Goal: Task Accomplishment & Management: Complete application form

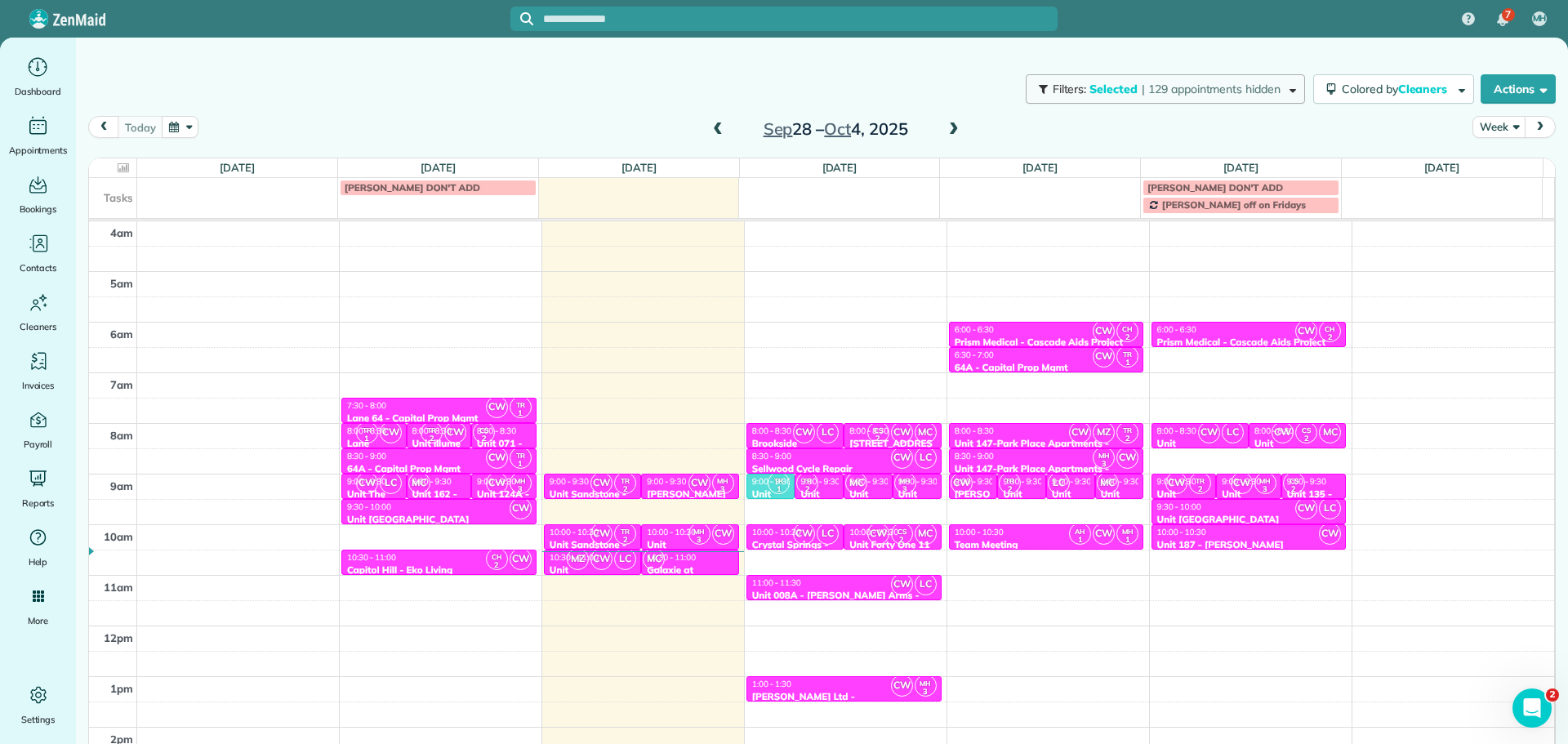
scroll to position [105, 0]
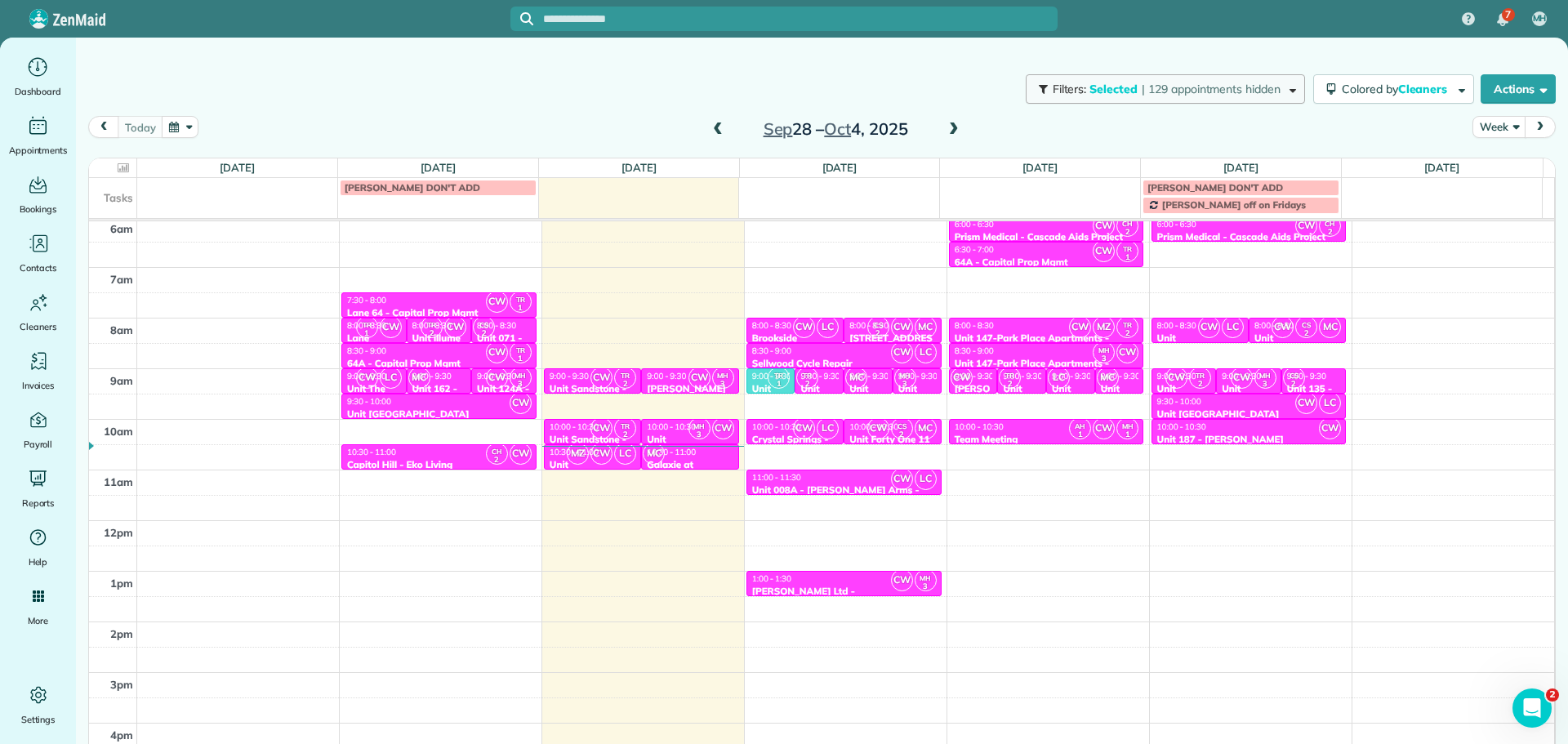
click at [1148, 90] on span "| 129 appointments hidden" at bounding box center [1211, 89] width 139 height 15
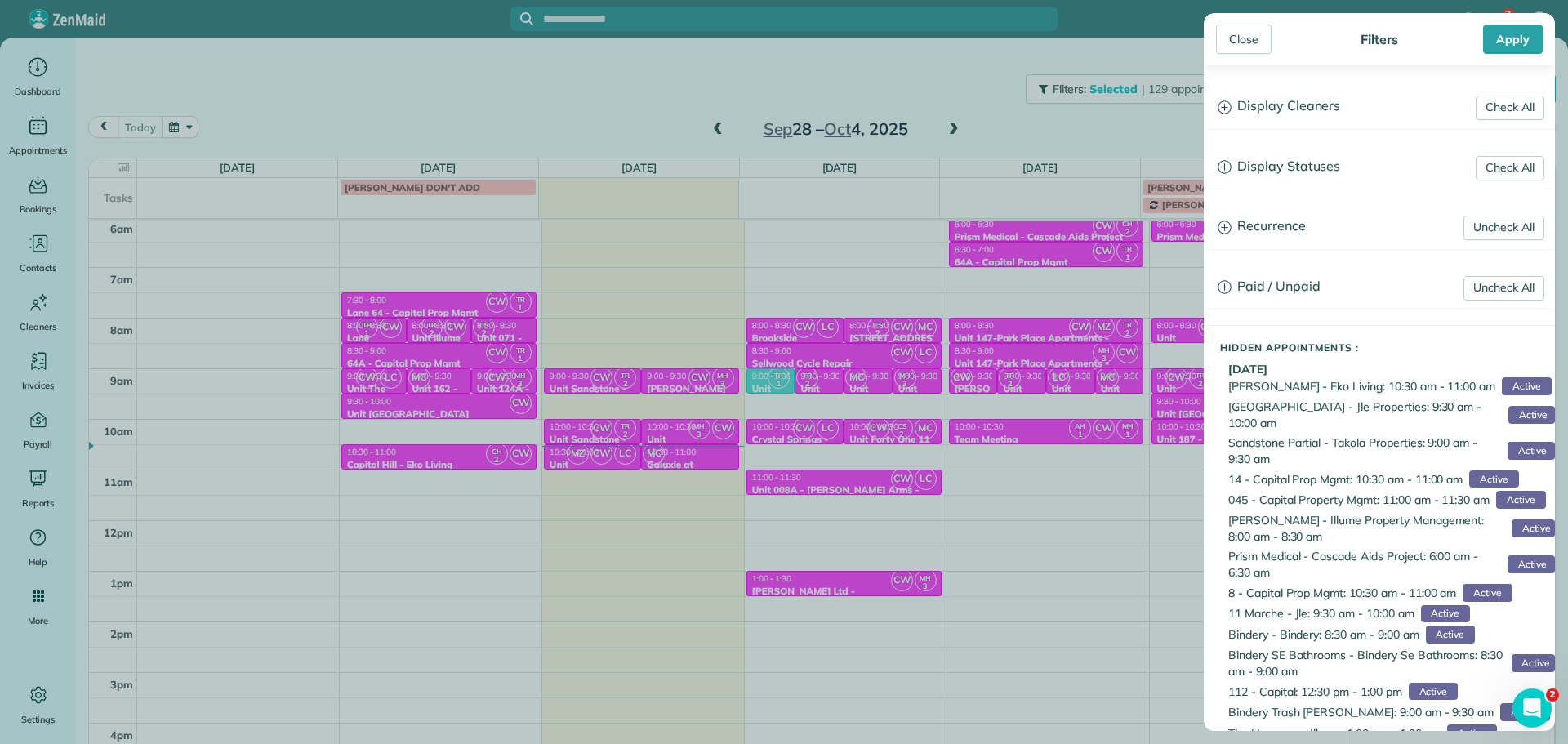
click at [1327, 106] on h3 "Display Cleaners" at bounding box center [1379, 107] width 350 height 42
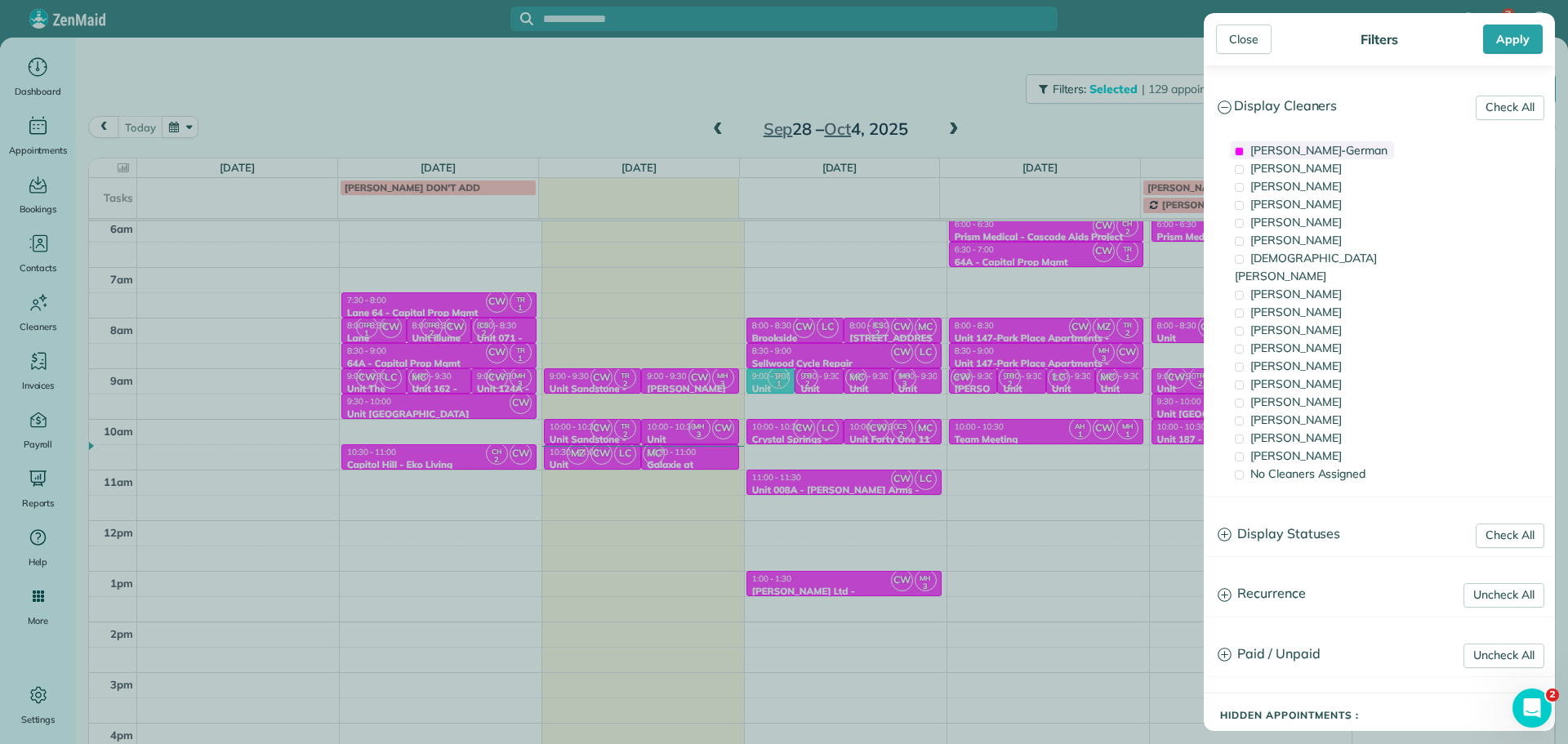
click at [1336, 156] on span "[PERSON_NAME]-German" at bounding box center [1319, 150] width 137 height 15
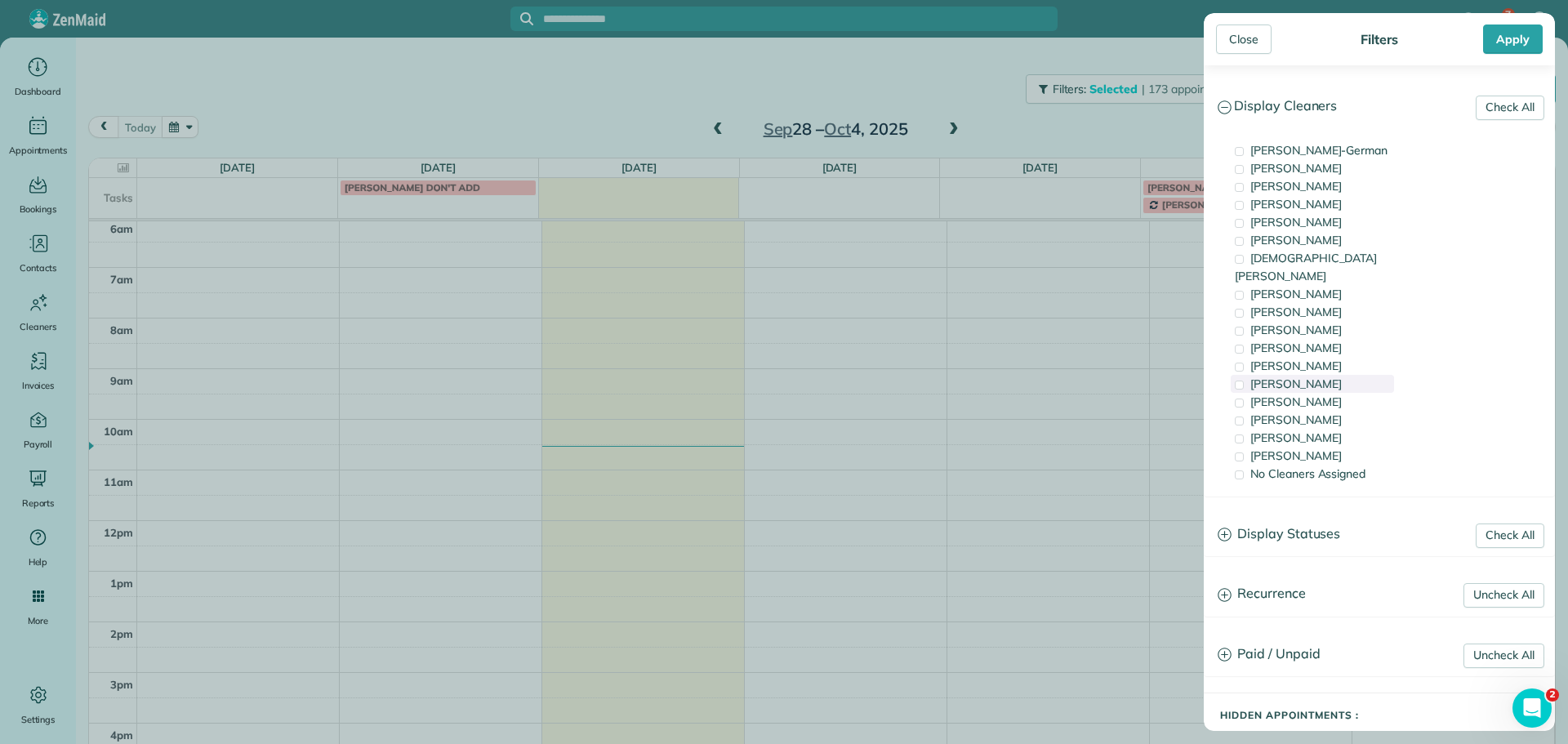
click at [1337, 375] on div "[PERSON_NAME]" at bounding box center [1313, 384] width 163 height 18
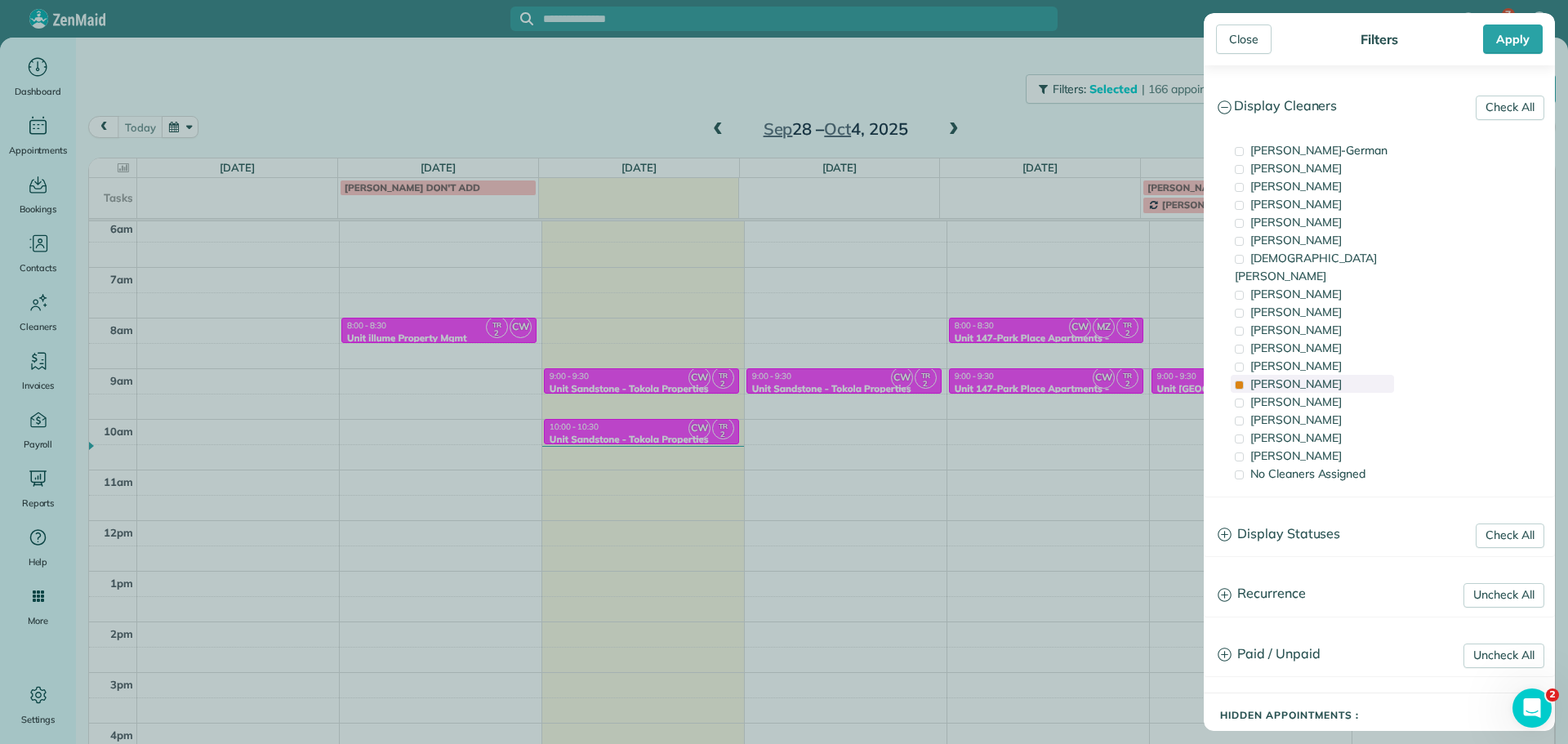
click at [1337, 375] on div "[PERSON_NAME]" at bounding box center [1313, 384] width 163 height 18
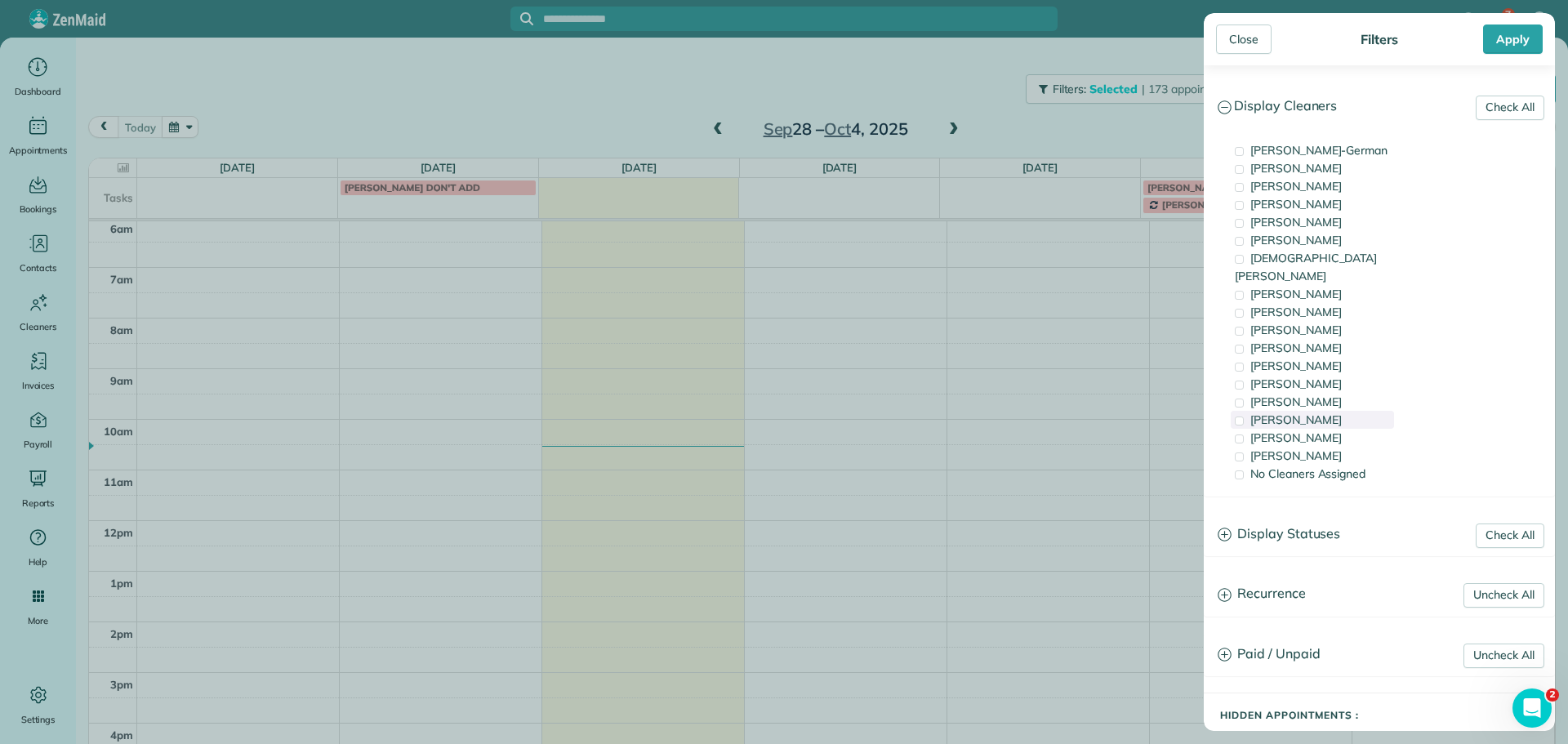
click at [1347, 411] on div "[PERSON_NAME]" at bounding box center [1313, 420] width 163 height 18
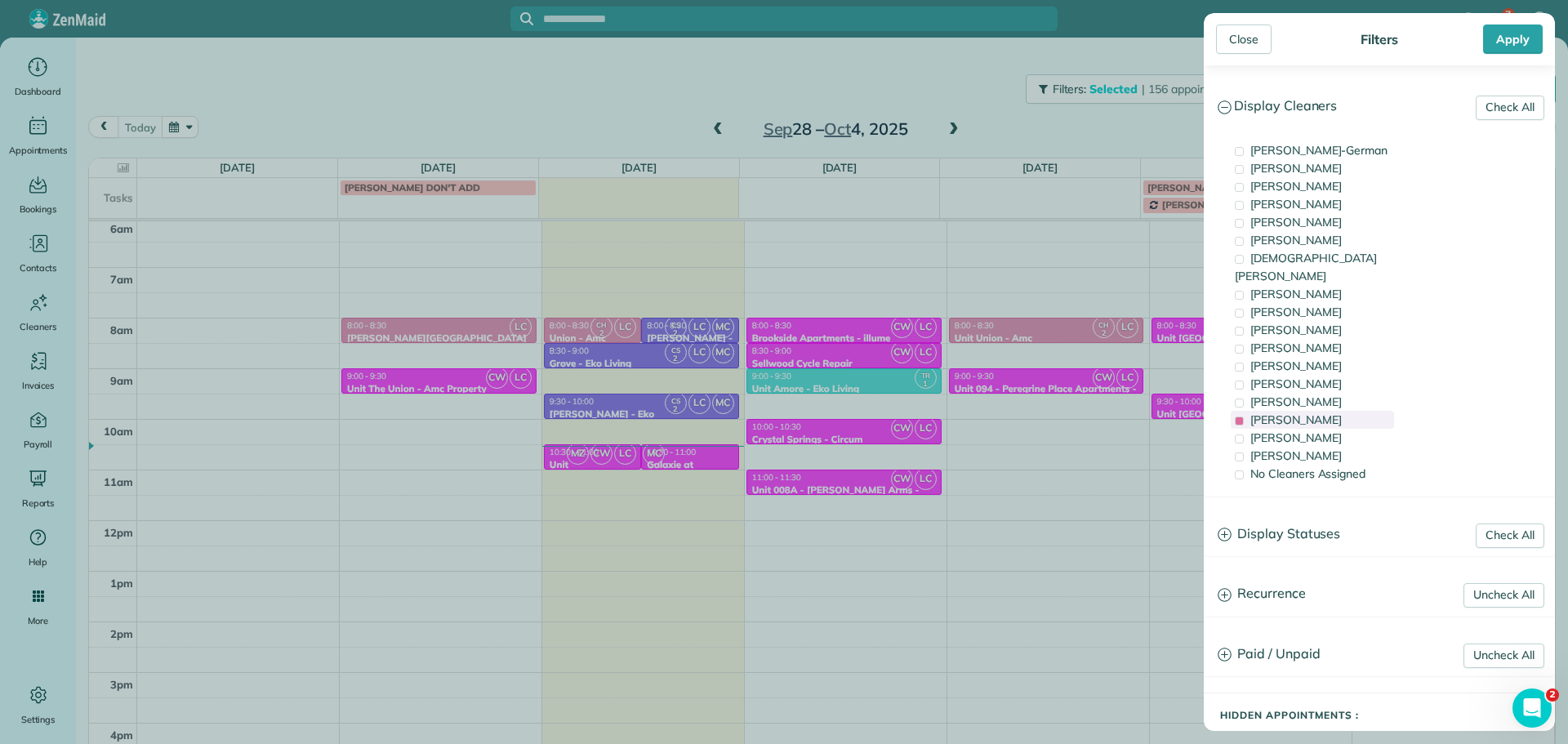
click at [1347, 411] on div "[PERSON_NAME]" at bounding box center [1313, 420] width 163 height 18
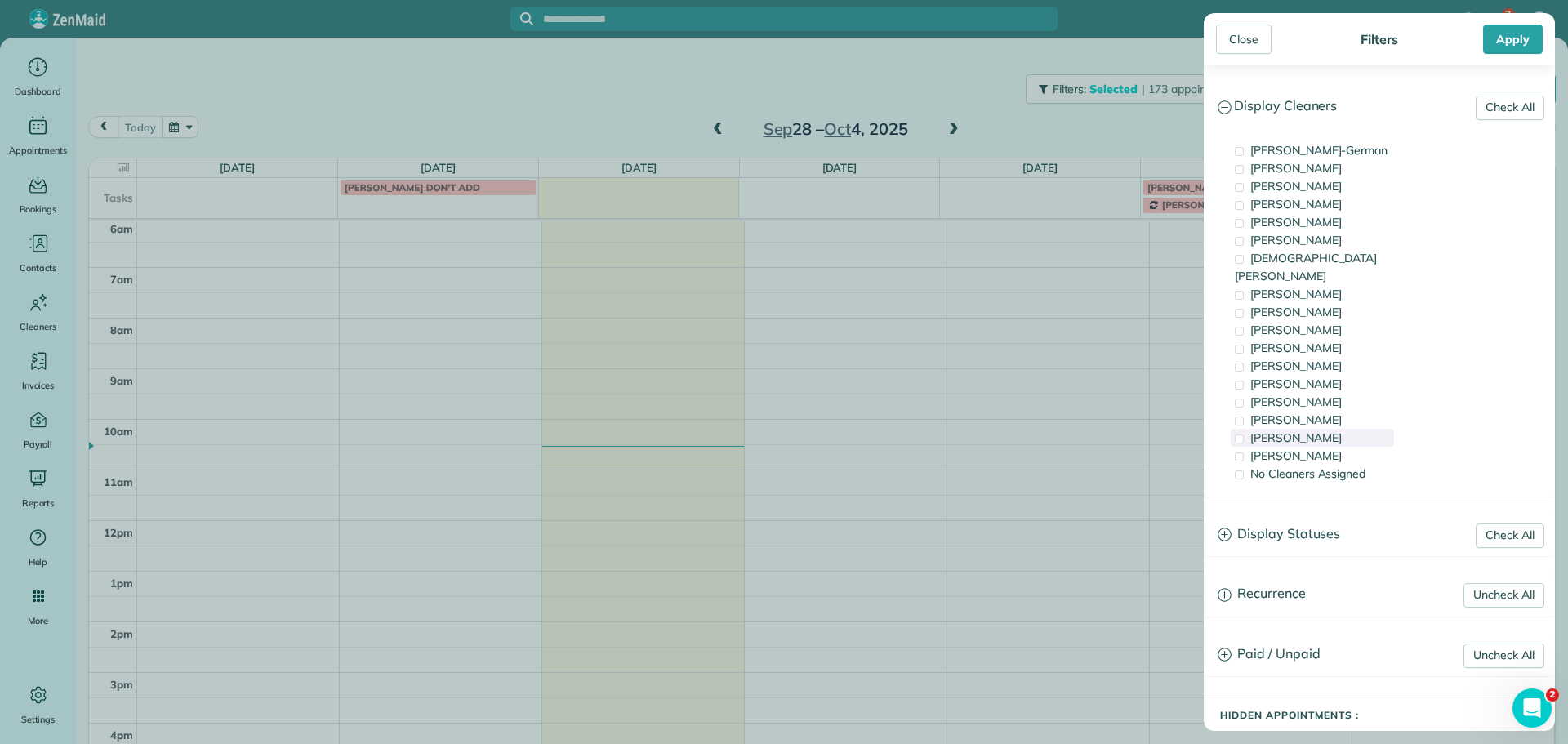
click at [1347, 428] on div "[PERSON_NAME]" at bounding box center [1313, 437] width 163 height 18
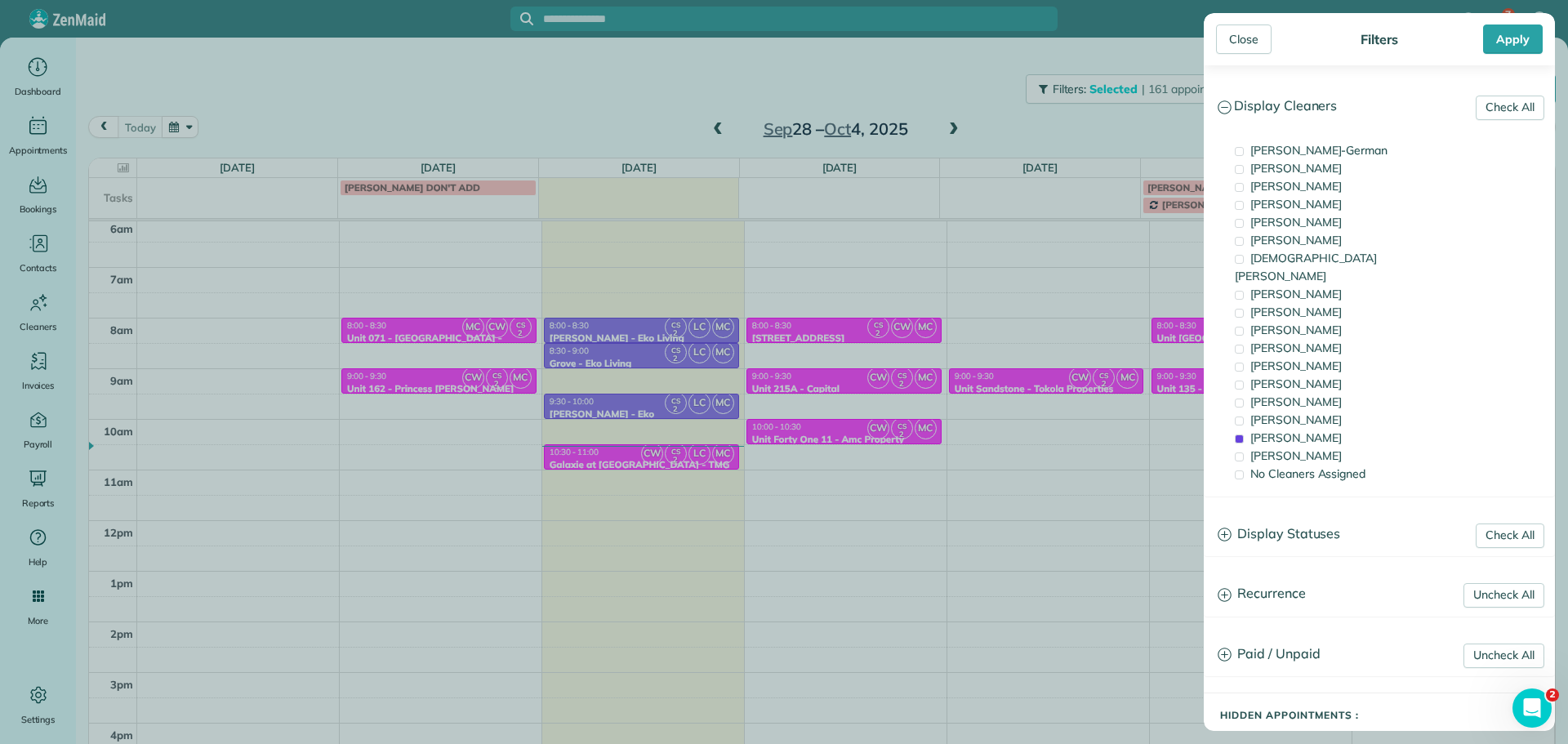
click at [892, 489] on div "Close Filters Apply Check All Display Cleaners [PERSON_NAME]-German [PERSON_NAM…" at bounding box center [784, 372] width 1568 height 744
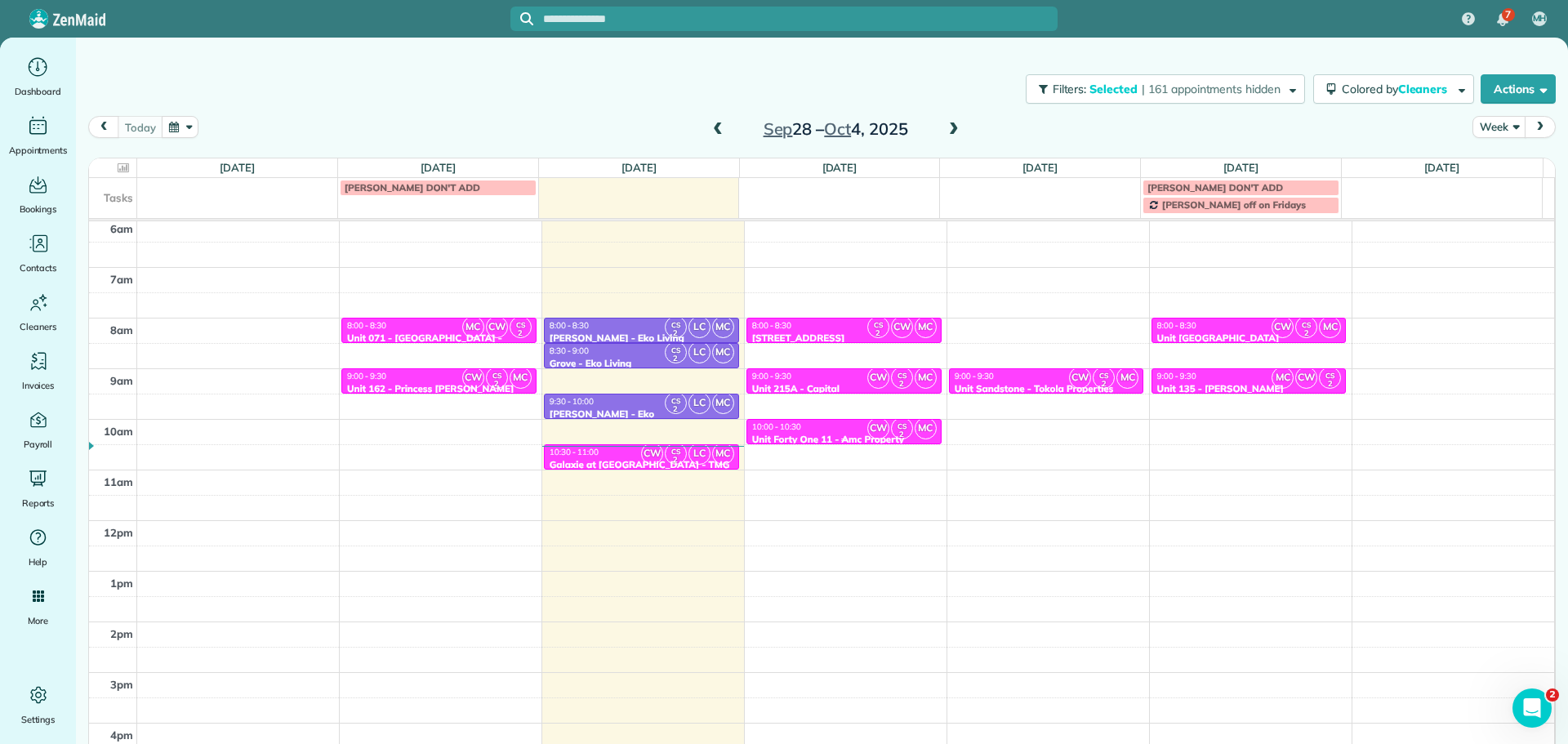
click at [846, 434] on div "Unit Forty One 11 - Amc Property Management" at bounding box center [844, 446] width 186 height 24
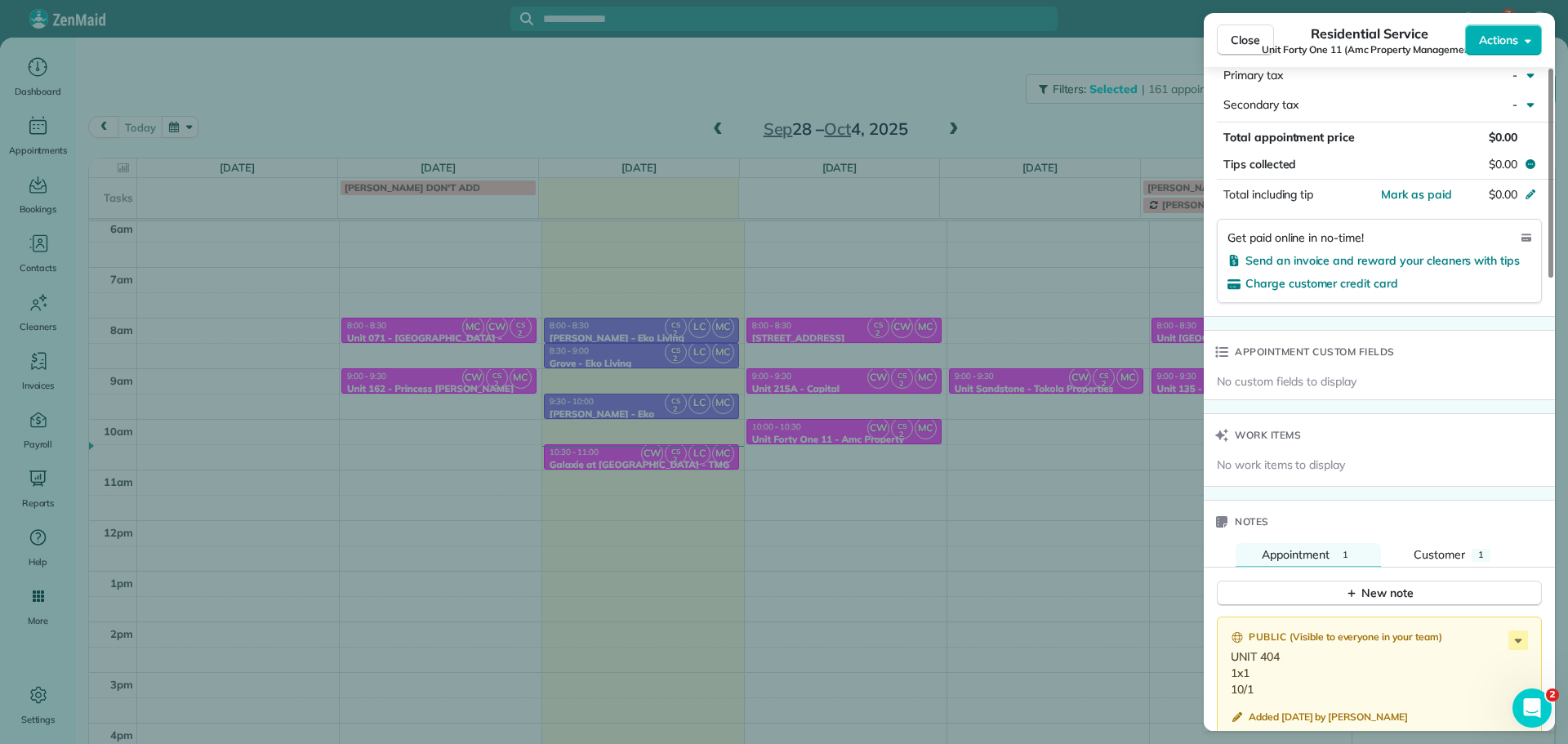
scroll to position [1067, 0]
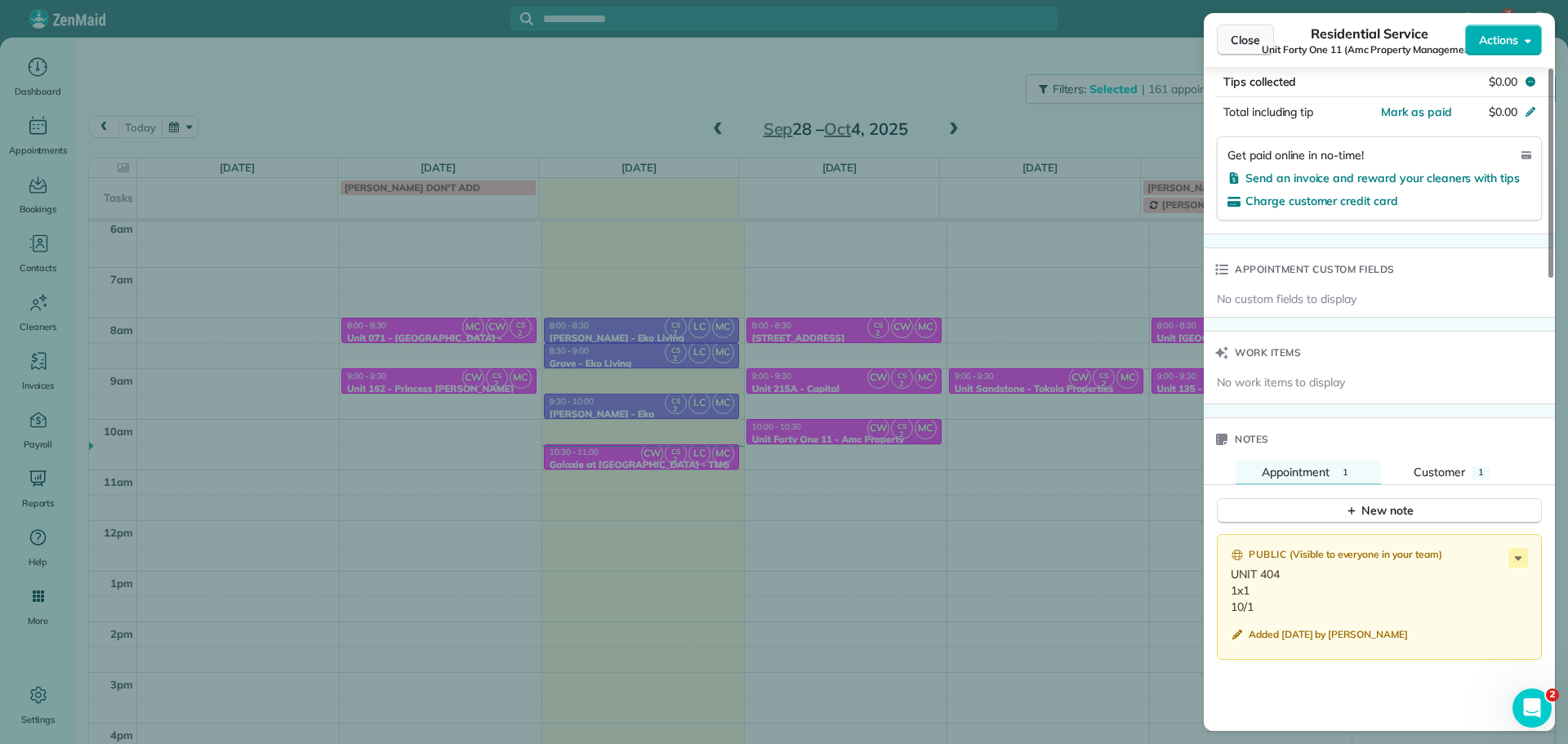
click at [1247, 49] on button "Close" at bounding box center [1245, 40] width 57 height 31
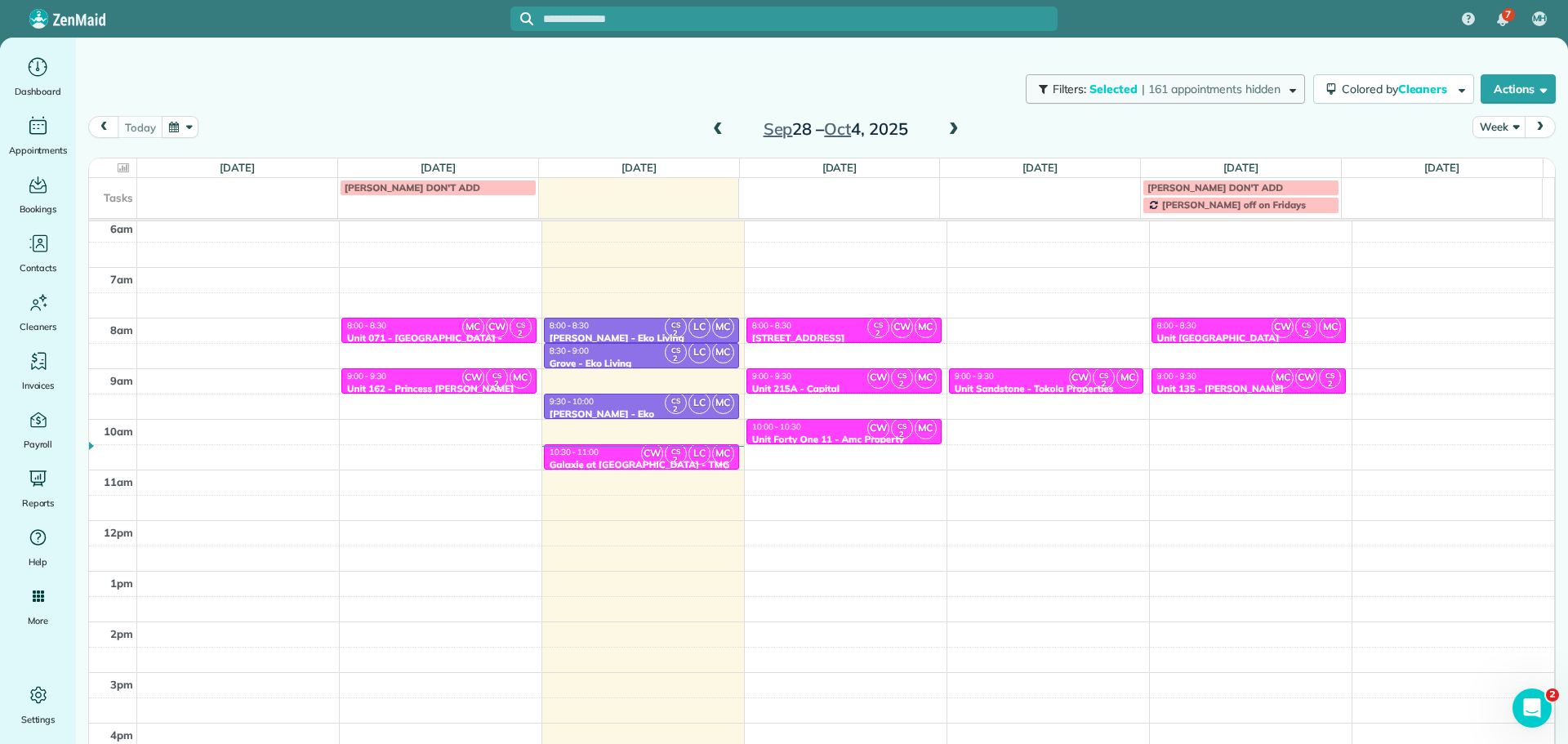
click at [1205, 87] on span "| 161 appointments hidden" at bounding box center [1211, 89] width 139 height 15
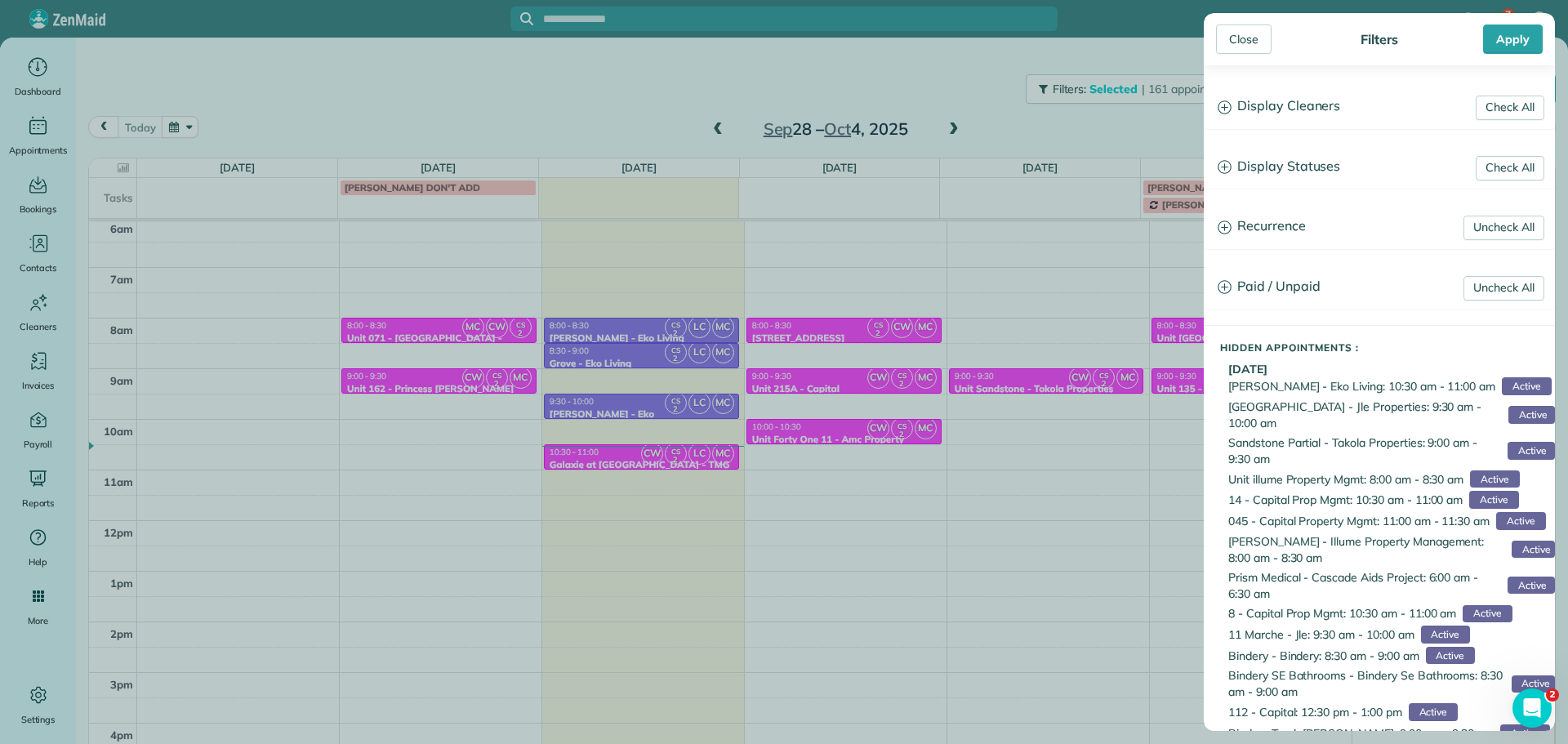
click at [1257, 111] on h3 "Display Cleaners" at bounding box center [1379, 107] width 350 height 42
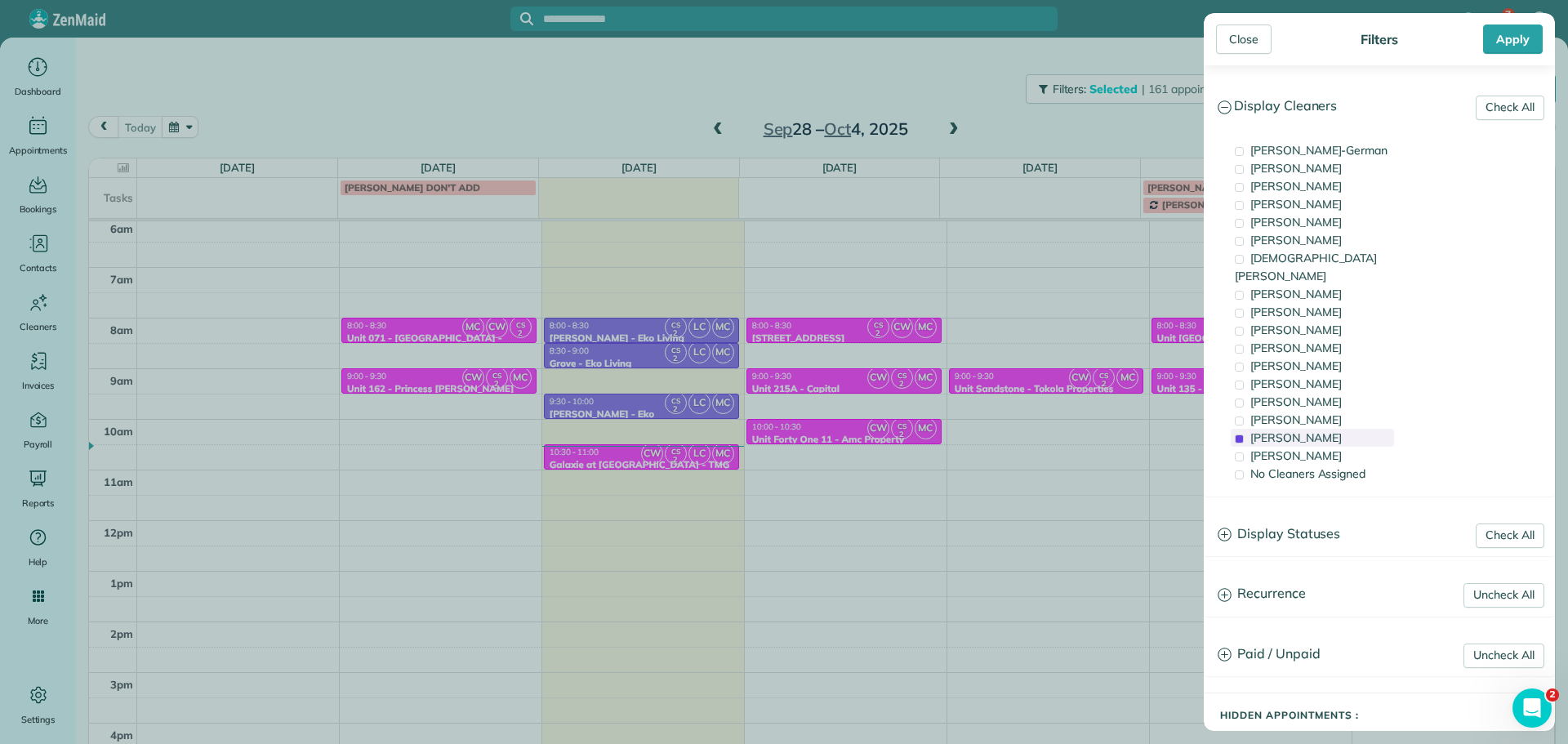
click at [1315, 430] on span "[PERSON_NAME]" at bounding box center [1296, 437] width 92 height 15
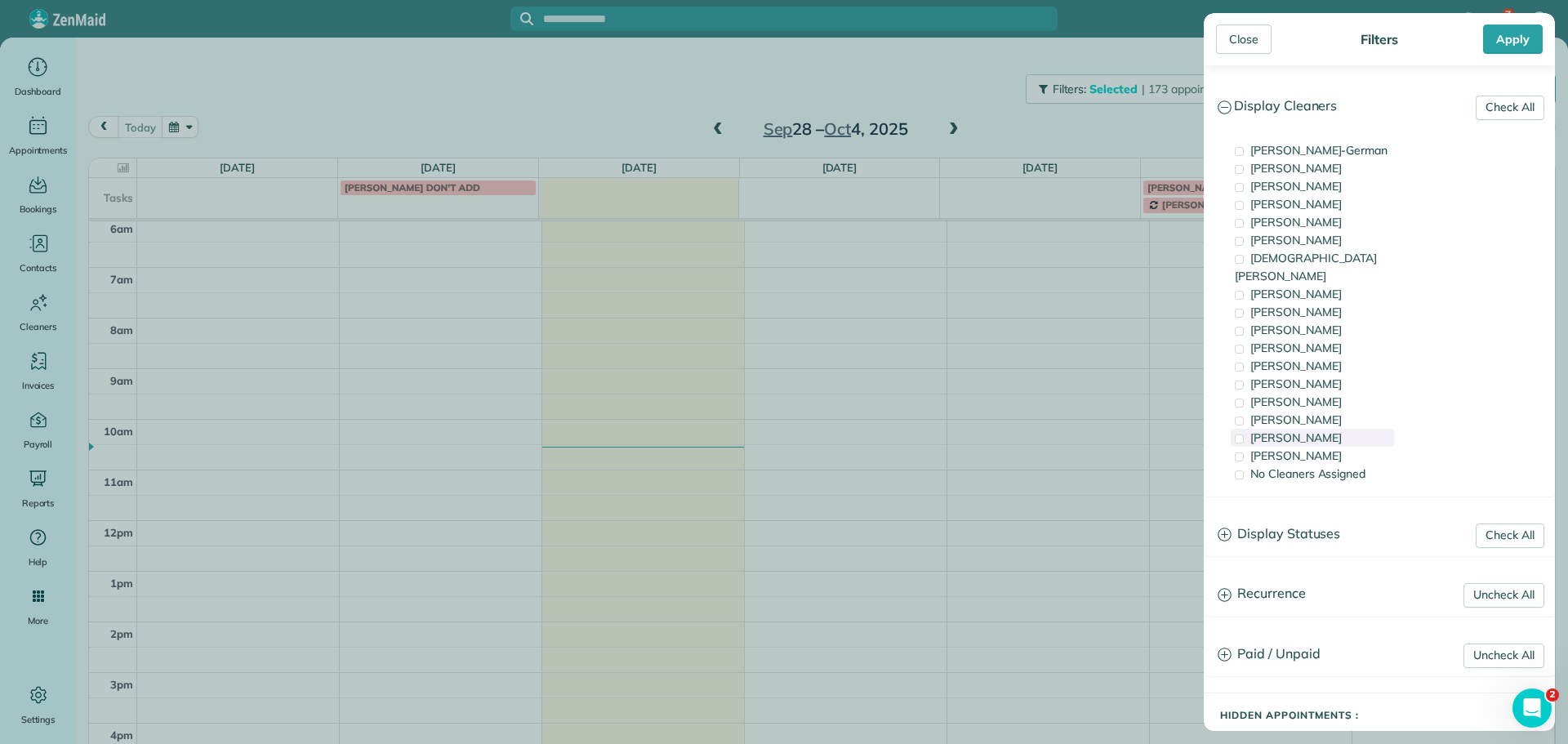
click at [1315, 430] on span "[PERSON_NAME]" at bounding box center [1296, 437] width 92 height 15
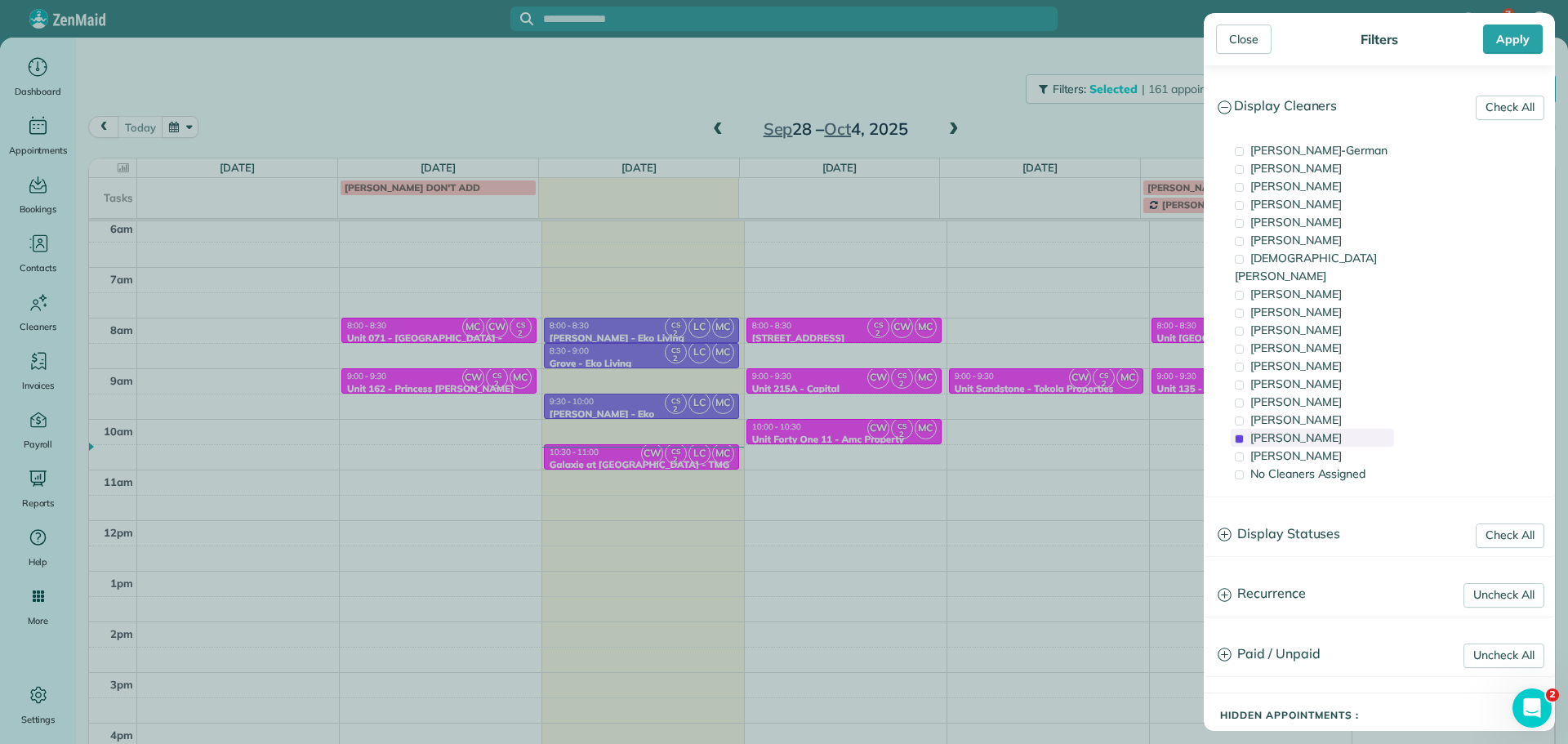
click at [1315, 430] on span "[PERSON_NAME]" at bounding box center [1296, 437] width 92 height 15
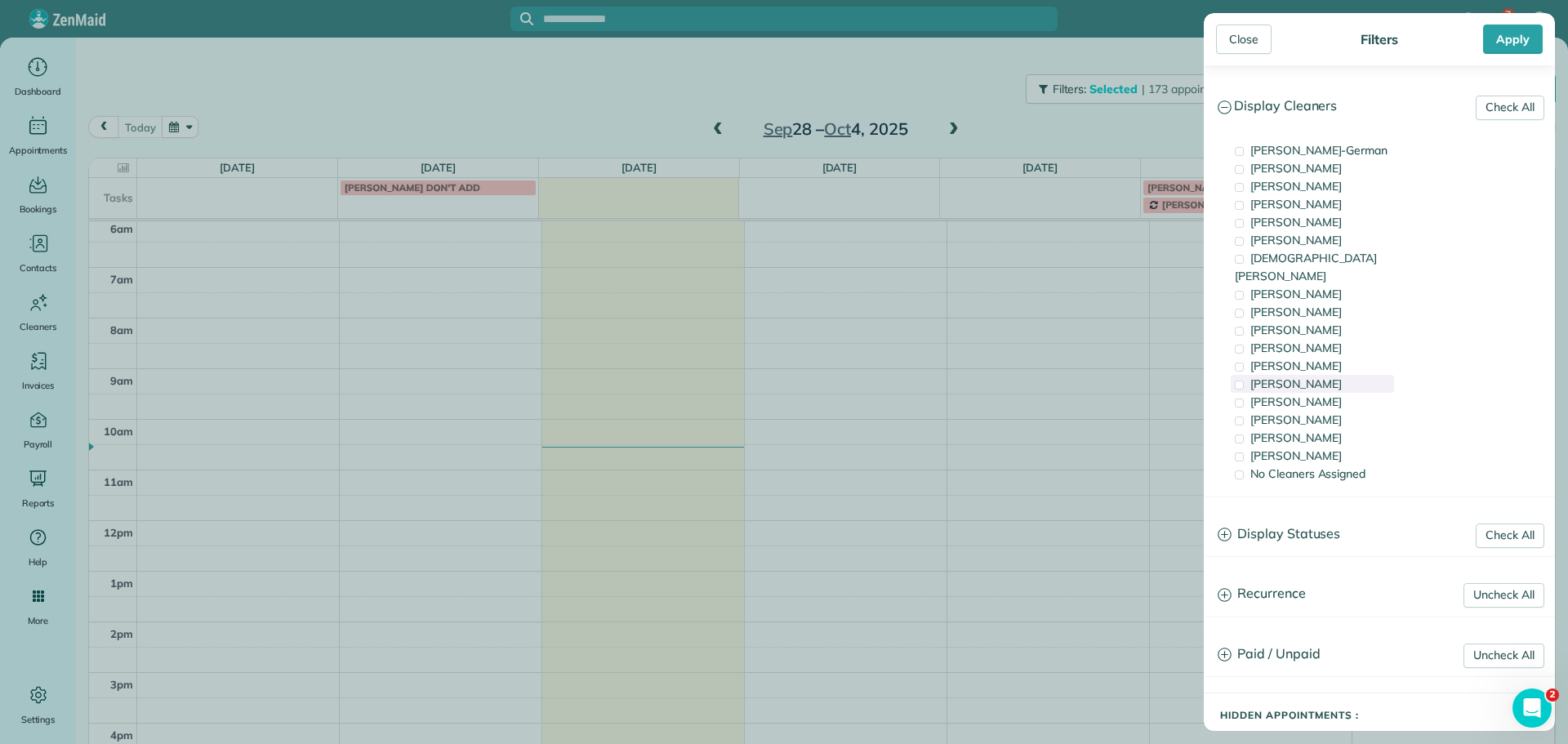
click at [1319, 375] on div "[PERSON_NAME]" at bounding box center [1313, 384] width 163 height 18
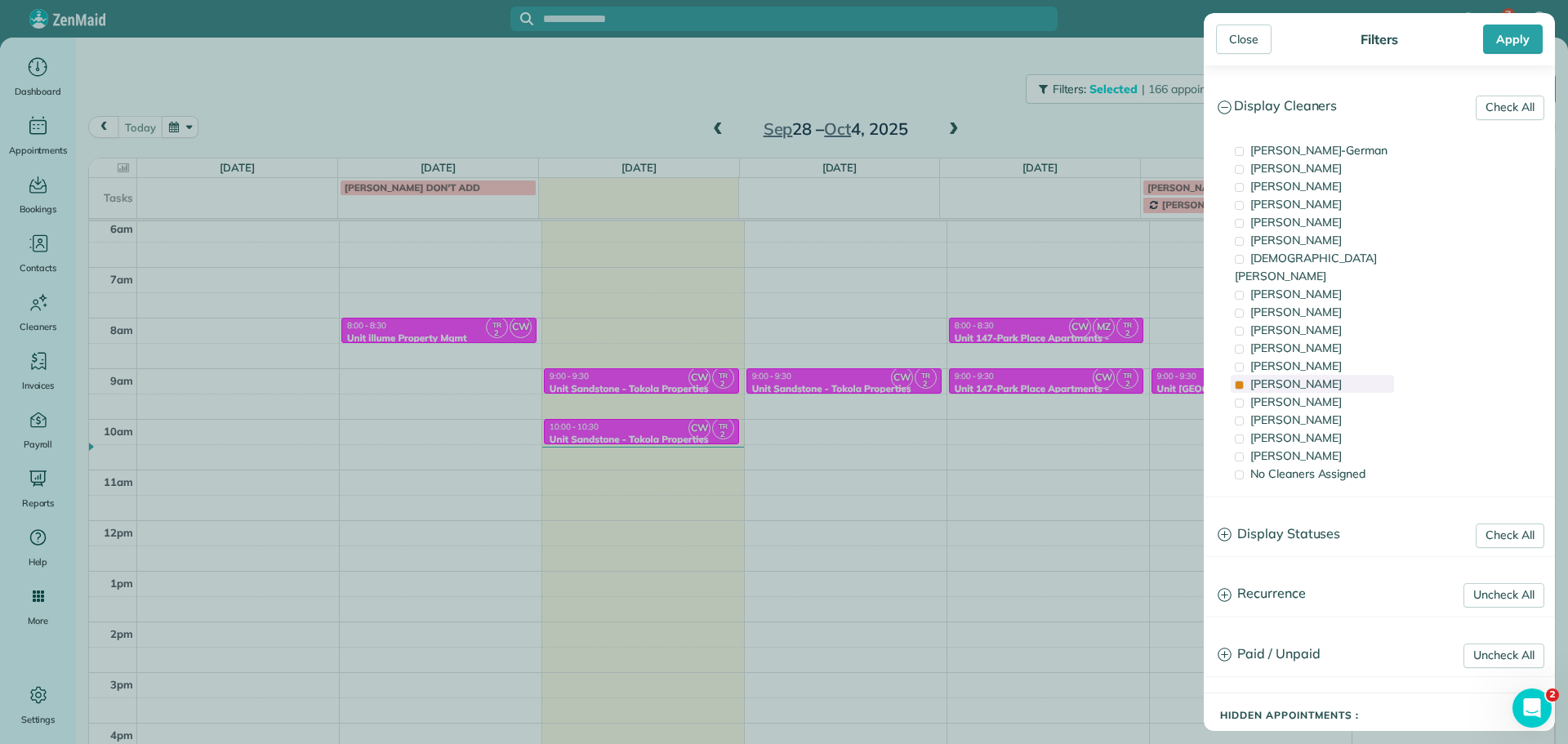
click at [1319, 375] on div "[PERSON_NAME]" at bounding box center [1313, 384] width 163 height 18
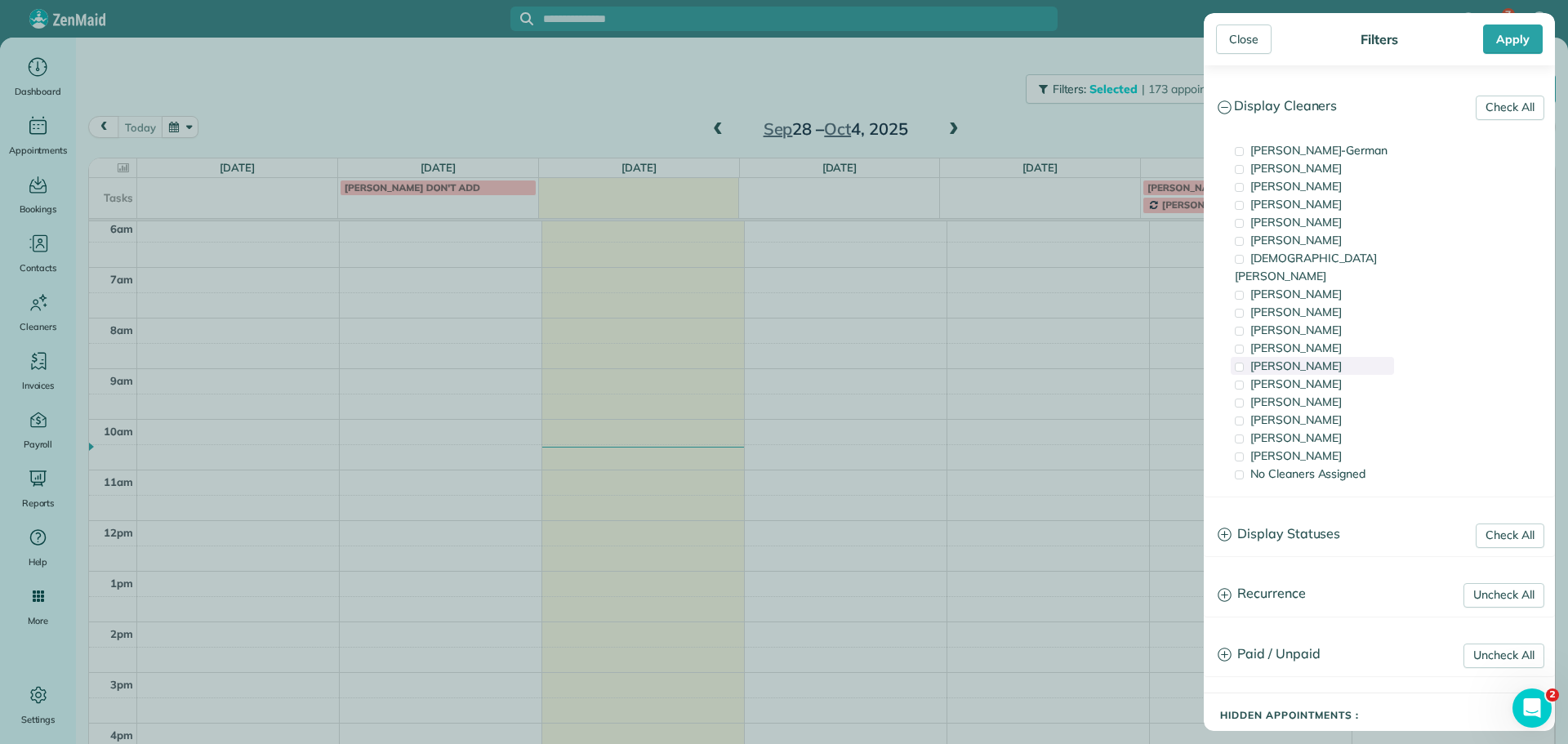
click at [1317, 357] on div "[PERSON_NAME]" at bounding box center [1313, 366] width 163 height 18
click at [1317, 339] on div "[PERSON_NAME]" at bounding box center [1313, 348] width 163 height 18
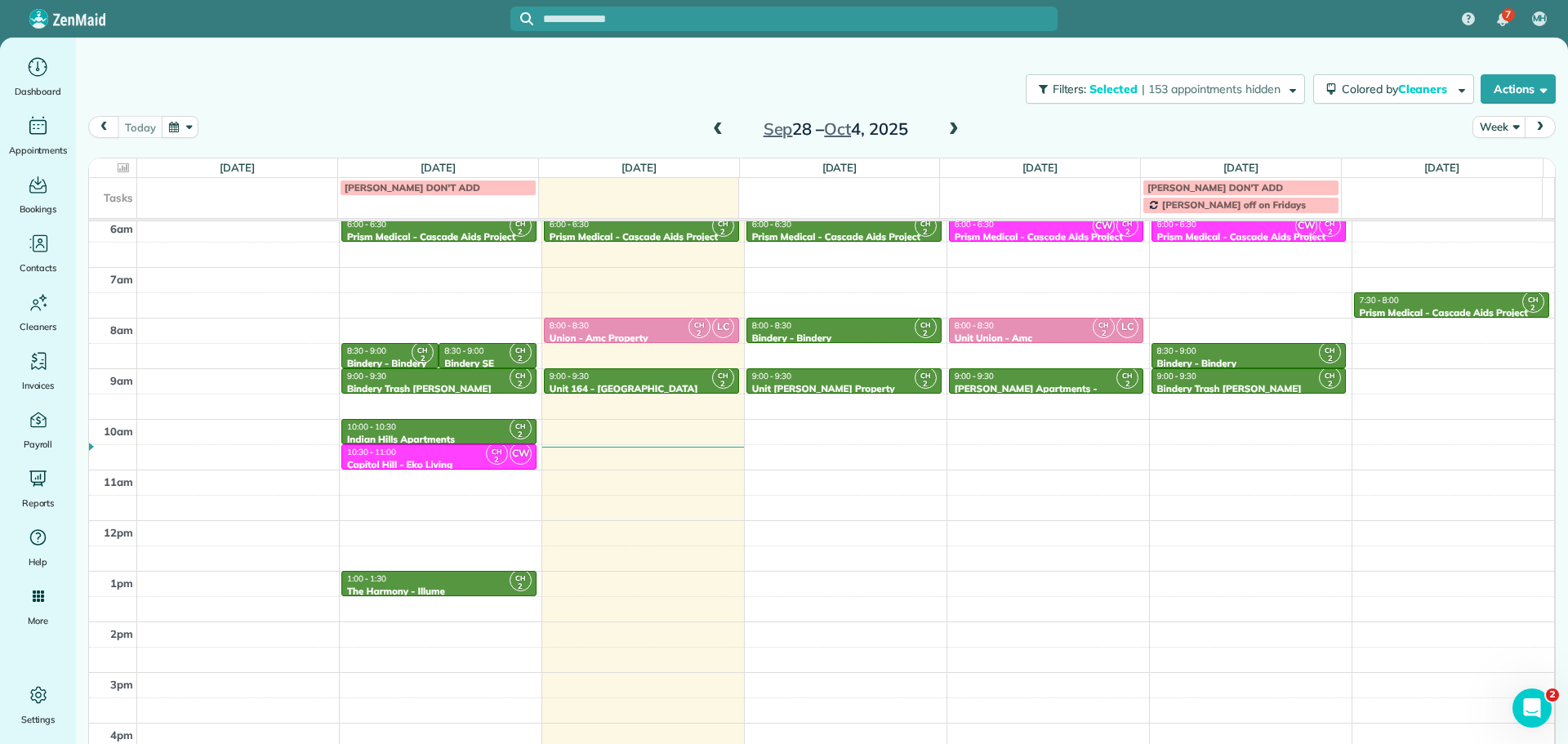
click at [932, 384] on div "Close Filters Apply Check All Display Cleaners [PERSON_NAME]-German [PERSON_NAM…" at bounding box center [784, 372] width 1568 height 744
click at [890, 381] on div "9:00 - 9:30" at bounding box center [844, 376] width 186 height 11
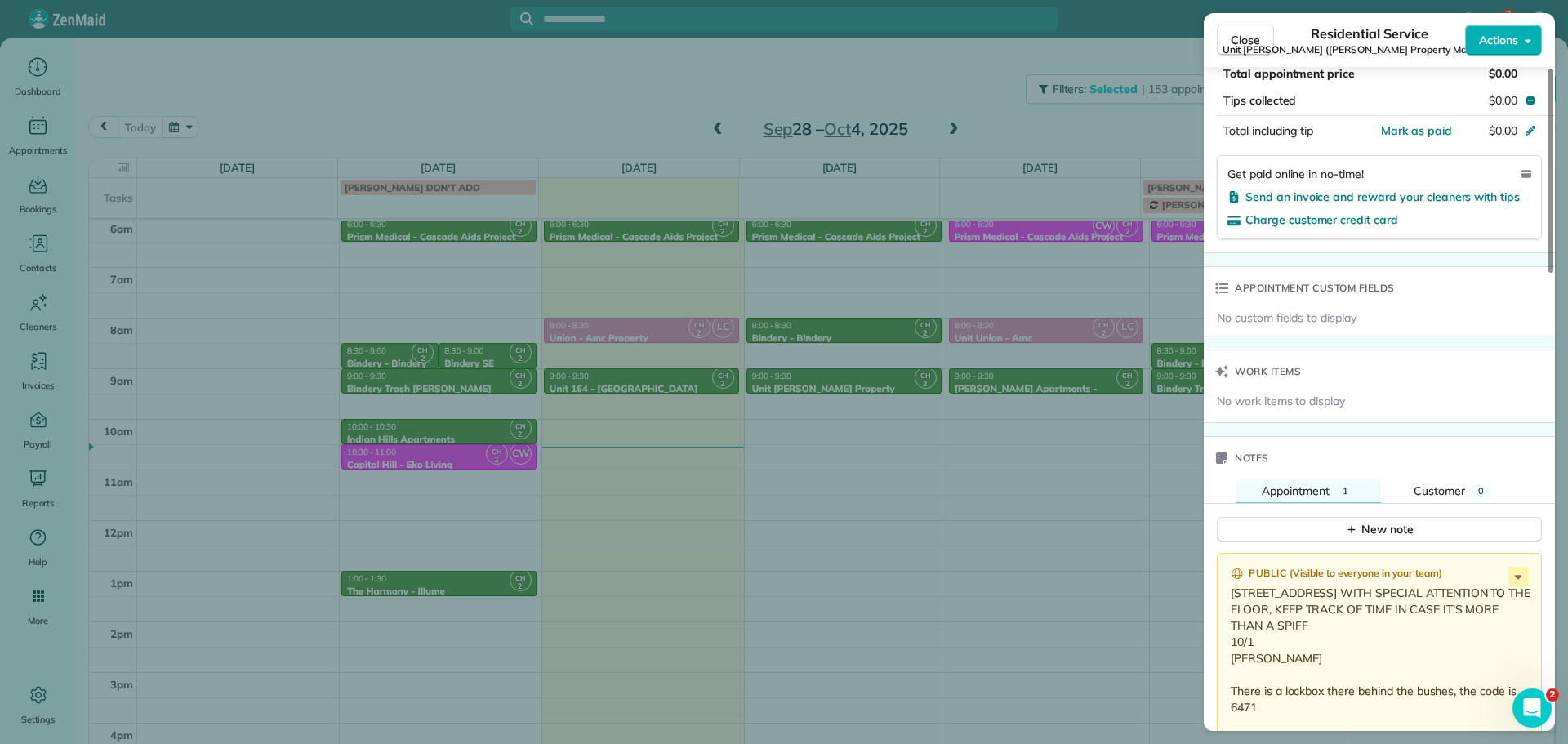
scroll to position [1073, 0]
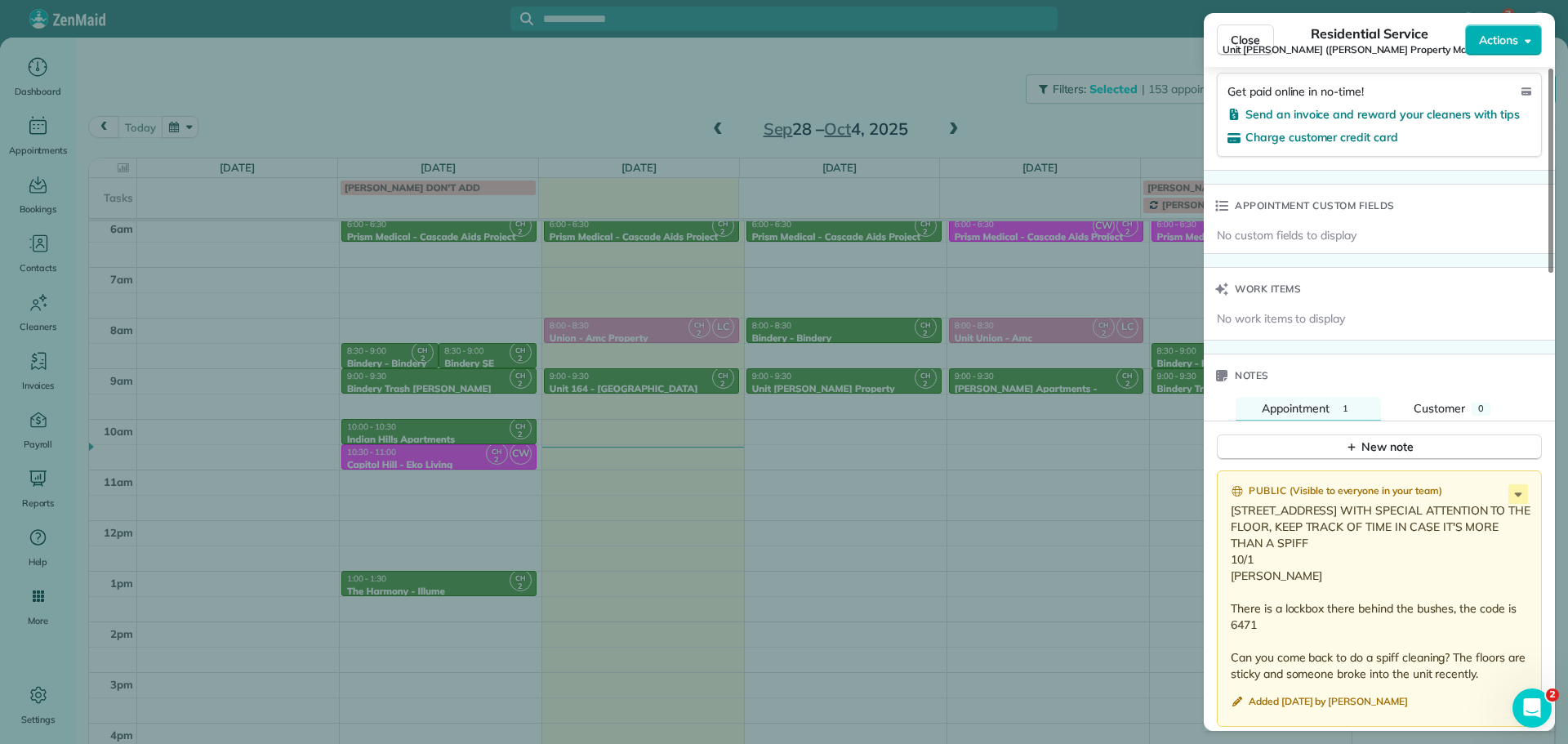
click at [1110, 514] on div "Close Residential Service Unit [PERSON_NAME] ([PERSON_NAME] Property Management…" at bounding box center [784, 372] width 1568 height 744
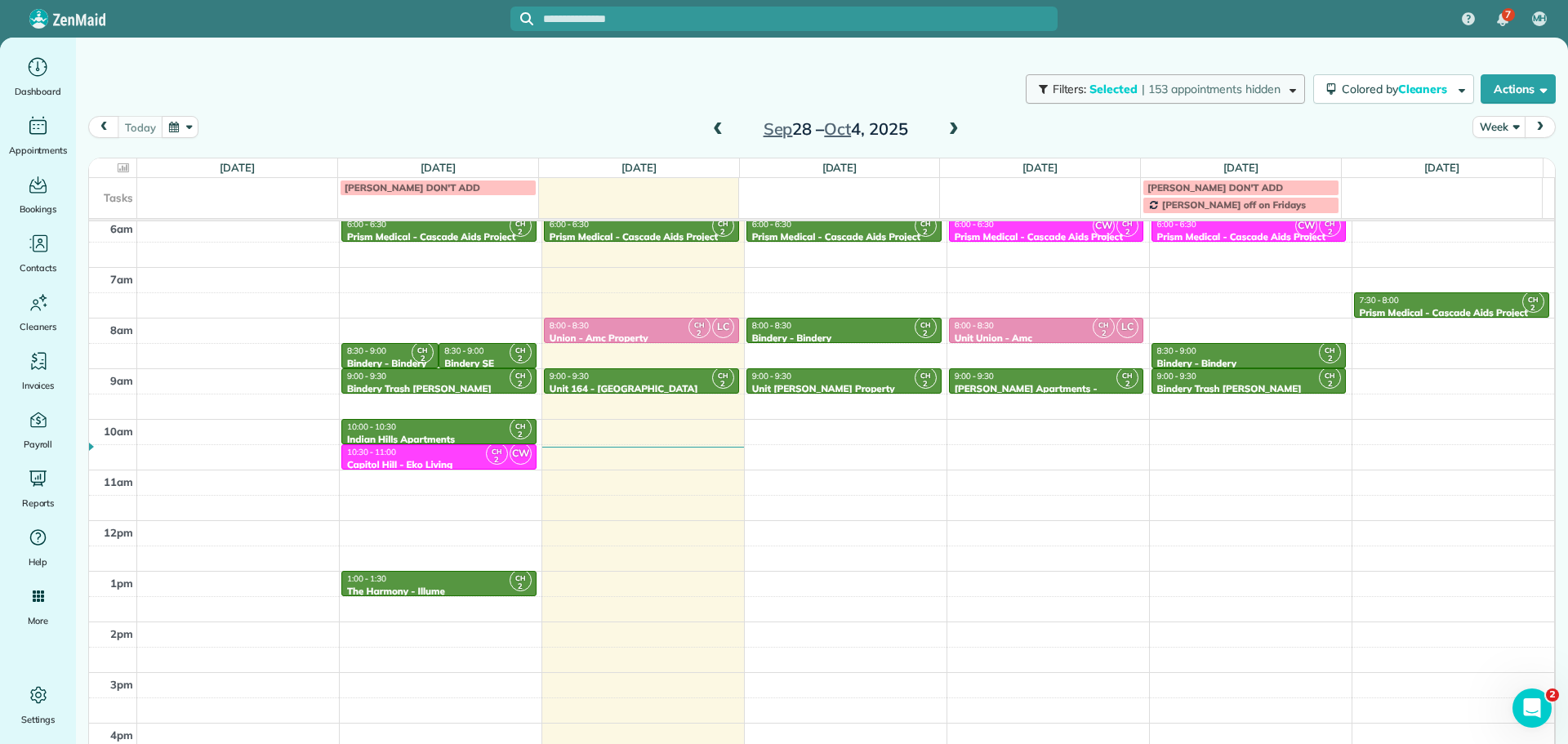
click at [1173, 98] on button "Filters: Selected | 153 appointments hidden" at bounding box center [1165, 89] width 279 height 29
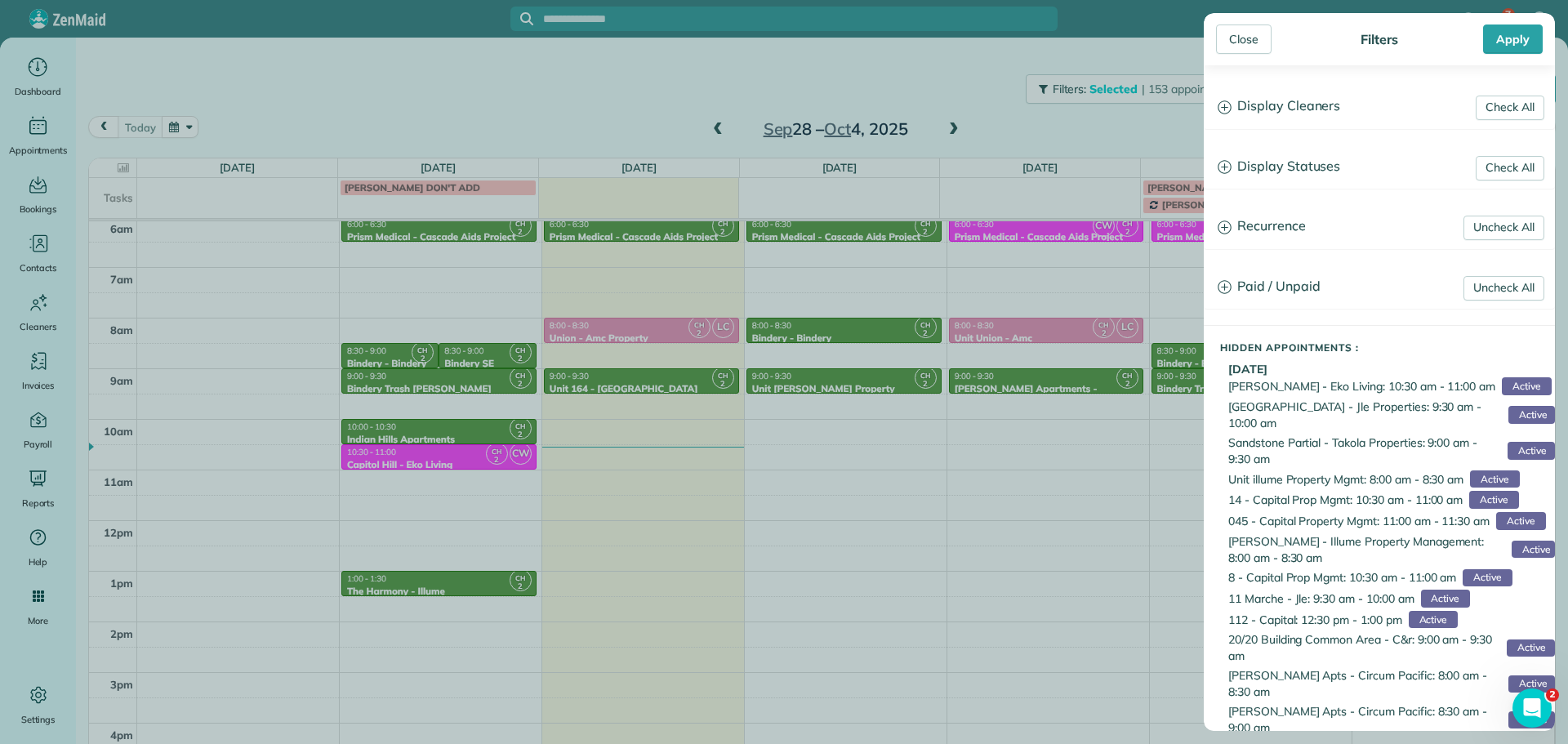
click at [1290, 106] on h3 "Display Cleaners" at bounding box center [1379, 107] width 350 height 42
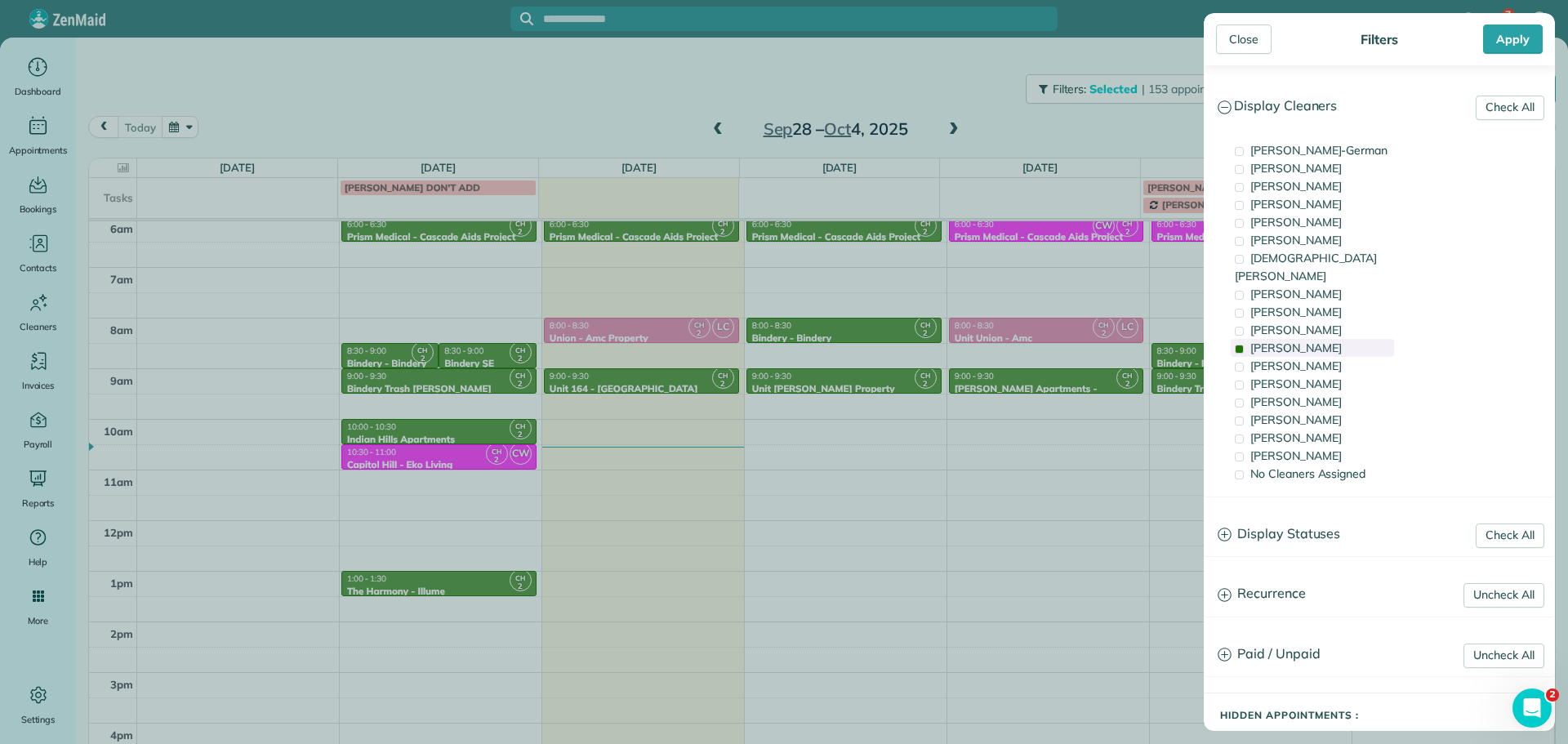
click at [1313, 339] on div "[PERSON_NAME]" at bounding box center [1313, 348] width 163 height 18
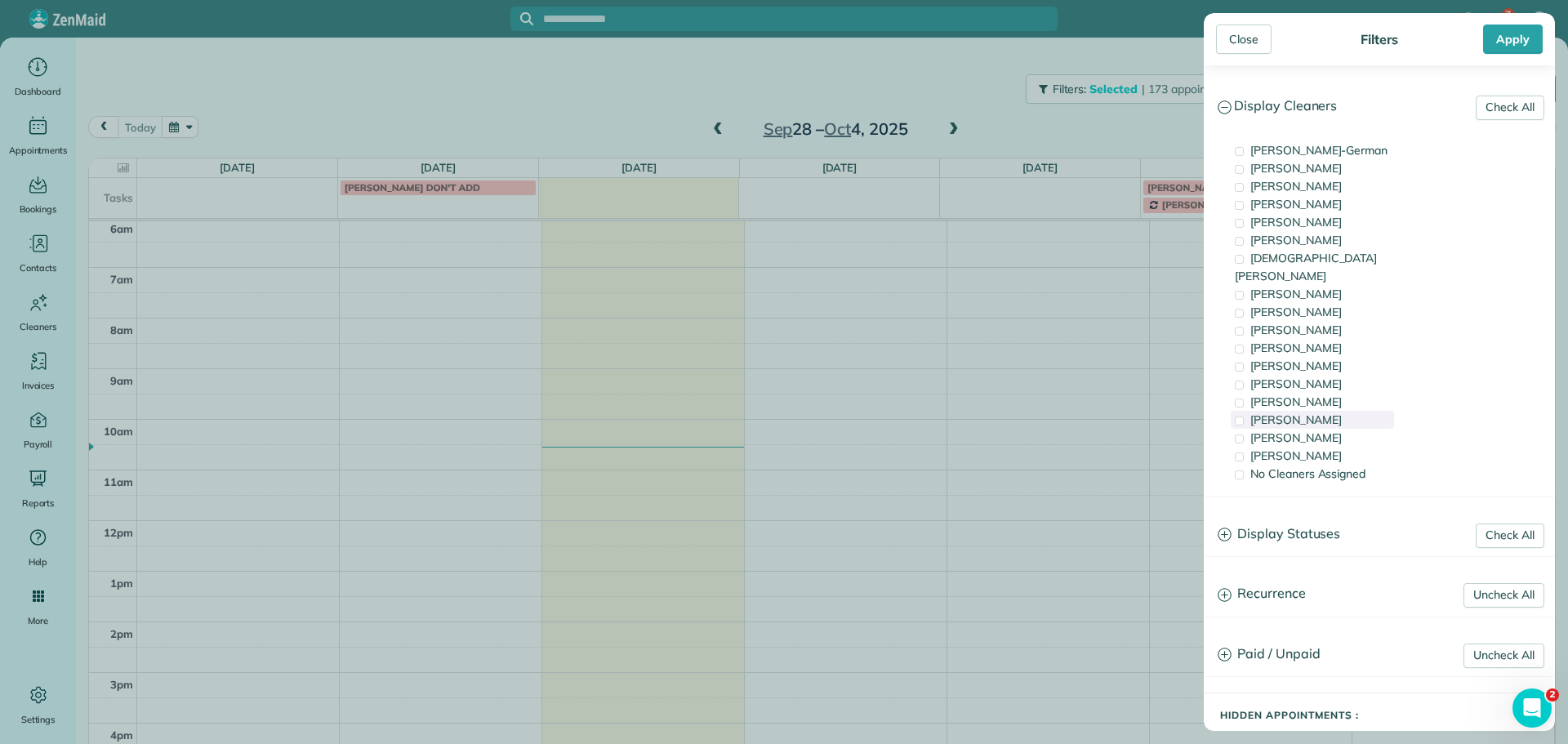
click at [1330, 411] on div "[PERSON_NAME]" at bounding box center [1313, 420] width 163 height 18
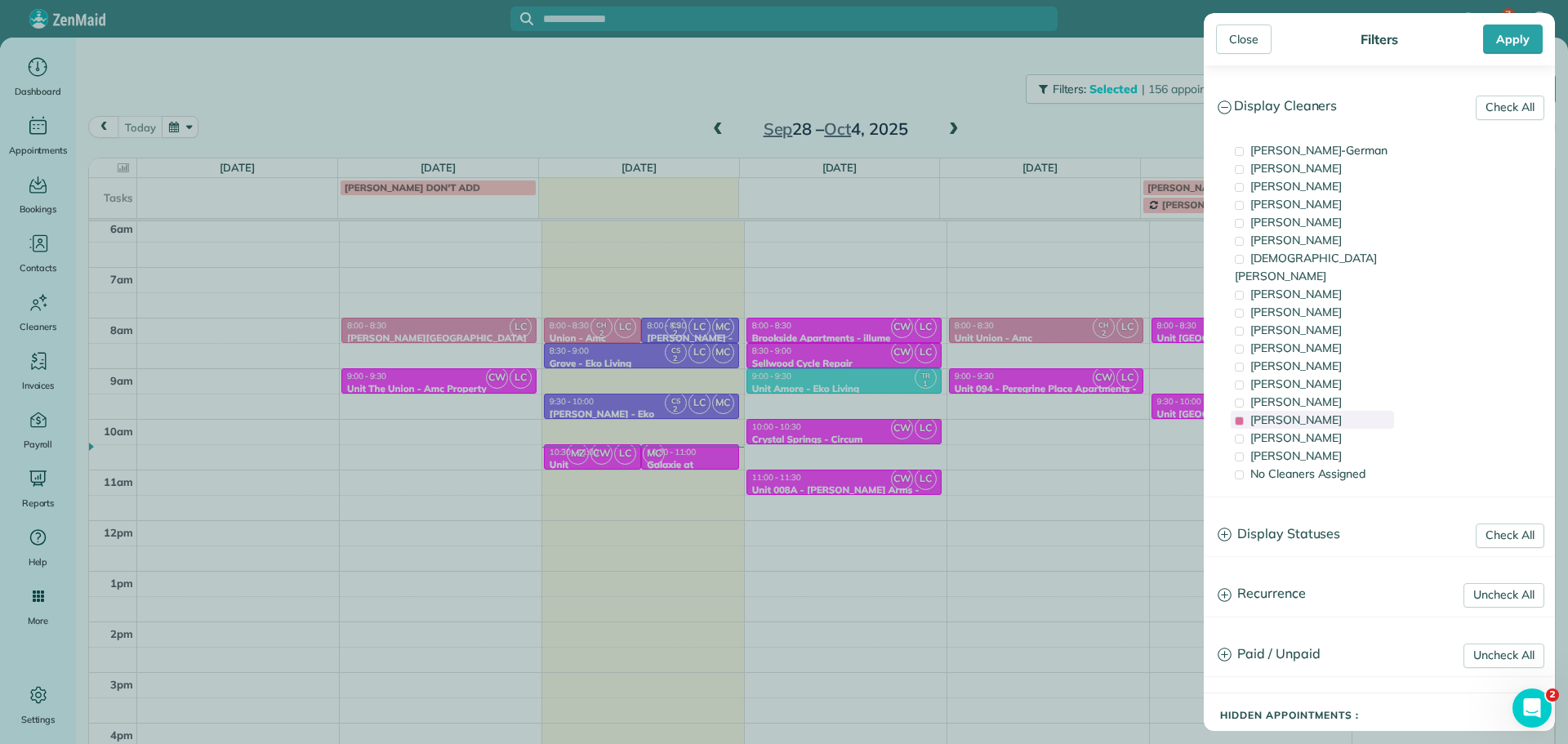
click at [1330, 411] on div "[PERSON_NAME]" at bounding box center [1313, 420] width 163 height 18
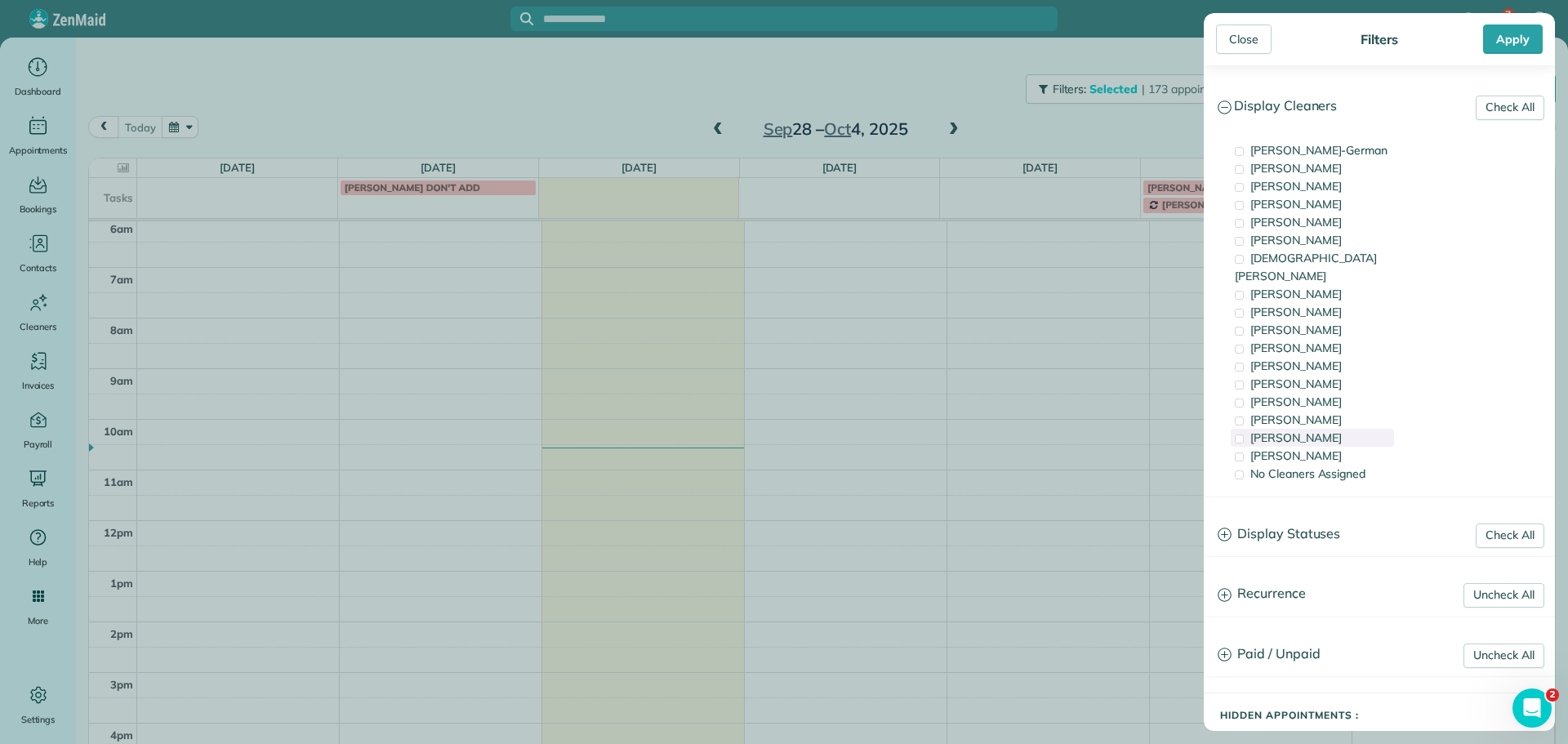
click at [1352, 428] on div "[PERSON_NAME]" at bounding box center [1313, 437] width 163 height 18
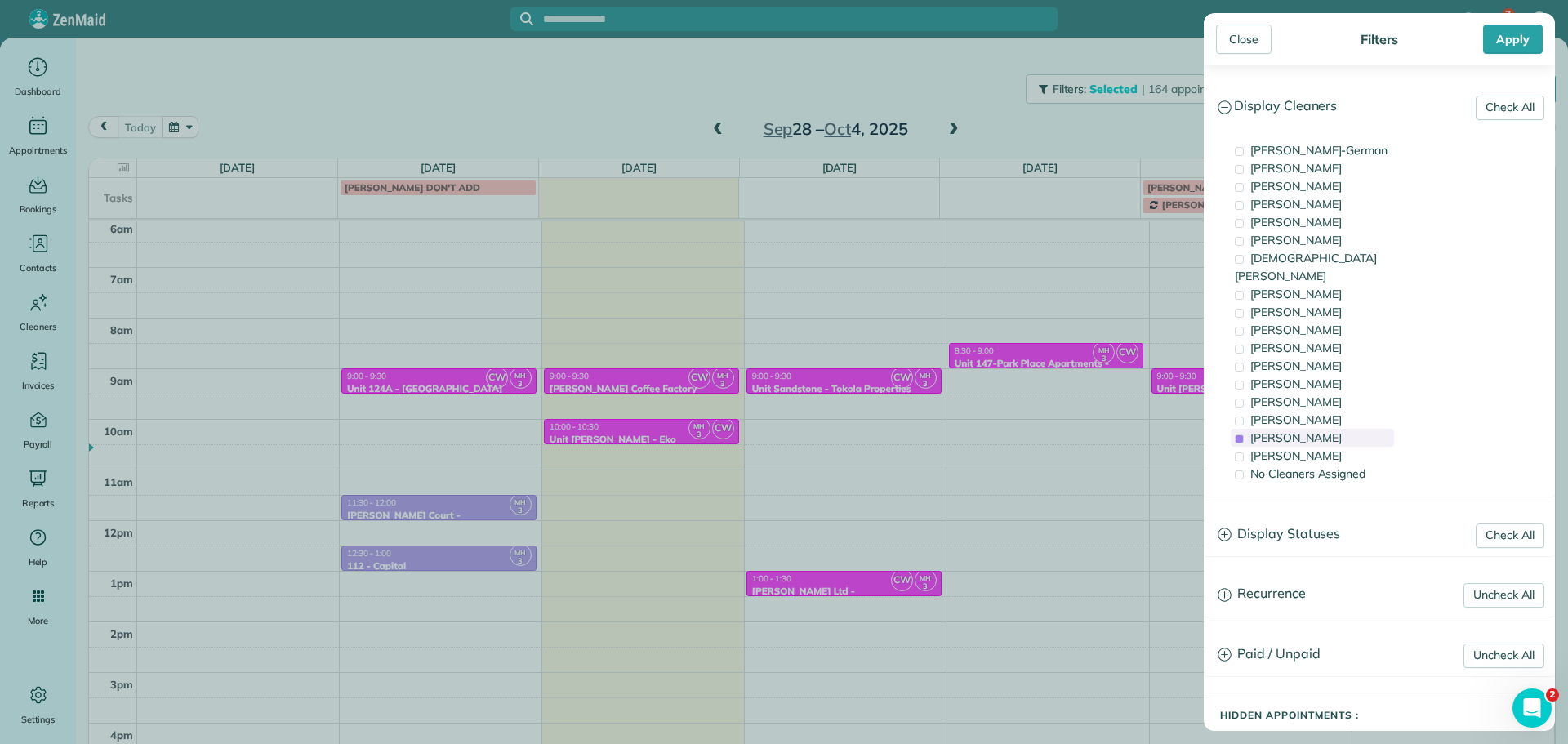
click at [1352, 428] on div "[PERSON_NAME]" at bounding box center [1313, 437] width 163 height 18
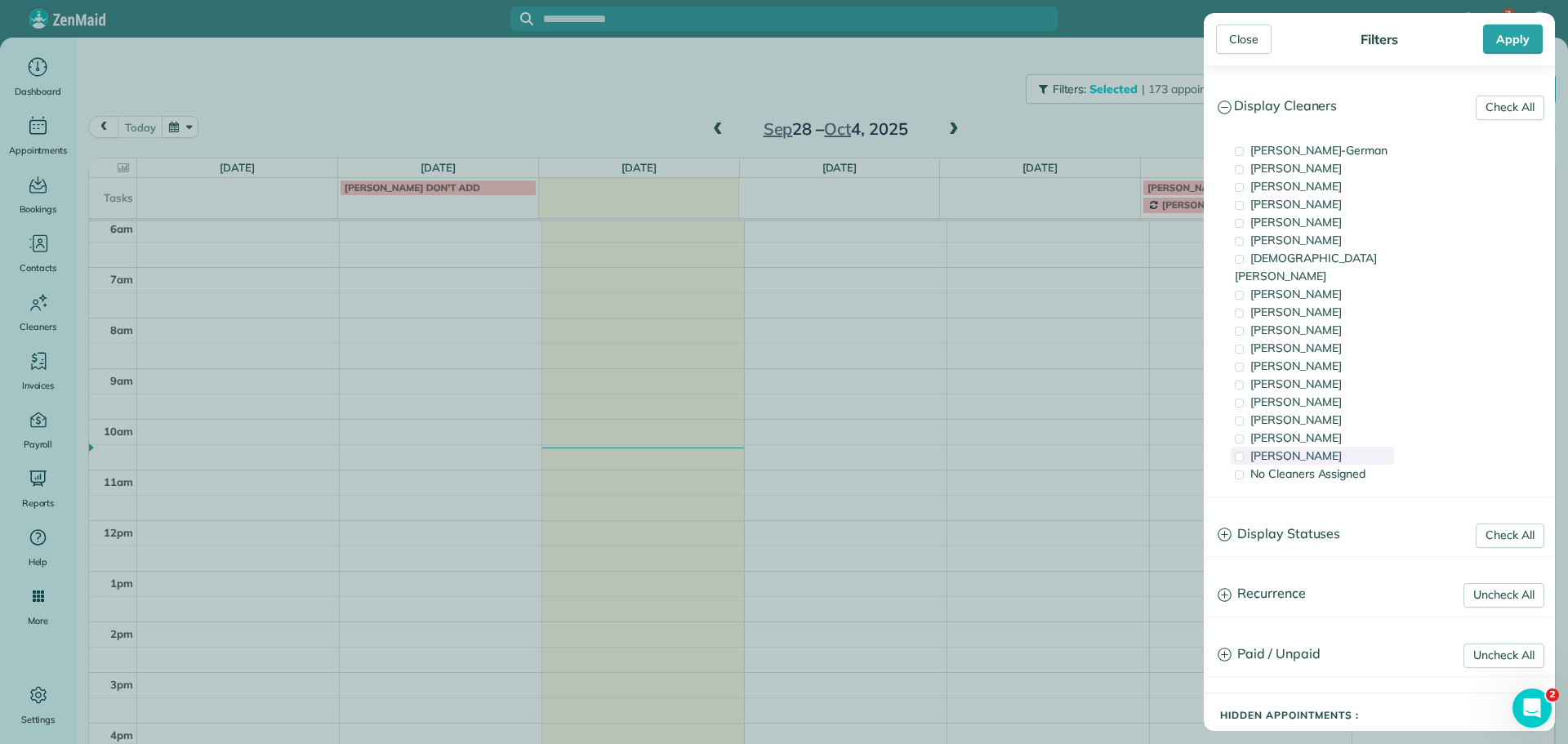
click at [1355, 447] on div "[PERSON_NAME]" at bounding box center [1313, 456] width 163 height 18
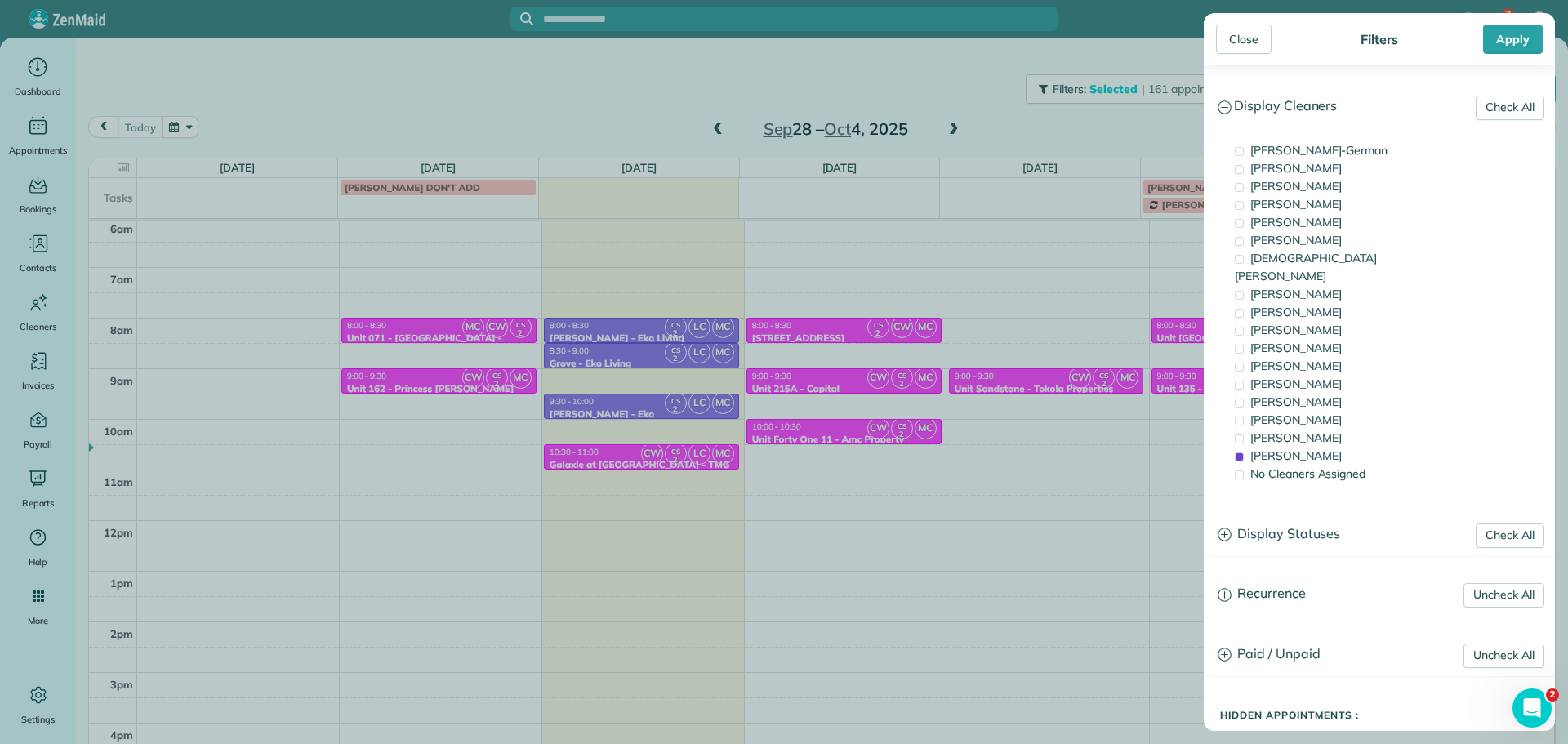
click at [1118, 444] on div "Close Filters Apply Check All Display Cleaners [PERSON_NAME]-German [PERSON_NAM…" at bounding box center [784, 372] width 1568 height 744
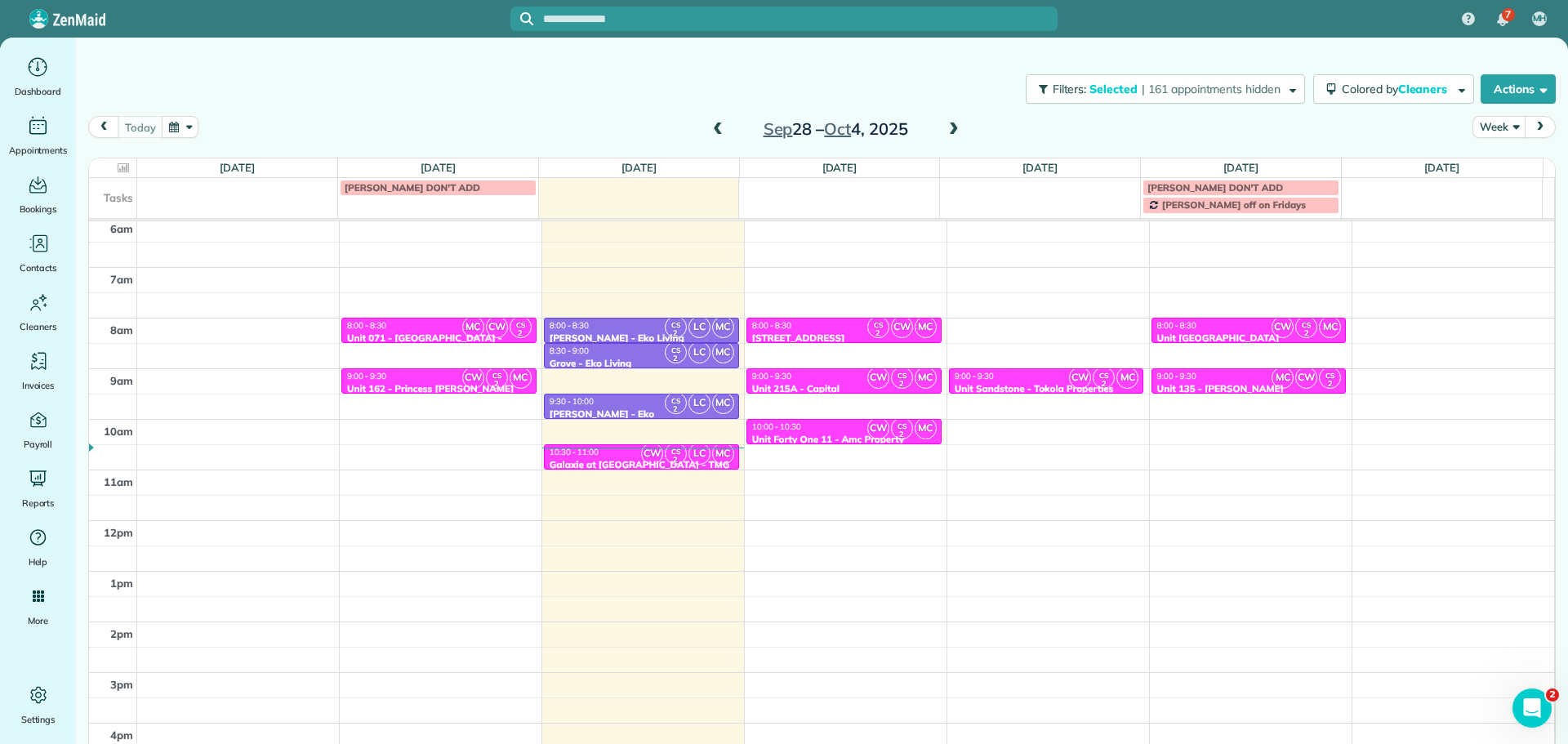
click at [1069, 380] on span "CW" at bounding box center [1080, 378] width 22 height 22
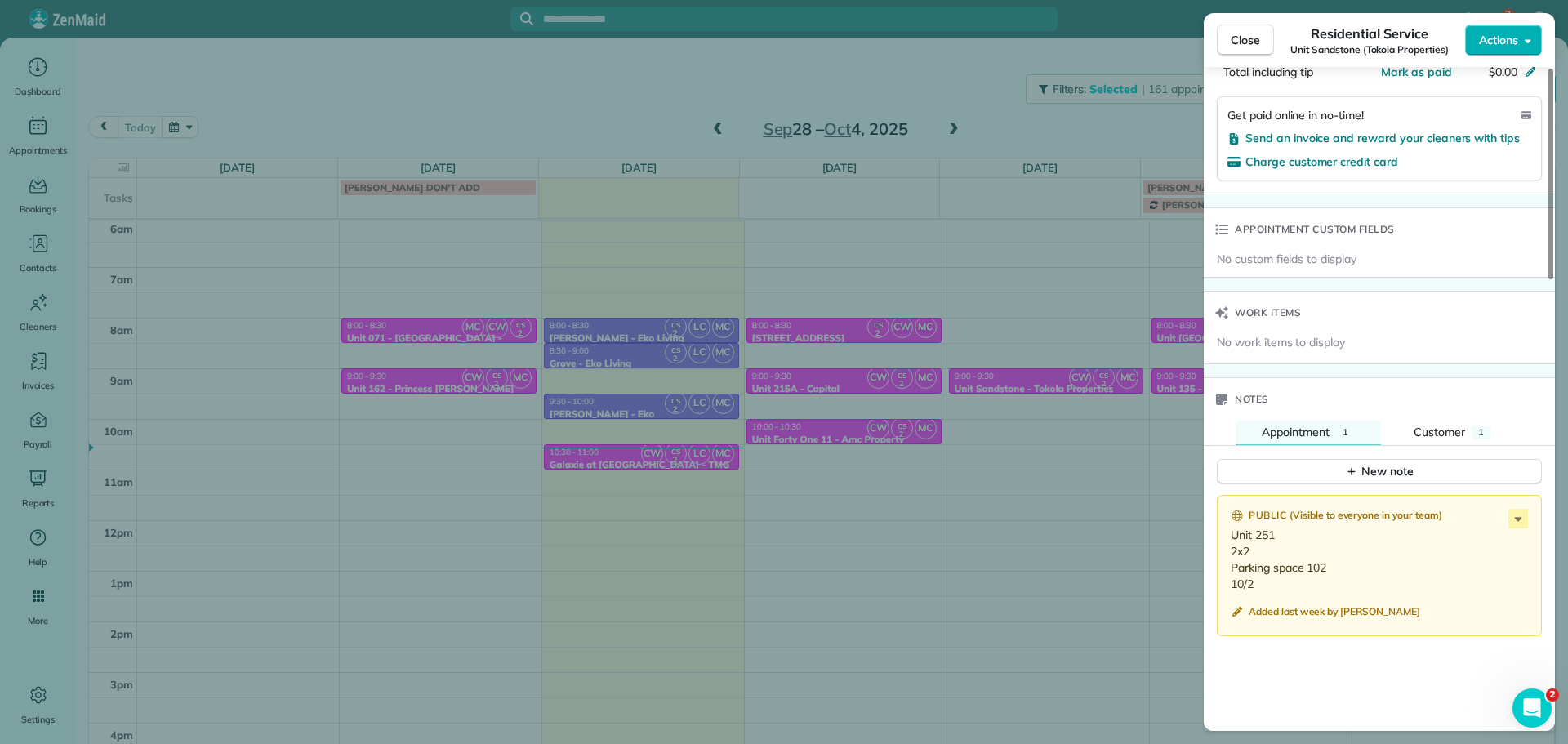
scroll to position [1143, 0]
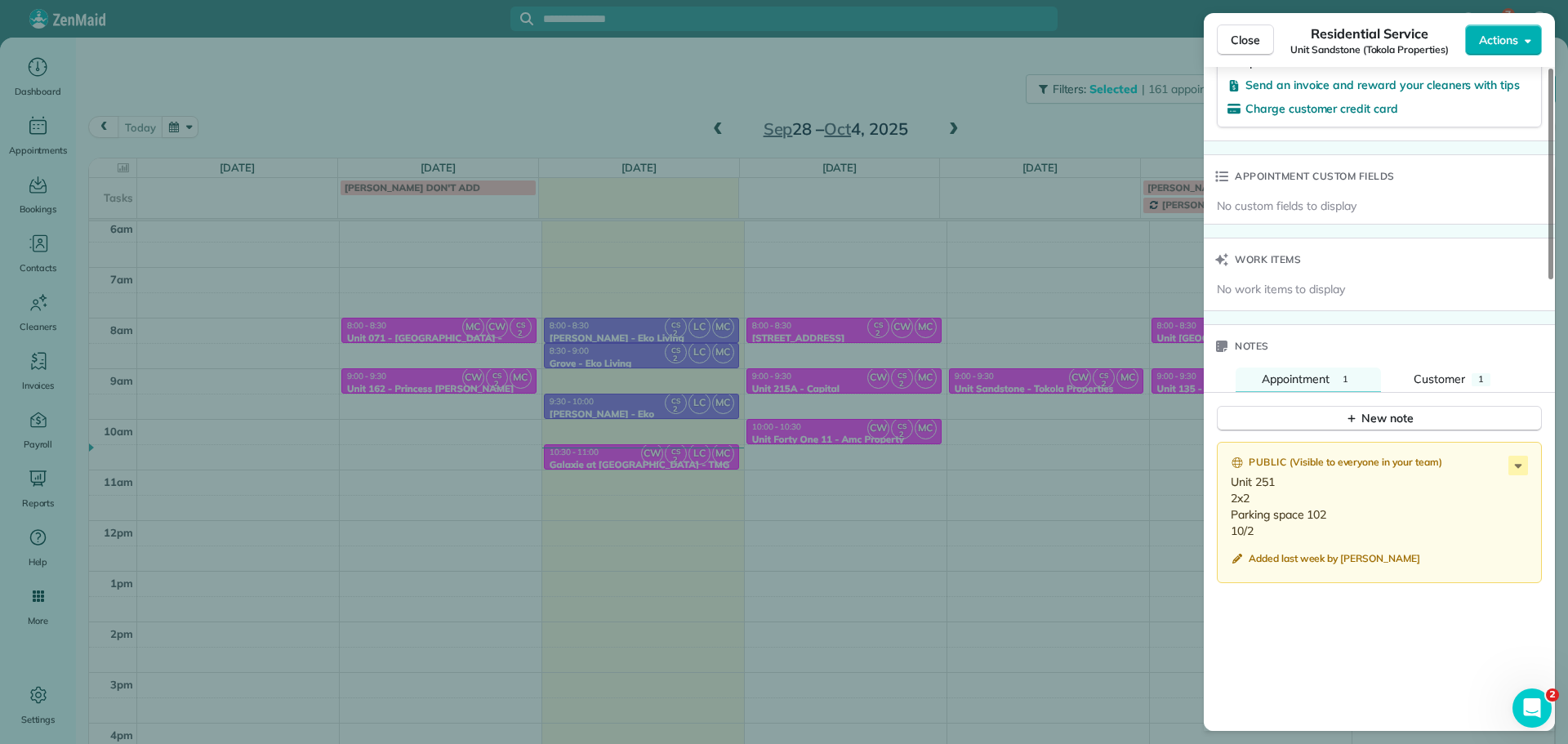
click at [1101, 417] on div "Close Residential Service Unit Sandstone (Tokola Properties) Actions Status Act…" at bounding box center [784, 372] width 1568 height 744
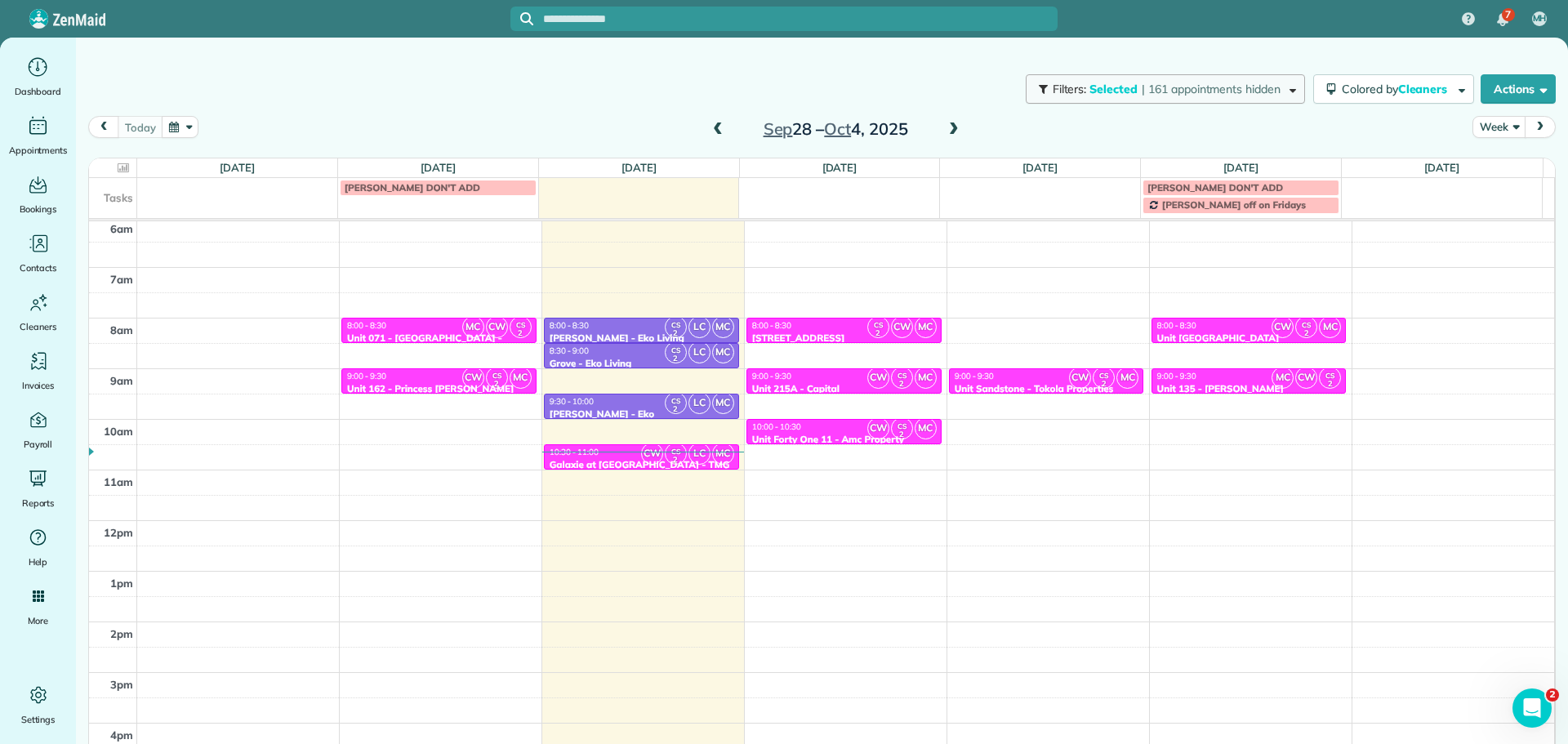
click at [1156, 91] on span "| 161 appointments hidden" at bounding box center [1211, 89] width 139 height 15
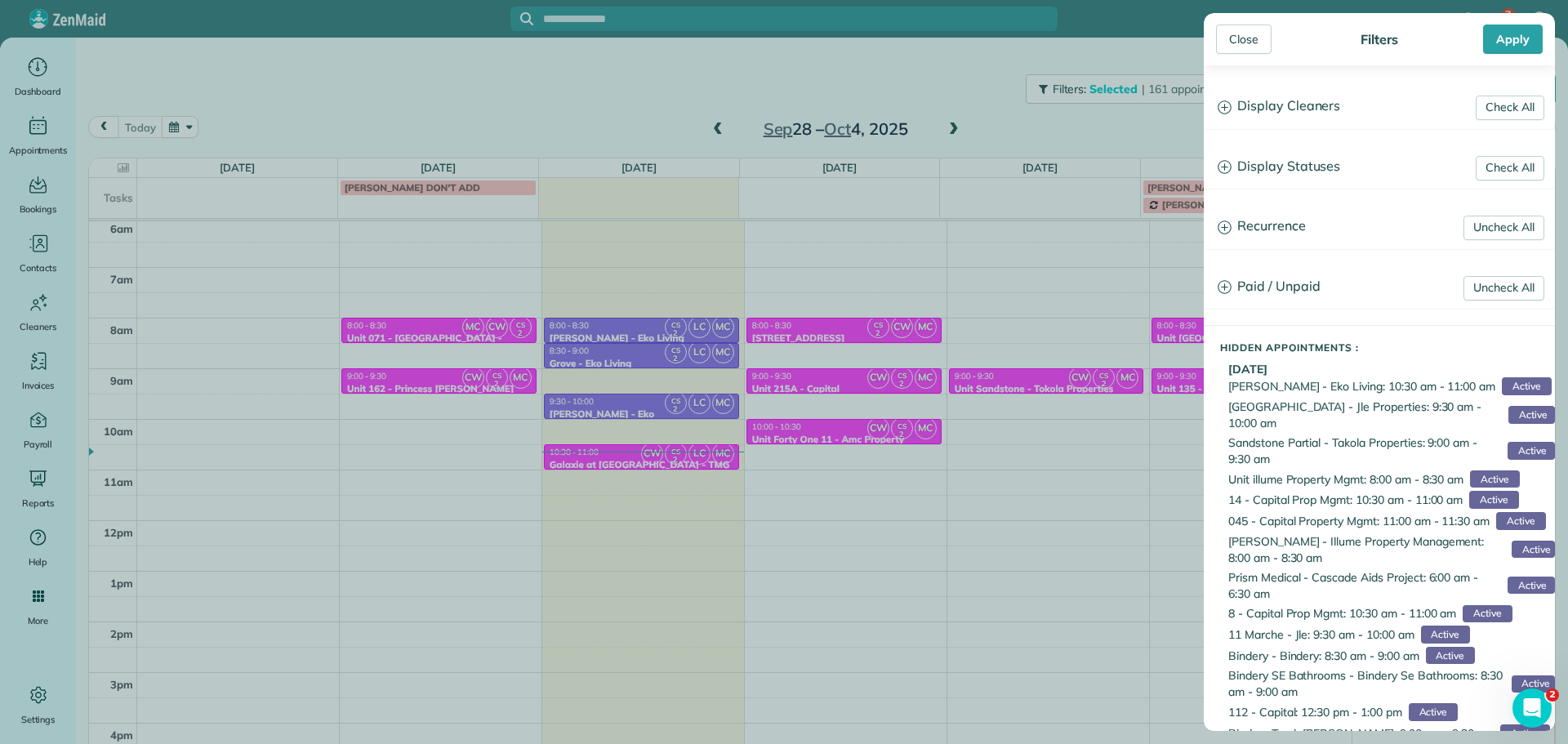
click at [1249, 121] on h3 "Display Cleaners" at bounding box center [1379, 107] width 350 height 42
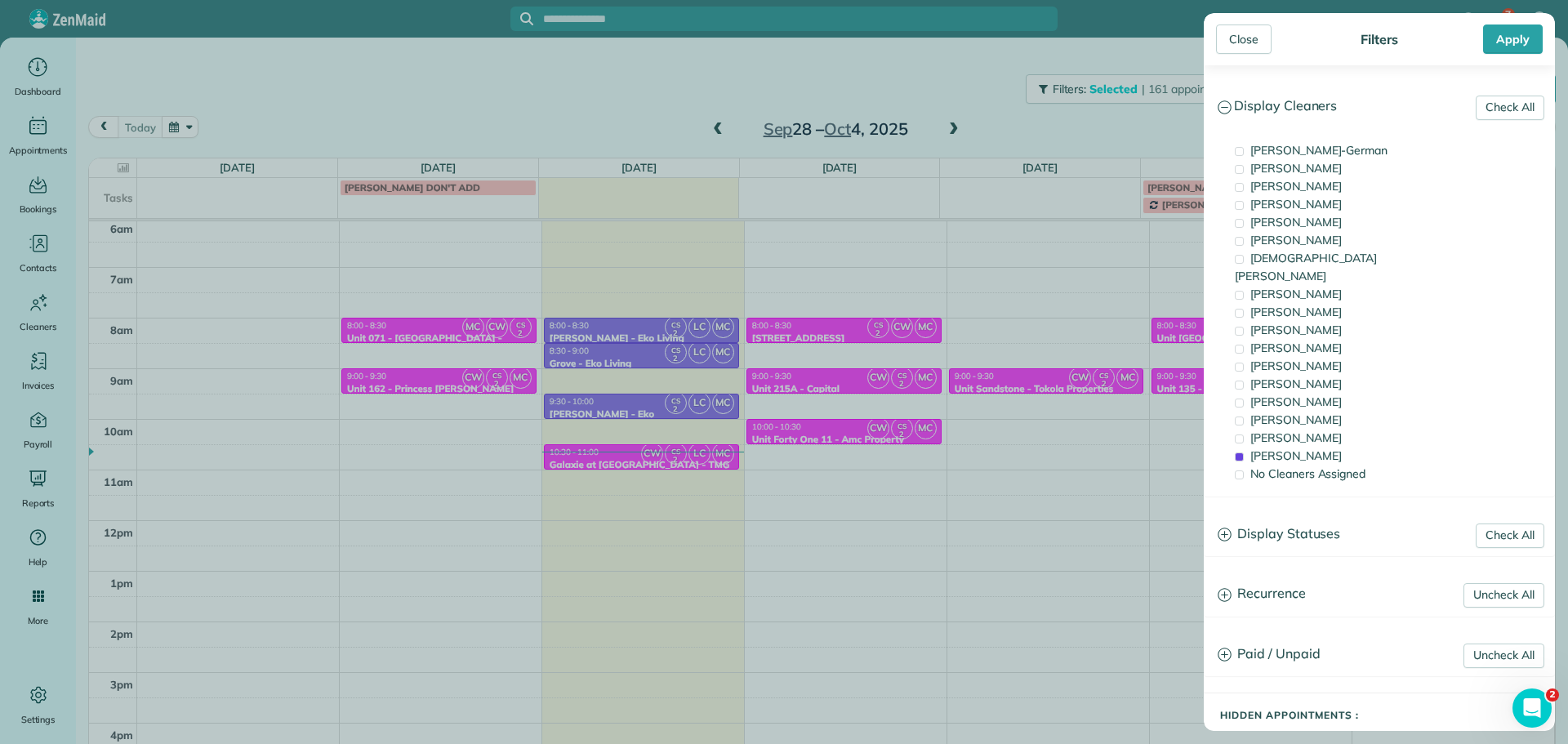
click at [1080, 428] on div "Close Filters Apply Check All Display Cleaners [PERSON_NAME]-German [PERSON_NAM…" at bounding box center [784, 372] width 1568 height 744
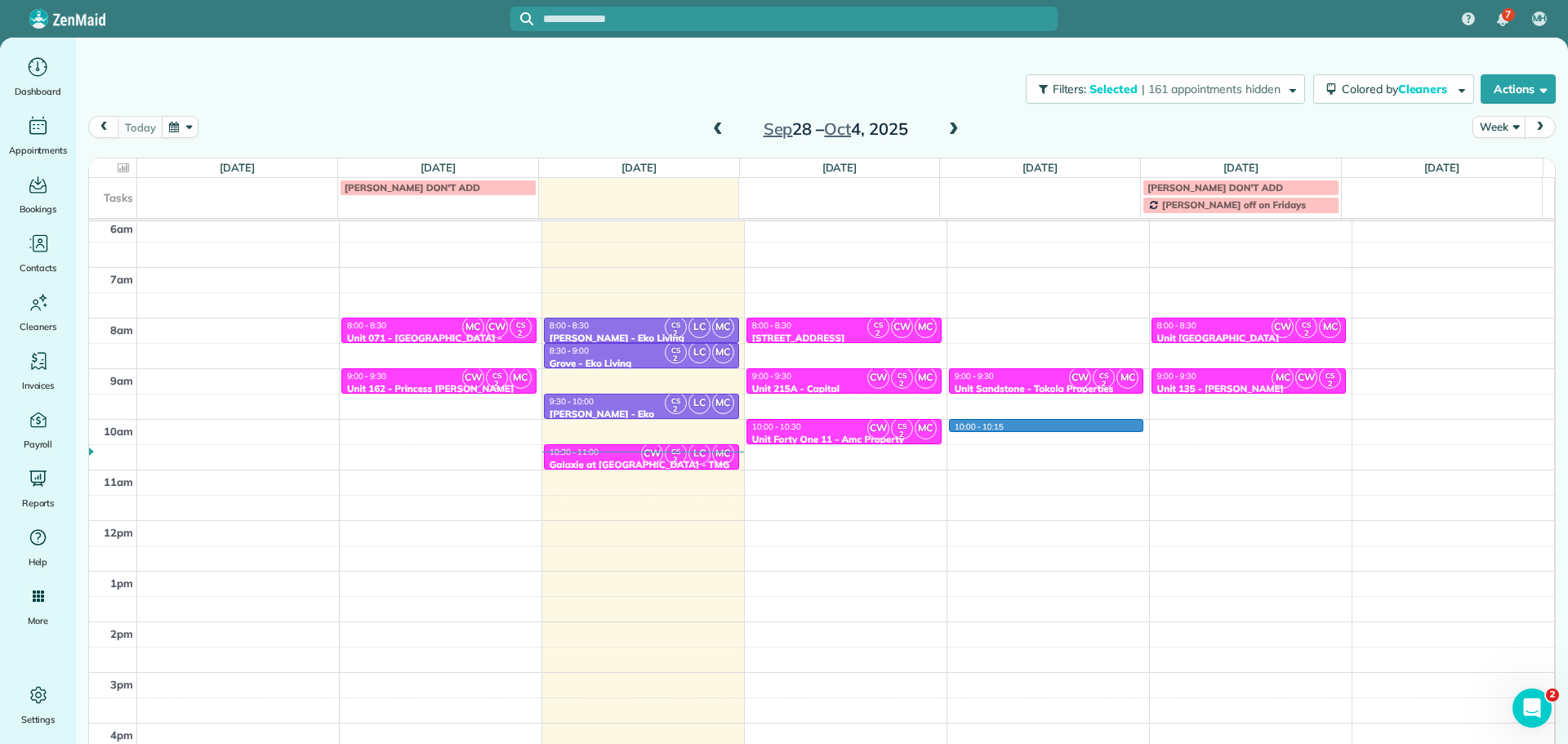
click at [1079, 423] on div "4am 5am 6am 7am 8am 9am 10am 11am 12pm 1pm 2pm 3pm 4pm 5pm MC CW CS 2 8:00 - 8:…" at bounding box center [821, 470] width 1465 height 708
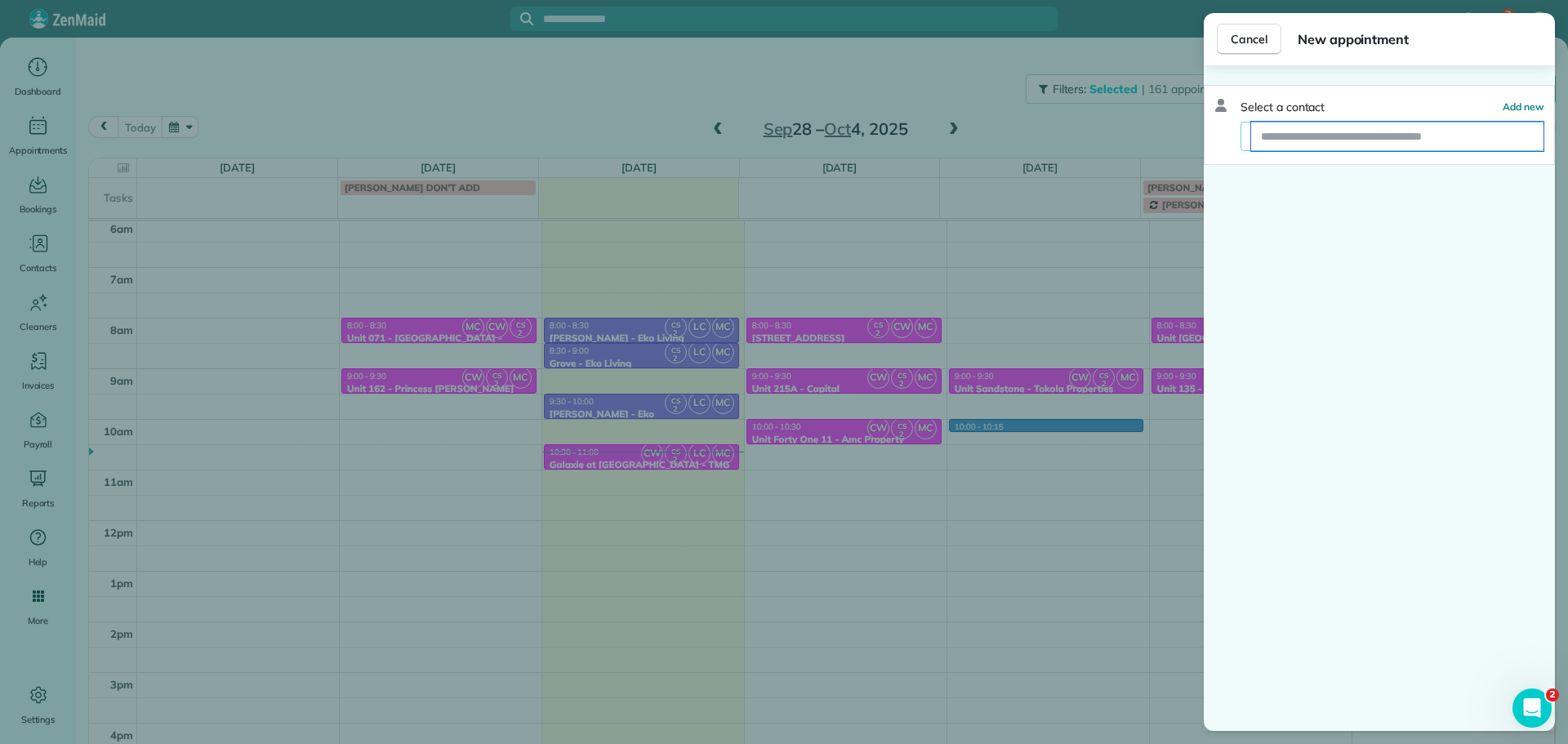
click at [1339, 146] on input "text" at bounding box center [1397, 136] width 292 height 29
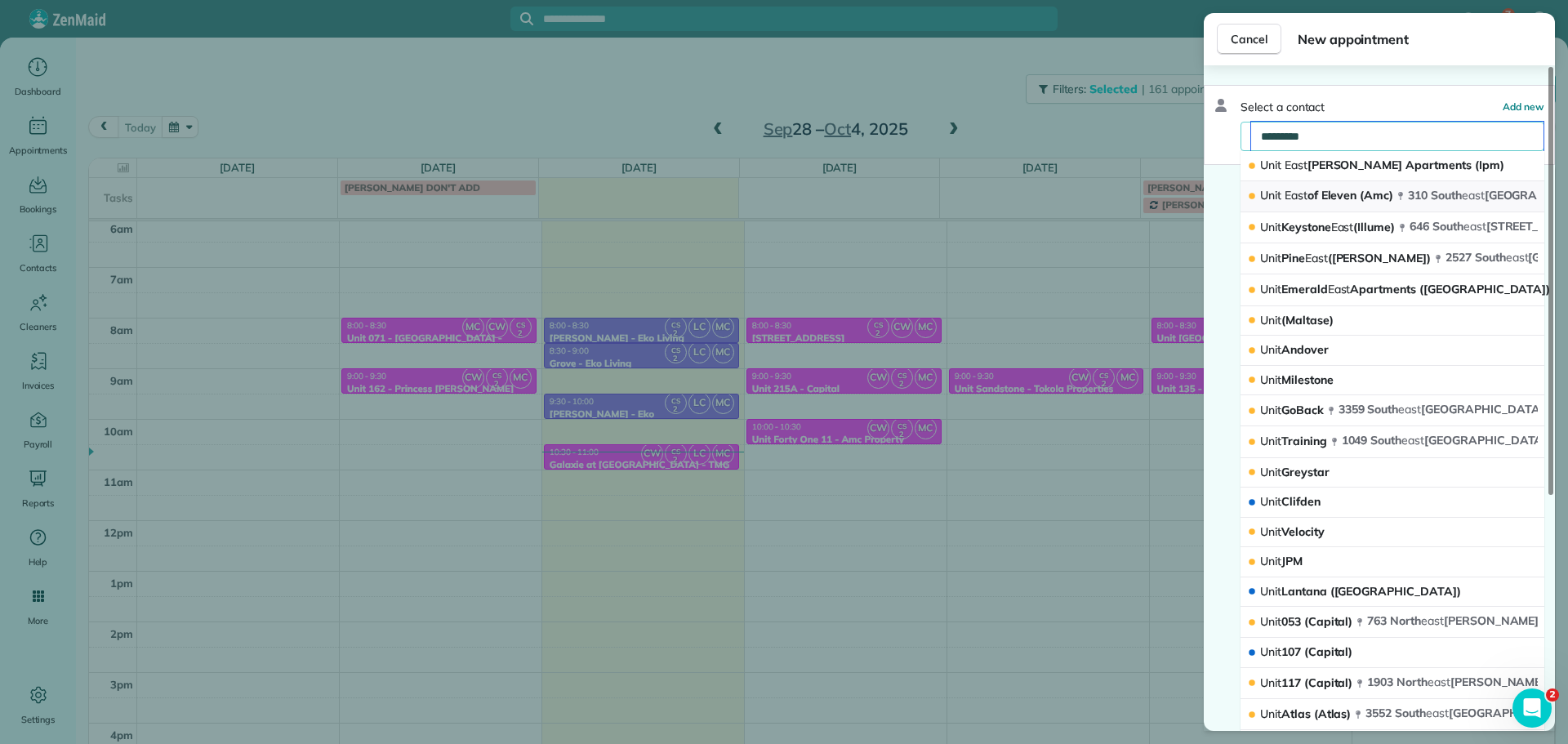
type input "*********"
click at [1344, 202] on span "Unit East of Eleven (Amc)" at bounding box center [1326, 196] width 133 height 16
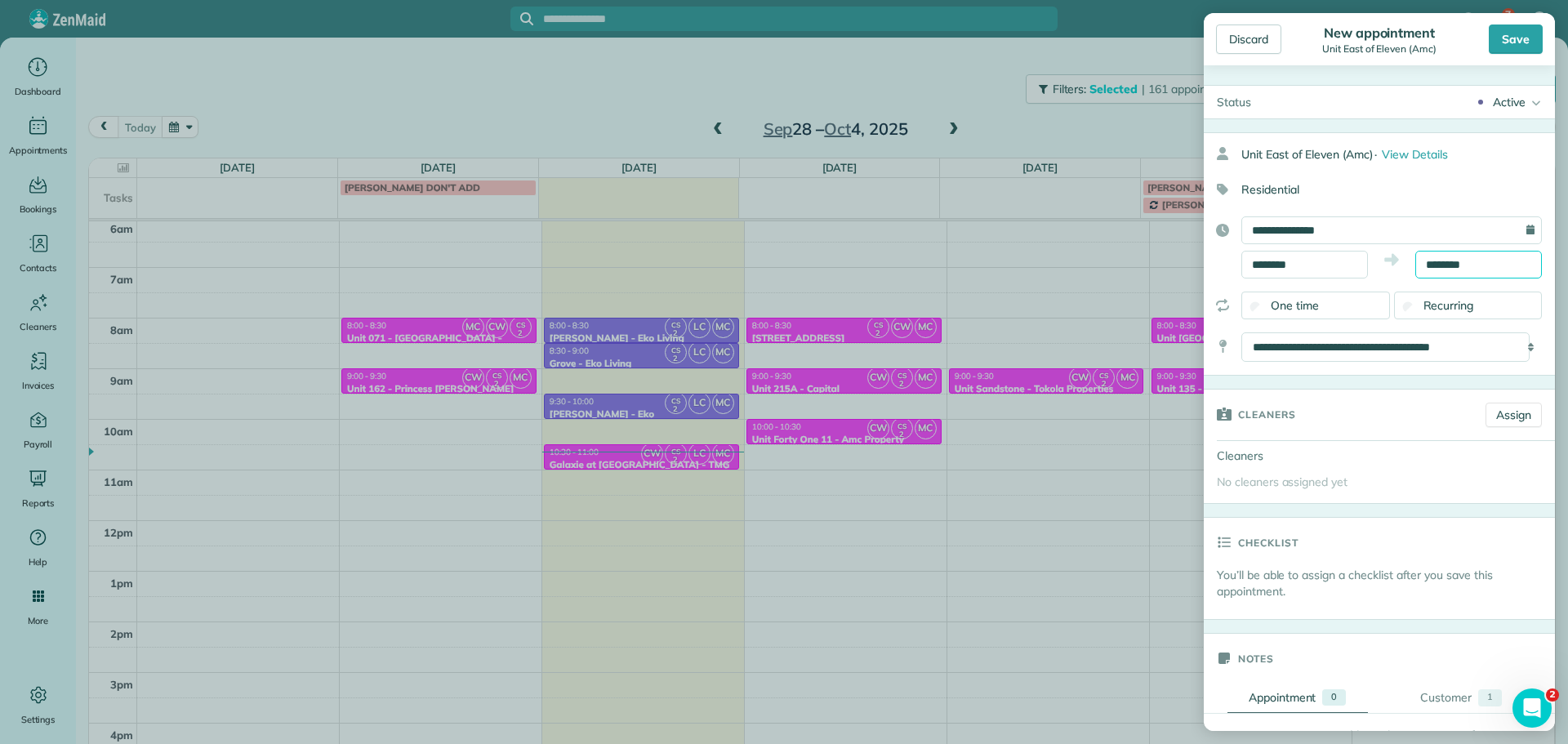
click at [1451, 264] on input "********" at bounding box center [1478, 264] width 126 height 27
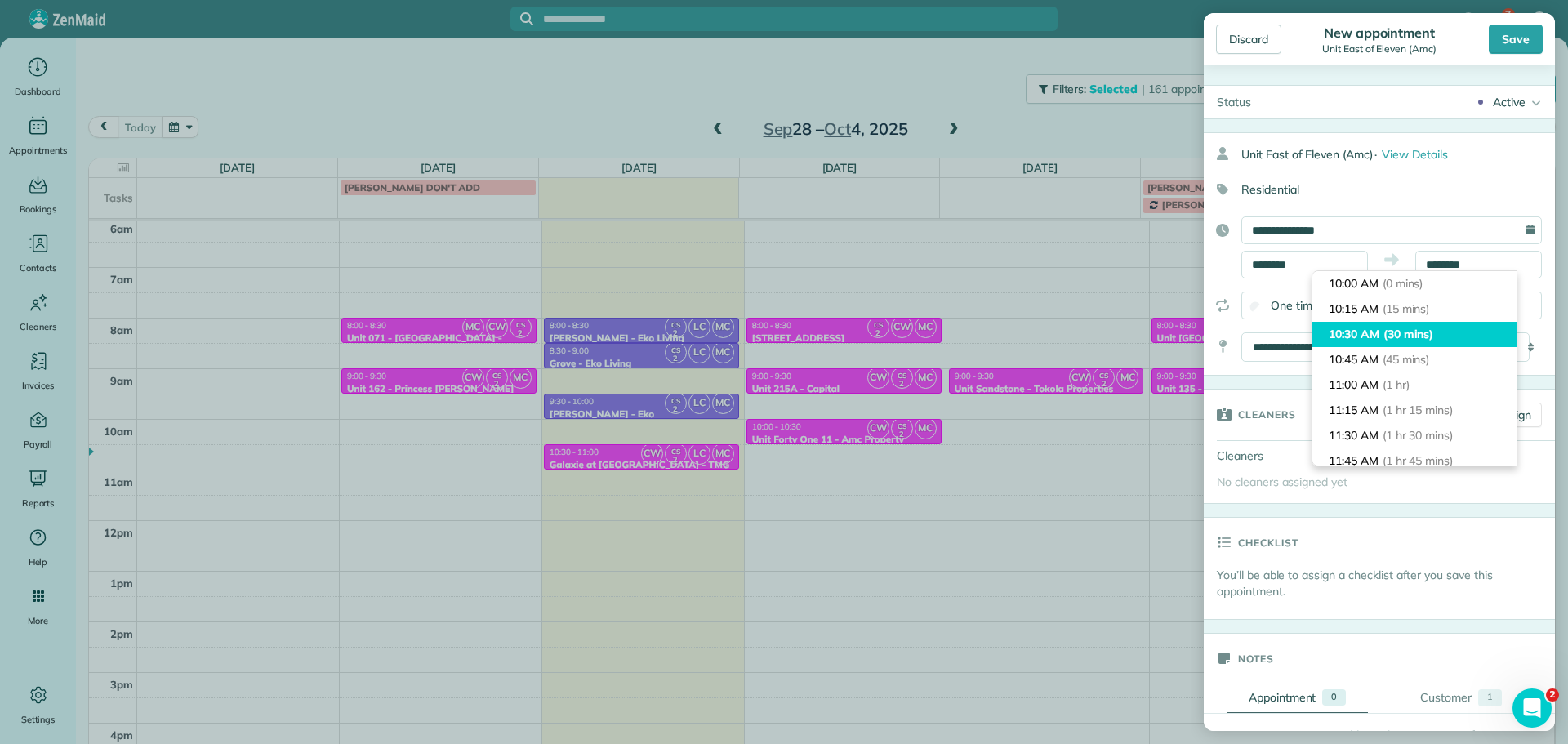
type input "********"
click at [1444, 325] on li "10:30 AM (30 mins)" at bounding box center [1414, 335] width 204 height 26
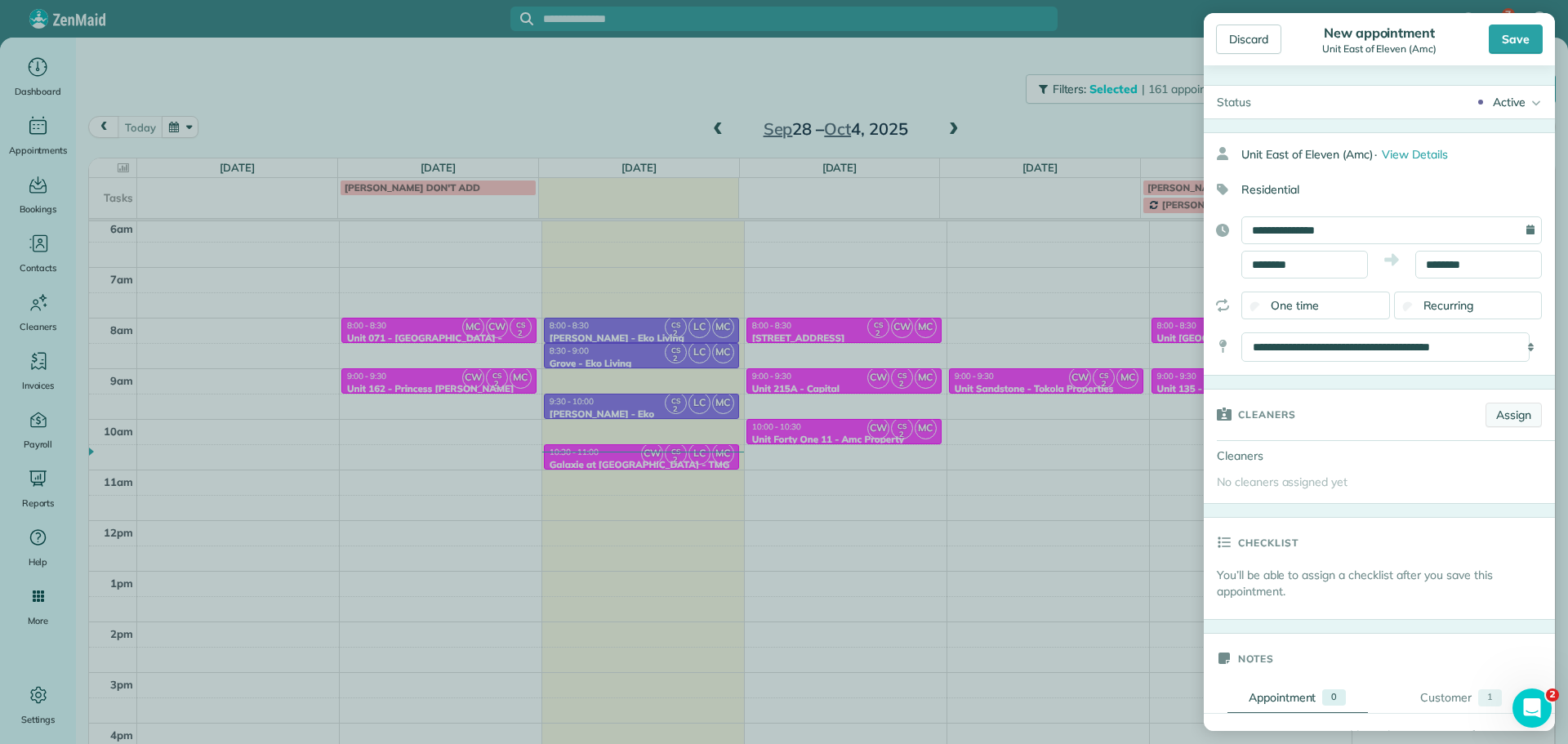
click at [1500, 414] on link "Assign" at bounding box center [1514, 415] width 57 height 25
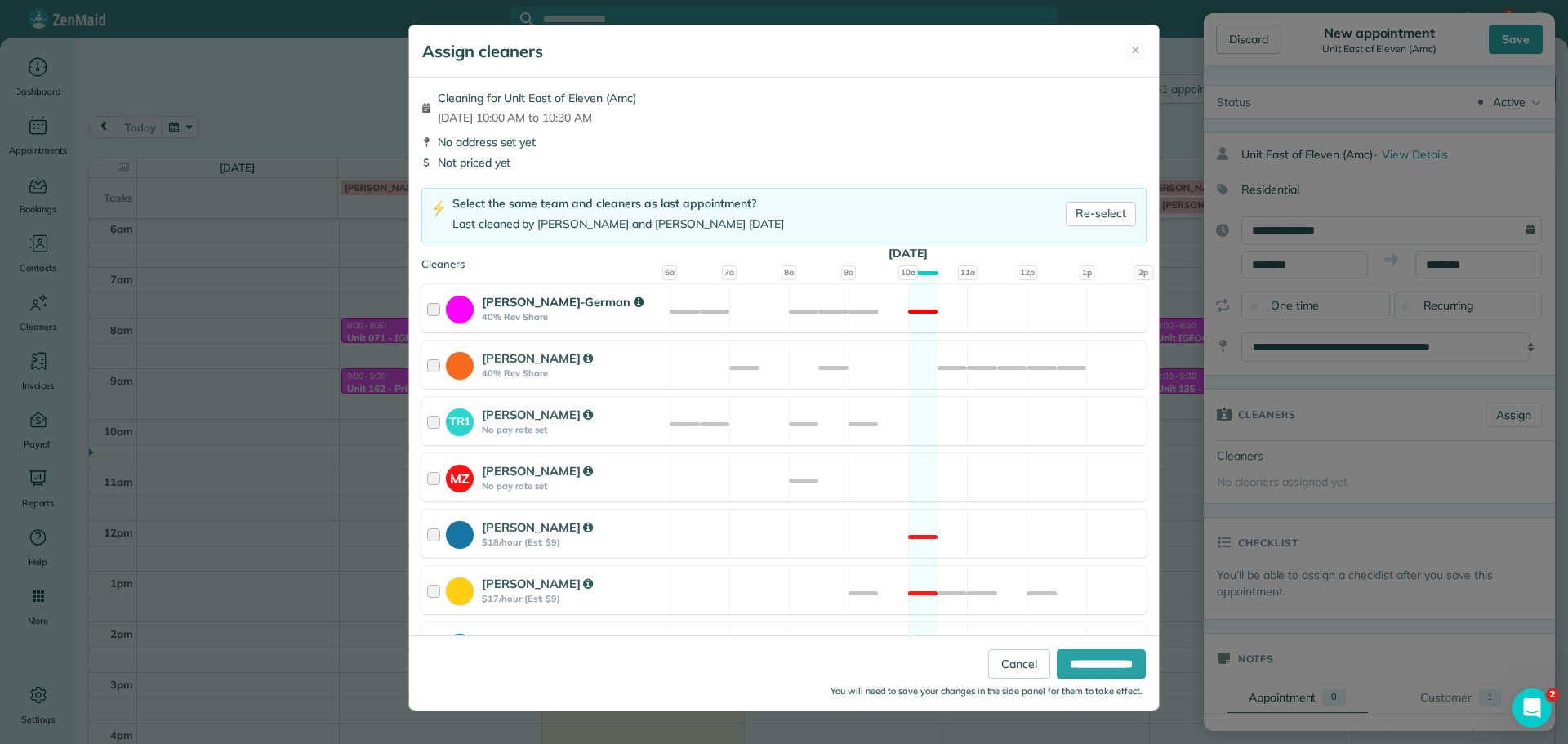
click at [957, 321] on div "[PERSON_NAME]-German 40% Rev Share Not available" at bounding box center [784, 308] width 725 height 49
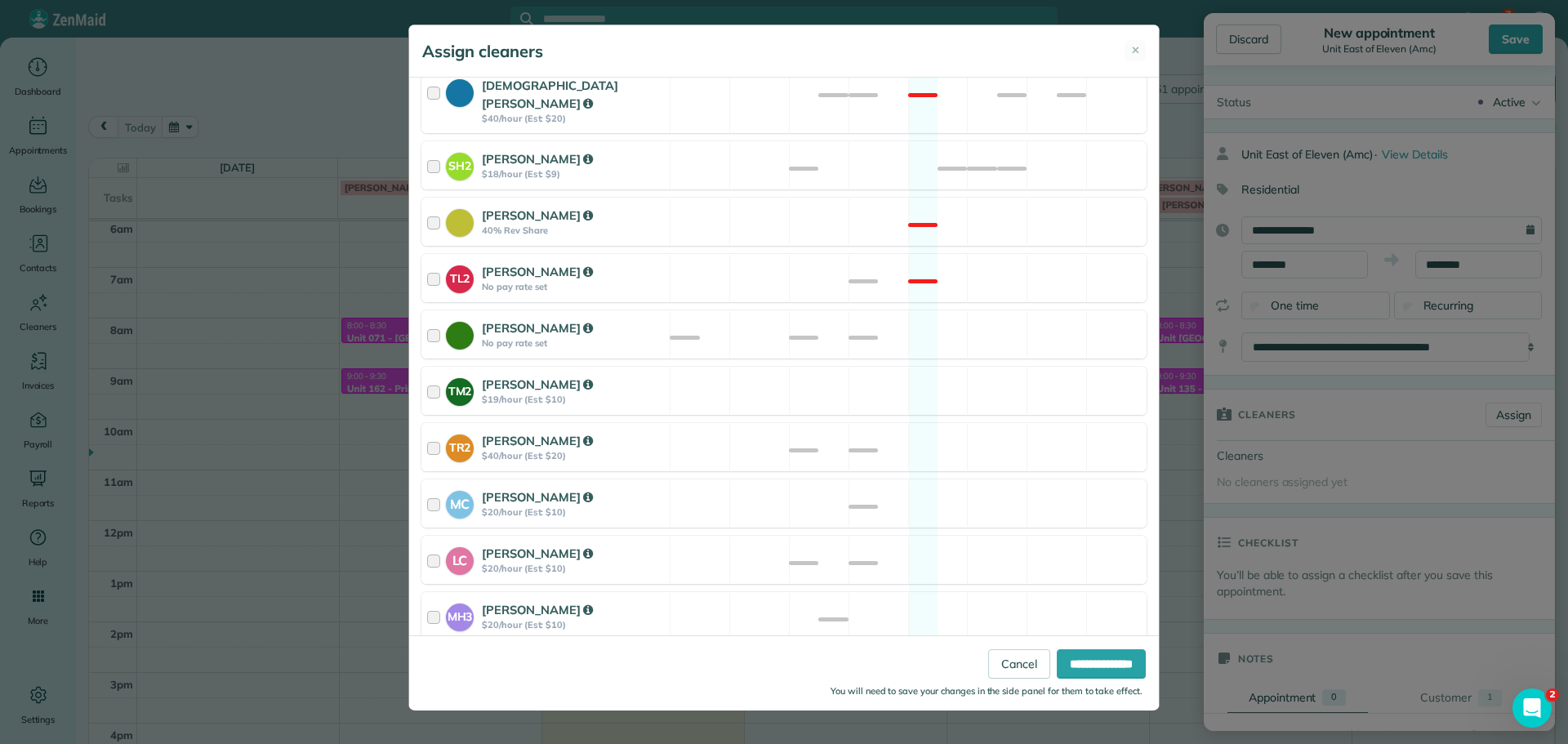
scroll to position [619, 0]
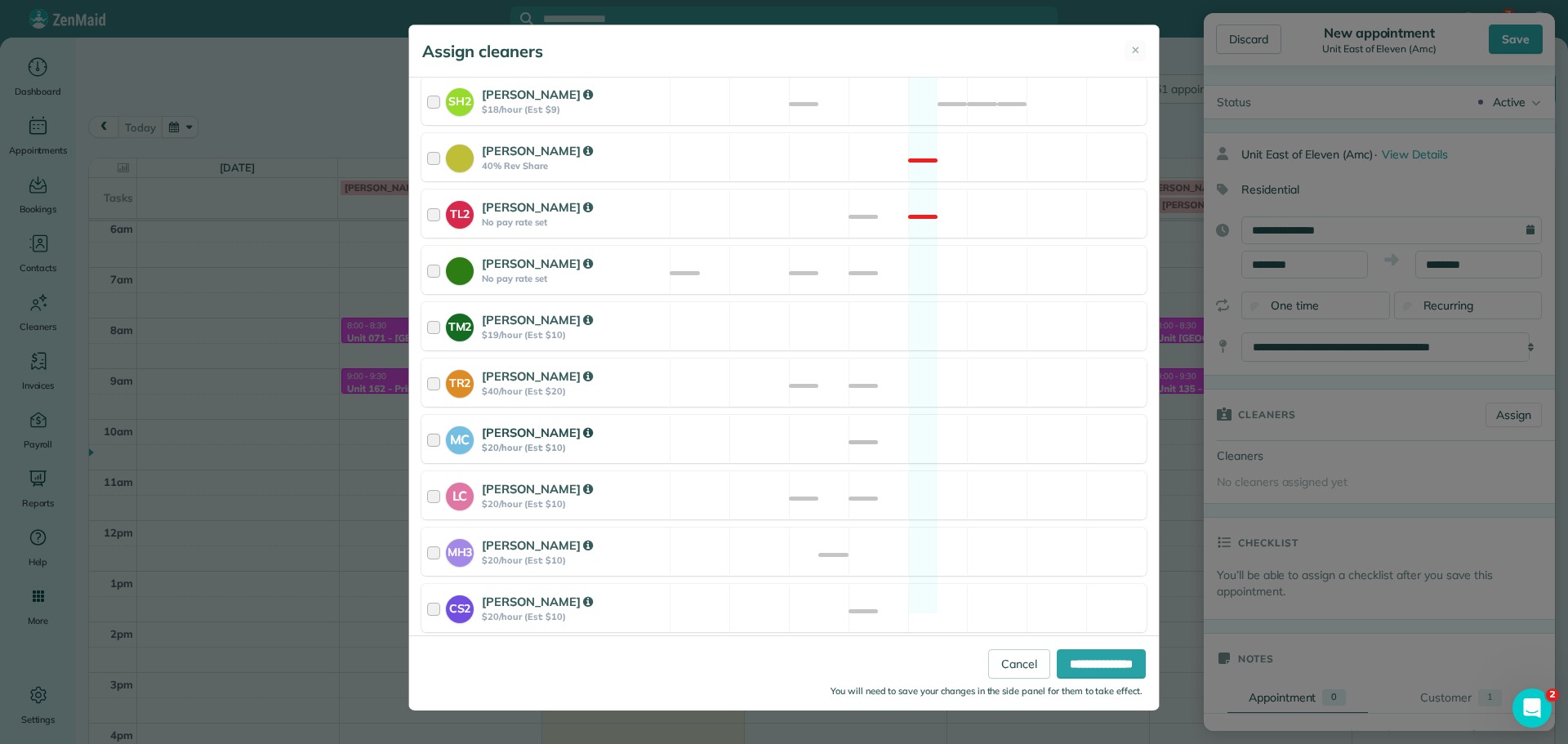
click at [972, 415] on div "MC [PERSON_NAME] $20/hour (Est: $10) Available" at bounding box center [784, 438] width 725 height 49
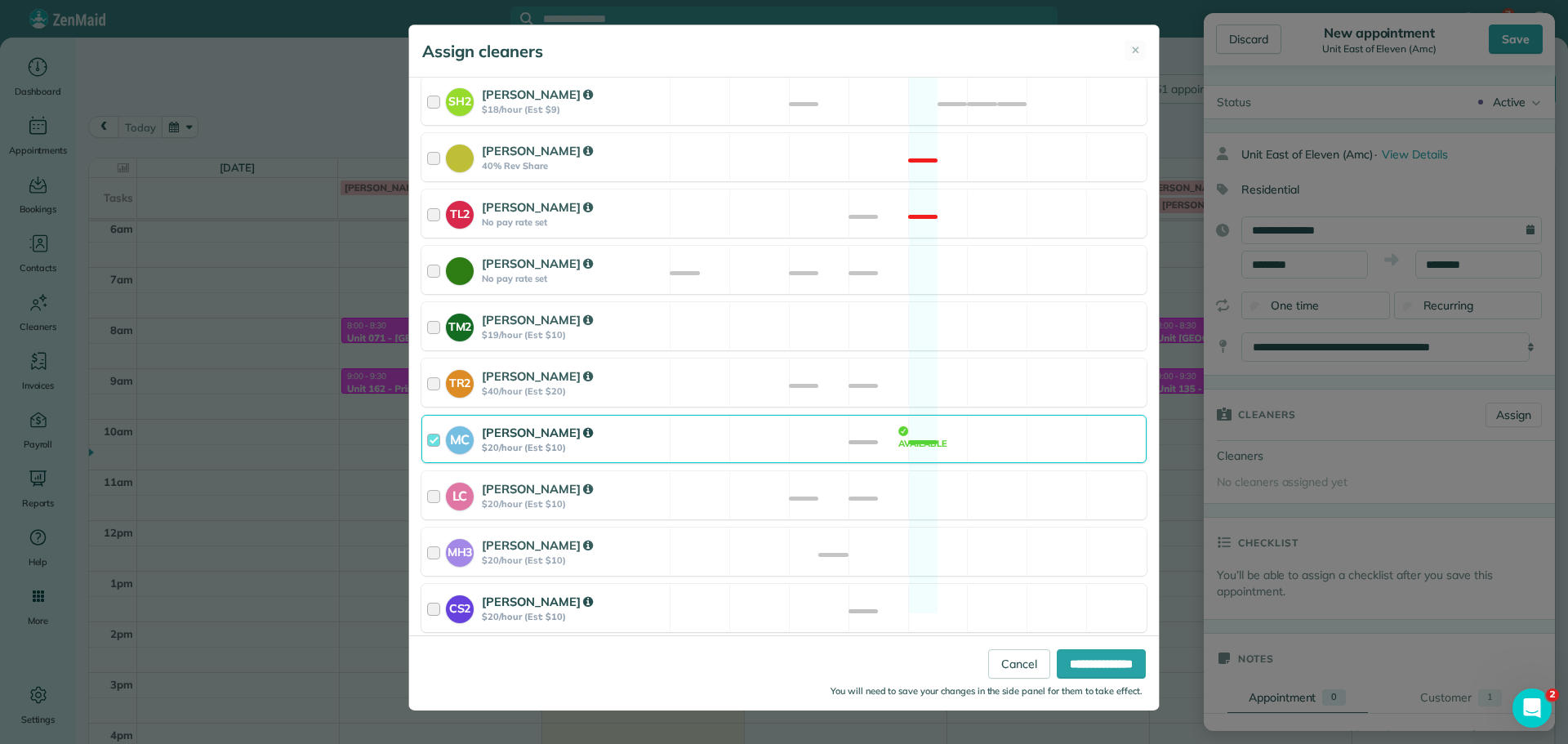
click at [989, 586] on div "CS2 [PERSON_NAME] $20/hour (Est: $10) Available" at bounding box center [784, 608] width 725 height 49
click at [1106, 660] on input "**********" at bounding box center [1101, 663] width 89 height 29
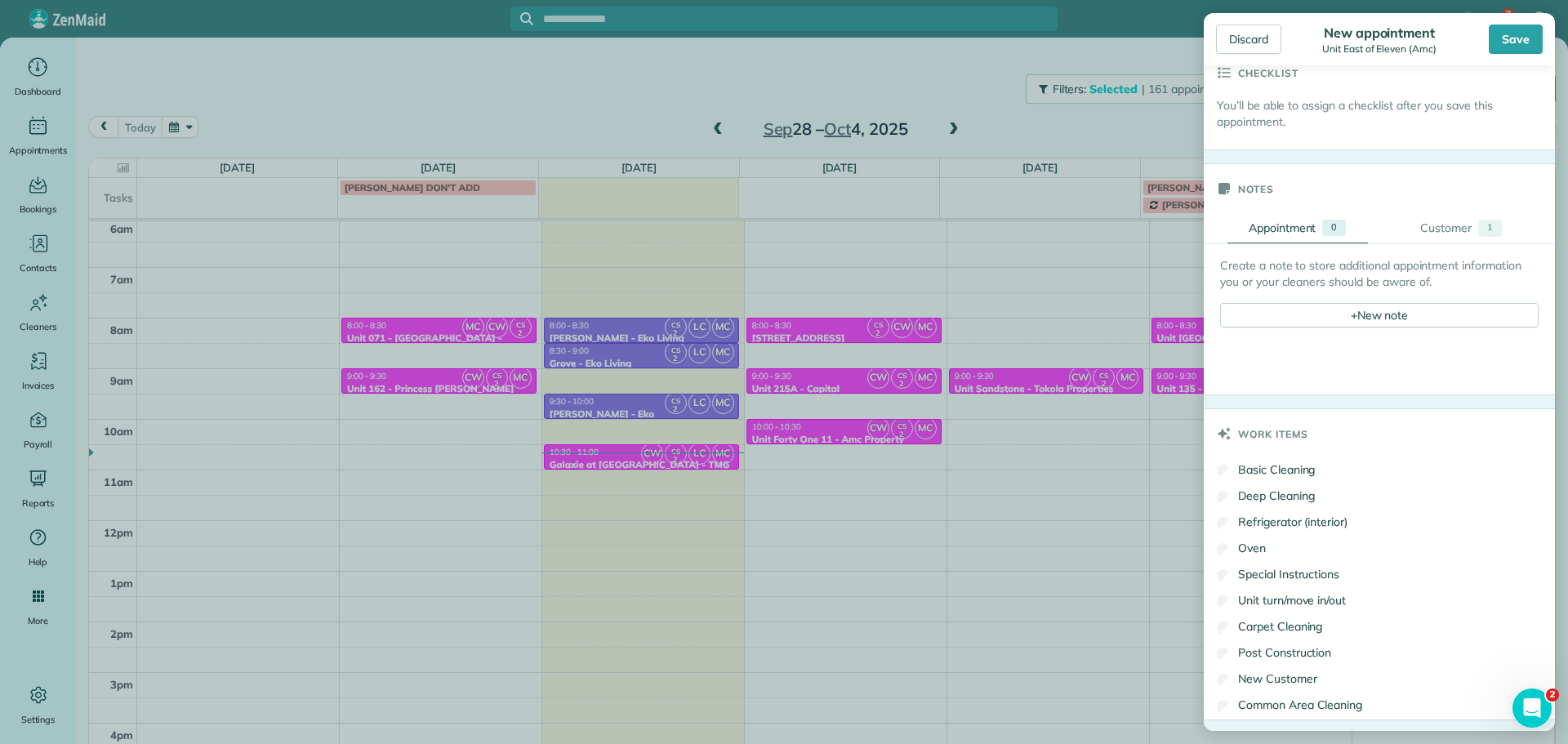
scroll to position [572, 0]
click at [1377, 311] on div "+ New note" at bounding box center [1379, 314] width 319 height 25
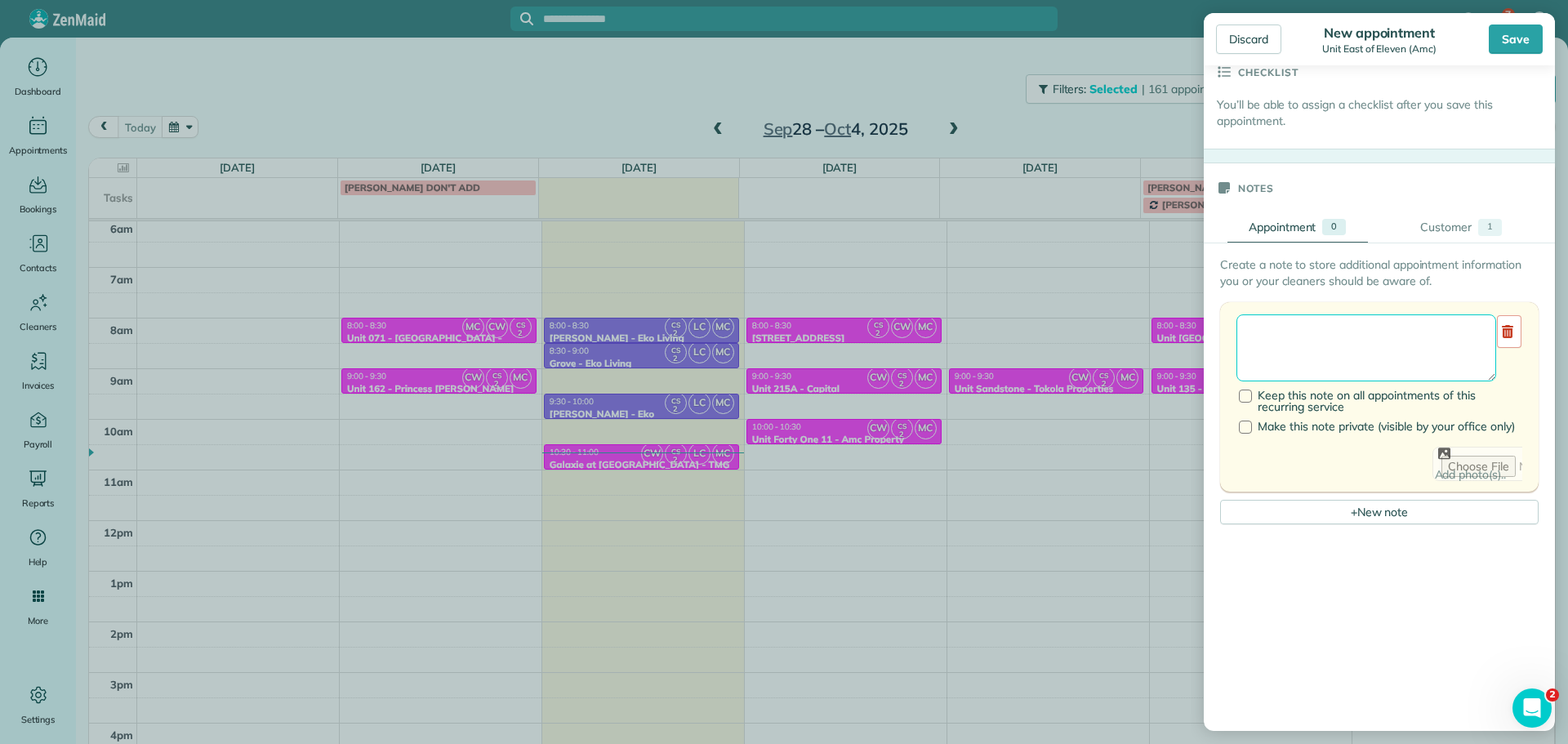
click at [1387, 325] on textarea at bounding box center [1367, 348] width 260 height 67
type textarea "******** ***** ****"
click at [1519, 39] on div "Save" at bounding box center [1516, 39] width 54 height 29
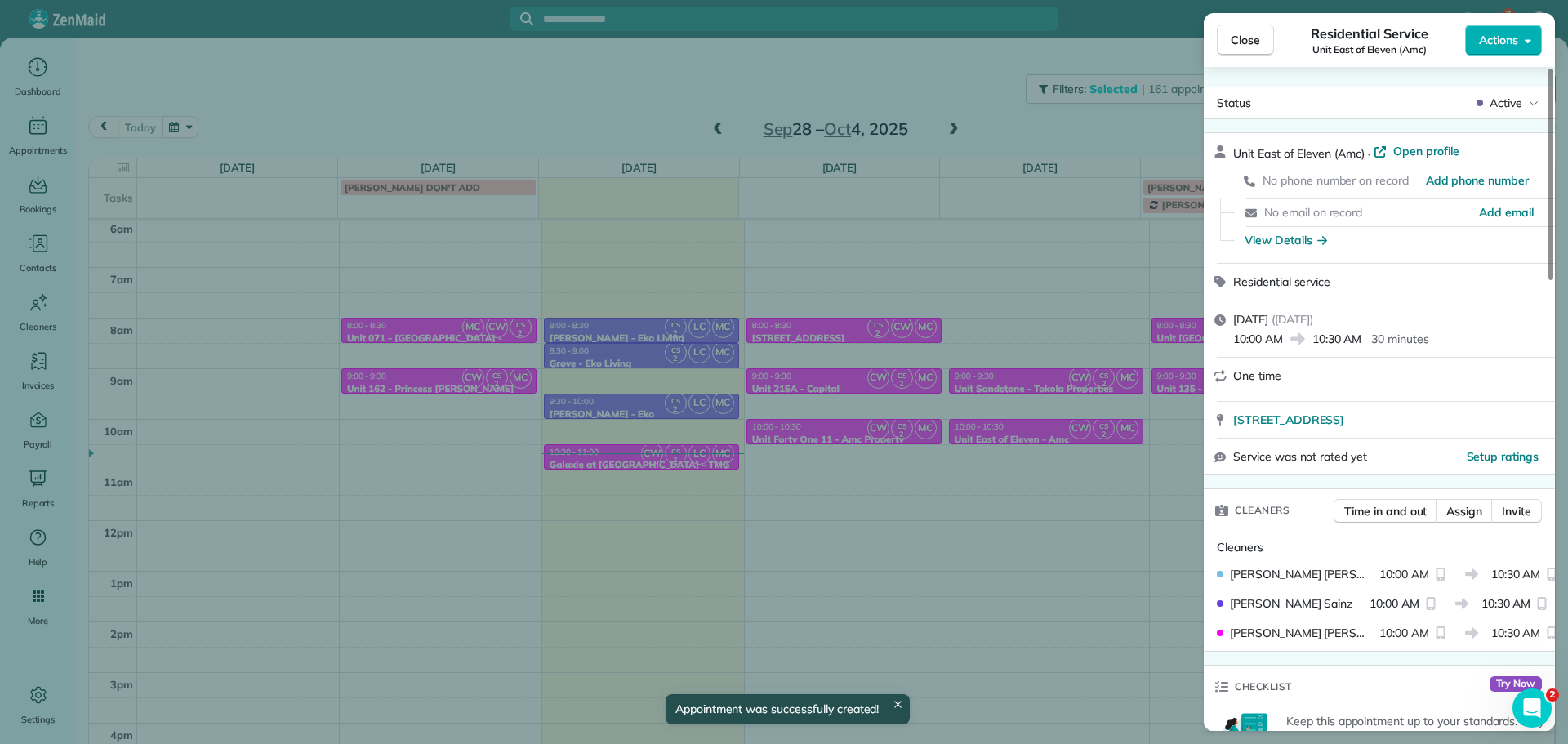
click at [1034, 470] on div "Close Residential Service Unit East of Eleven (Amc) Actions Status Active Unit …" at bounding box center [784, 372] width 1568 height 744
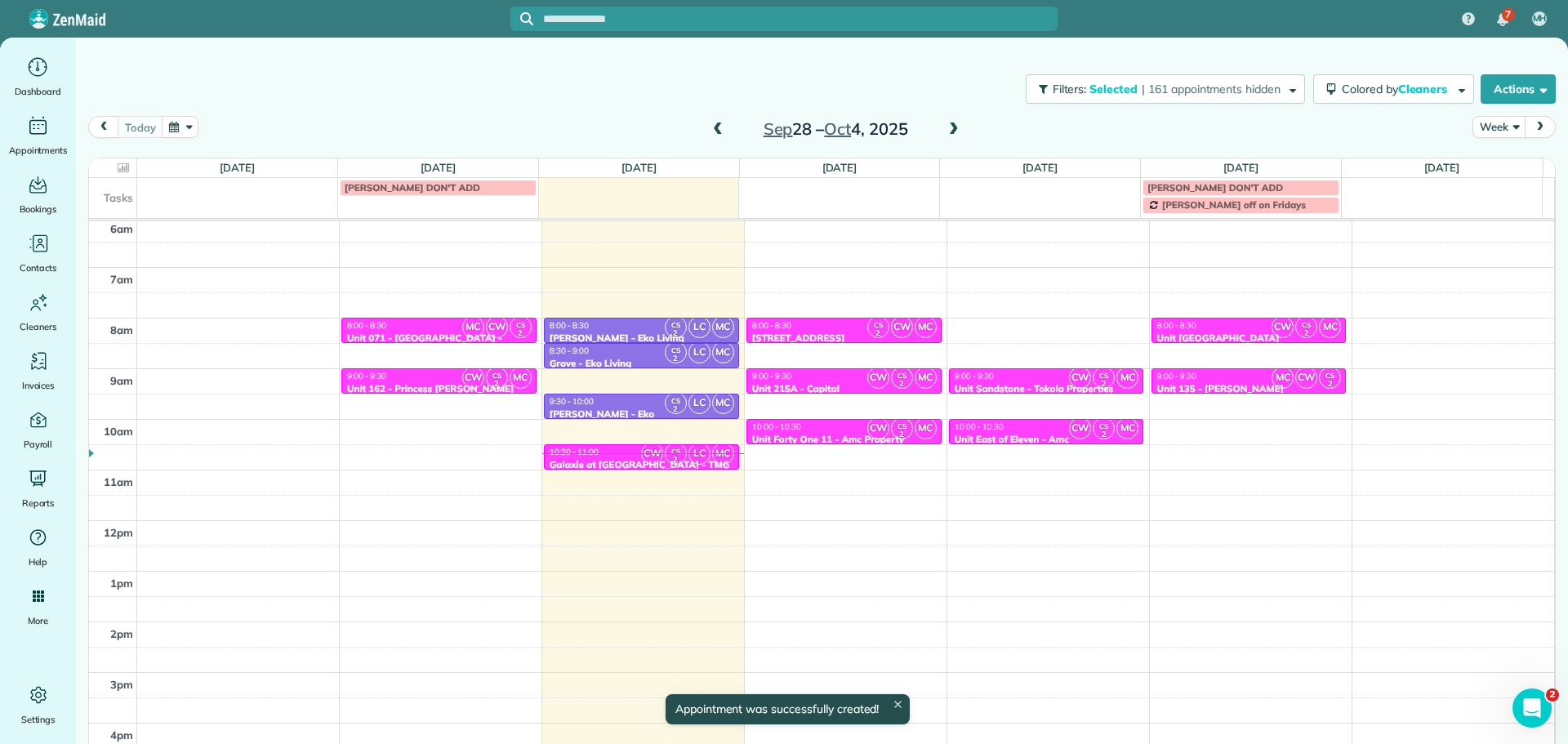
click at [1036, 474] on div "4am 5am 6am 7am 8am 9am 10am 11am 12pm 1pm 2pm 3pm 4pm 5pm MC CW CS 2 8:00 - 8:…" at bounding box center [821, 470] width 1465 height 708
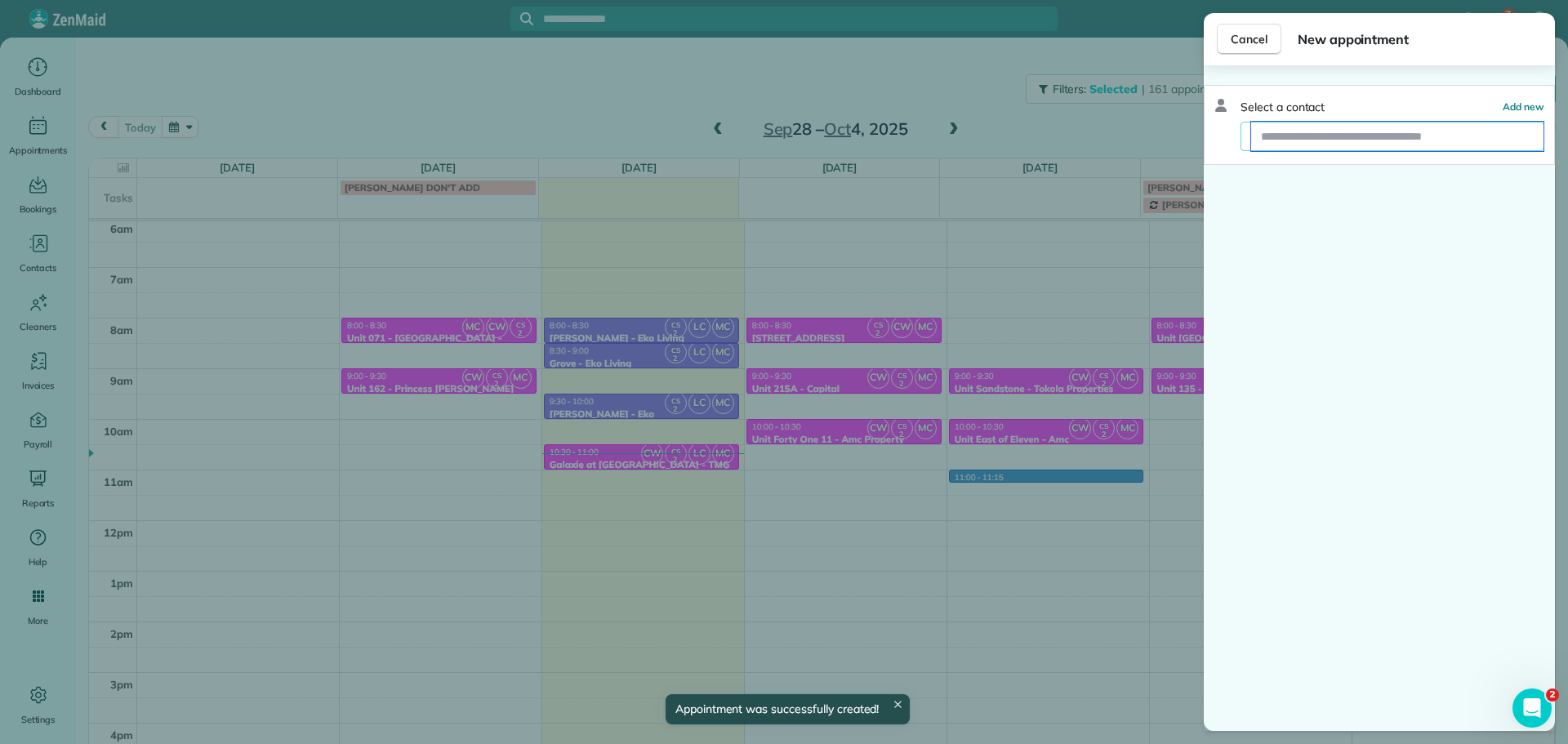
click at [1391, 139] on input "text" at bounding box center [1397, 136] width 292 height 29
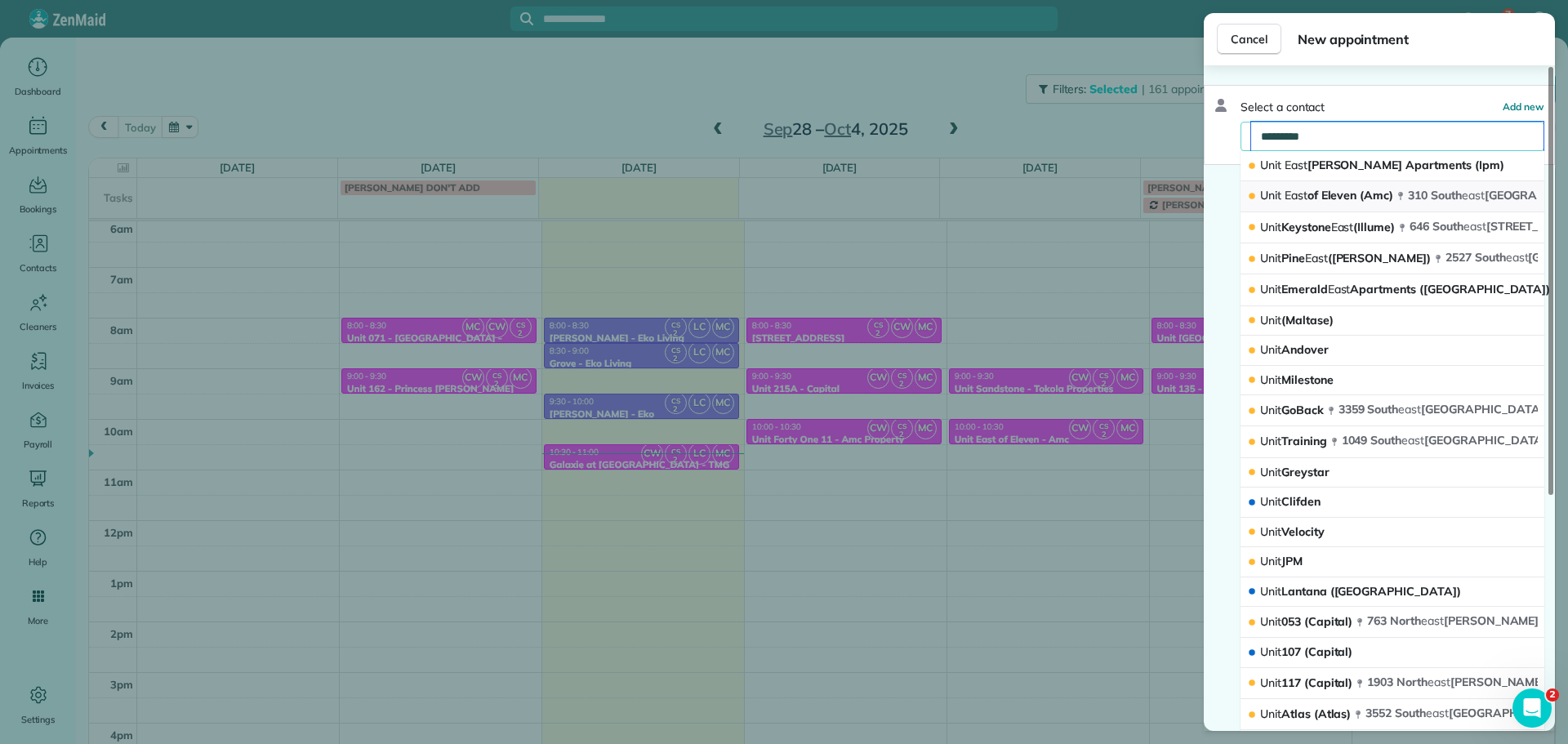
type input "*********"
click at [1323, 193] on span "Unit East of Eleven (Amc)" at bounding box center [1326, 195] width 133 height 15
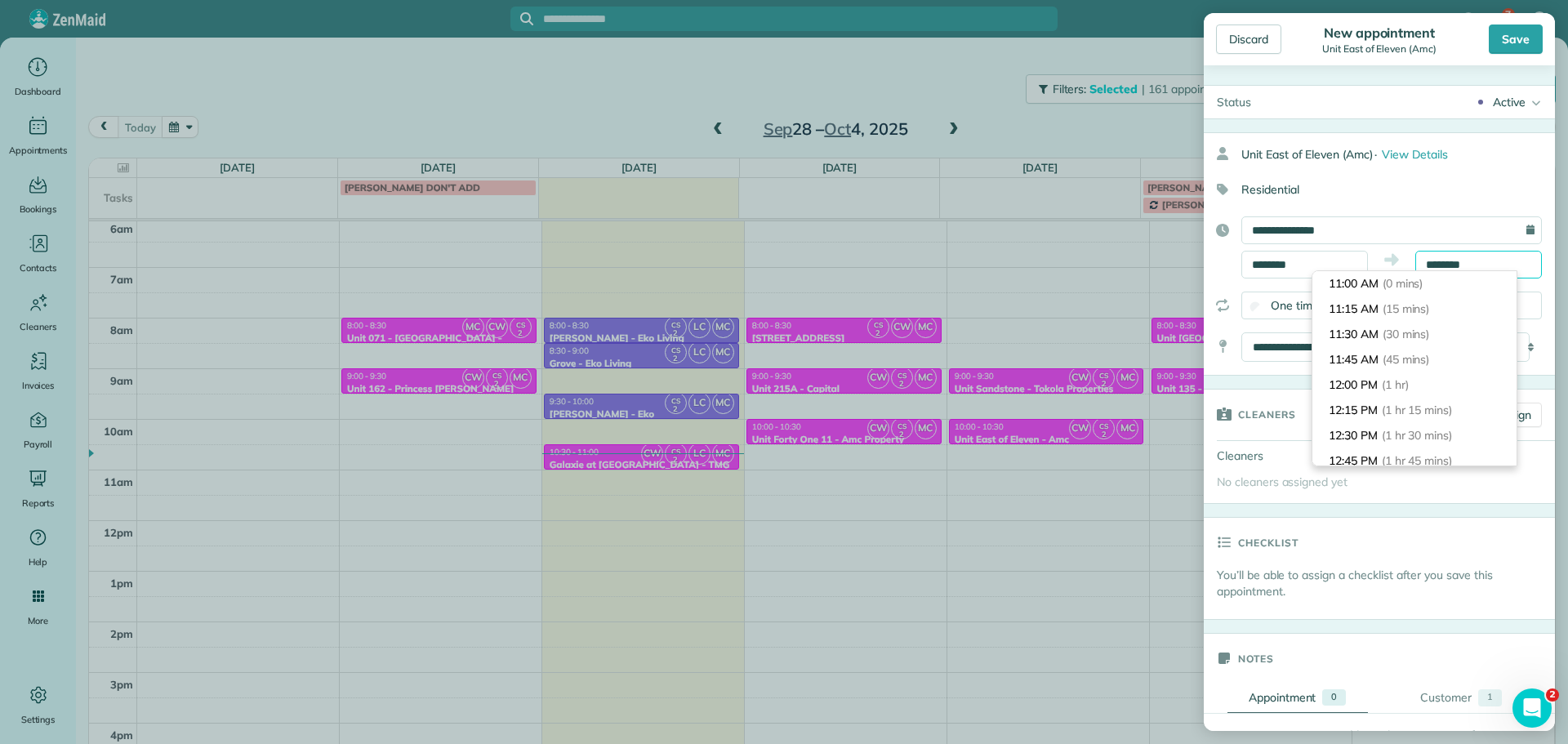
click at [1424, 254] on input "********" at bounding box center [1478, 264] width 126 height 27
type input "********"
click at [1457, 329] on li "11:30 AM (30 mins)" at bounding box center [1414, 335] width 204 height 26
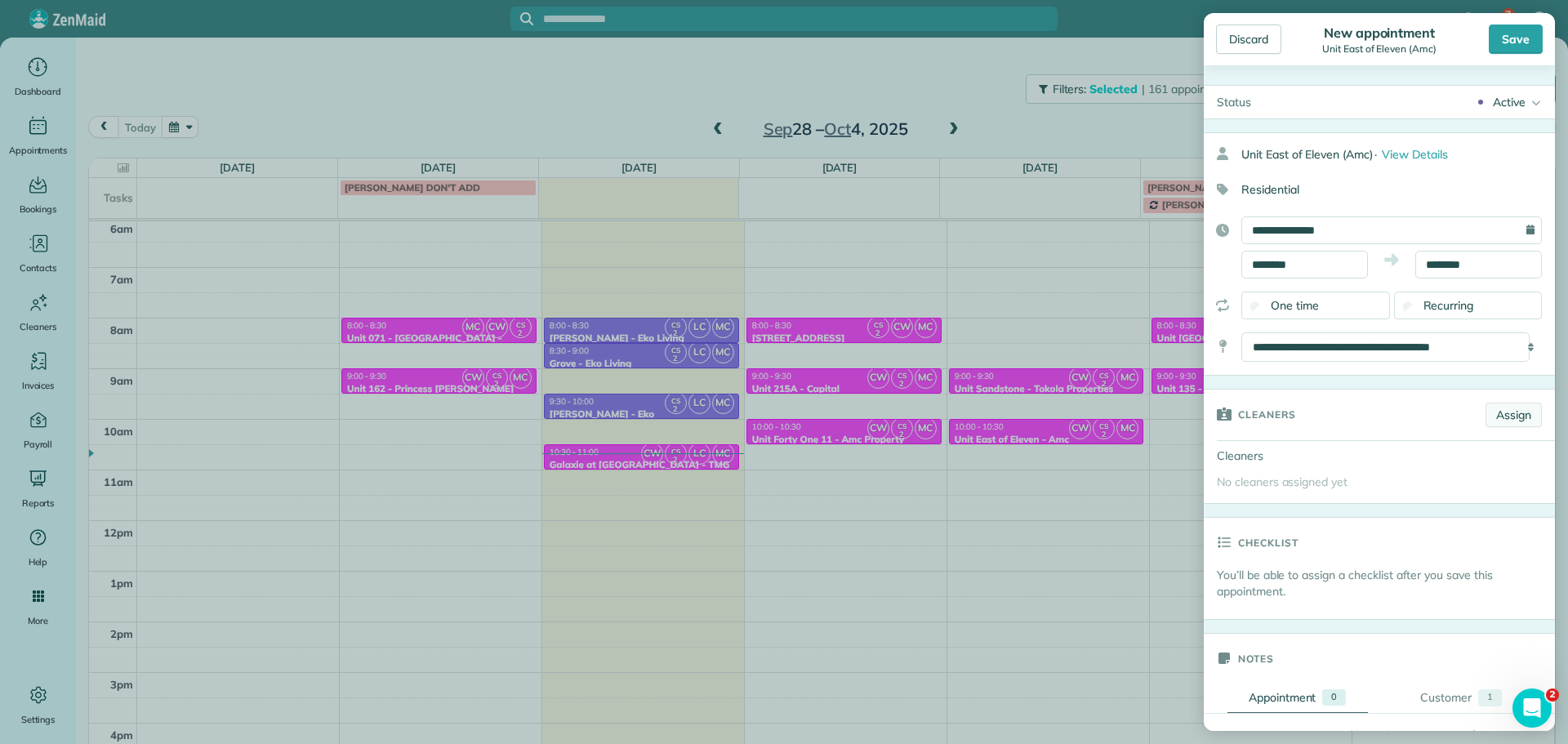
click at [1502, 406] on link "Assign" at bounding box center [1514, 415] width 57 height 25
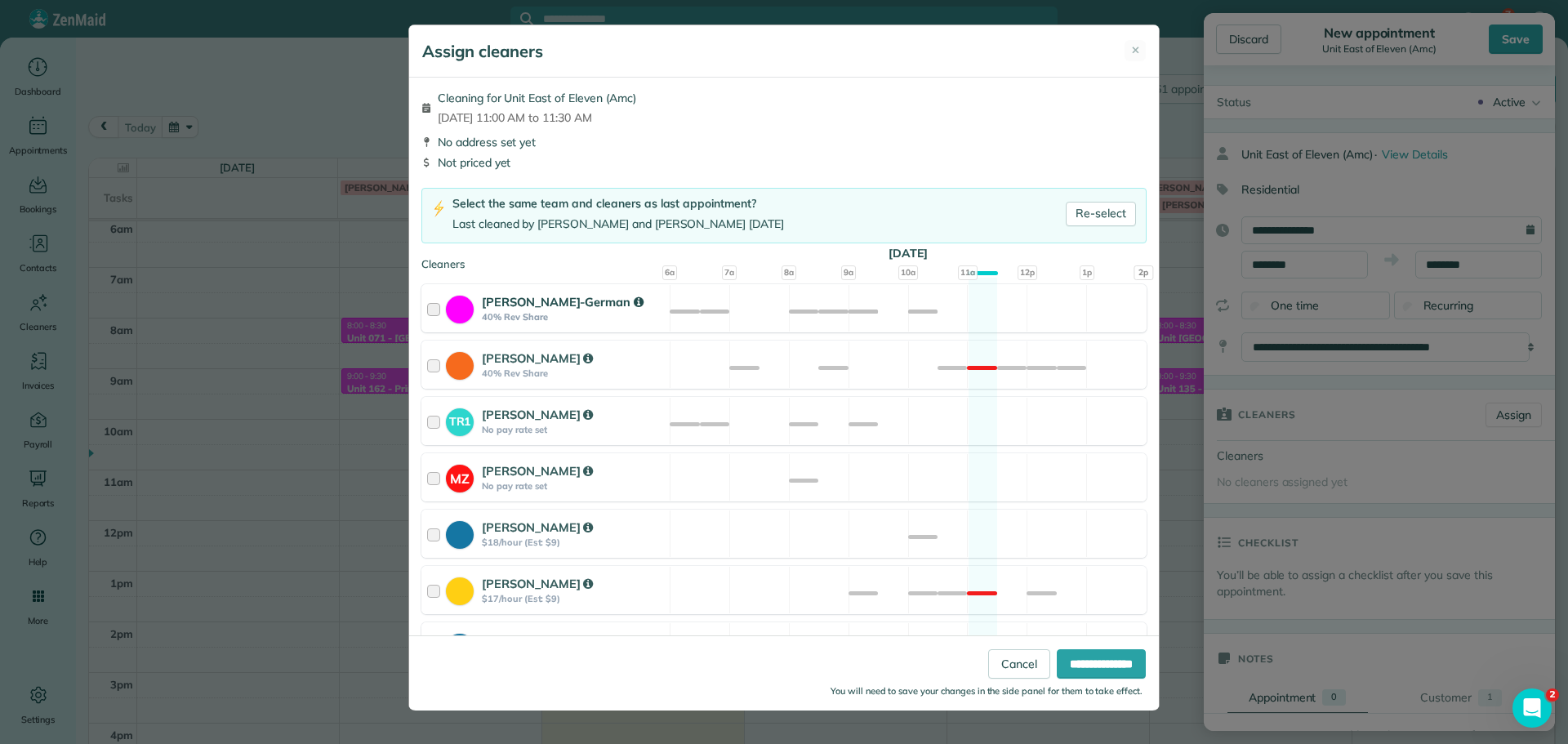
click at [843, 308] on div "[PERSON_NAME]-German 40% Rev Share Available" at bounding box center [784, 308] width 725 height 49
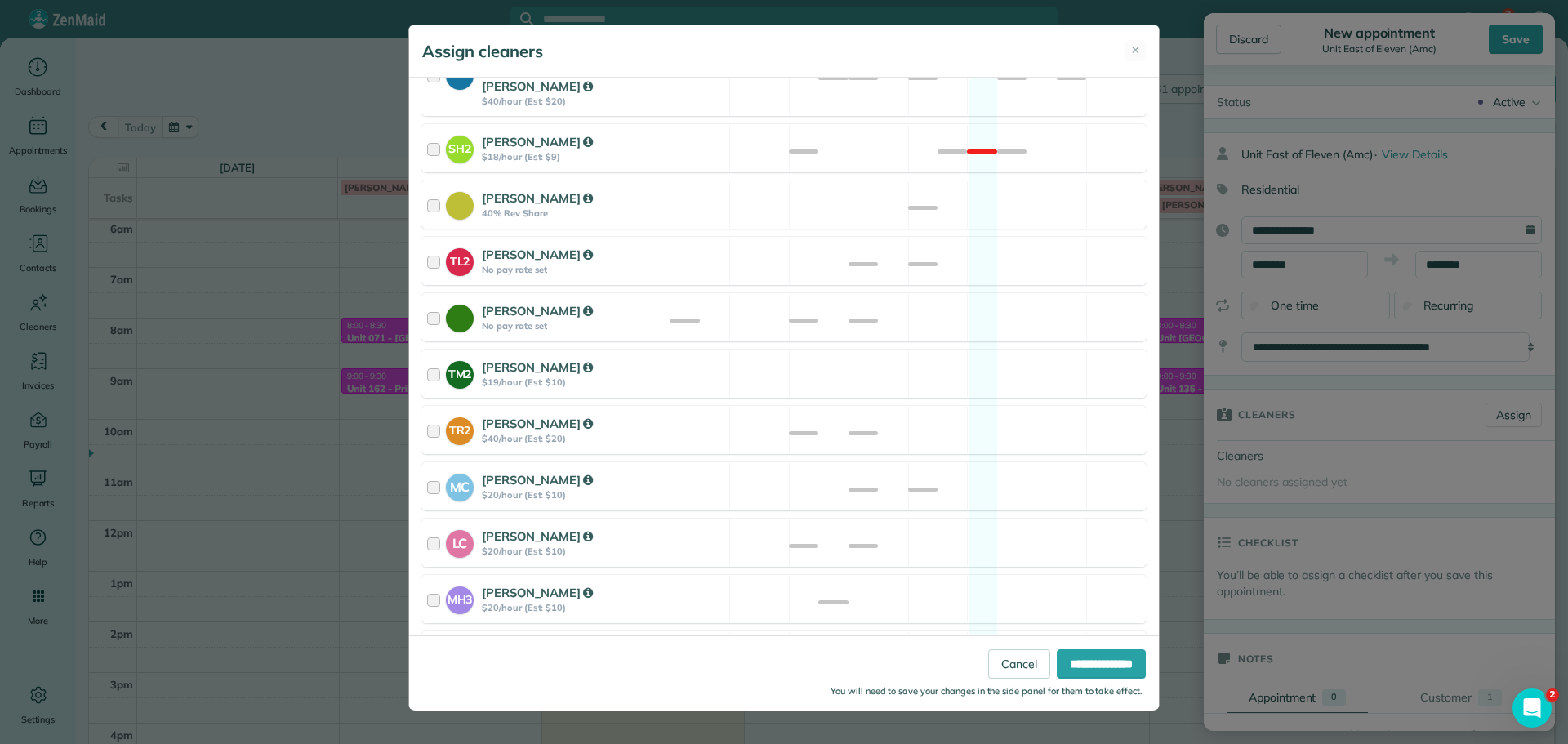
scroll to position [619, 0]
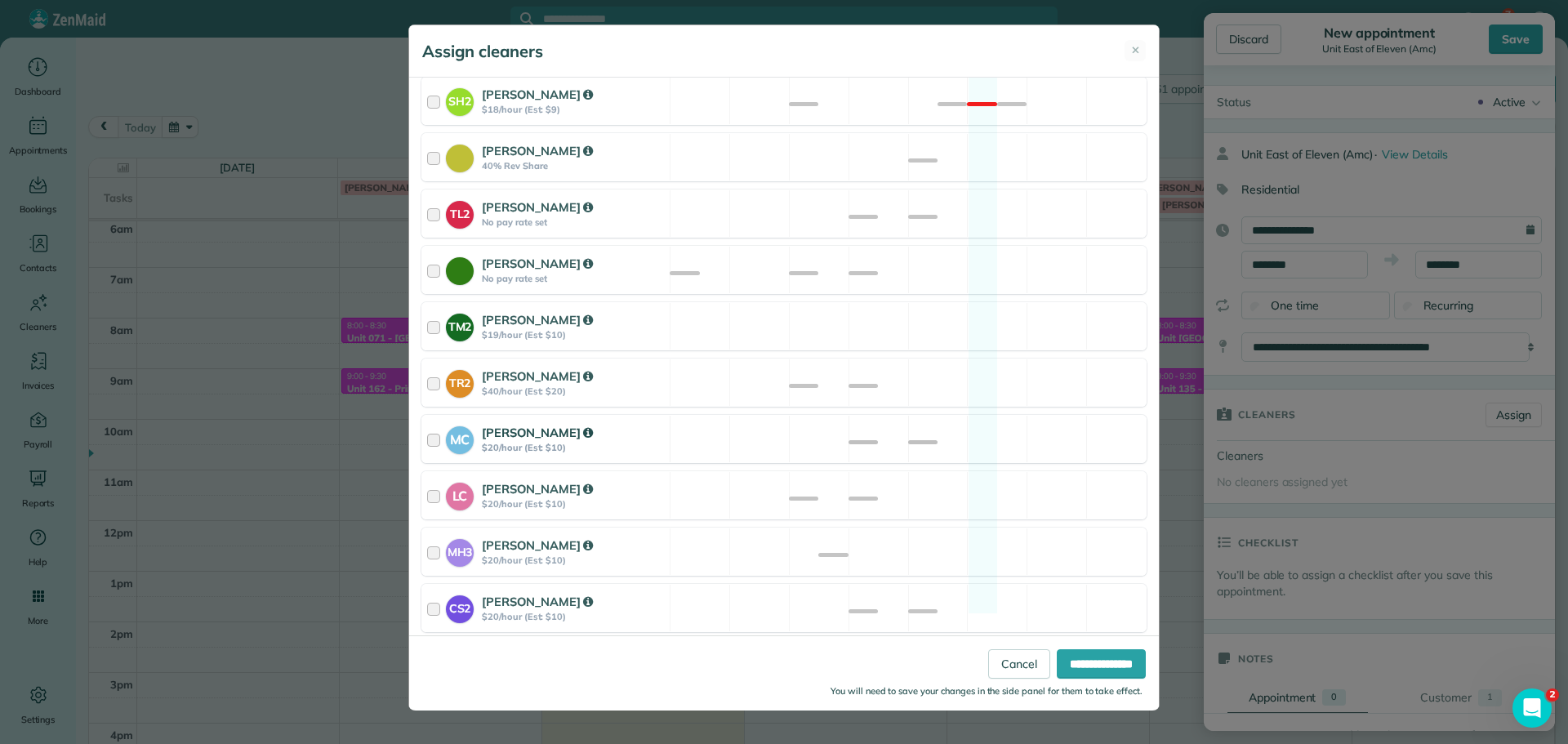
click at [957, 428] on div "MC [PERSON_NAME] $20/hour (Est: $10) Available" at bounding box center [784, 438] width 725 height 49
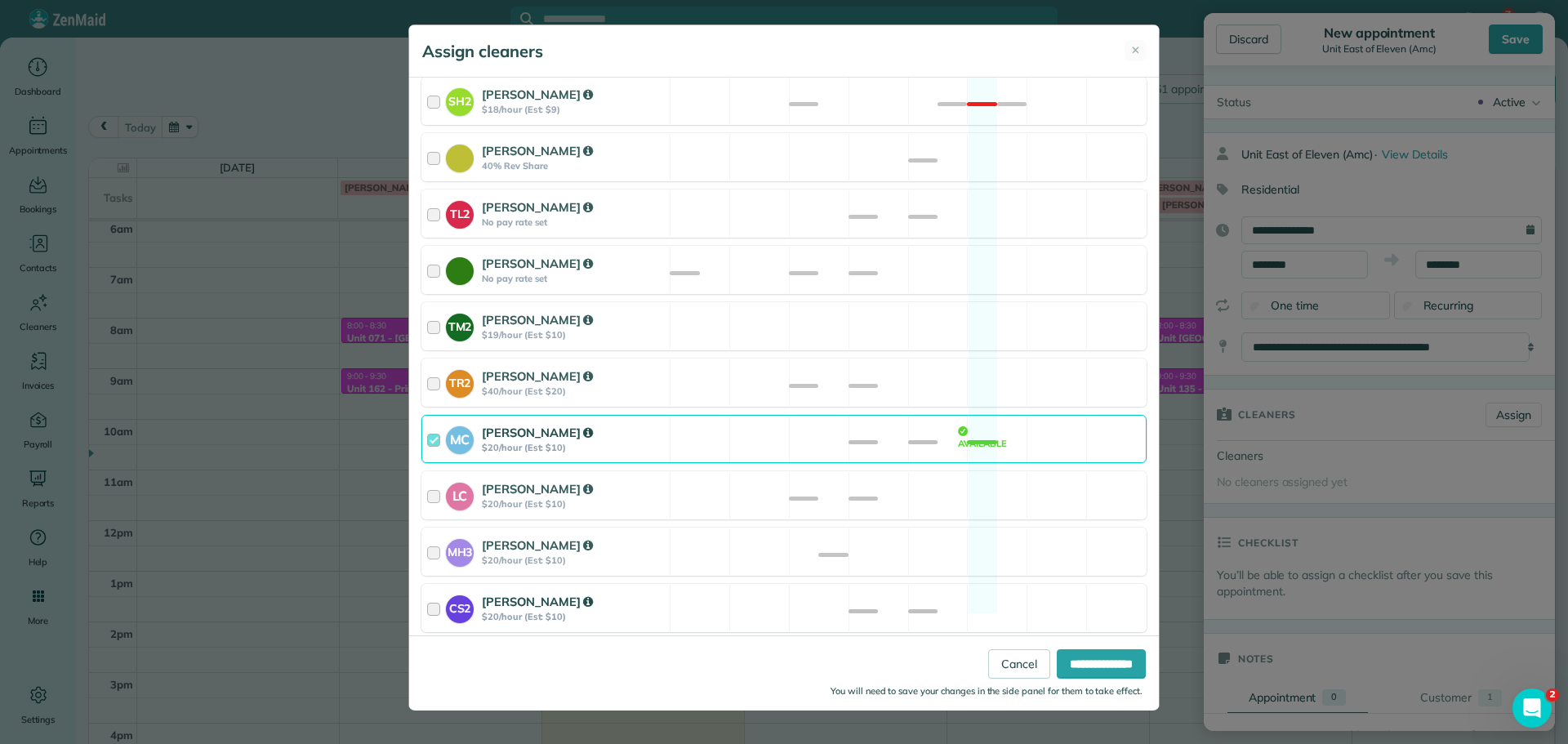
click at [1011, 586] on div "CS2 [PERSON_NAME] $20/hour (Est: $10) Available" at bounding box center [784, 608] width 725 height 49
click at [1096, 667] on input "**********" at bounding box center [1101, 663] width 89 height 29
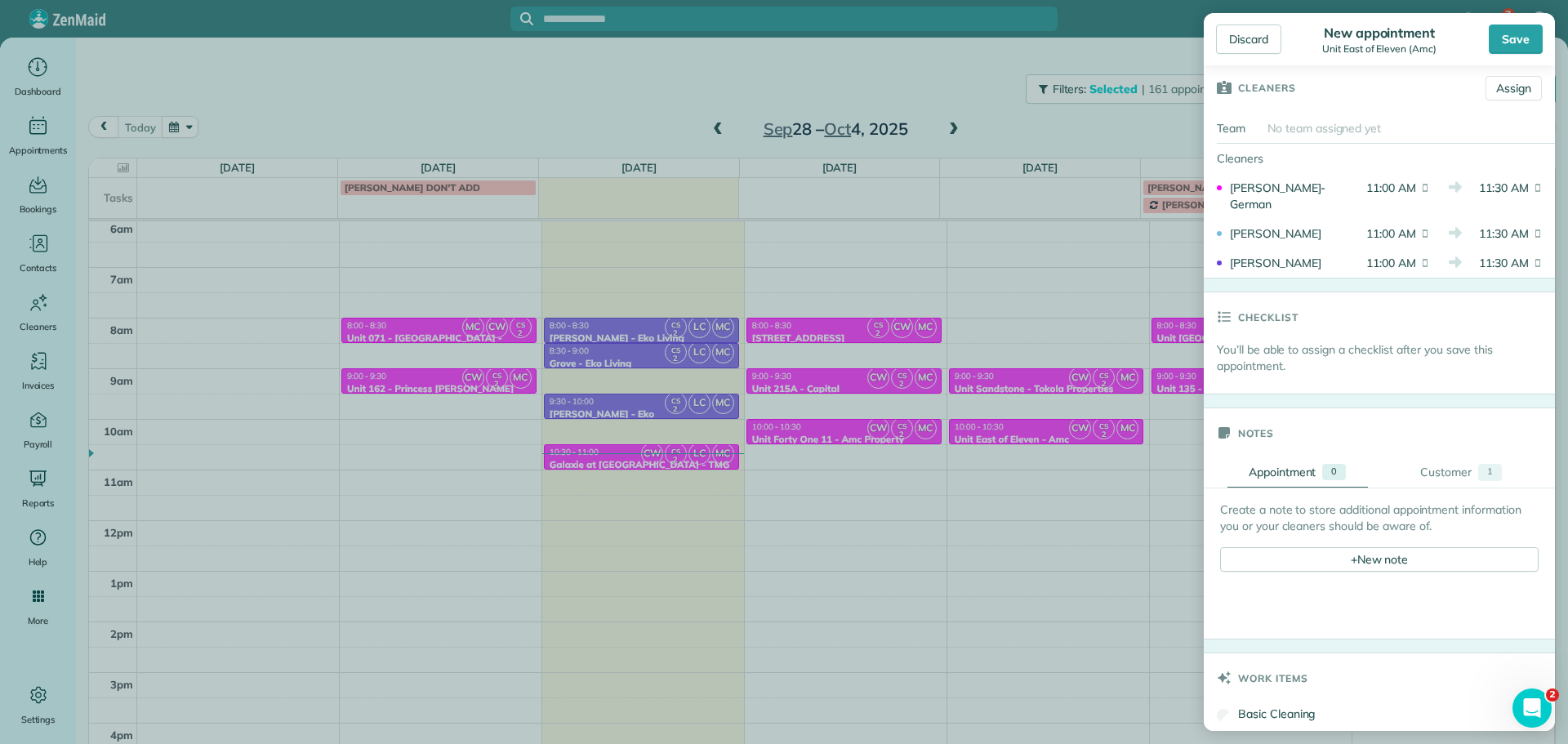
scroll to position [490, 0]
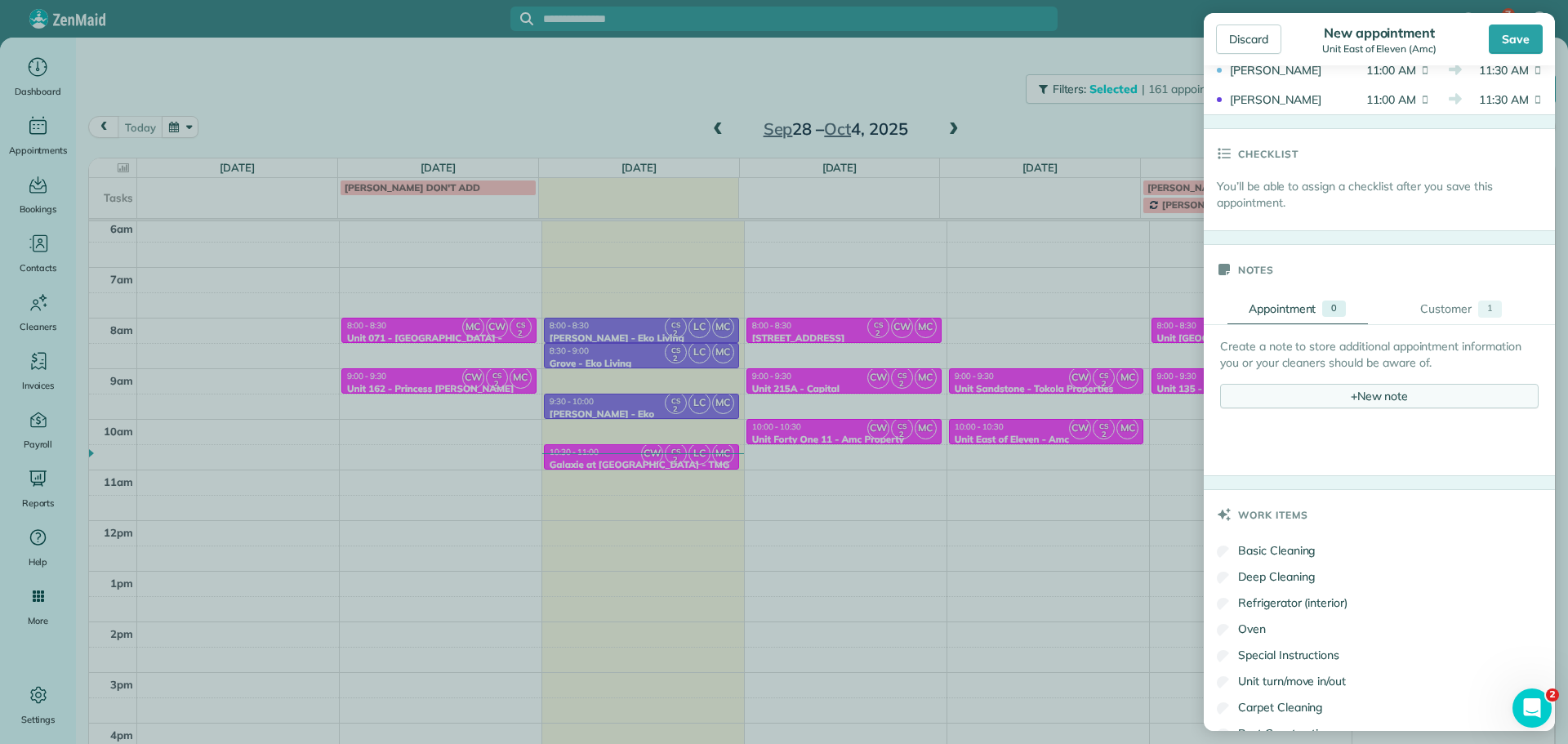
click at [1360, 403] on div "+ New note" at bounding box center [1379, 395] width 319 height 25
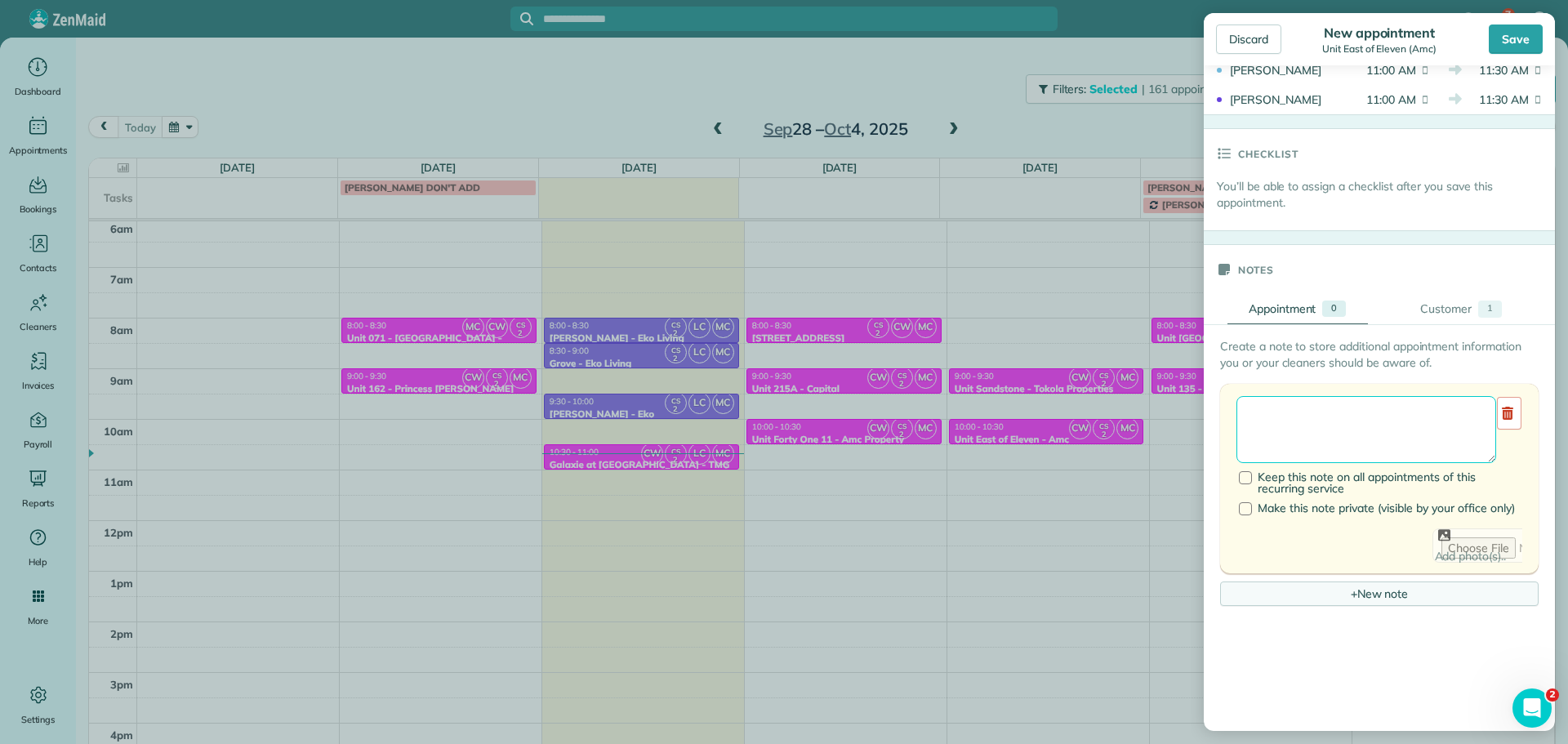
click at [1360, 408] on textarea at bounding box center [1367, 429] width 260 height 67
type textarea "******** ***** ****"
click at [1513, 38] on div "Save" at bounding box center [1516, 39] width 54 height 29
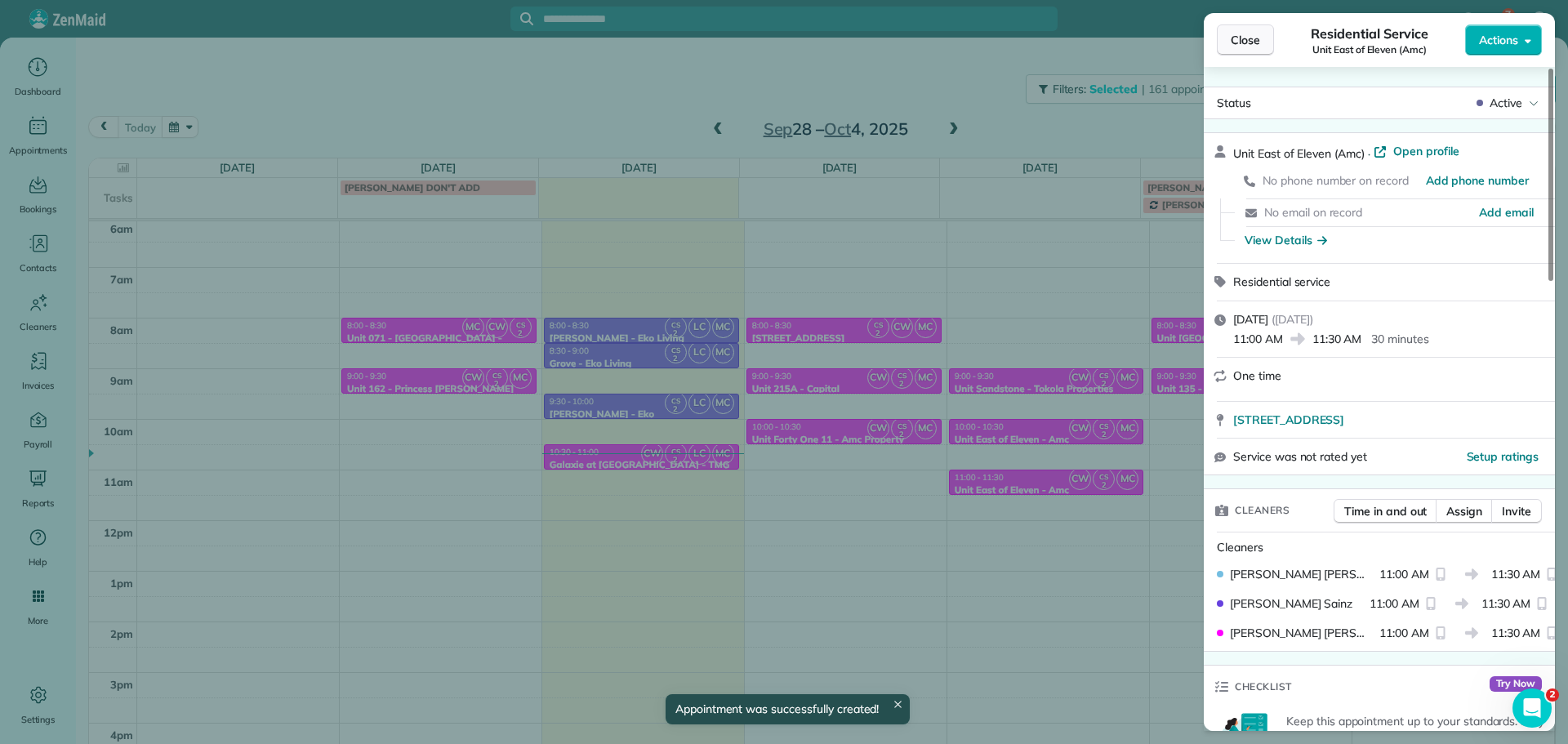
click at [1258, 39] on span "Close" at bounding box center [1246, 40] width 29 height 16
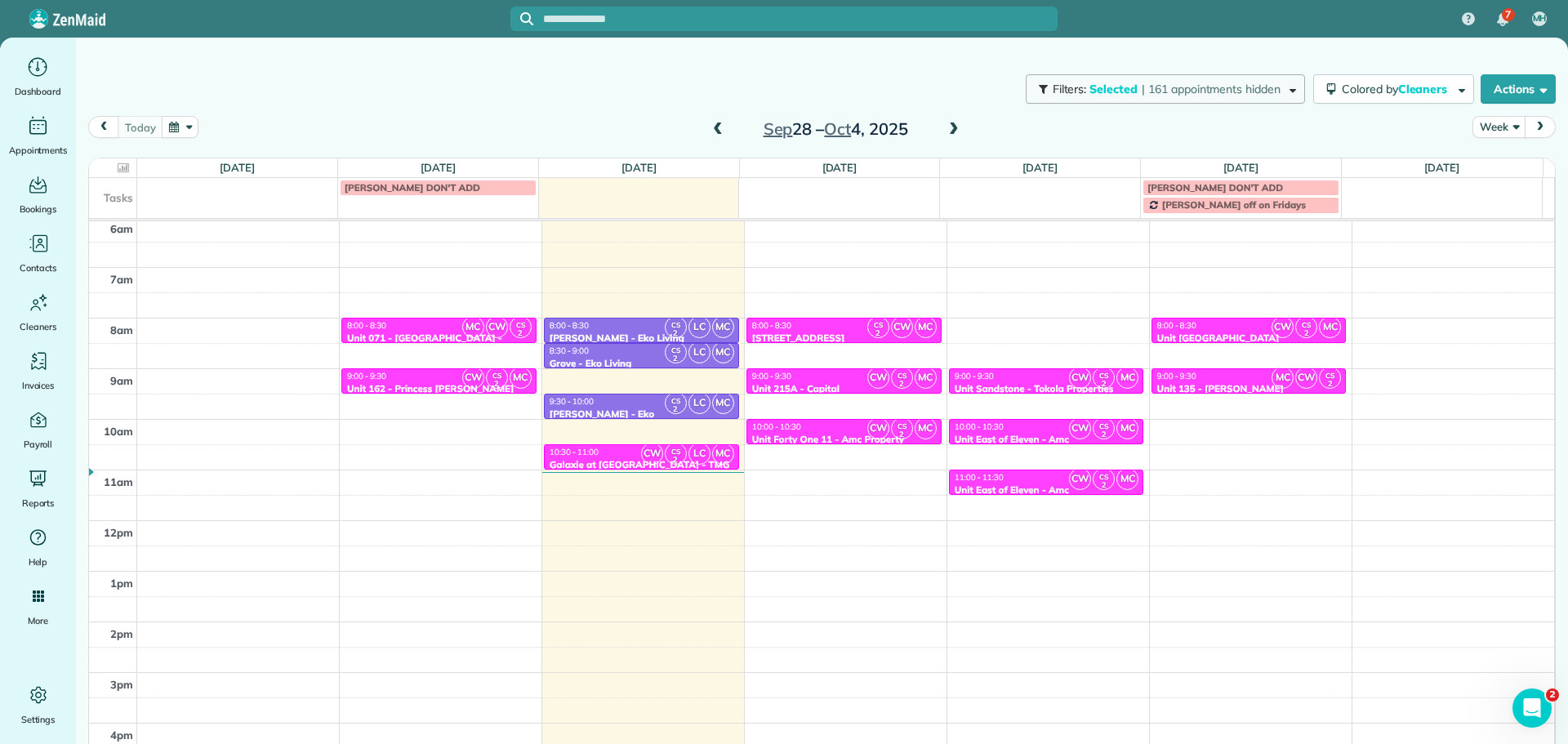
click at [1255, 96] on button "Filters: Selected | 161 appointments hidden" at bounding box center [1165, 89] width 279 height 29
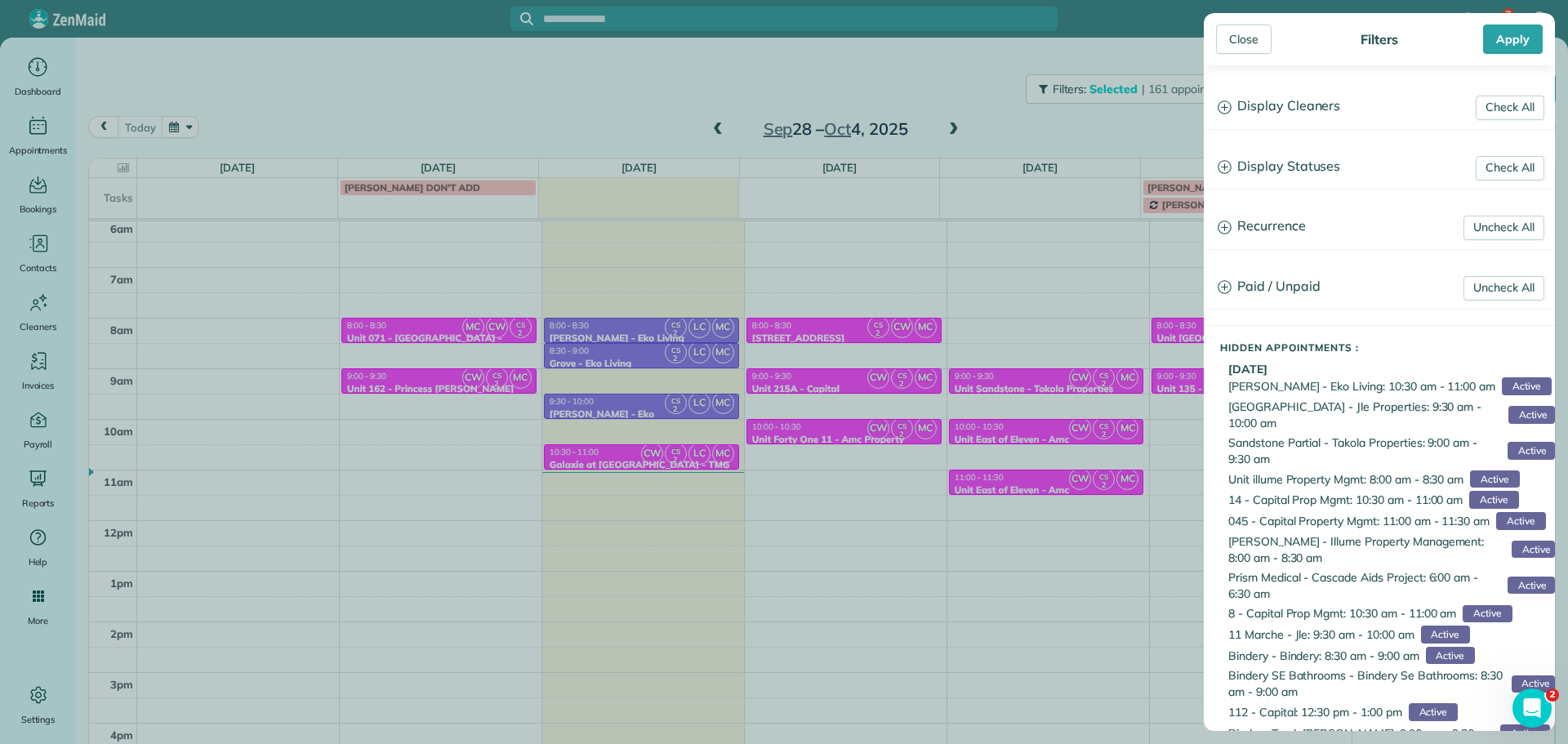
click at [1270, 106] on h3 "Display Cleaners" at bounding box center [1379, 107] width 350 height 42
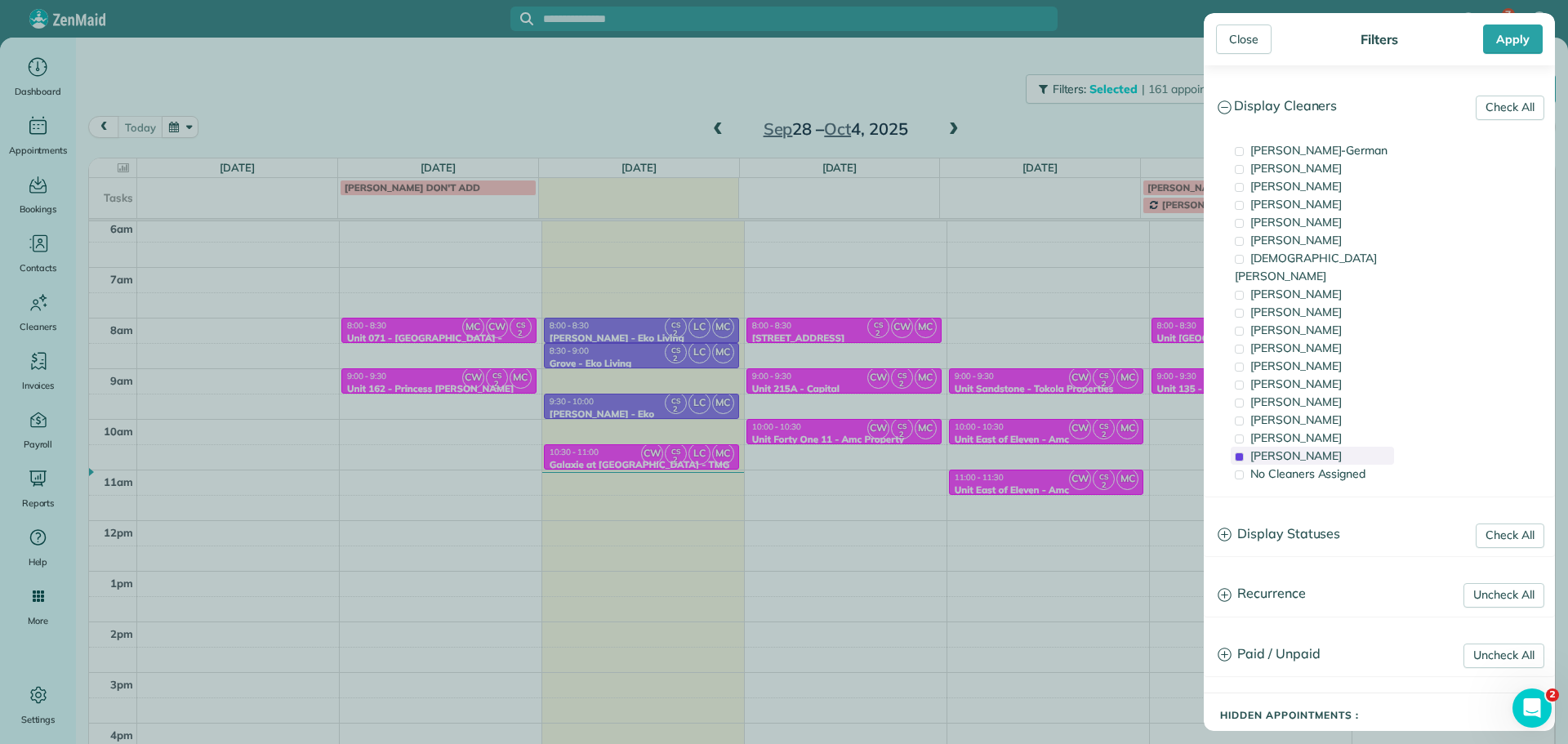
click at [1284, 448] on span "[PERSON_NAME]" at bounding box center [1296, 456] width 92 height 15
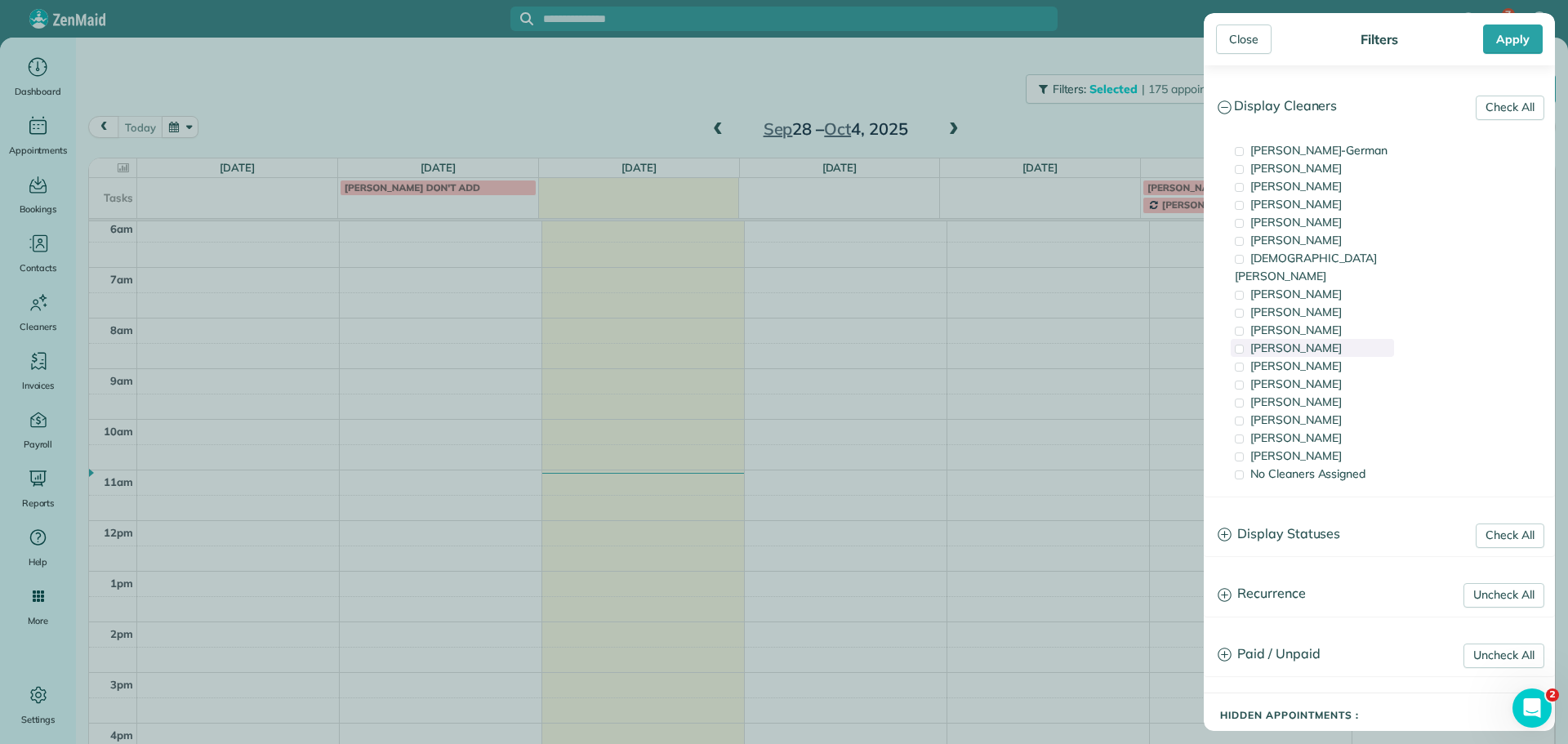
click at [1311, 339] on div "[PERSON_NAME]" at bounding box center [1313, 348] width 163 height 18
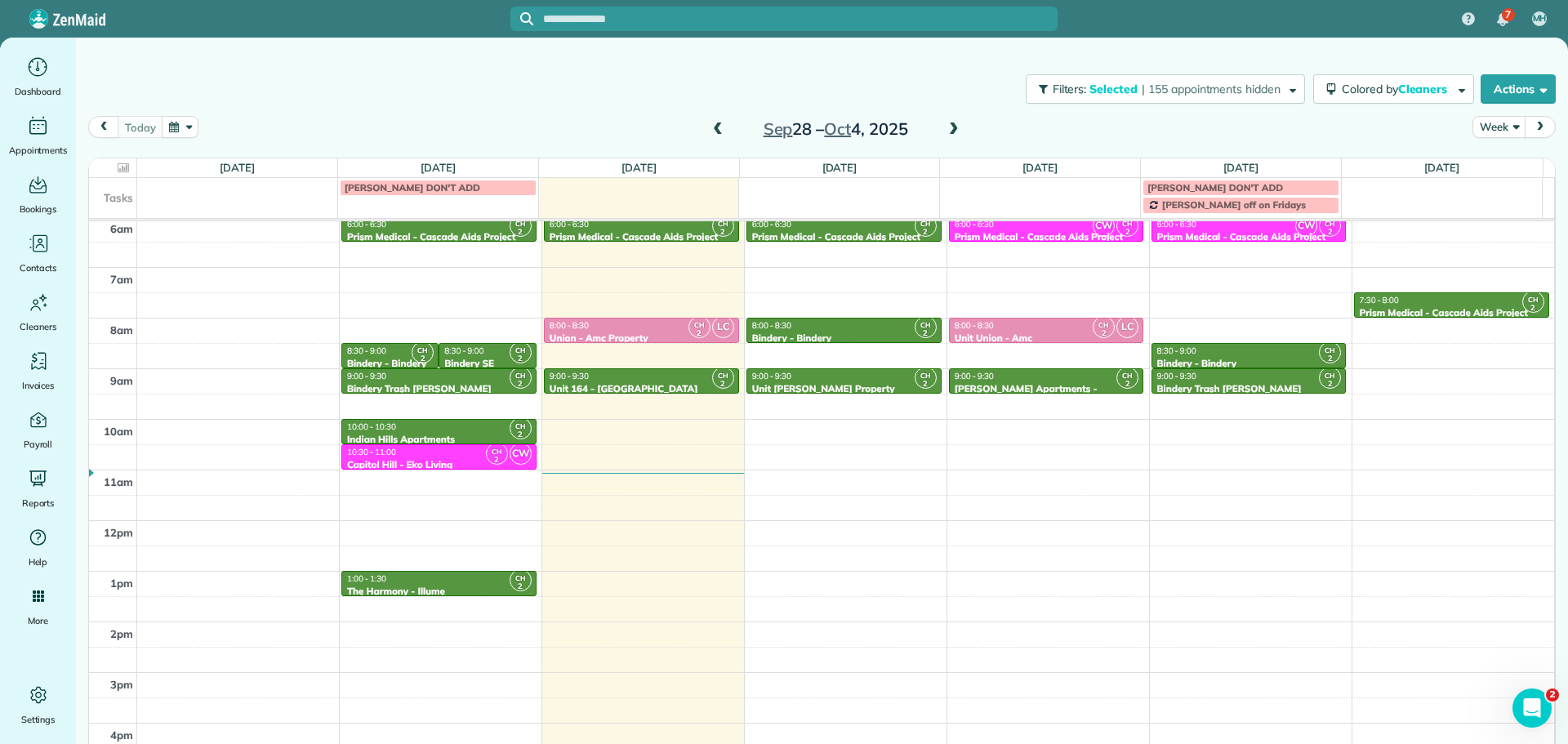
click at [751, 461] on div "Close Filters Apply Check All Display Cleaners [PERSON_NAME]-German [PERSON_NAM…" at bounding box center [784, 372] width 1568 height 744
click at [676, 379] on div "9:00 - 9:30" at bounding box center [642, 376] width 186 height 11
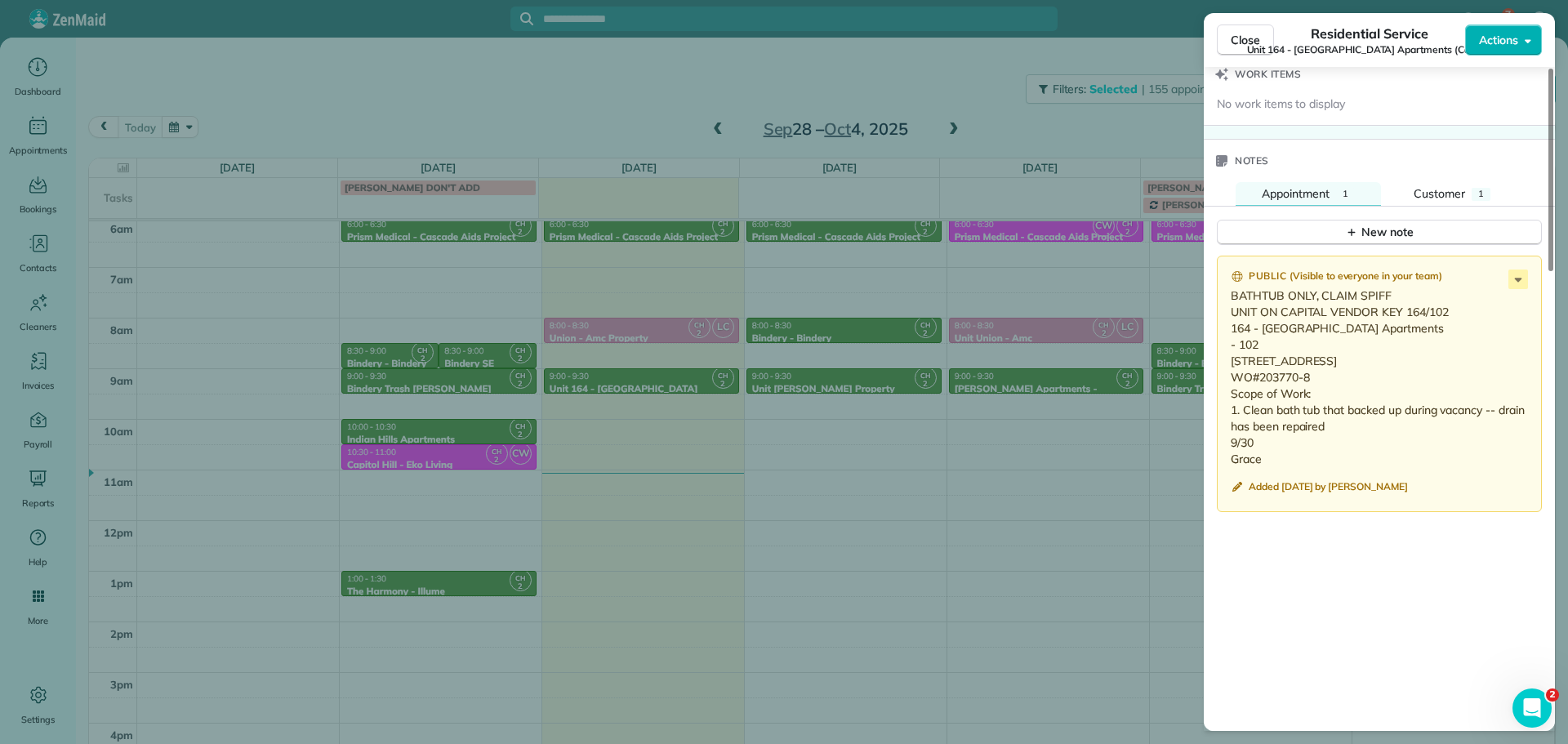
scroll to position [1308, 0]
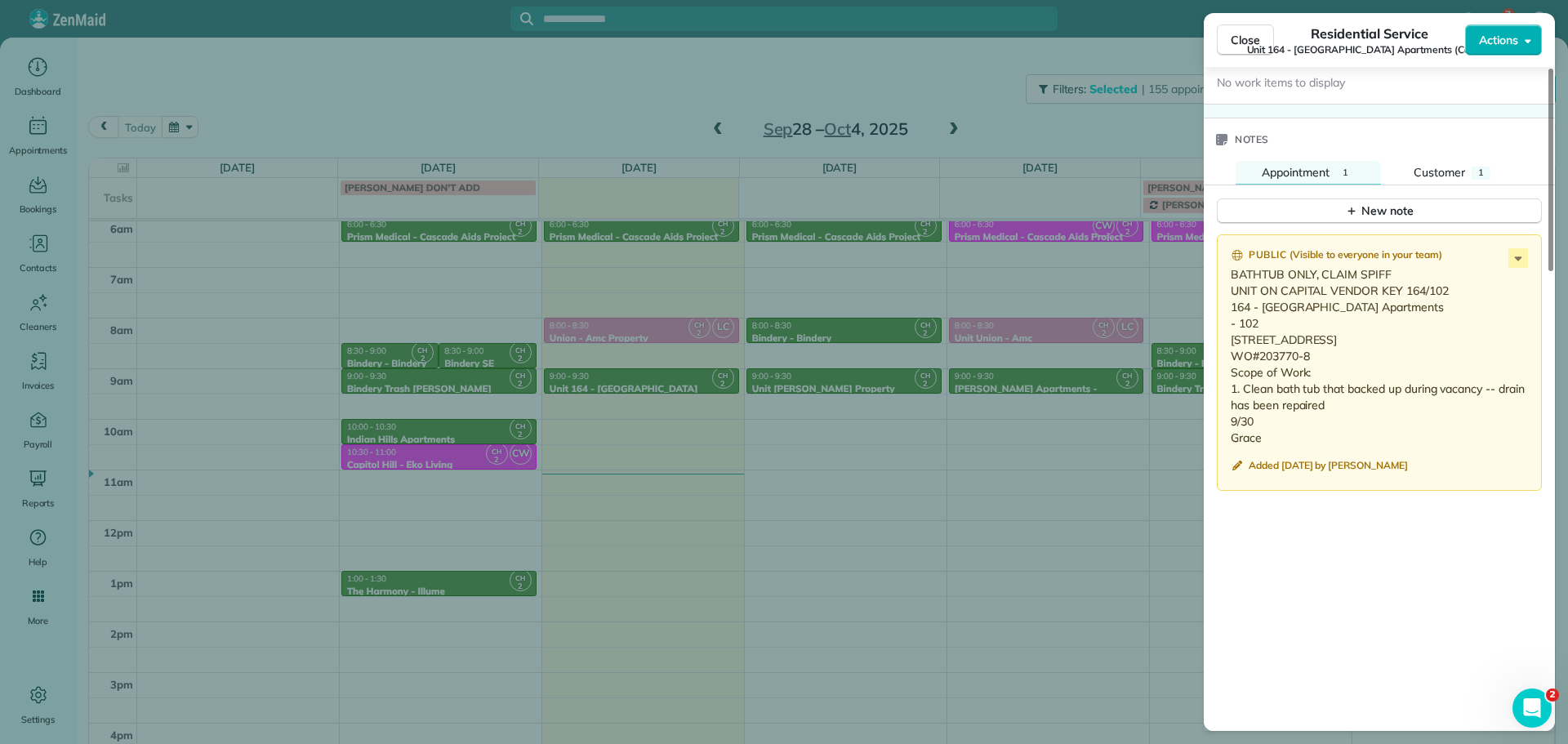
click at [946, 74] on div "Close Residential Service Unit 164 - [GEOGRAPHIC_DATA] Apartments (Capital) Act…" at bounding box center [784, 372] width 1568 height 744
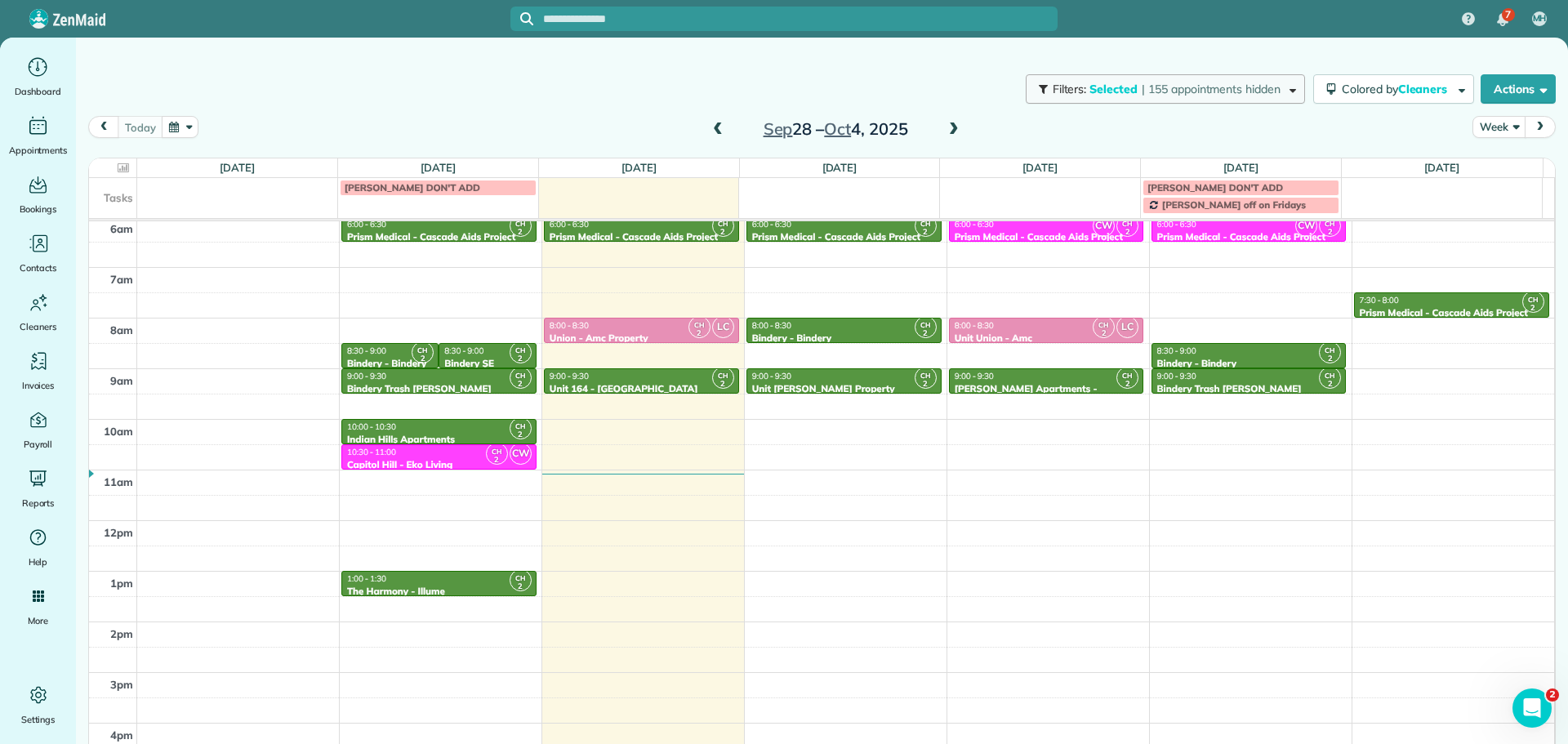
click at [1140, 74] on button "Filters: Selected | 155 appointments hidden" at bounding box center [1165, 89] width 279 height 29
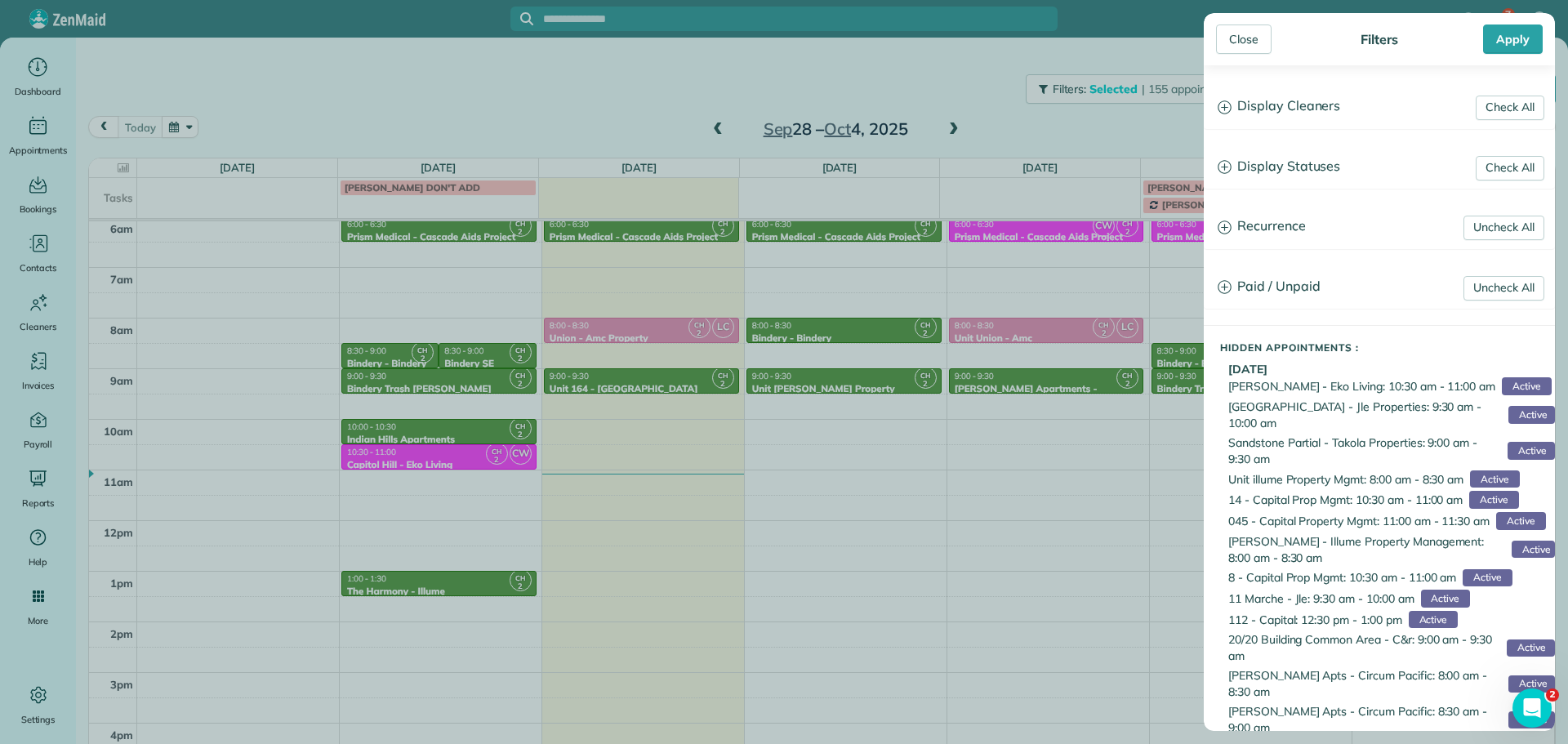
click at [1283, 99] on h3 "Display Cleaners" at bounding box center [1379, 107] width 350 height 42
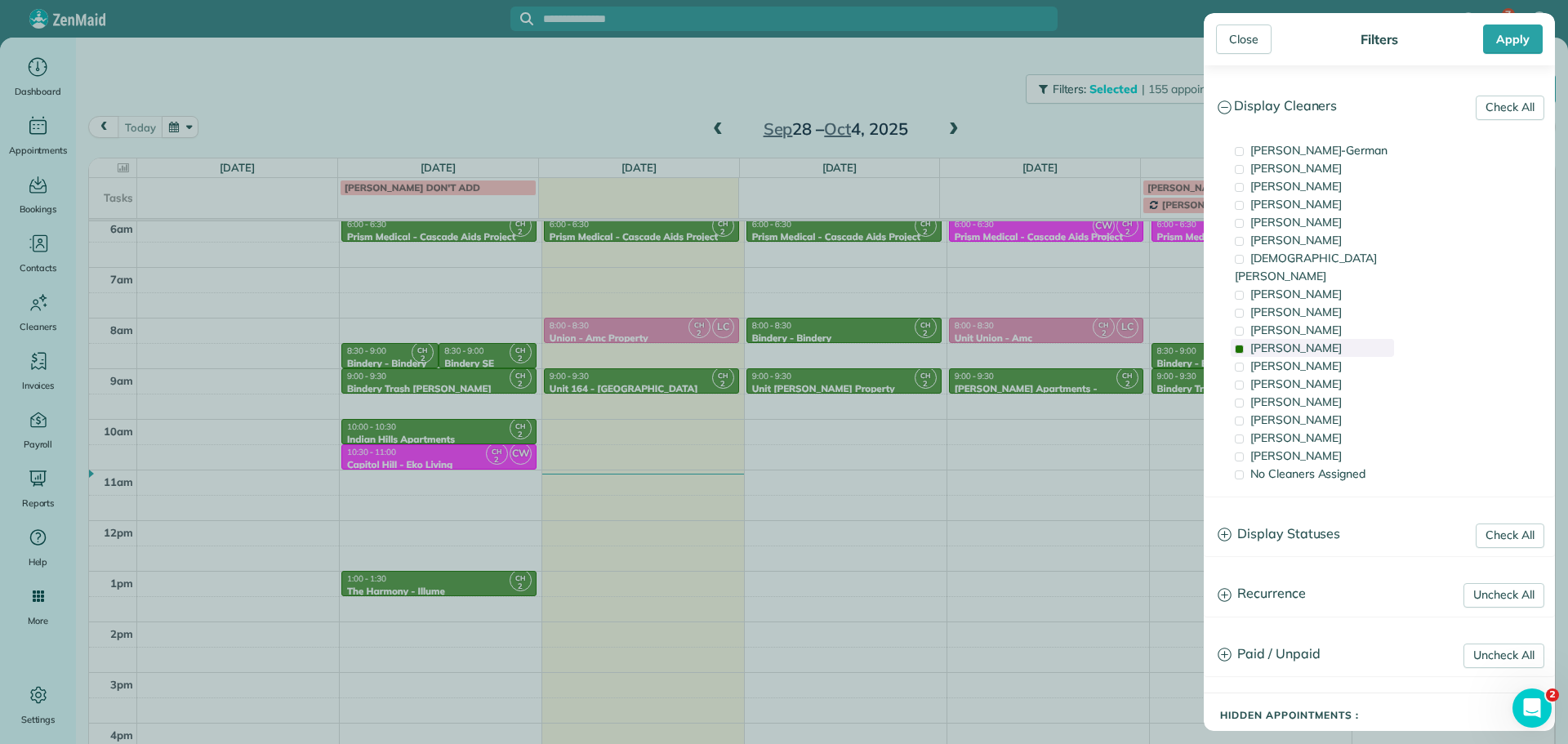
click at [1343, 339] on div "[PERSON_NAME]" at bounding box center [1313, 348] width 163 height 18
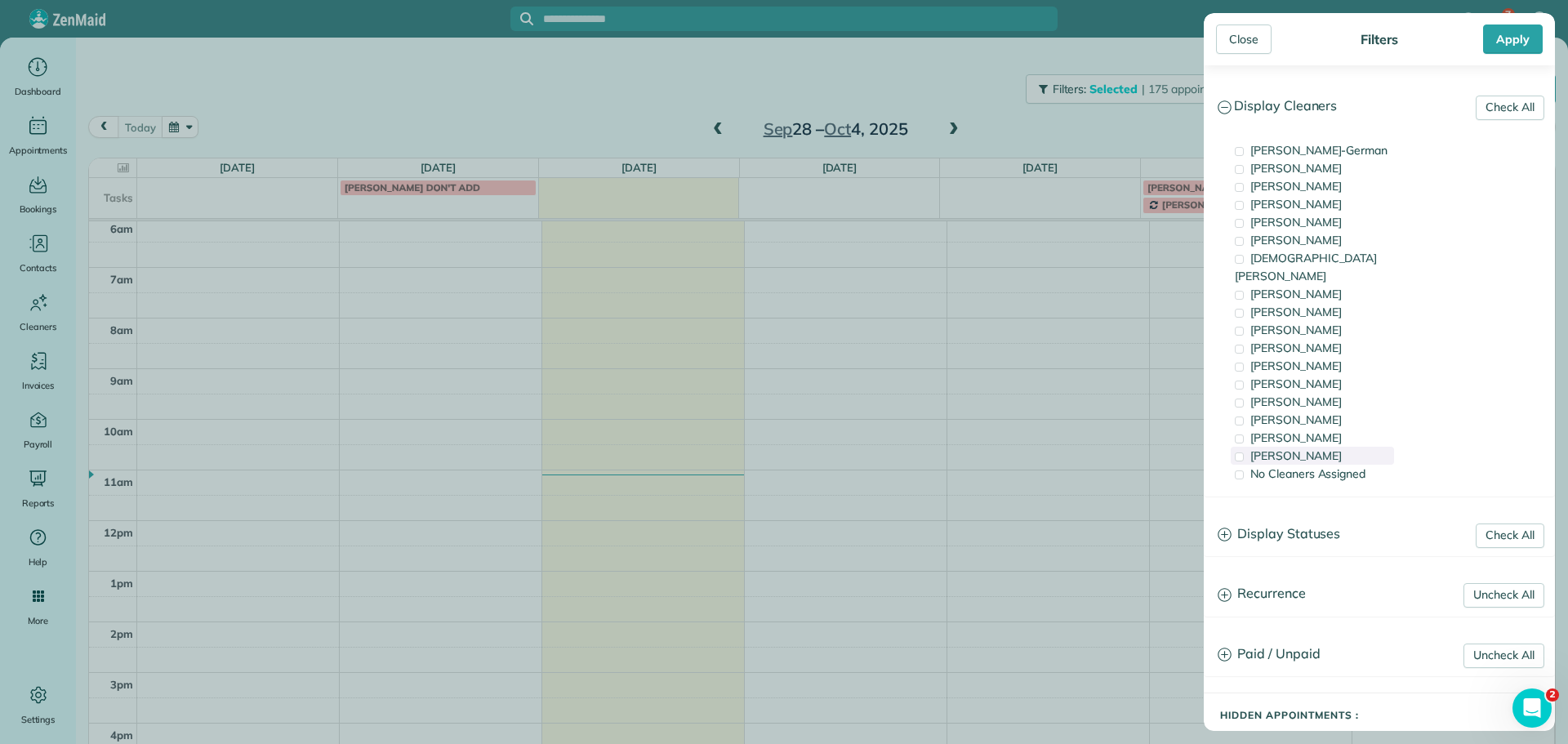
click at [1332, 447] on div "[PERSON_NAME]" at bounding box center [1313, 456] width 163 height 18
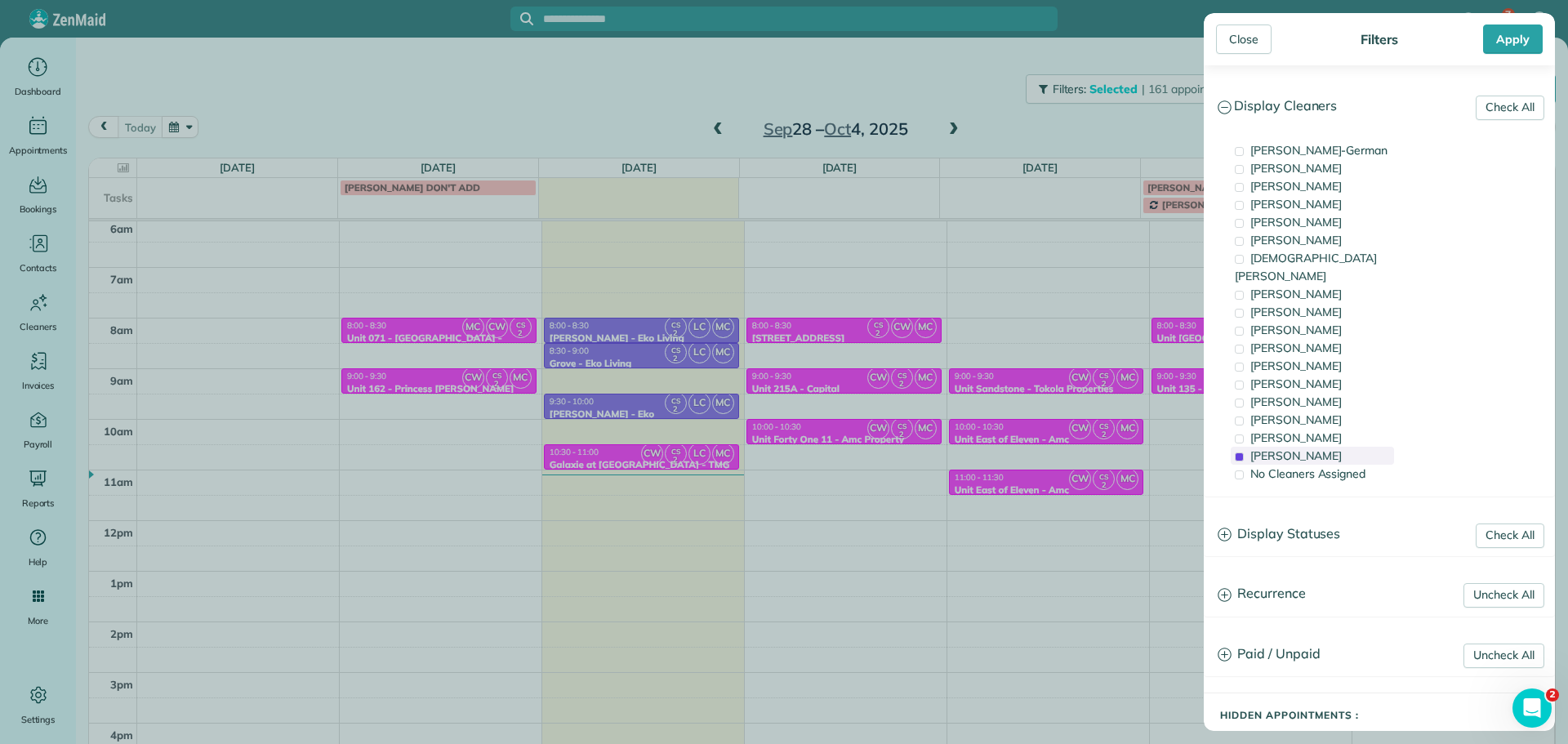
click at [1332, 447] on div "[PERSON_NAME]" at bounding box center [1313, 456] width 163 height 18
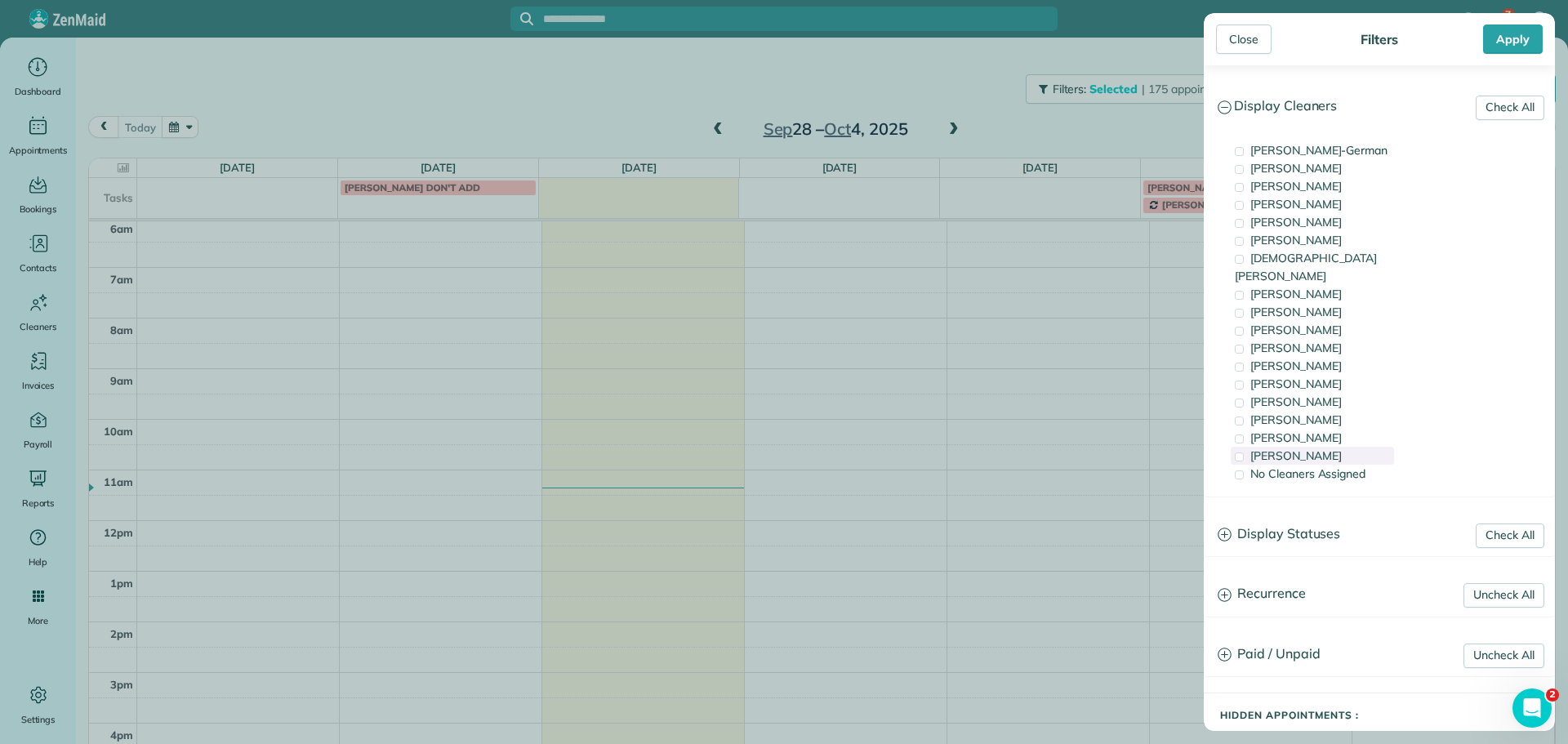
click at [1328, 447] on div "[PERSON_NAME]" at bounding box center [1313, 456] width 163 height 18
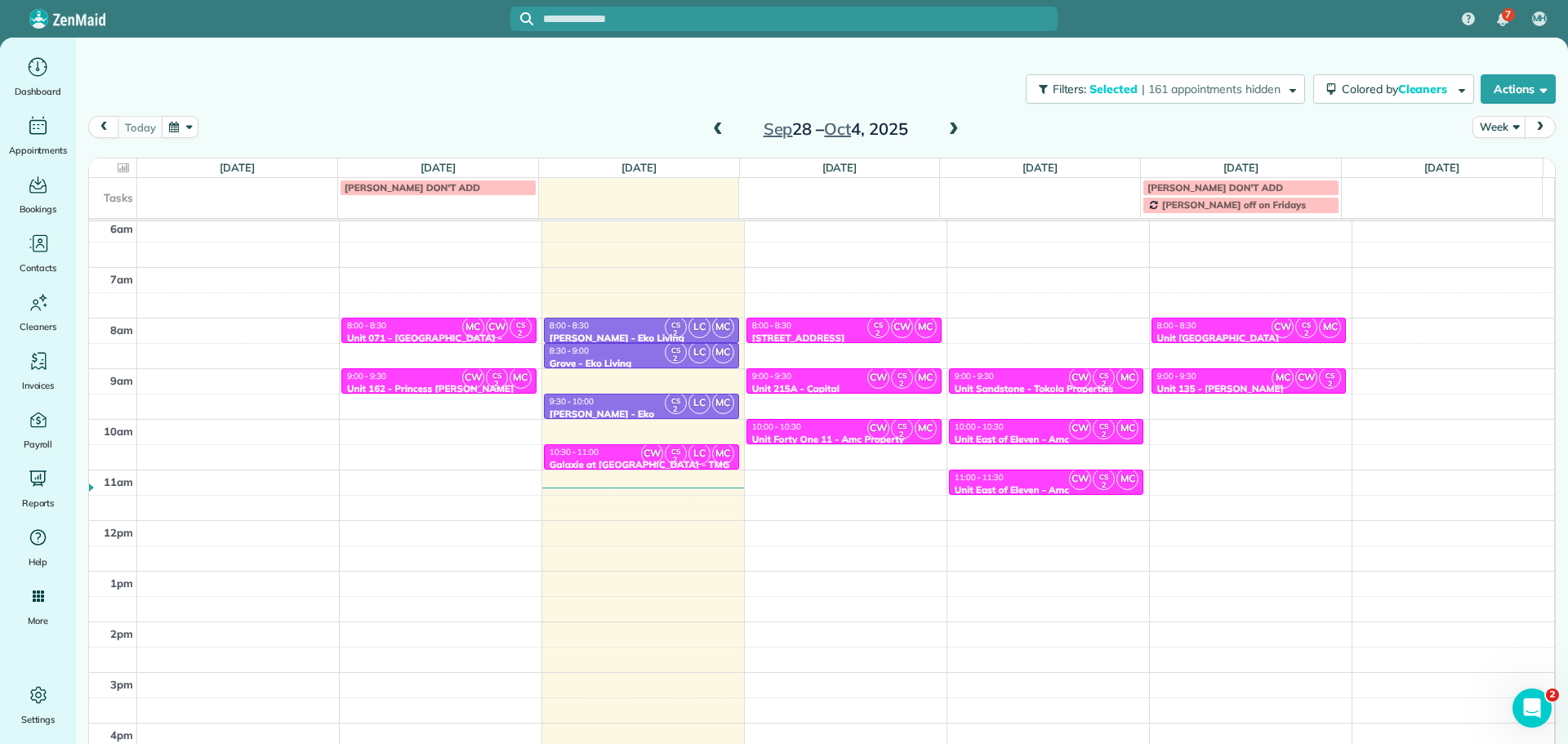
click at [934, 435] on div "Close Filters Apply Check All Display Cleaners [PERSON_NAME]-German [PERSON_NAM…" at bounding box center [784, 372] width 1568 height 744
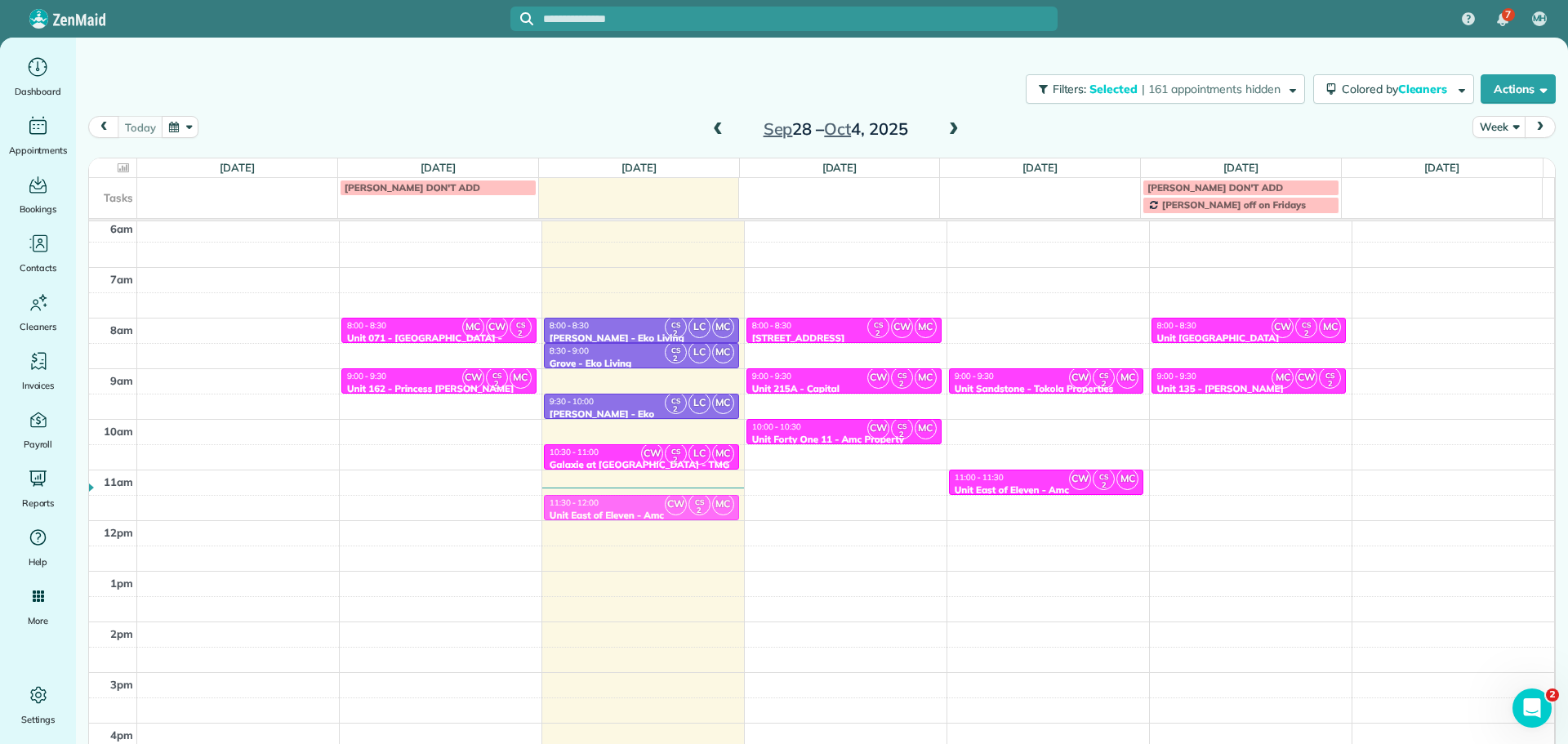
drag, startPoint x: 999, startPoint y: 429, endPoint x: 677, endPoint y: 507, distance: 331.3
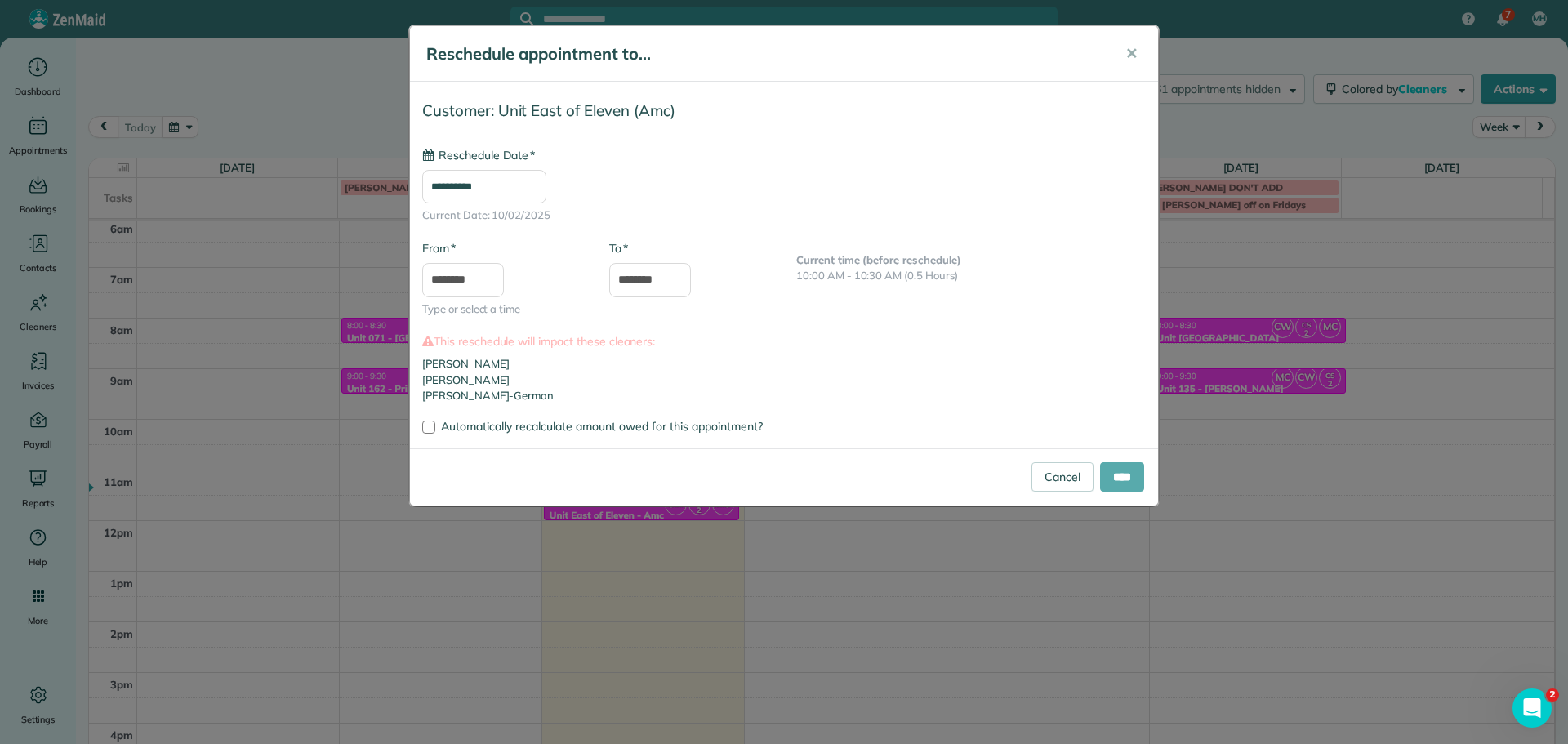
type input "**********"
click at [1124, 470] on input "****" at bounding box center [1122, 477] width 44 height 29
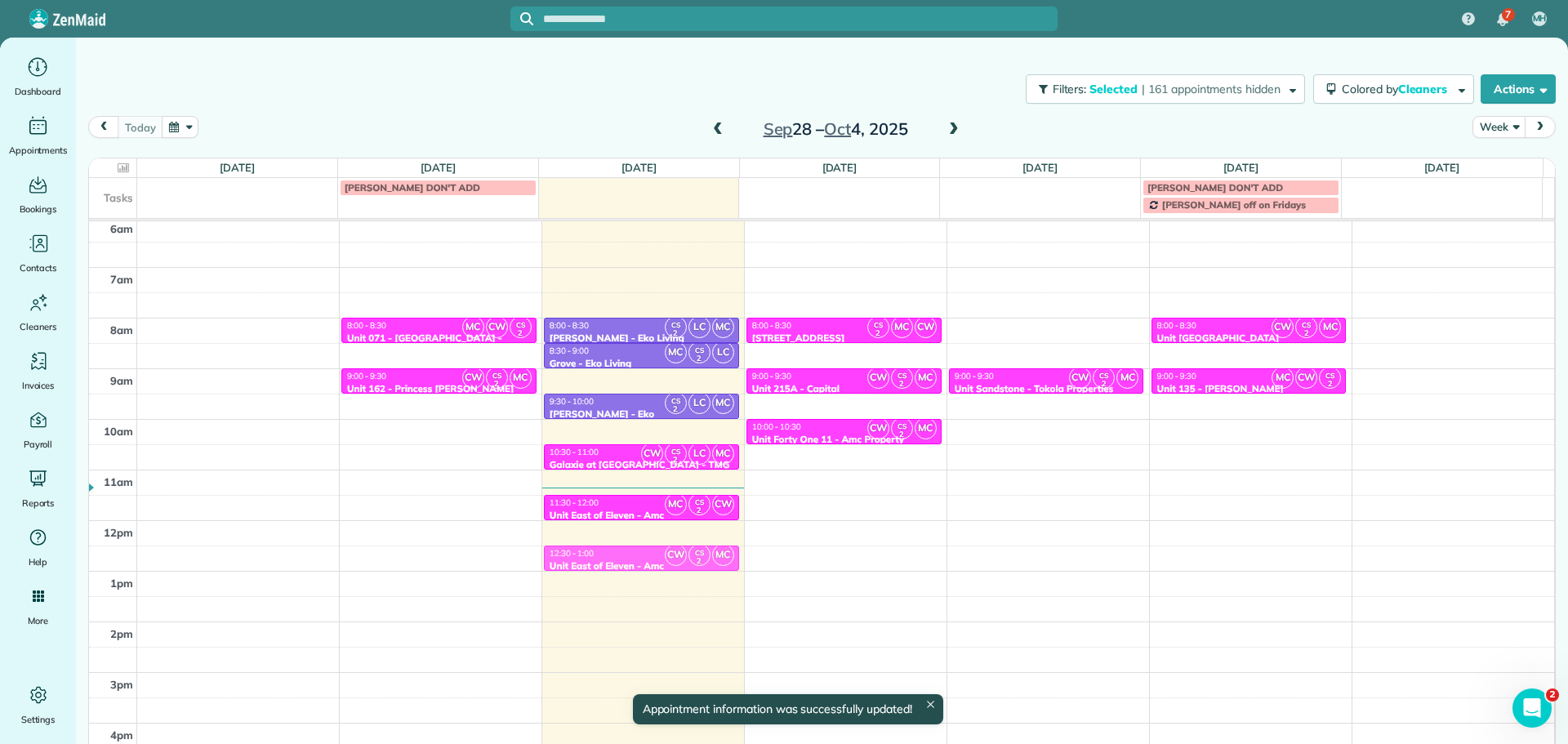
drag, startPoint x: 1066, startPoint y: 472, endPoint x: 728, endPoint y: 543, distance: 345.4
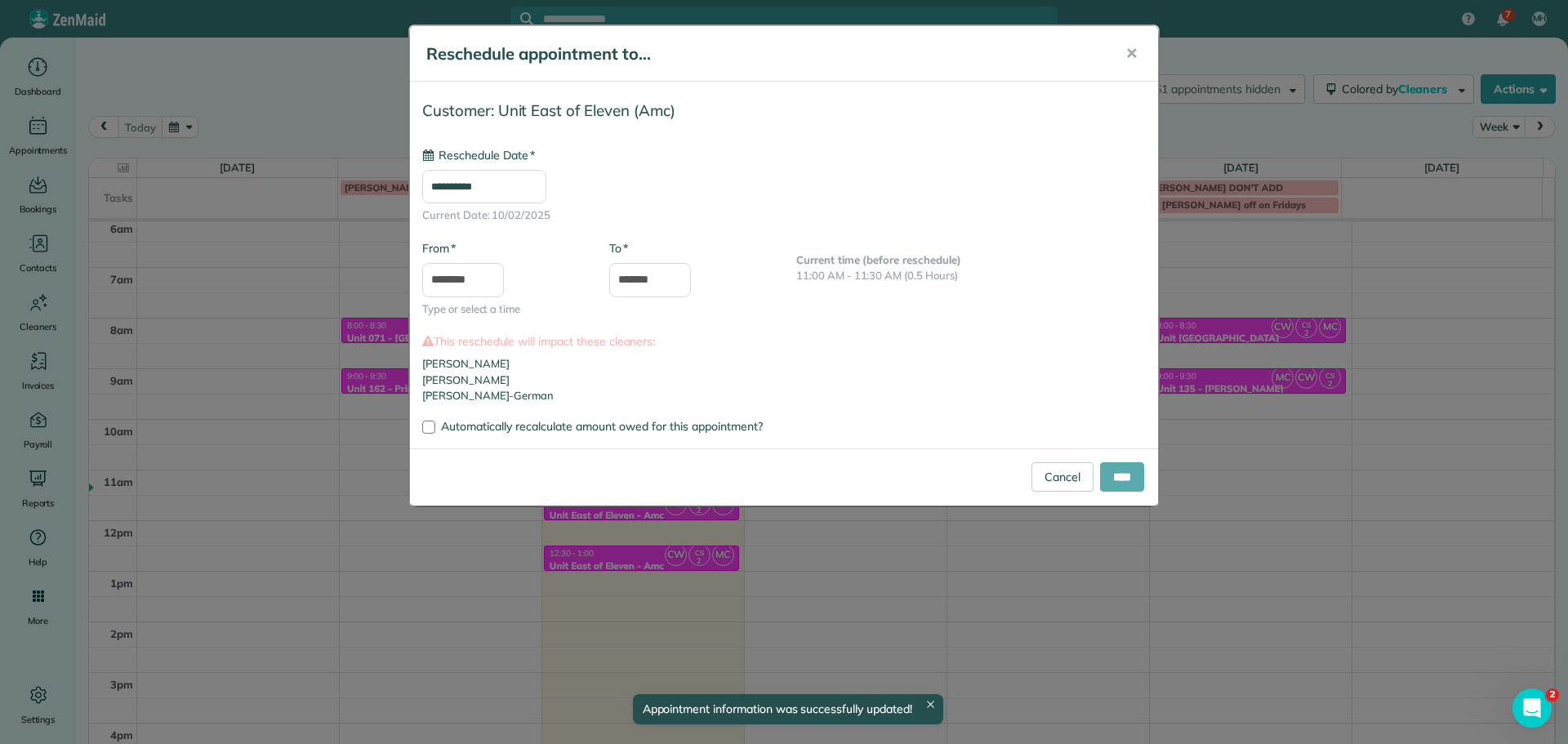
type input "**********"
click at [1135, 472] on input "****" at bounding box center [1122, 477] width 44 height 29
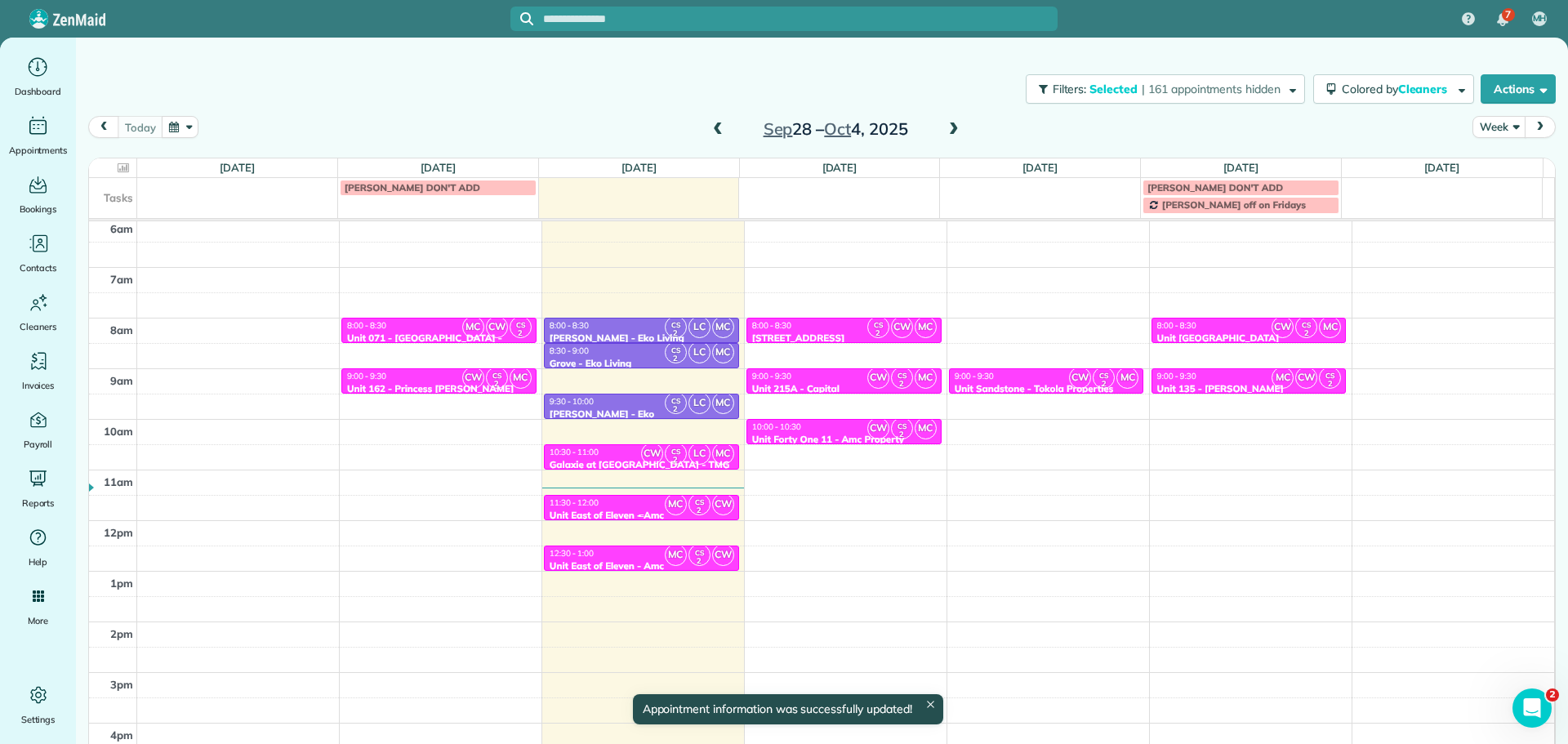
click at [643, 505] on div "11:30 - 12:00" at bounding box center [642, 502] width 186 height 11
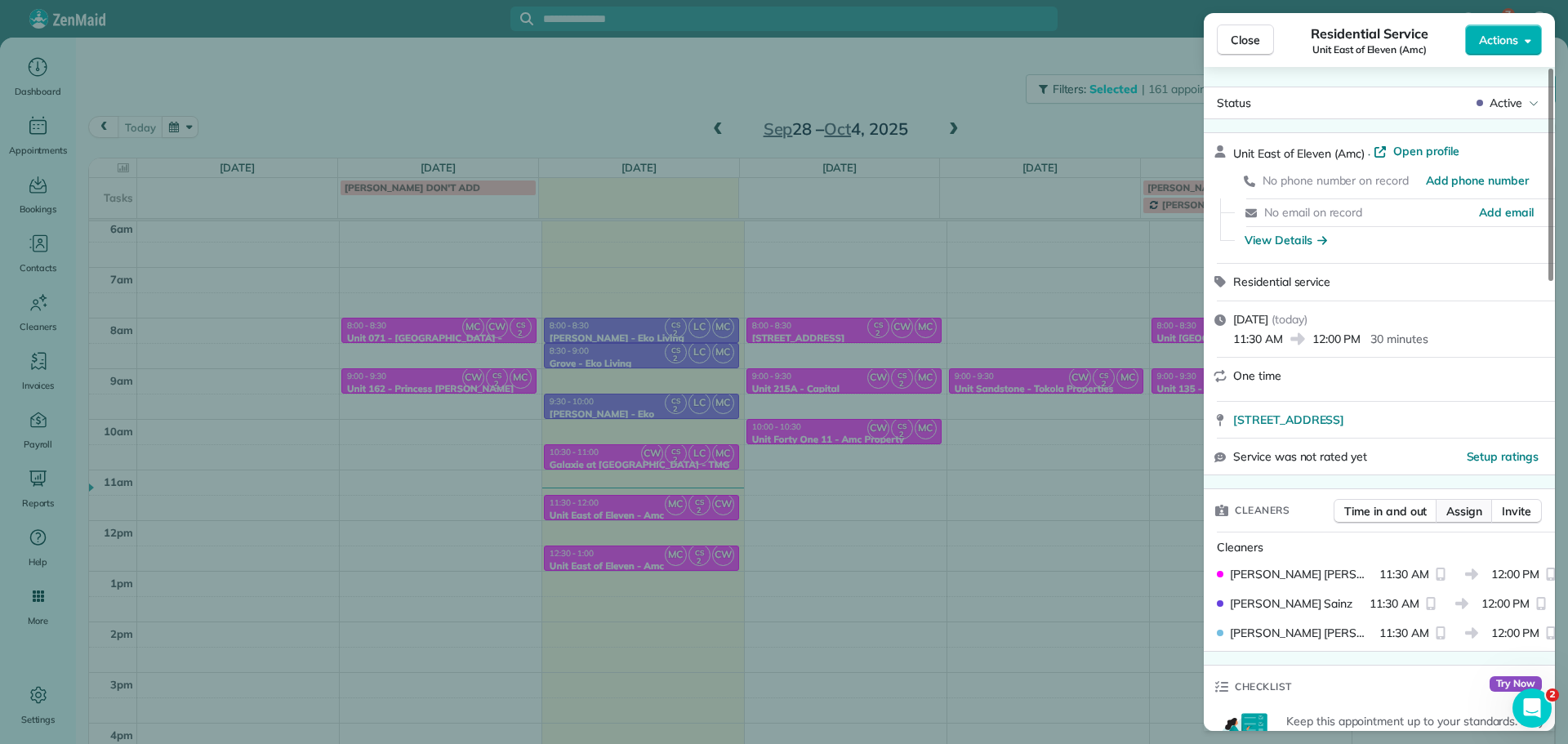
click at [1451, 514] on span "Assign" at bounding box center [1464, 512] width 36 height 16
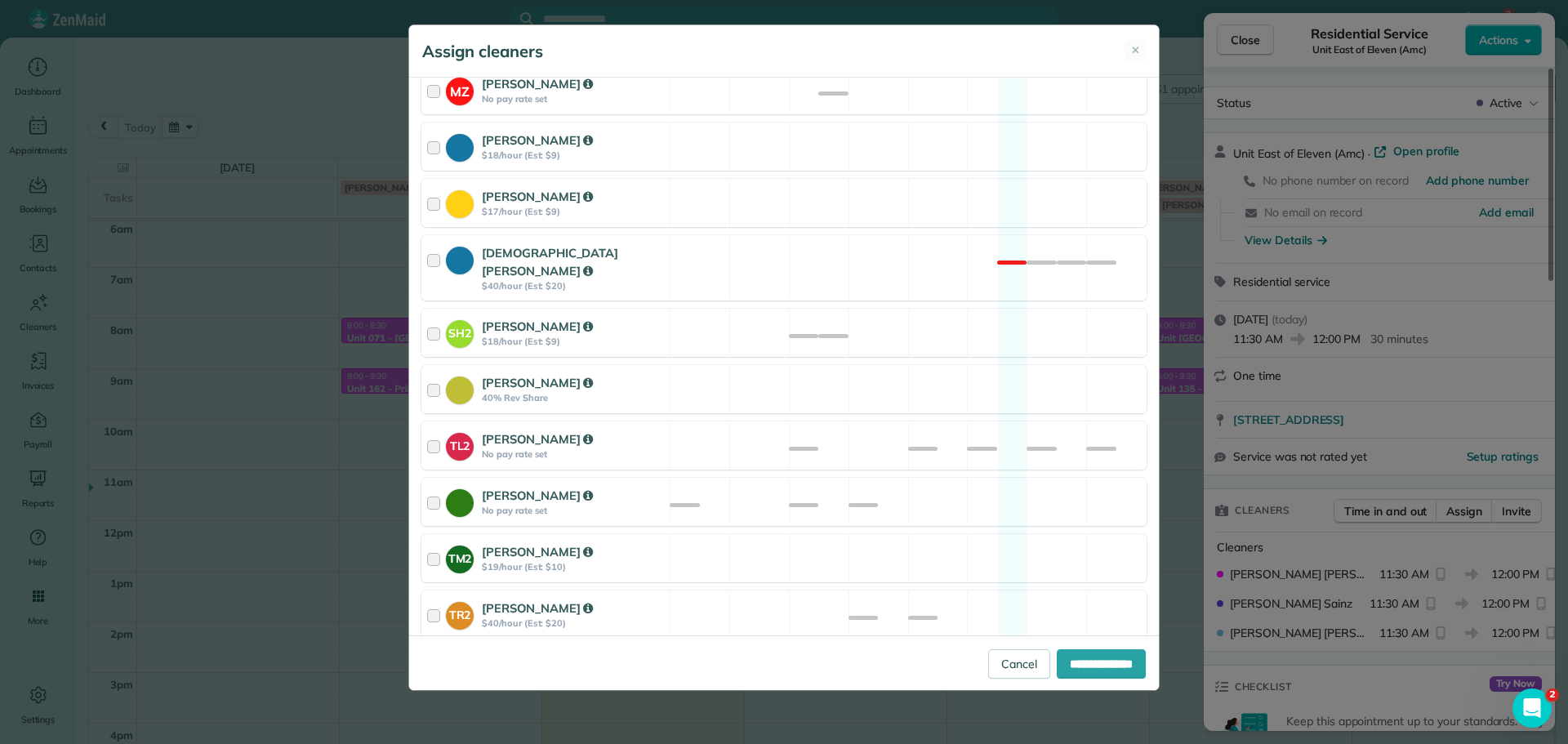
scroll to position [639, 0]
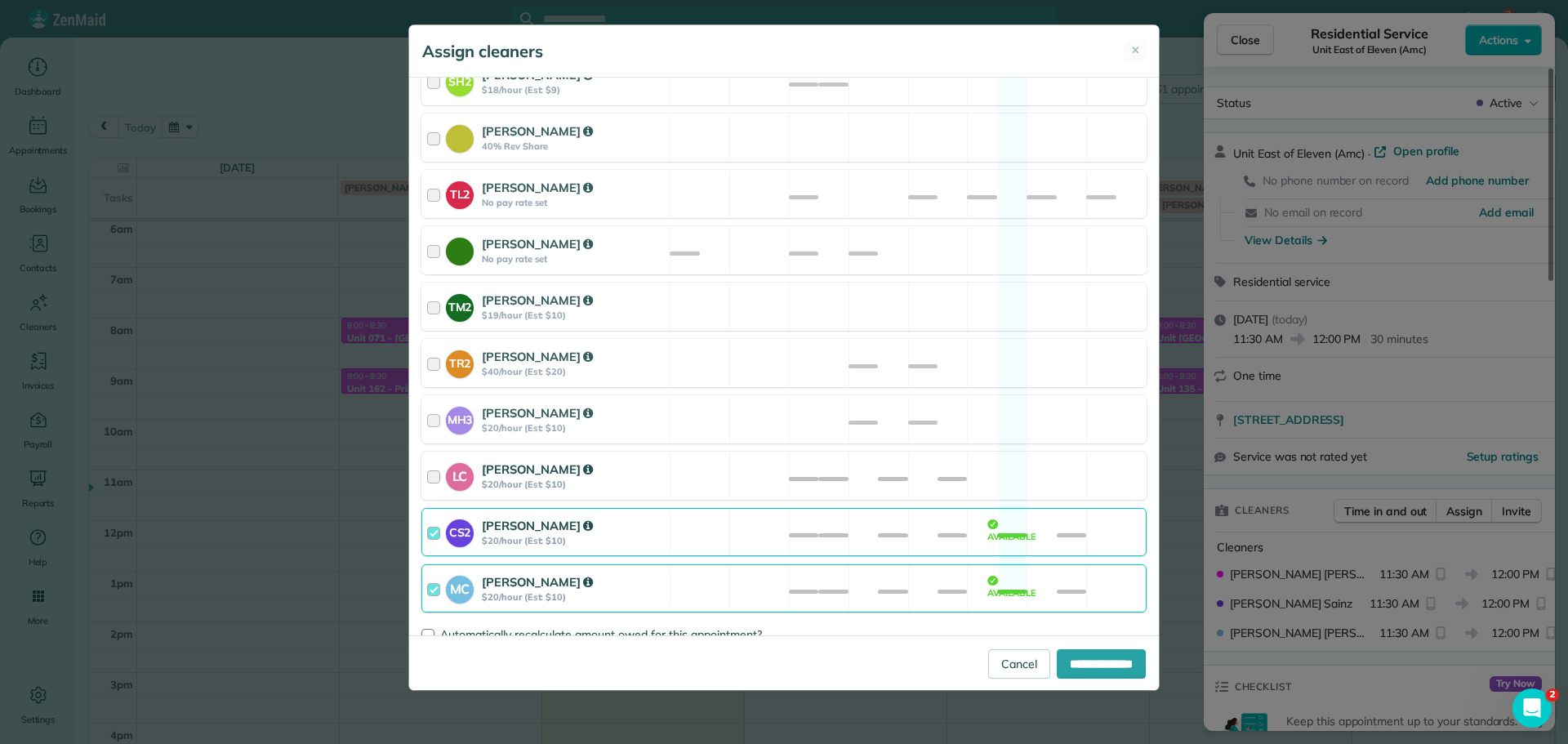
click at [946, 453] on div "LC [PERSON_NAME] $20/hour (Est: $10) Available" at bounding box center [784, 475] width 725 height 49
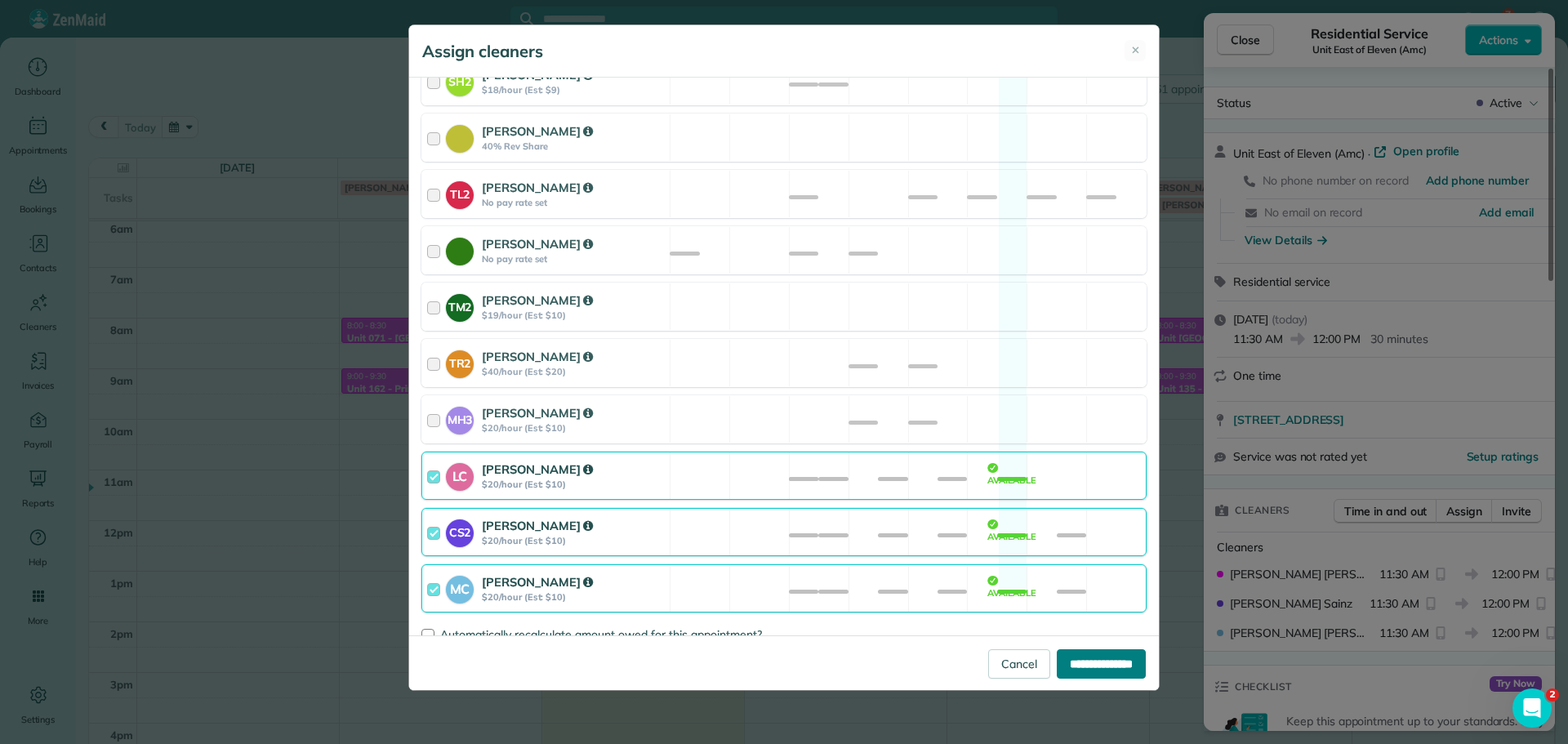
click at [1087, 653] on input "**********" at bounding box center [1101, 663] width 89 height 29
type input "**********"
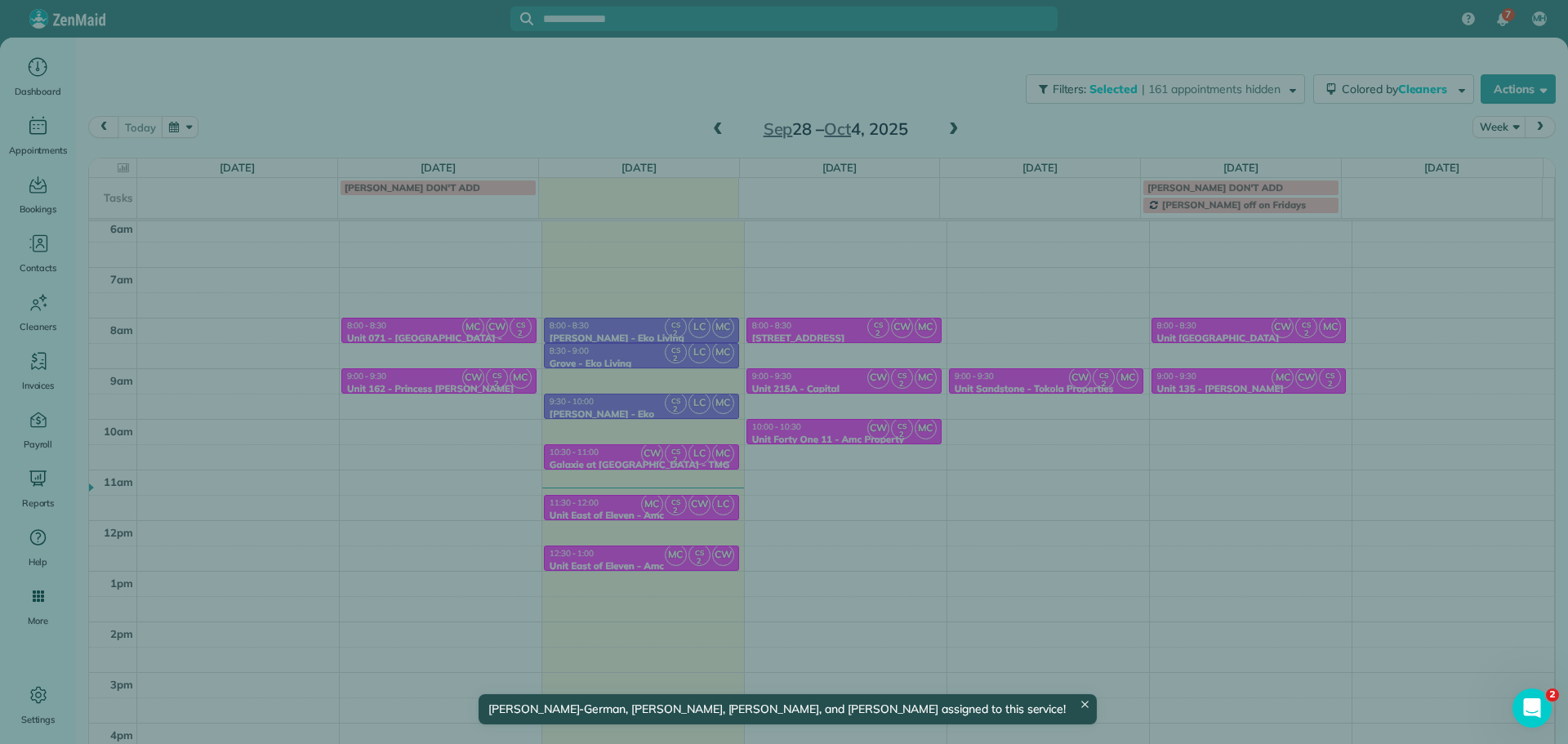
click at [683, 557] on div "Close Residential Service Unit East of Eleven (Amc) Actions Status Active Unit …" at bounding box center [784, 372] width 1568 height 744
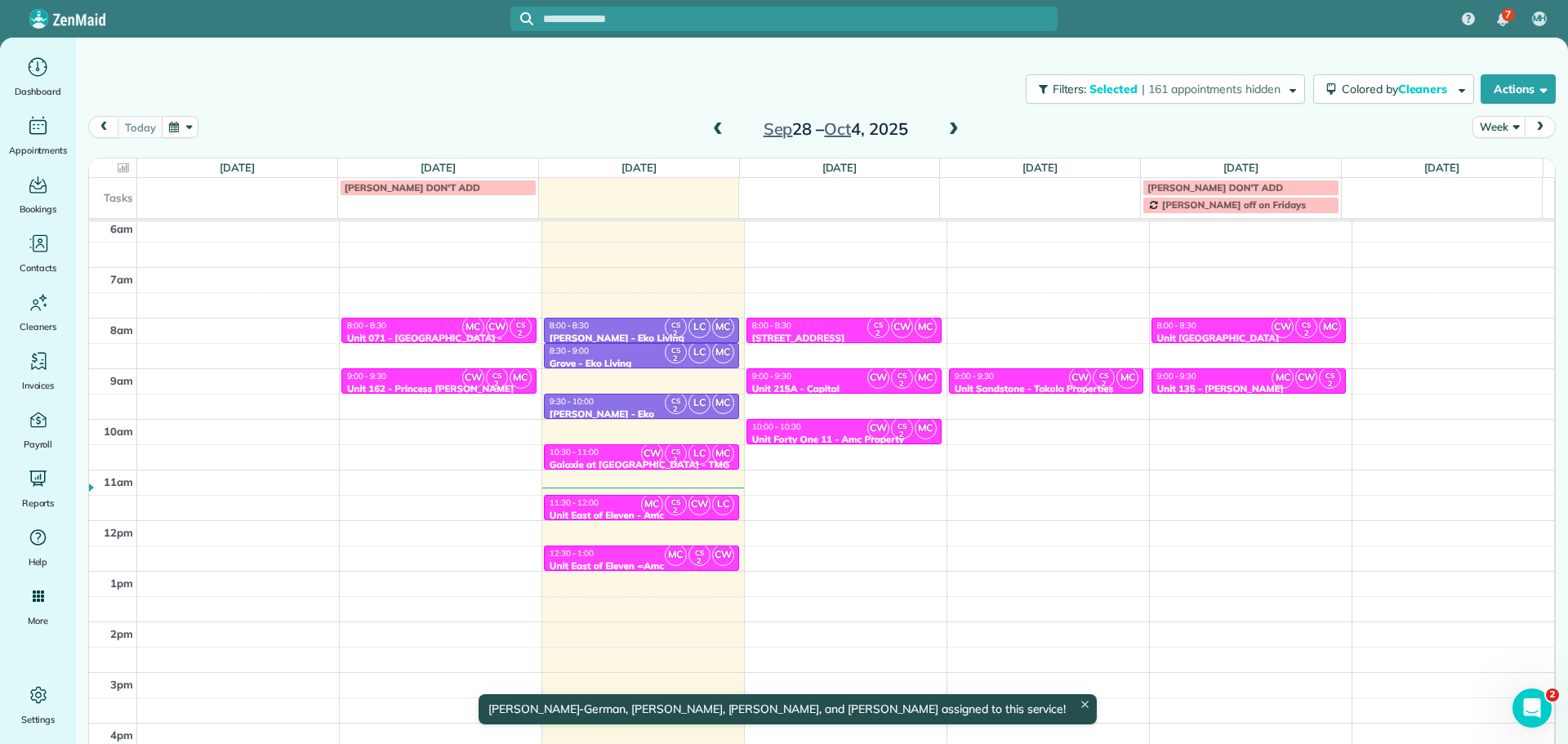
click at [689, 557] on small "2" at bounding box center [699, 561] width 20 height 16
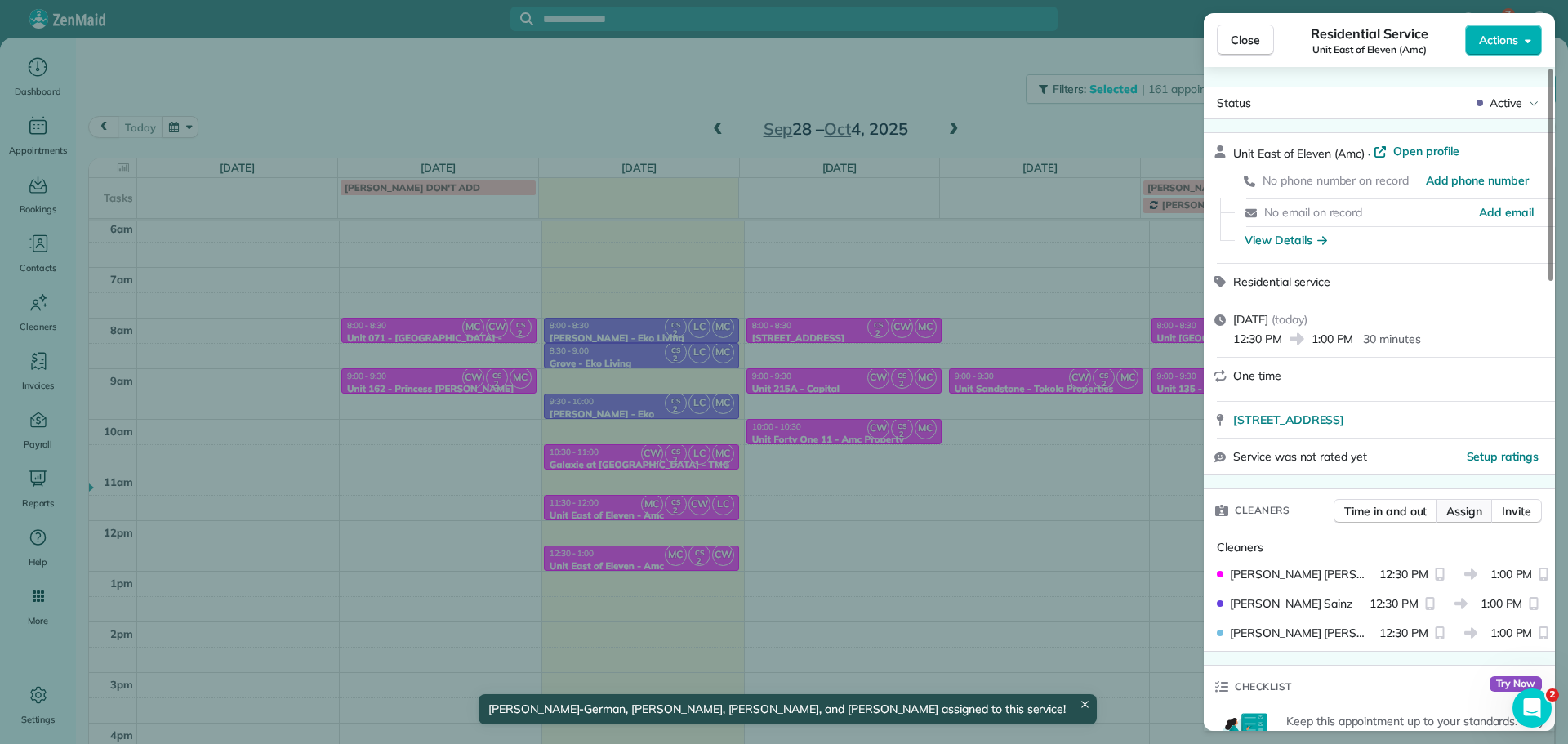
click at [1467, 505] on span "Assign" at bounding box center [1464, 512] width 36 height 16
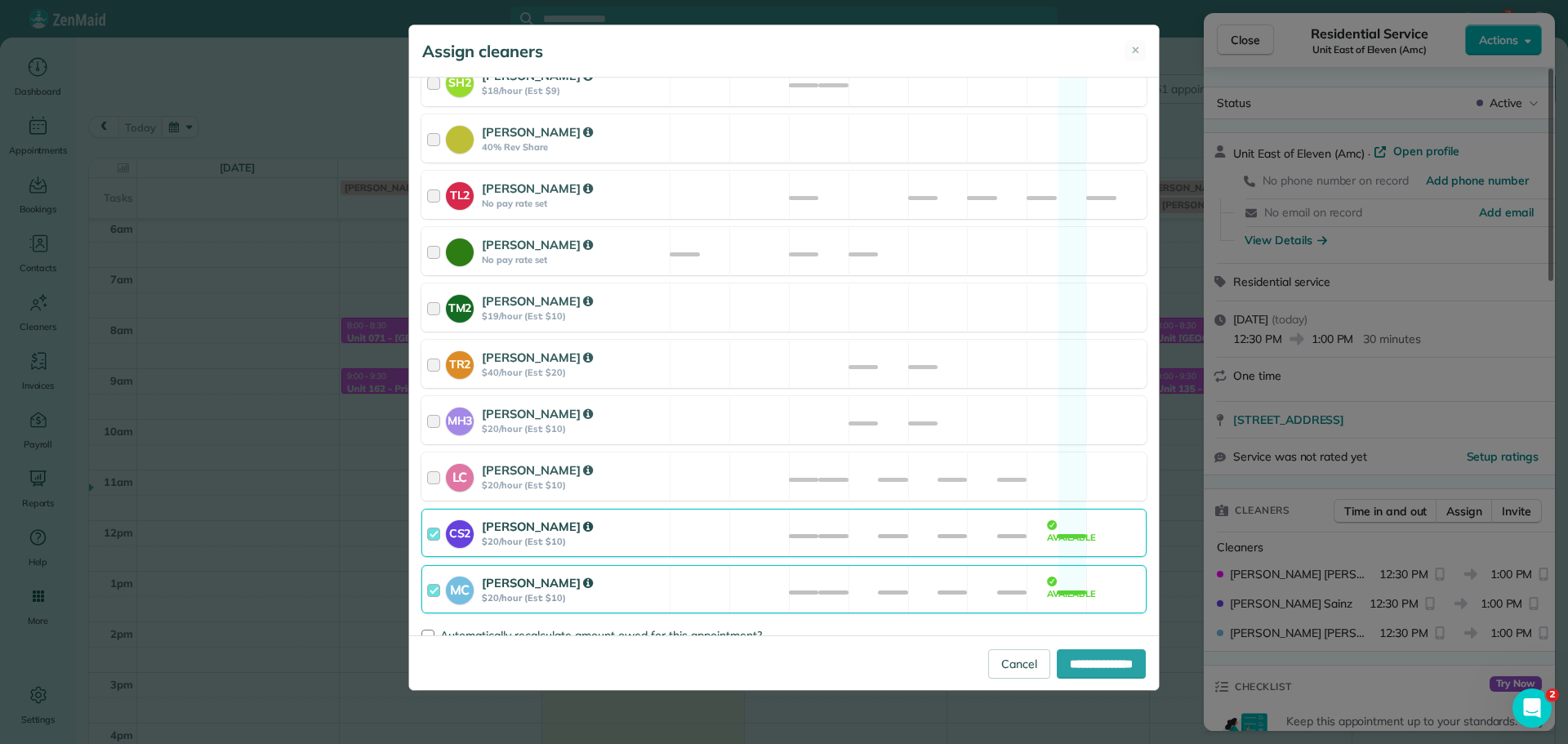
scroll to position [639, 0]
click at [870, 458] on div "LC [PERSON_NAME] $20/hour (Est: $10) Available" at bounding box center [784, 475] width 725 height 49
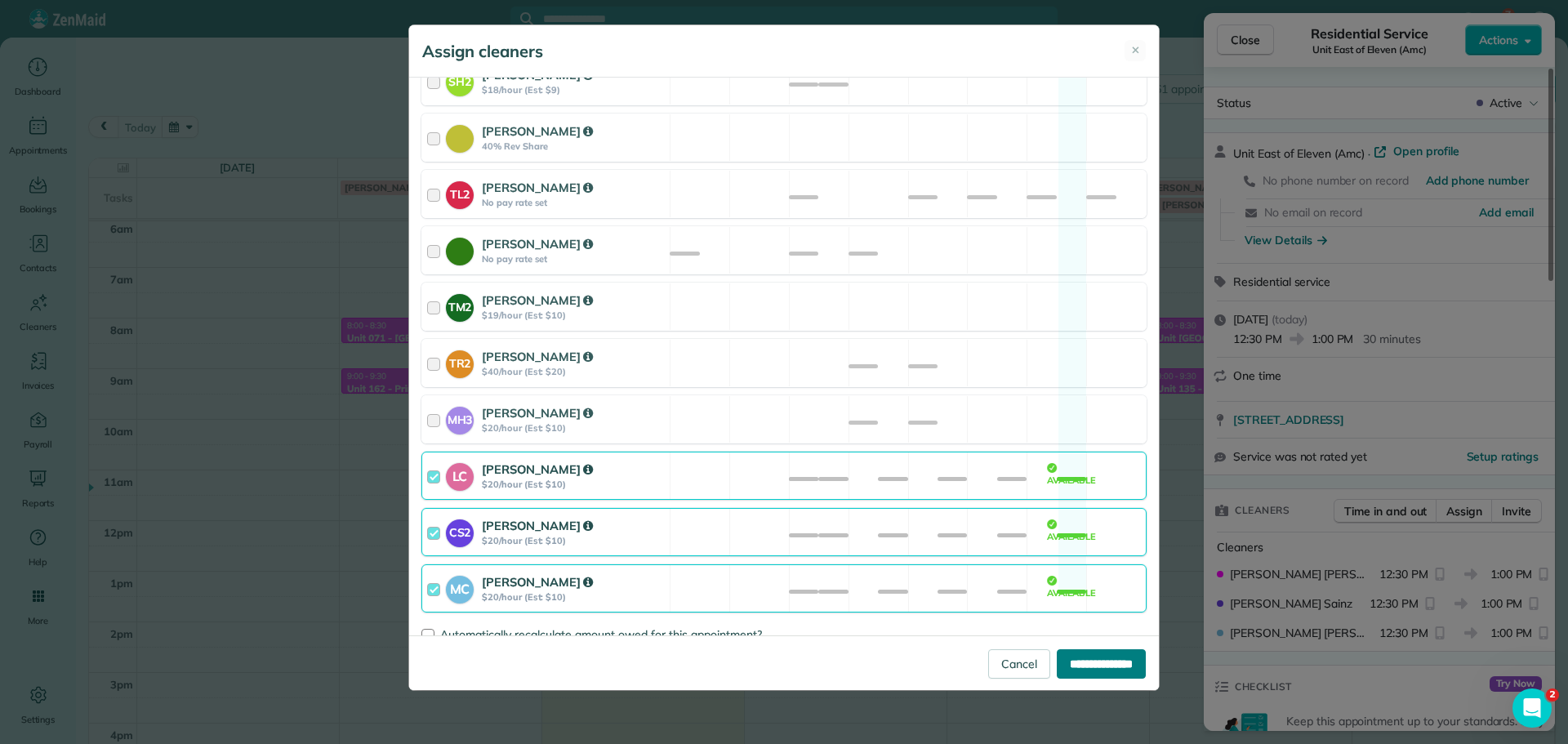
click at [1126, 662] on input "**********" at bounding box center [1101, 663] width 89 height 29
type input "**********"
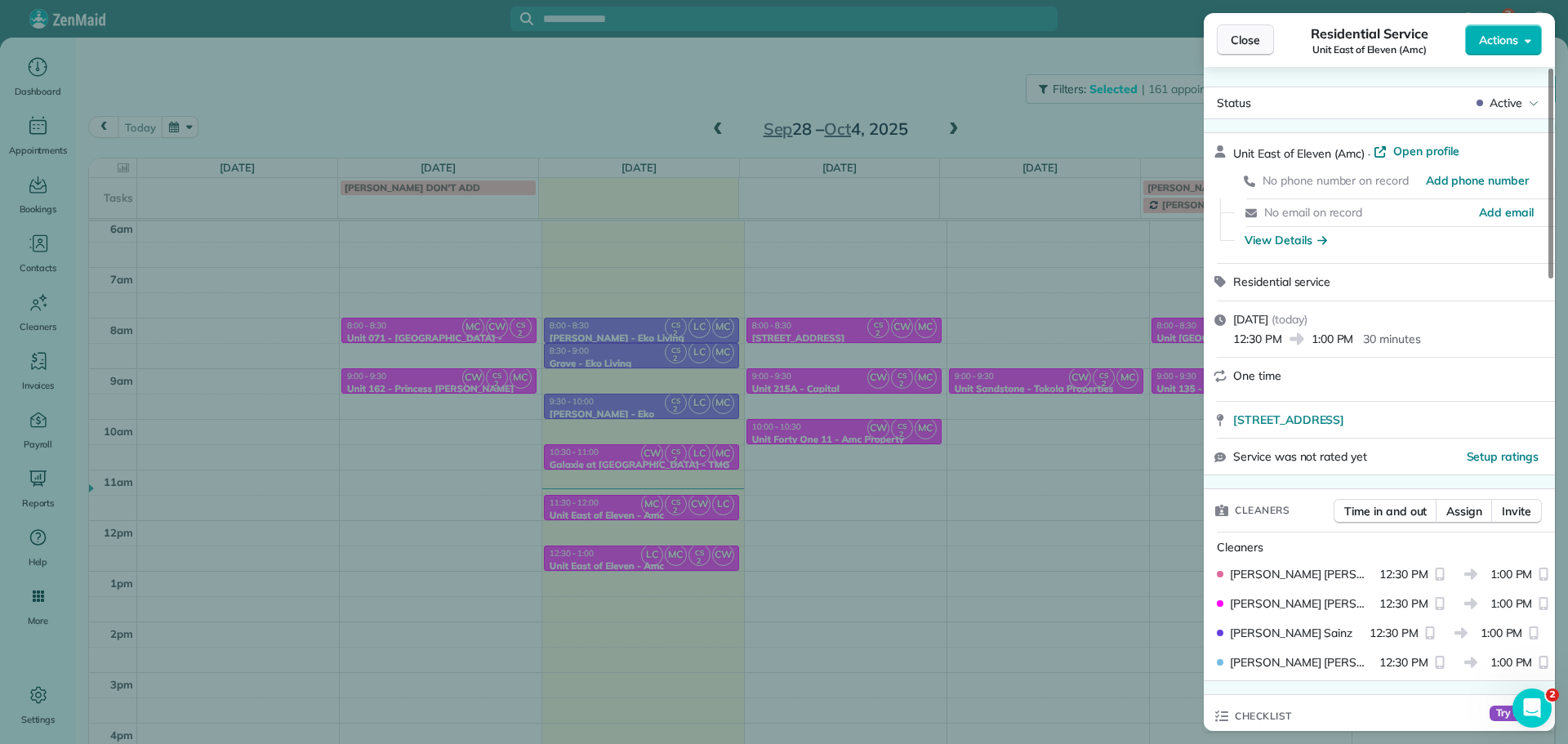
click at [1249, 29] on button "Close" at bounding box center [1245, 40] width 57 height 31
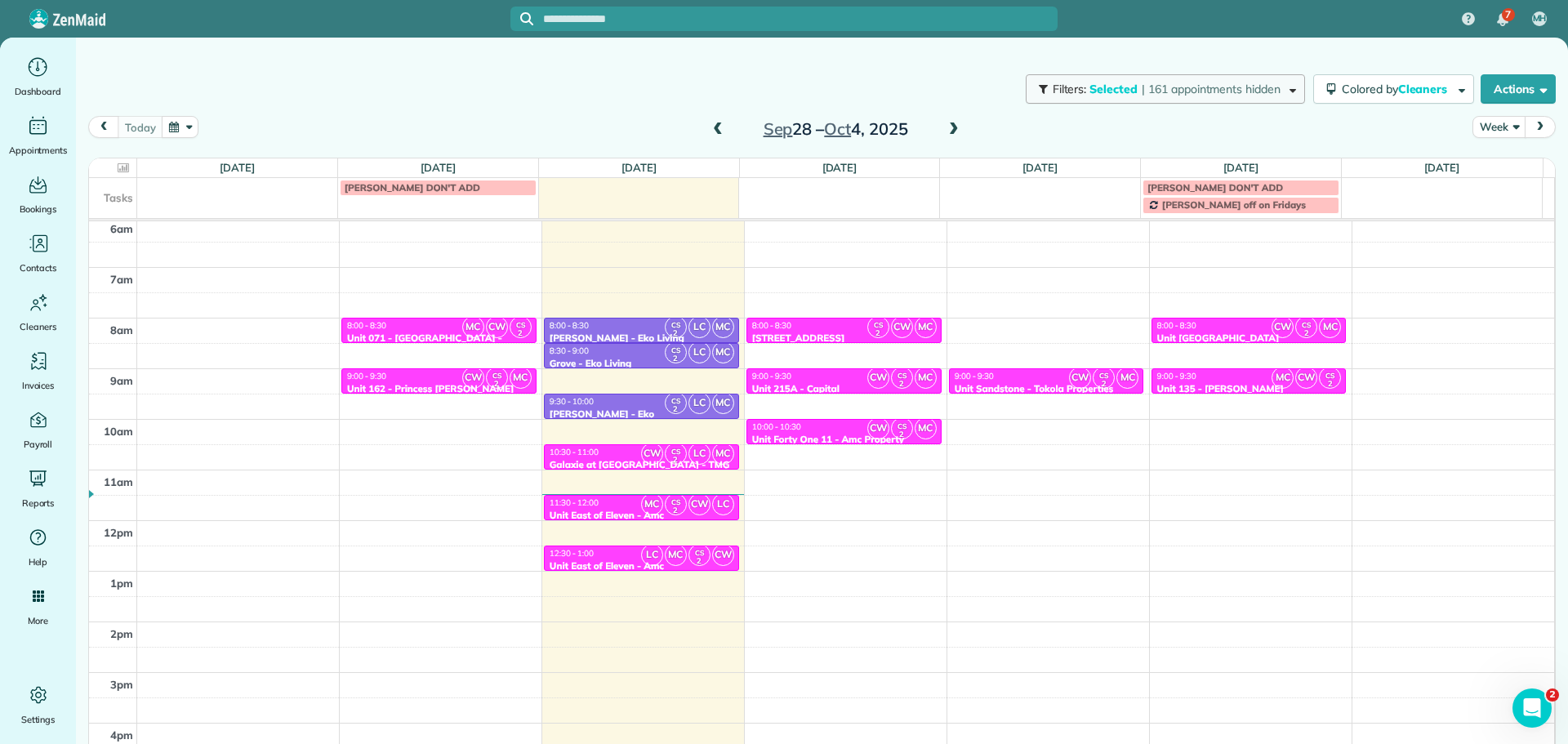
click at [1094, 99] on button "Filters: Selected | 161 appointments hidden" at bounding box center [1165, 89] width 279 height 29
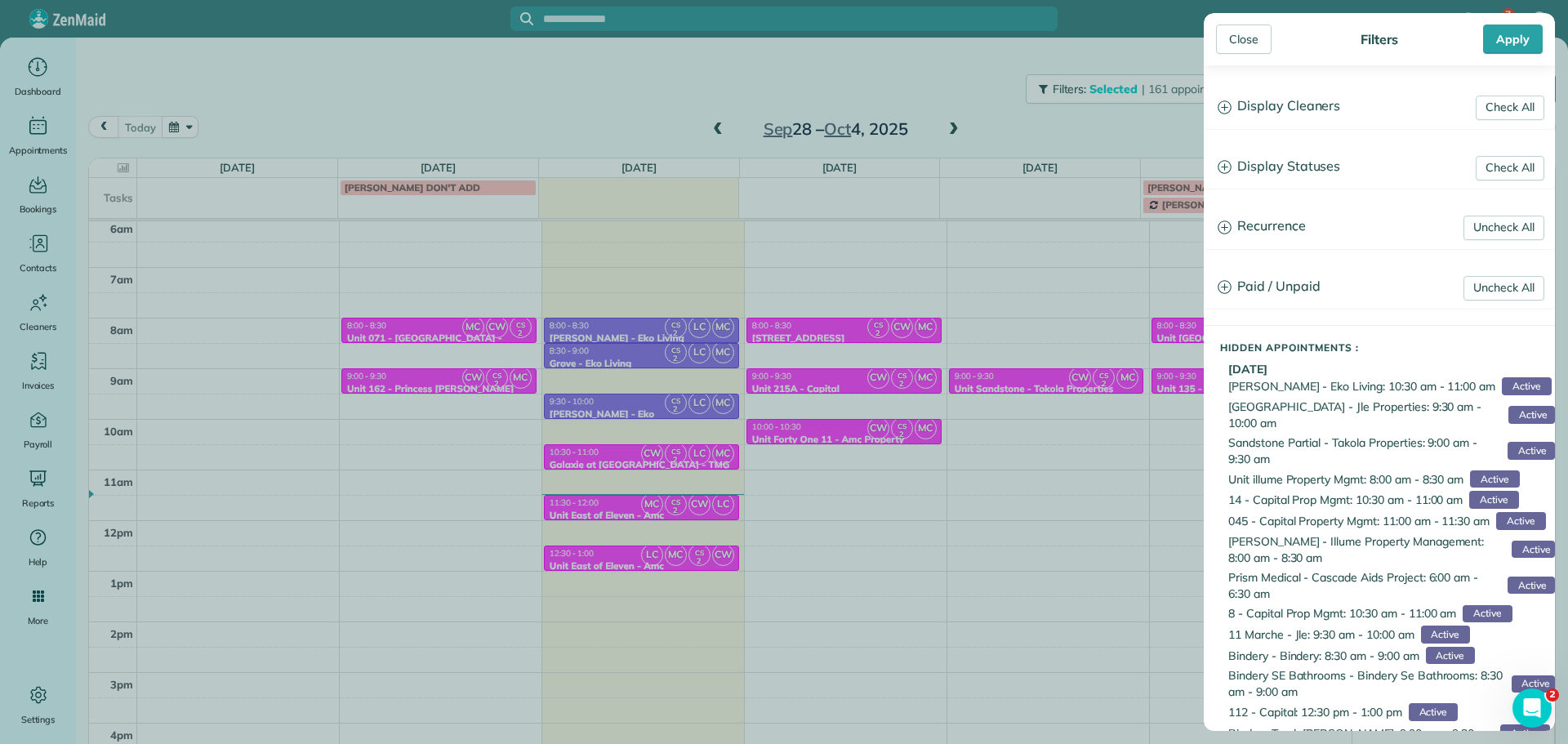
click at [1292, 117] on h3 "Display Cleaners" at bounding box center [1379, 107] width 350 height 42
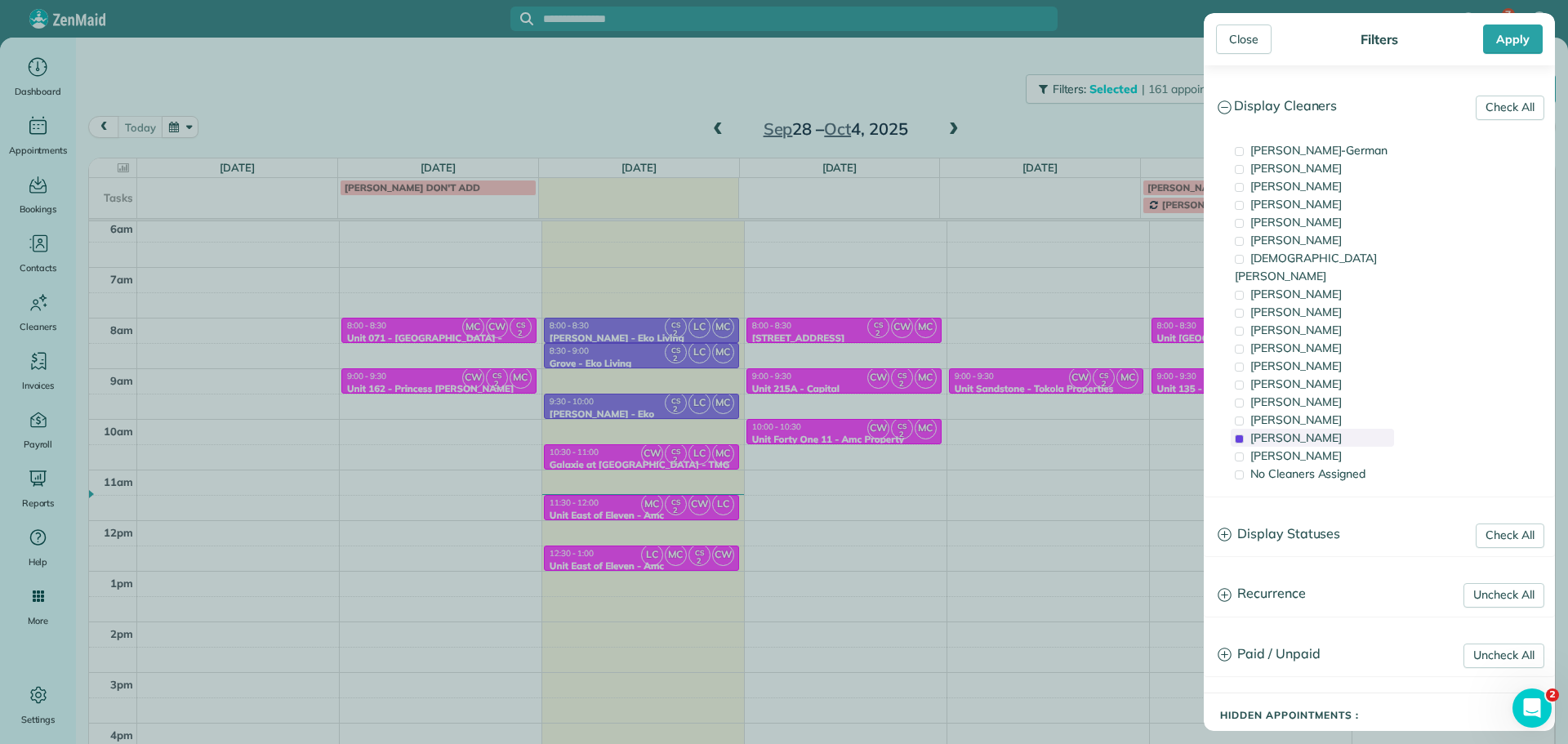
click at [1330, 428] on div "[PERSON_NAME]" at bounding box center [1313, 437] width 163 height 18
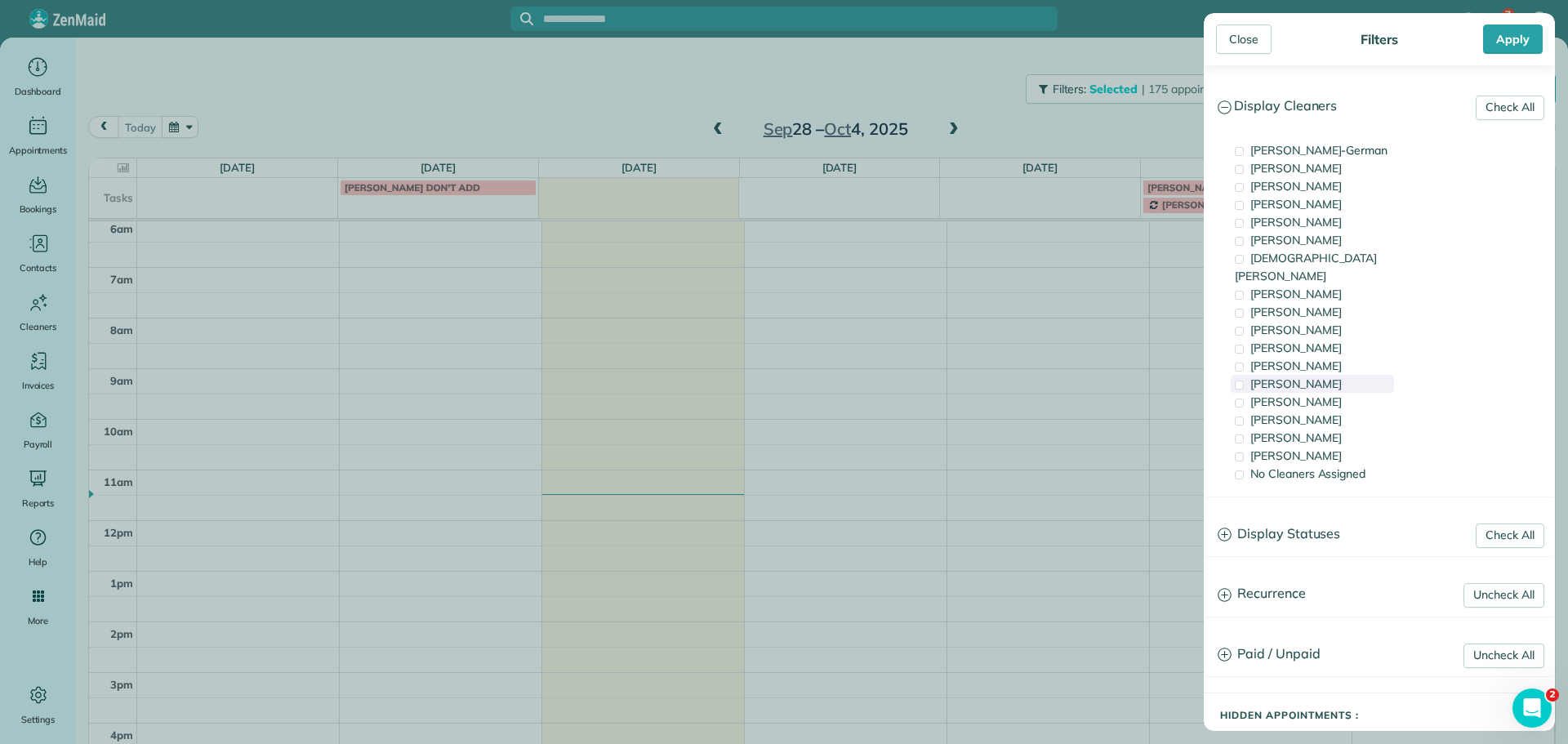
click at [1337, 375] on div "[PERSON_NAME]" at bounding box center [1313, 384] width 163 height 18
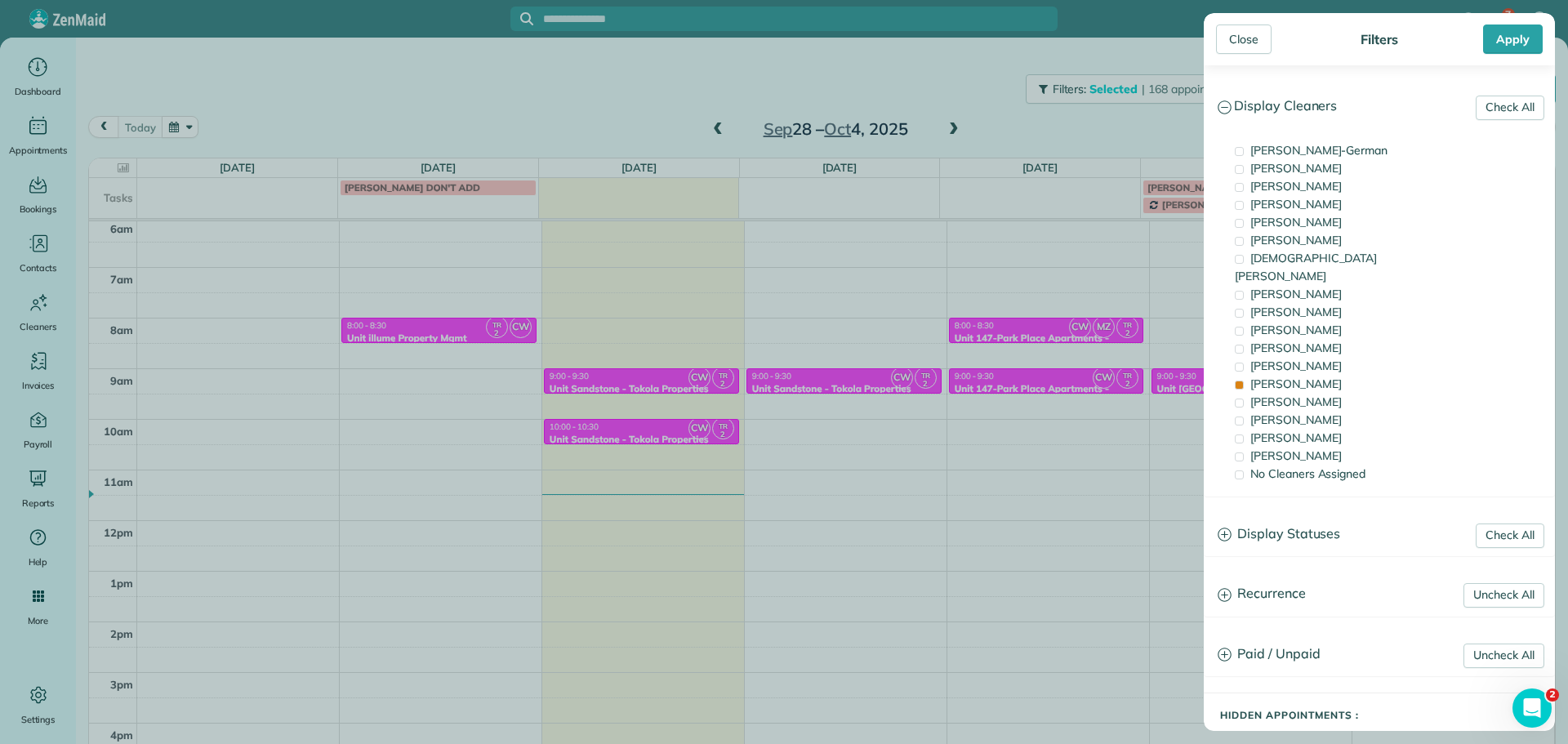
click at [662, 368] on div "Close Filters Apply Check All Display Cleaners [PERSON_NAME]-German [PERSON_NAM…" at bounding box center [784, 372] width 1568 height 744
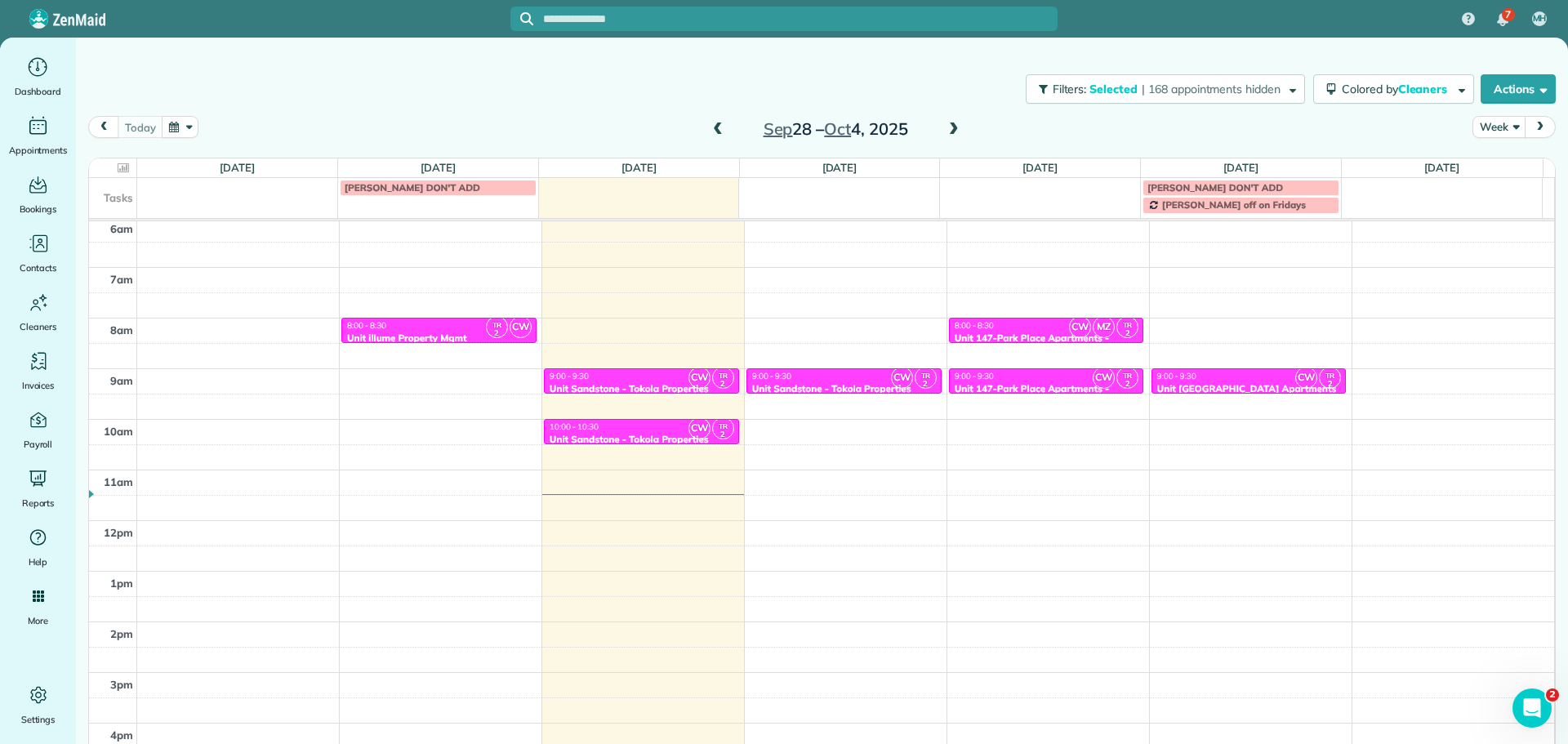
click at [654, 378] on div "9:00 - 9:30" at bounding box center [642, 376] width 186 height 11
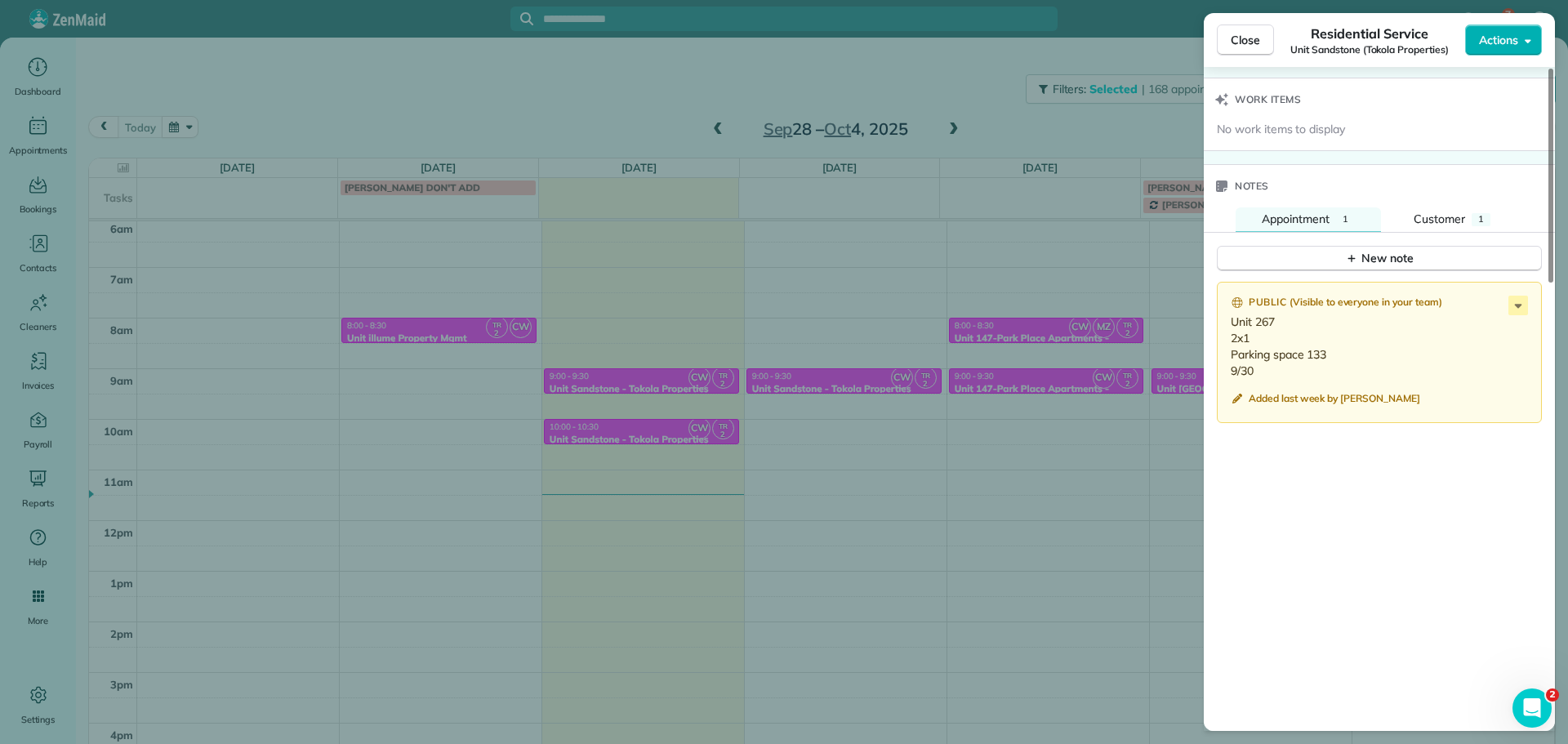
scroll to position [1307, 0]
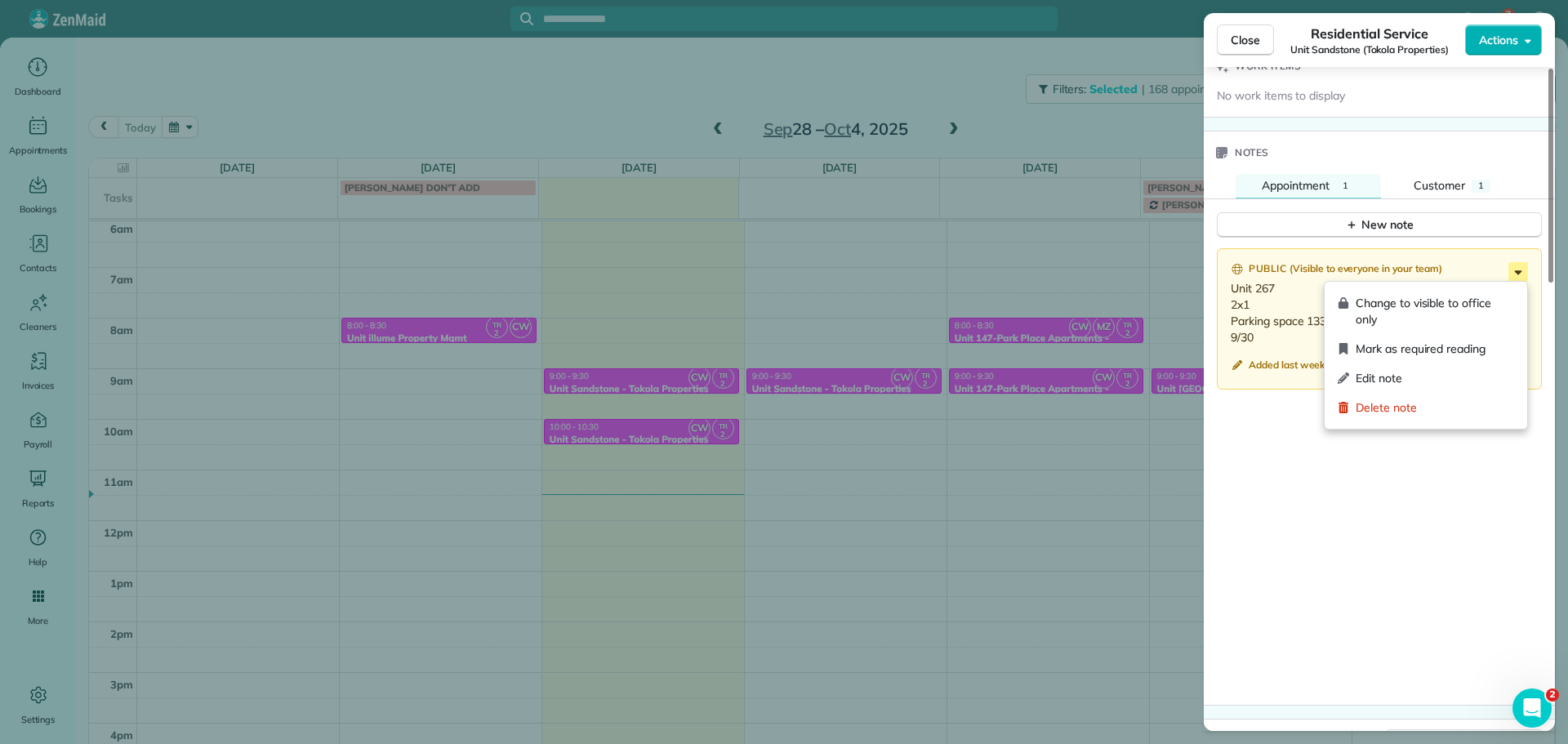
click at [1512, 276] on icon at bounding box center [1518, 271] width 19 height 19
click at [1444, 362] on div "Mark as required reading" at bounding box center [1425, 349] width 189 height 29
click at [1522, 268] on icon at bounding box center [1518, 271] width 19 height 19
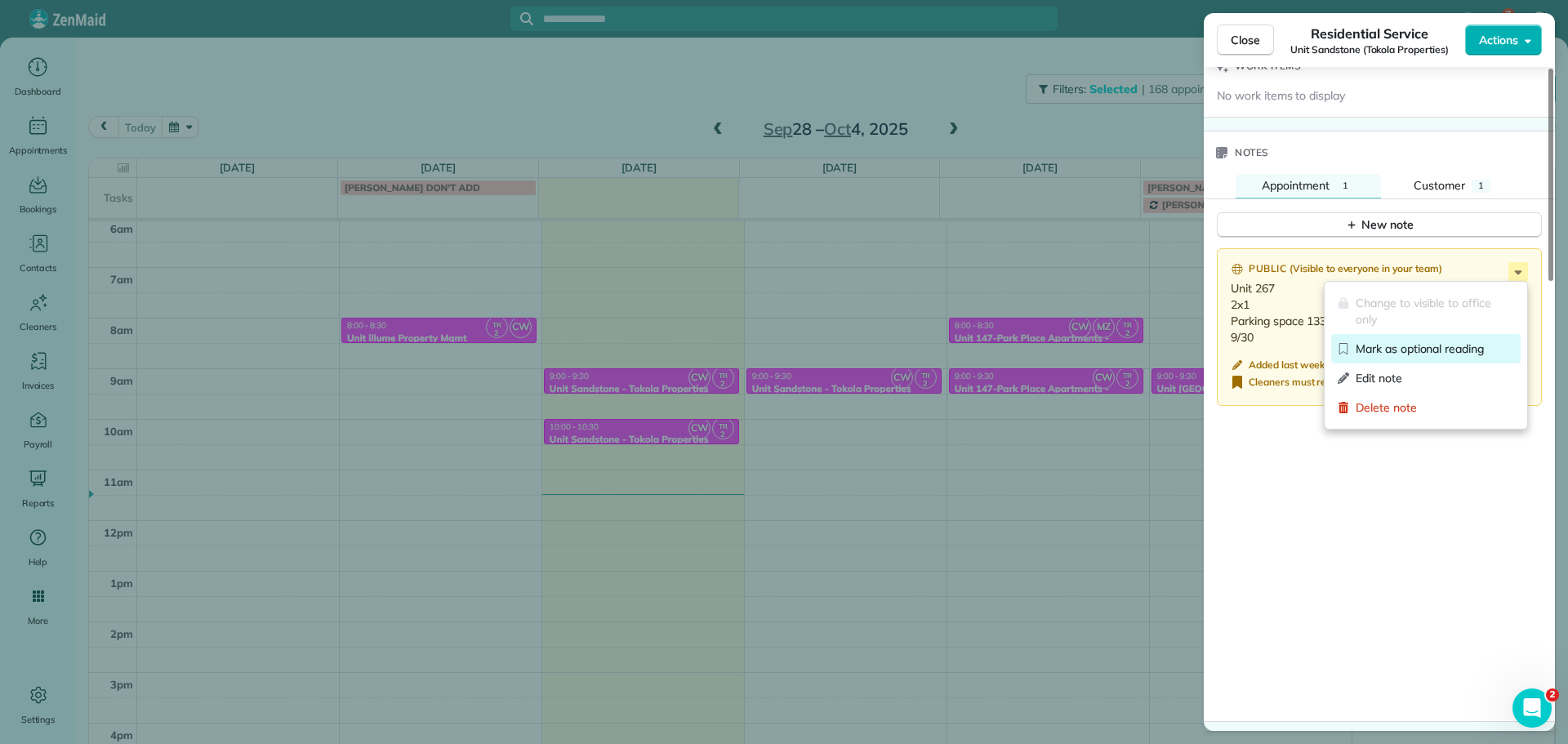
click at [1448, 350] on span "Mark as optional reading" at bounding box center [1434, 349] width 158 height 16
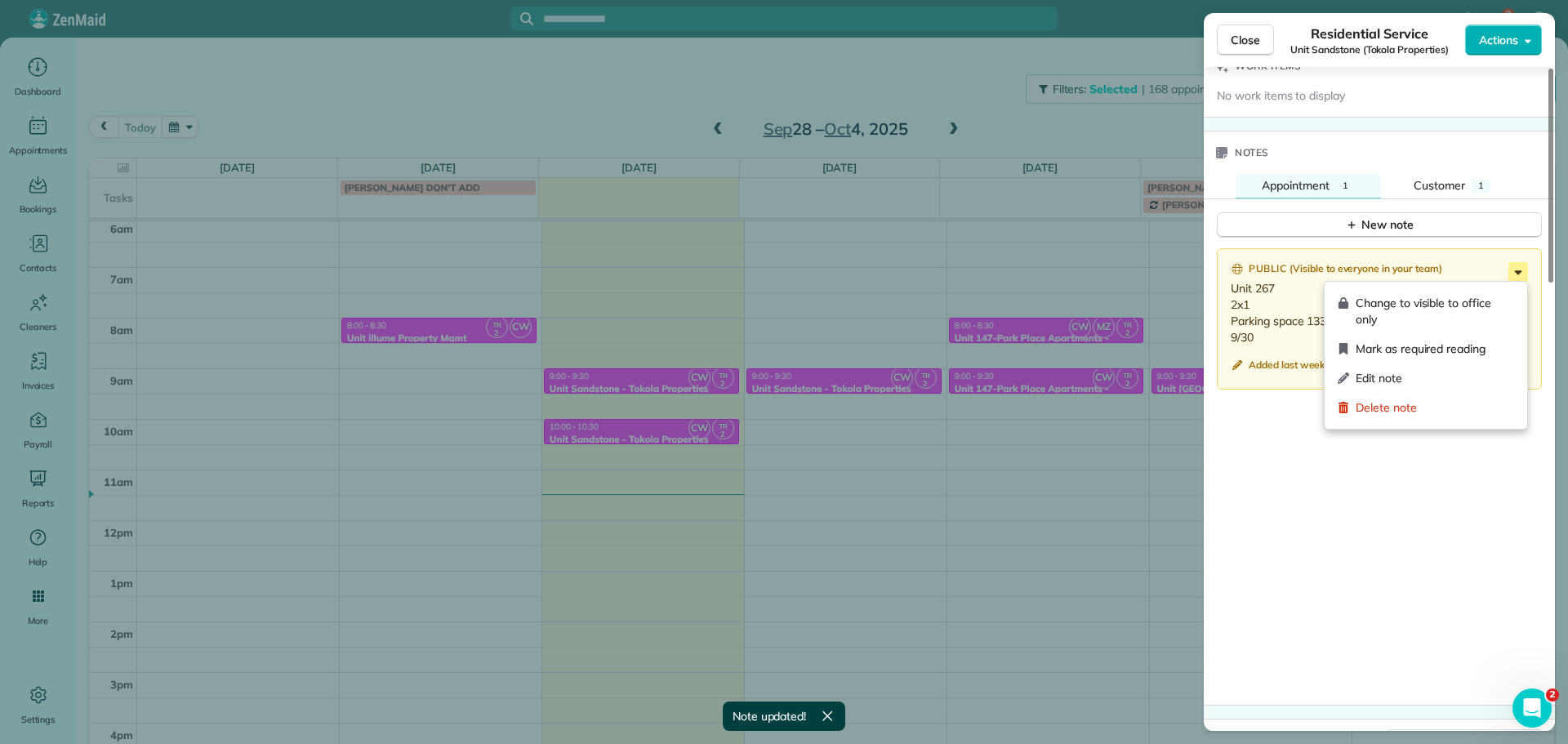
click at [1513, 276] on icon at bounding box center [1518, 271] width 19 height 19
click at [1432, 378] on span "Edit note" at bounding box center [1434, 378] width 158 height 16
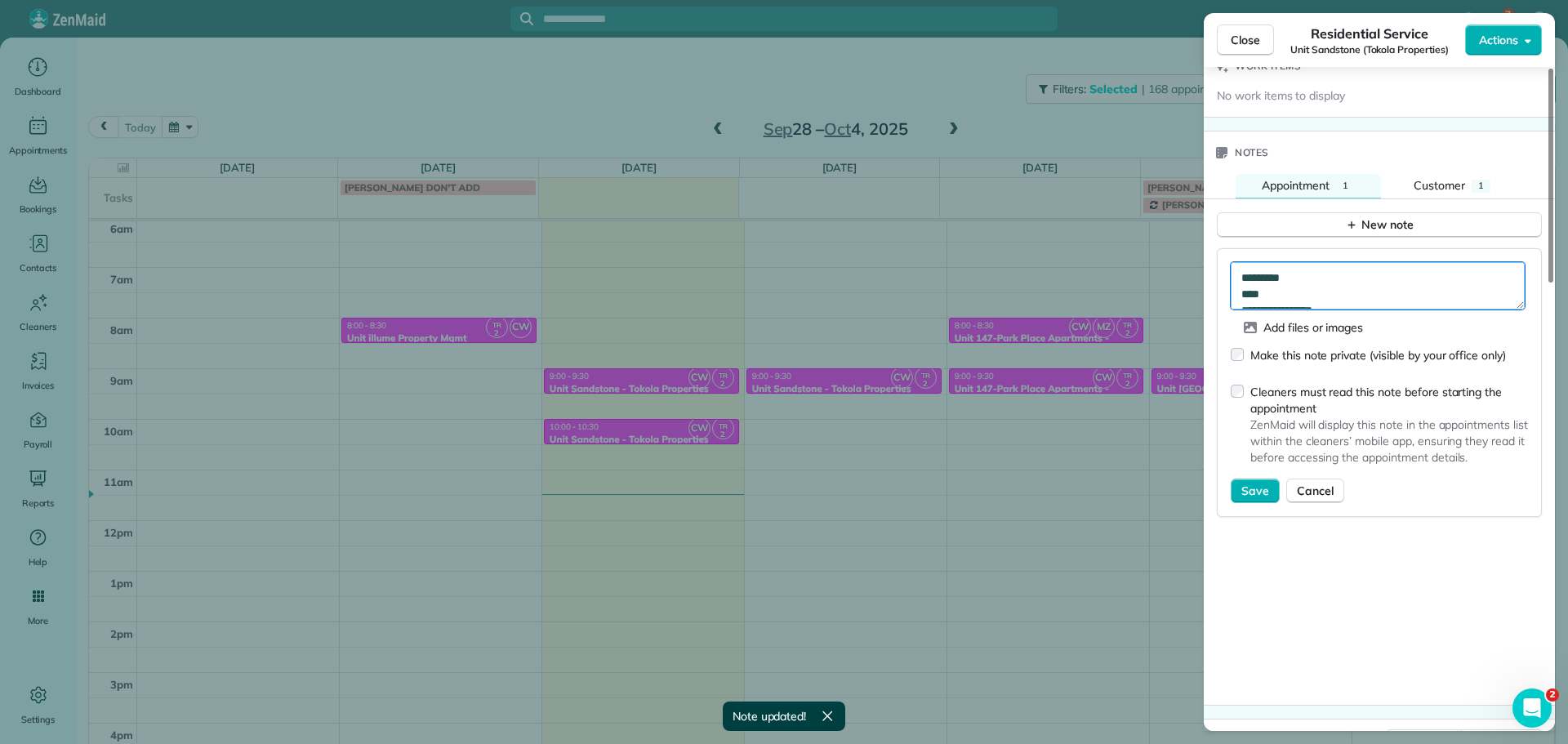
click at [1391, 295] on textarea "**********" at bounding box center [1378, 286] width 294 height 48
type textarea "**********"
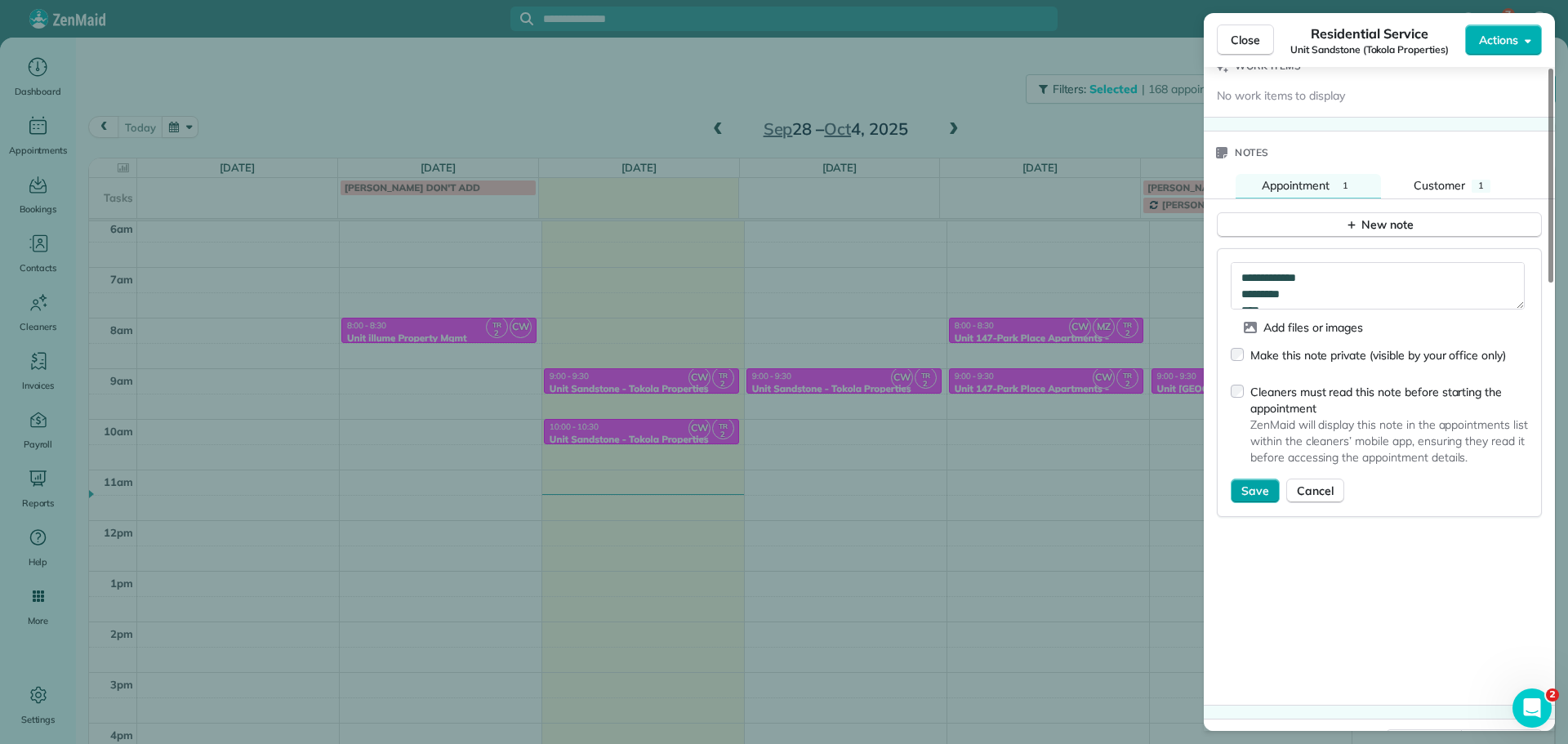
click at [1262, 487] on span "Save" at bounding box center [1255, 491] width 27 height 16
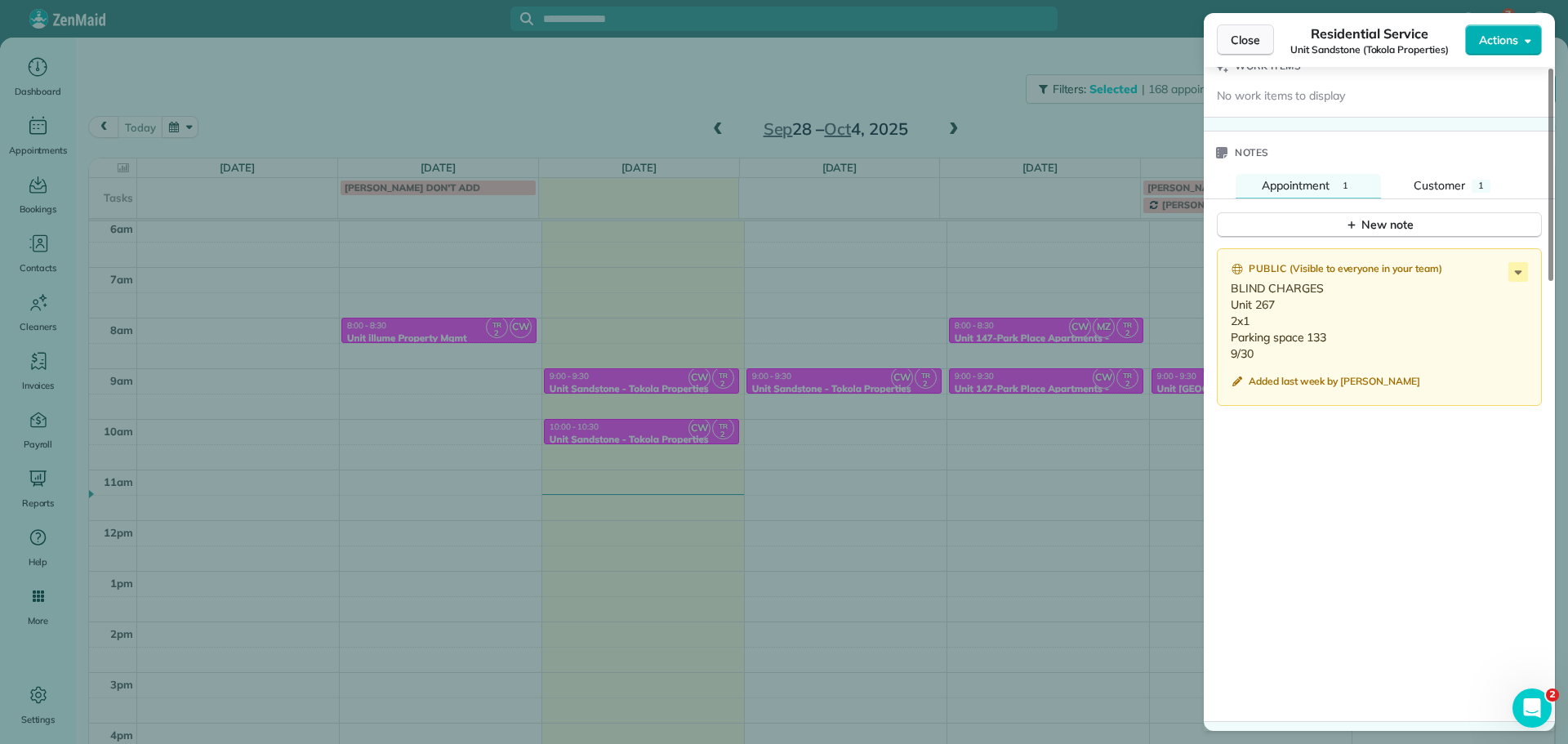
click at [1239, 43] on span "Close" at bounding box center [1246, 40] width 29 height 16
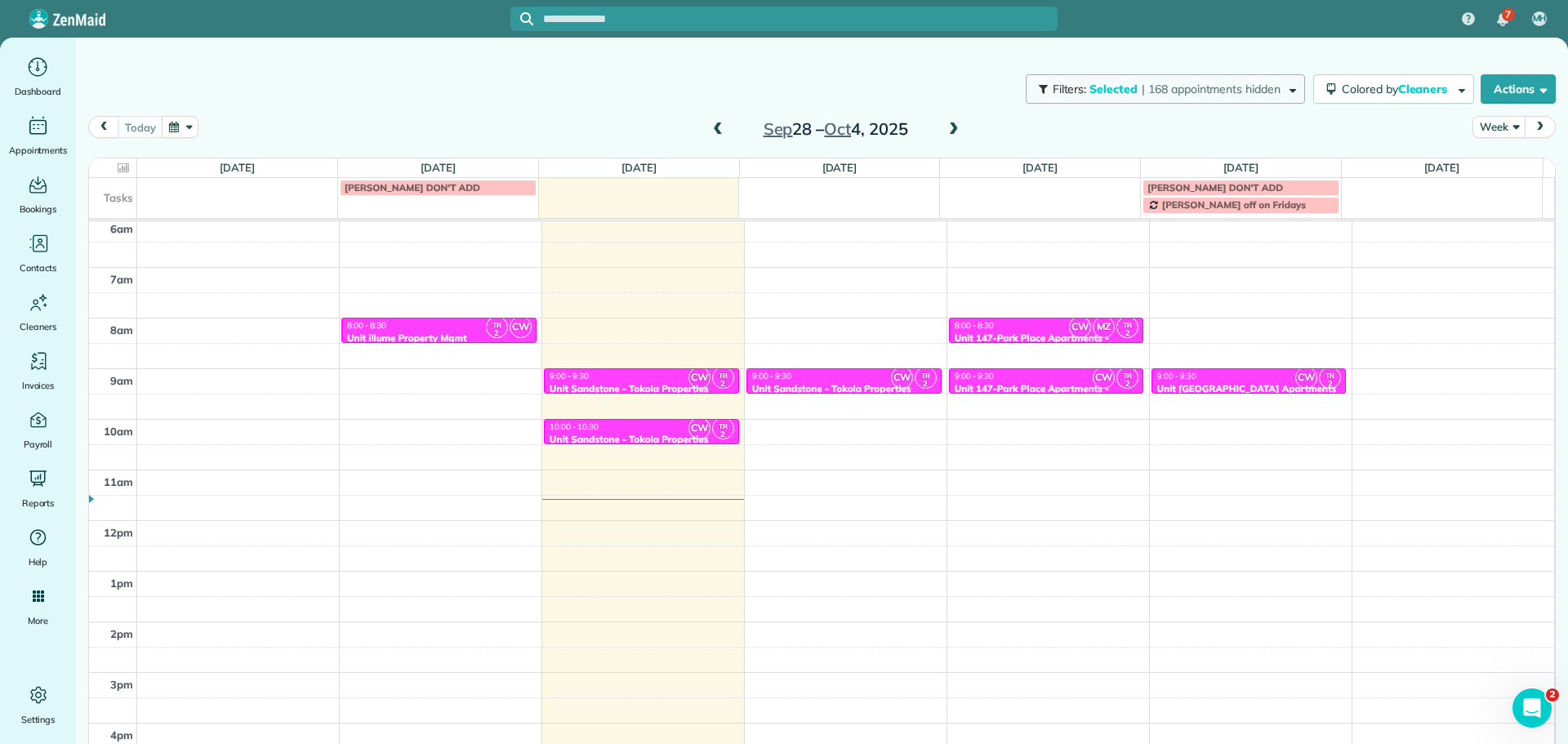
click at [1239, 91] on span "| 168 appointments hidden" at bounding box center [1211, 89] width 139 height 15
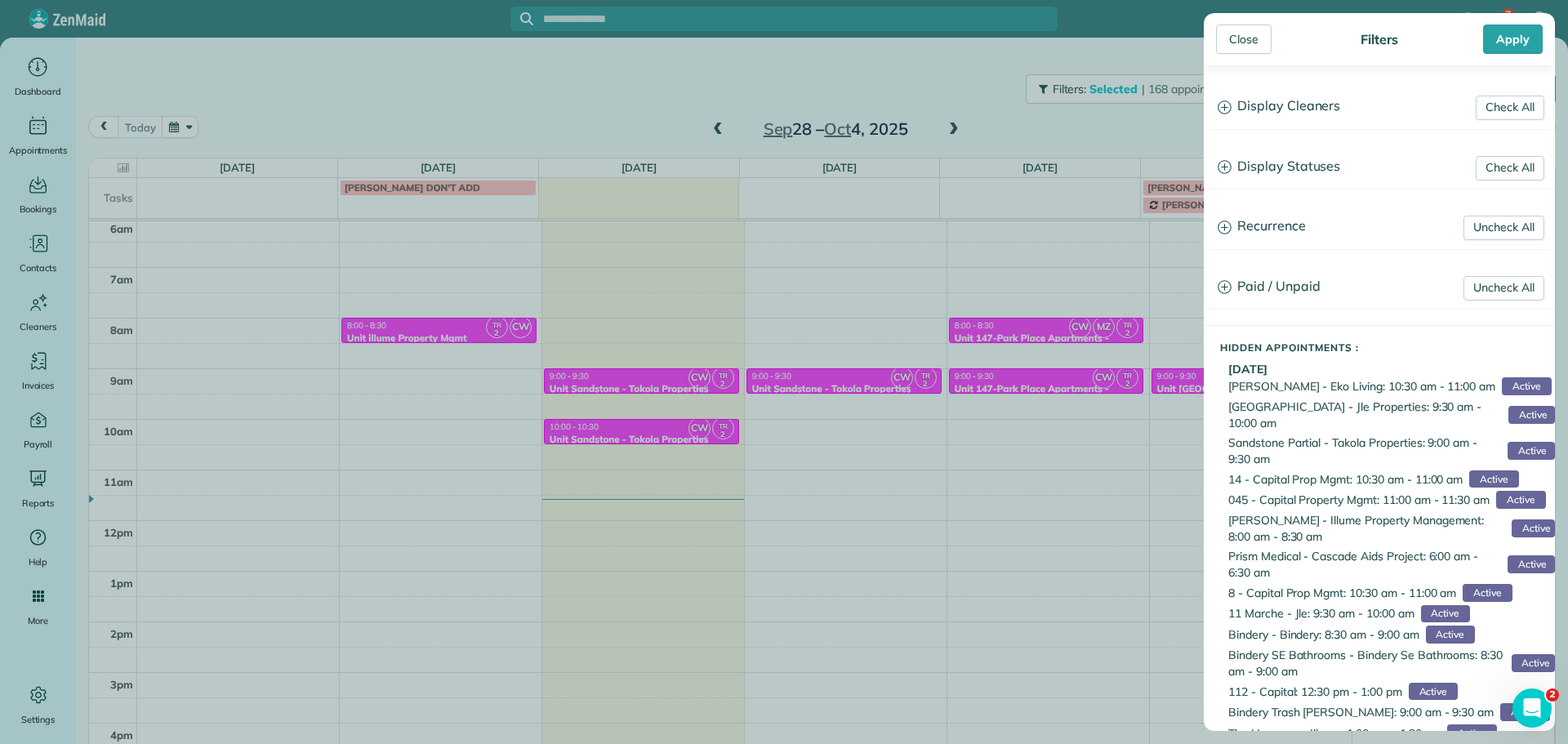
click at [1271, 88] on h3 "Display Cleaners" at bounding box center [1379, 107] width 350 height 42
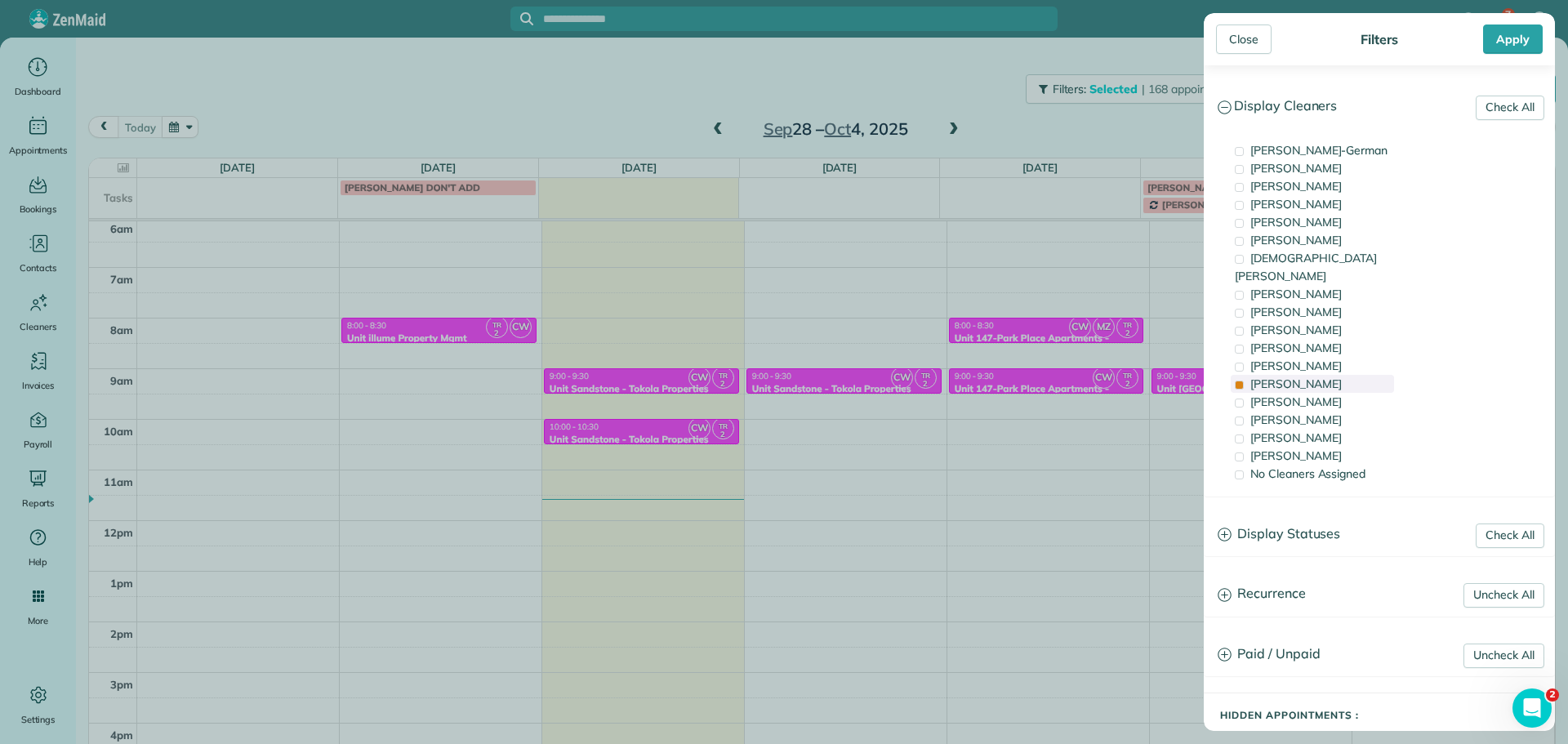
click at [1306, 376] on span "[PERSON_NAME]" at bounding box center [1296, 383] width 92 height 15
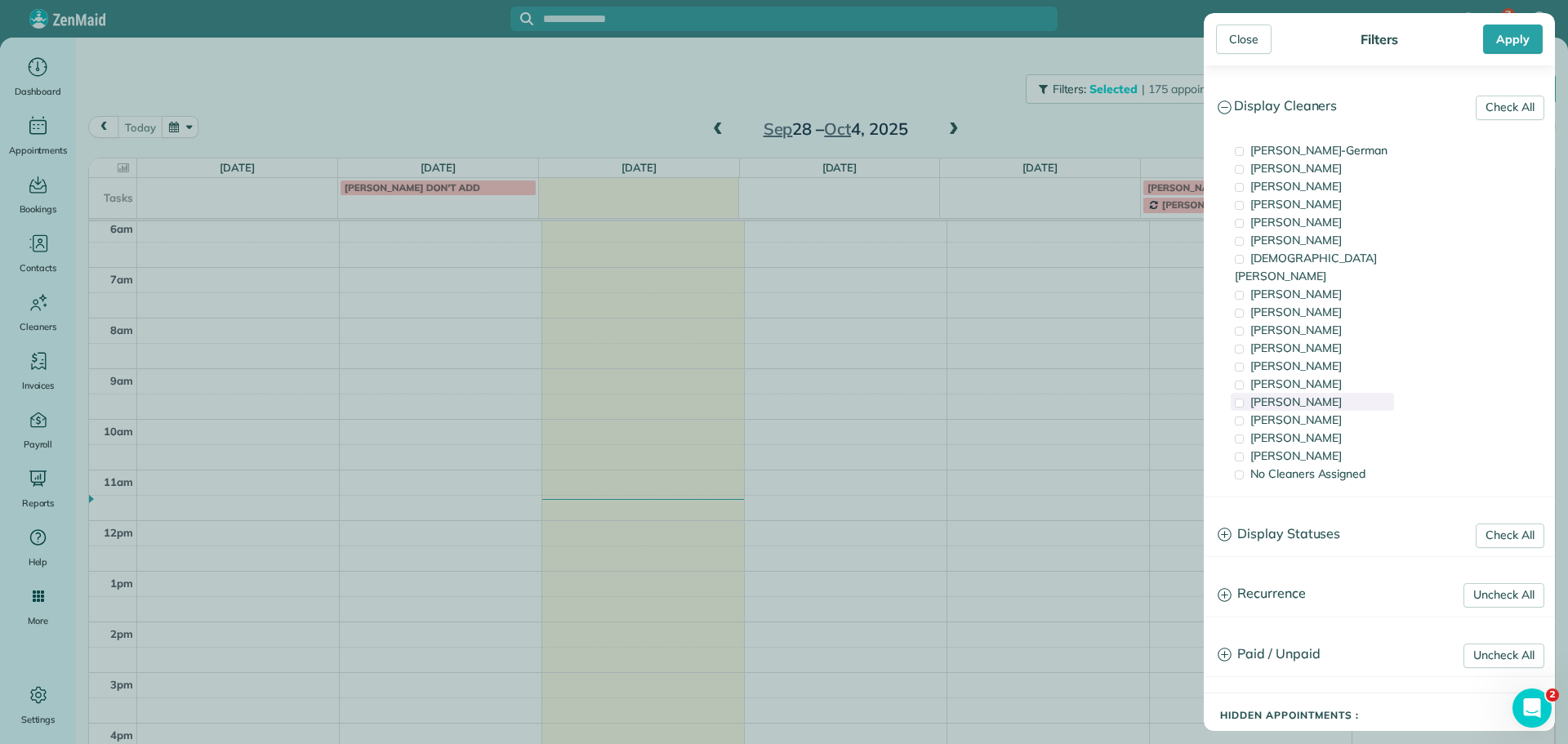
click at [1309, 394] on span "[PERSON_NAME]" at bounding box center [1296, 402] width 92 height 15
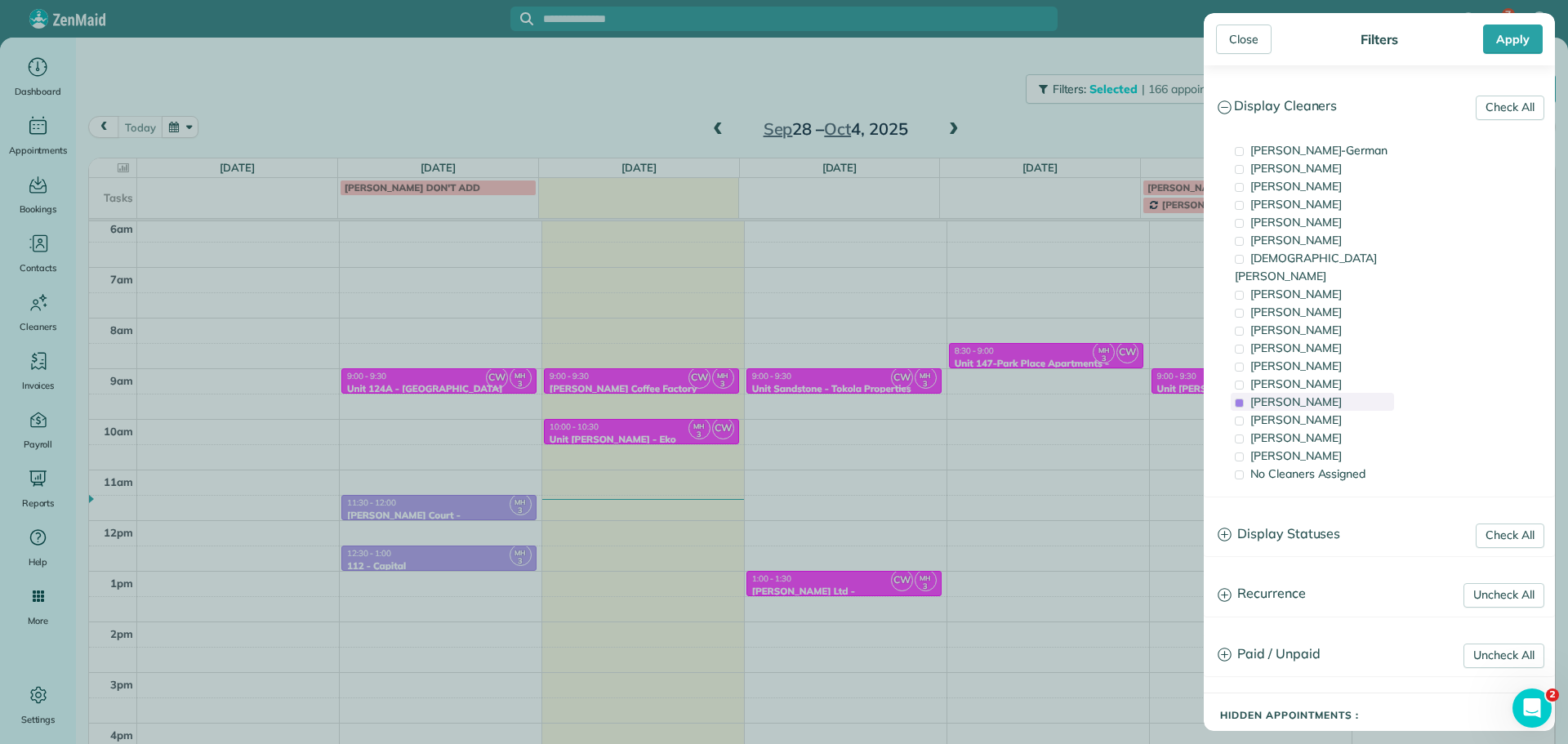
click at [1299, 394] on span "[PERSON_NAME]" at bounding box center [1296, 402] width 92 height 15
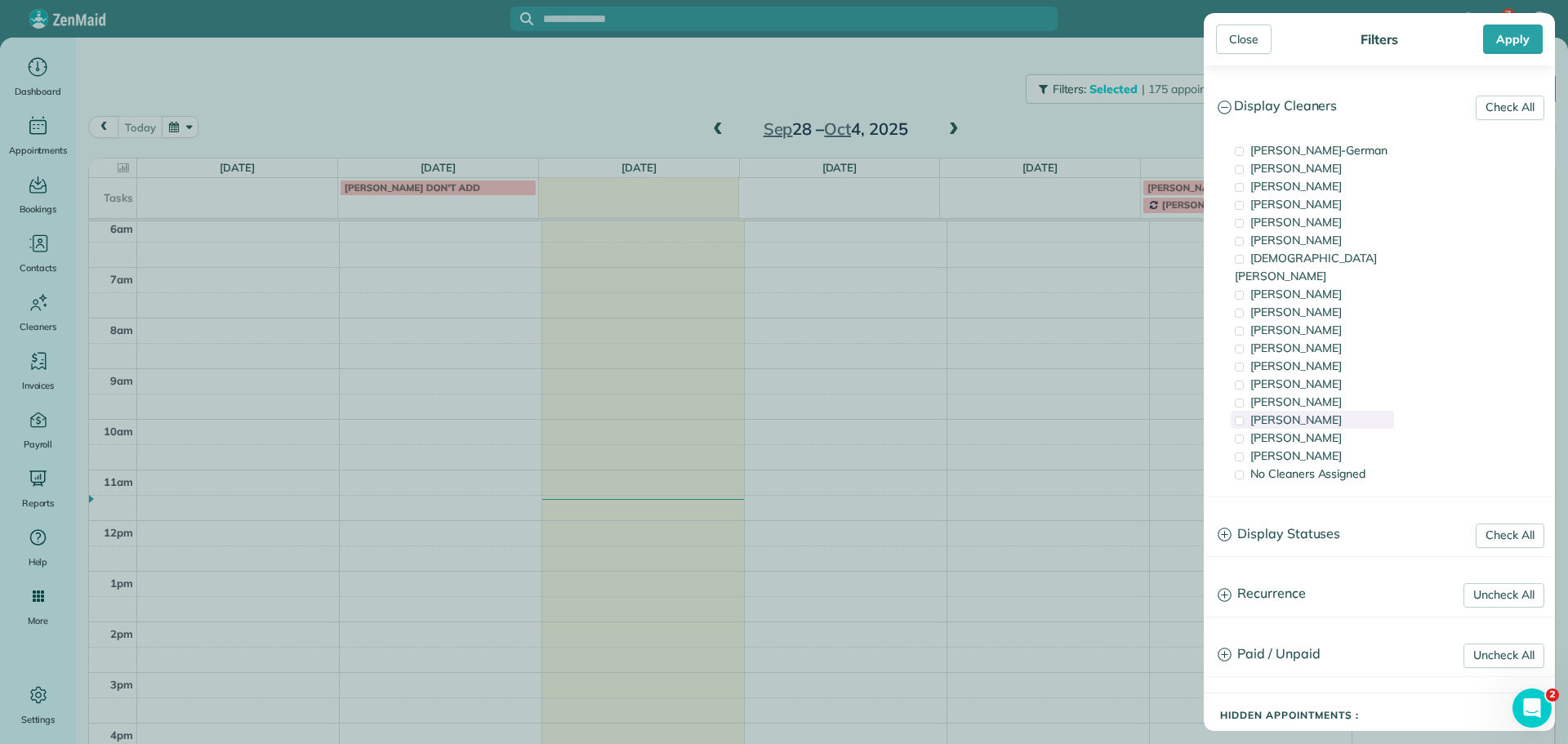
click at [1306, 413] on span "[PERSON_NAME]" at bounding box center [1296, 420] width 92 height 15
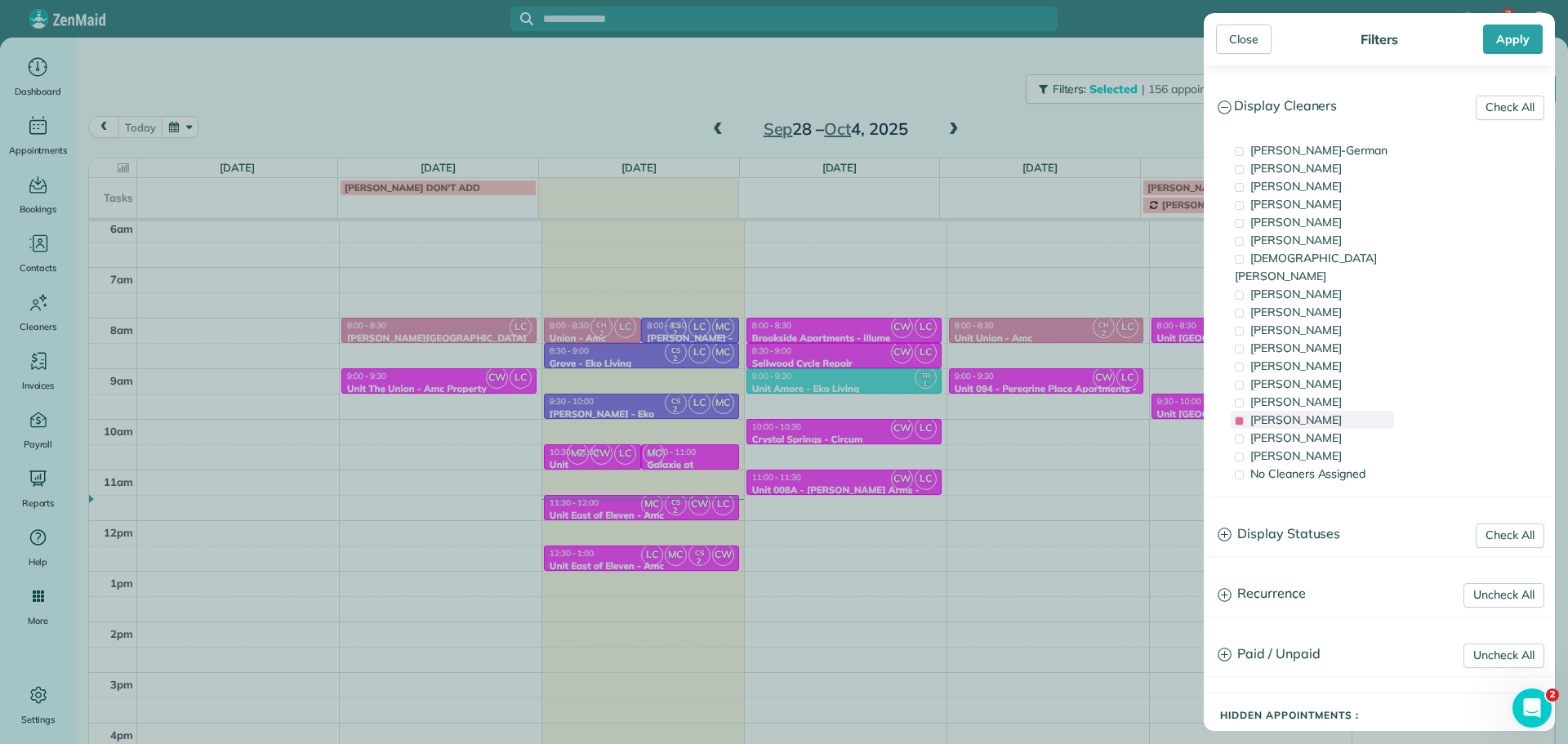
click at [1306, 413] on span "[PERSON_NAME]" at bounding box center [1296, 420] width 92 height 15
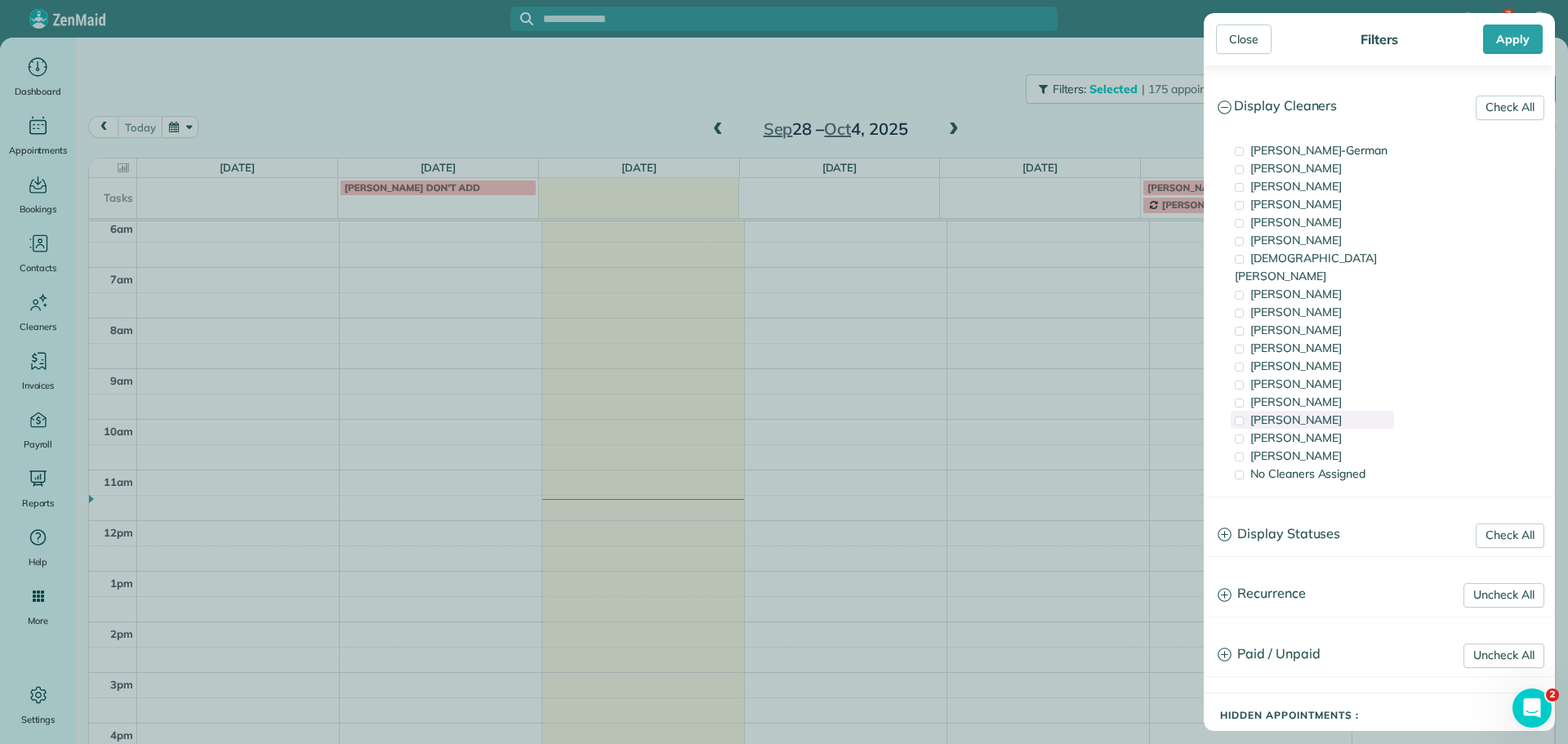
click at [1315, 413] on span "[PERSON_NAME]" at bounding box center [1296, 420] width 92 height 15
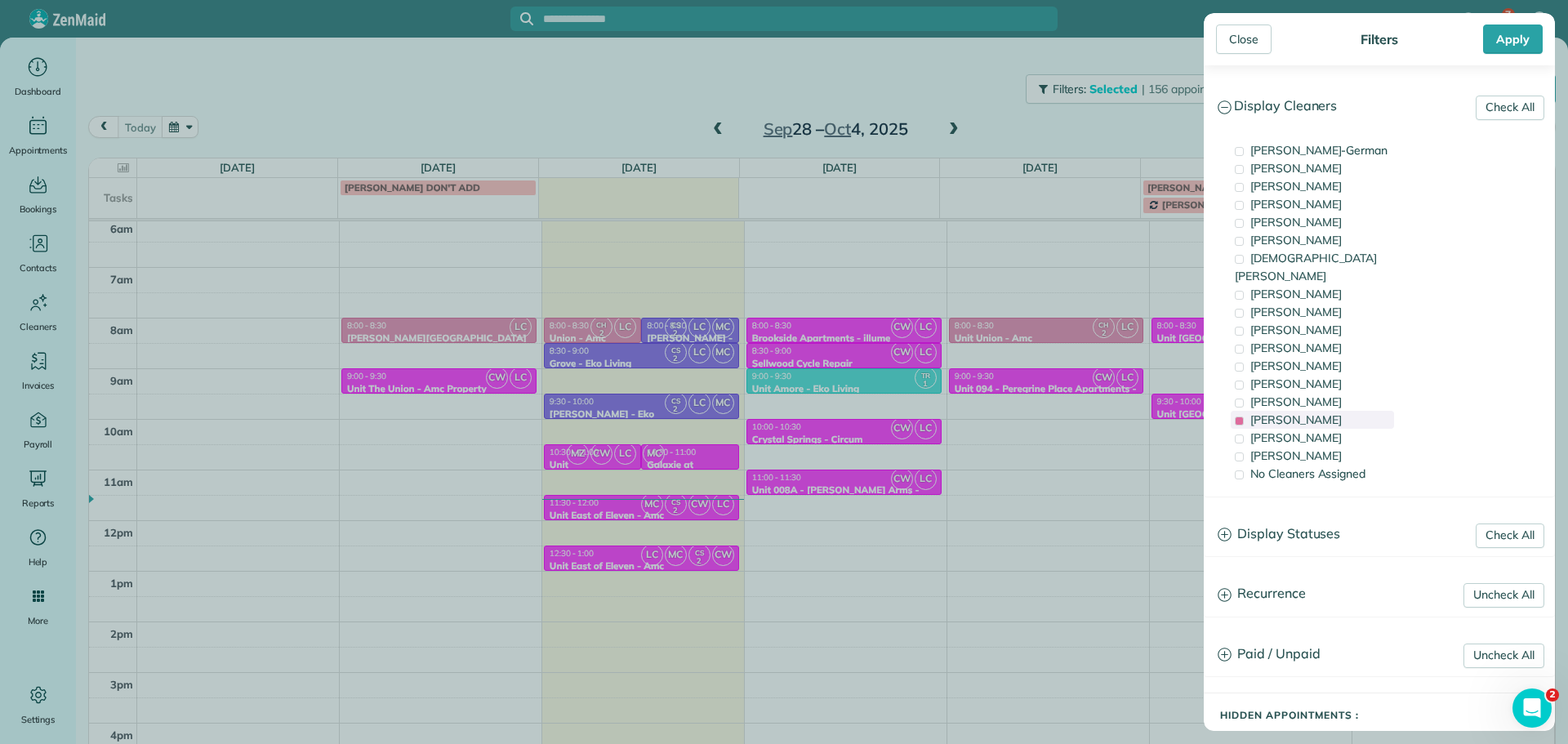
click at [1315, 413] on span "[PERSON_NAME]" at bounding box center [1296, 420] width 92 height 15
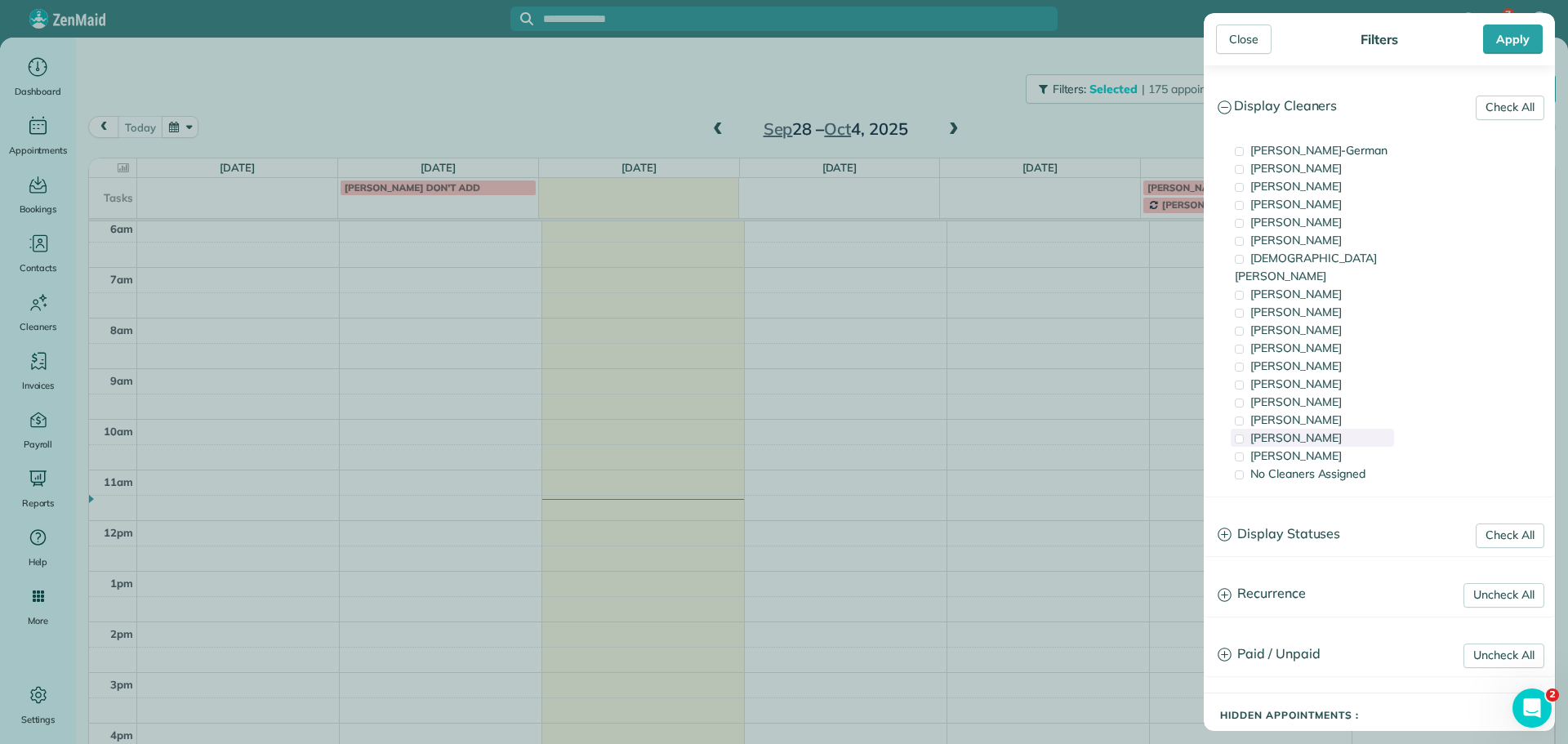
click at [1316, 430] on span "[PERSON_NAME]" at bounding box center [1296, 437] width 92 height 15
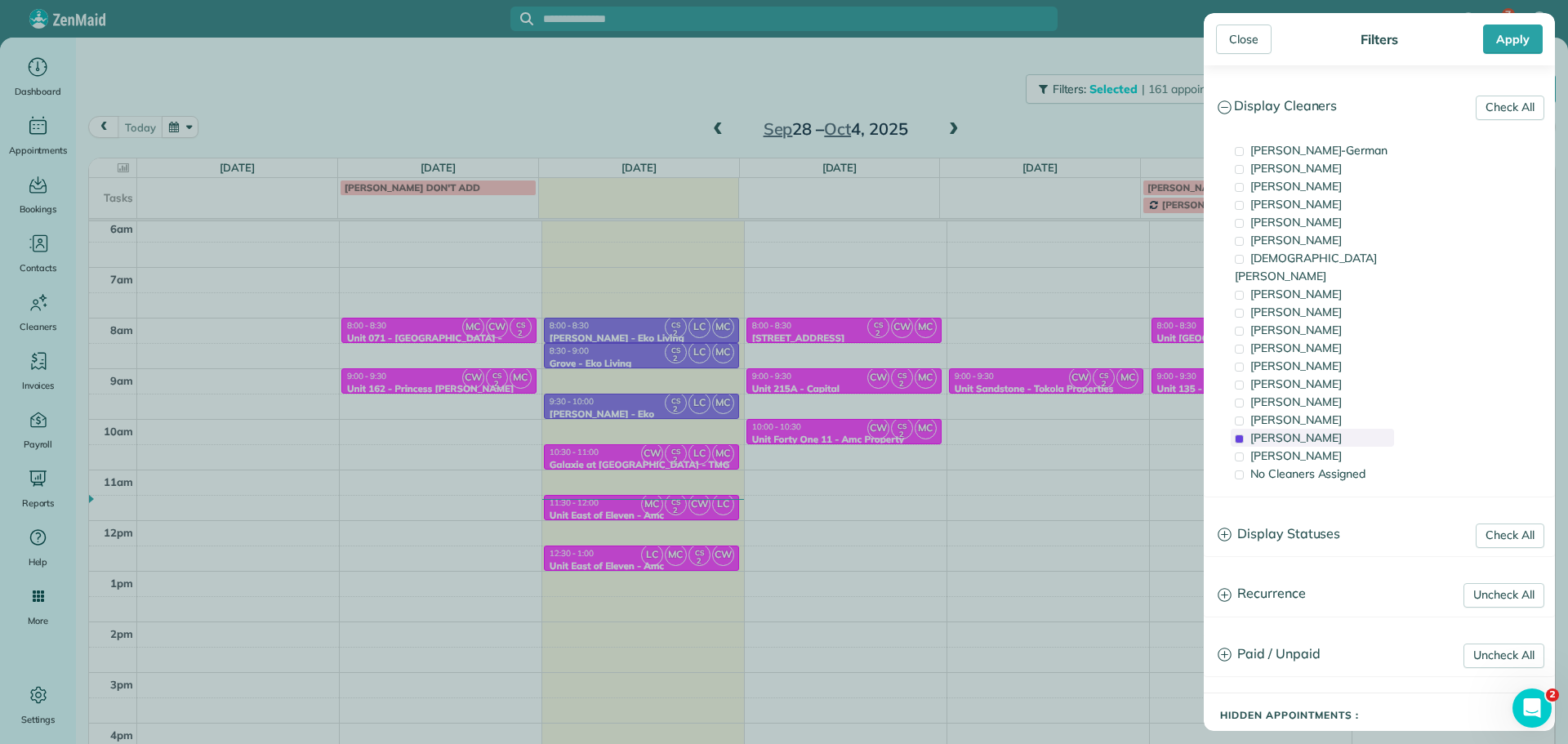
click at [1286, 430] on span "[PERSON_NAME]" at bounding box center [1296, 437] width 92 height 15
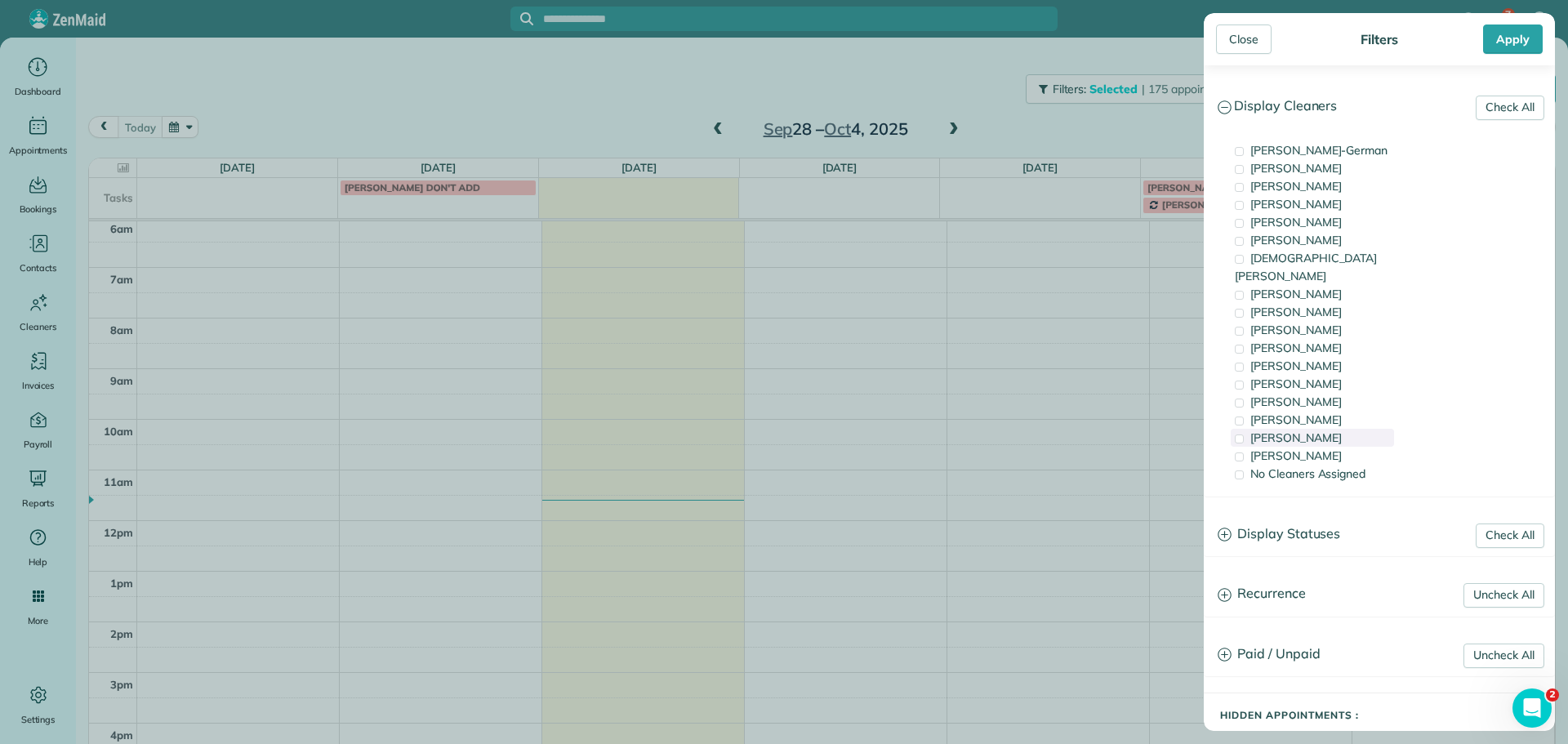
click at [1285, 430] on span "[PERSON_NAME]" at bounding box center [1296, 437] width 92 height 15
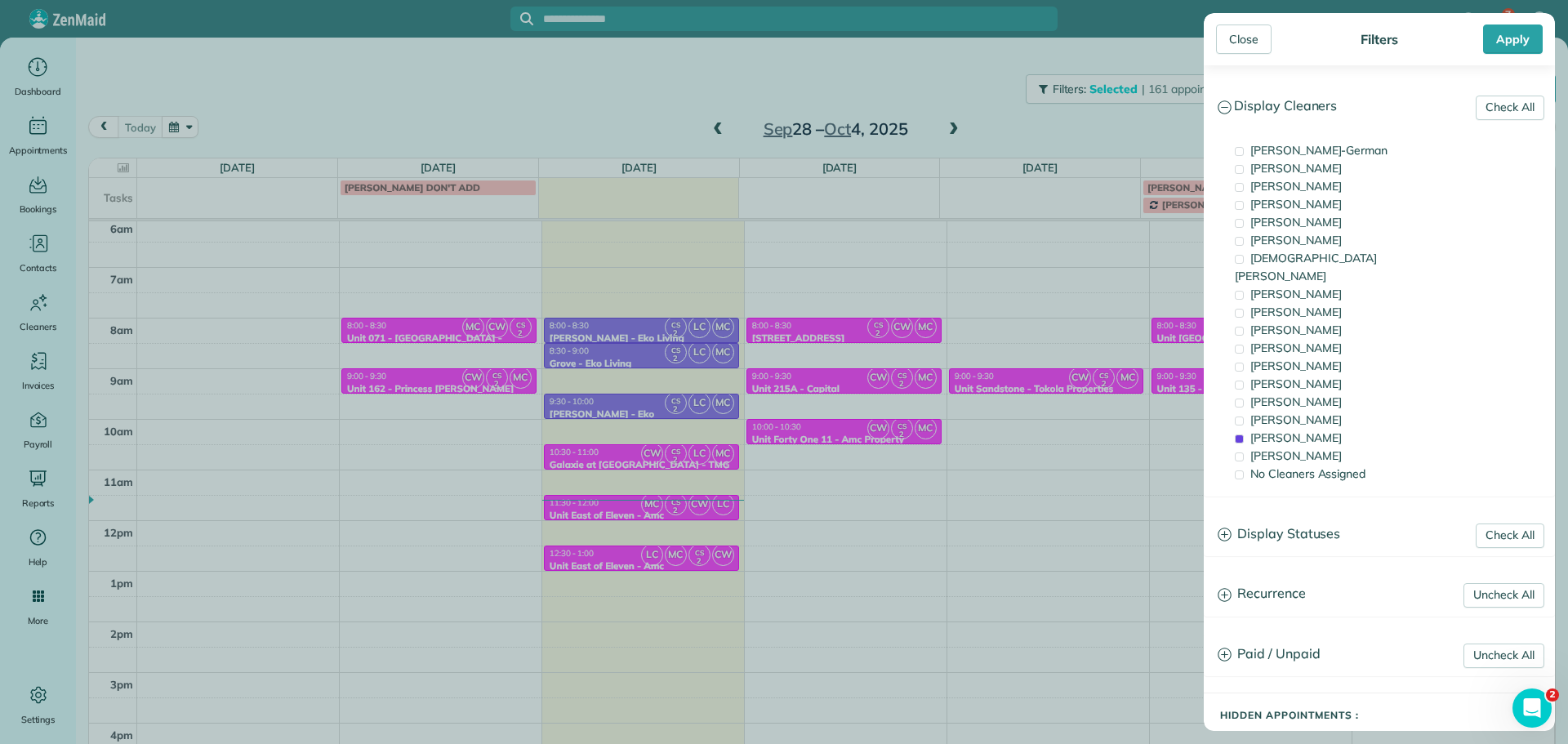
click at [1128, 422] on div "Close Filters Apply Check All Display Cleaners [PERSON_NAME]-German [PERSON_NAM…" at bounding box center [784, 372] width 1568 height 744
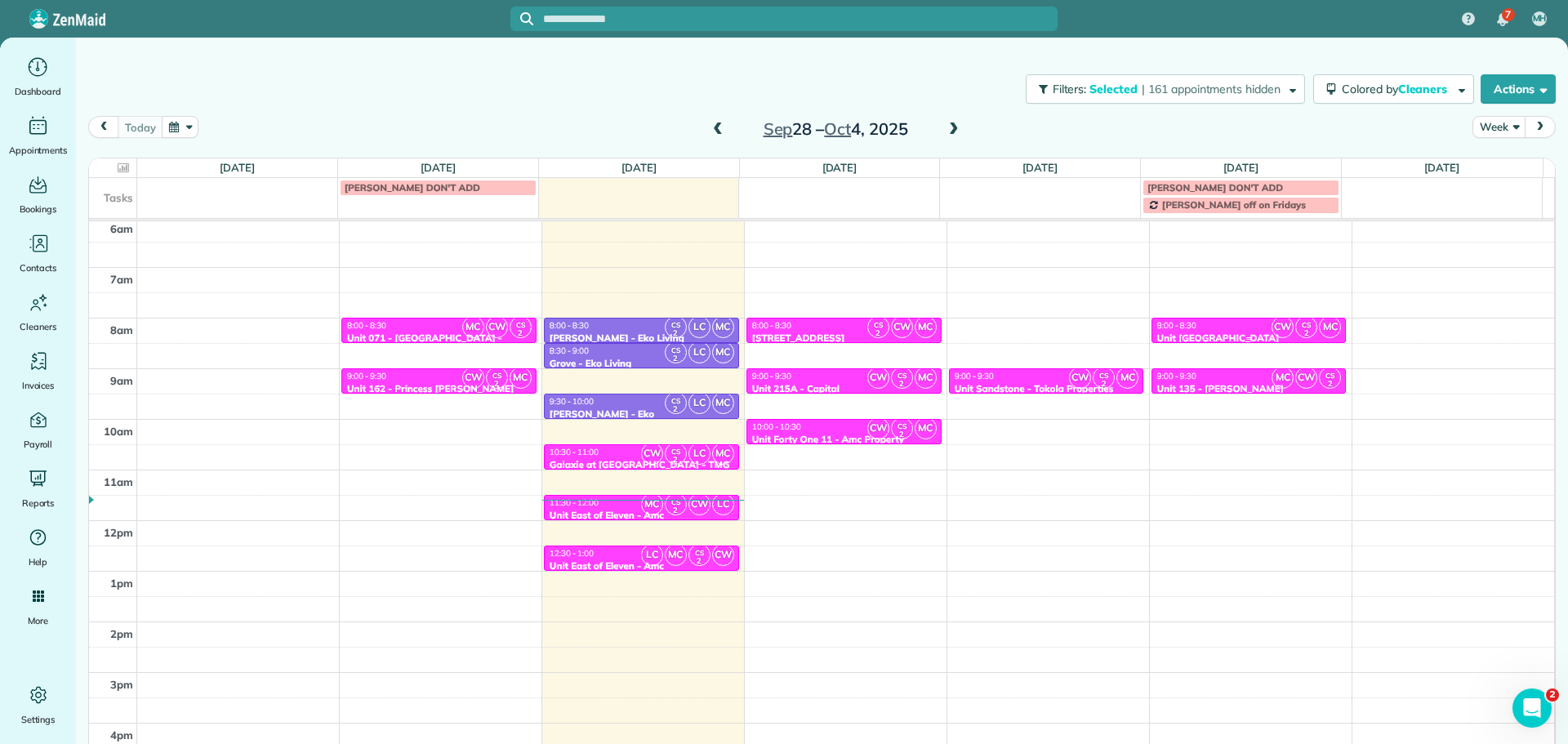
click at [1227, 330] on div "8:00 - 8:30" at bounding box center [1249, 326] width 186 height 11
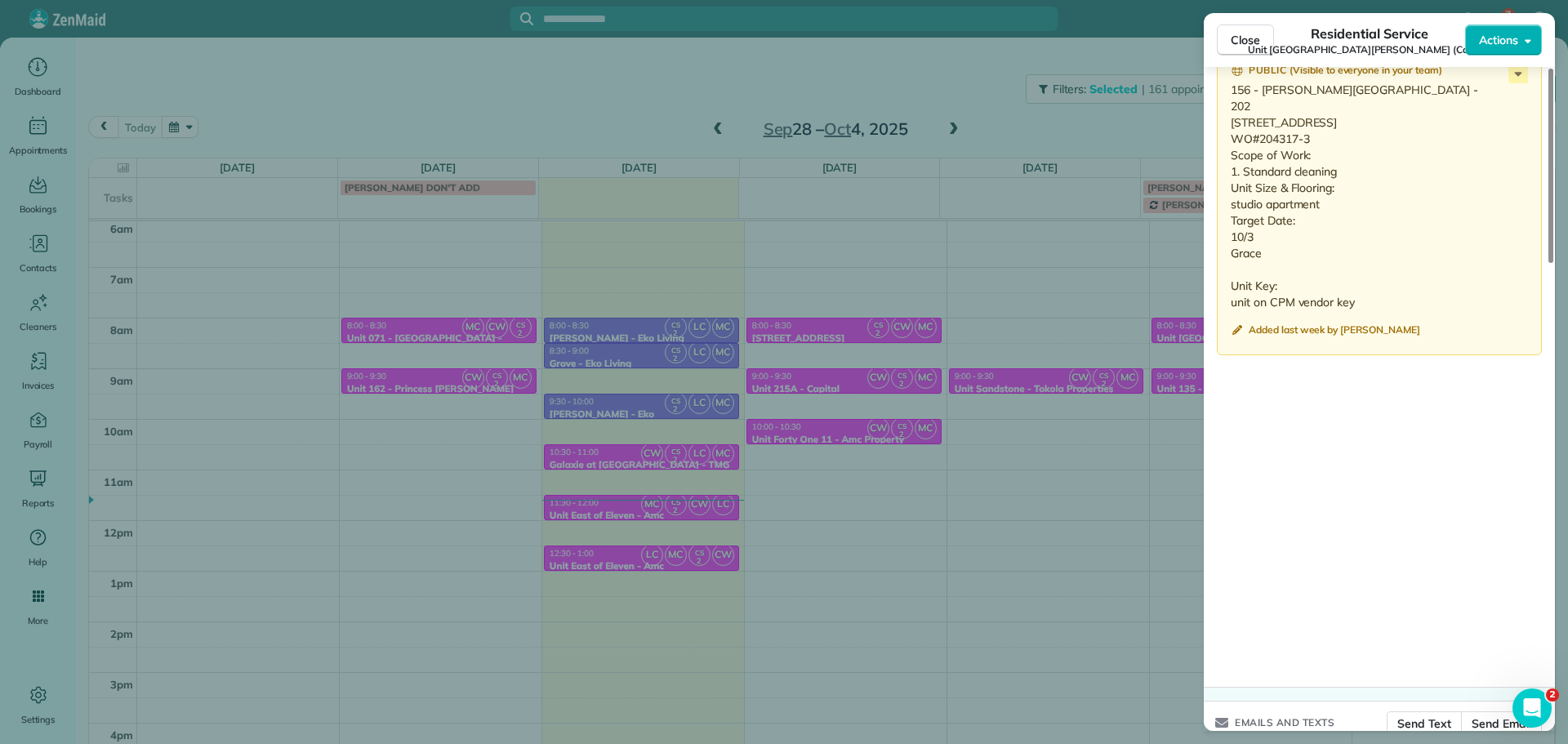
scroll to position [1595, 0]
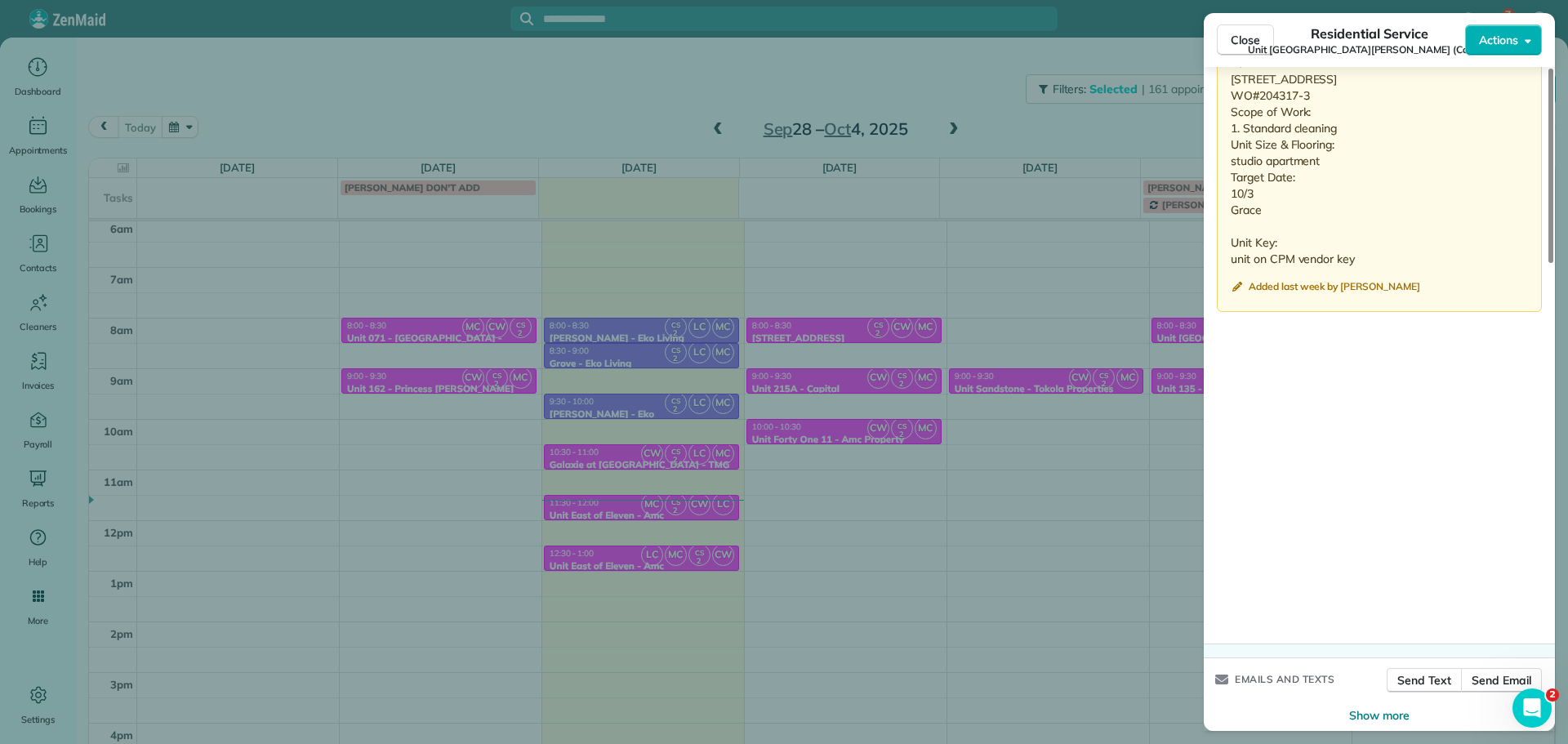
click at [1012, 432] on div "Close Residential Service Unit [STREET_ADDRESS][GEOGRAPHIC_DATA][PERSON_NAME] (…" at bounding box center [784, 372] width 1568 height 744
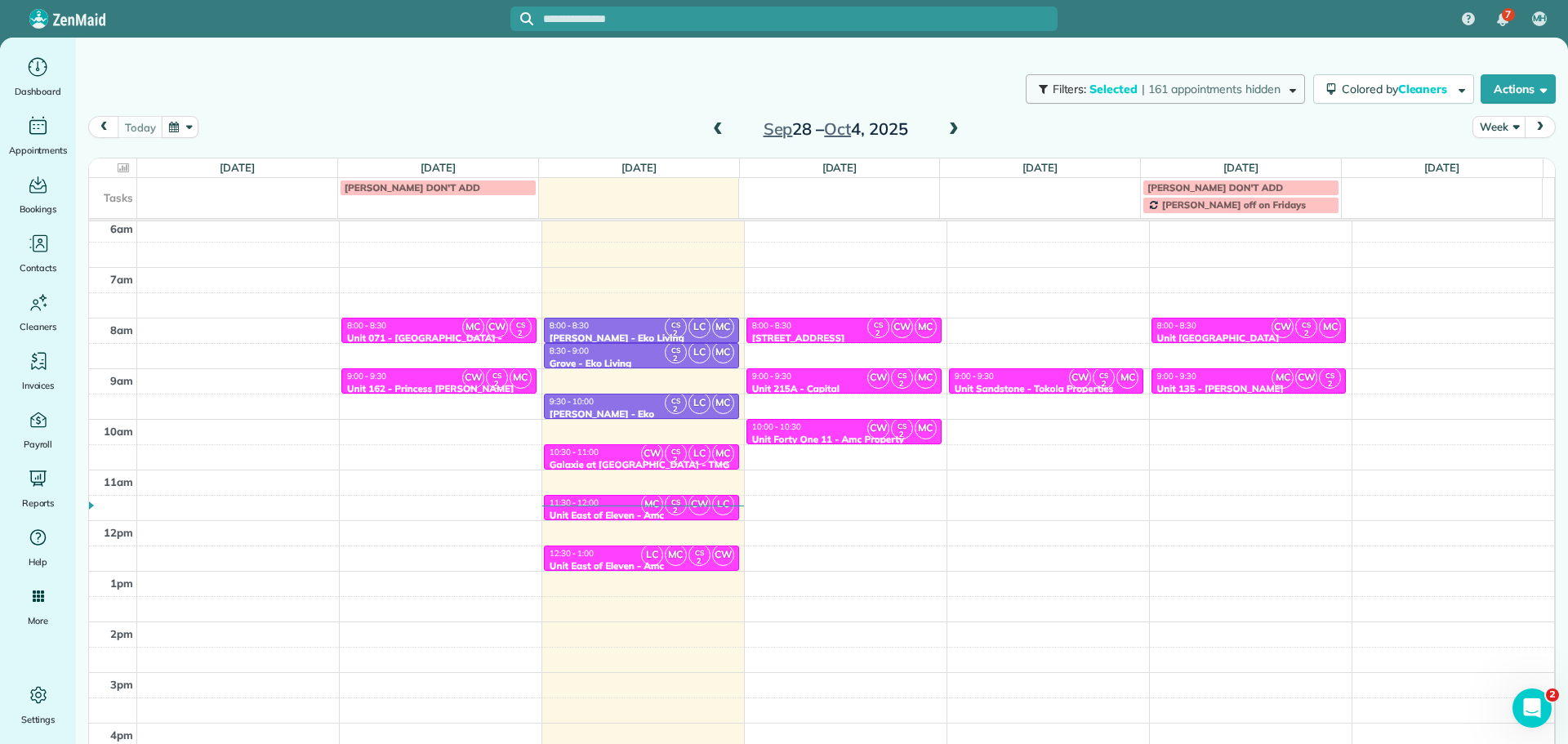
click at [1083, 77] on button "Filters: Selected | 161 appointments hidden" at bounding box center [1165, 89] width 279 height 29
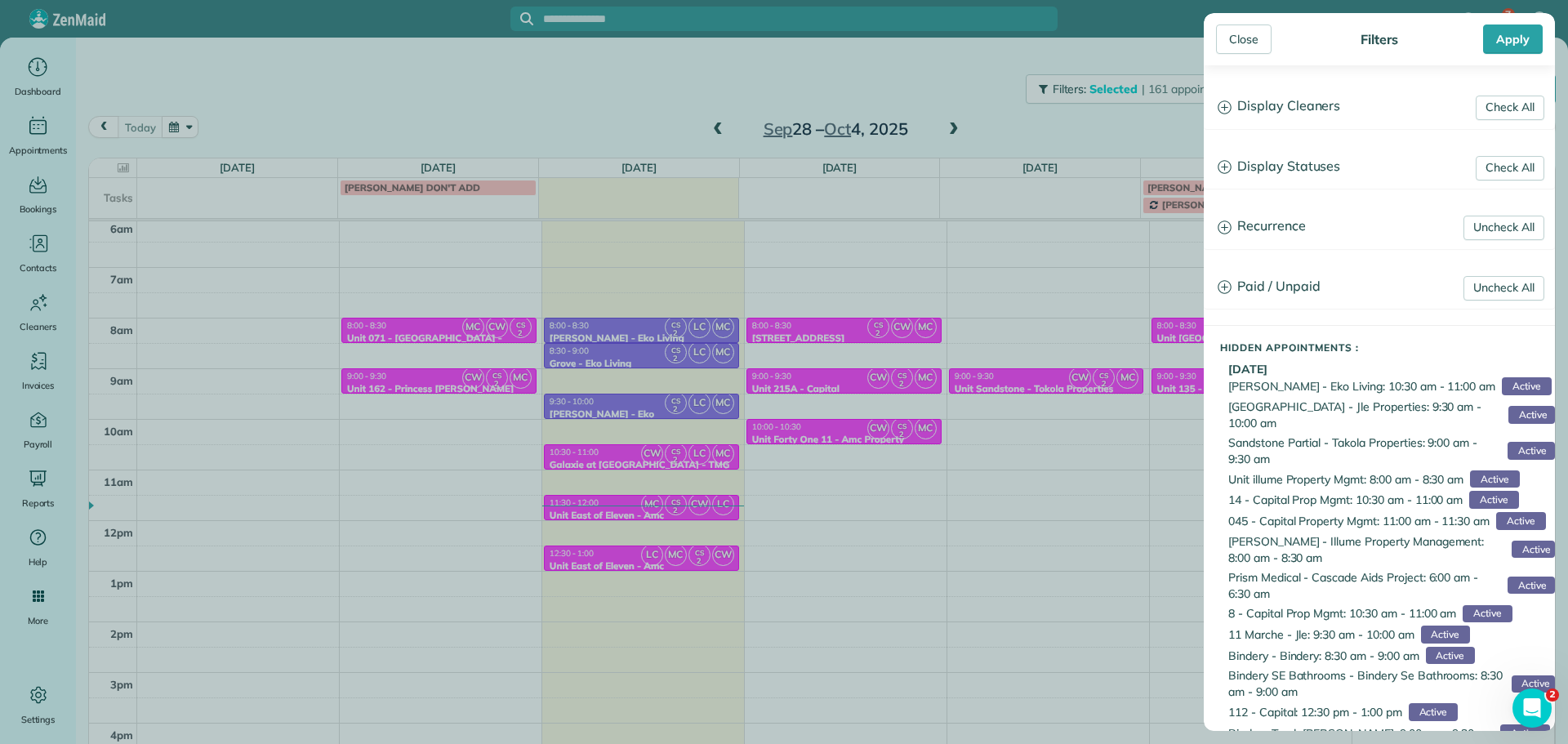
click at [1317, 117] on h3 "Display Cleaners" at bounding box center [1379, 107] width 350 height 42
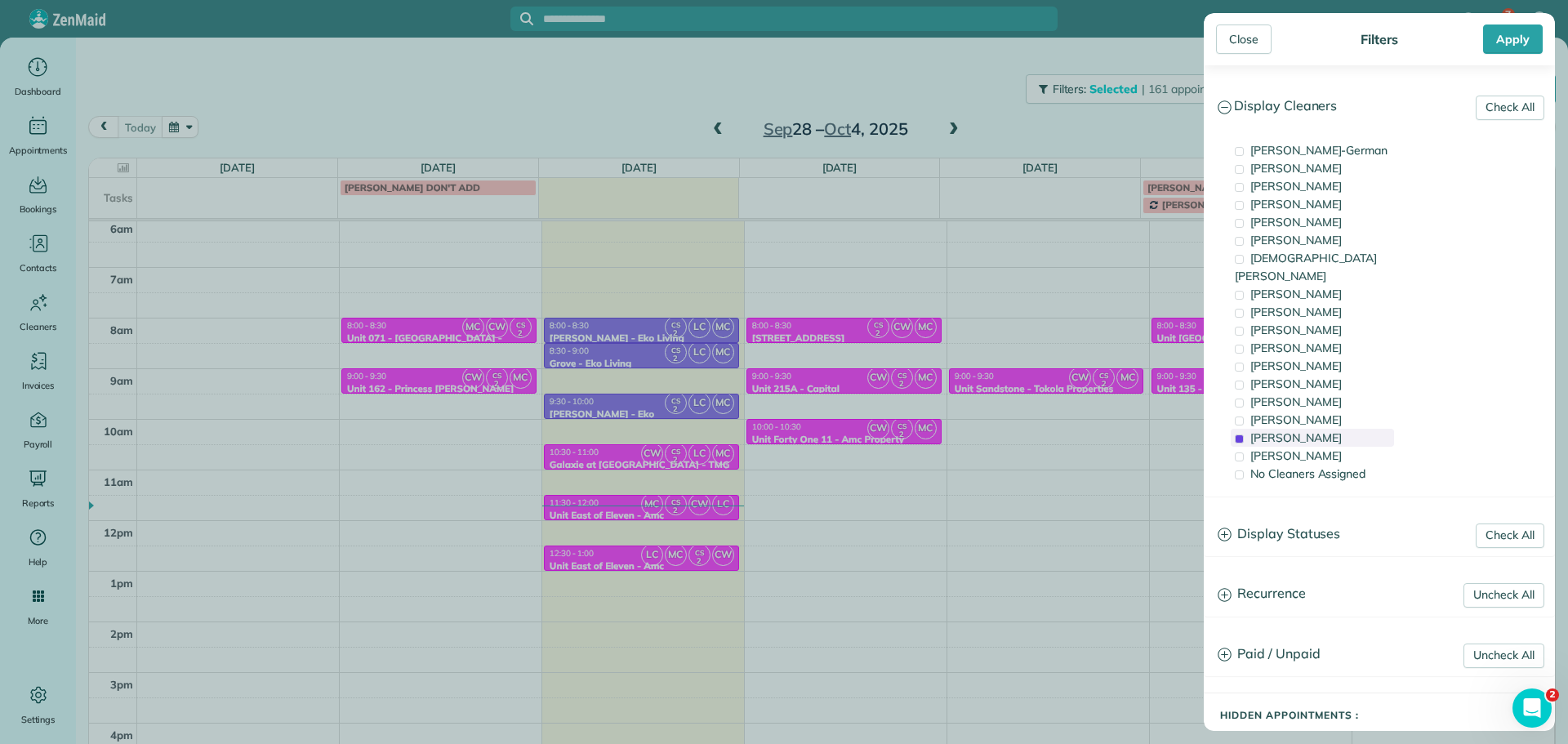
click at [1314, 430] on span "[PERSON_NAME]" at bounding box center [1296, 437] width 92 height 15
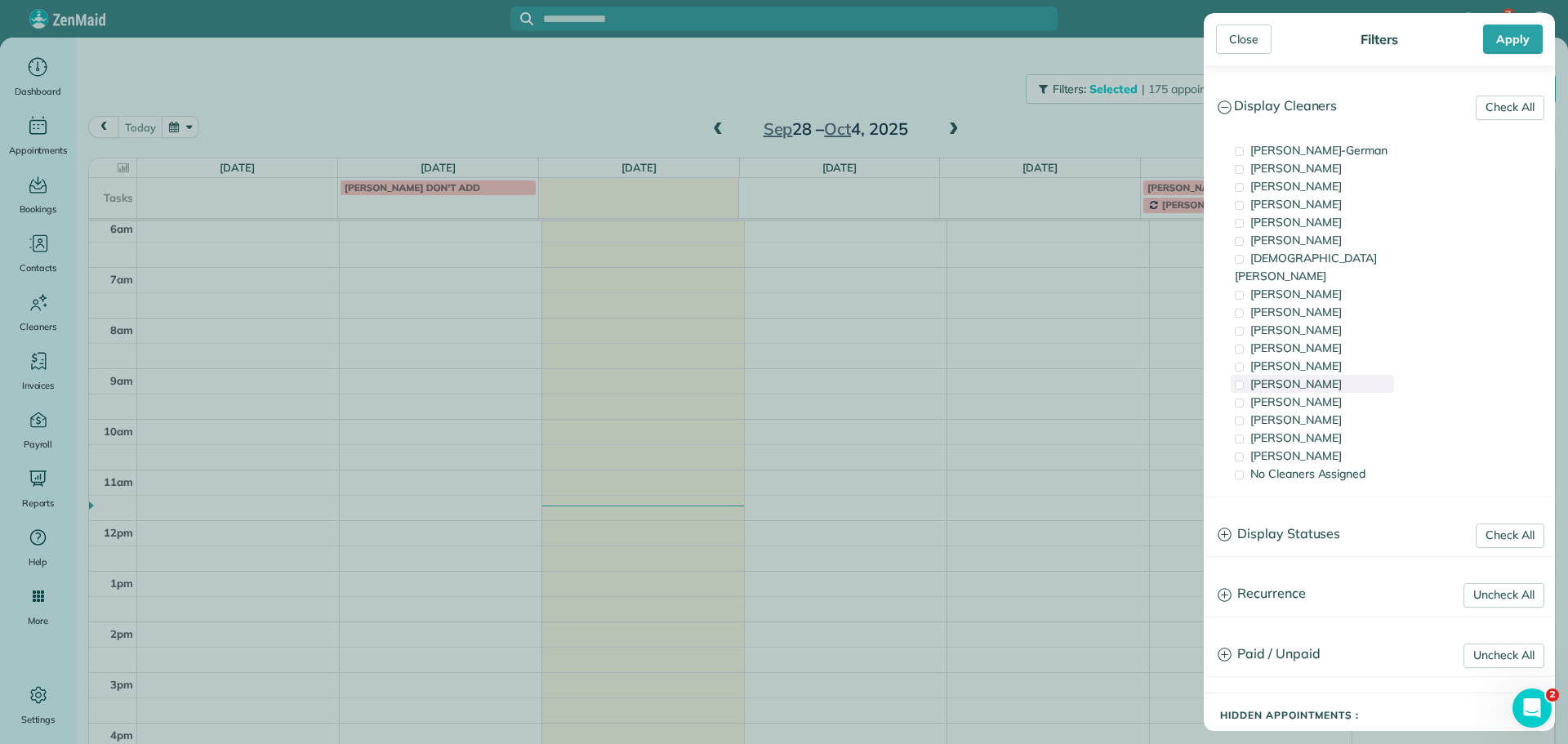
click at [1312, 375] on div "[PERSON_NAME]" at bounding box center [1313, 384] width 163 height 18
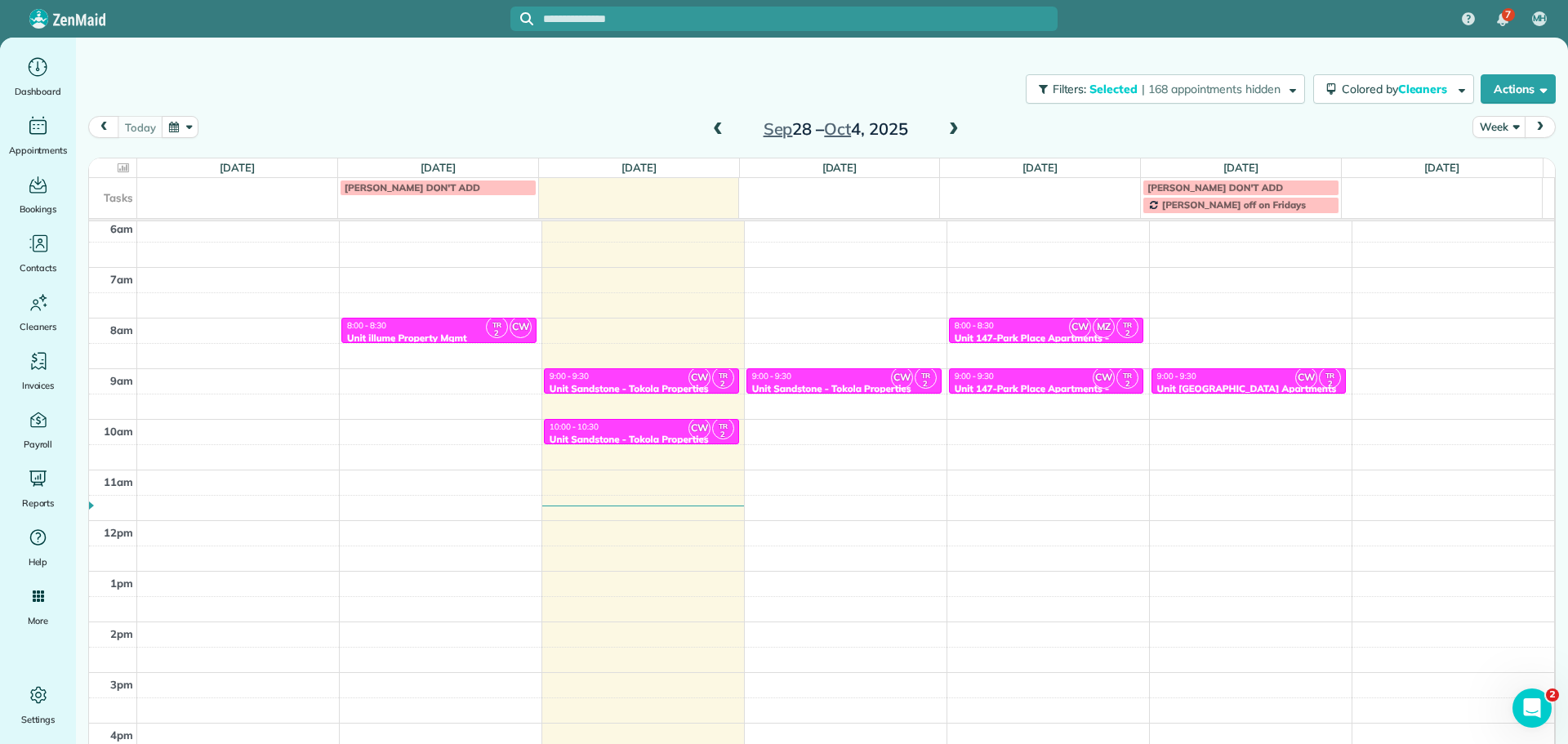
click at [866, 350] on div "Close Filters Apply Check All Display Cleaners [PERSON_NAME]-German [PERSON_NAM…" at bounding box center [784, 372] width 1568 height 744
click at [845, 323] on div "4am 5am 6am 7am 8am 9am 10am 11am 12pm 1pm 2pm 3pm 4pm 5pm TR 2 CW 8:00 - 8:30 …" at bounding box center [821, 470] width 1465 height 708
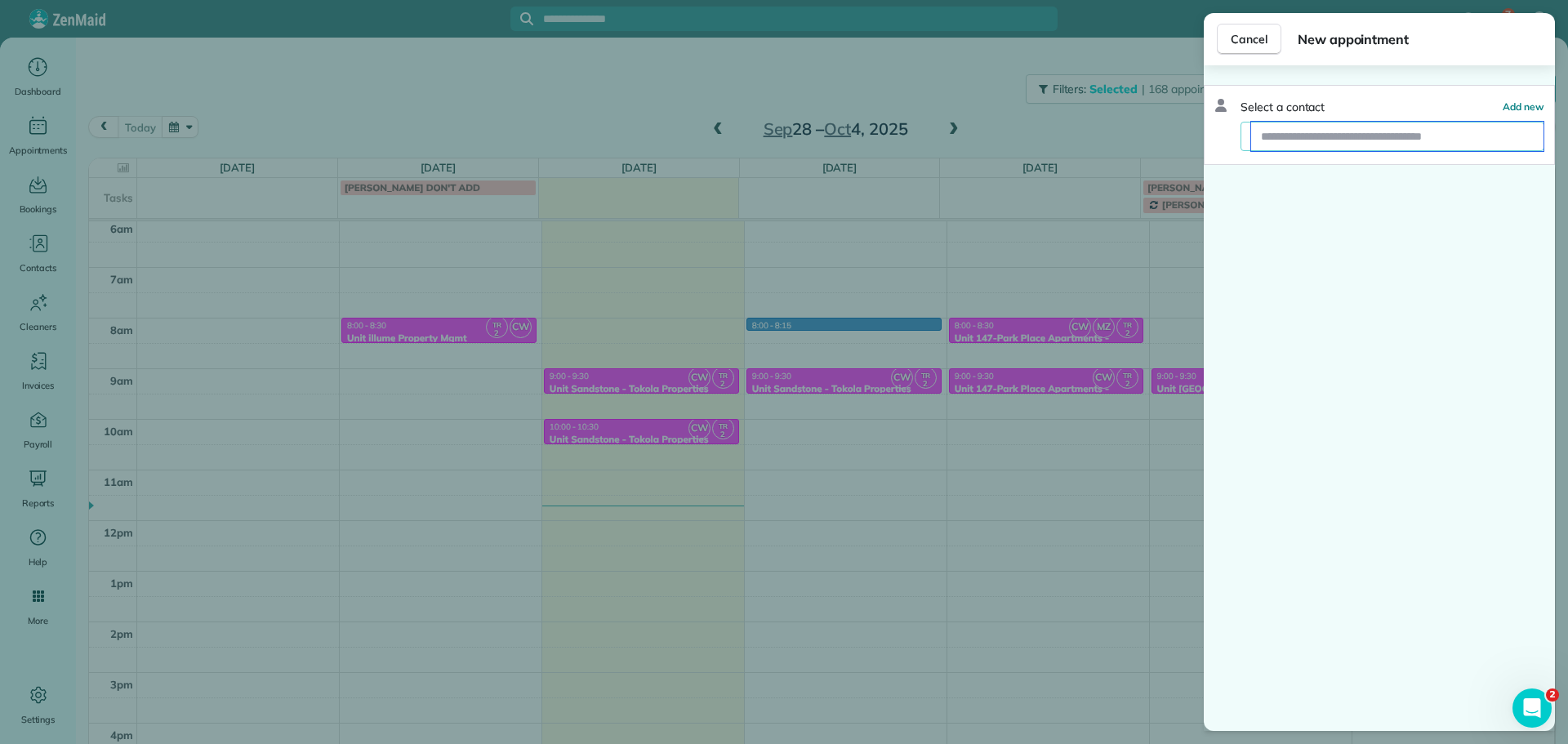
click at [1345, 141] on input "text" at bounding box center [1397, 136] width 292 height 29
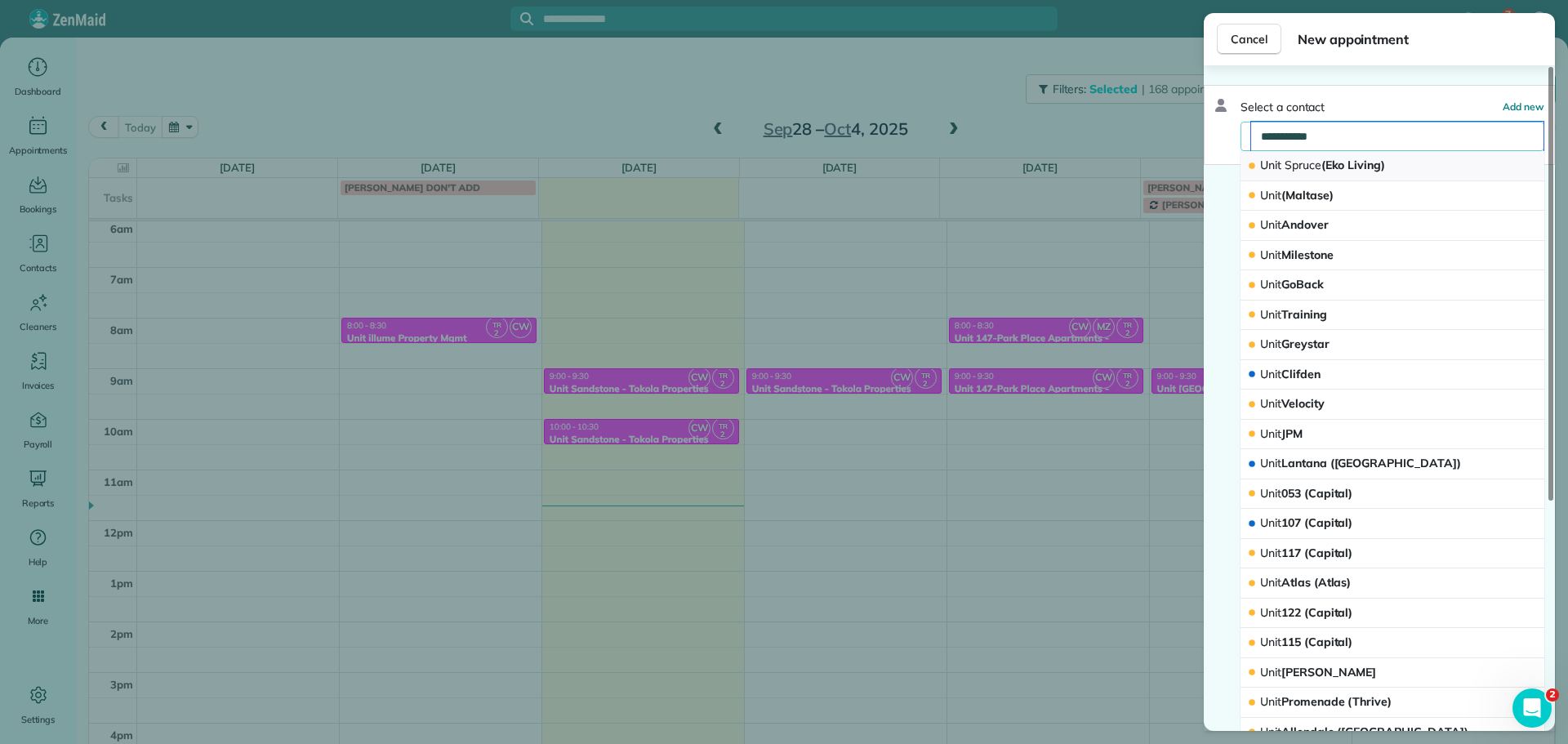
type input "**********"
click at [1325, 163] on span "Unit Spruce (Eko Living)" at bounding box center [1323, 165] width 125 height 15
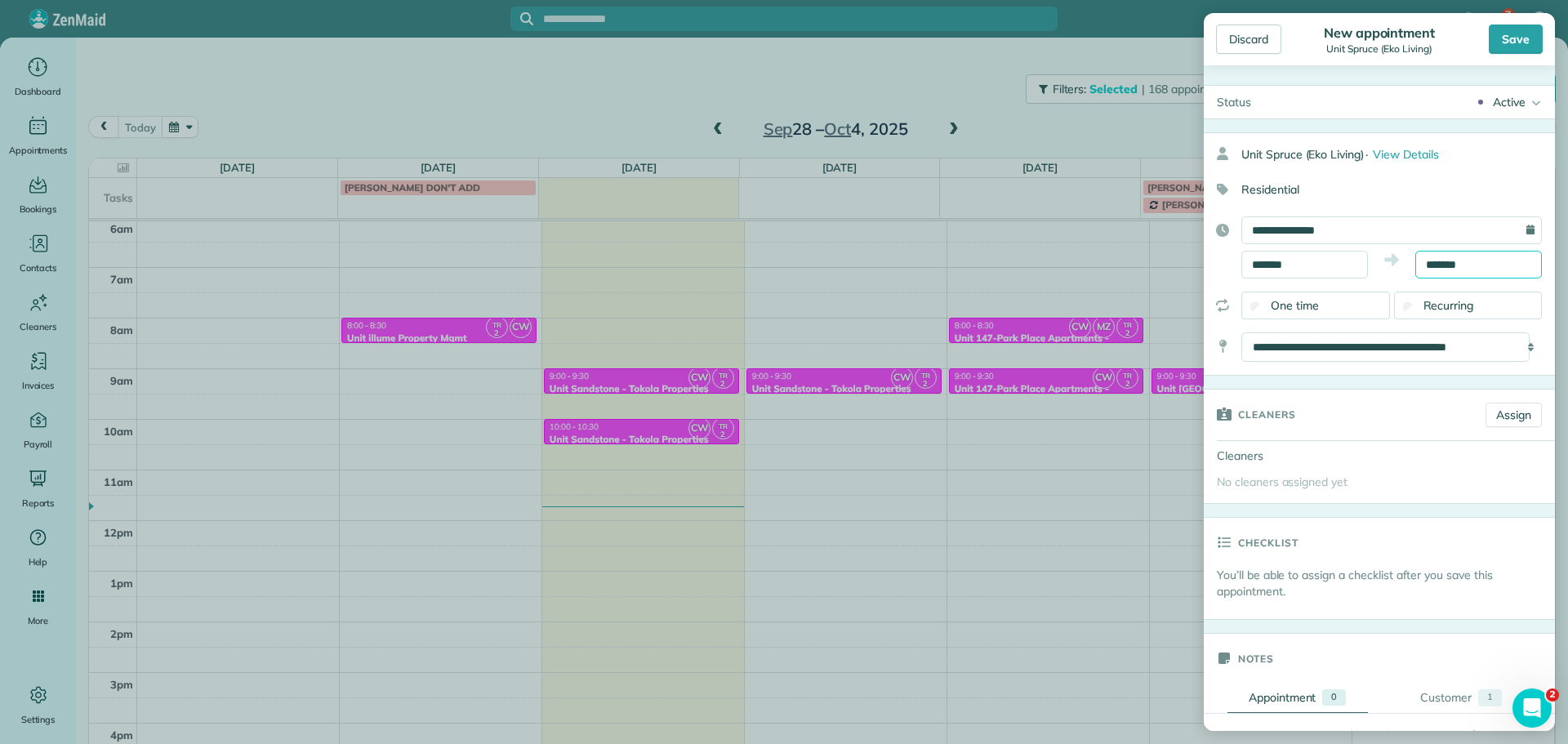
click at [1441, 265] on input "*******" at bounding box center [1478, 264] width 126 height 27
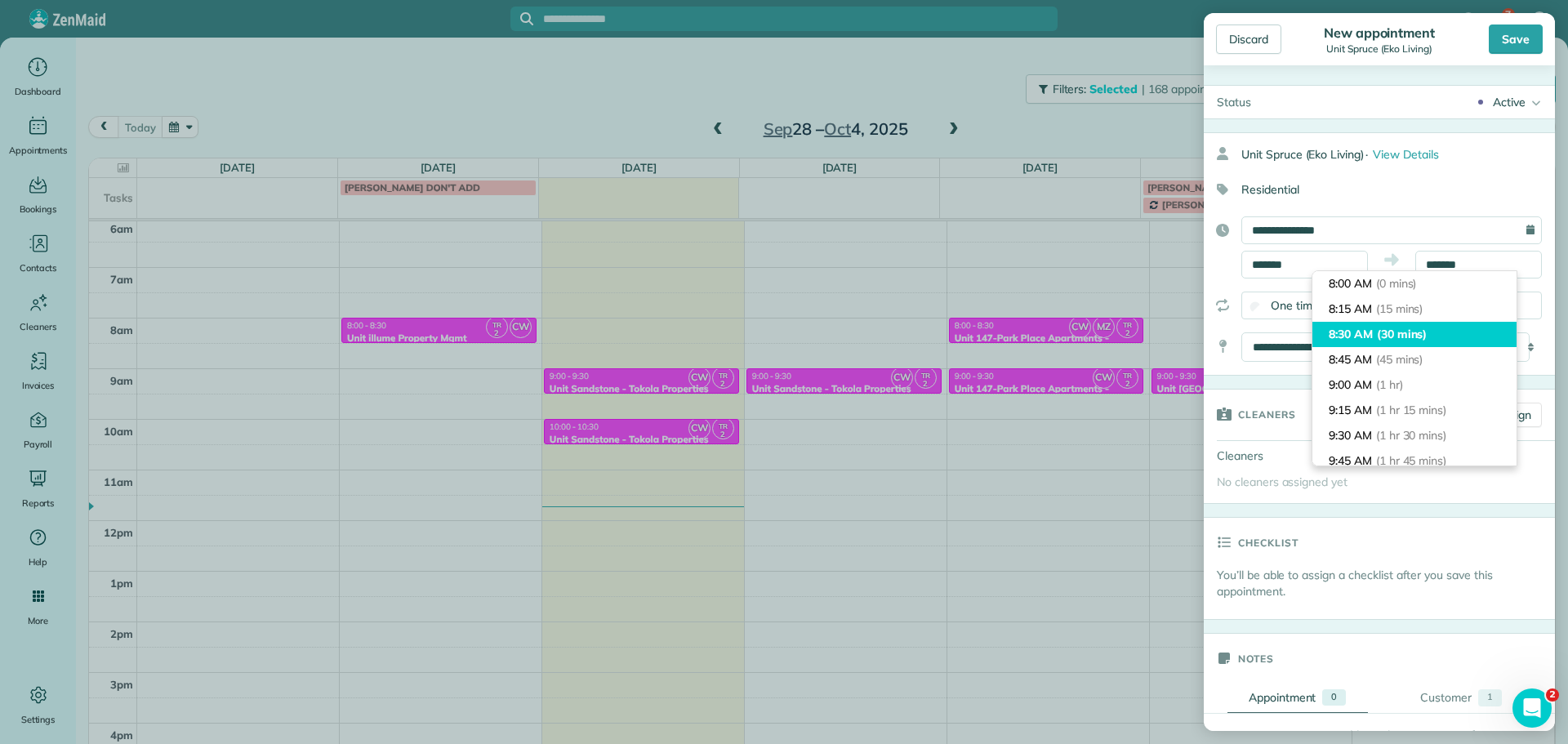
type input "*******"
click at [1420, 336] on span "(30 mins)" at bounding box center [1401, 334] width 50 height 15
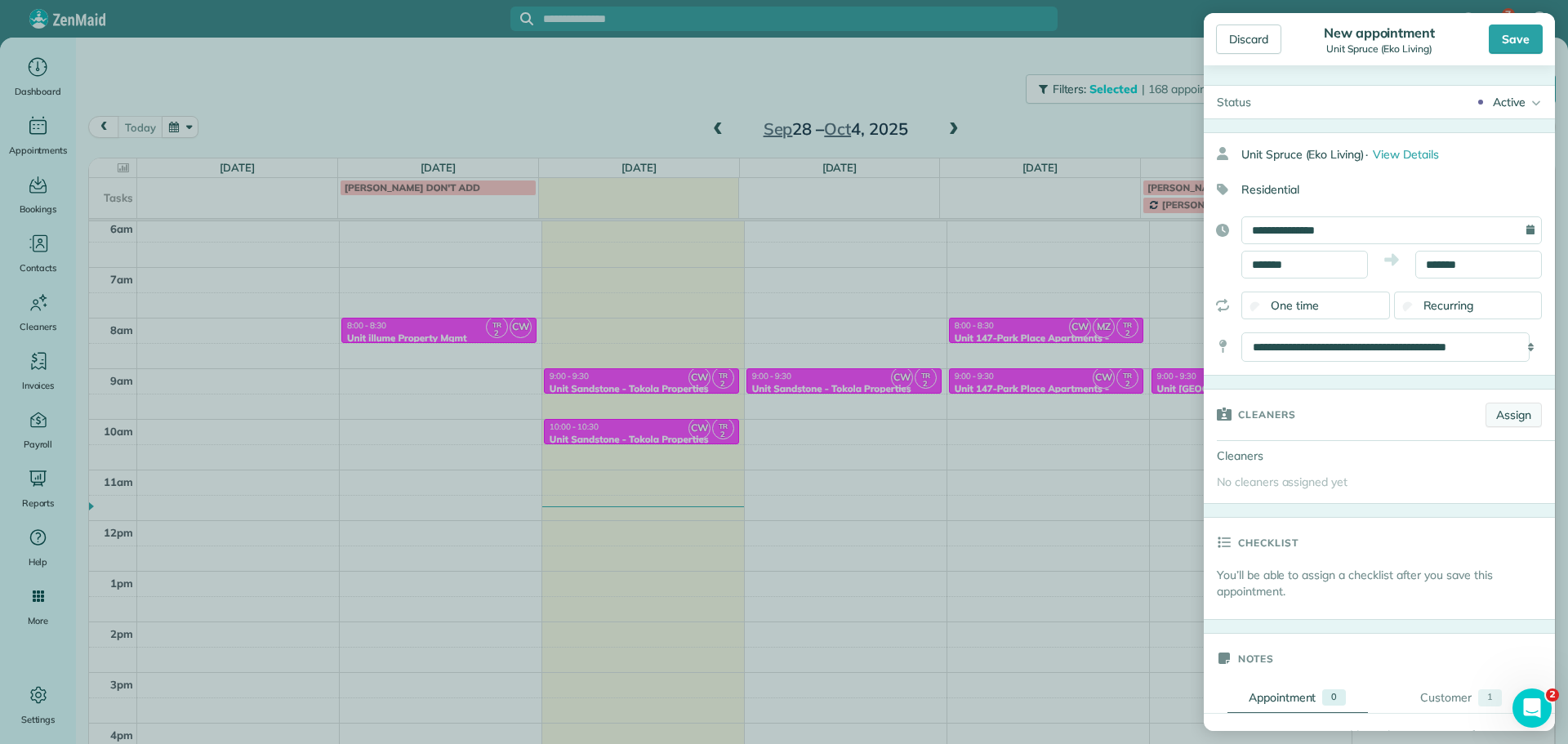
click at [1497, 415] on link "Assign" at bounding box center [1514, 415] width 57 height 25
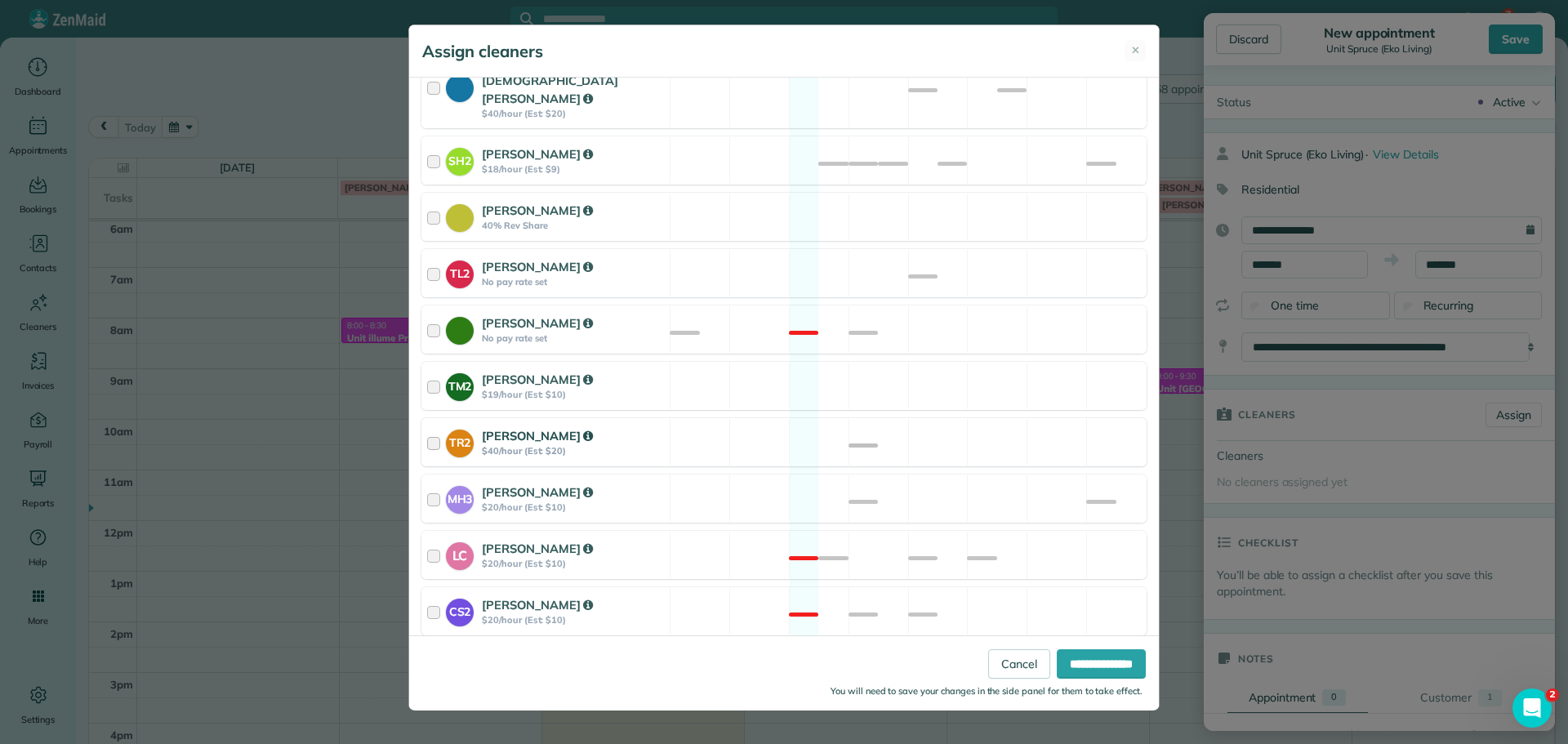
scroll to position [619, 0]
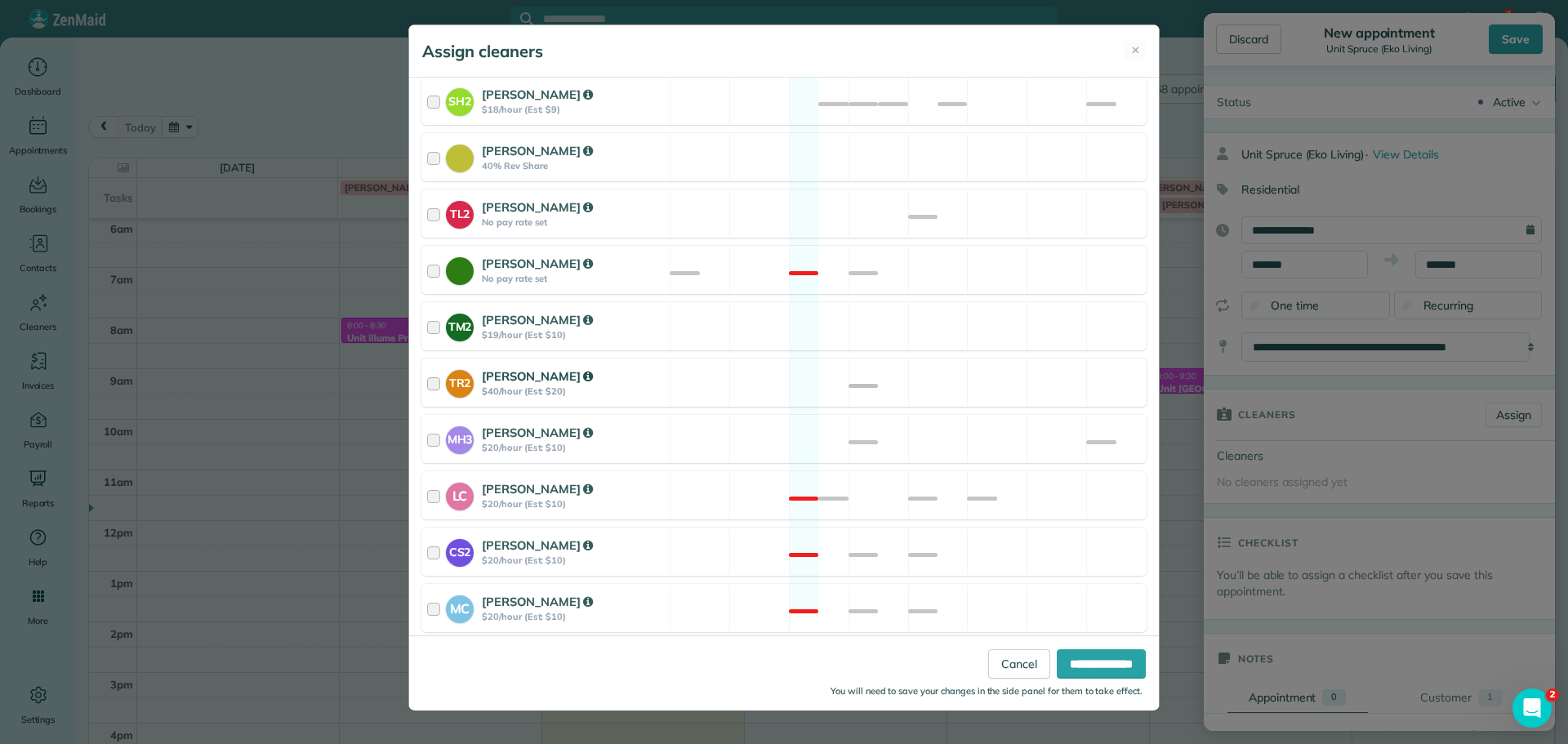
click at [958, 379] on div "TR2 [PERSON_NAME] $40/hour (Est: $20) Available" at bounding box center [784, 383] width 725 height 49
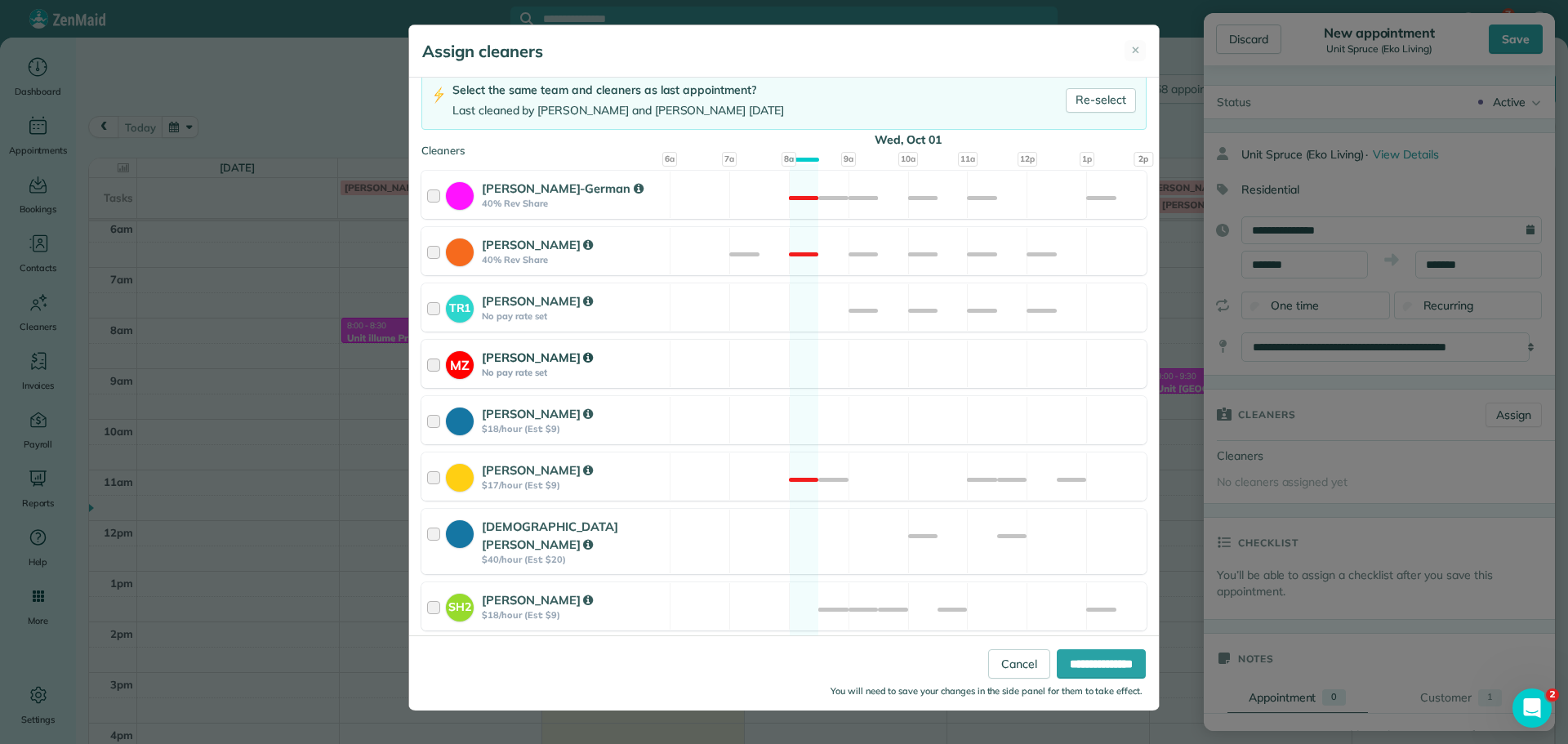
scroll to position [0, 0]
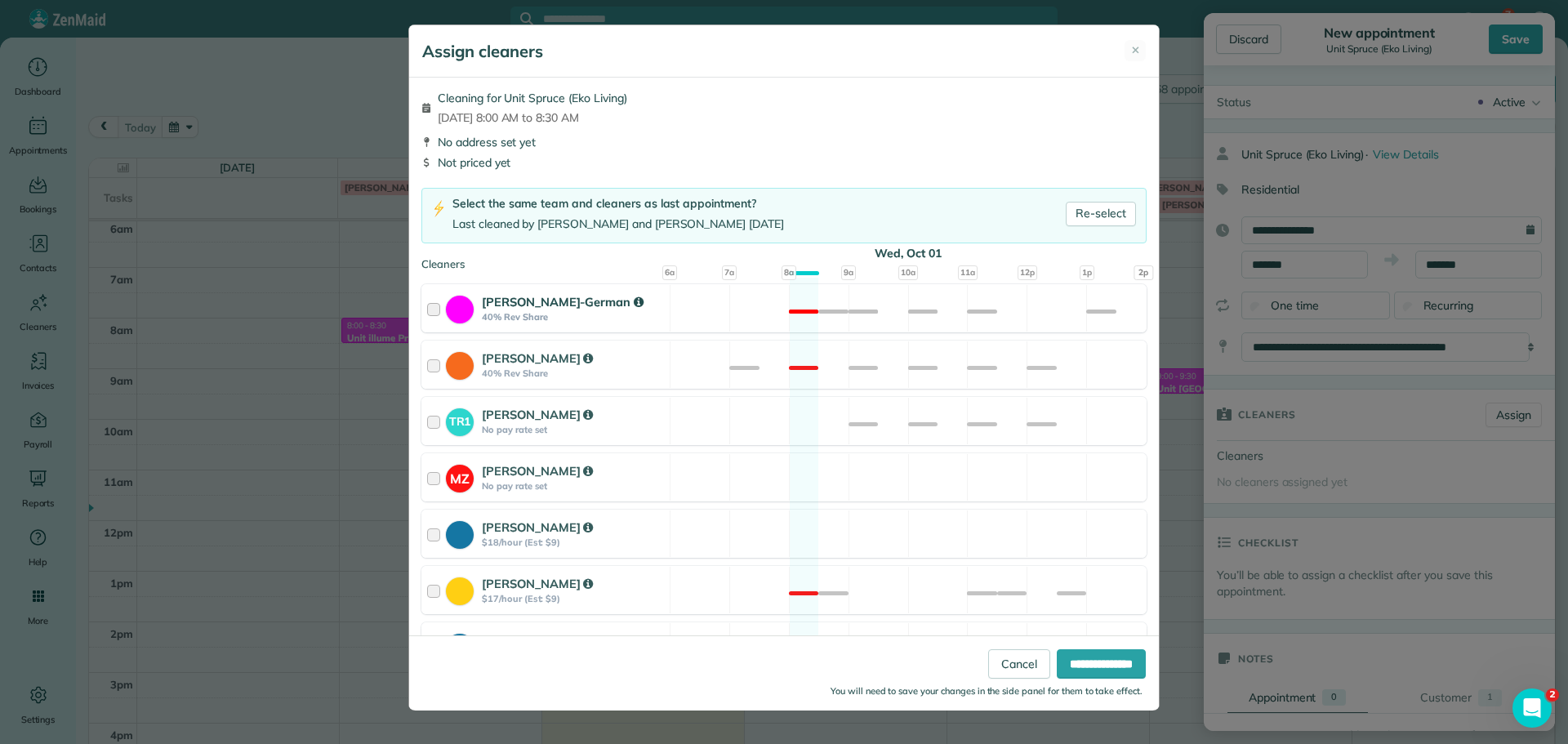
click at [933, 311] on div "[PERSON_NAME]-German 40% Rev Share Not available" at bounding box center [784, 308] width 725 height 49
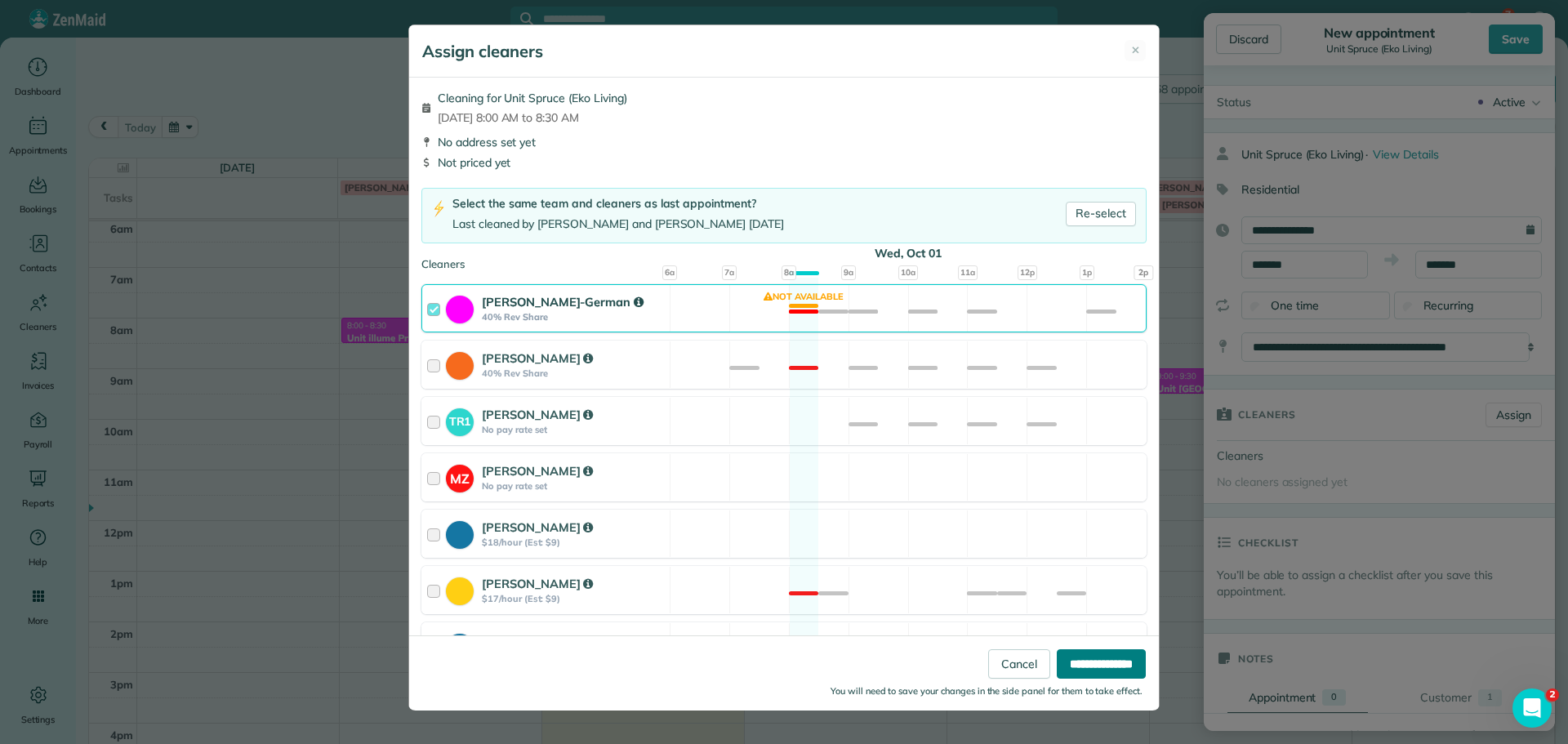
click at [1093, 654] on input "**********" at bounding box center [1101, 663] width 89 height 29
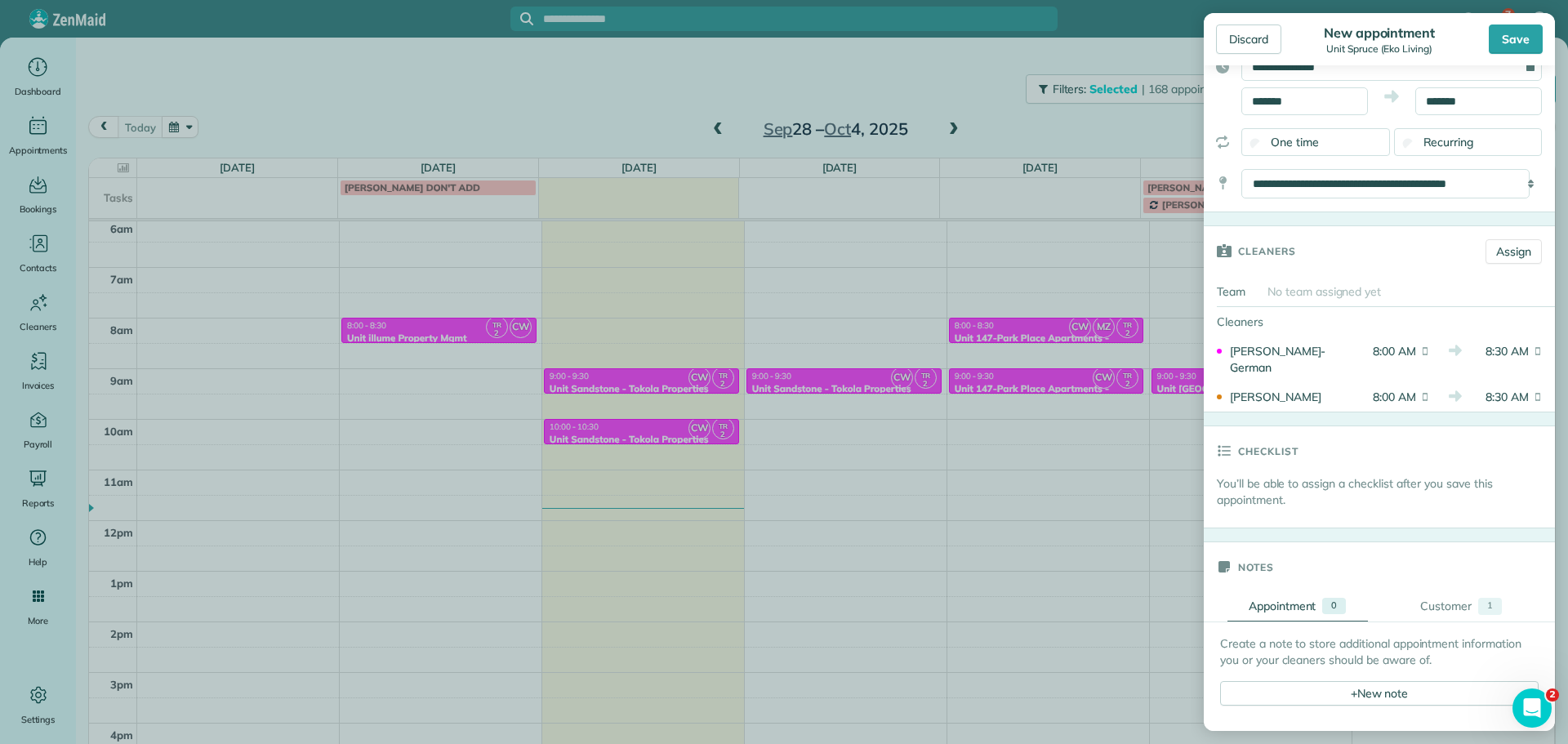
scroll to position [408, 0]
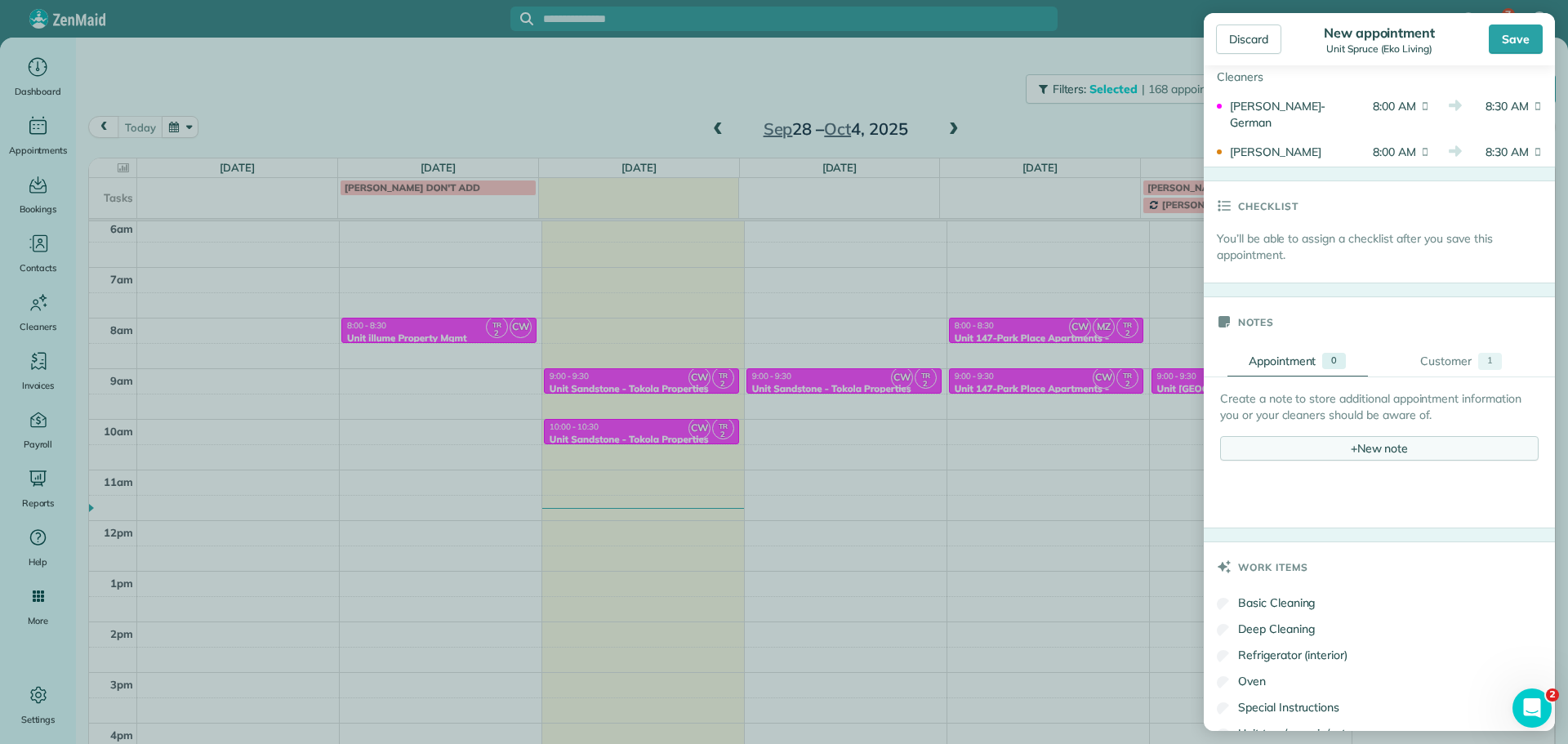
click at [1351, 455] on span "+" at bounding box center [1354, 447] width 6 height 15
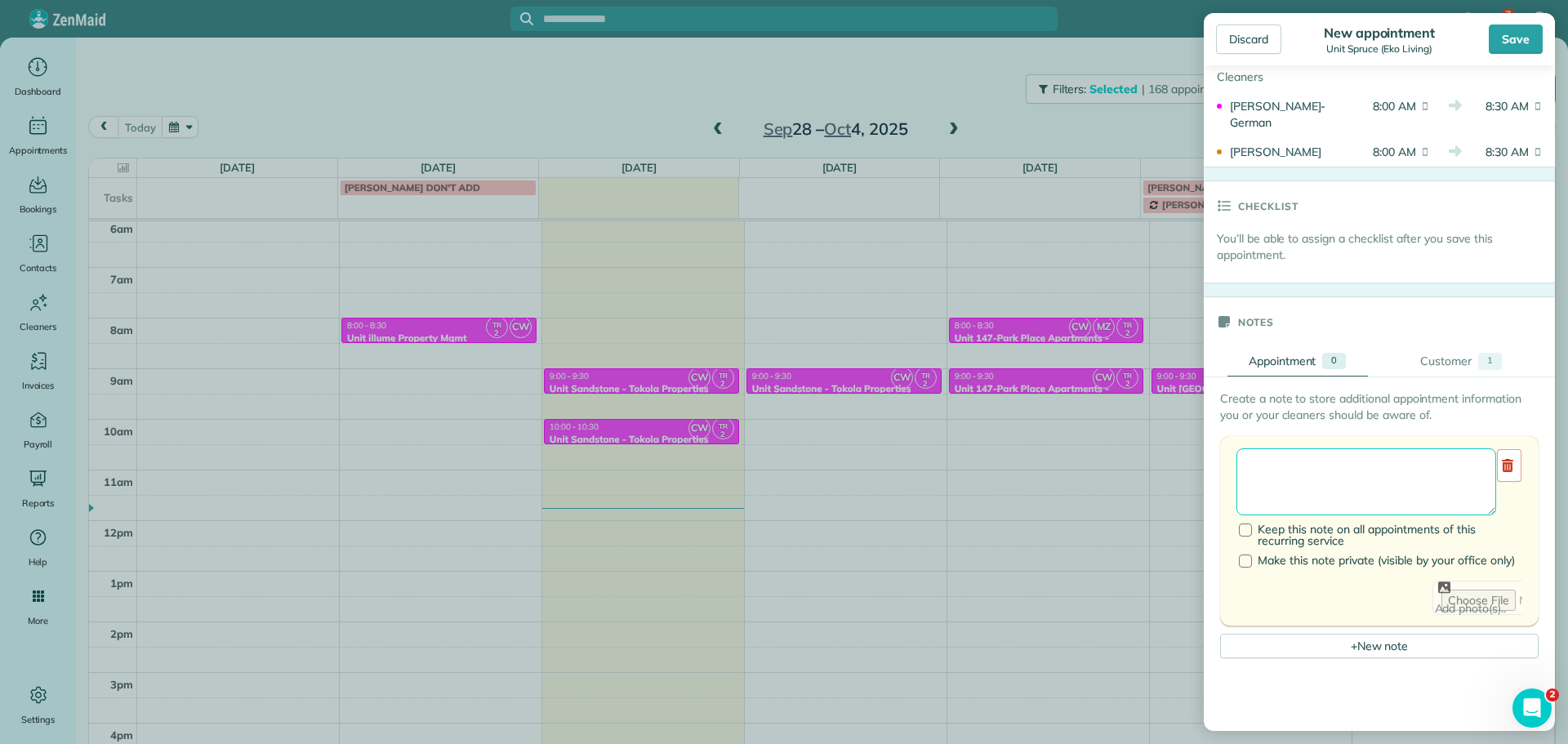
click at [1349, 455] on textarea at bounding box center [1367, 481] width 260 height 67
type textarea "**********"
click at [1494, 49] on div "Save" at bounding box center [1516, 39] width 54 height 29
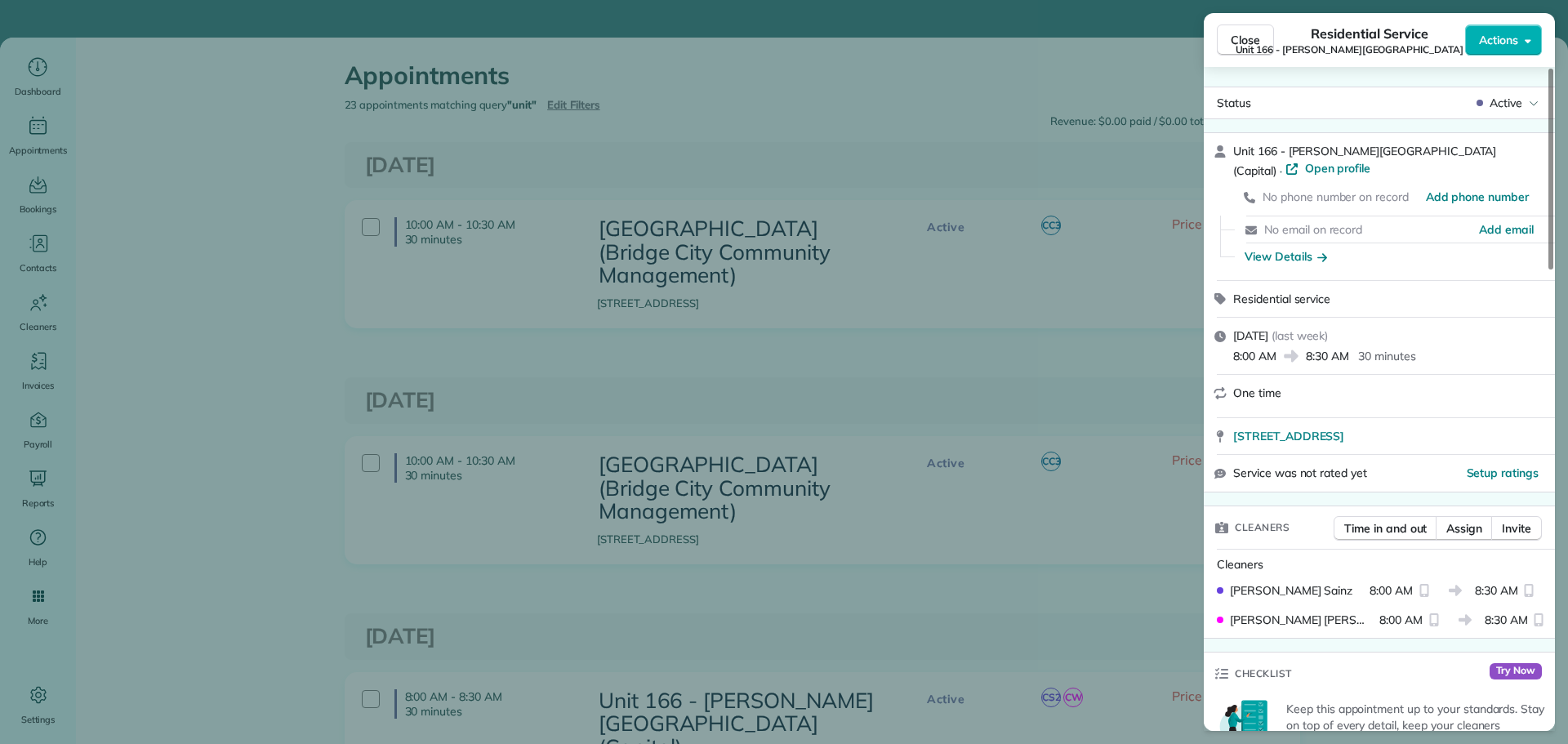
click at [1249, 44] on span "Close" at bounding box center [1246, 40] width 29 height 16
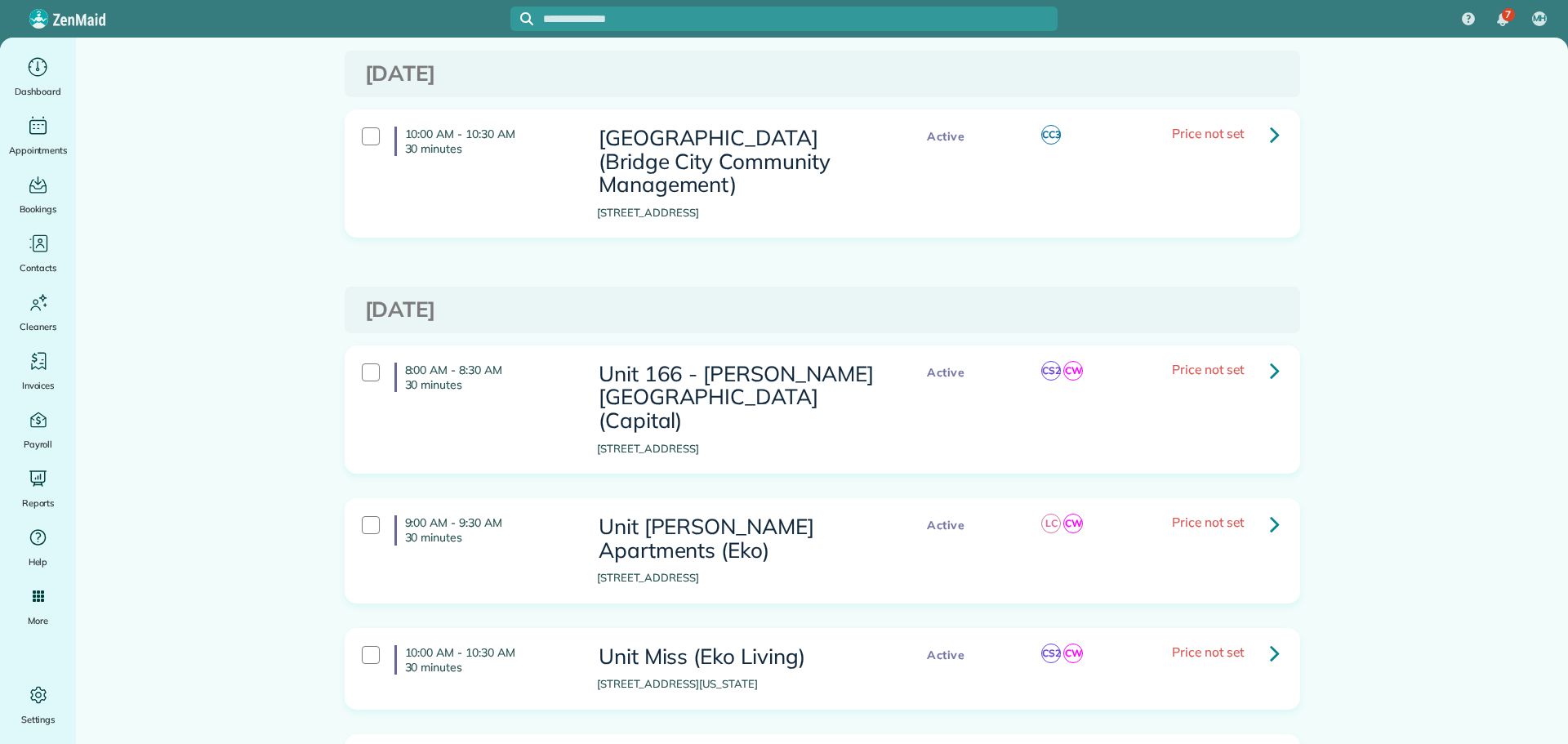
scroll to position [408, 0]
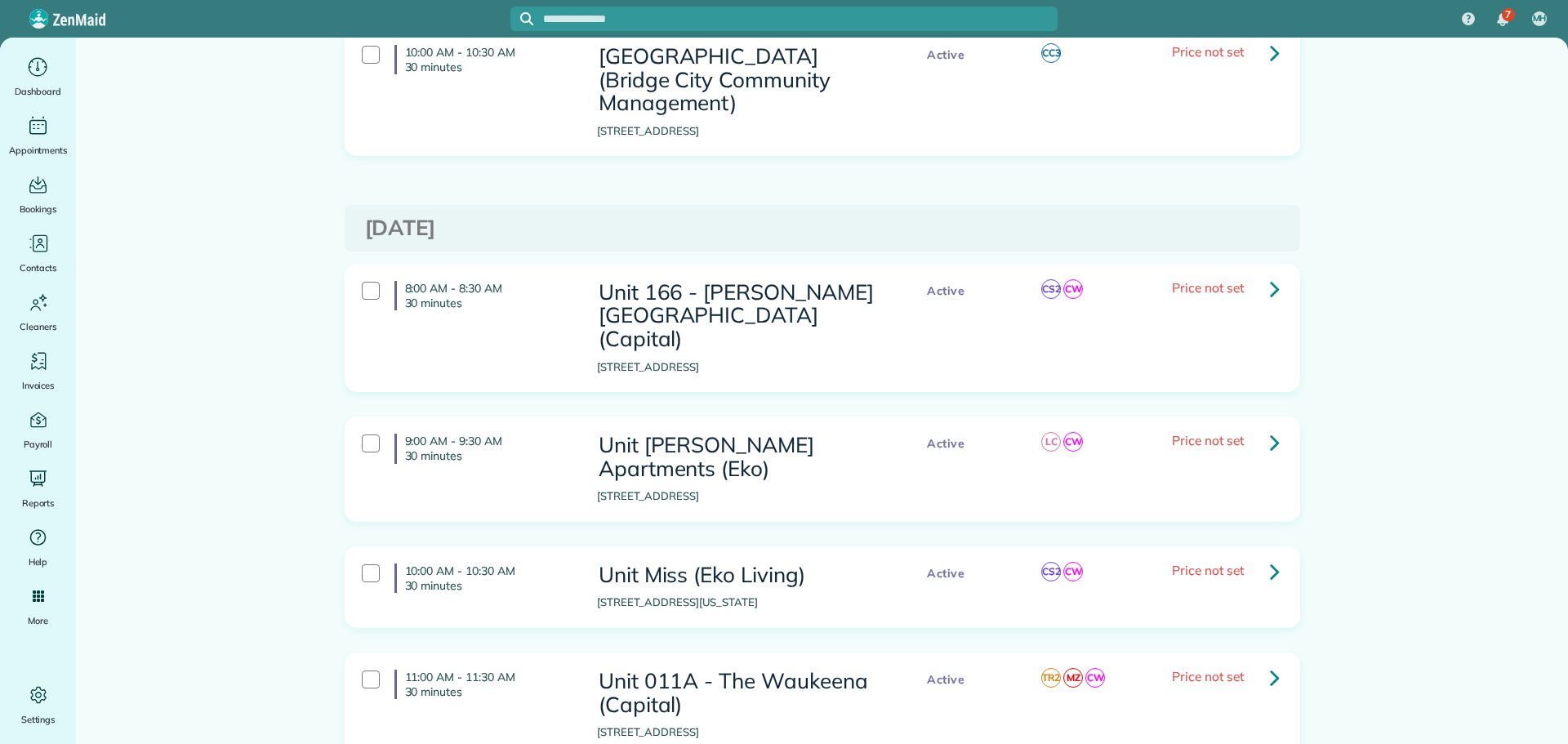
click at [1270, 285] on icon at bounding box center [1274, 288] width 10 height 28
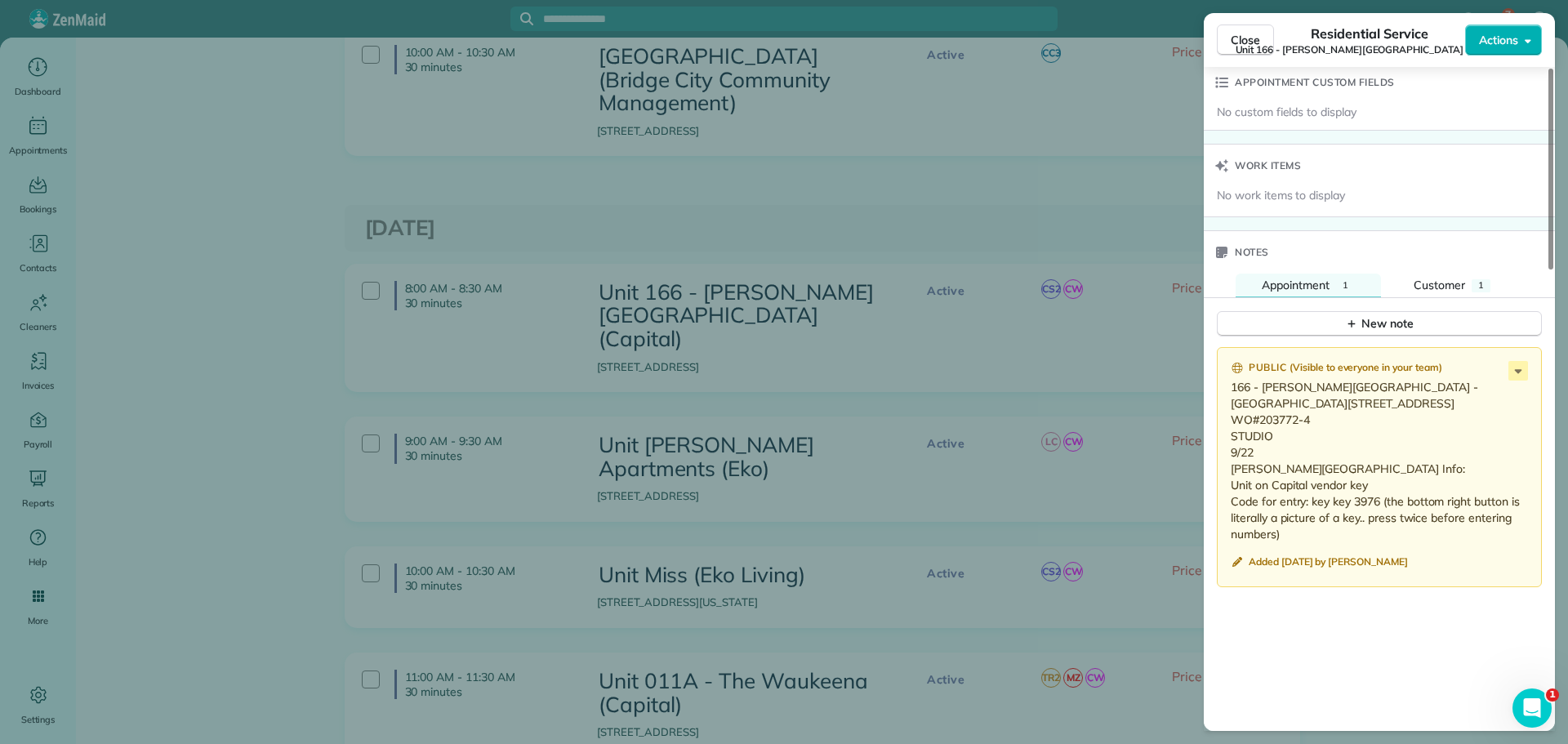
scroll to position [1307, 0]
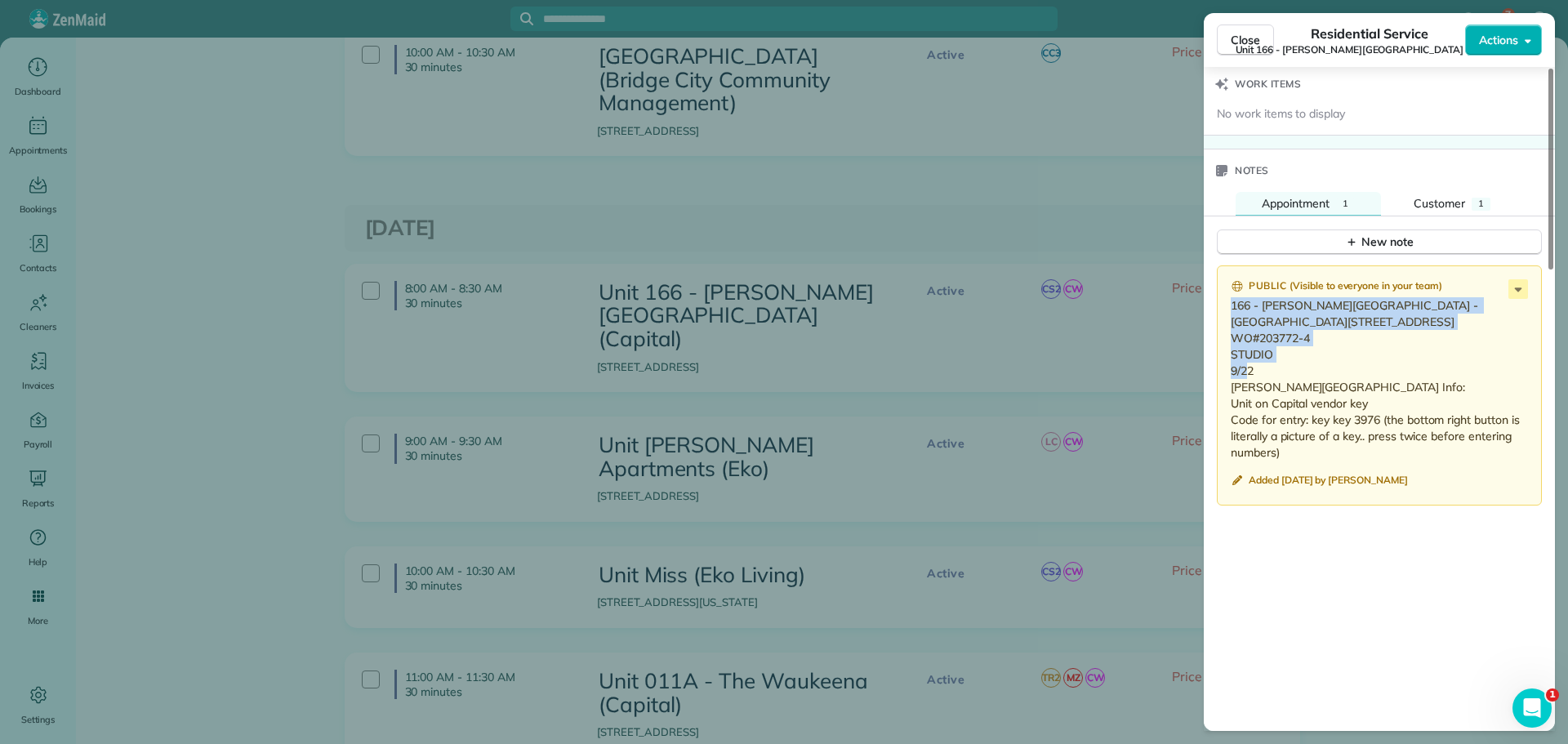
drag, startPoint x: 1256, startPoint y: 386, endPoint x: 1225, endPoint y: 287, distance: 103.7
click at [1225, 287] on div "Public ( Visible to everyone in your team ) 166 - Overton Place - 208 1230 NW 2…" at bounding box center [1379, 385] width 325 height 240
copy p "166 - Overton Place - 208 1230 NW 21st Ave #208 Portland, OR 97209 WO#203772-4 …"
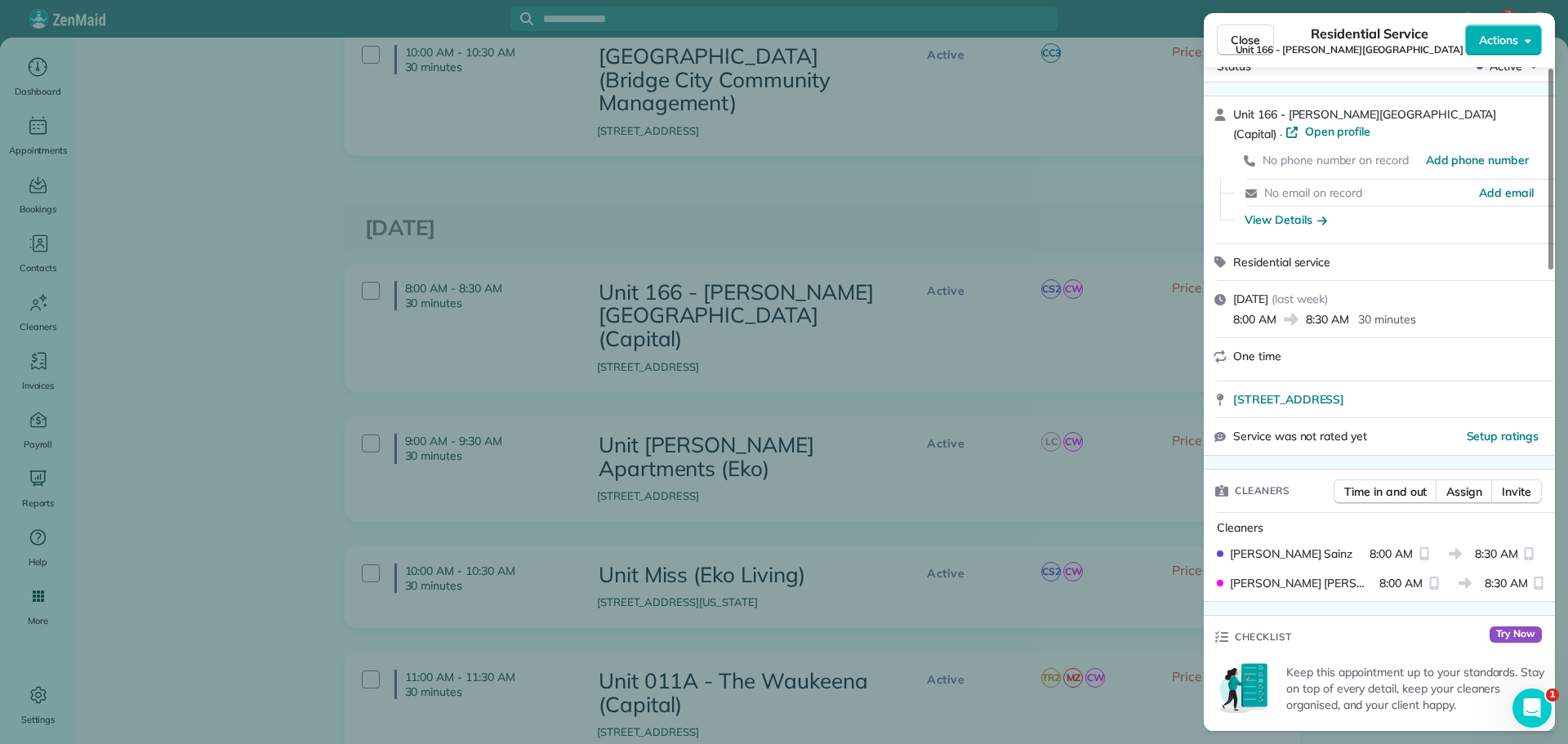
scroll to position [0, 0]
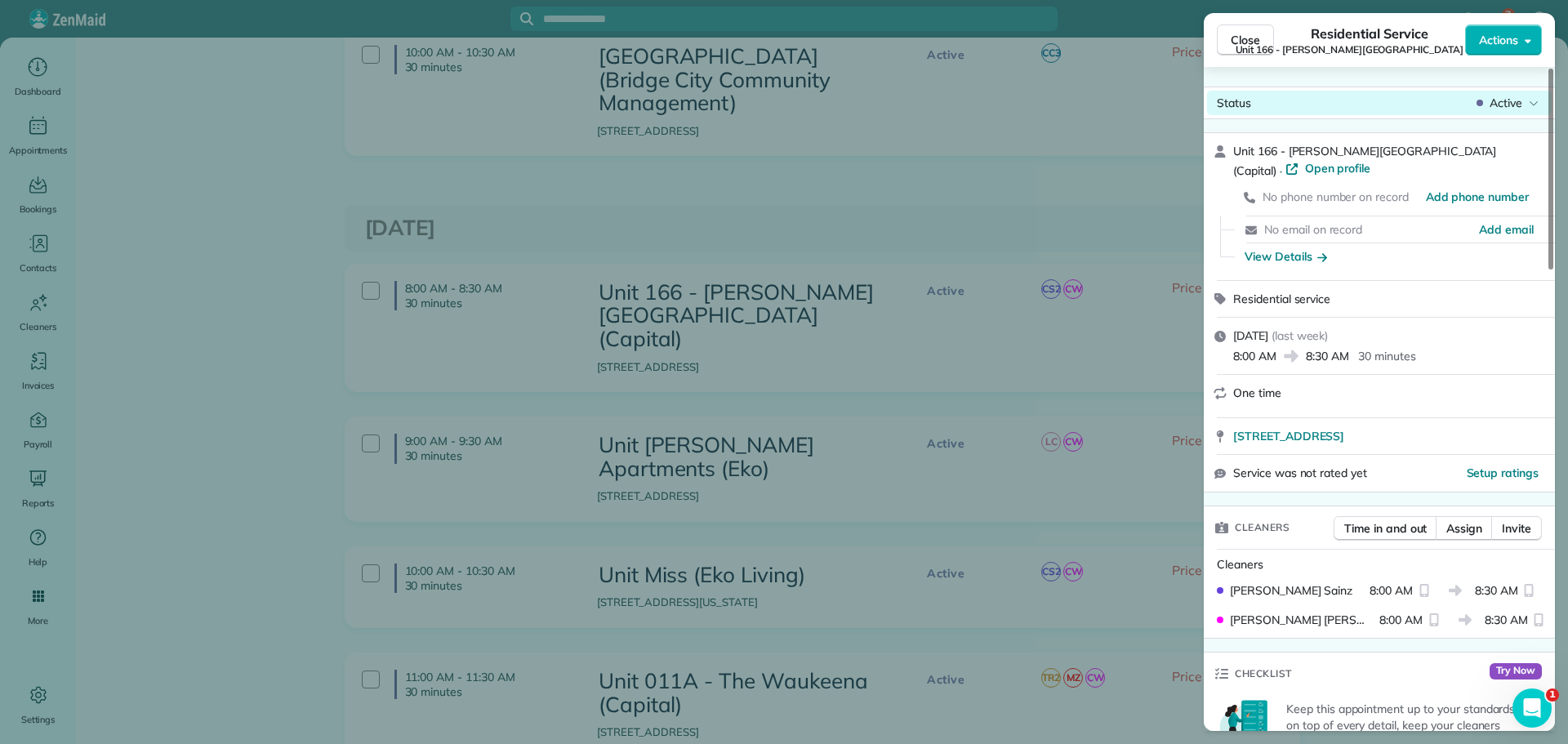
click at [1484, 107] on div "Active" at bounding box center [1508, 103] width 69 height 16
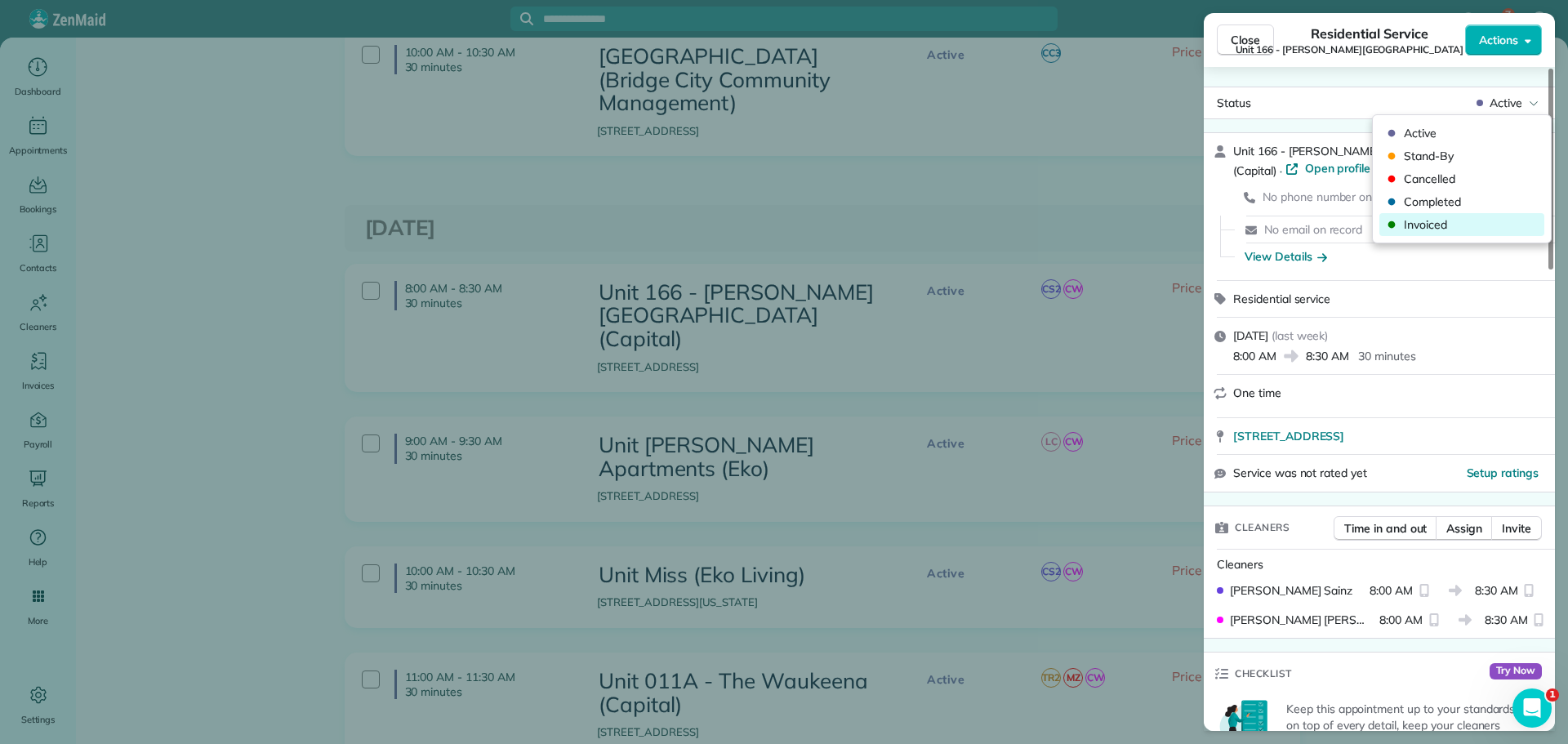
click at [1446, 230] on span "Invoiced" at bounding box center [1473, 224] width 137 height 16
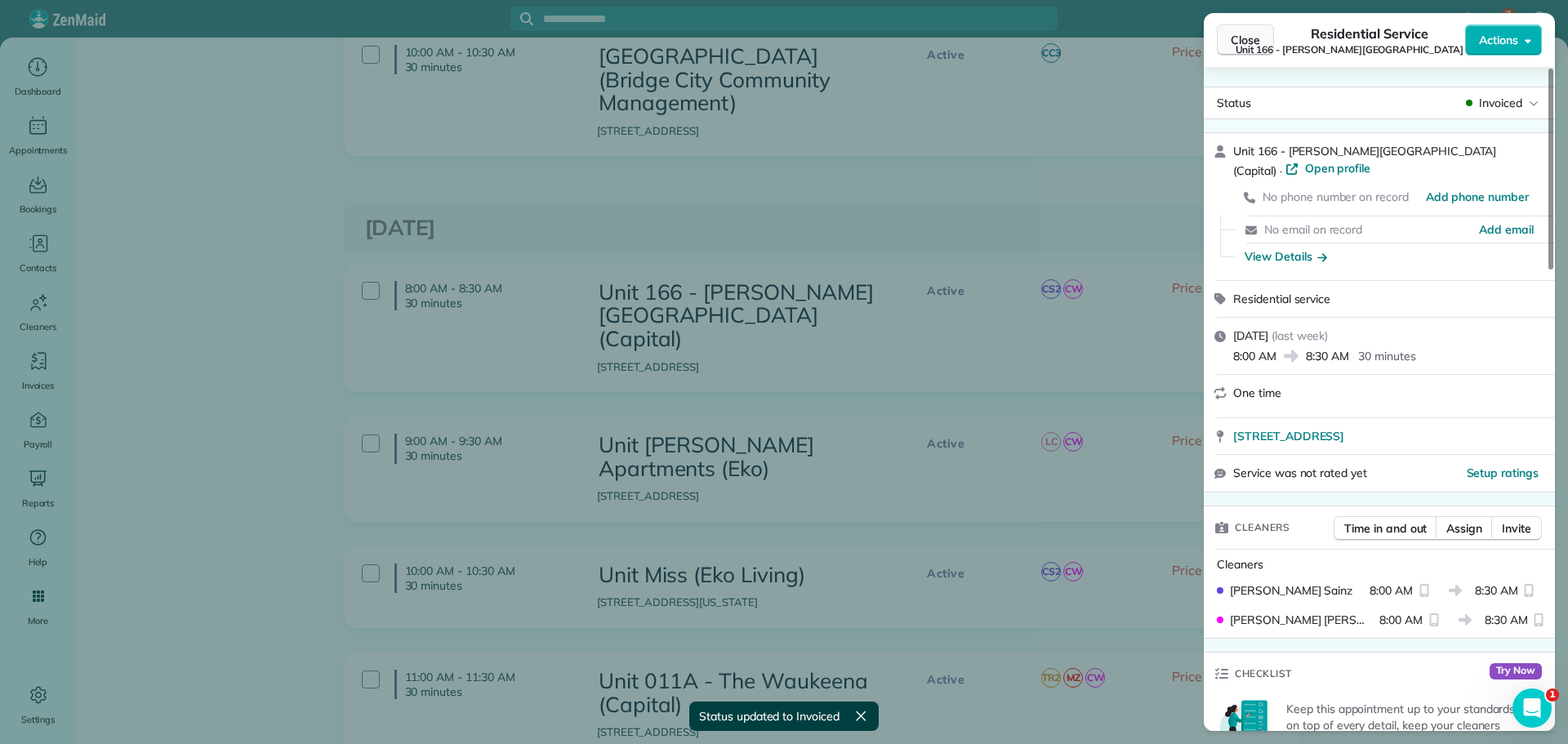
click at [1259, 42] on span "Close" at bounding box center [1246, 40] width 29 height 16
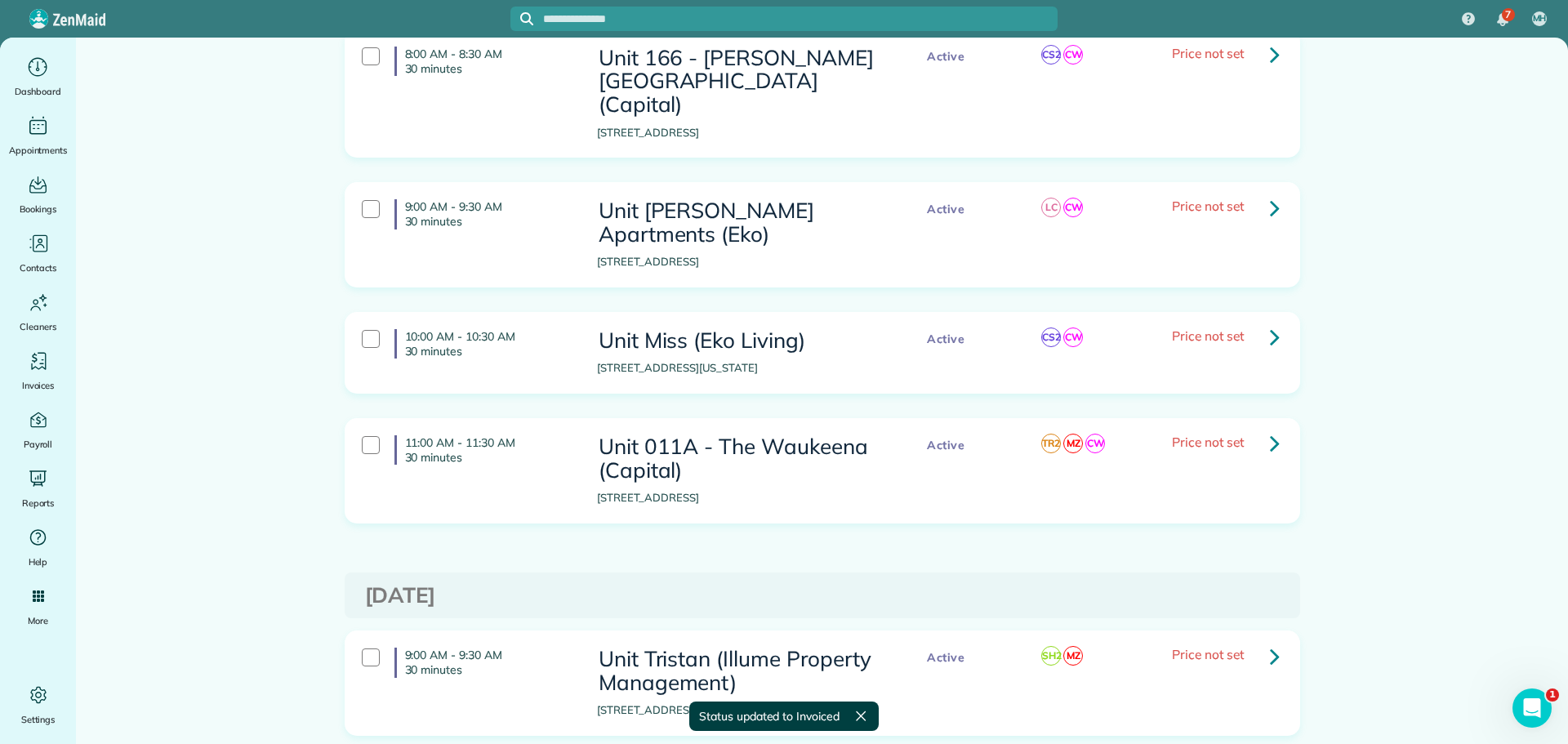
scroll to position [653, 0]
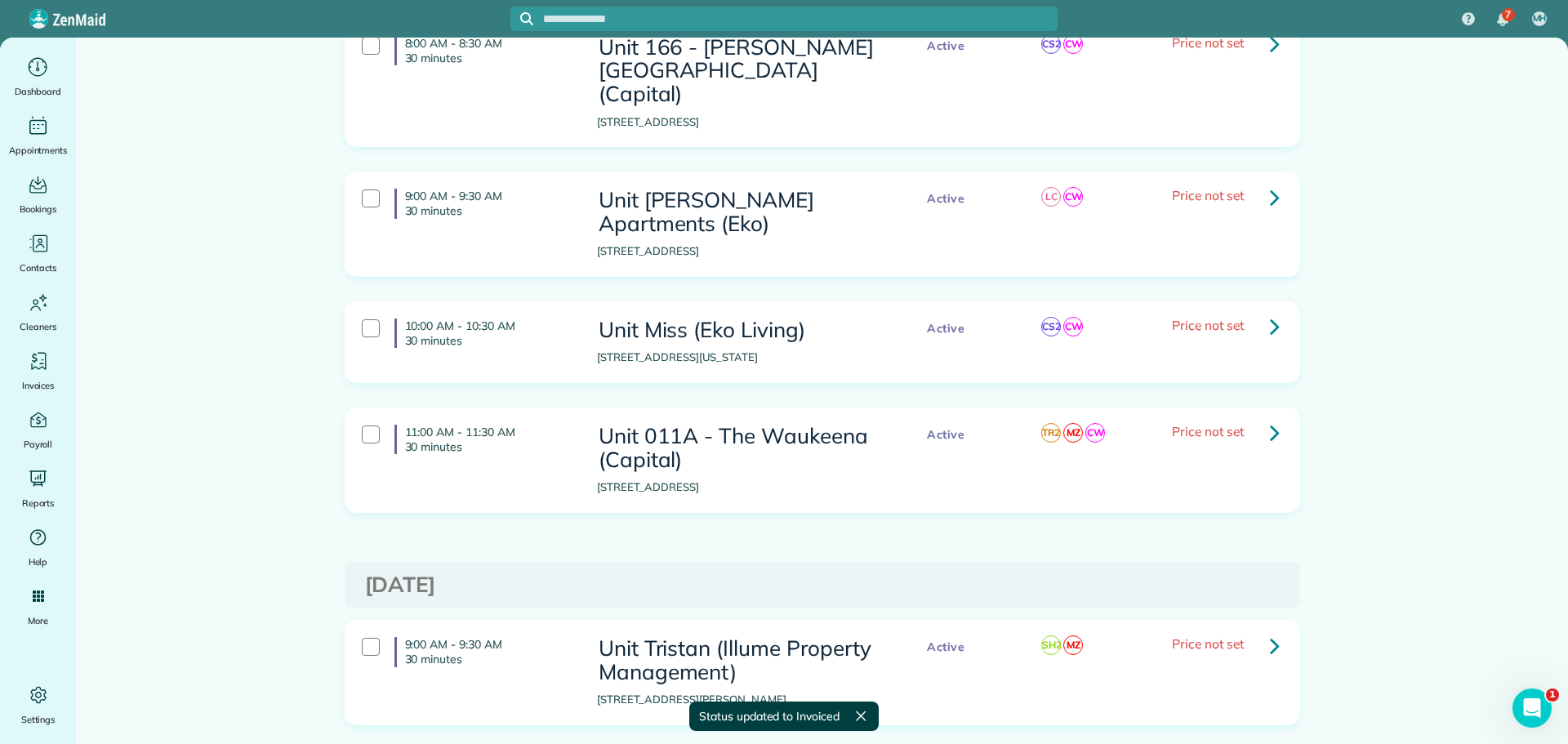
click at [1259, 180] on link at bounding box center [1275, 197] width 33 height 33
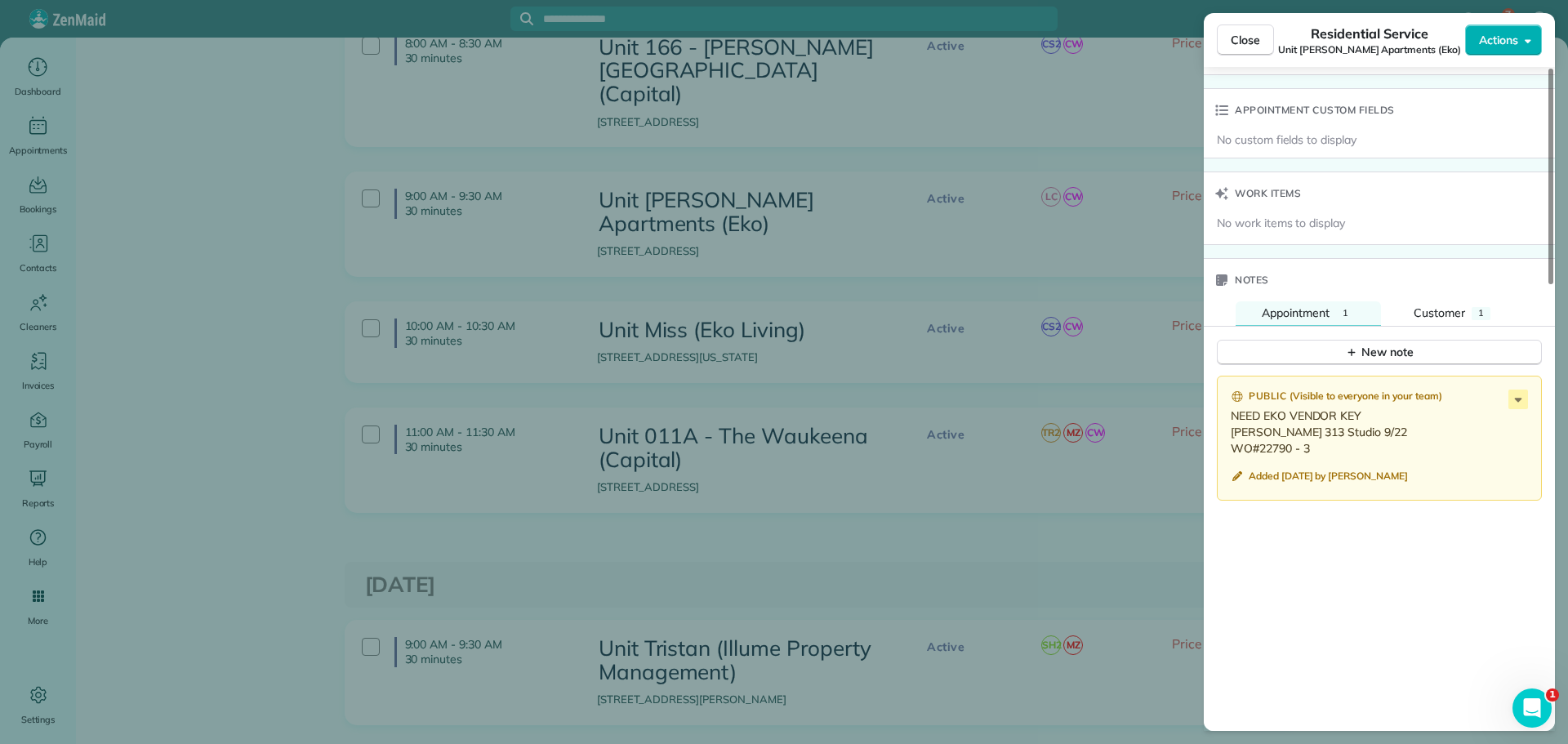
scroll to position [1225, 0]
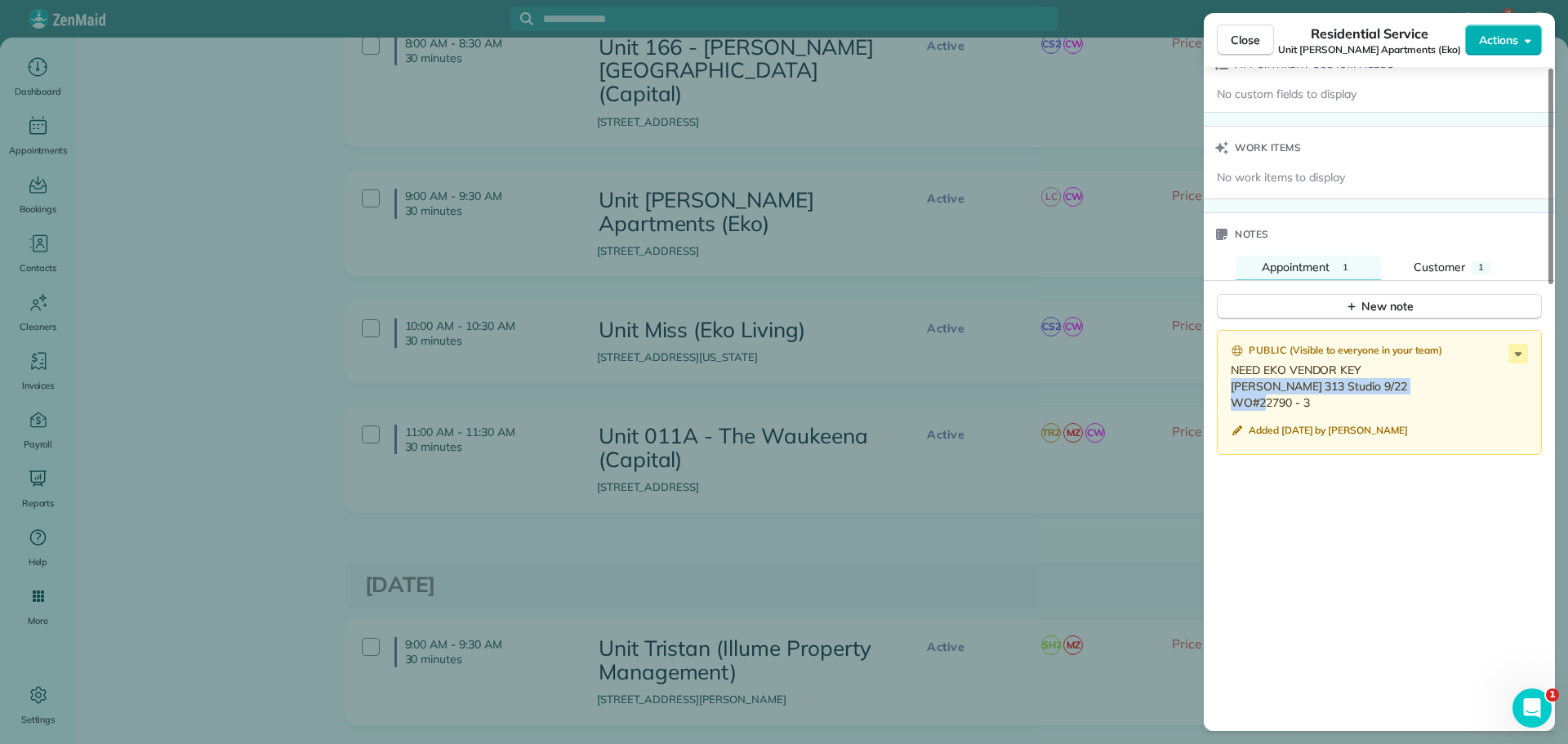
drag, startPoint x: 1312, startPoint y: 399, endPoint x: 1224, endPoint y: 388, distance: 88.7
click at [1224, 388] on div "Public ( Visible to everyone in your team ) NEED EKO VENDOR KEY Janie 313 Studi…" at bounding box center [1379, 392] width 325 height 125
copy p "Janie 313 Studio 9/22 WO#22790 - 3"
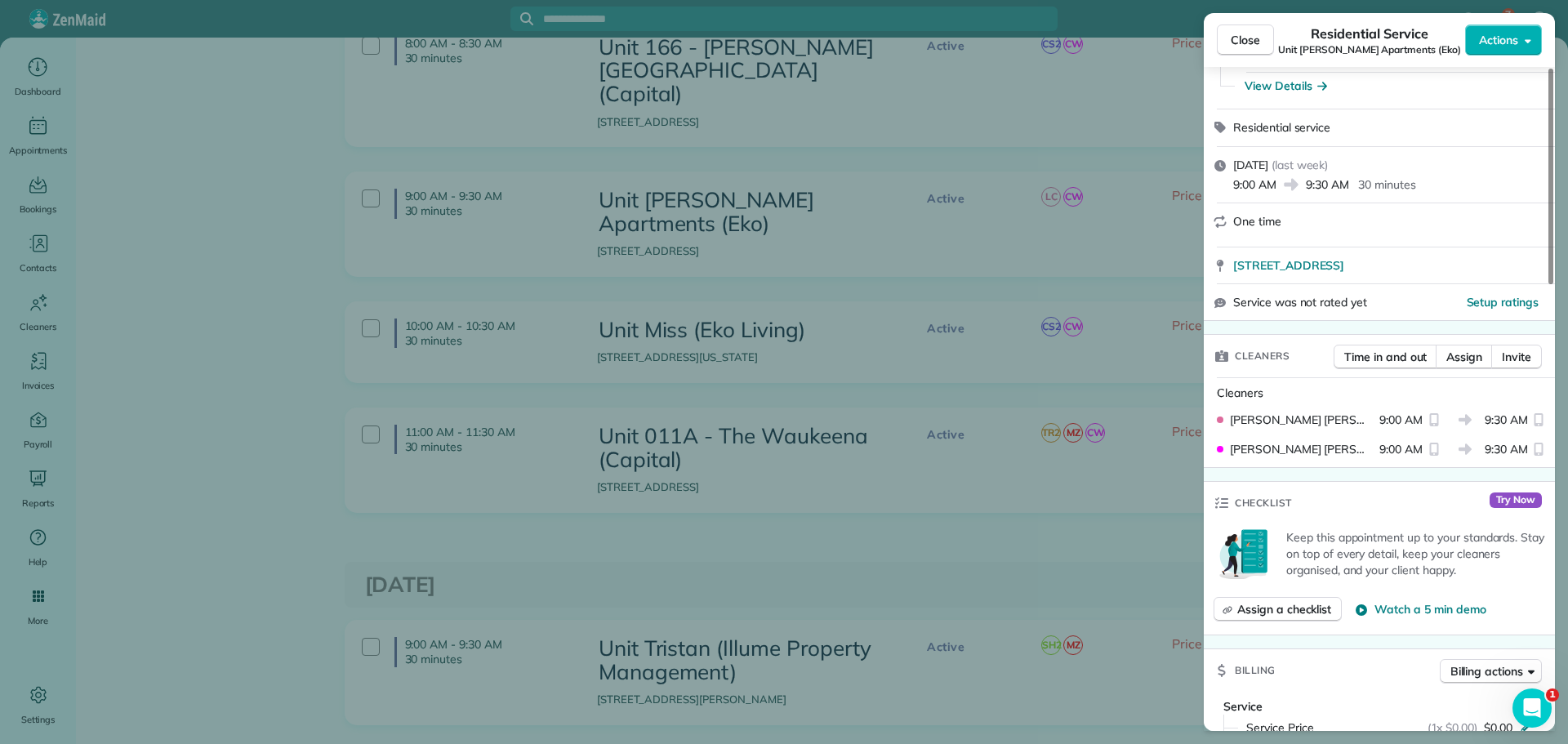
scroll to position [0, 0]
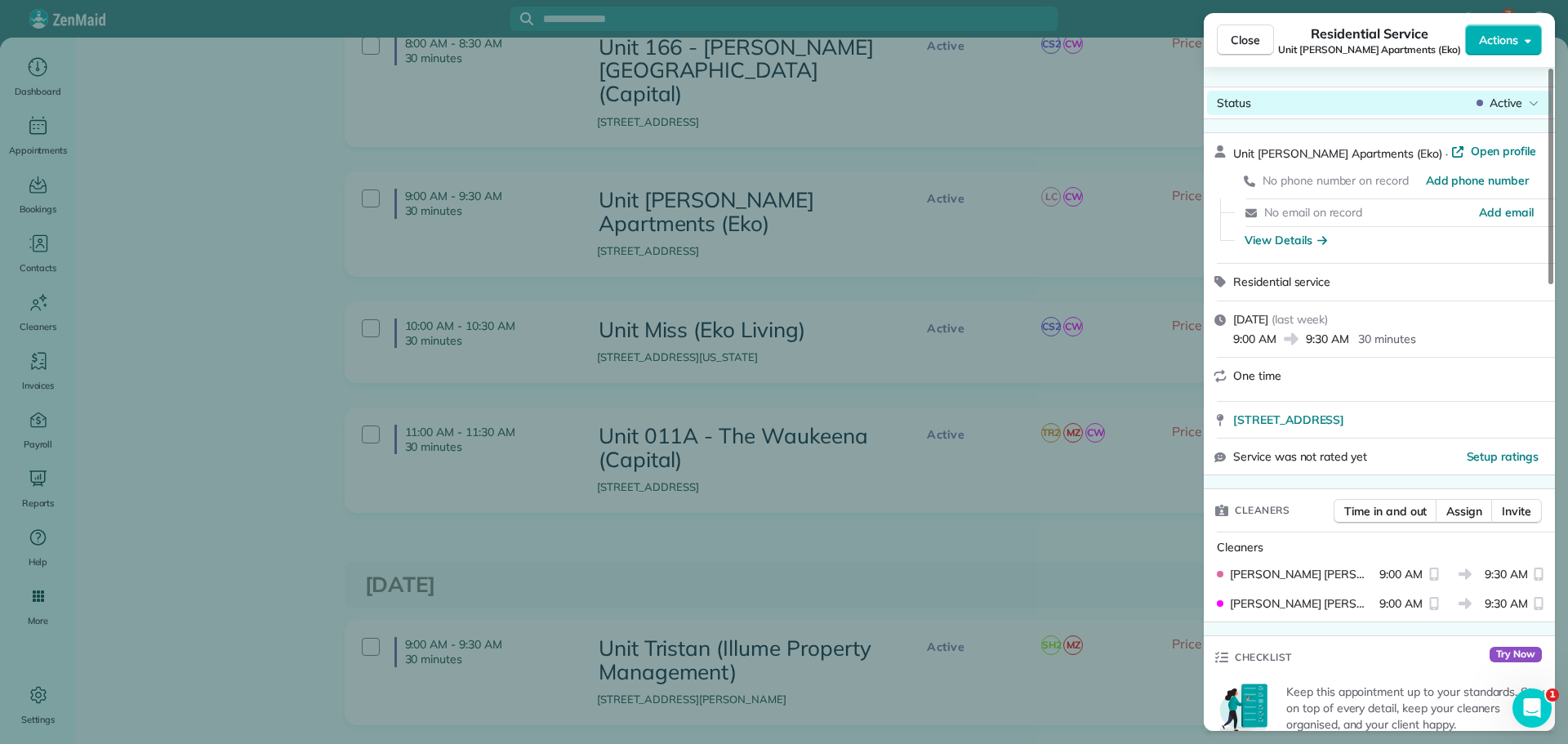
click at [1523, 103] on div "Active" at bounding box center [1508, 103] width 69 height 16
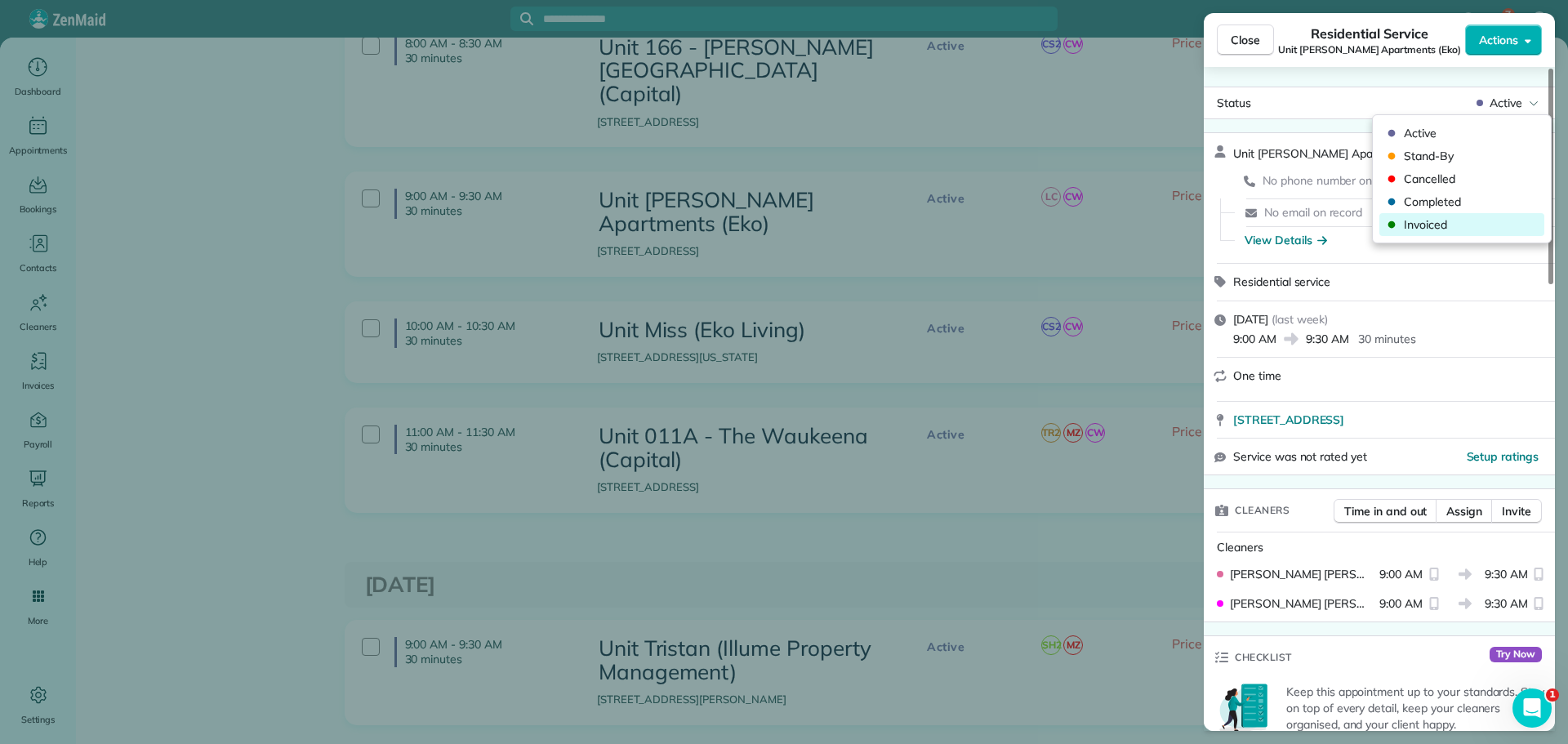
click at [1450, 222] on span "Invoiced" at bounding box center [1473, 224] width 137 height 16
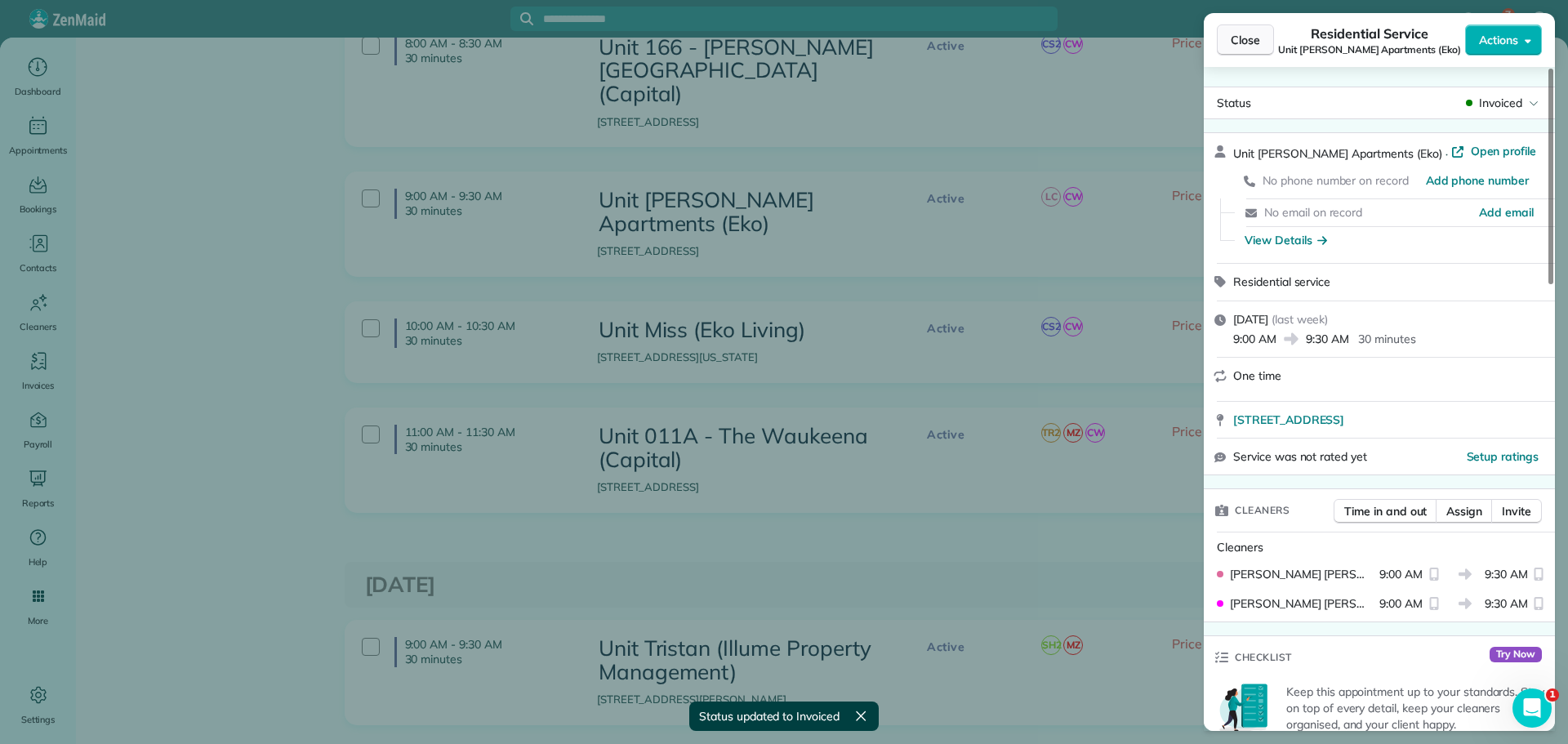
click at [1260, 46] on span "Close" at bounding box center [1246, 40] width 29 height 16
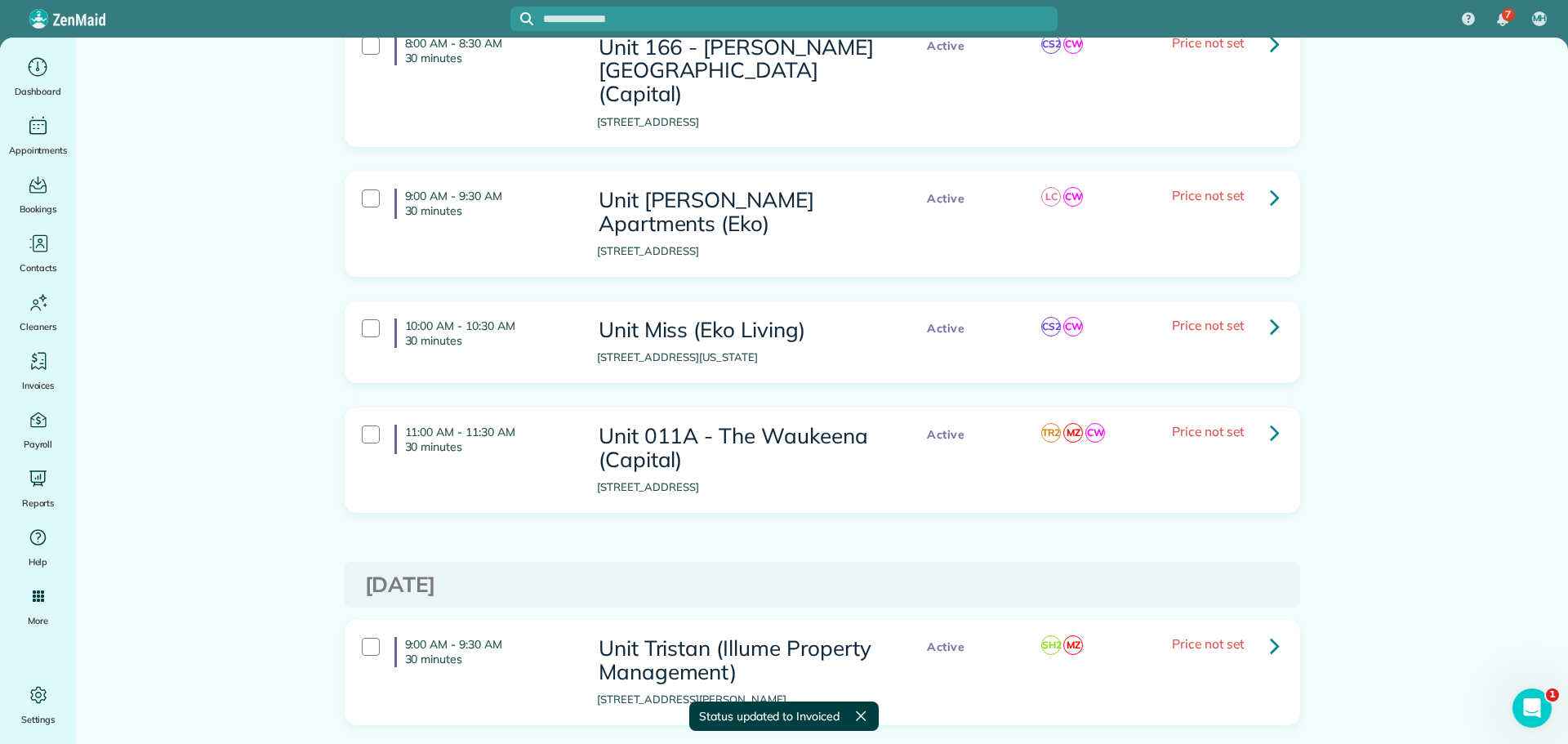
click at [1270, 312] on icon at bounding box center [1274, 326] width 10 height 28
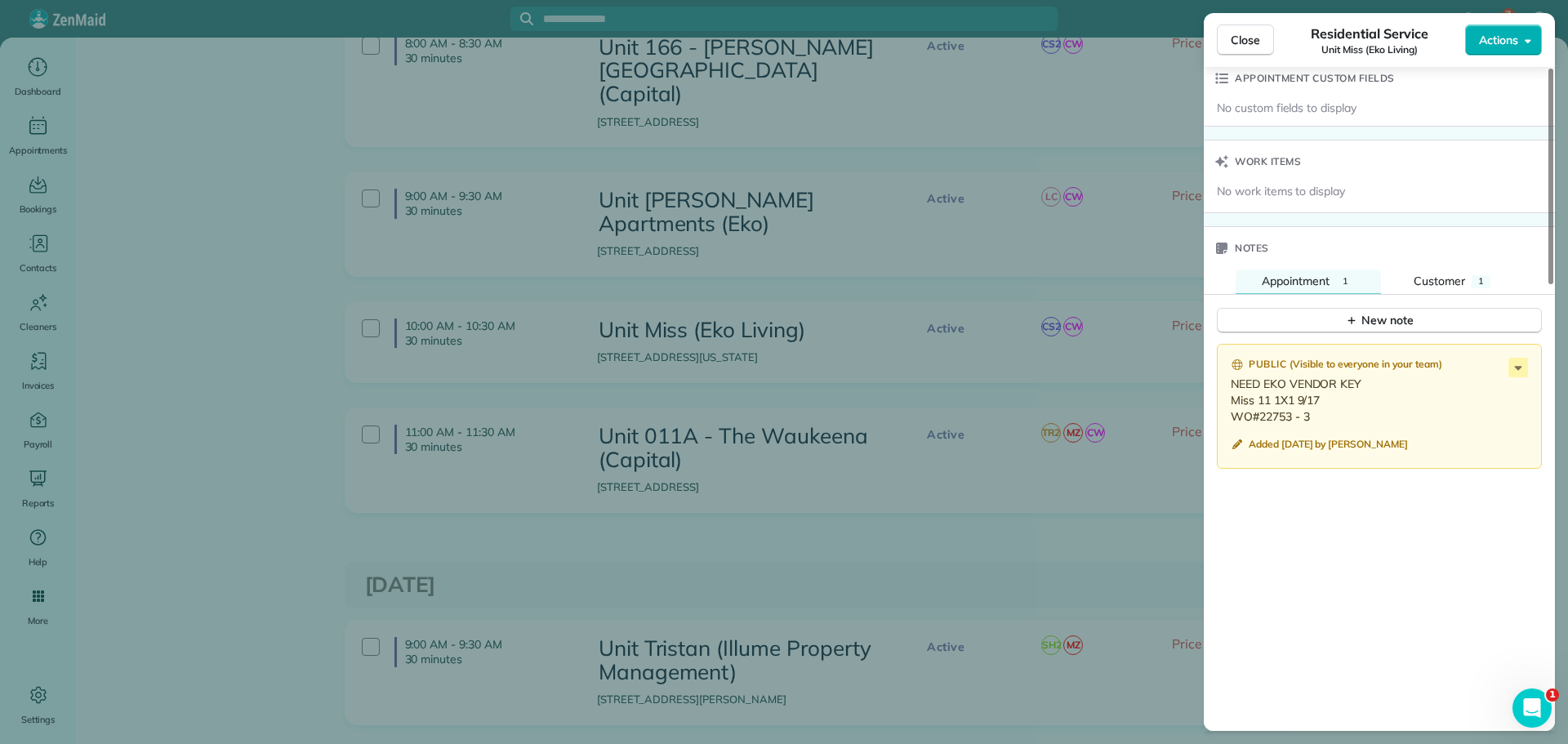
scroll to position [1228, 0]
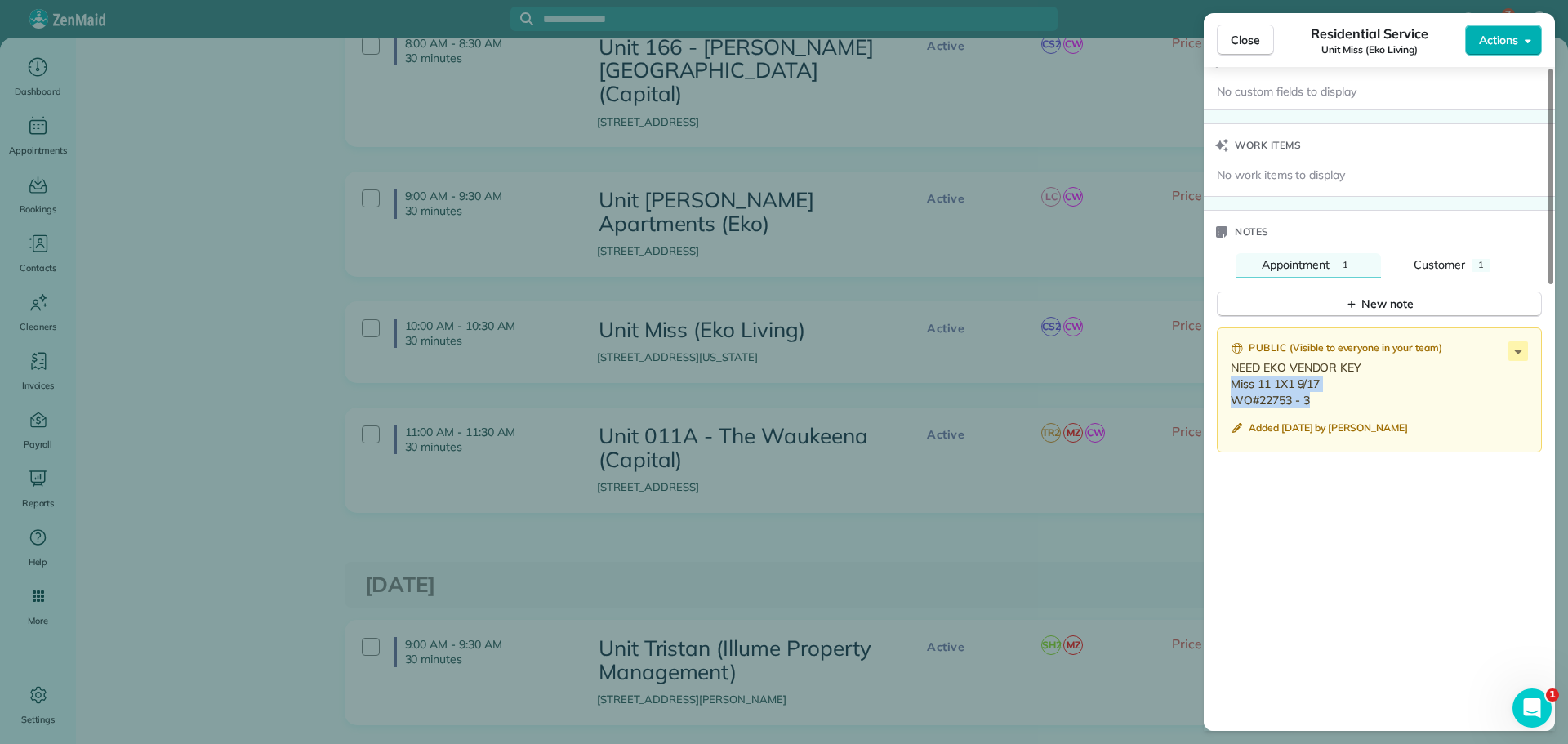
drag, startPoint x: 1314, startPoint y: 398, endPoint x: 1230, endPoint y: 384, distance: 85.2
click at [1230, 384] on div "Public ( Visible to everyone in your team ) NEED EKO VENDOR KEY Miss 11 1X1 9/1…" at bounding box center [1379, 390] width 325 height 125
copy p "Miss 11 1X1 9/17 WO#22753 - 3"
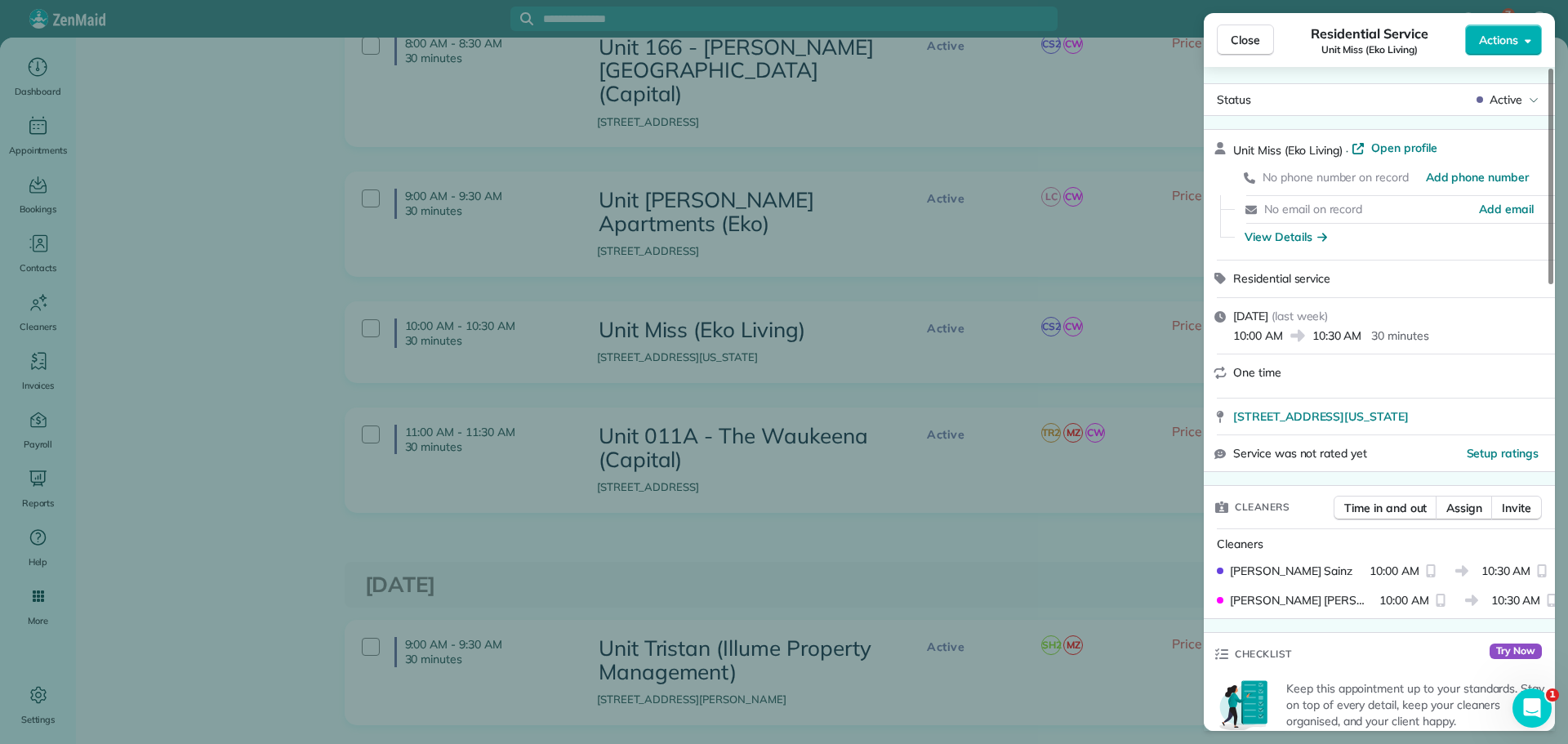
scroll to position [0, 0]
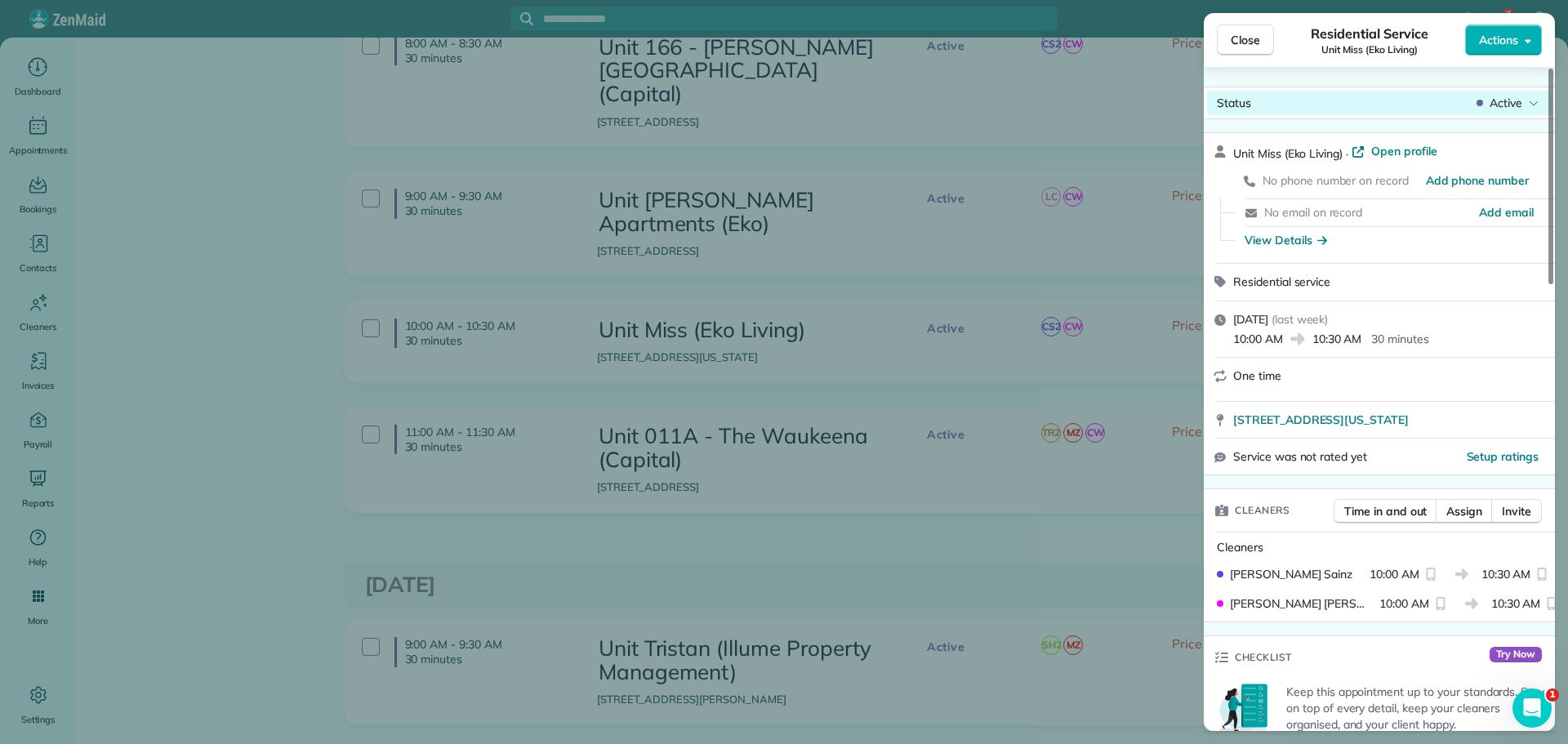
click at [1504, 101] on span "Active" at bounding box center [1506, 103] width 33 height 16
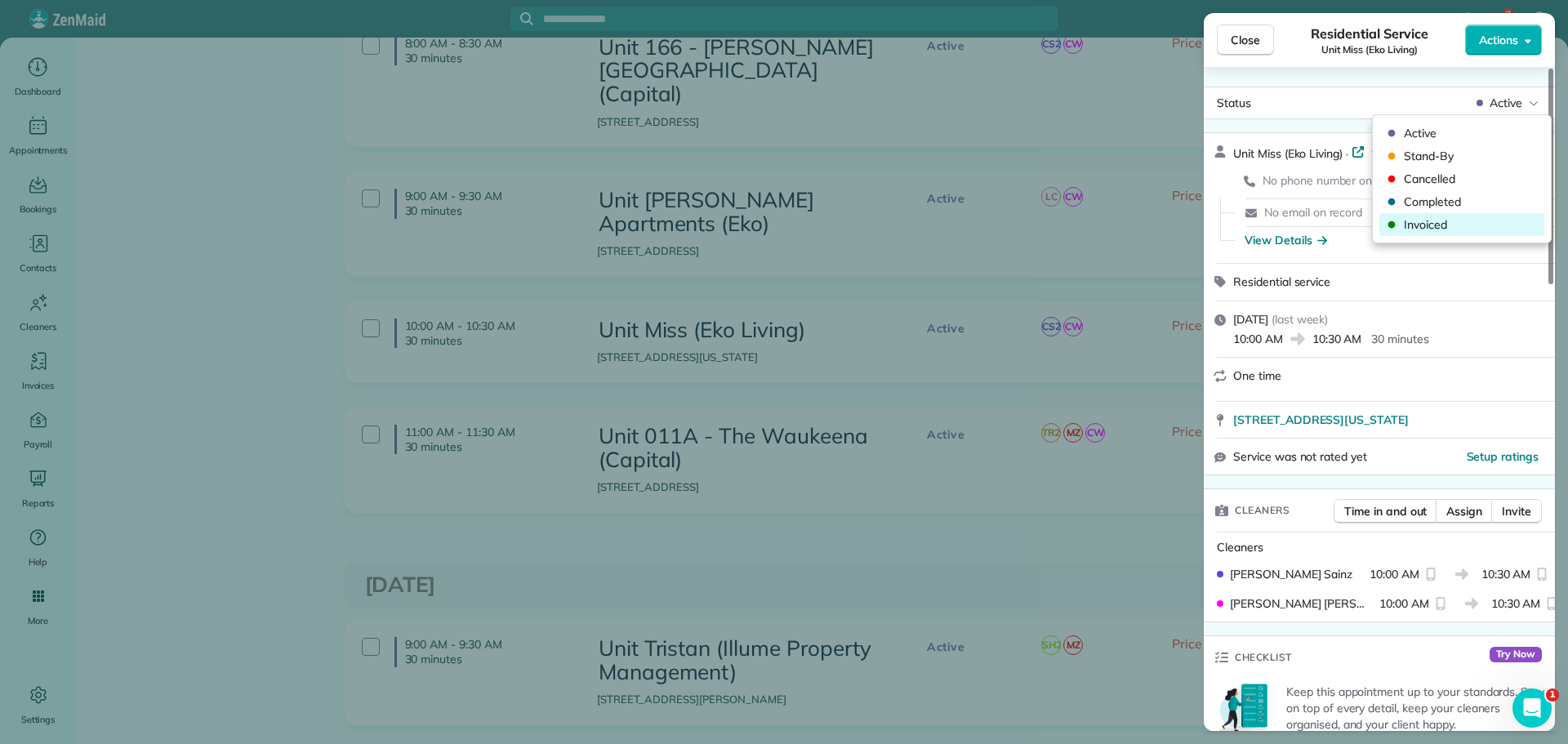
click at [1462, 222] on span "Invoiced" at bounding box center [1473, 224] width 137 height 16
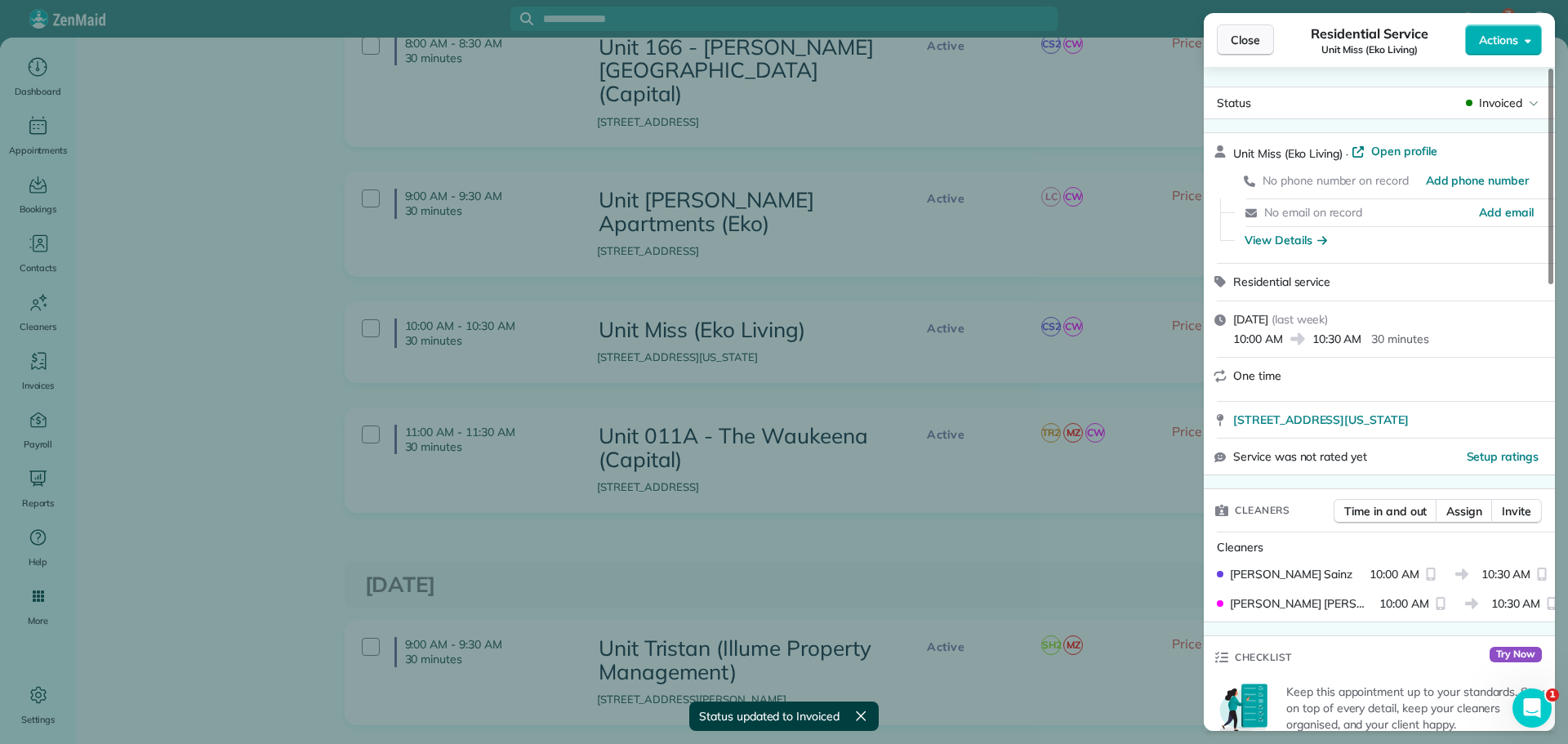
click at [1241, 30] on button "Close" at bounding box center [1245, 40] width 57 height 31
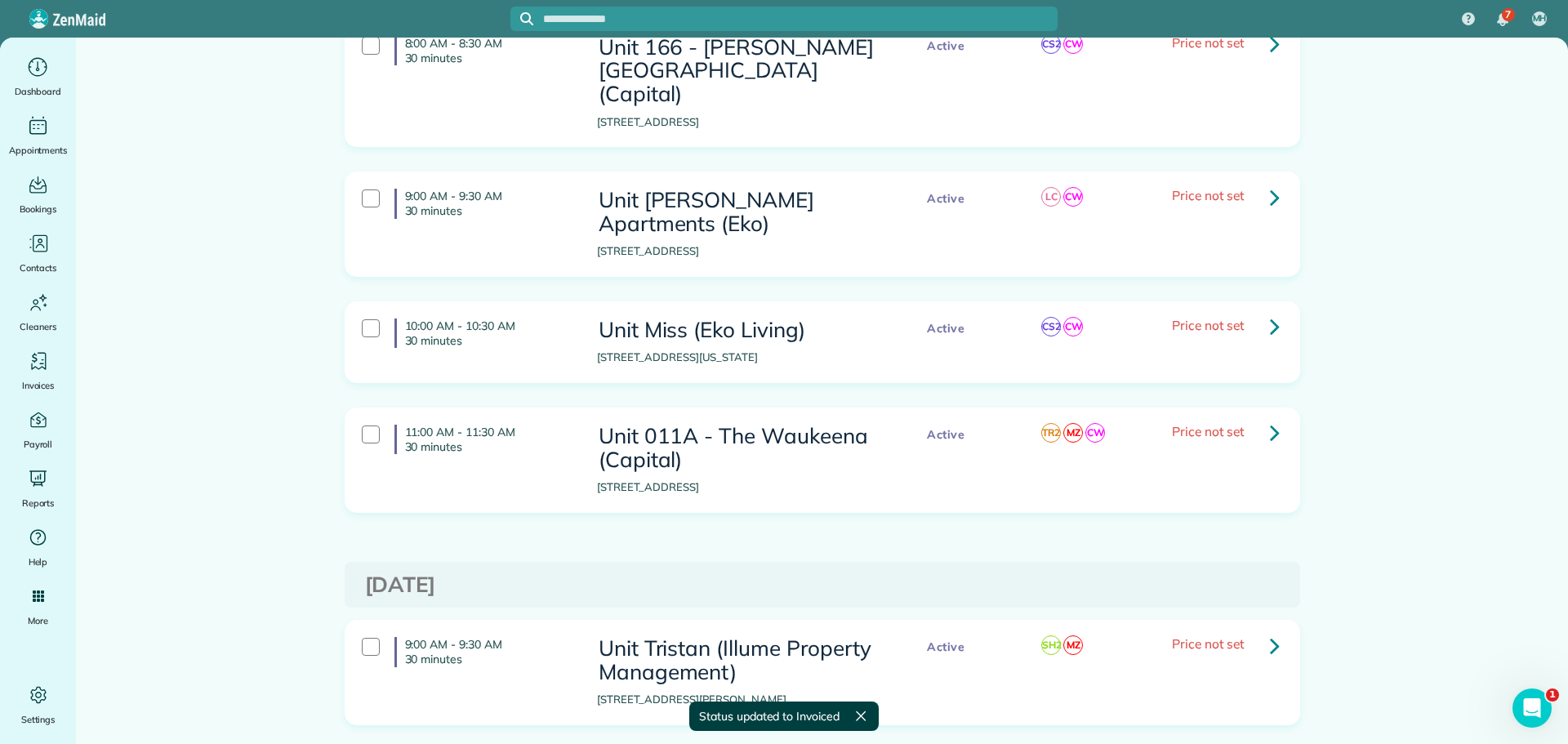
click at [1272, 418] on icon at bounding box center [1274, 432] width 10 height 28
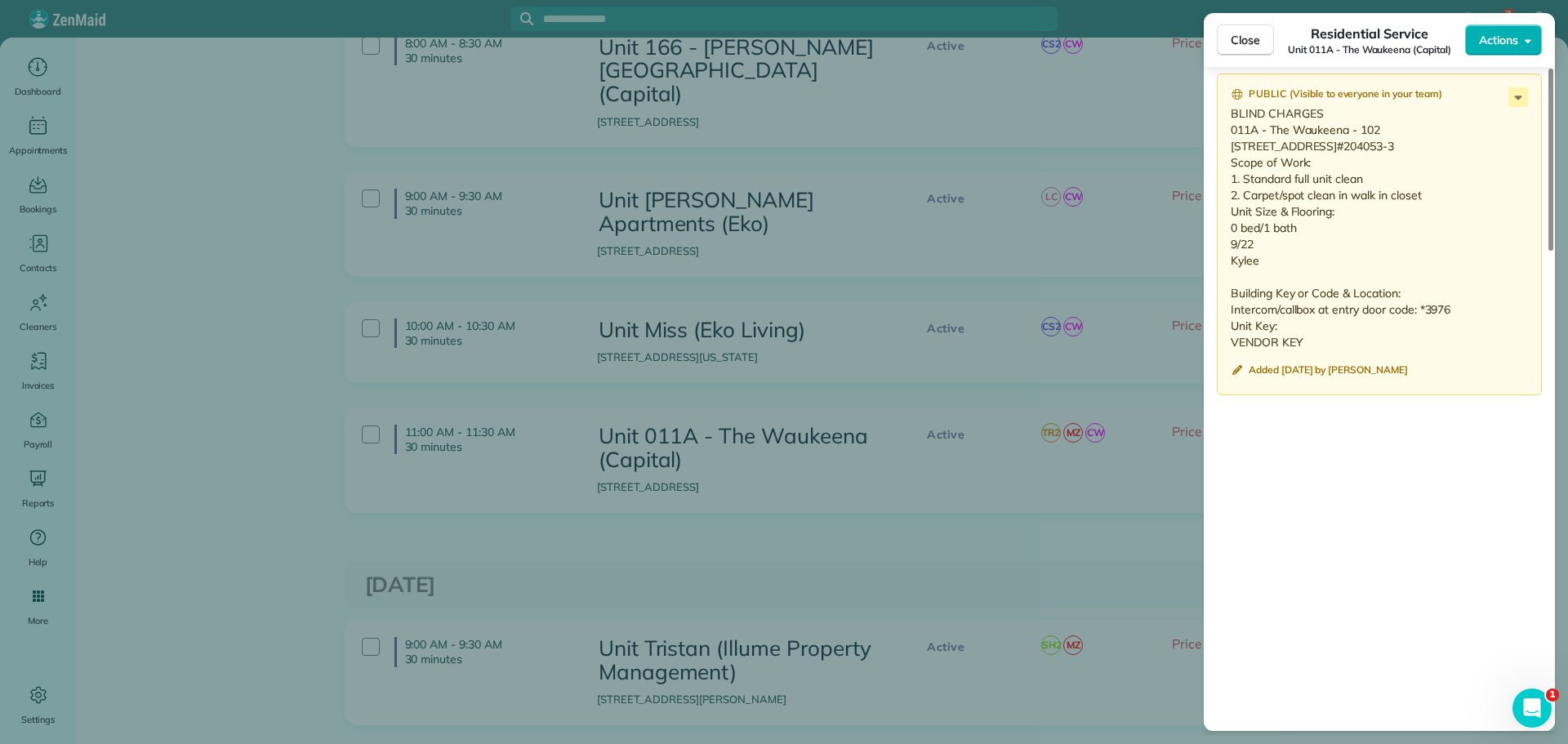
scroll to position [1470, 0]
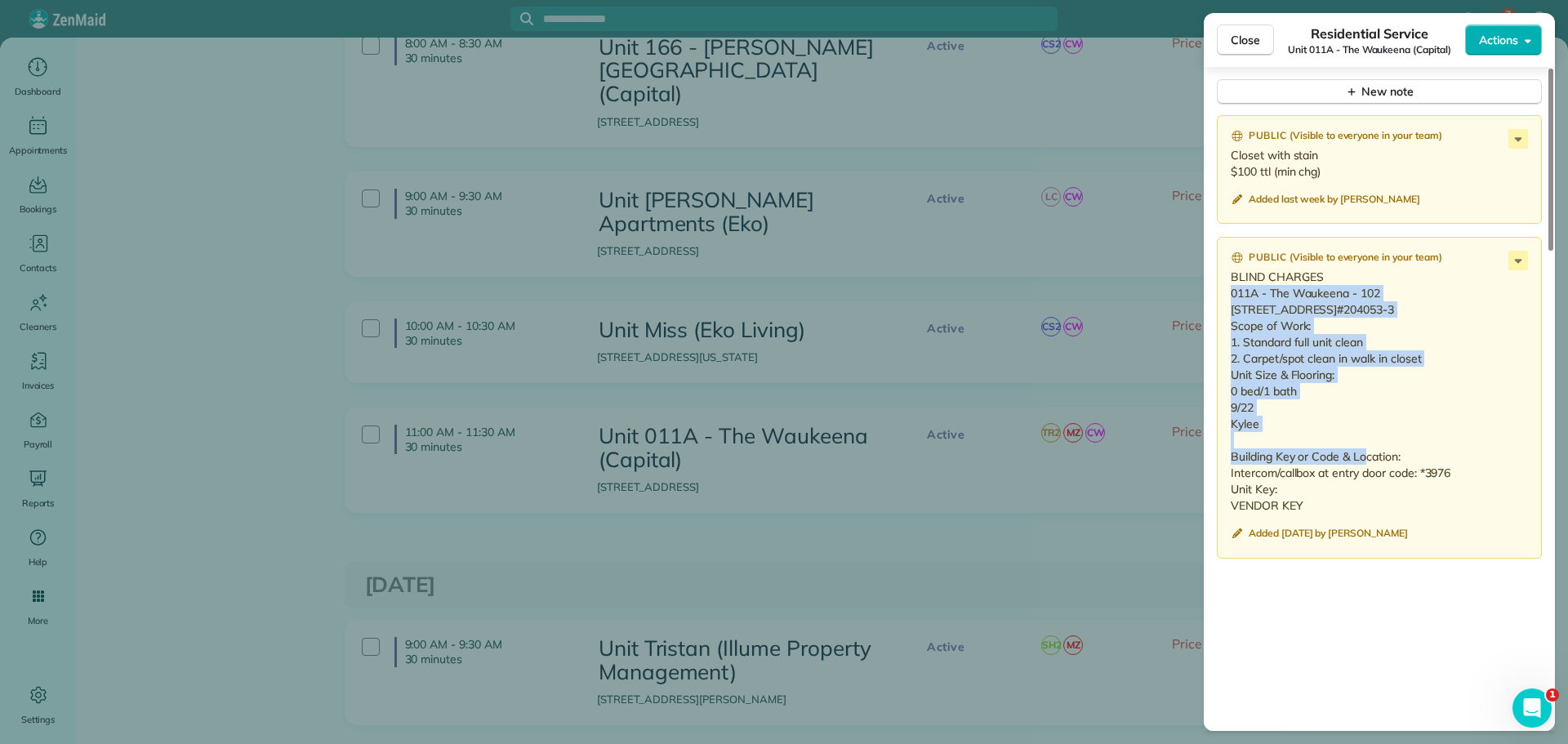
drag, startPoint x: 1269, startPoint y: 456, endPoint x: 1222, endPoint y: 293, distance: 169.6
click at [1222, 293] on div "Public ( Visible to everyone in your team ) BLIND CHARGES 011A - The Waukeena -…" at bounding box center [1379, 398] width 325 height 322
copy p "011A - The Waukeena - 102 1904 NE Couch St #102 Portland, OR 97232 WO#204053-3 …"
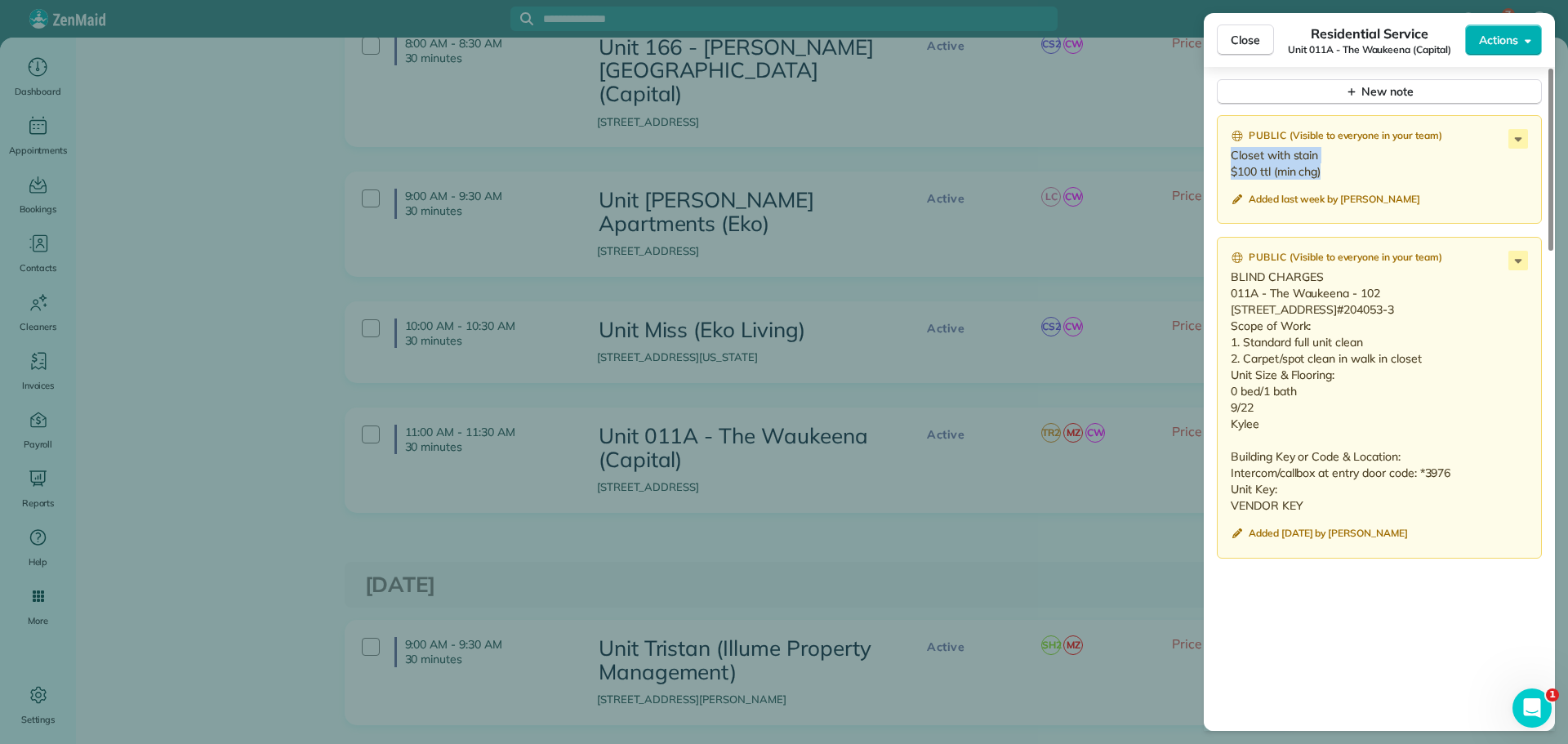
drag, startPoint x: 1325, startPoint y: 170, endPoint x: 1232, endPoint y: 161, distance: 93.4
click at [1232, 161] on p "Closet with stain $100 ttl (min chg)" at bounding box center [1381, 164] width 300 height 33
copy p "Closet with stain $100 ttl (min chg)"
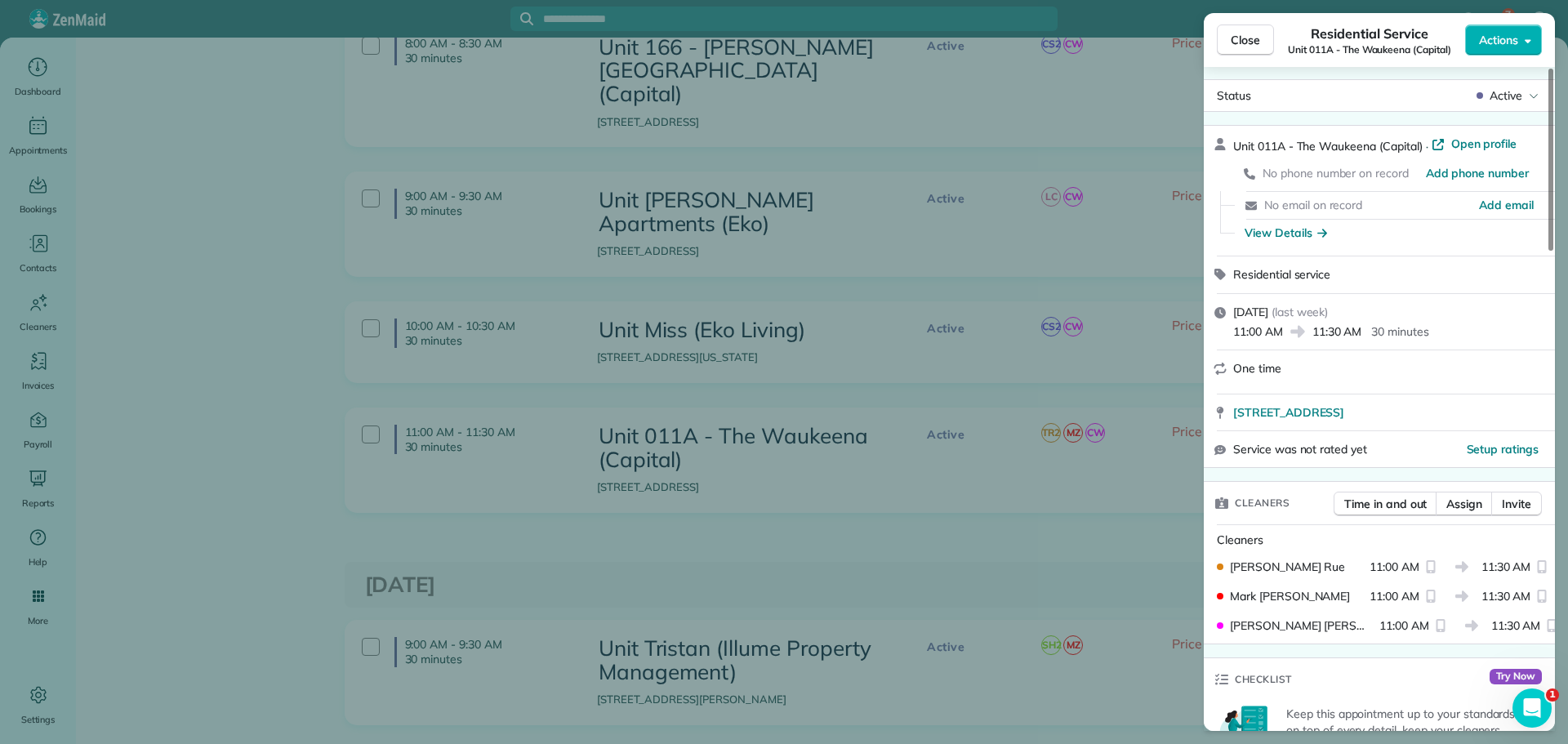
scroll to position [0, 0]
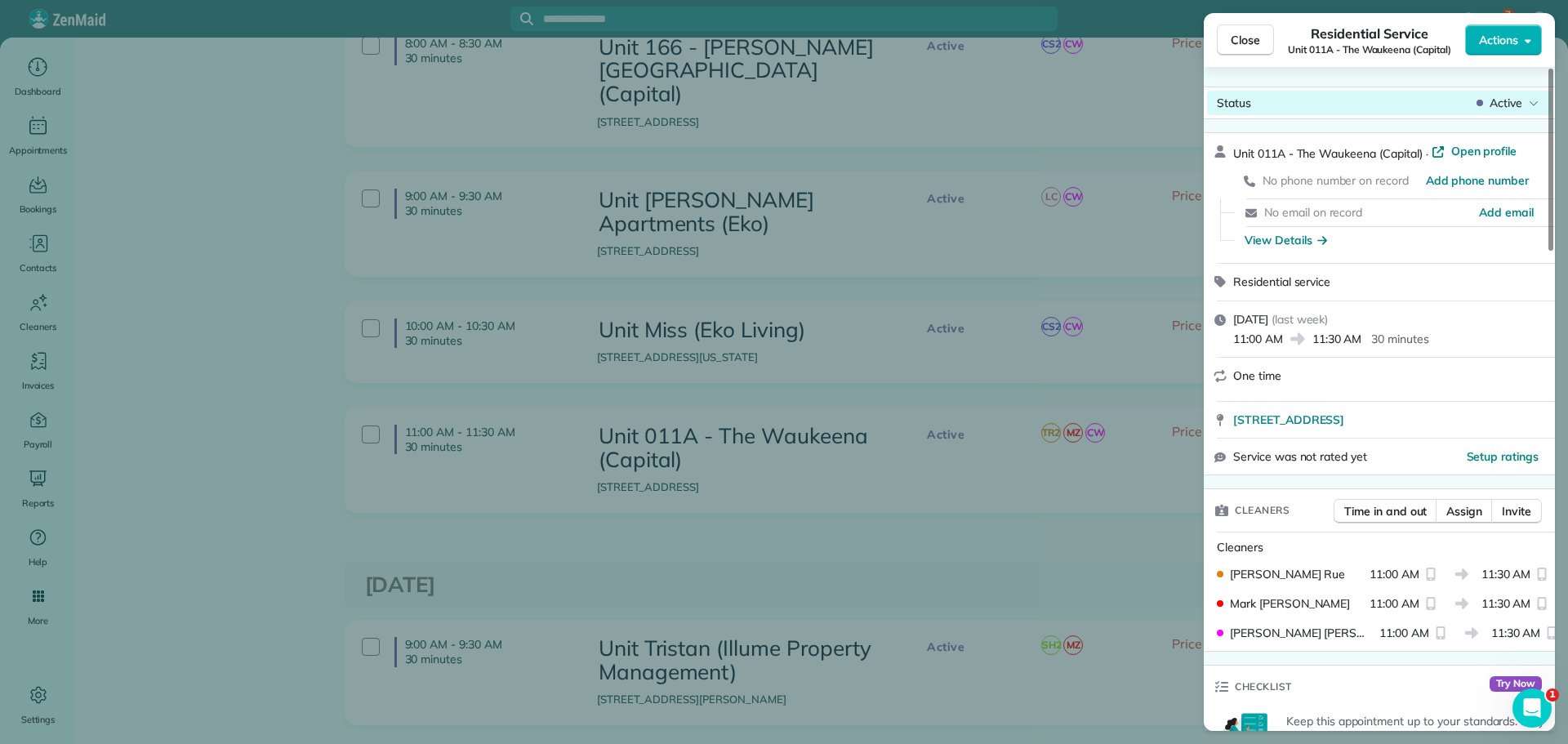
click at [1484, 106] on div "Active" at bounding box center [1508, 103] width 69 height 16
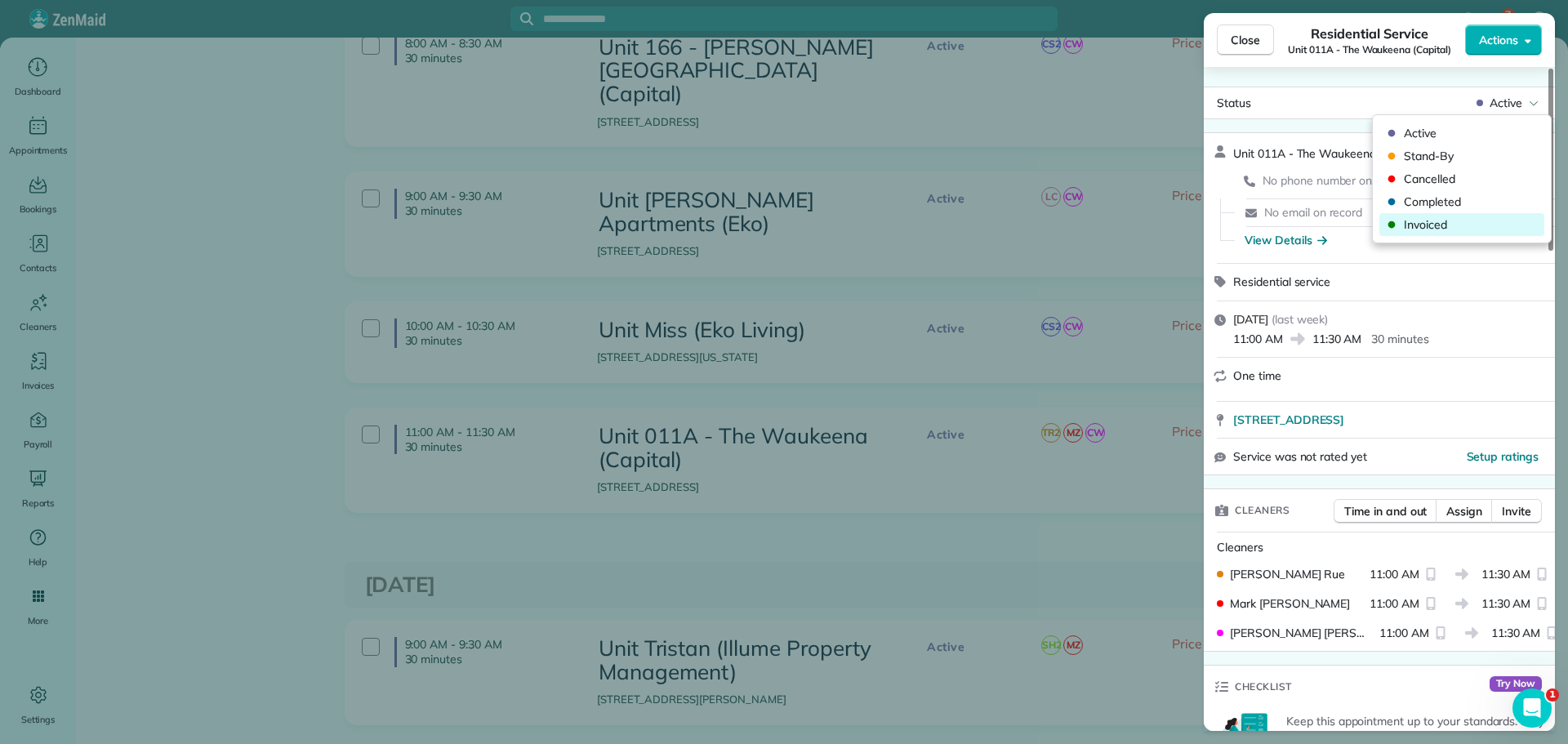
click at [1441, 223] on span "Invoiced" at bounding box center [1473, 224] width 137 height 16
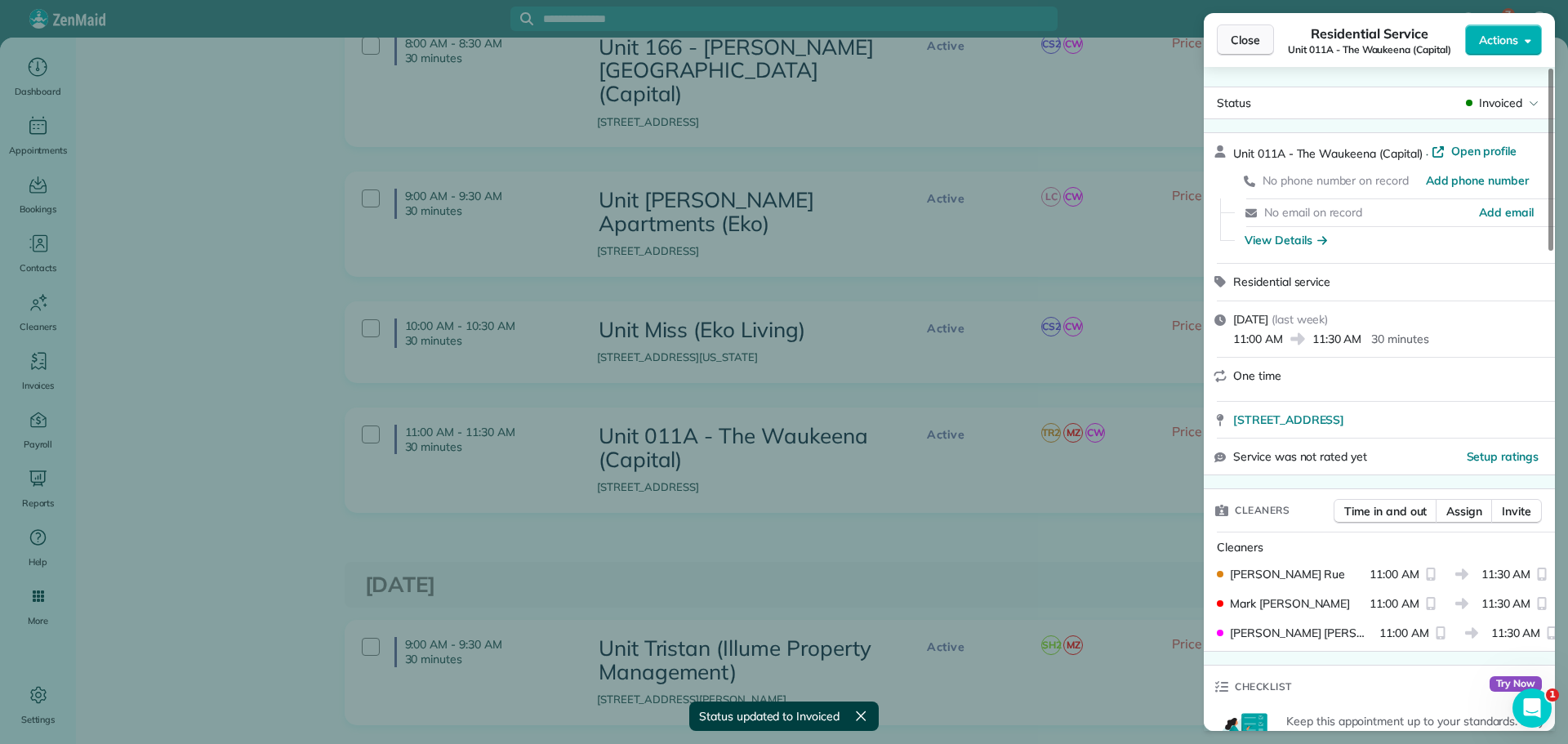
click at [1247, 43] on span "Close" at bounding box center [1246, 40] width 29 height 16
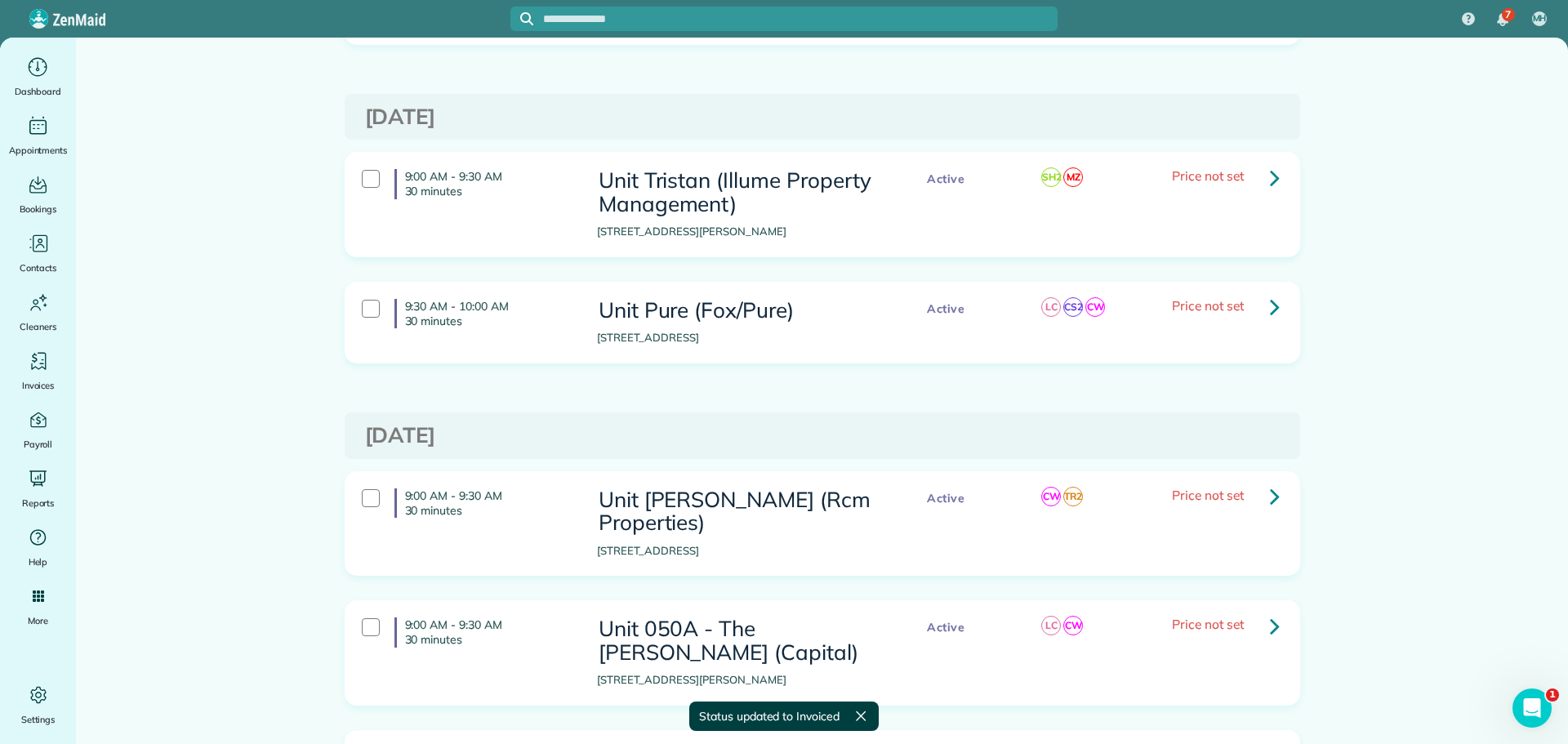
scroll to position [1143, 0]
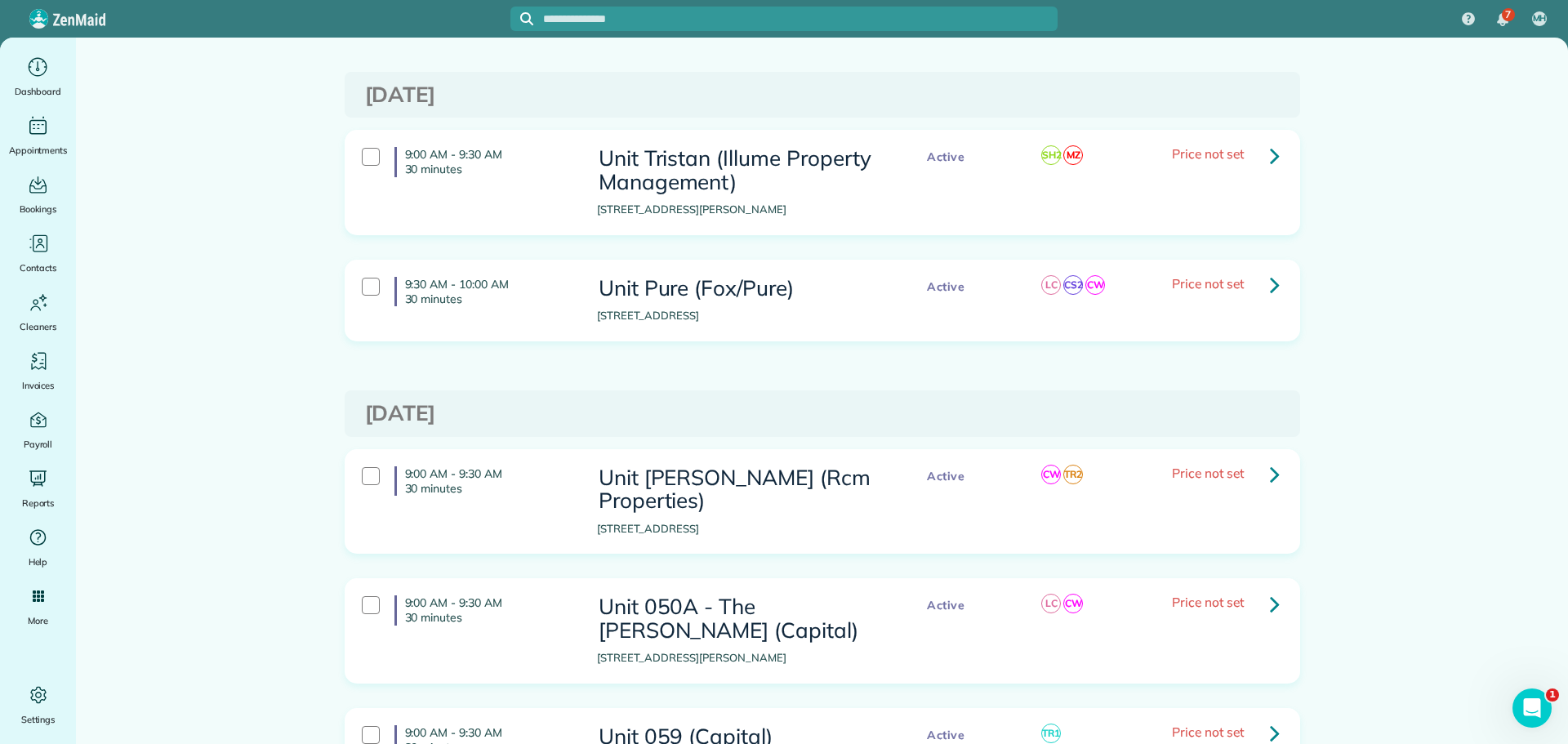
click at [1270, 141] on icon at bounding box center [1274, 155] width 10 height 28
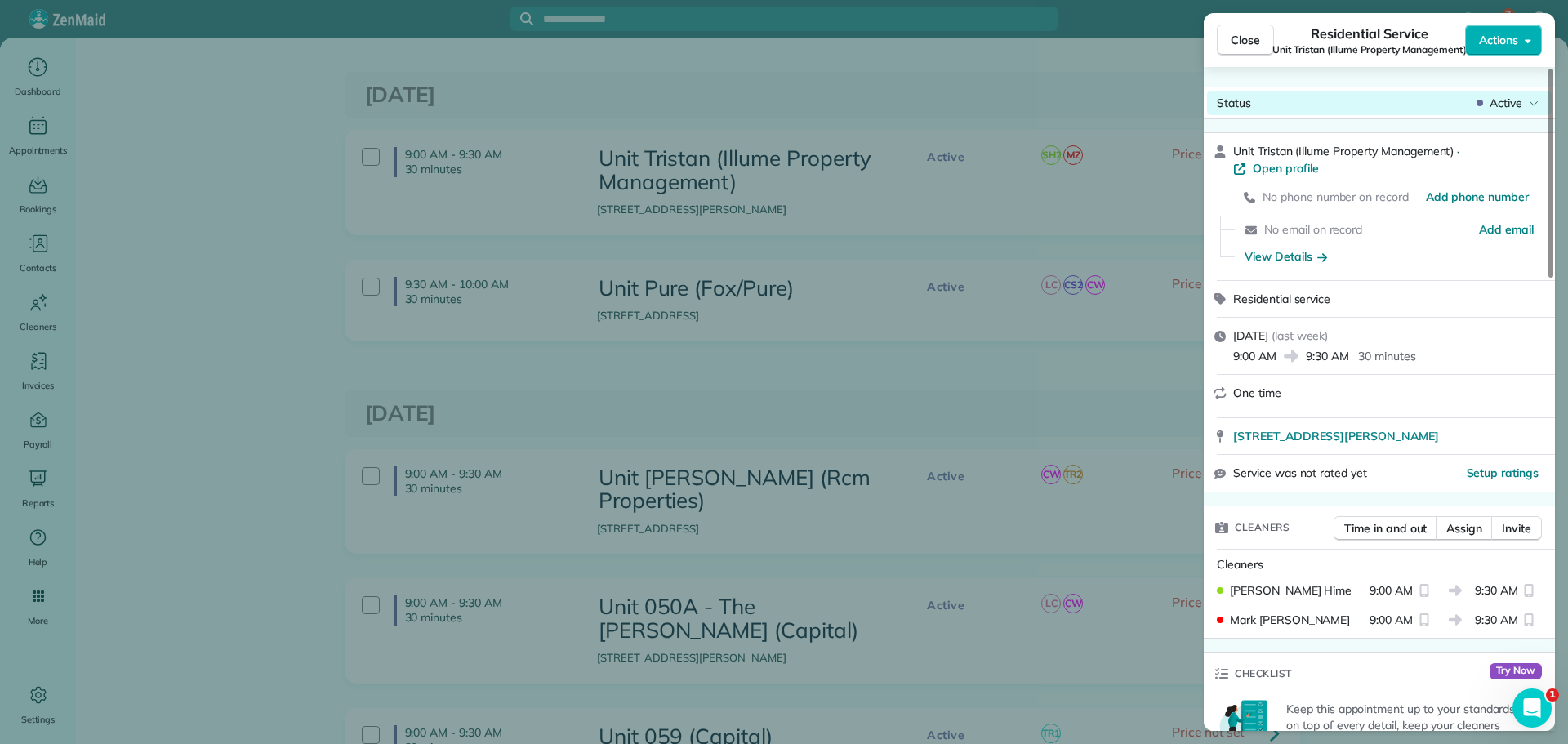
click at [1491, 98] on span "Active" at bounding box center [1506, 103] width 33 height 16
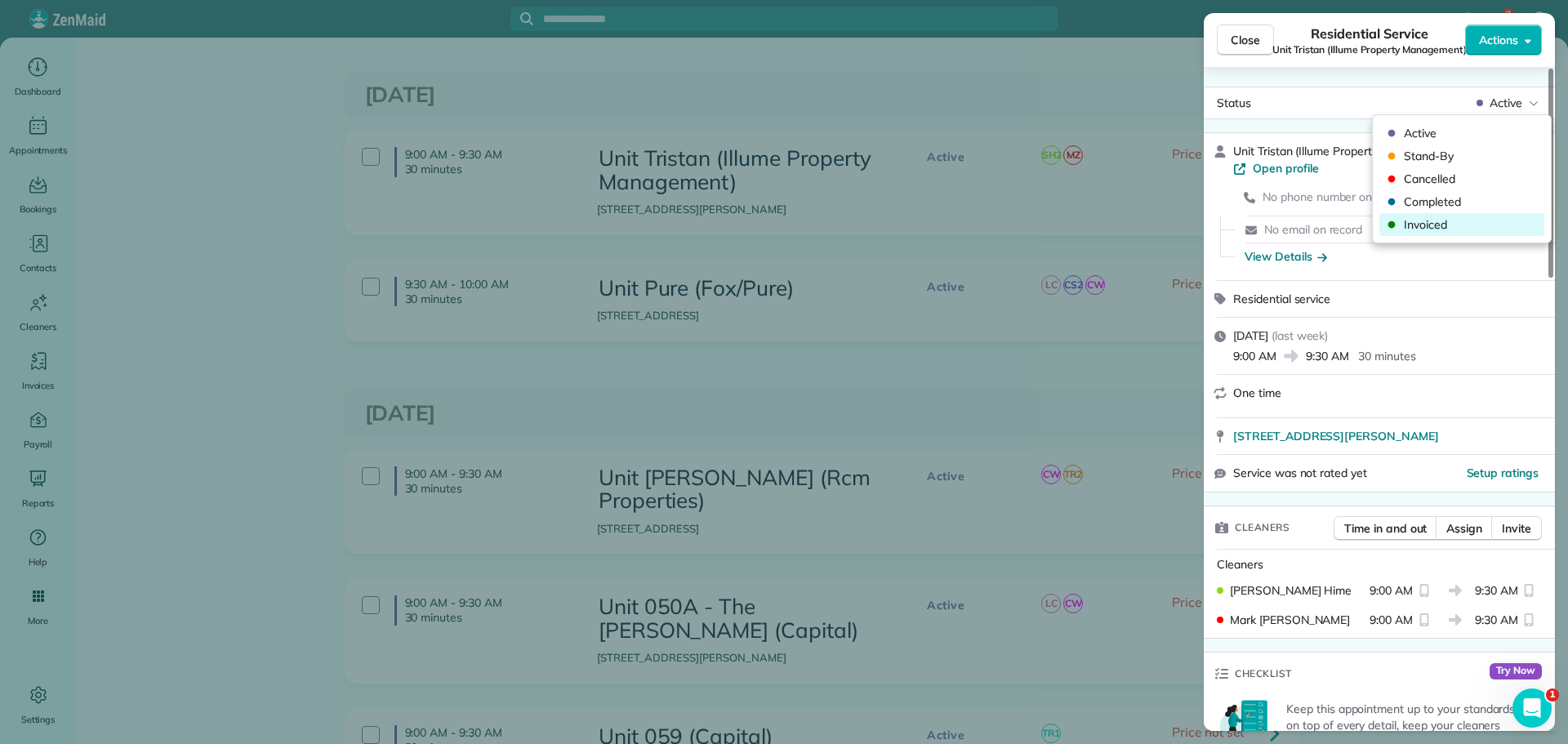
click at [1460, 219] on span "Invoiced" at bounding box center [1473, 224] width 137 height 16
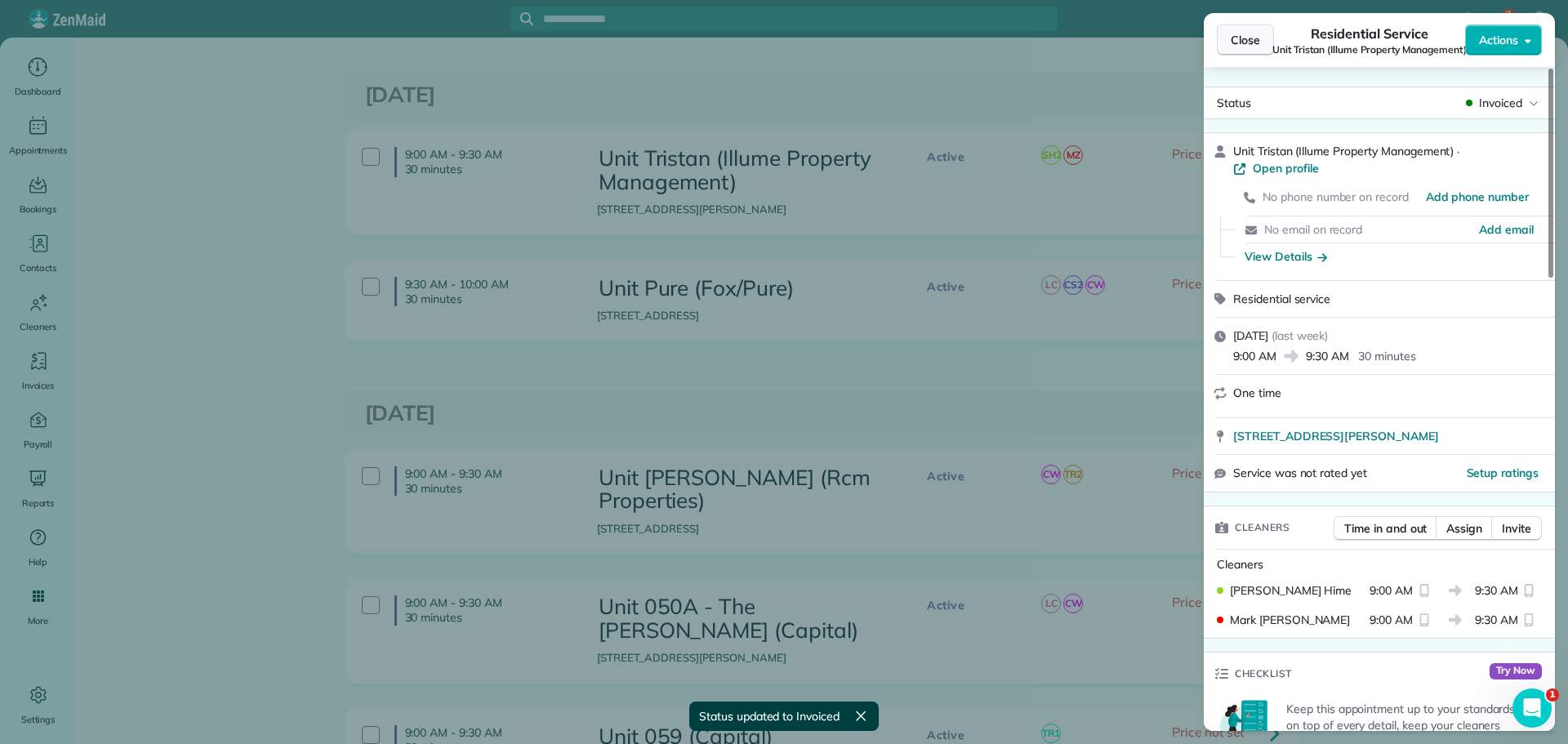
click at [1254, 38] on span "Close" at bounding box center [1246, 40] width 29 height 16
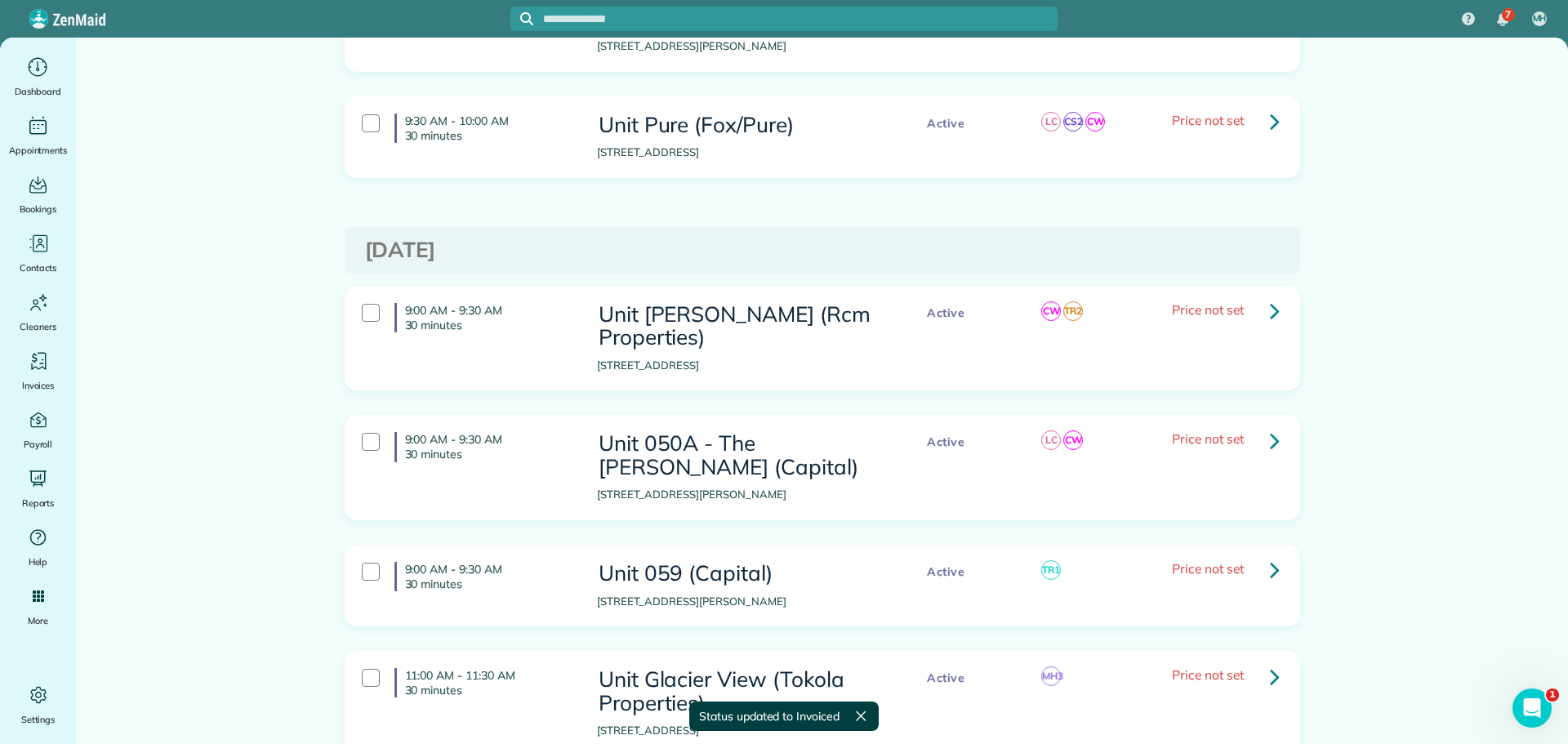
scroll to position [1388, 0]
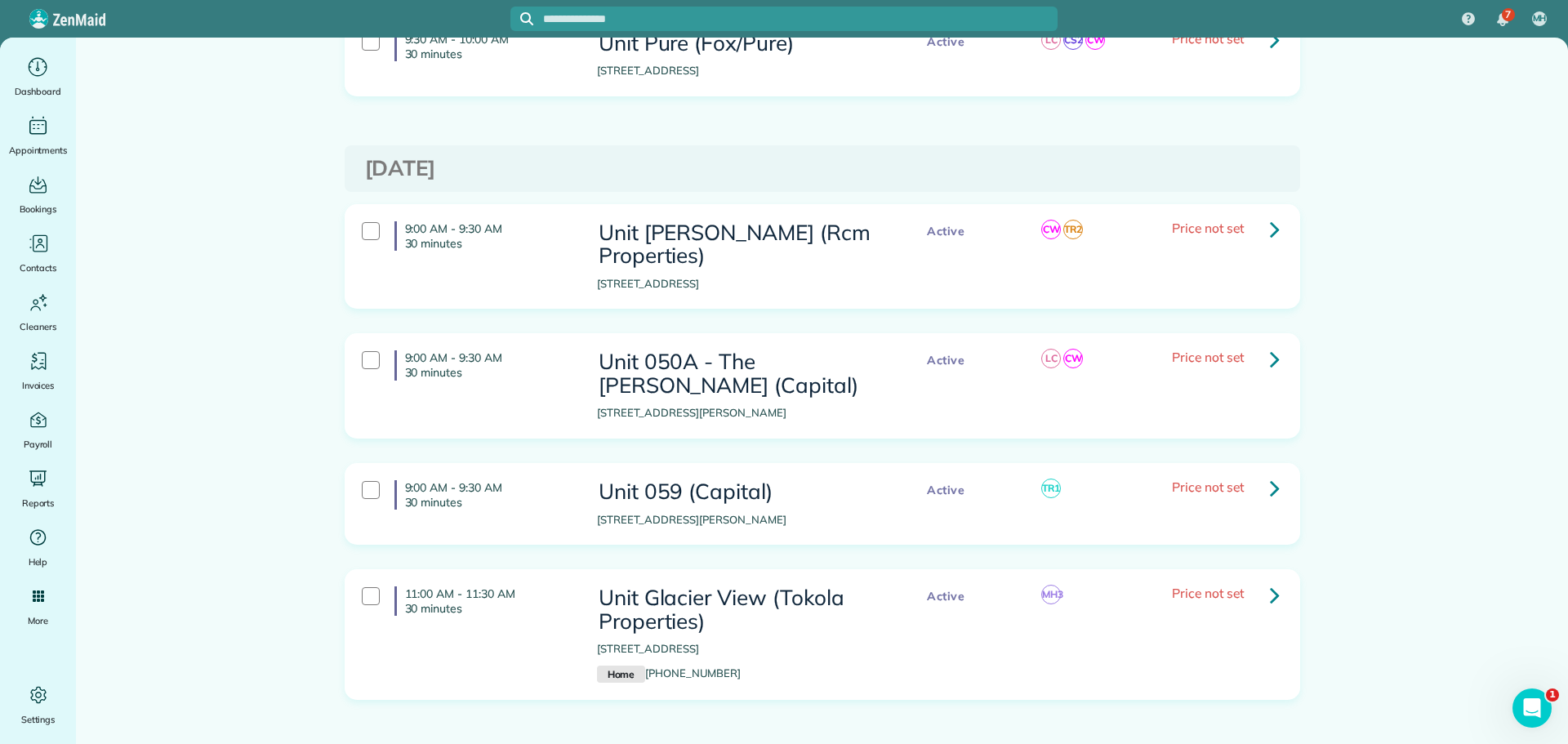
click at [1270, 215] on icon at bounding box center [1274, 229] width 10 height 28
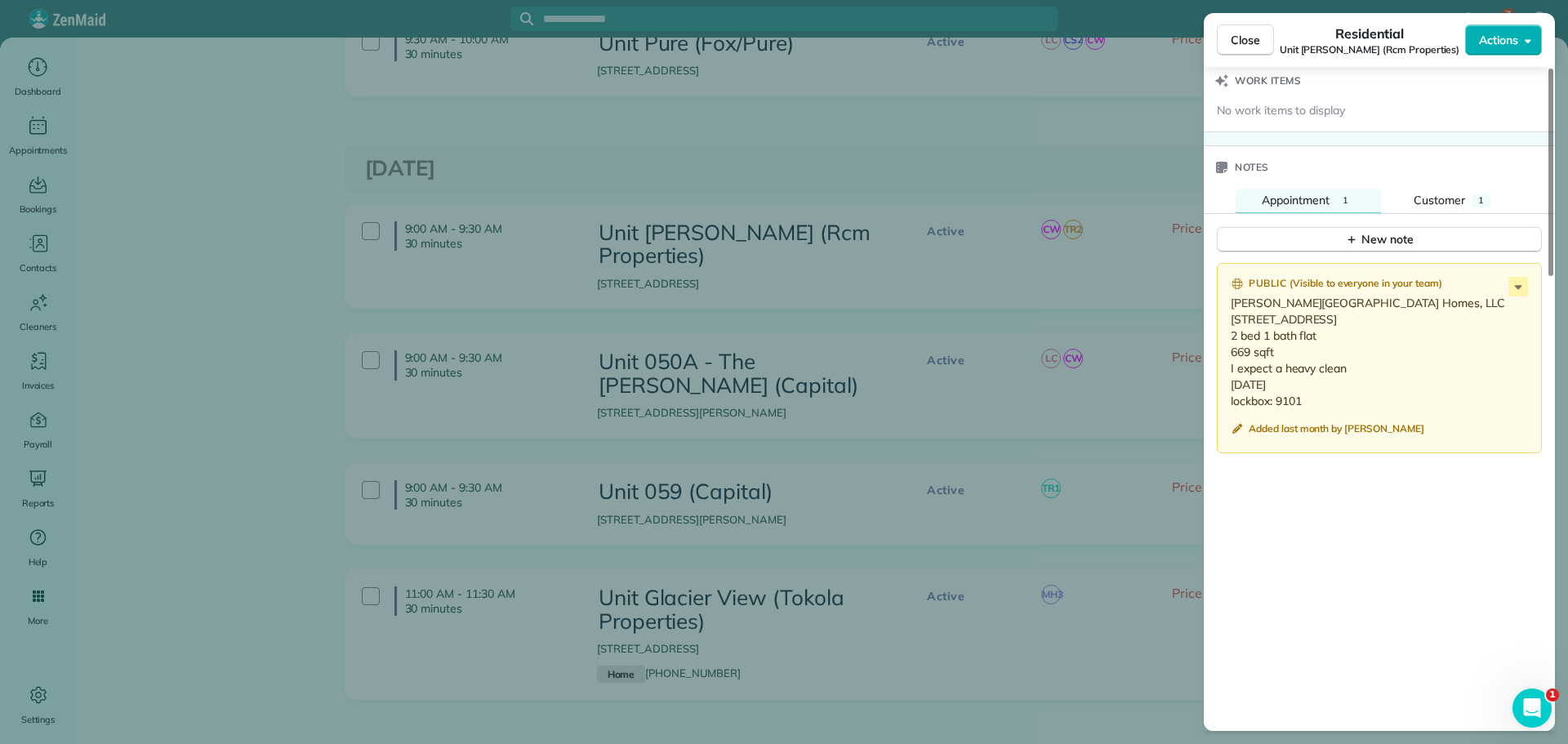
scroll to position [1307, 0]
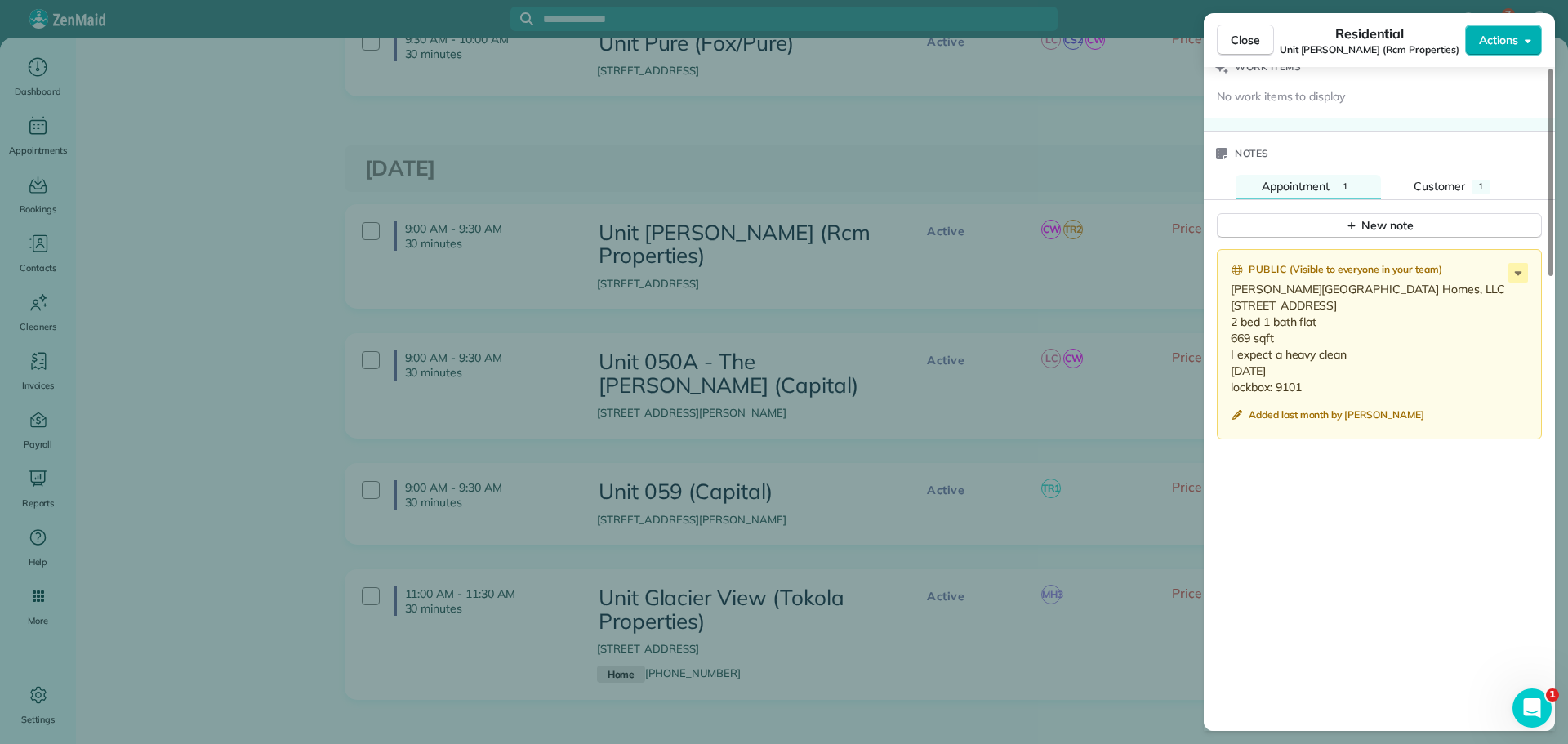
drag, startPoint x: 1272, startPoint y: 384, endPoint x: 1222, endPoint y: 292, distance: 104.7
click at [1222, 292] on div "Public ( Visible to everyone in your team ) Benford Court Apartment Homes, LLC …" at bounding box center [1379, 344] width 325 height 191
copy p "Benford Court Apartment Homes, LLC 1300 NE 181st Ave, Portland, Or 97230 unit 3…"
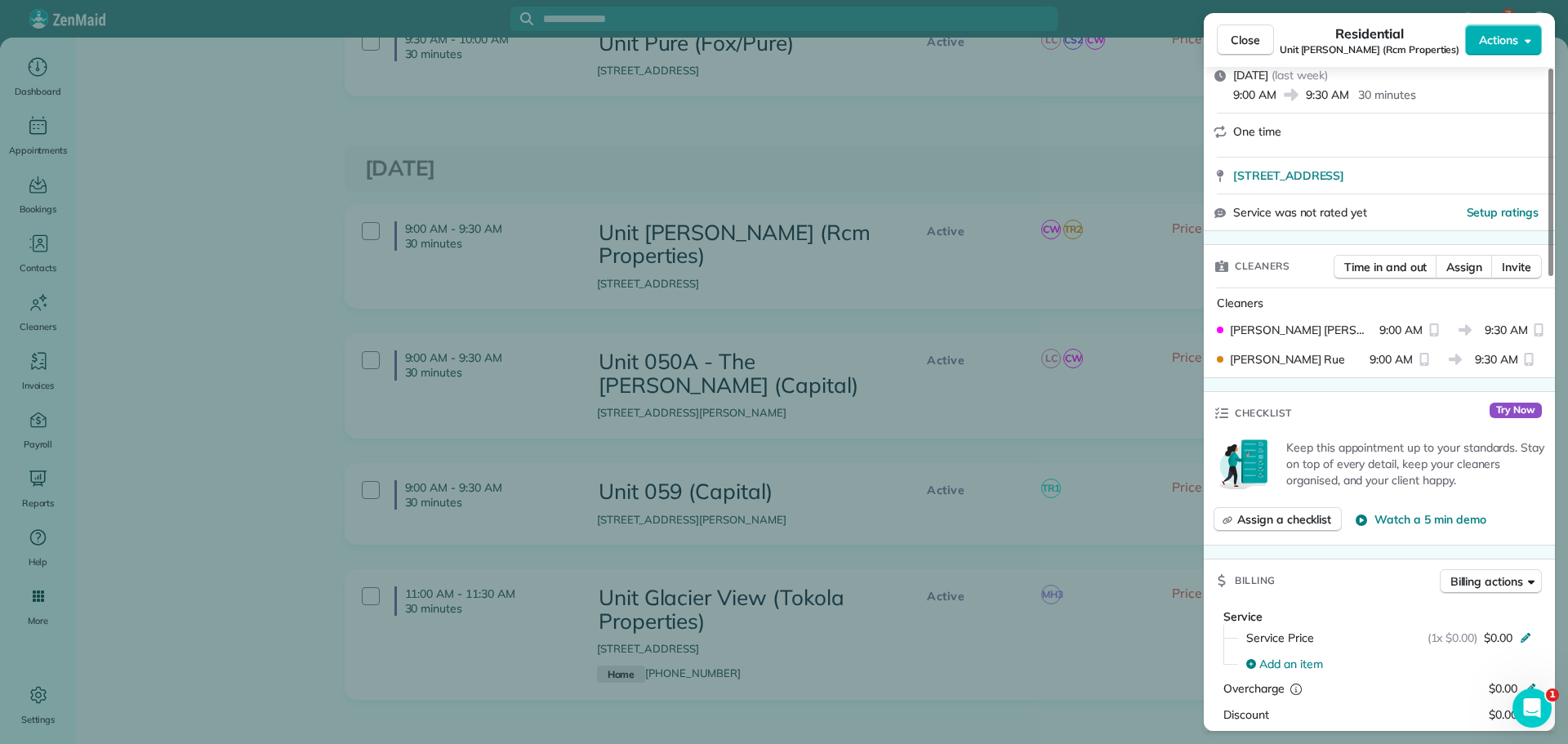
scroll to position [0, 0]
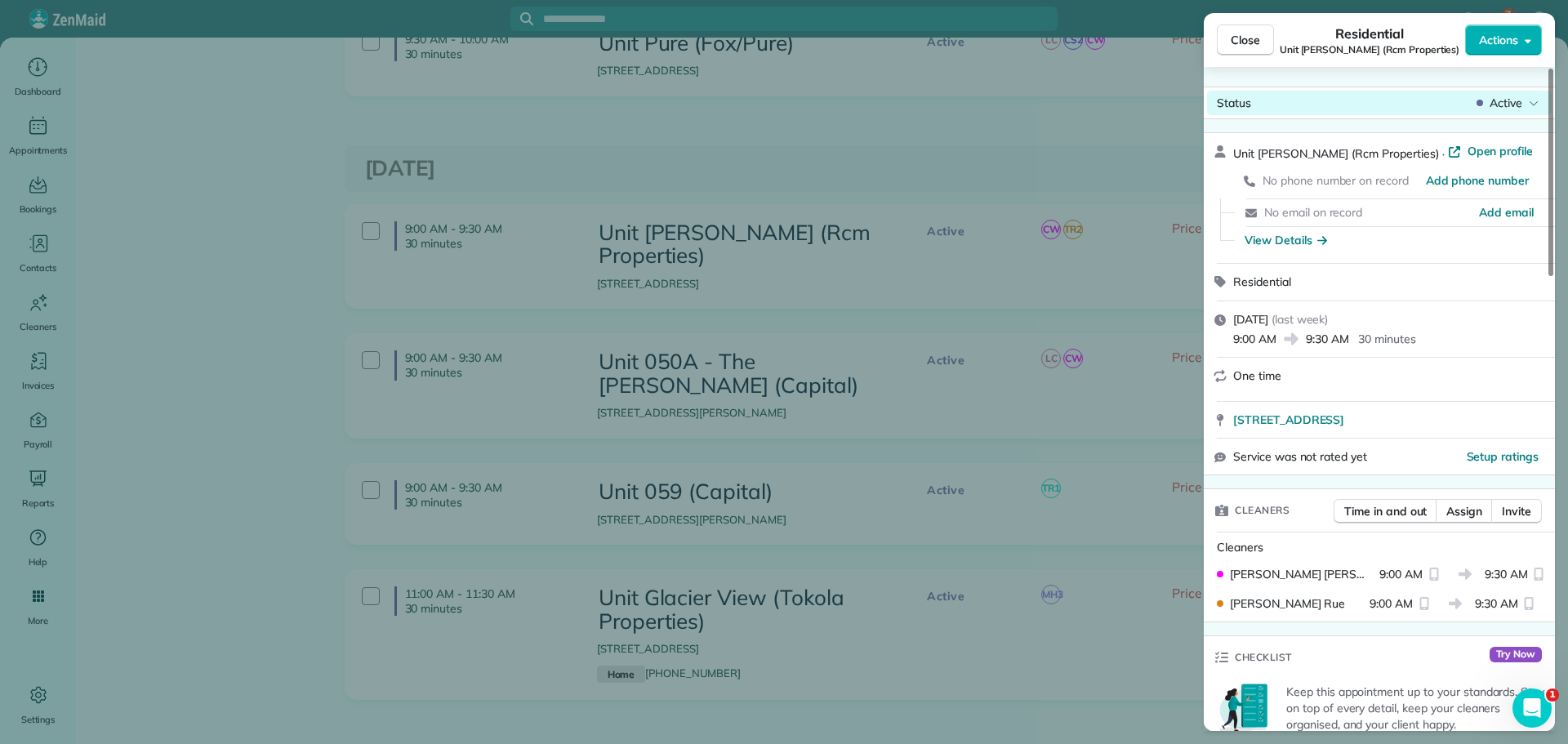
click at [1511, 103] on span "Active" at bounding box center [1506, 103] width 33 height 16
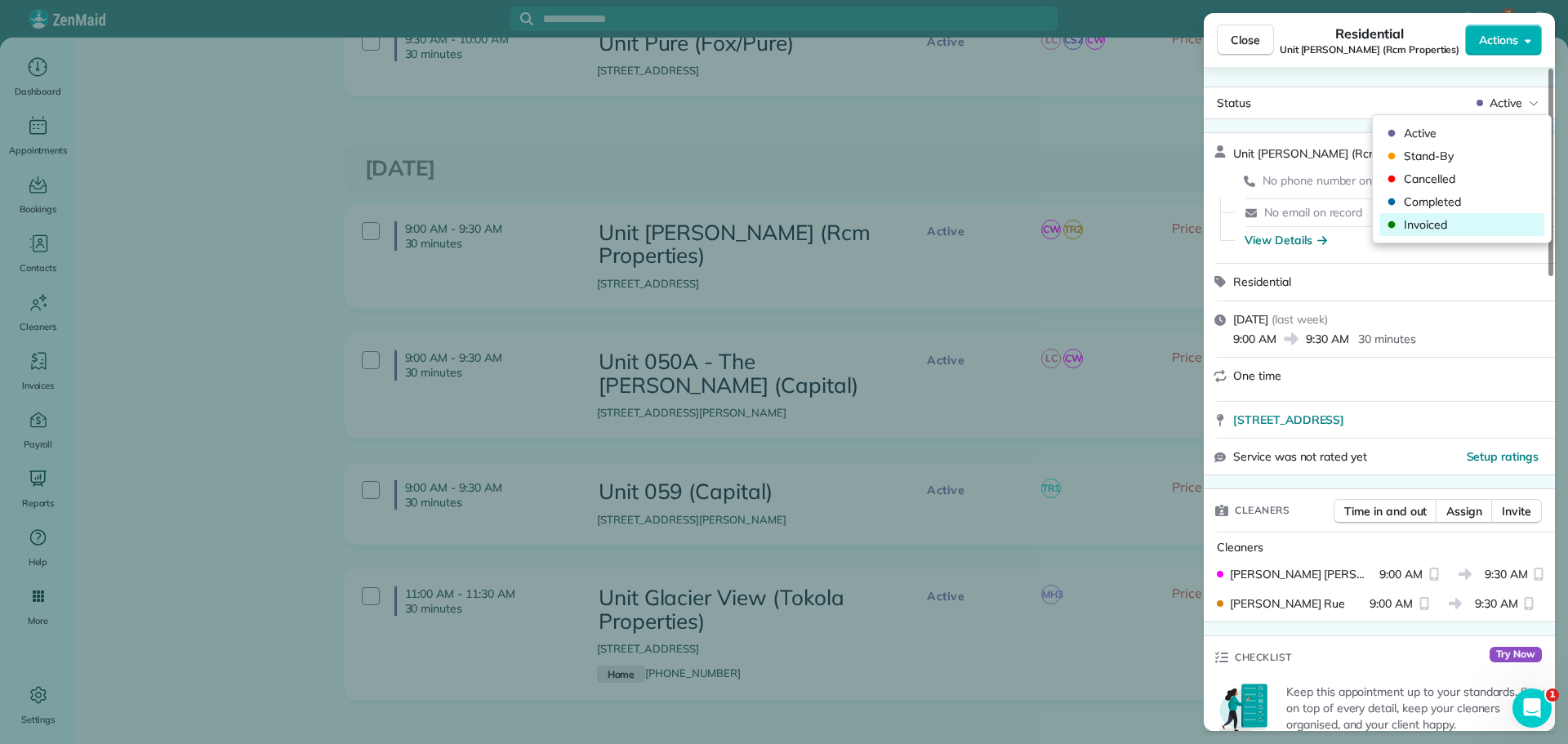
click at [1440, 227] on span "Invoiced" at bounding box center [1473, 224] width 137 height 16
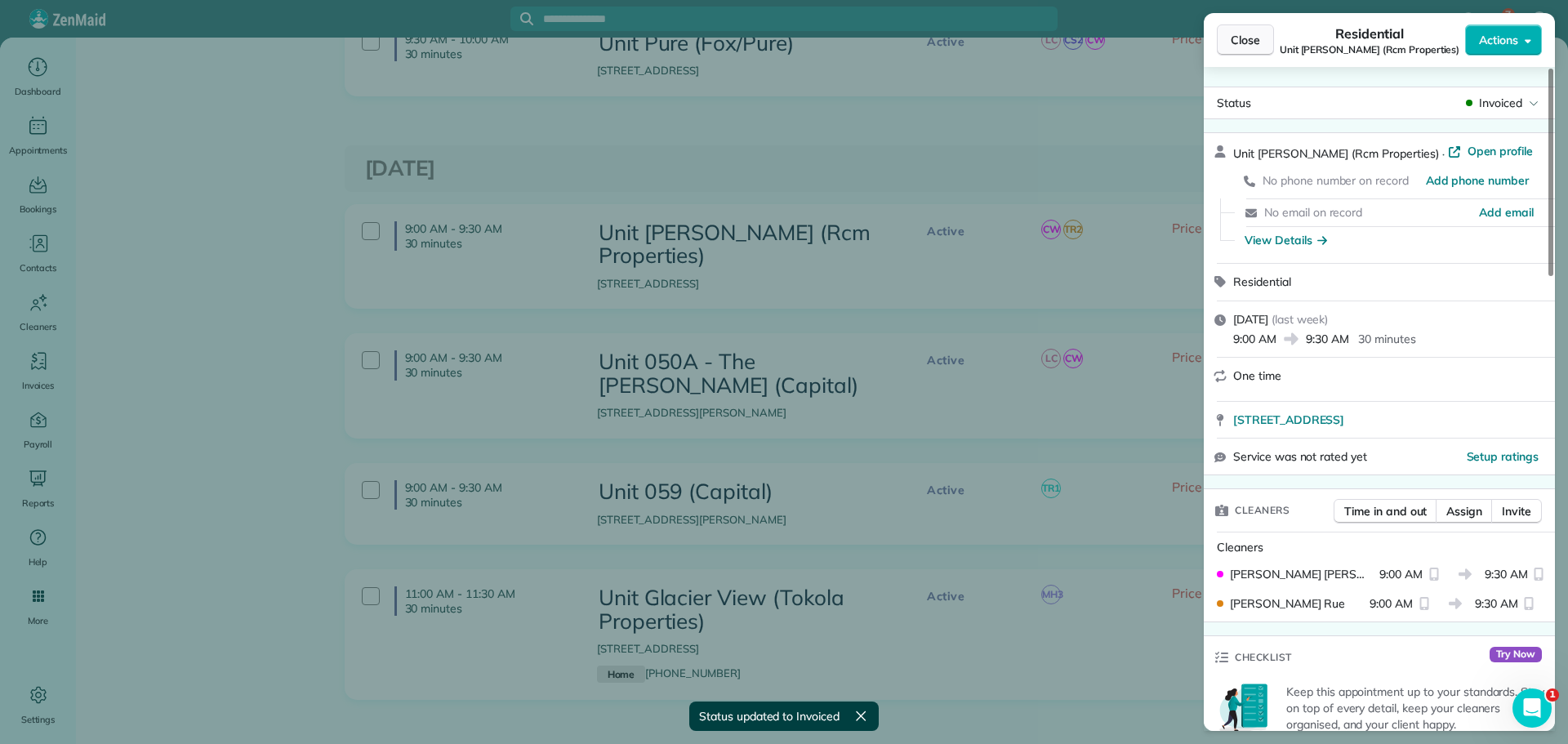
click at [1231, 37] on span "Close" at bounding box center [1246, 40] width 29 height 16
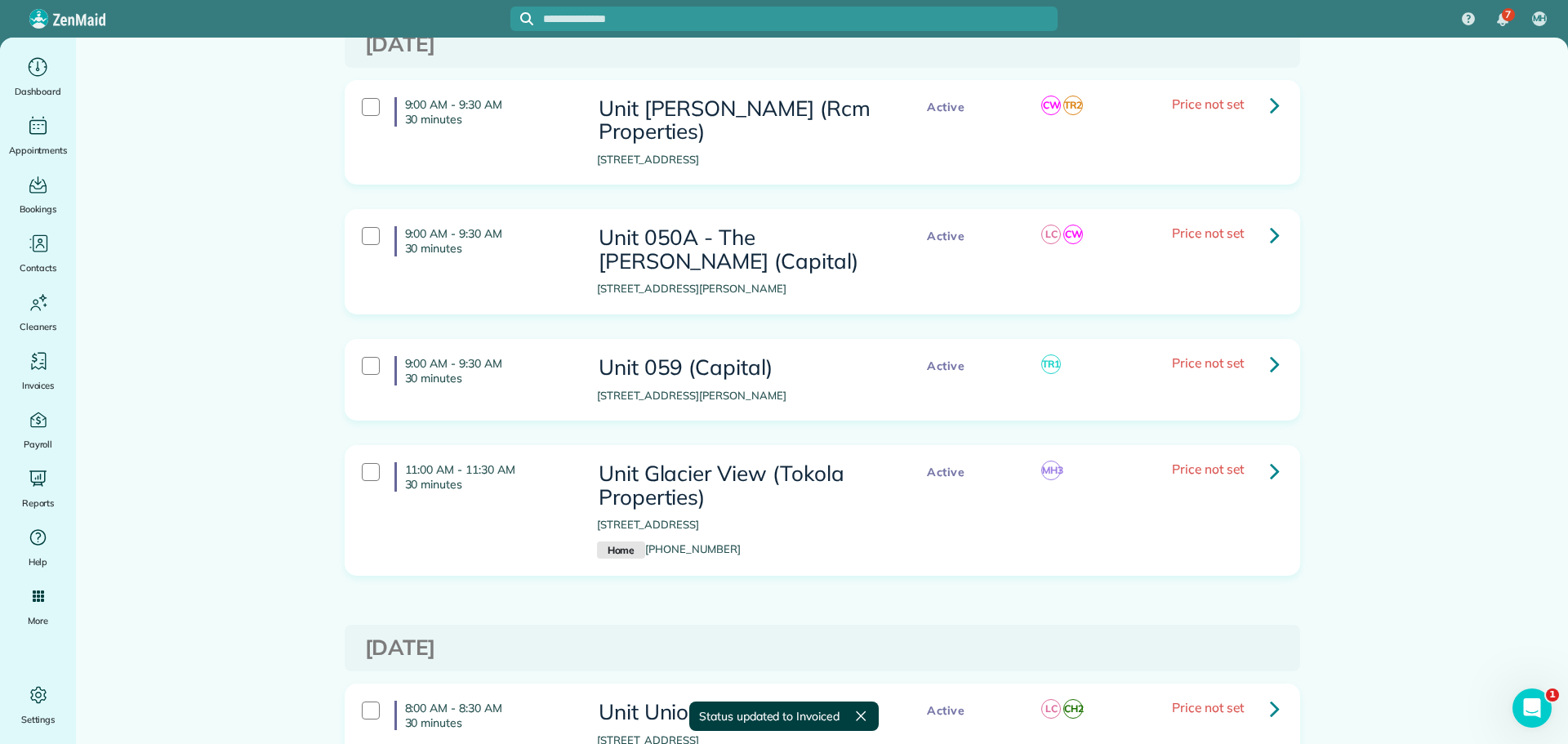
scroll to position [1551, 0]
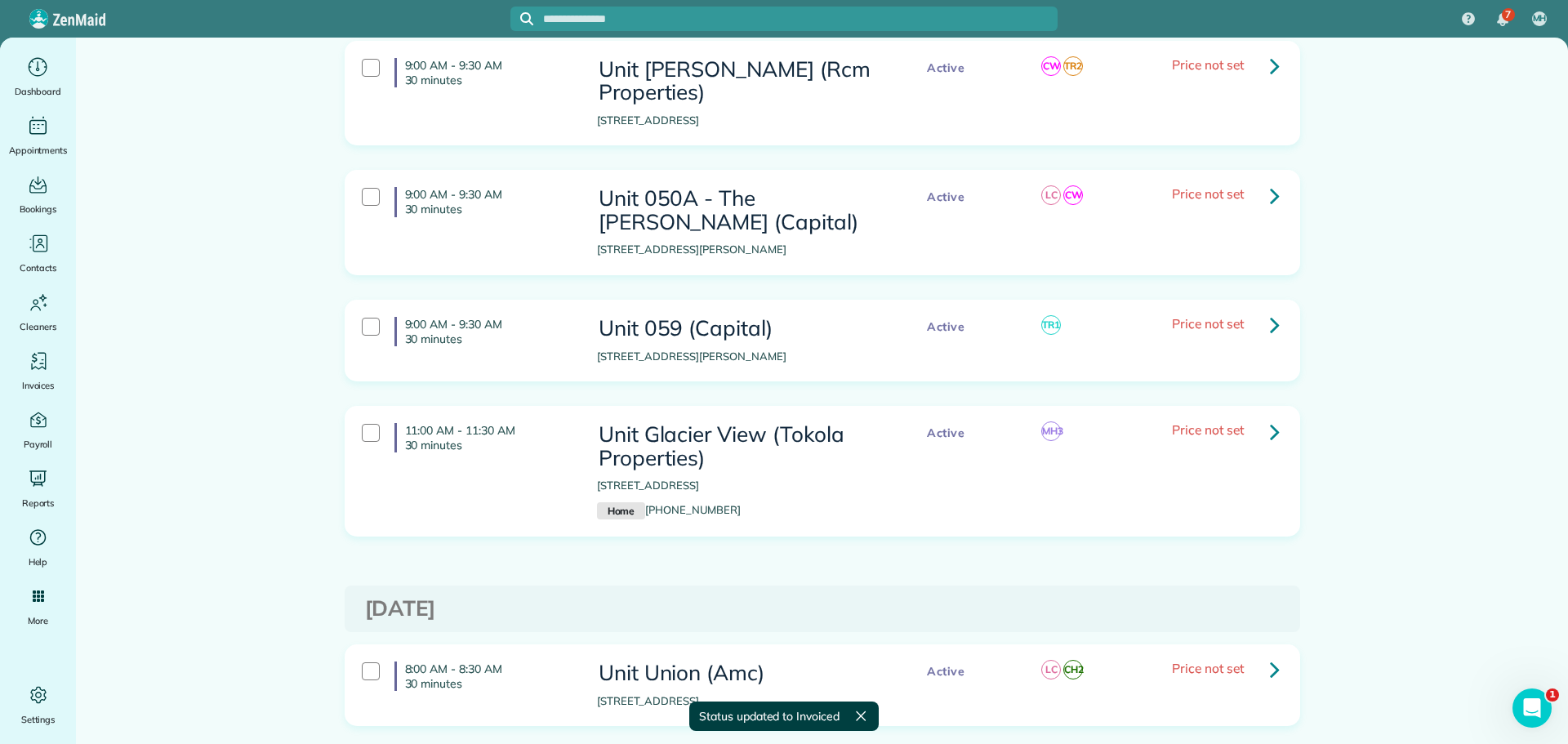
click at [1270, 181] on icon at bounding box center [1274, 195] width 10 height 28
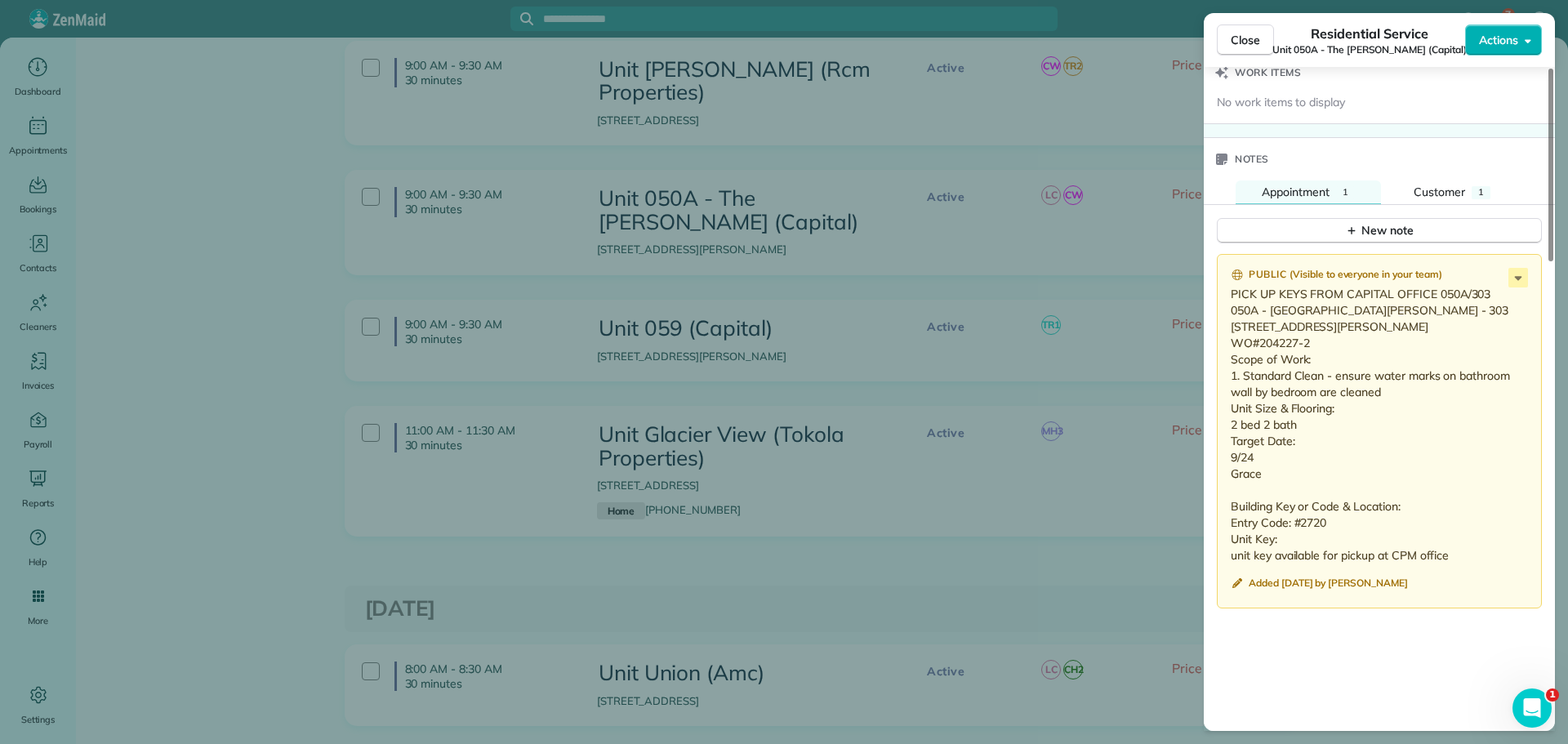
scroll to position [1309, 0]
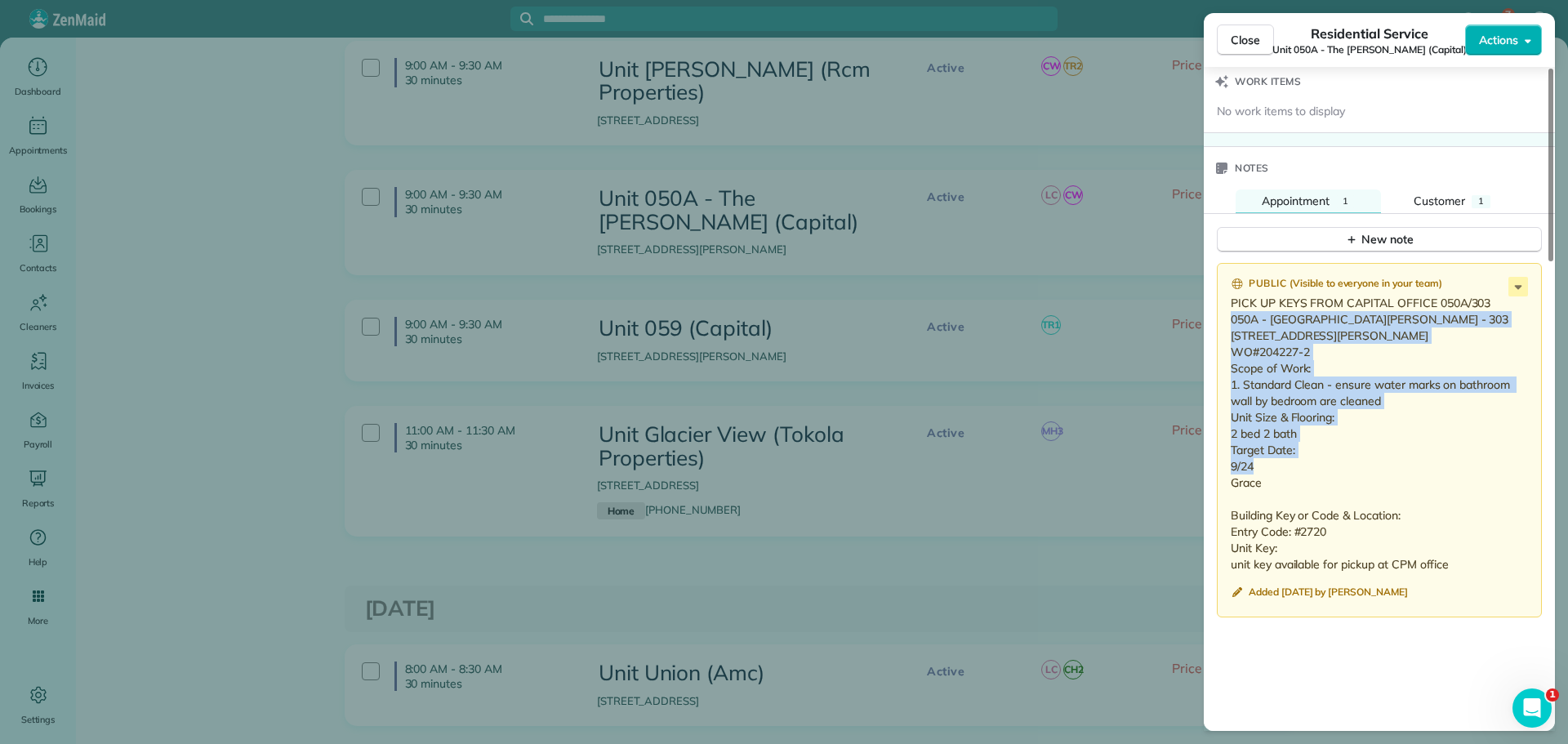
drag, startPoint x: 1270, startPoint y: 480, endPoint x: 1224, endPoint y: 302, distance: 183.8
click at [1224, 302] on div "Public ( Visible to everyone in your team ) PICK UP KEYS FROM CAPITAL OFFICE 05…" at bounding box center [1379, 439] width 325 height 354
copy p "050A - The Serrano - 303 2250 NE Glisan St #303 Portland, OR 97232 WO#204227-2 …"
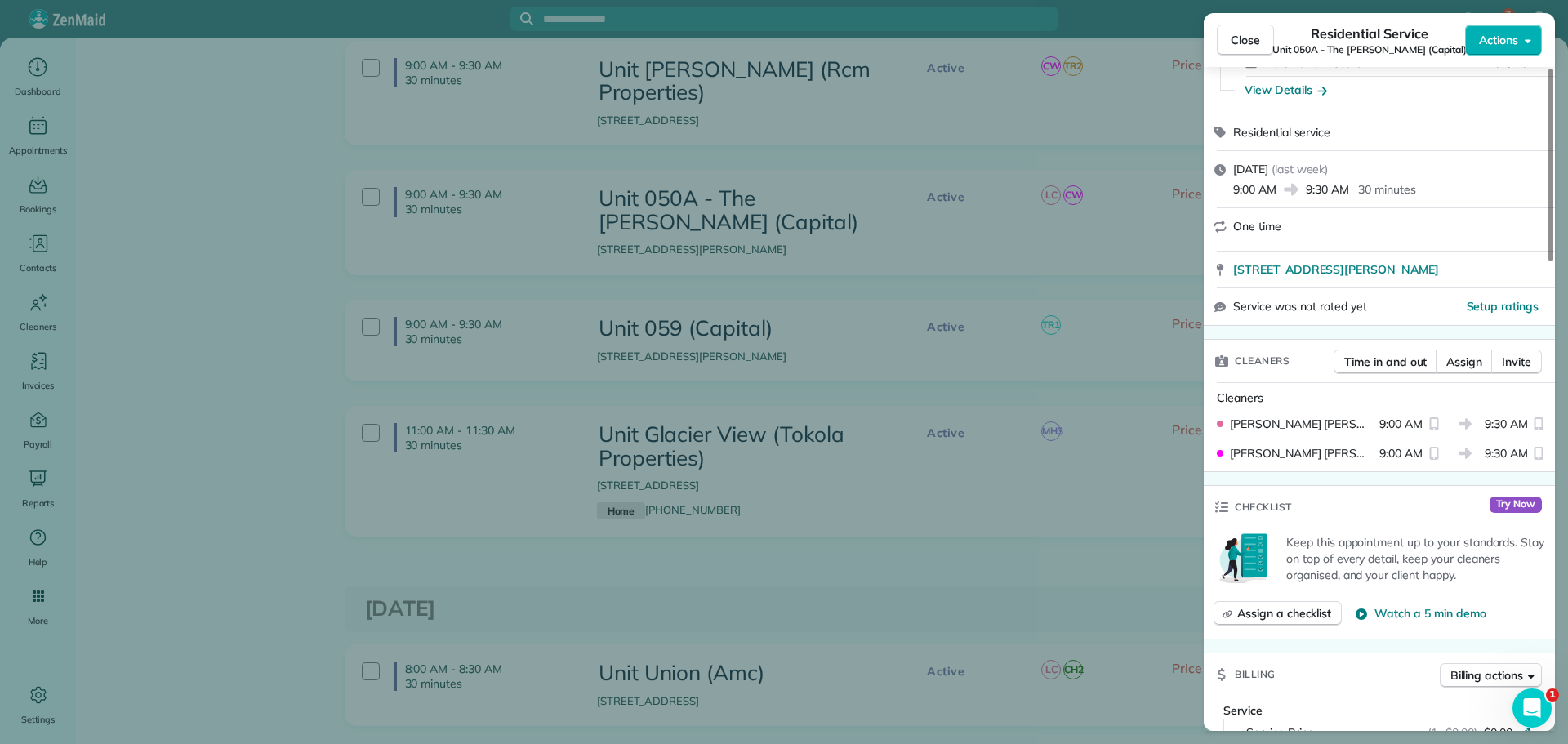
scroll to position [0, 0]
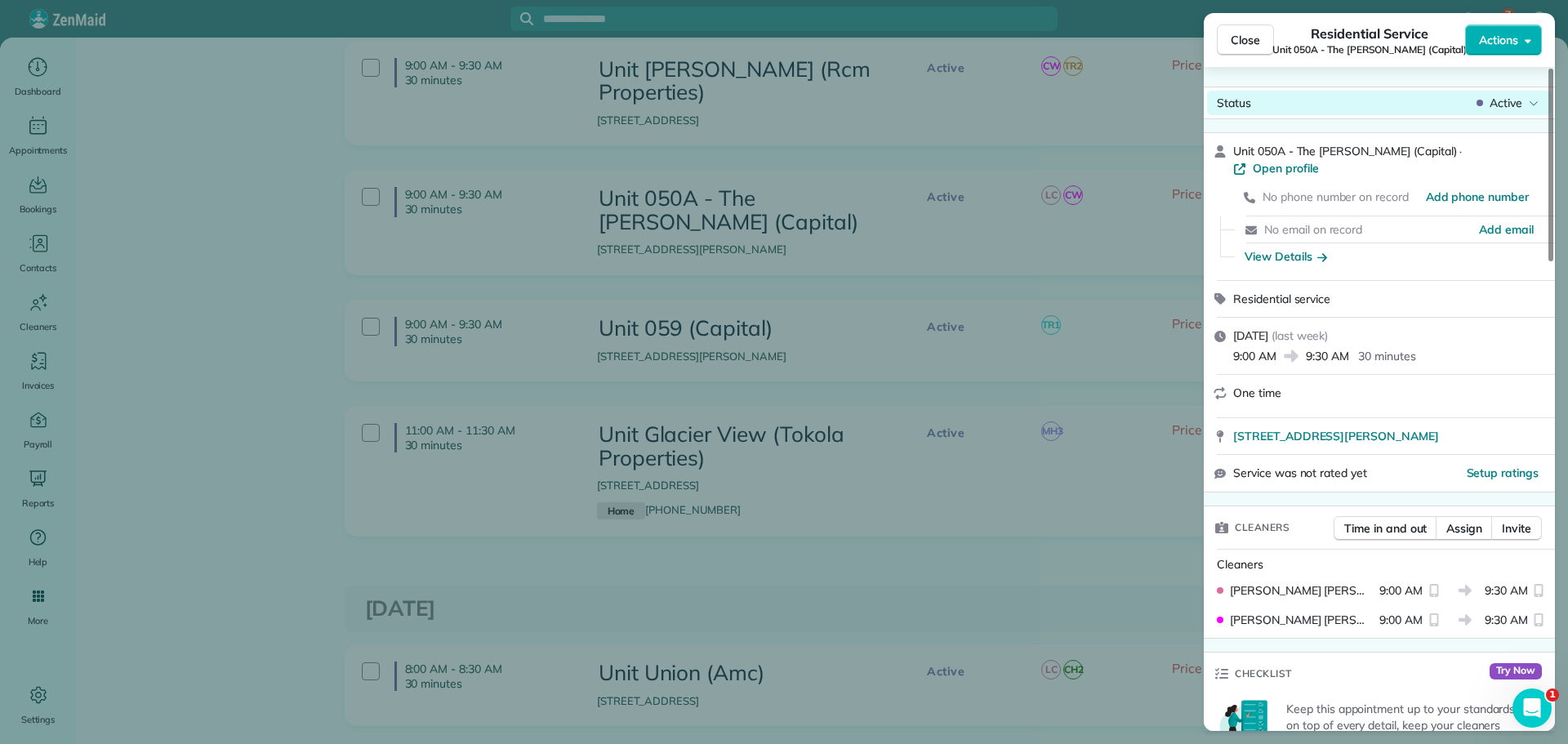
click at [1519, 102] on span "Active" at bounding box center [1506, 103] width 33 height 16
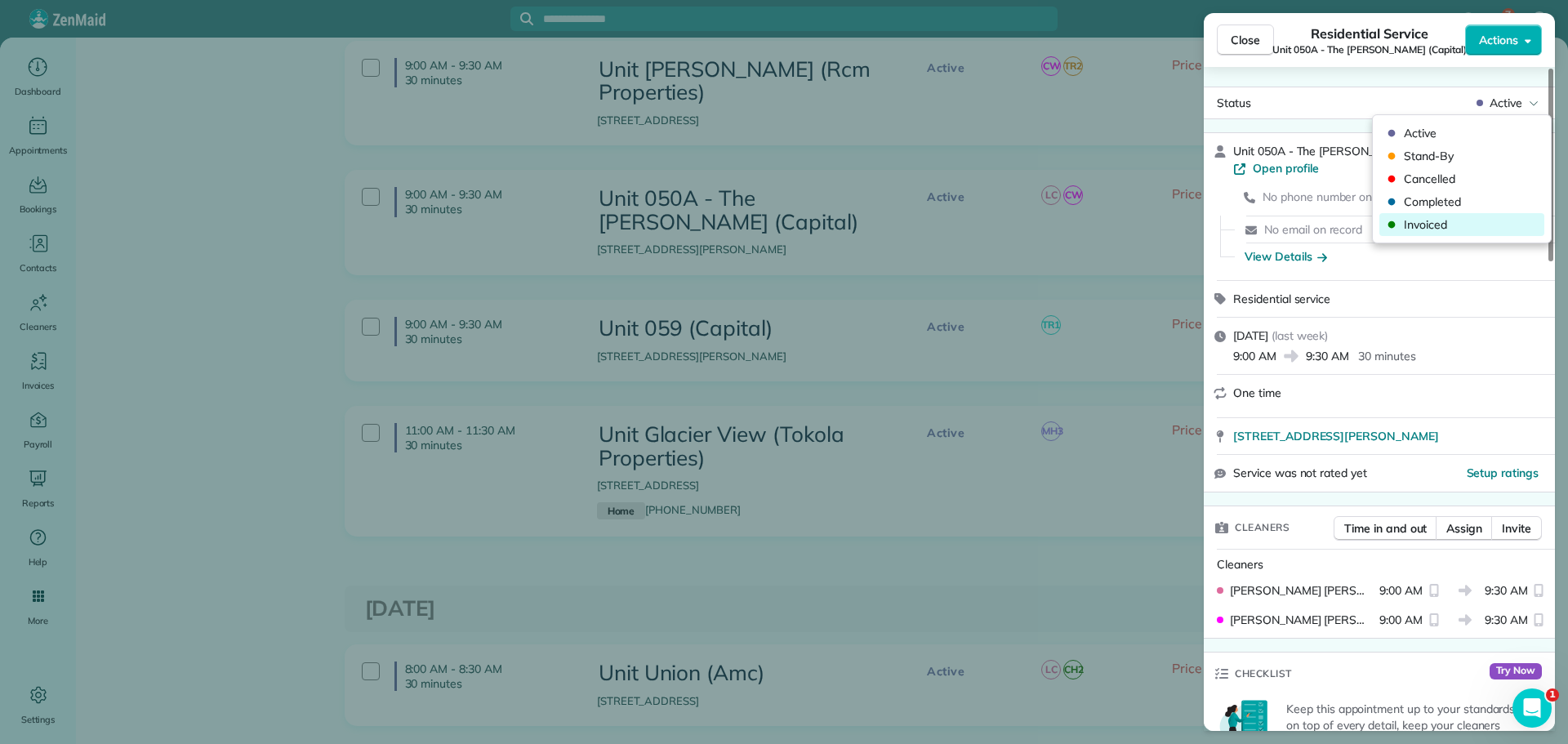
click at [1441, 229] on span "Invoiced" at bounding box center [1473, 224] width 137 height 16
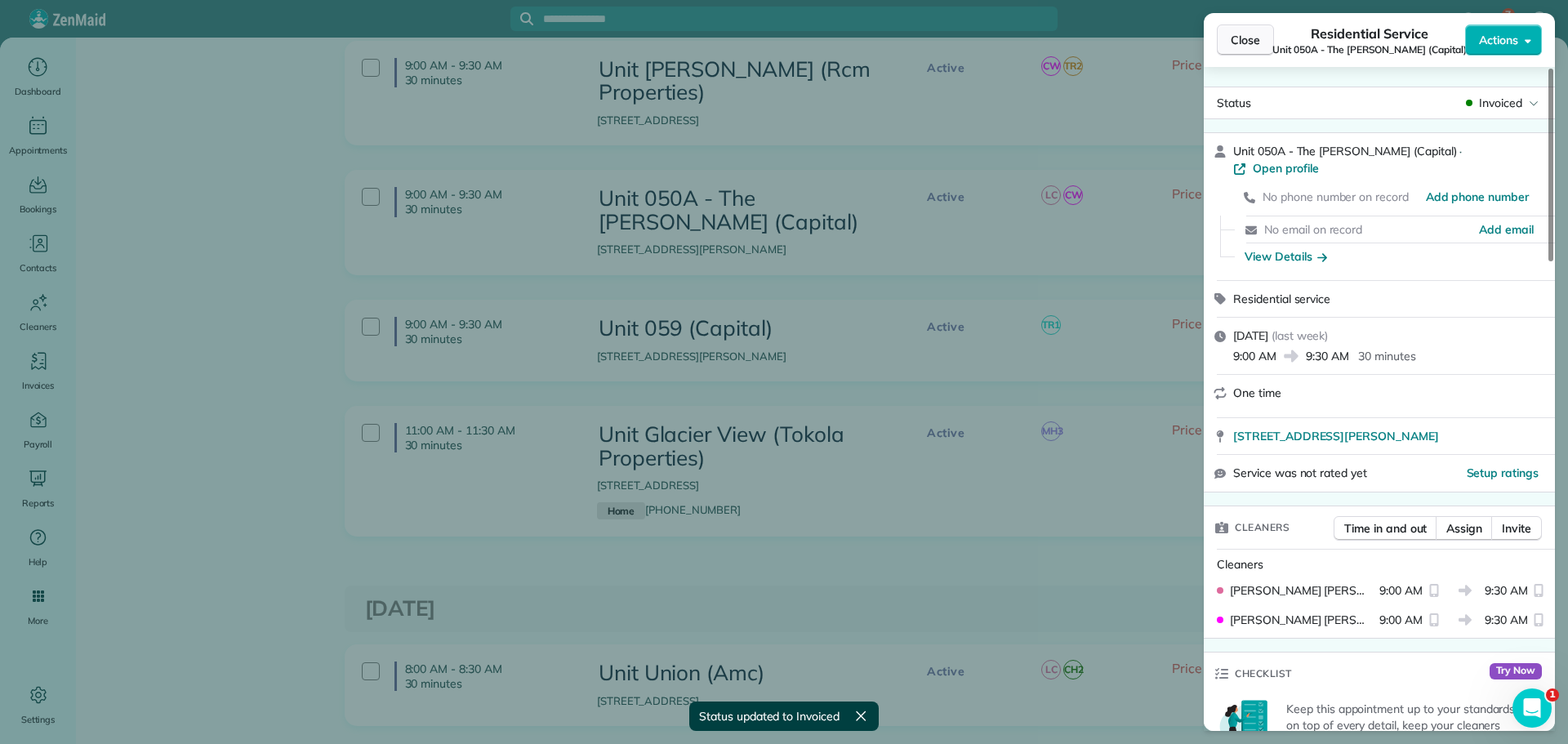
click at [1246, 40] on span "Close" at bounding box center [1246, 40] width 29 height 16
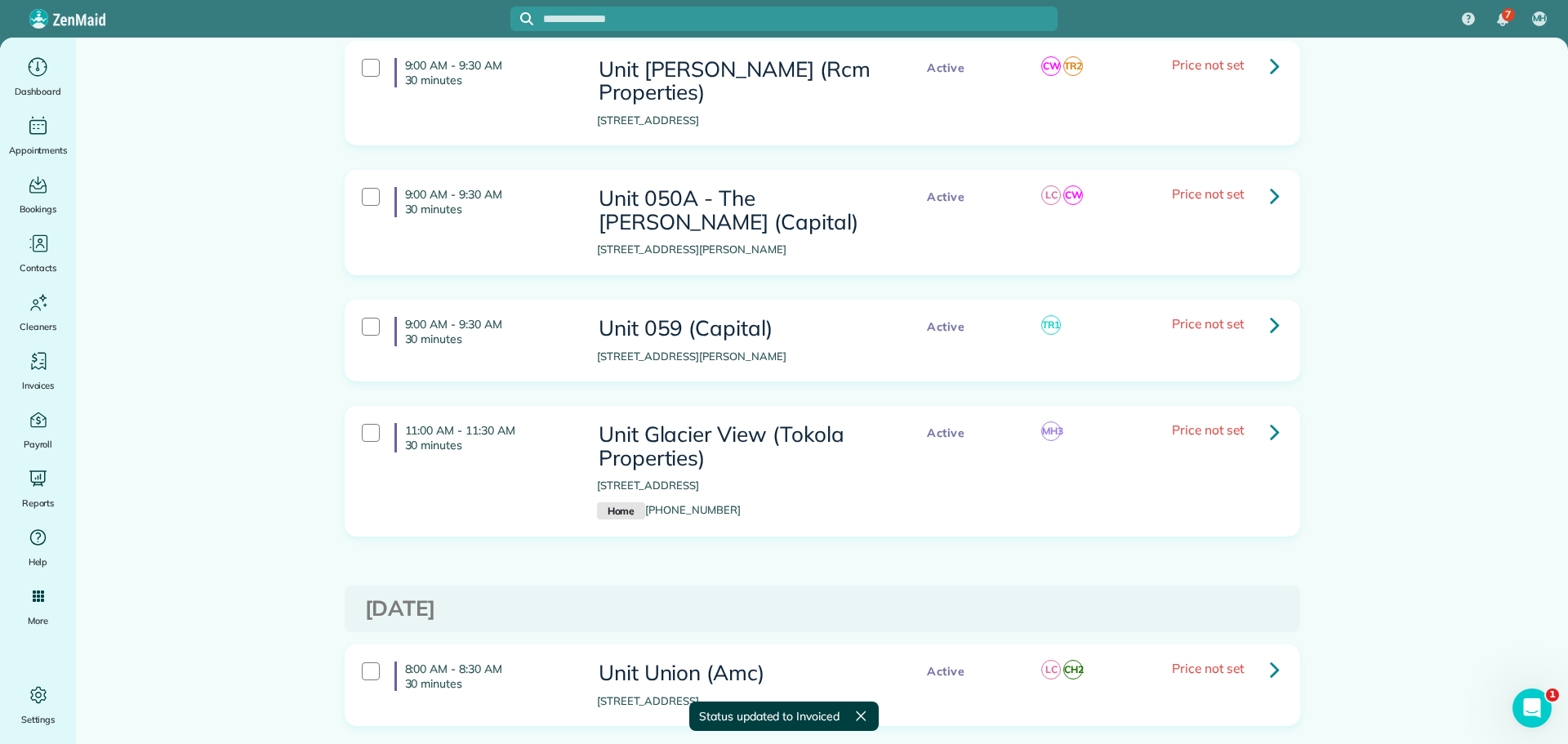
click at [1270, 310] on icon at bounding box center [1274, 324] width 10 height 28
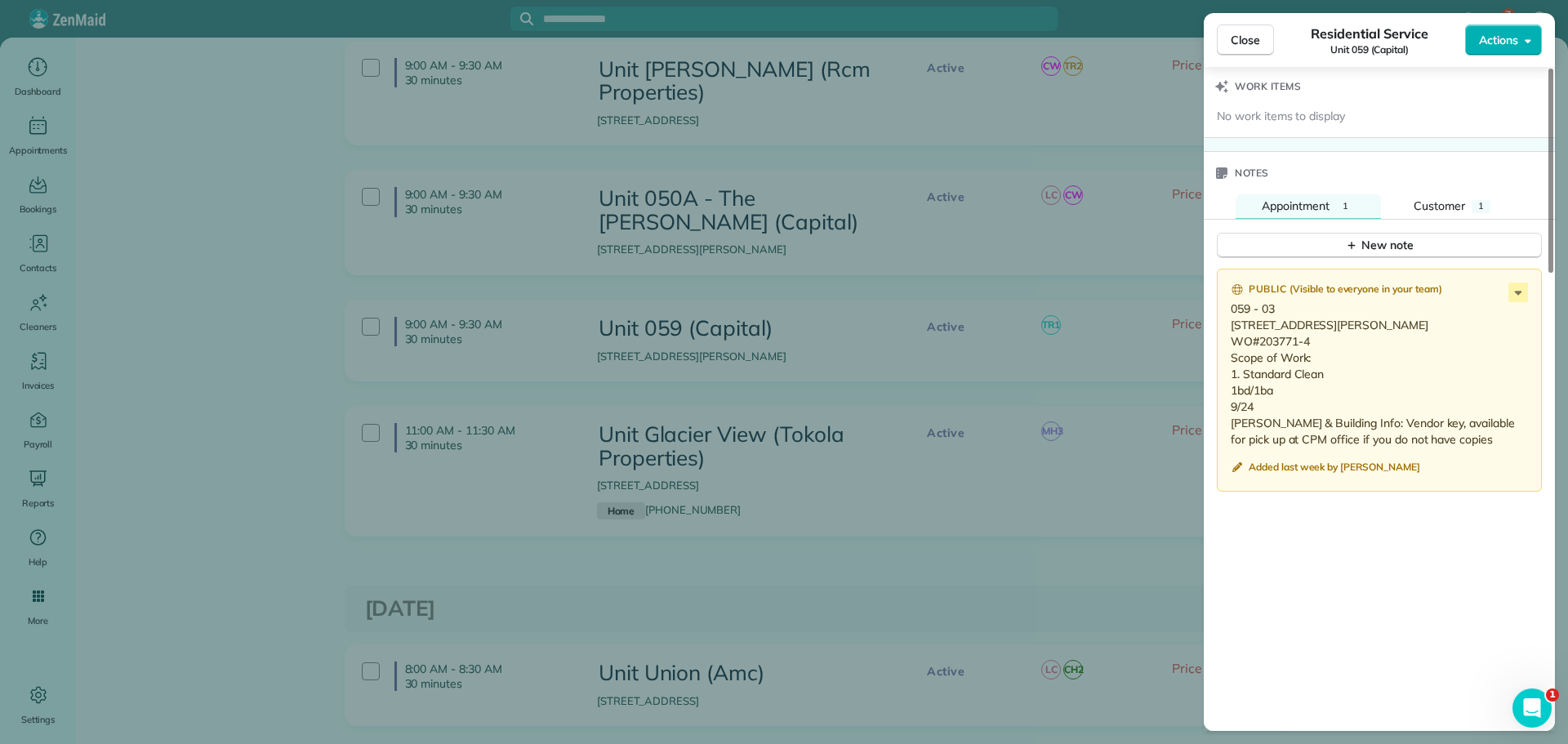
scroll to position [1307, 0]
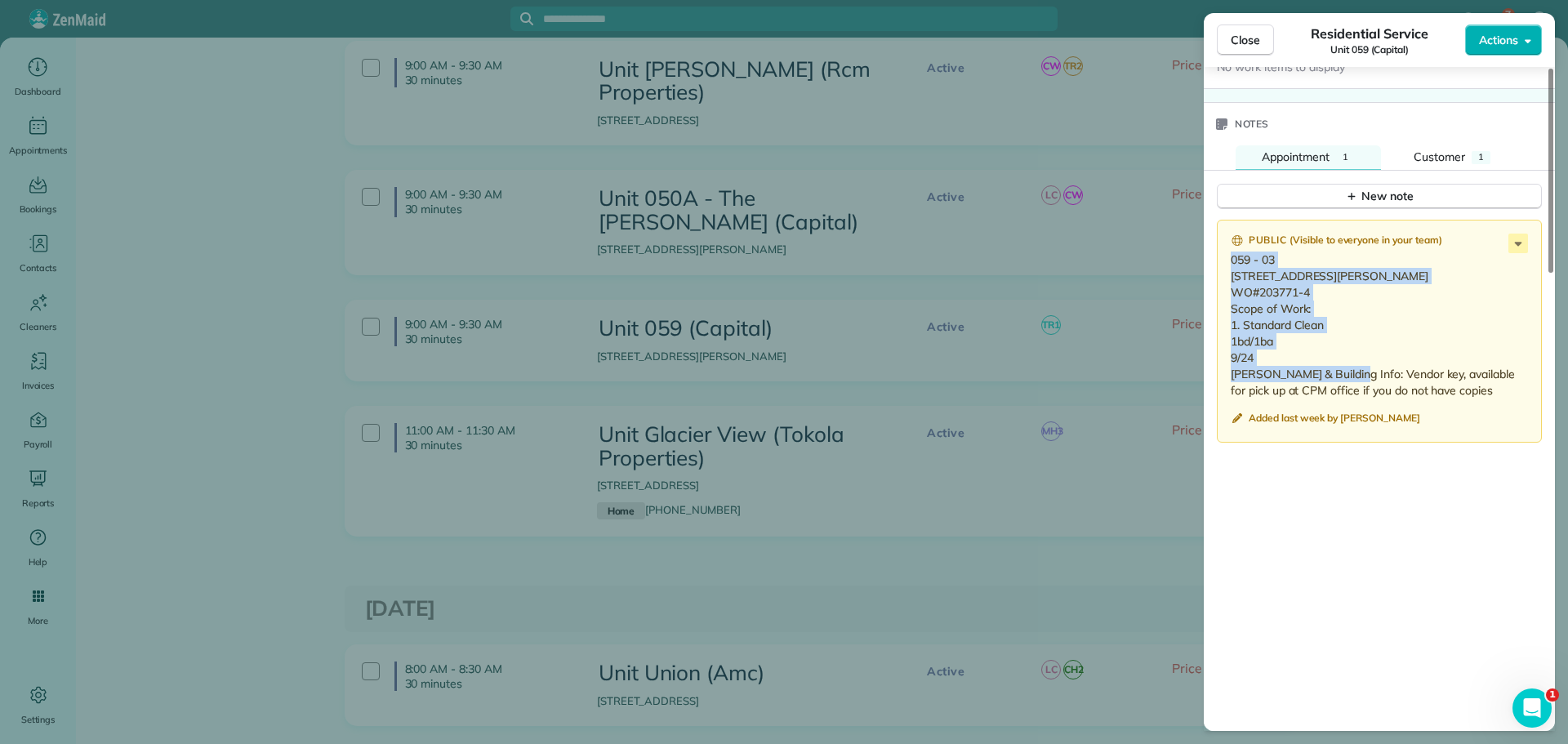
drag, startPoint x: 1267, startPoint y: 390, endPoint x: 1224, endPoint y: 262, distance: 135.0
click at [1224, 262] on div "Public ( Visible to everyone in your team ) 059 - 03 1008 N Killingsworth St #3…" at bounding box center [1379, 331] width 325 height 223
copy p "059 - 03 1008 N Killingsworth St #3 Portland, OR 97217 WO#203771-4 Scope of Wor…"
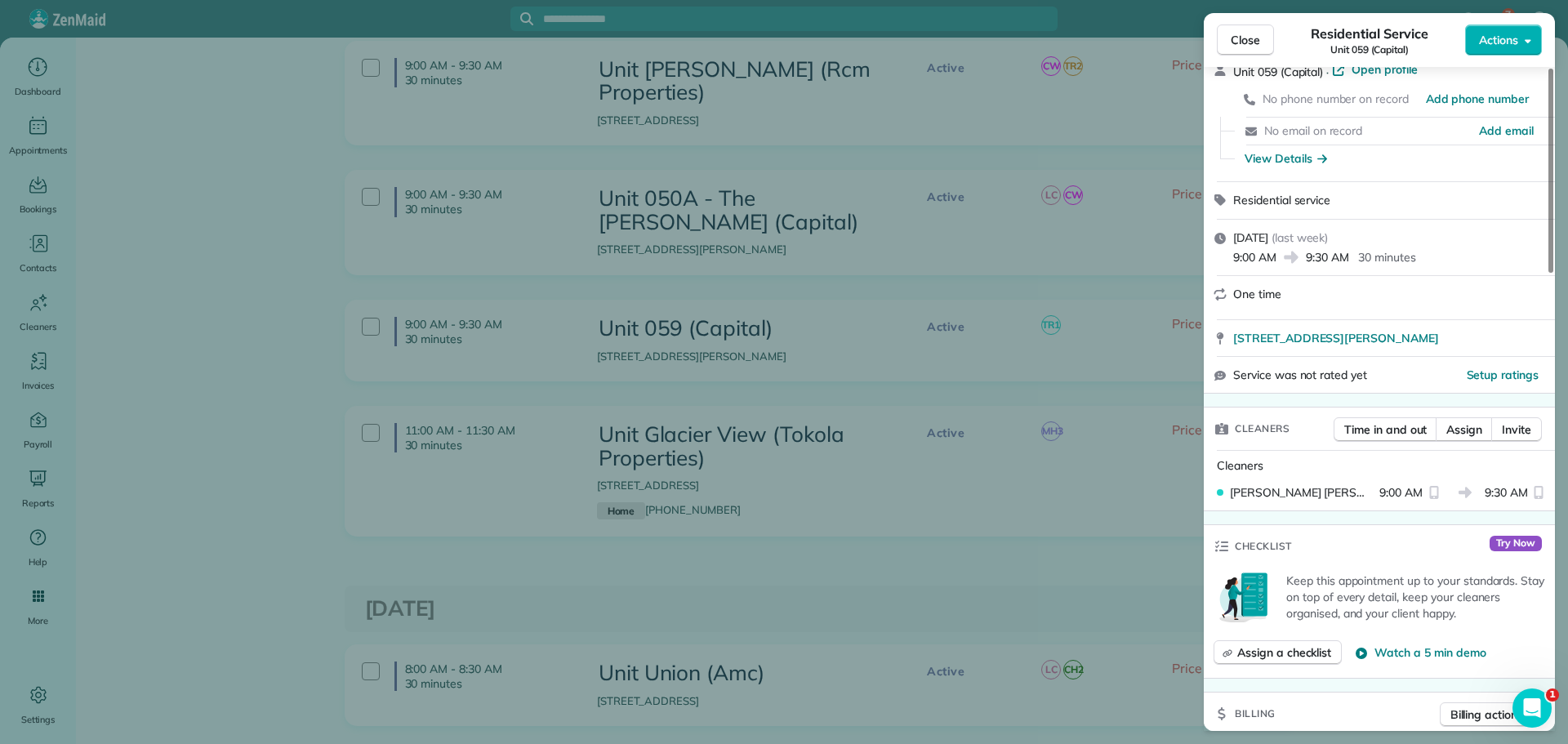
scroll to position [0, 0]
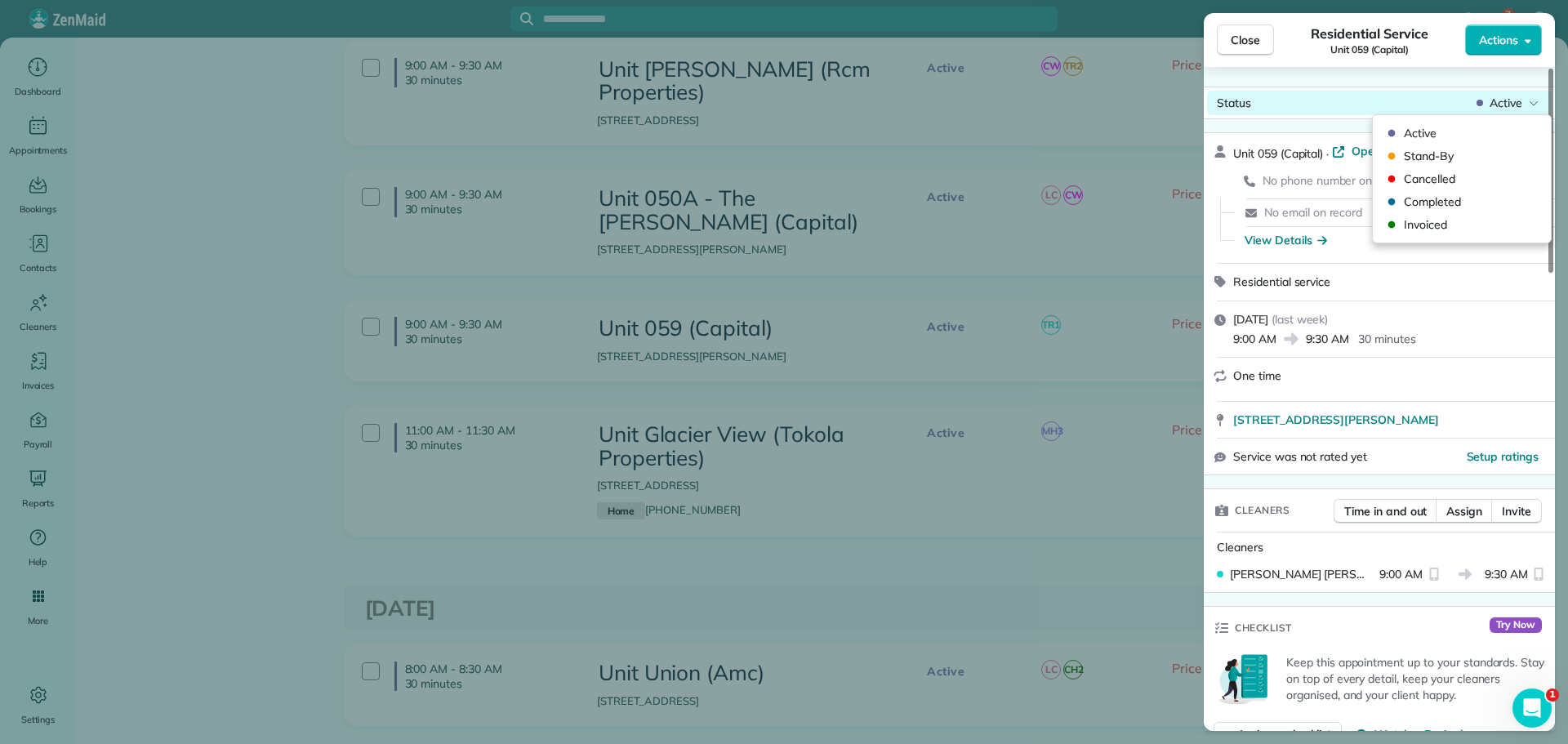
click at [1519, 102] on span "Active" at bounding box center [1506, 103] width 33 height 16
click at [1445, 217] on span "Invoiced" at bounding box center [1473, 224] width 137 height 16
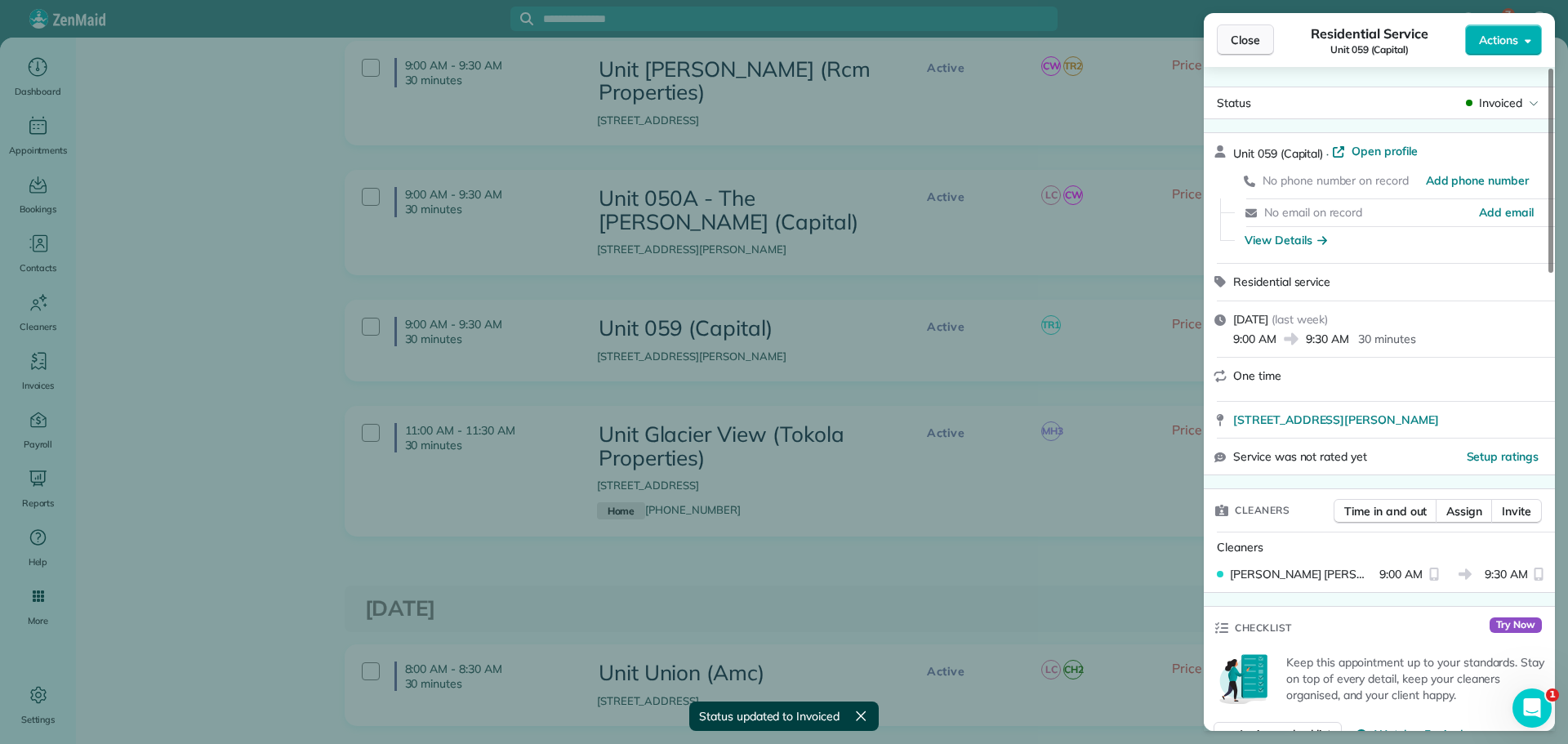
click at [1246, 44] on span "Close" at bounding box center [1246, 40] width 29 height 16
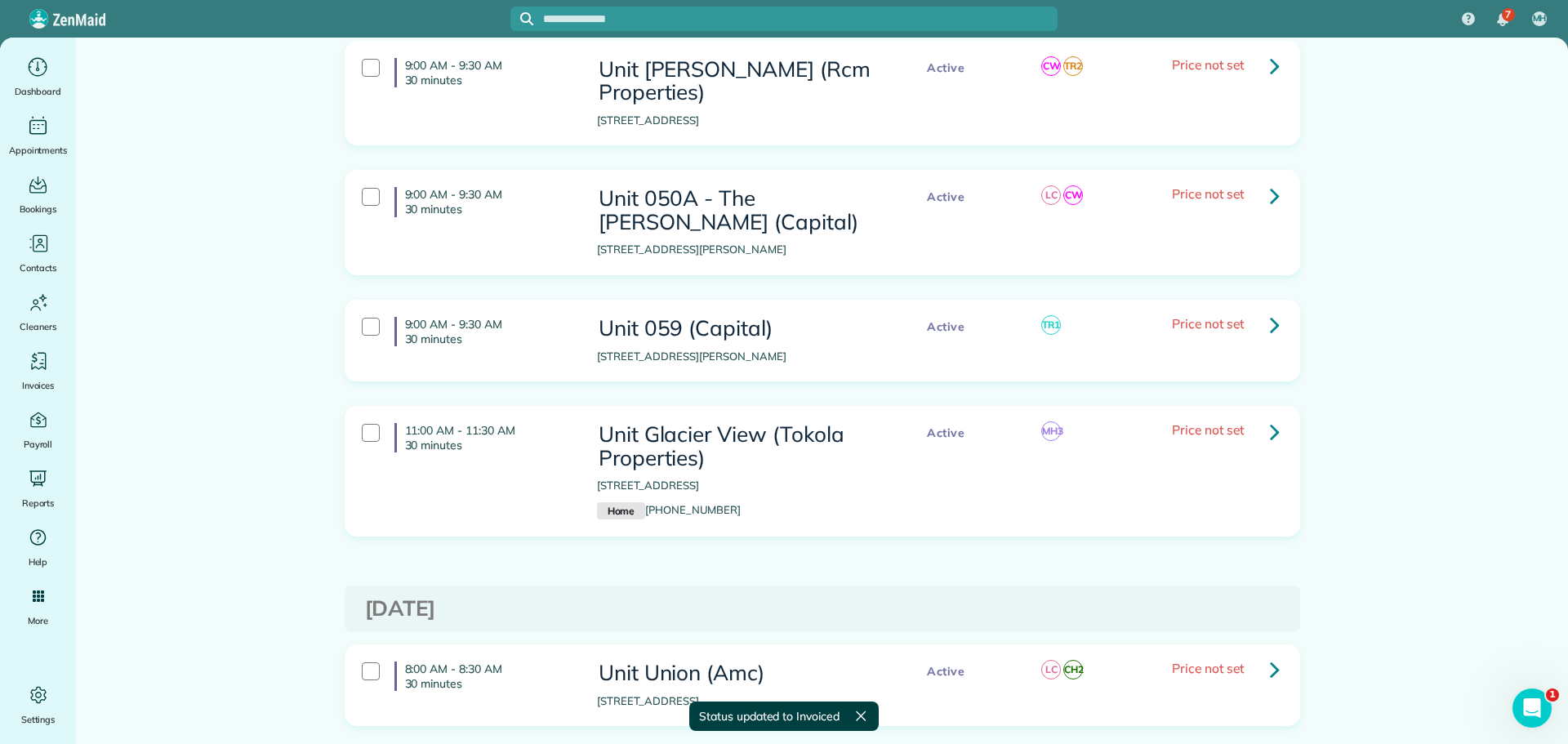
click at [1276, 415] on link at bounding box center [1275, 431] width 33 height 33
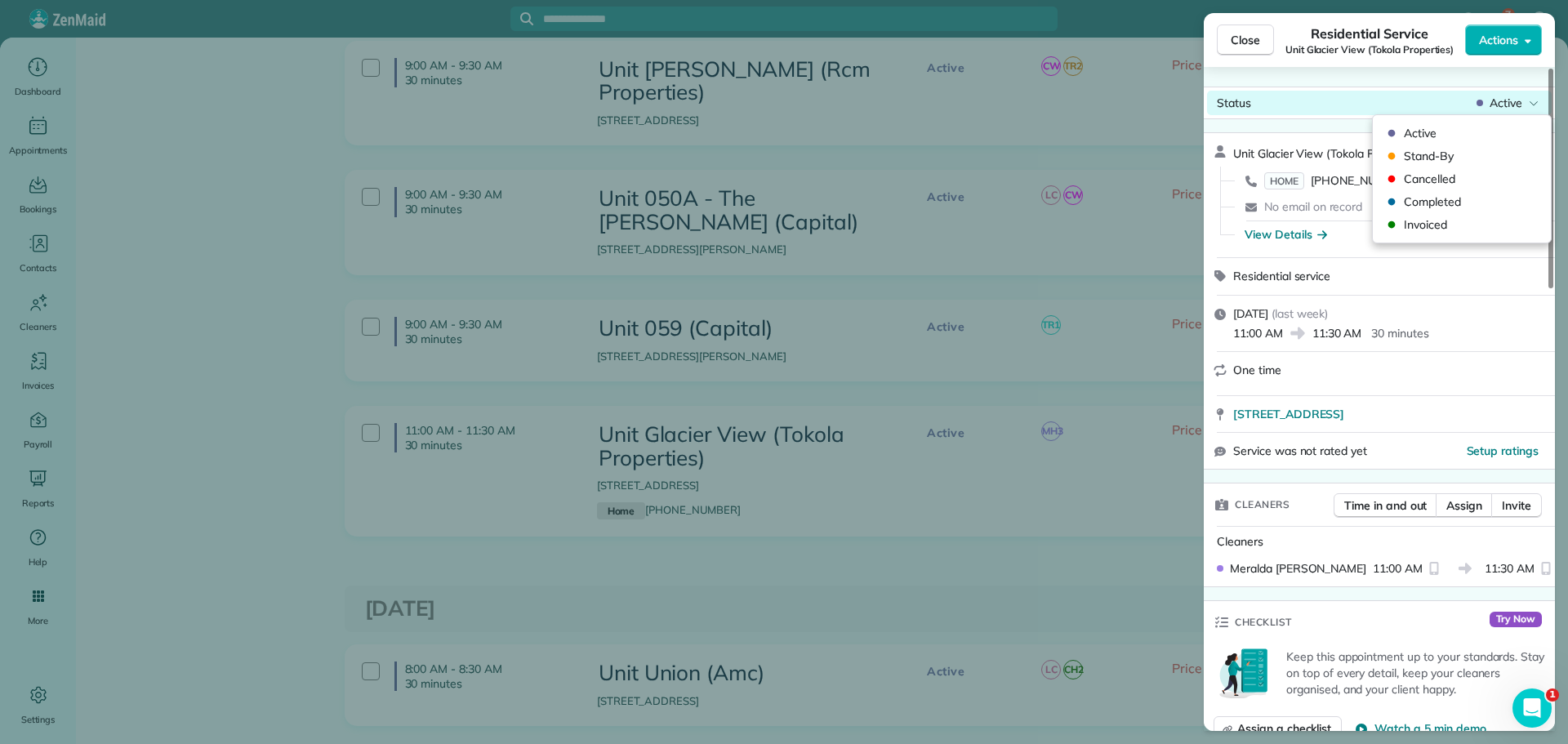
click at [1509, 106] on span "Active" at bounding box center [1506, 103] width 33 height 16
click at [1450, 194] on span "Completed" at bounding box center [1473, 201] width 137 height 16
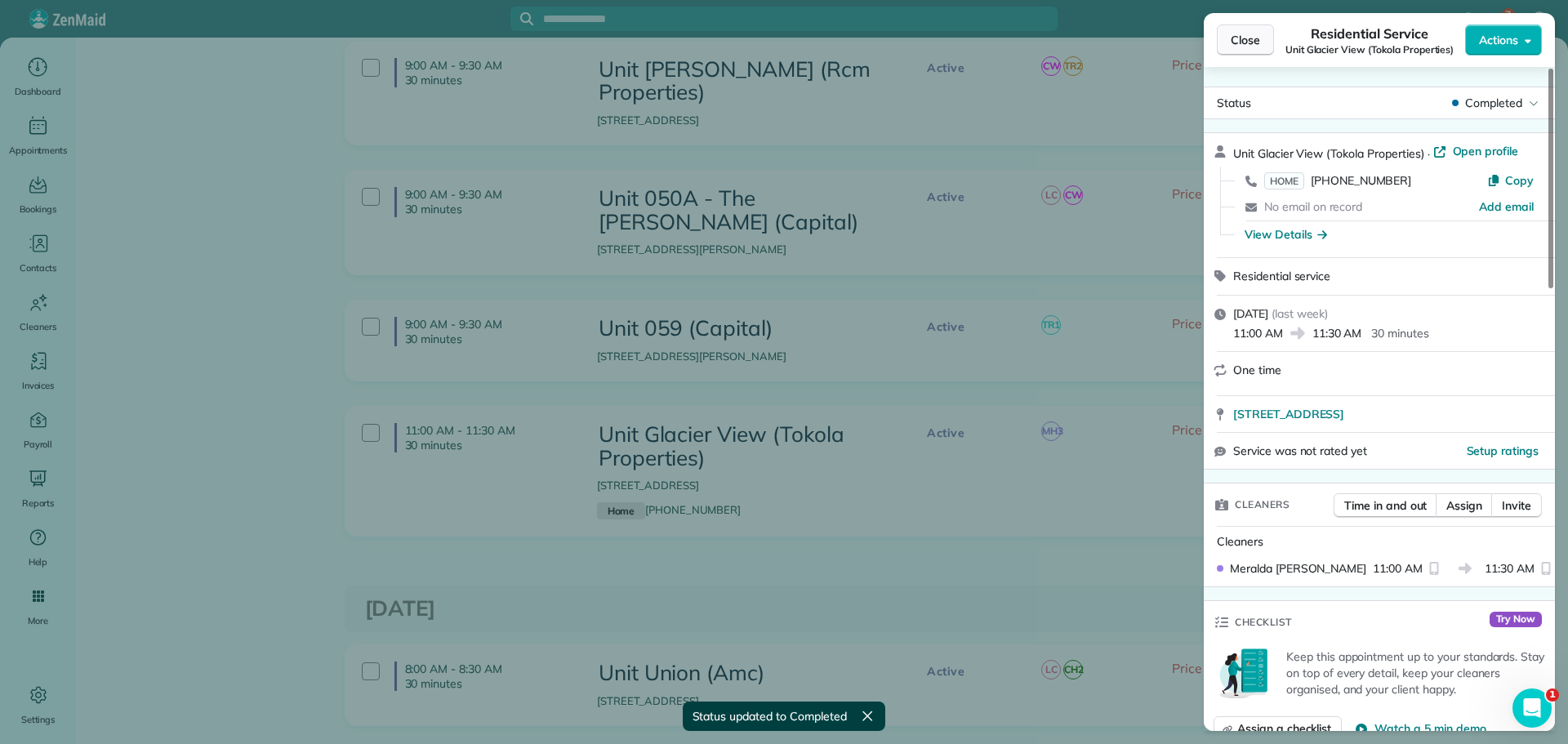
click at [1247, 39] on span "Close" at bounding box center [1246, 40] width 29 height 16
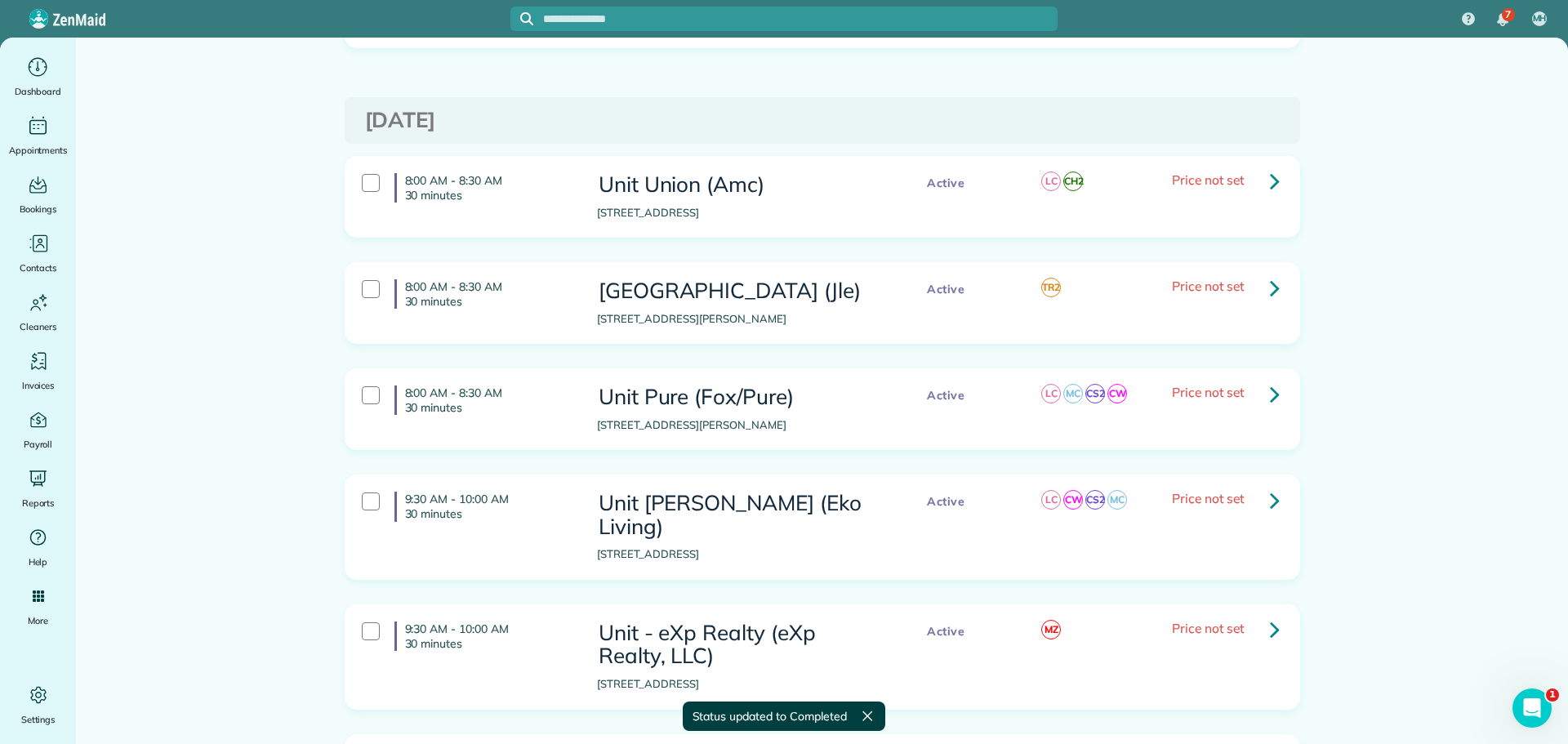
scroll to position [2042, 0]
click at [1262, 163] on link at bounding box center [1275, 179] width 33 height 33
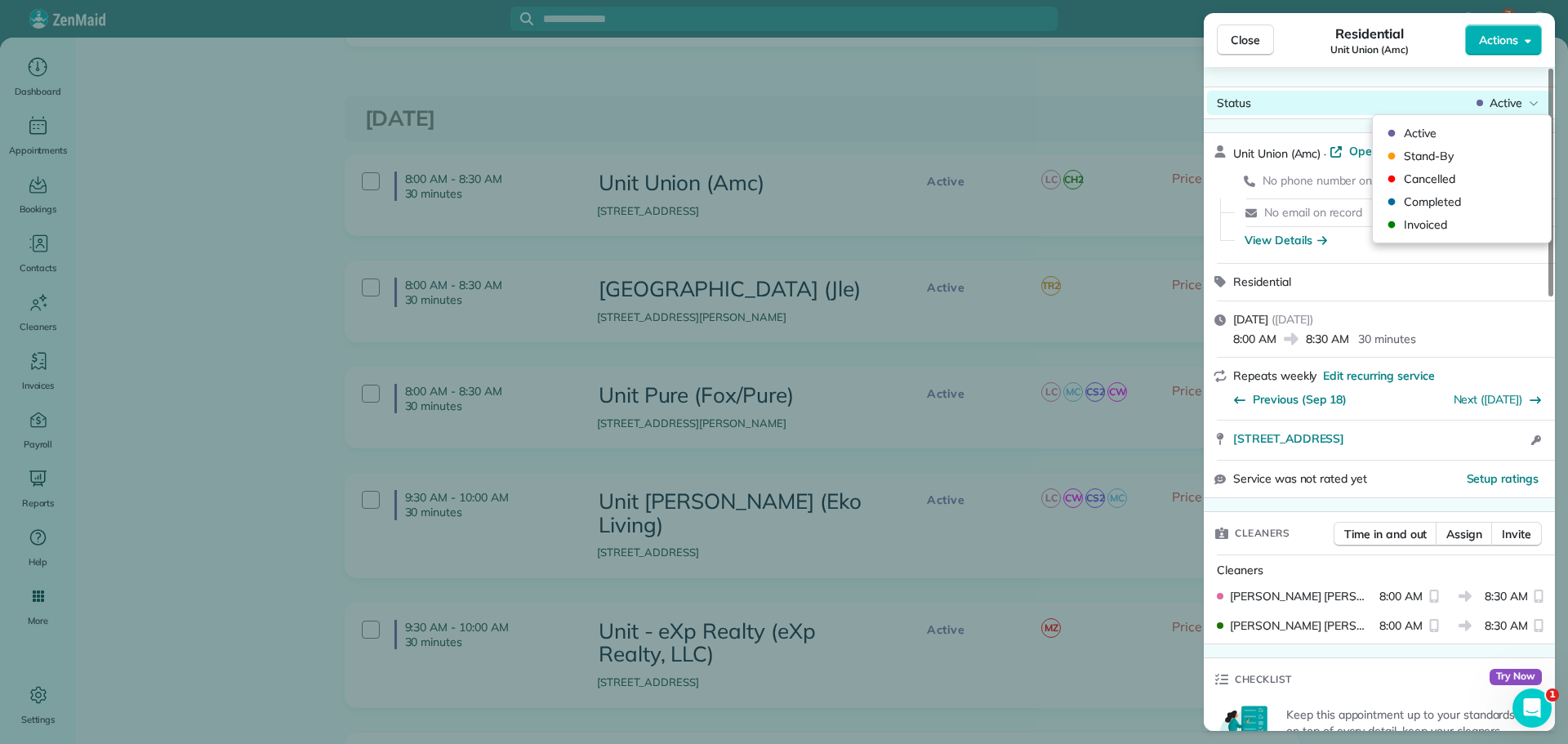
click at [1462, 102] on div "Status Active" at bounding box center [1379, 102] width 345 height 25
click at [1458, 224] on span "Invoiced" at bounding box center [1473, 224] width 137 height 16
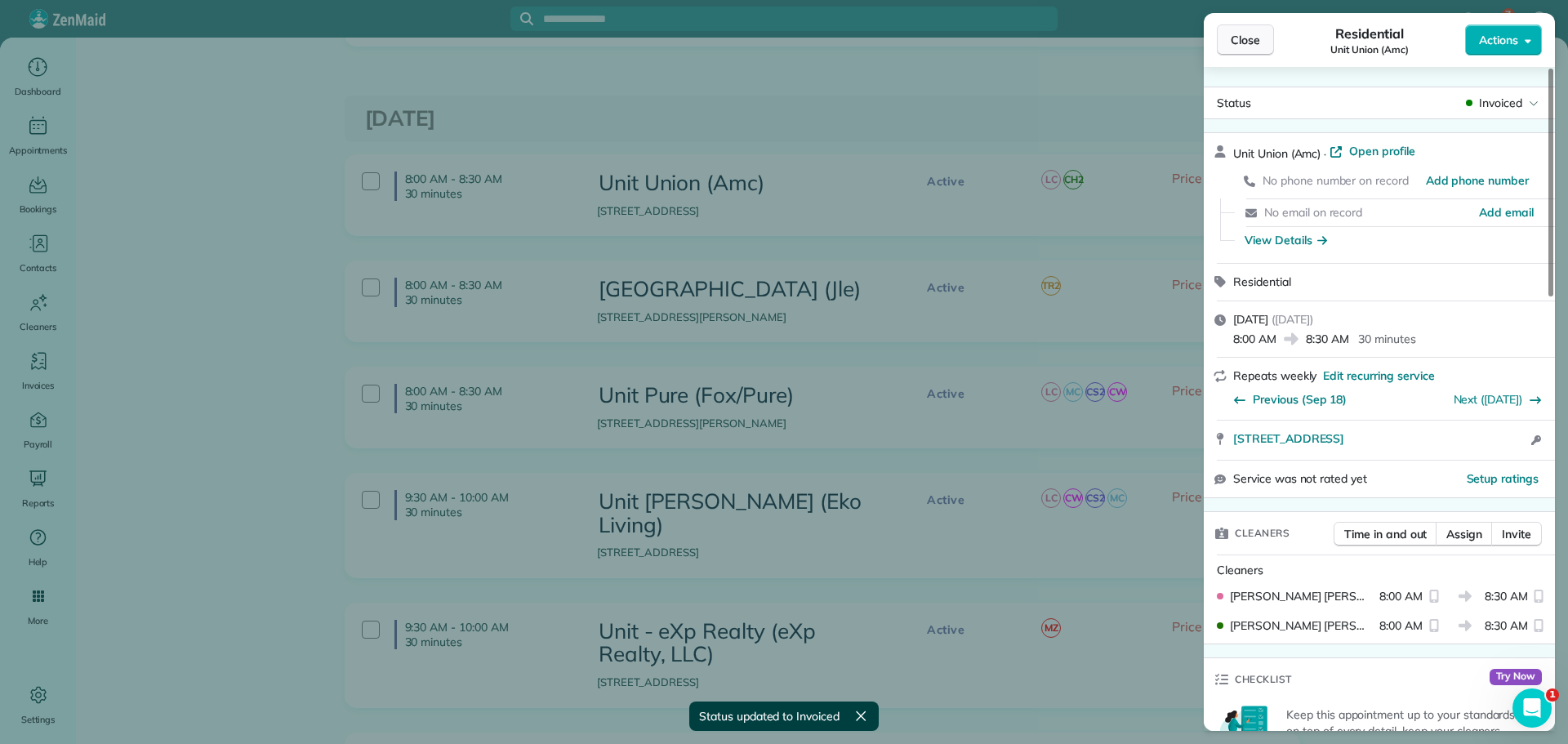
click at [1255, 46] on span "Close" at bounding box center [1246, 40] width 29 height 16
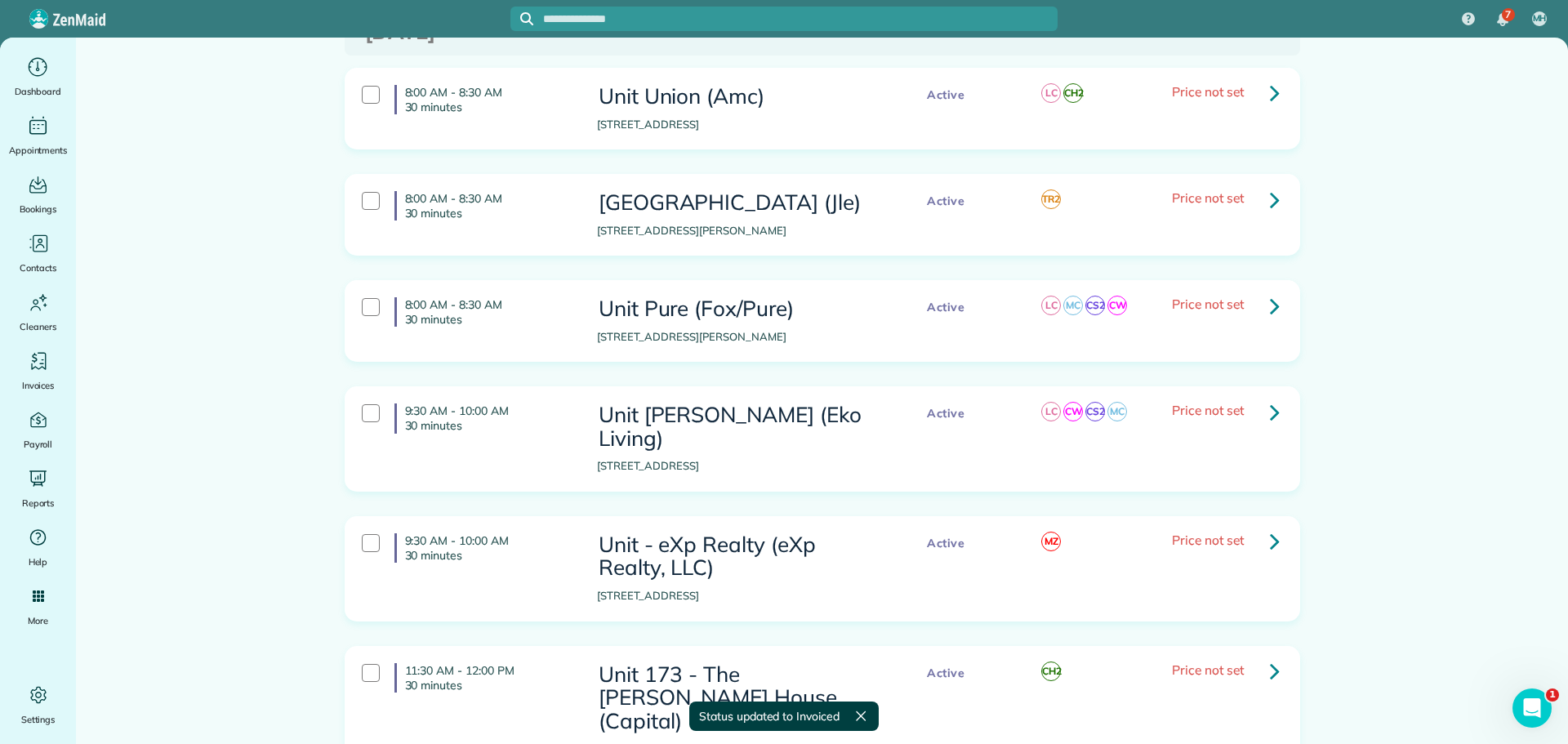
scroll to position [2205, 0]
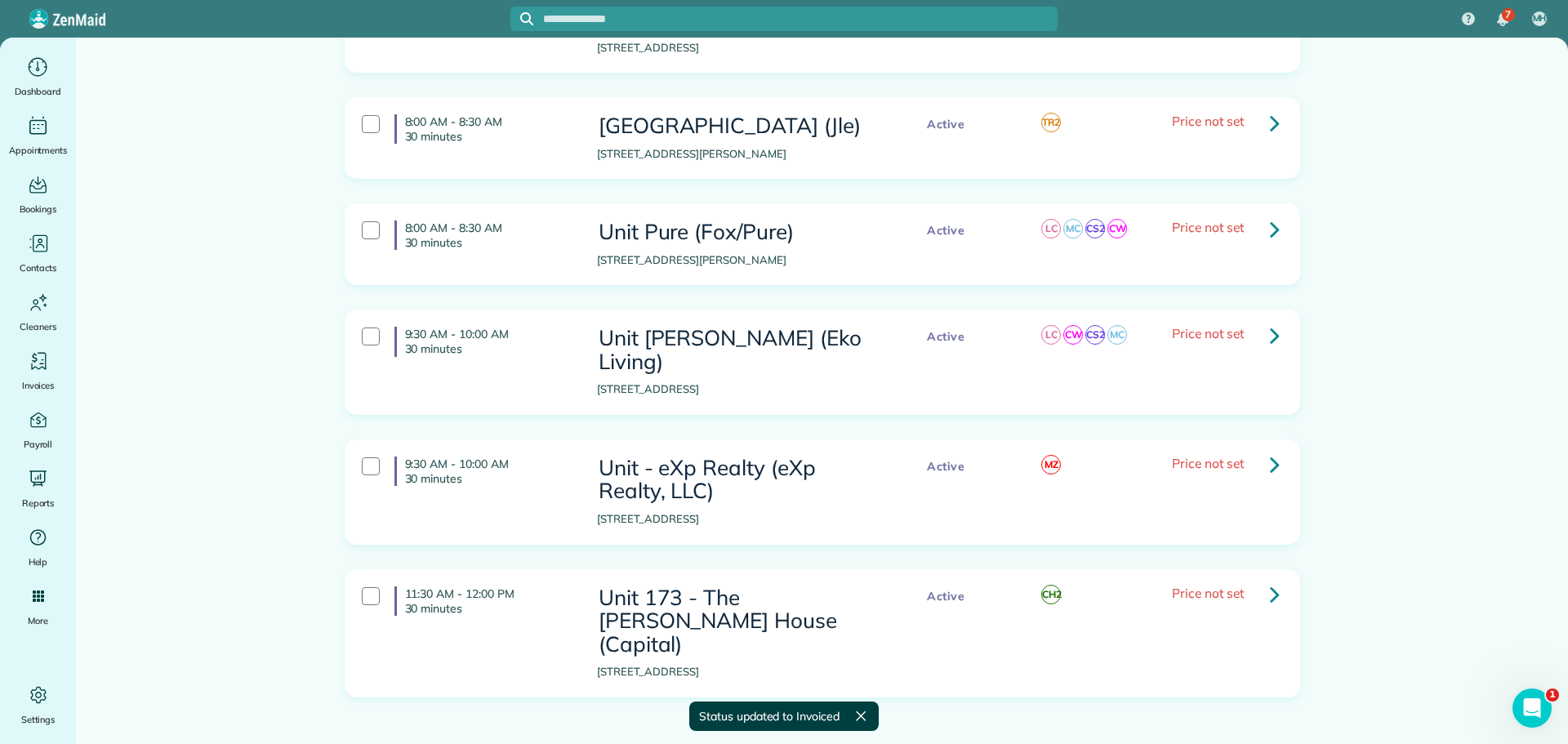
click at [1270, 109] on icon at bounding box center [1274, 123] width 10 height 28
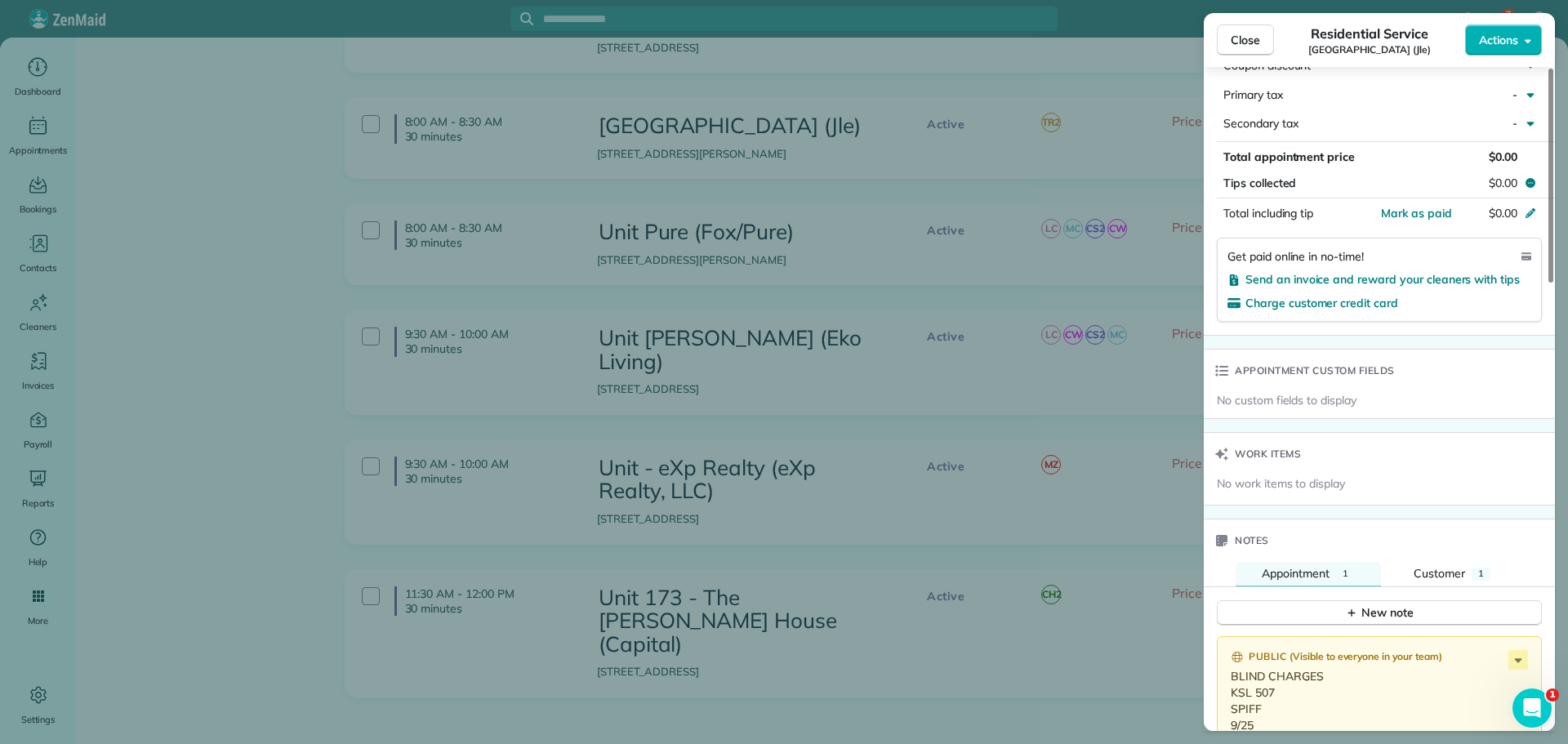
scroll to position [1143, 0]
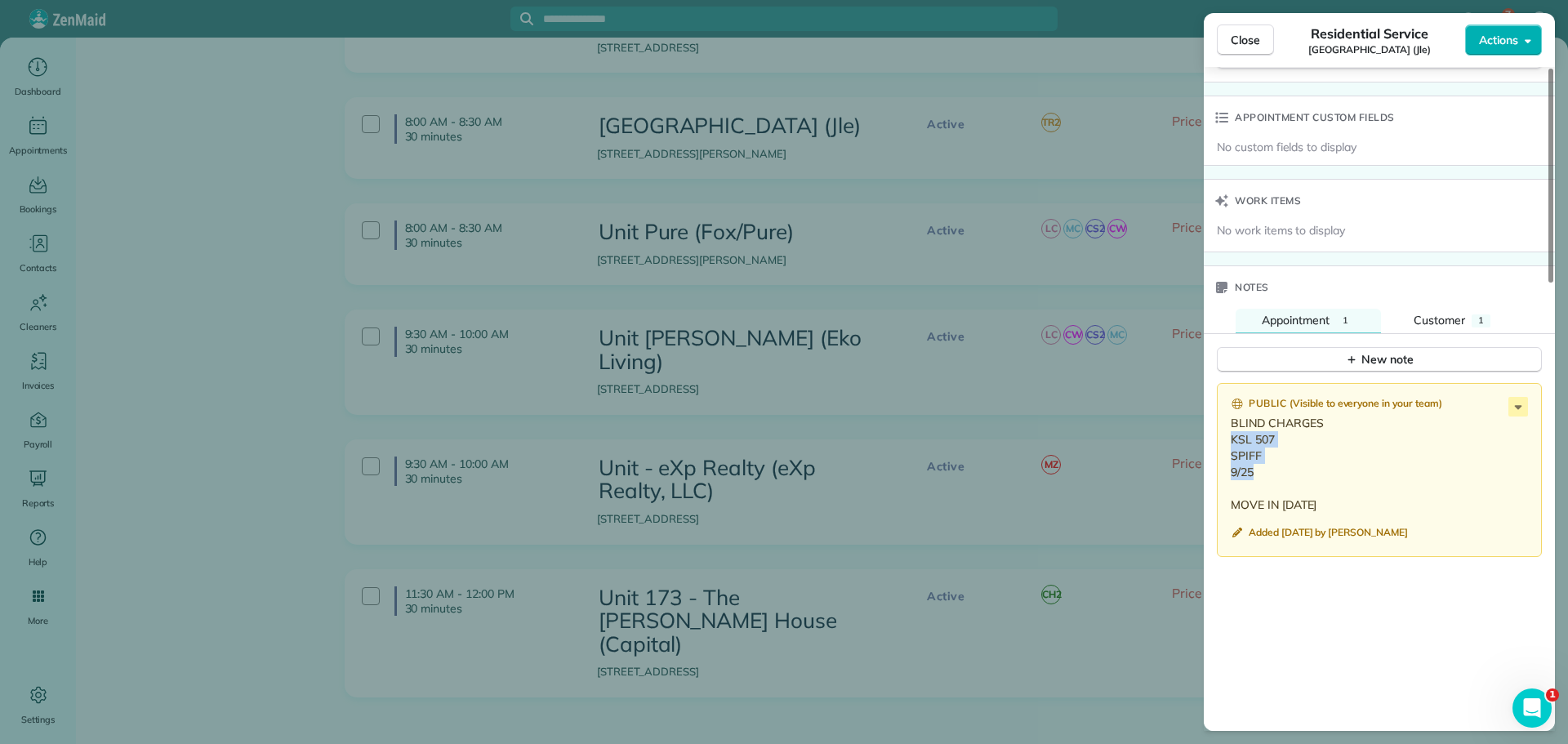
drag, startPoint x: 1262, startPoint y: 474, endPoint x: 1233, endPoint y: 437, distance: 47.0
click at [1233, 437] on p "BLIND CHARGES KSL 507 SPIFF 9/25 MOVE IN TOMORROW" at bounding box center [1381, 463] width 300 height 98
copy p "KSL 507 SPIFF 9/25"
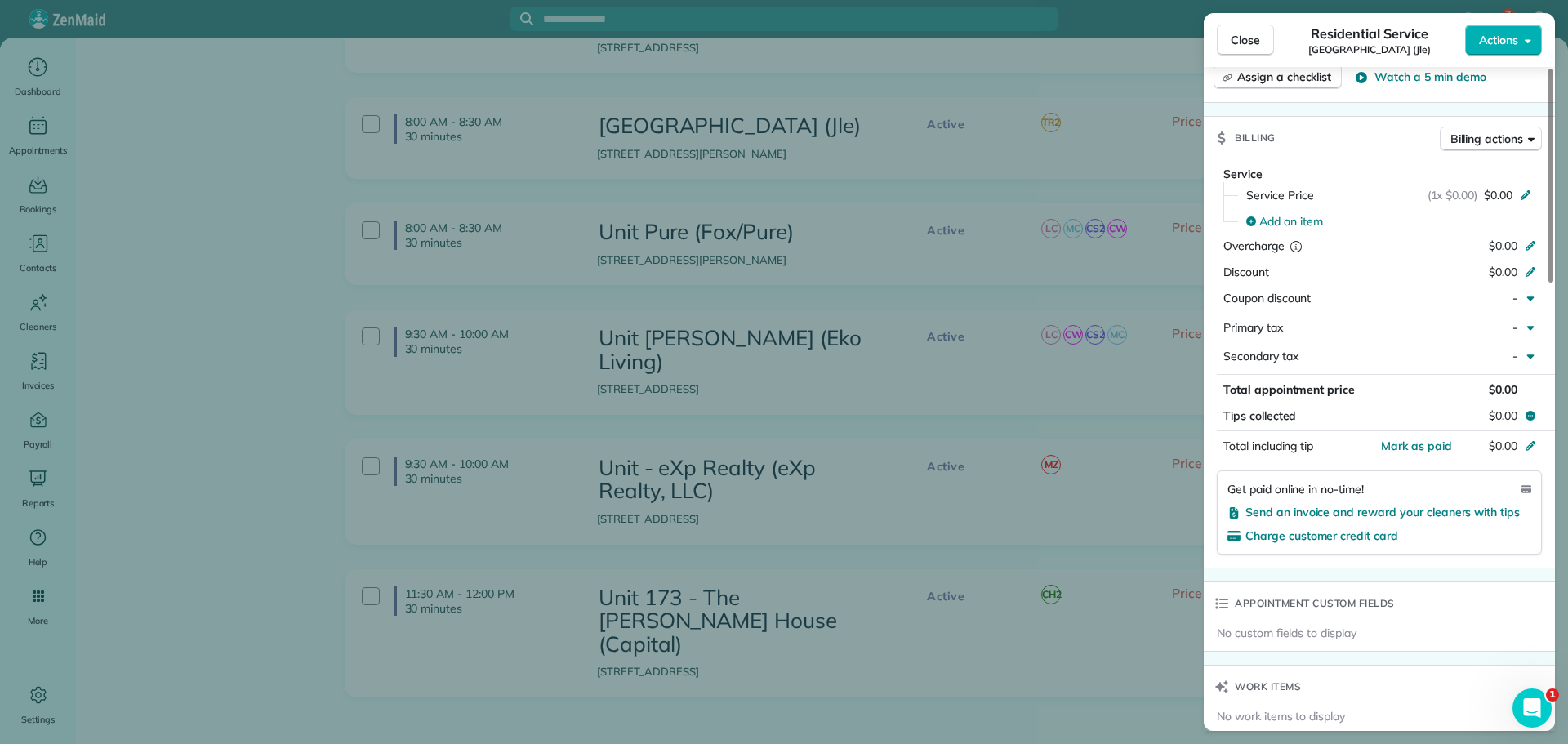
scroll to position [0, 0]
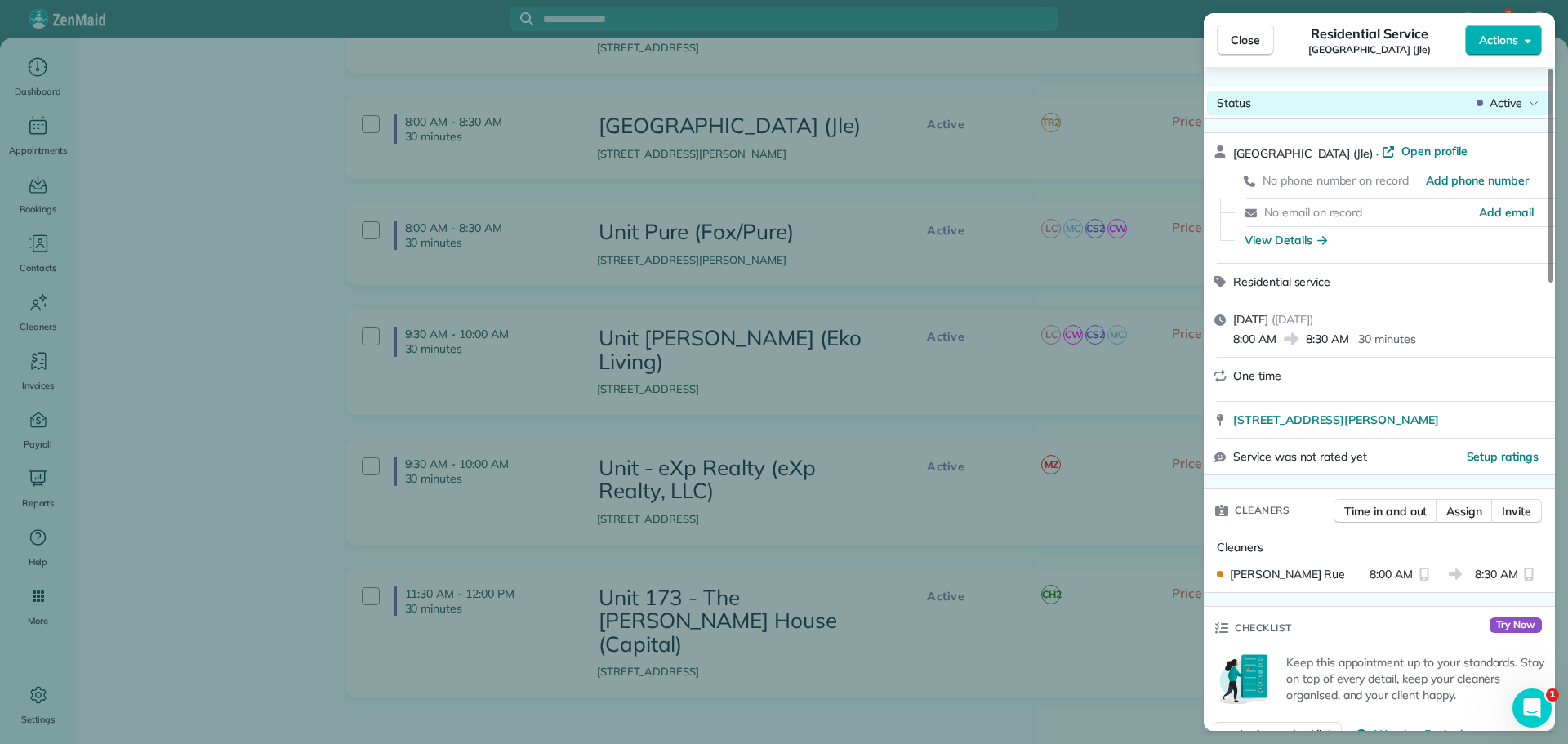
click at [1520, 97] on span "Active" at bounding box center [1506, 103] width 33 height 16
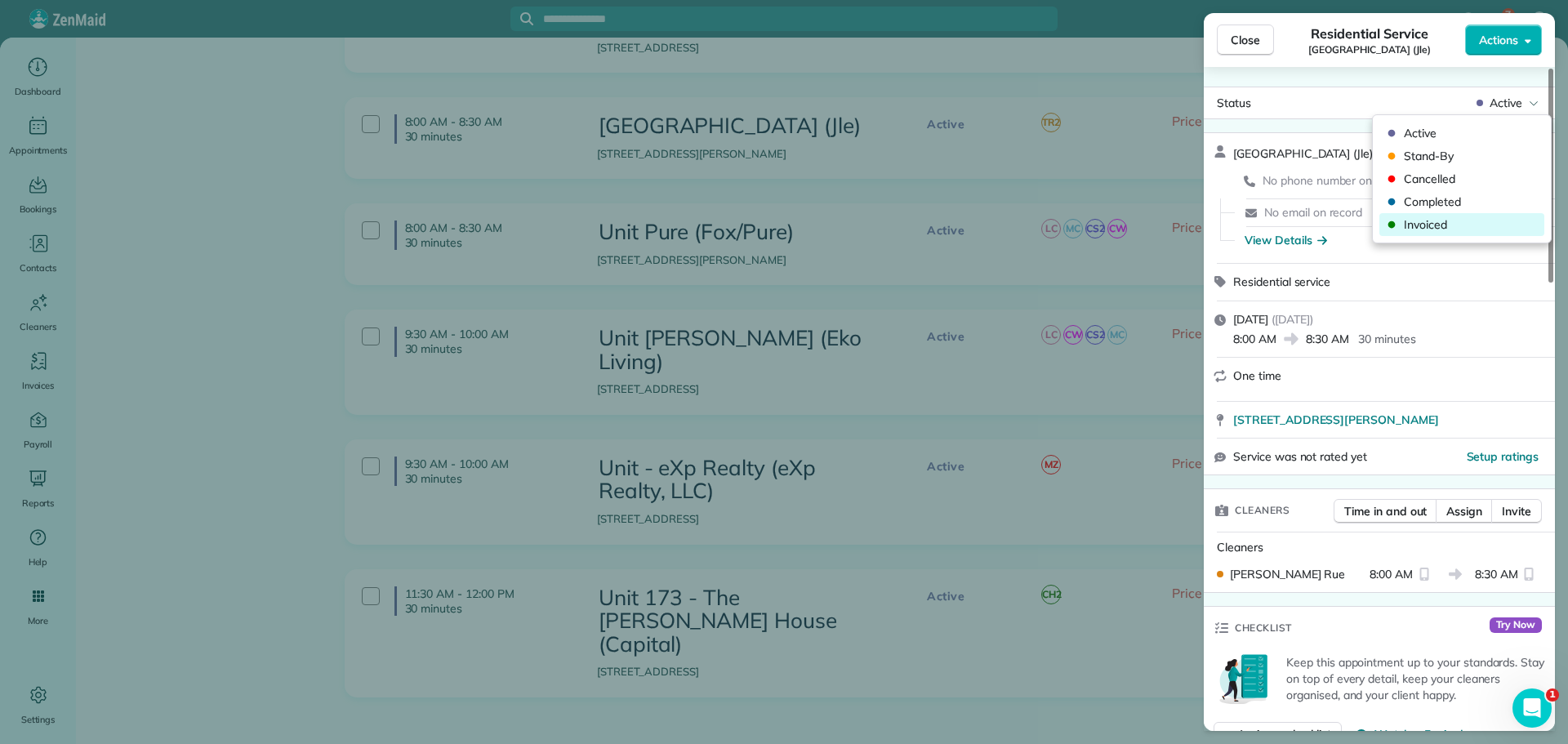
click at [1454, 232] on div "Invoiced" at bounding box center [1462, 224] width 165 height 23
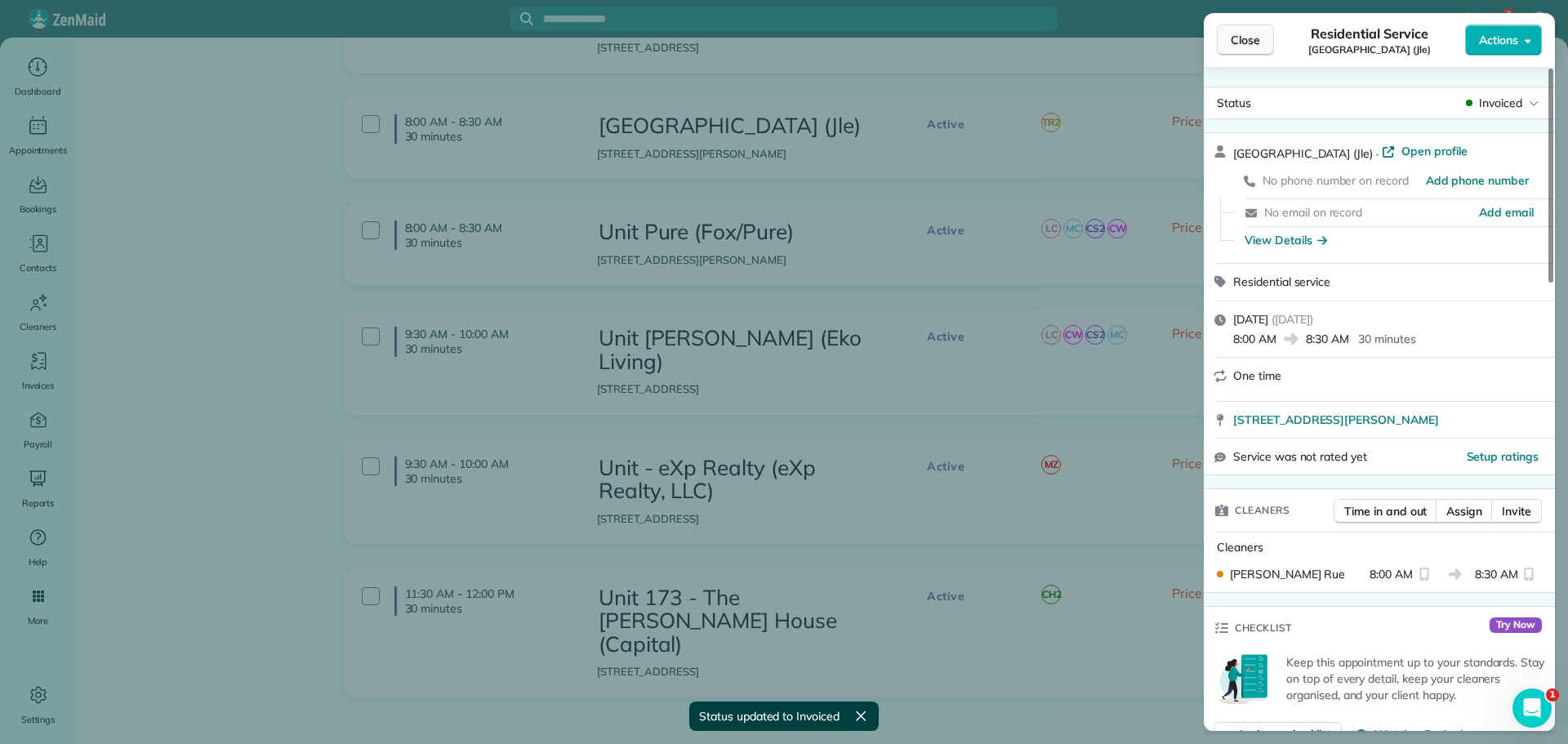
click at [1241, 40] on span "Close" at bounding box center [1246, 40] width 29 height 16
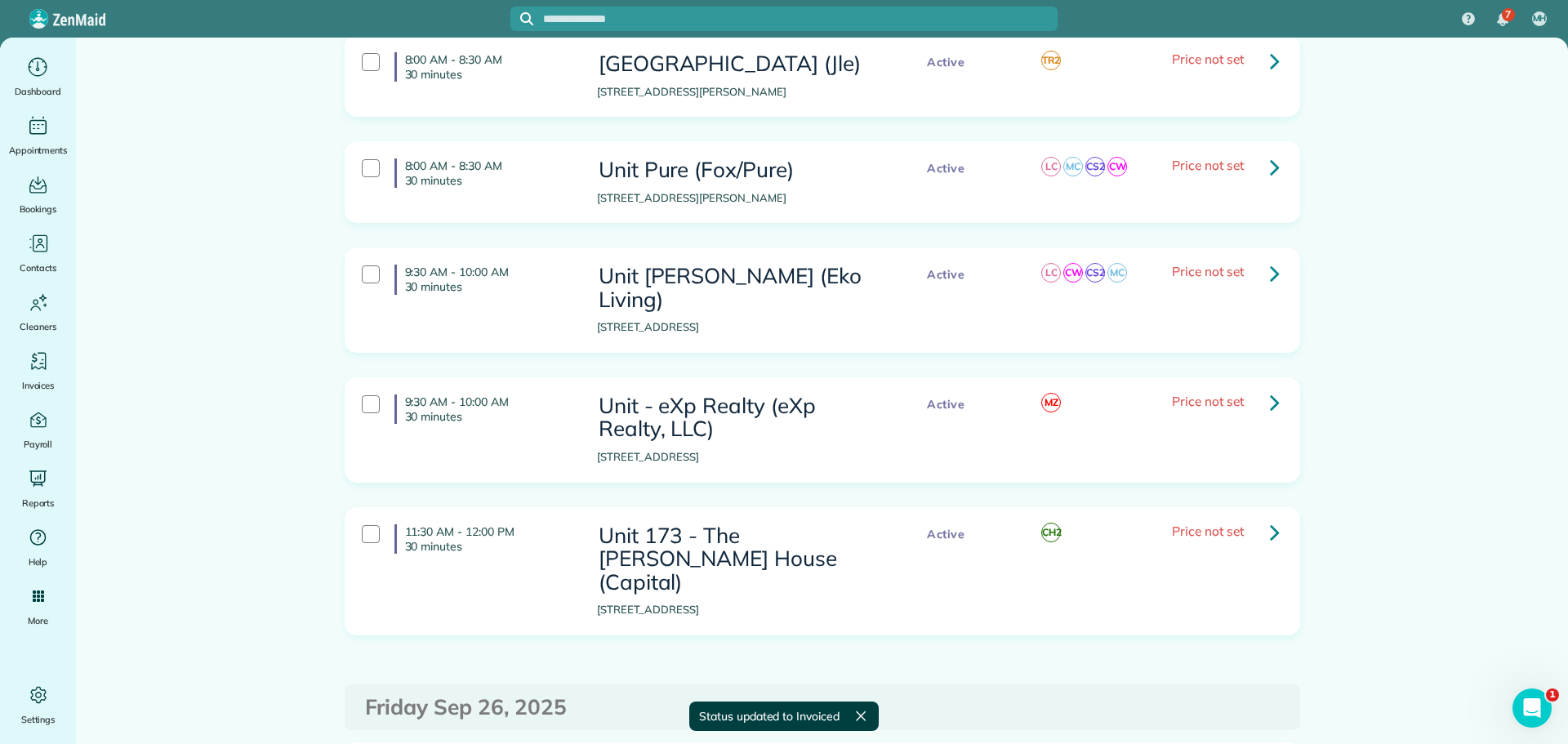
scroll to position [2368, 0]
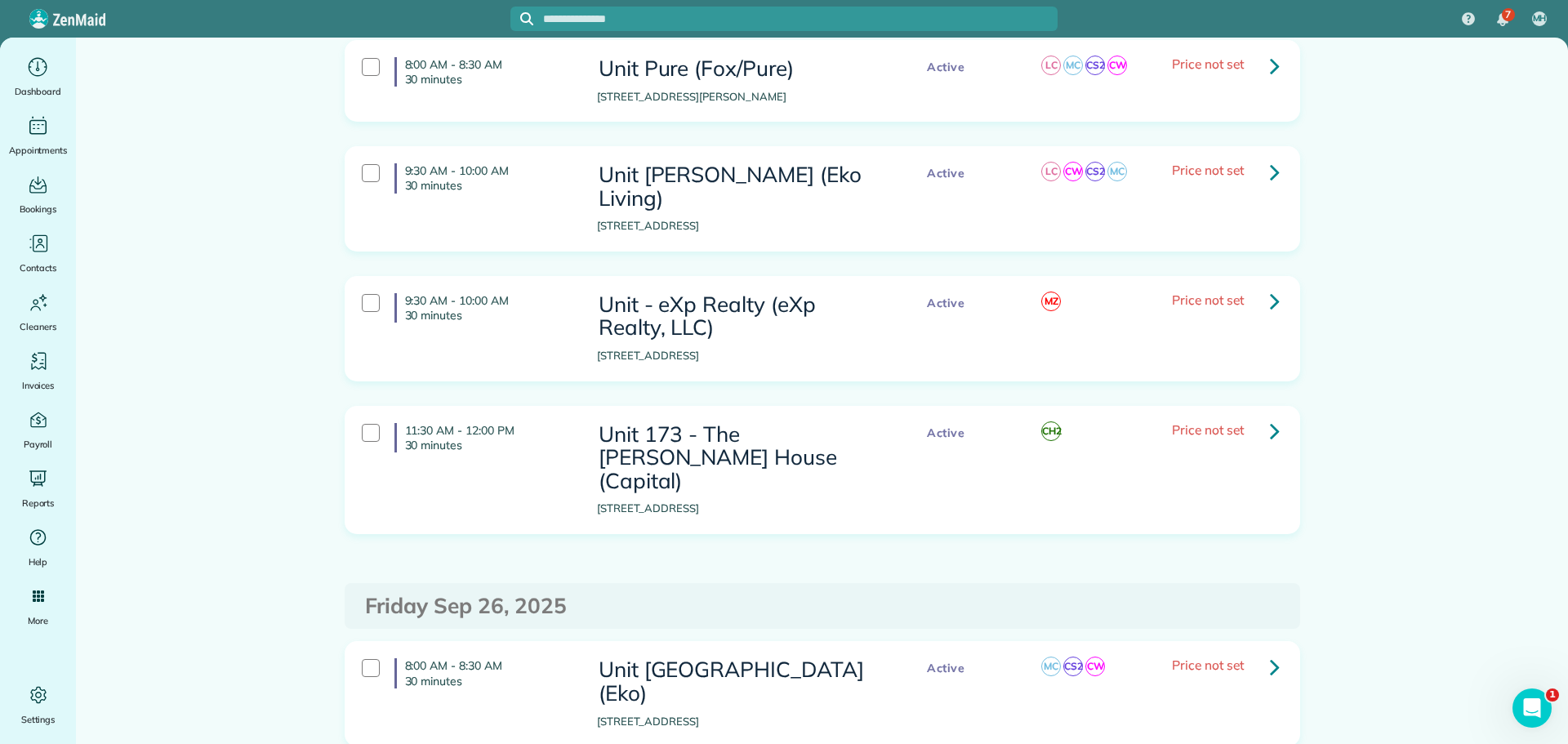
click at [1270, 157] on icon at bounding box center [1274, 171] width 10 height 28
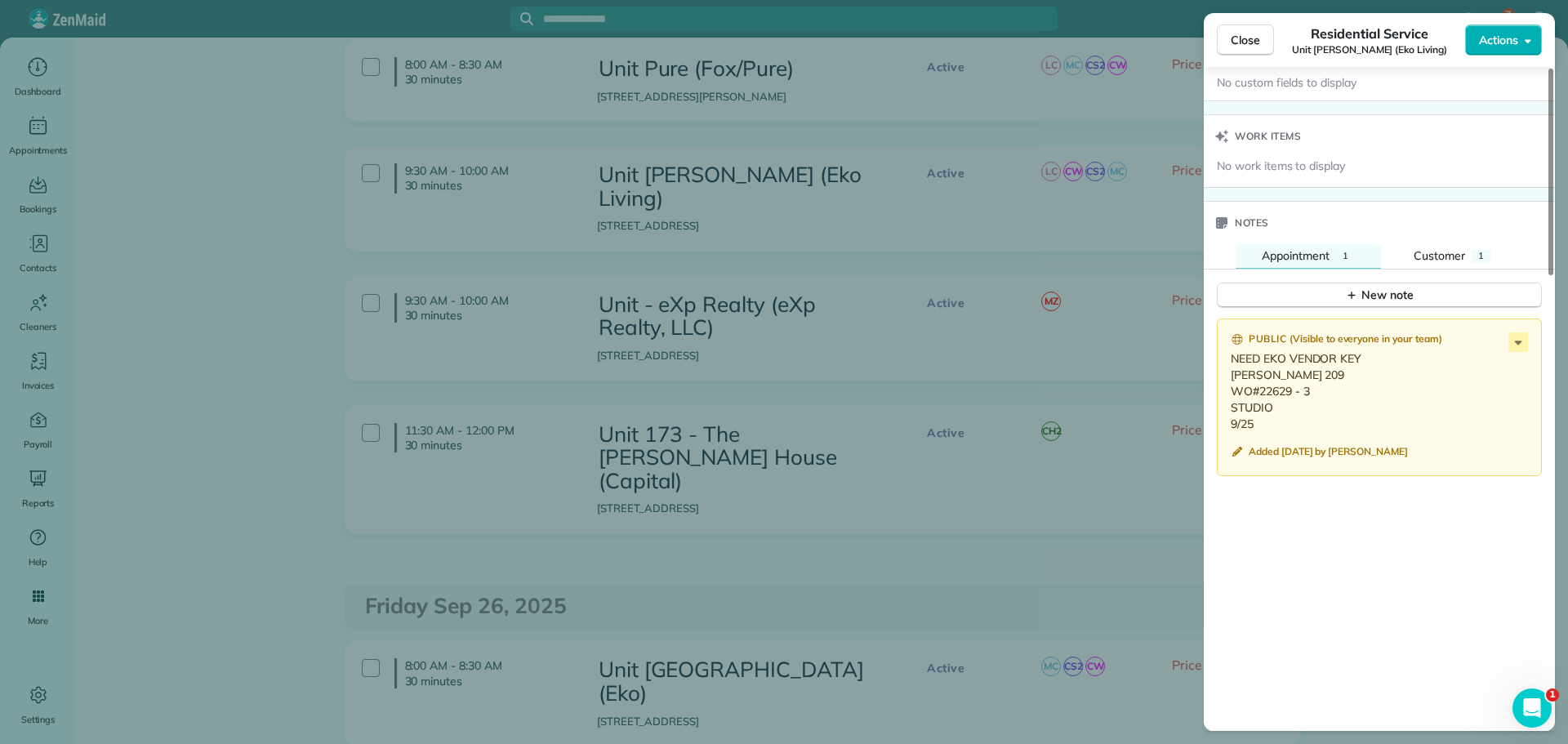
scroll to position [1307, 0]
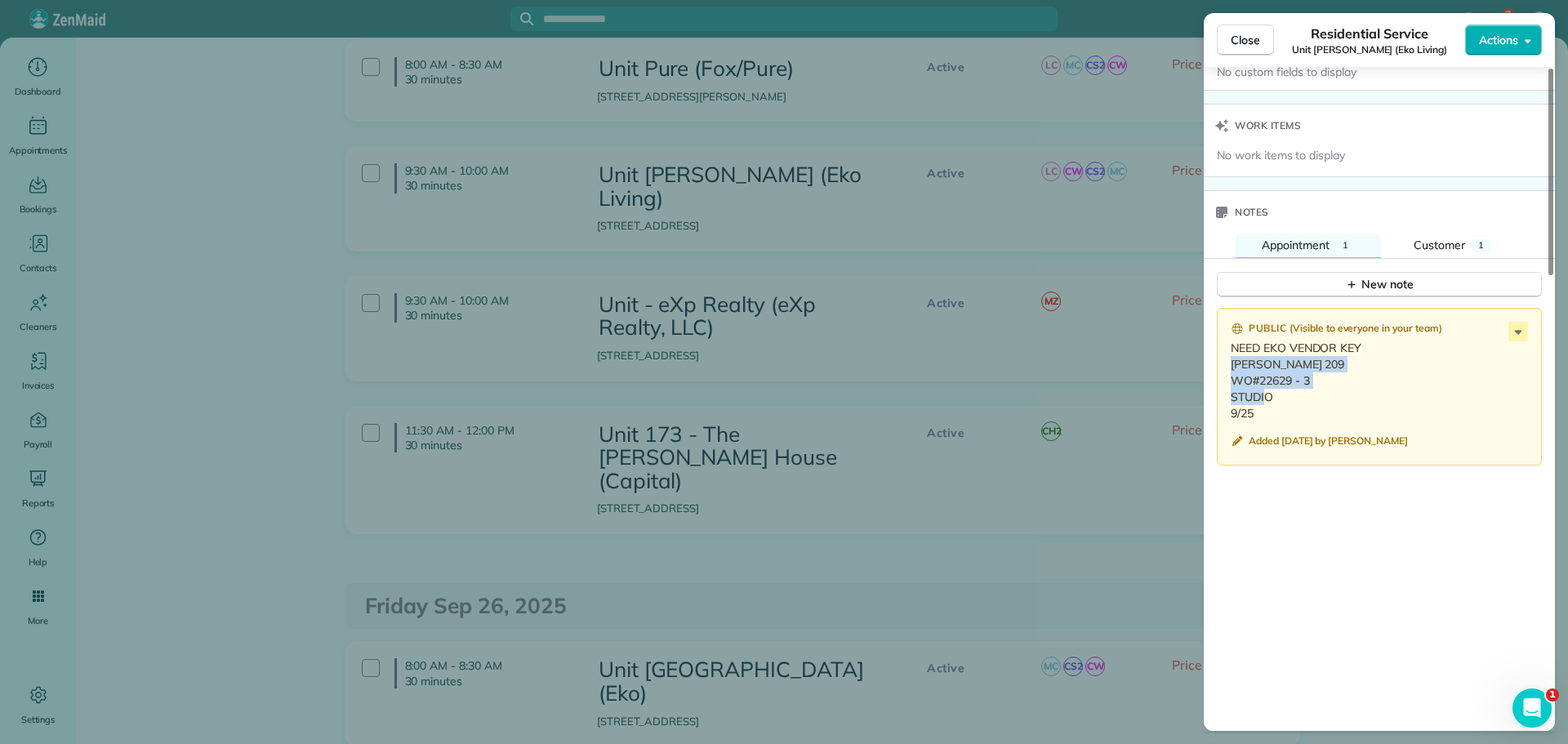
drag, startPoint x: 1271, startPoint y: 414, endPoint x: 1224, endPoint y: 362, distance: 70.1
click at [1224, 362] on div "Public ( Visible to everyone in your team ) NEED EKO VENDOR KEY Powell 209 WO#2…" at bounding box center [1379, 386] width 325 height 158
copy p "Powell 209 WO#22629 - 3 STUDIO 9/25"
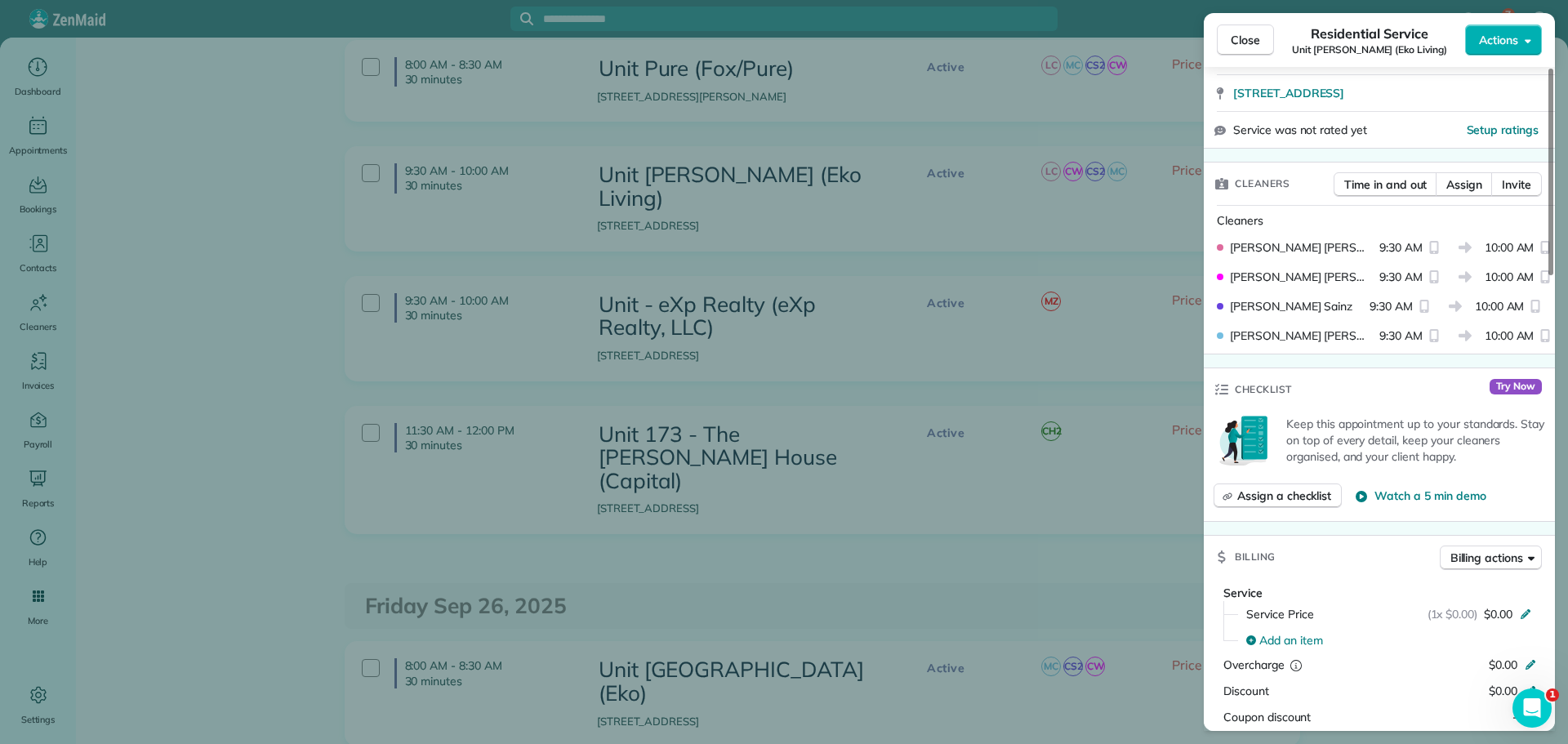
scroll to position [0, 0]
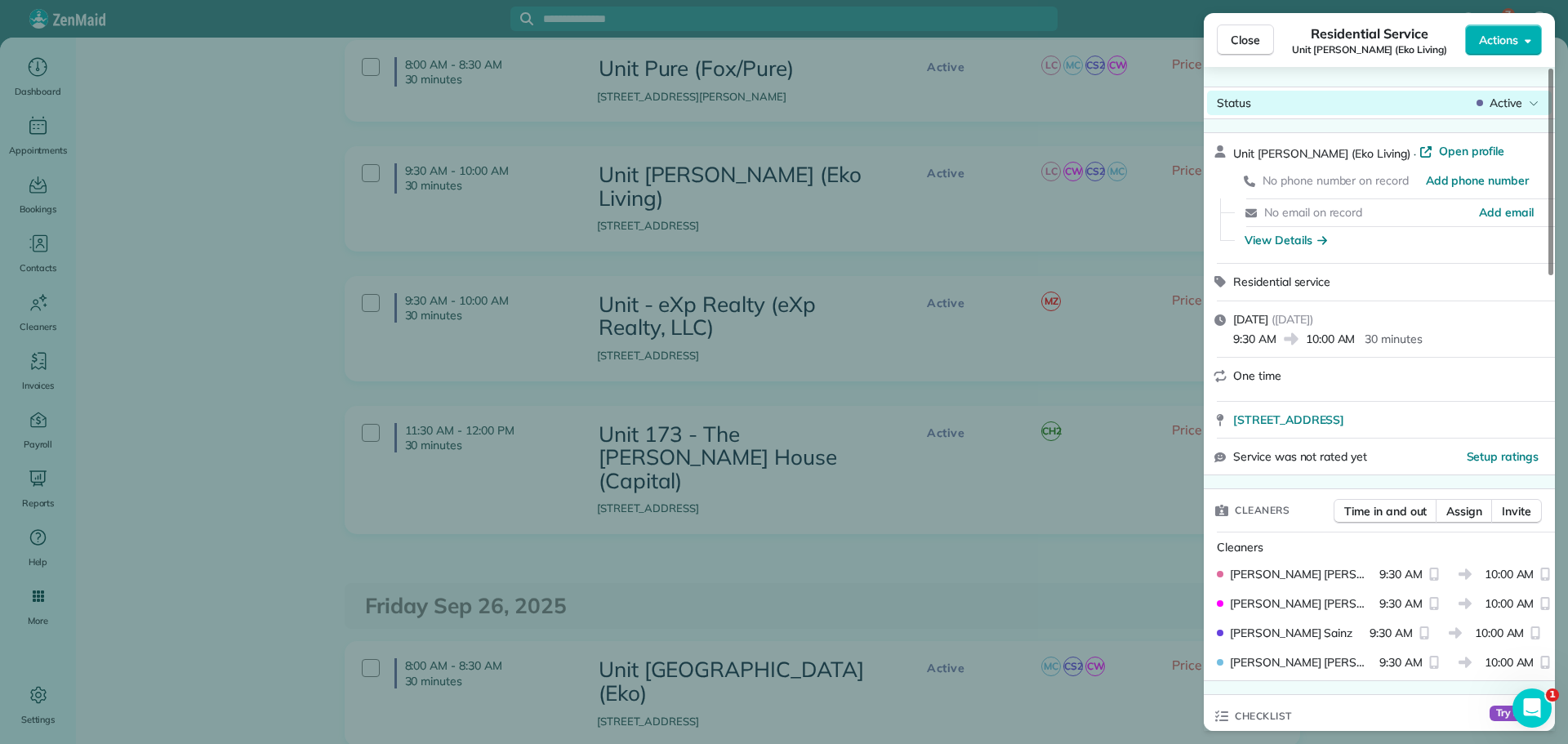
click at [1498, 112] on div "Status Active" at bounding box center [1379, 102] width 345 height 25
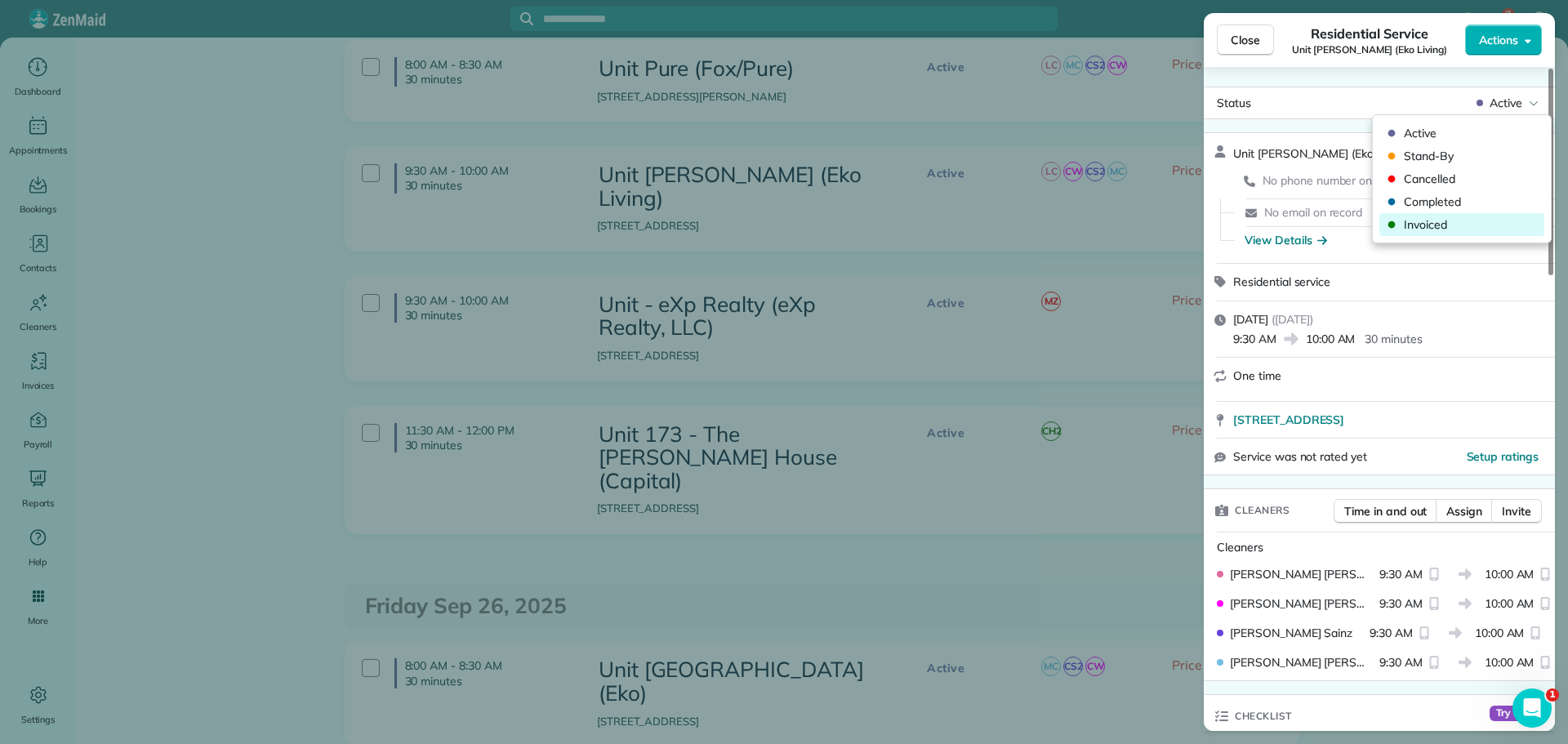
click at [1448, 220] on span "Invoiced" at bounding box center [1473, 224] width 137 height 16
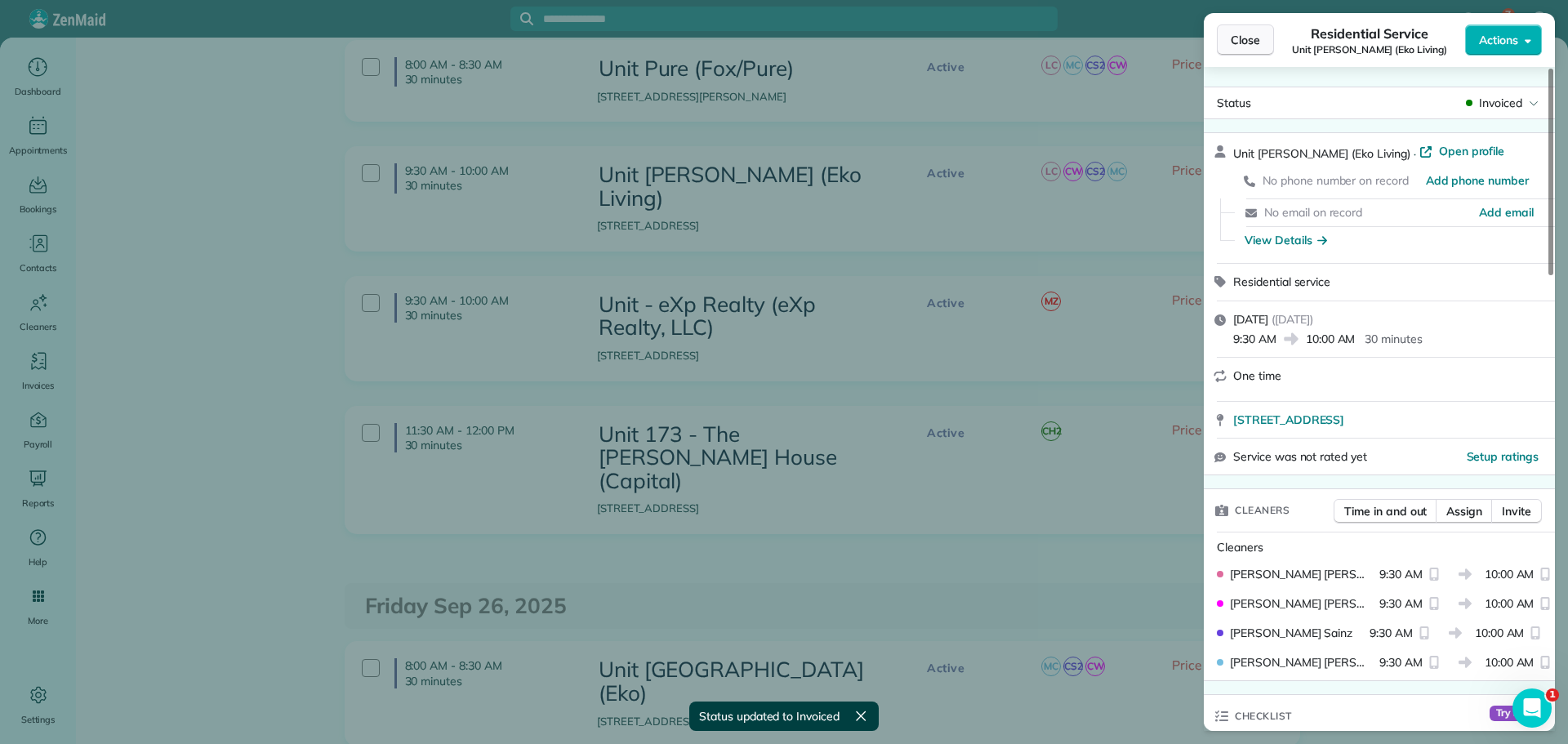
click at [1262, 38] on button "Close" at bounding box center [1245, 40] width 57 height 31
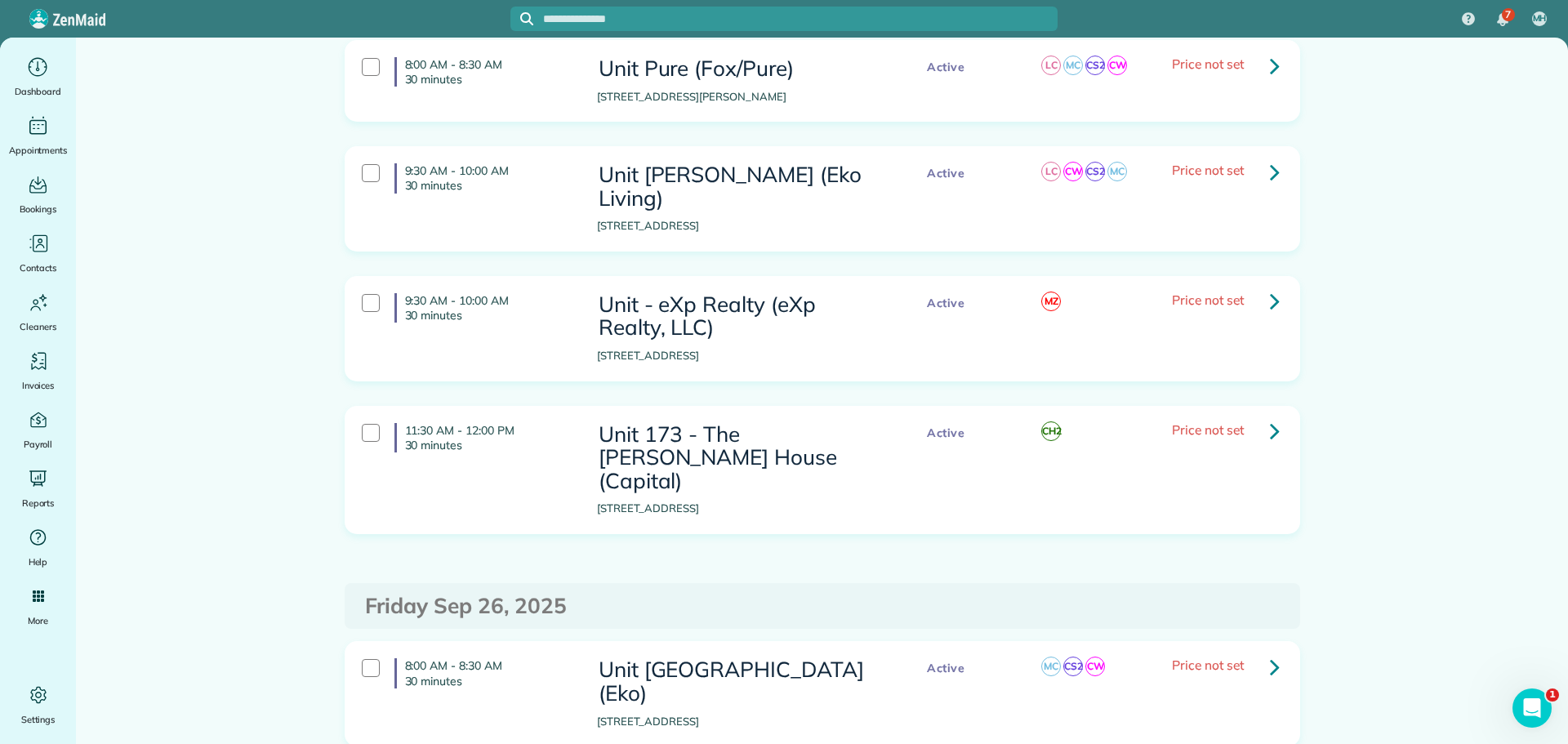
click at [1272, 286] on icon at bounding box center [1274, 300] width 10 height 28
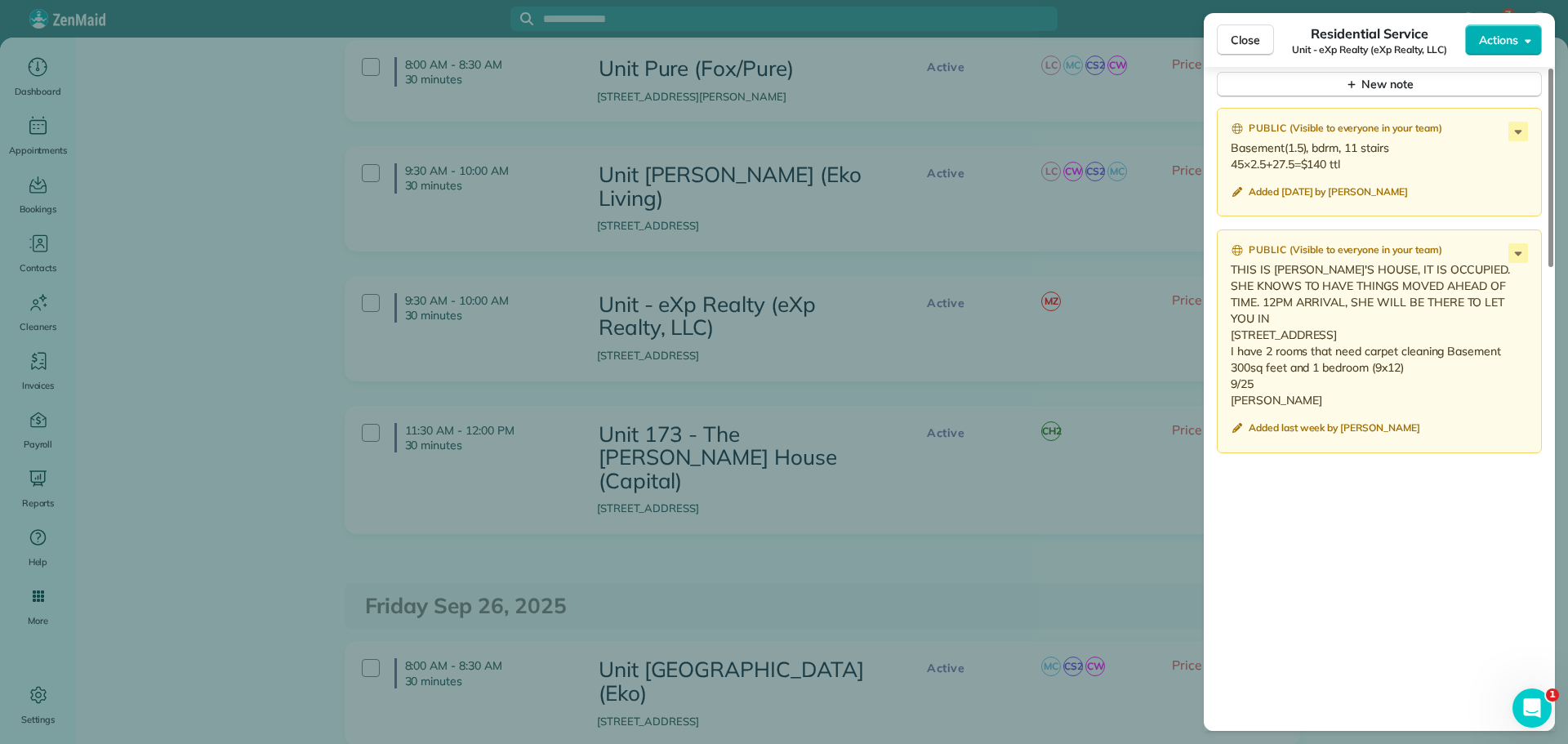
scroll to position [1380, 0]
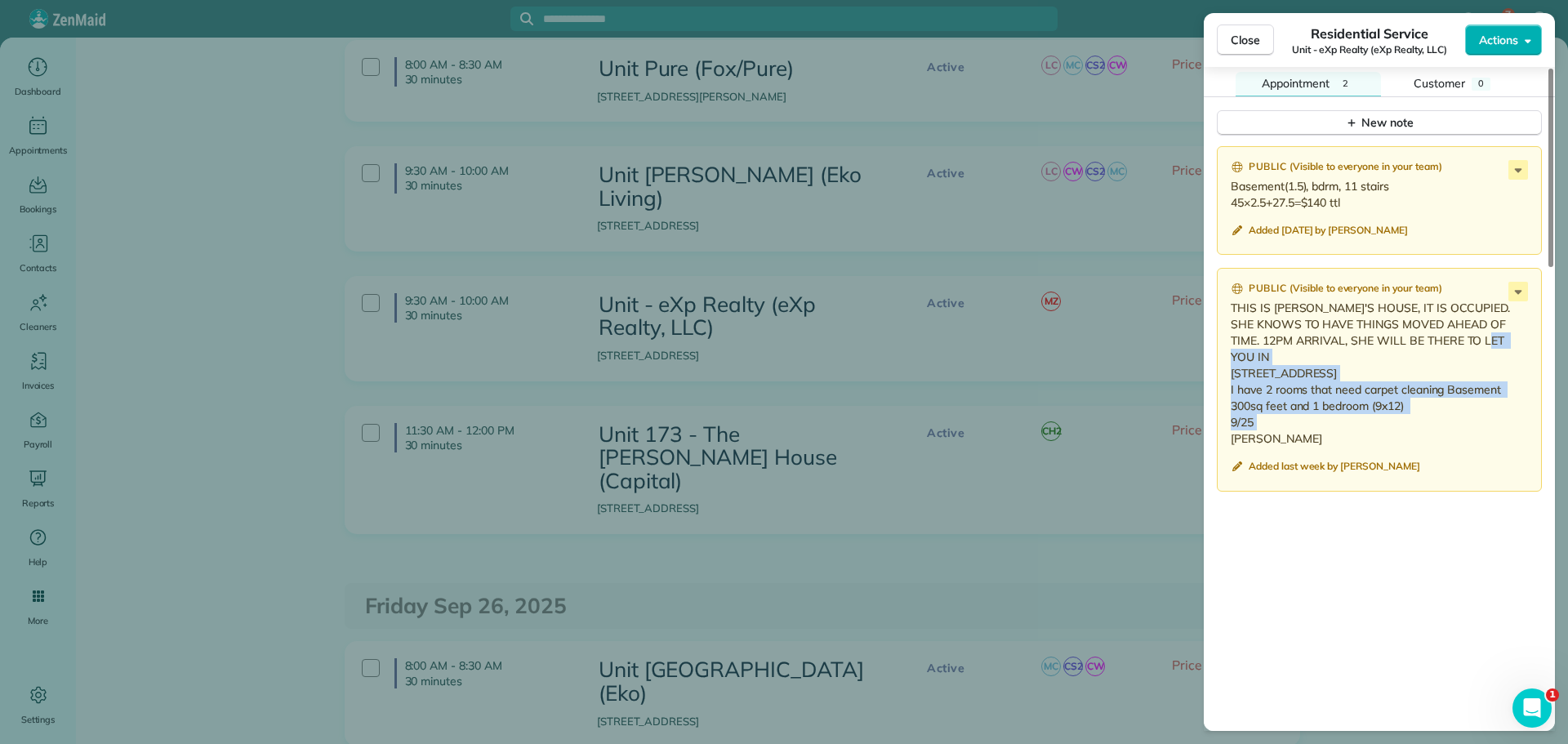
drag, startPoint x: 1295, startPoint y: 417, endPoint x: 1227, endPoint y: 360, distance: 88.7
click at [1227, 360] on div "Public ( Visible to everyone in your team ) THIS IS DEB'S HOUSE, IT IS OCCUPIED…" at bounding box center [1379, 380] width 325 height 223
click at [1349, 200] on p "Basement(1.5), bdrm, 11 stairs 45×2.5+27.5=$140 ttl" at bounding box center [1381, 195] width 300 height 33
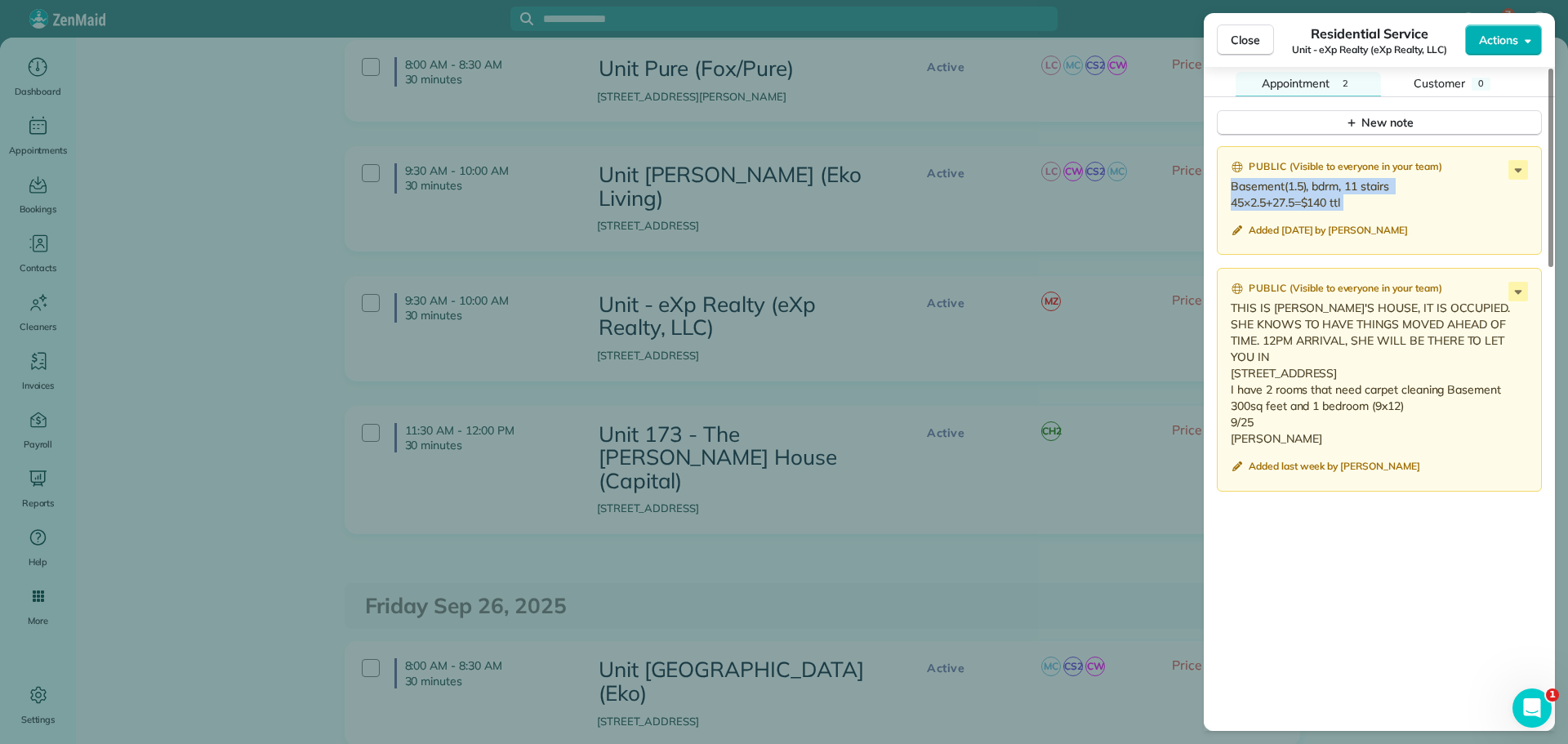
drag, startPoint x: 1349, startPoint y: 200, endPoint x: 1262, endPoint y: 191, distance: 87.5
click at [1262, 191] on p "Basement(1.5), bdrm, 11 stairs 45×2.5+27.5=$140 ttl" at bounding box center [1381, 195] width 300 height 33
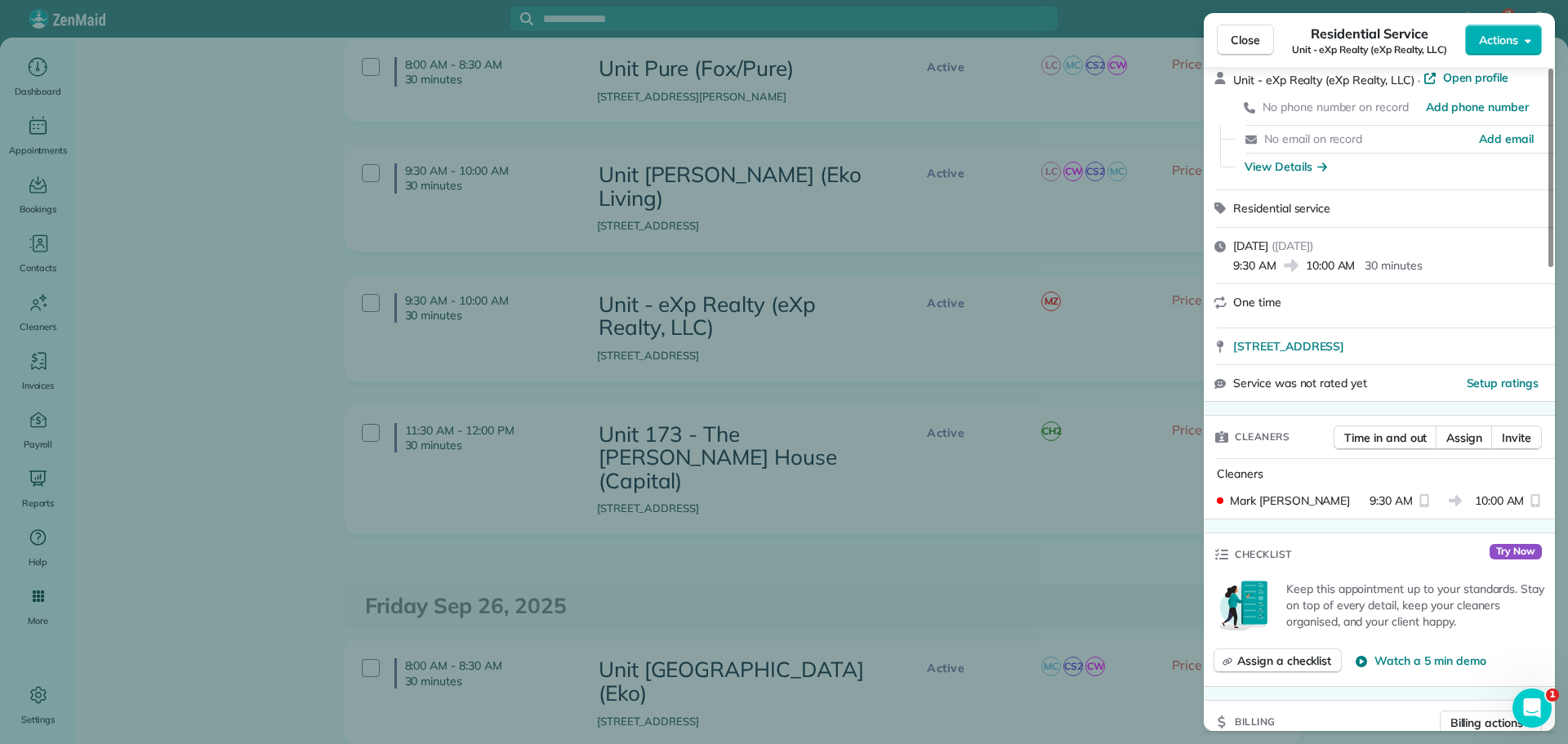
scroll to position [0, 0]
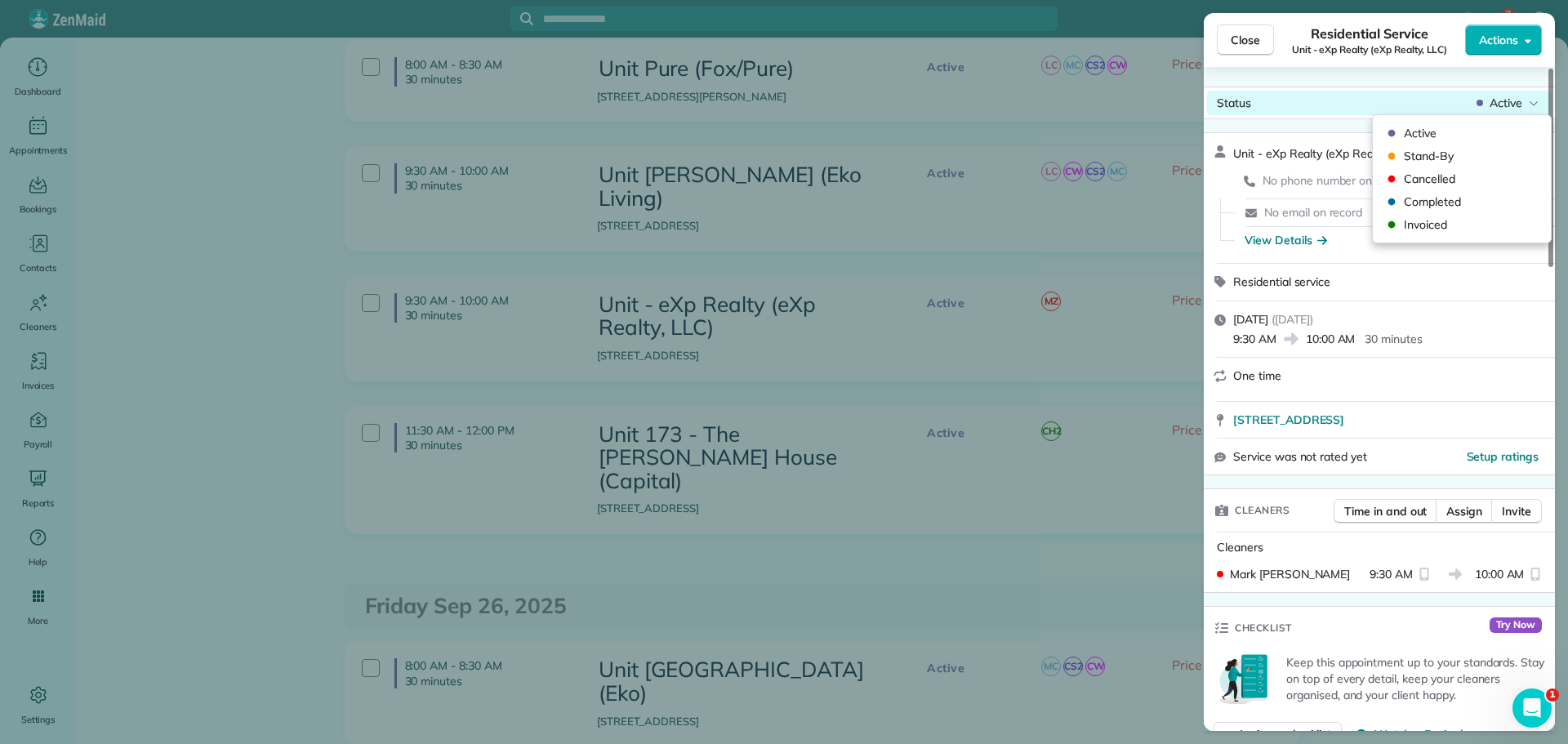
click at [1500, 113] on body "7 MH Dashboard Appointments Bookings Contacts Cleaners Invoices Payroll Reports…" at bounding box center [784, 372] width 1568 height 744
click at [1452, 217] on span "Invoiced" at bounding box center [1473, 224] width 137 height 16
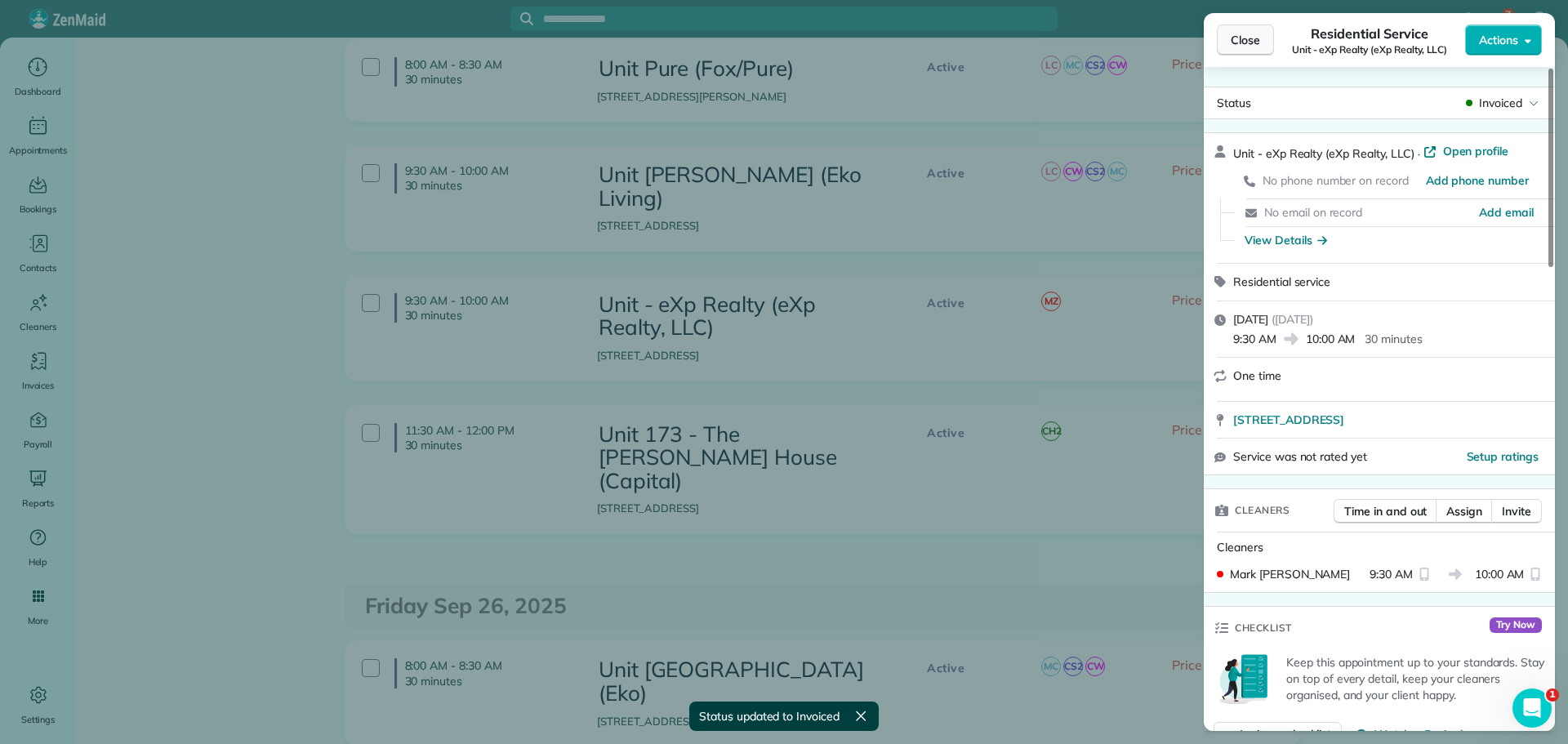
click at [1246, 49] on button "Close" at bounding box center [1245, 40] width 57 height 31
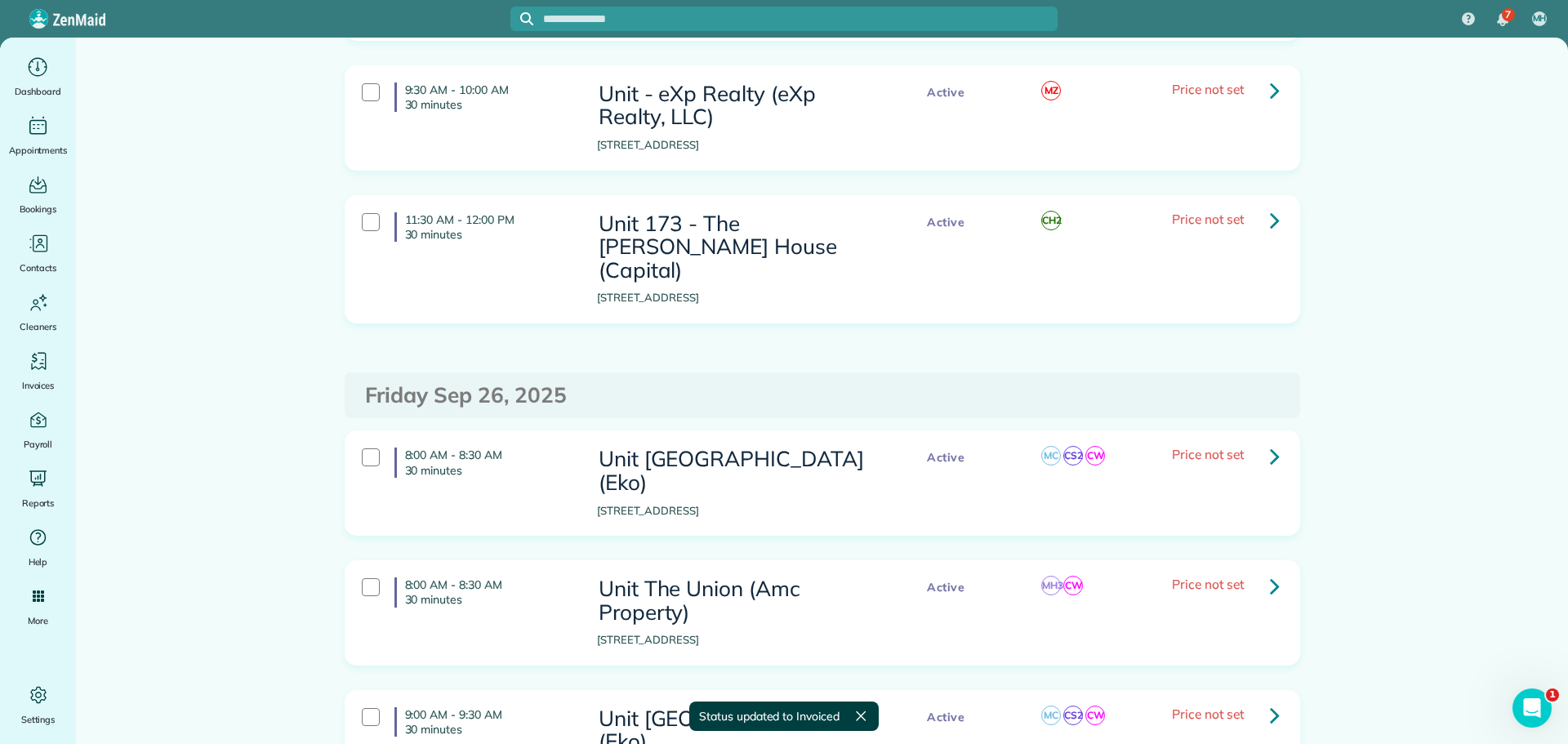
scroll to position [2613, 0]
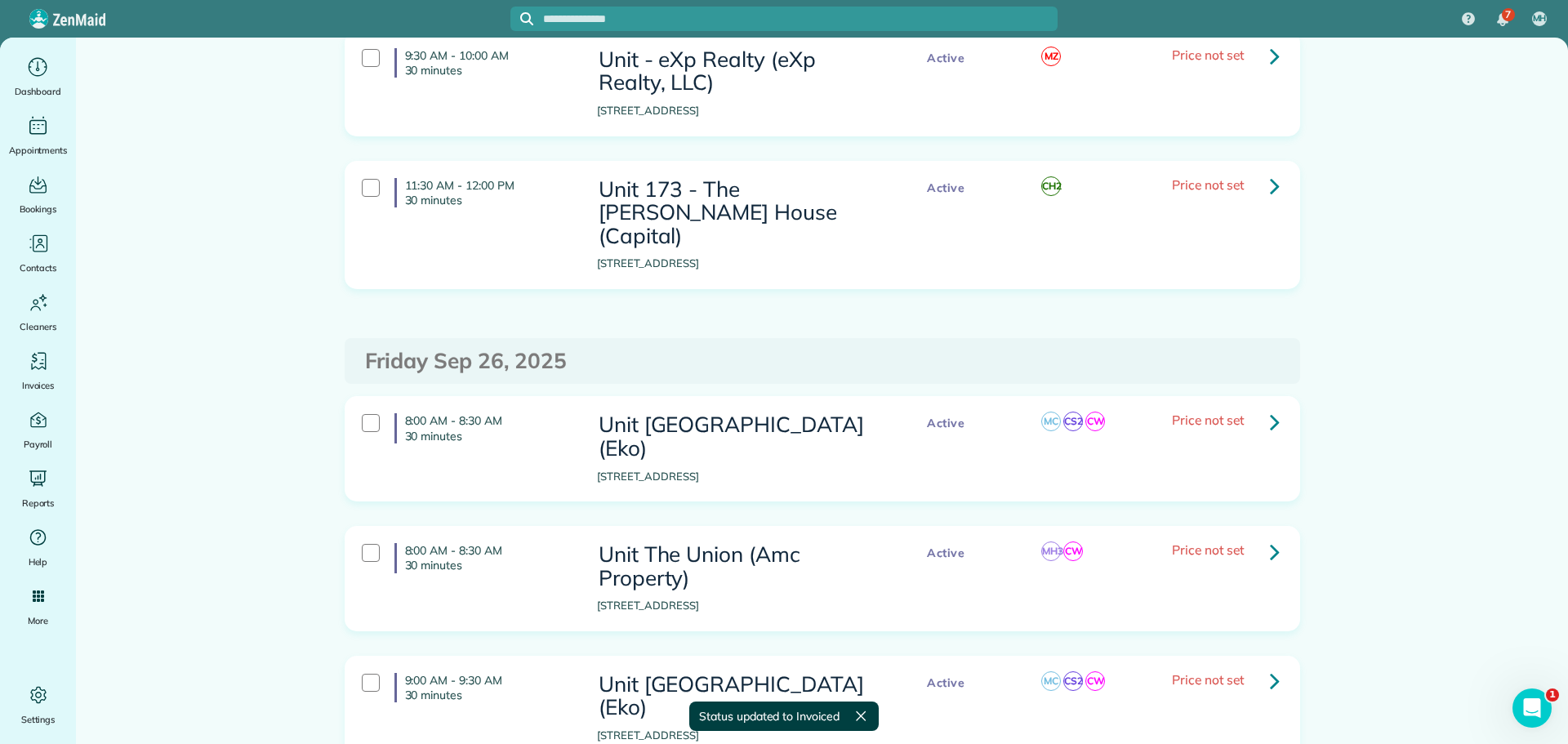
click at [1270, 171] on icon at bounding box center [1274, 185] width 10 height 28
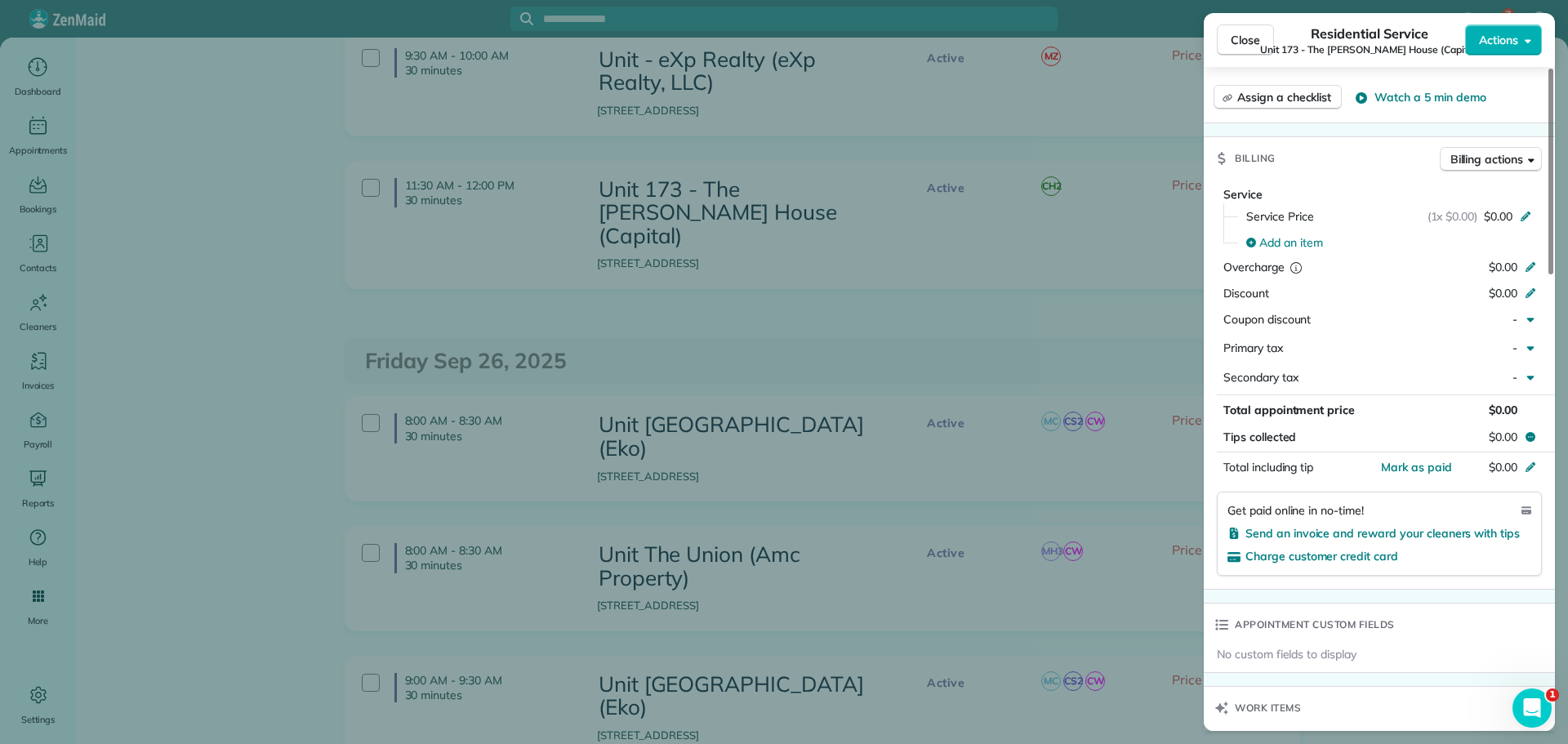
scroll to position [1143, 0]
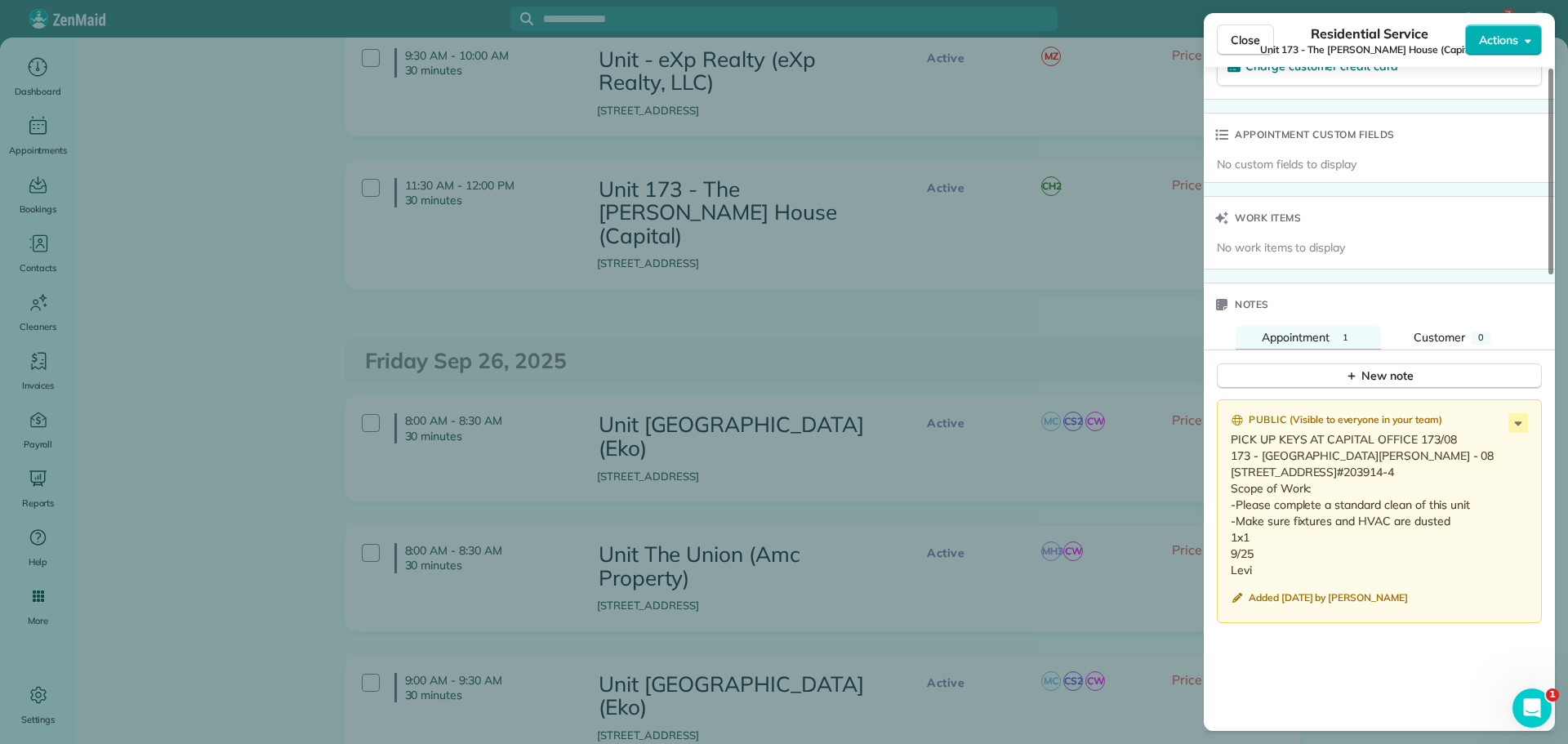
drag, startPoint x: 1260, startPoint y: 585, endPoint x: 1224, endPoint y: 446, distance: 143.6
click at [1224, 446] on div "Public ( Visible to everyone in your team ) PICK UP KEYS AT CAPITAL OFFICE 173/…" at bounding box center [1379, 511] width 325 height 223
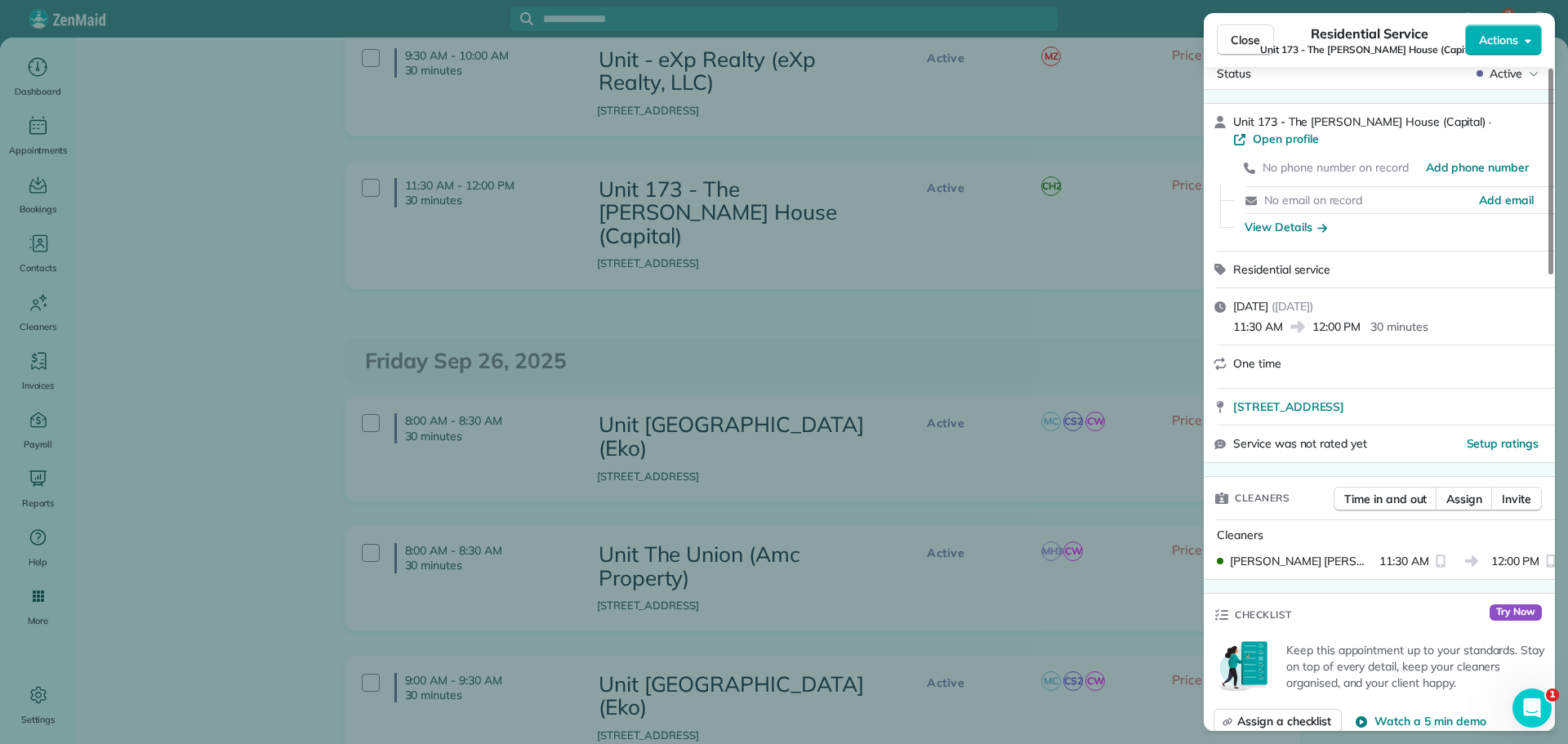
scroll to position [0, 0]
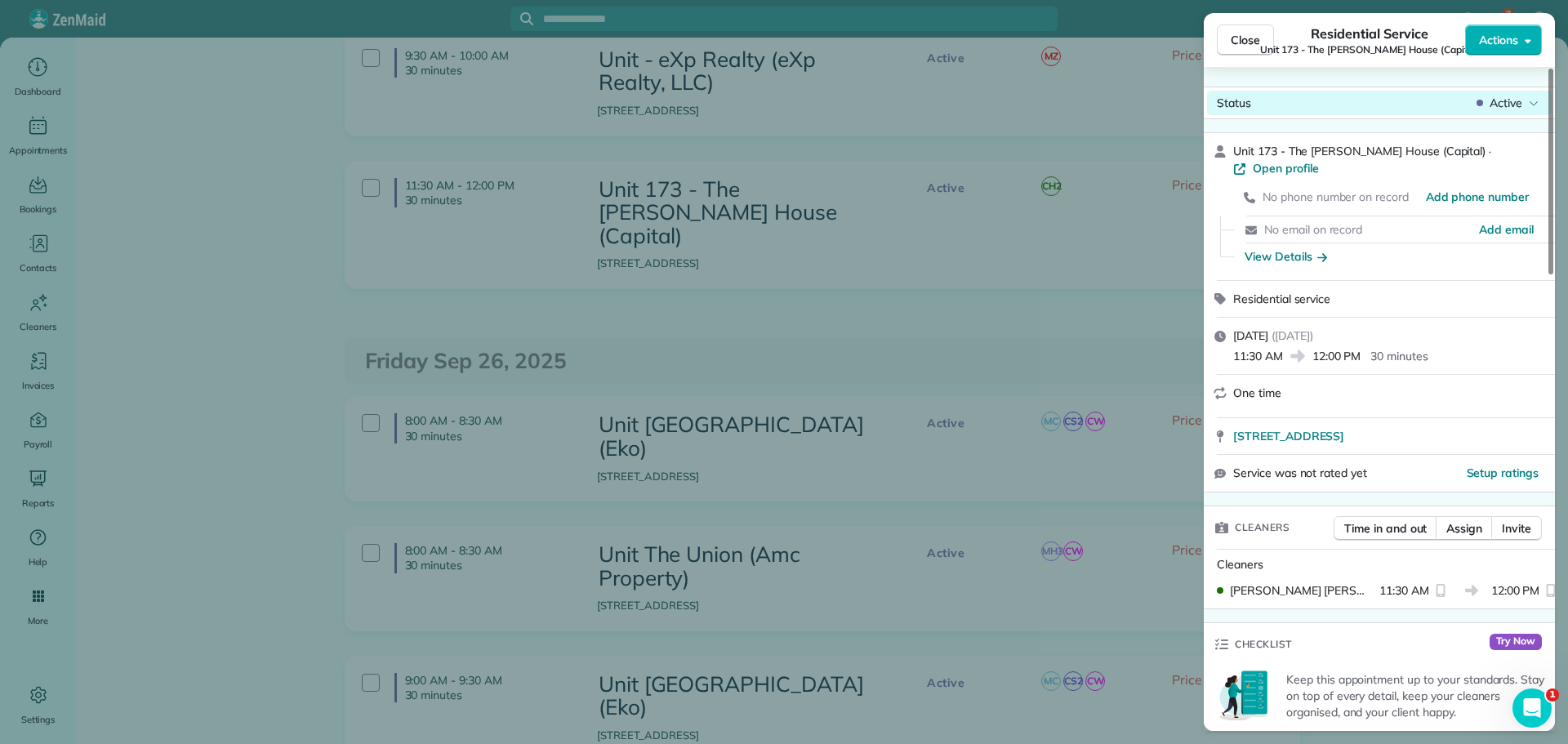
click at [1515, 112] on div "Status Active" at bounding box center [1379, 102] width 345 height 25
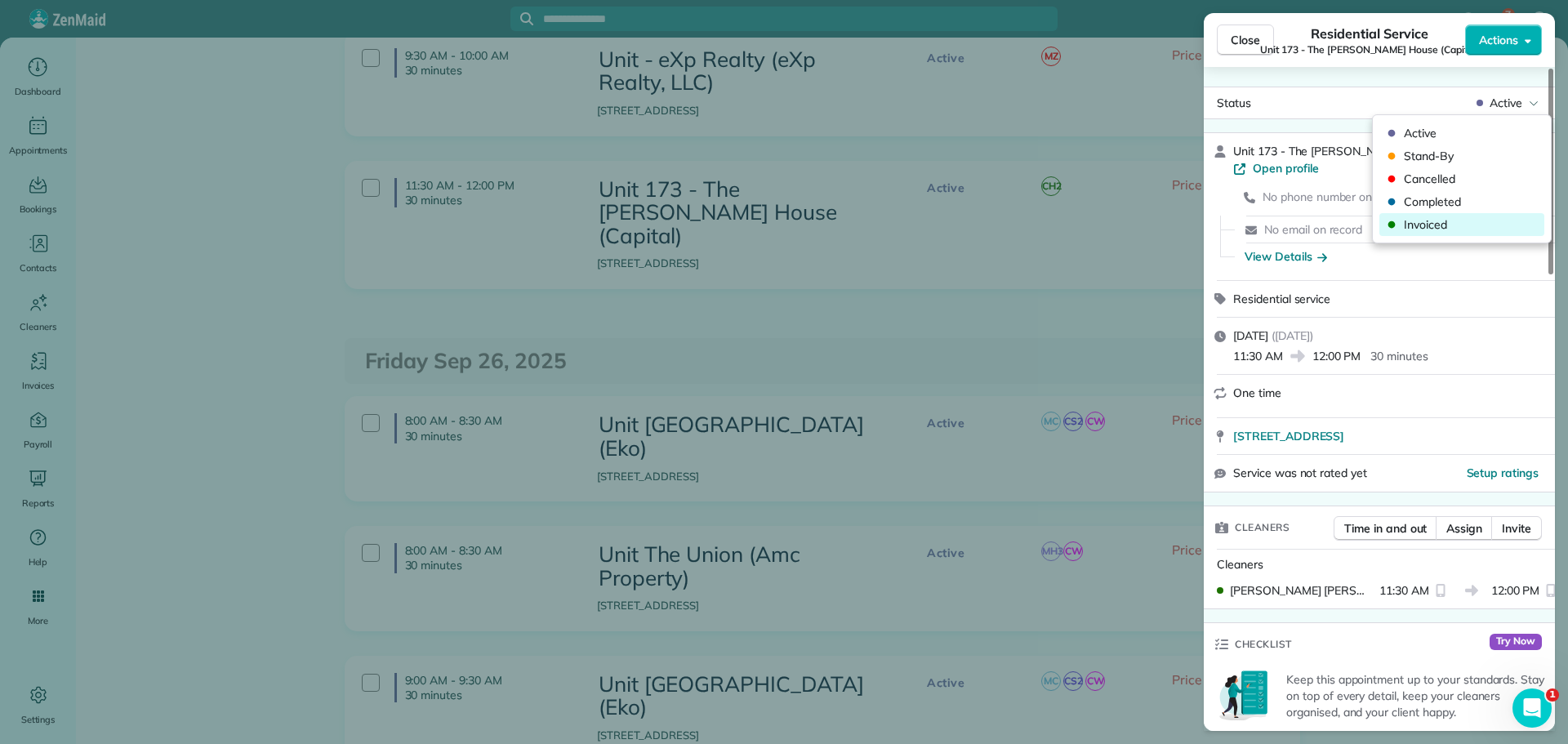
click at [1451, 220] on span "Invoiced" at bounding box center [1473, 224] width 137 height 16
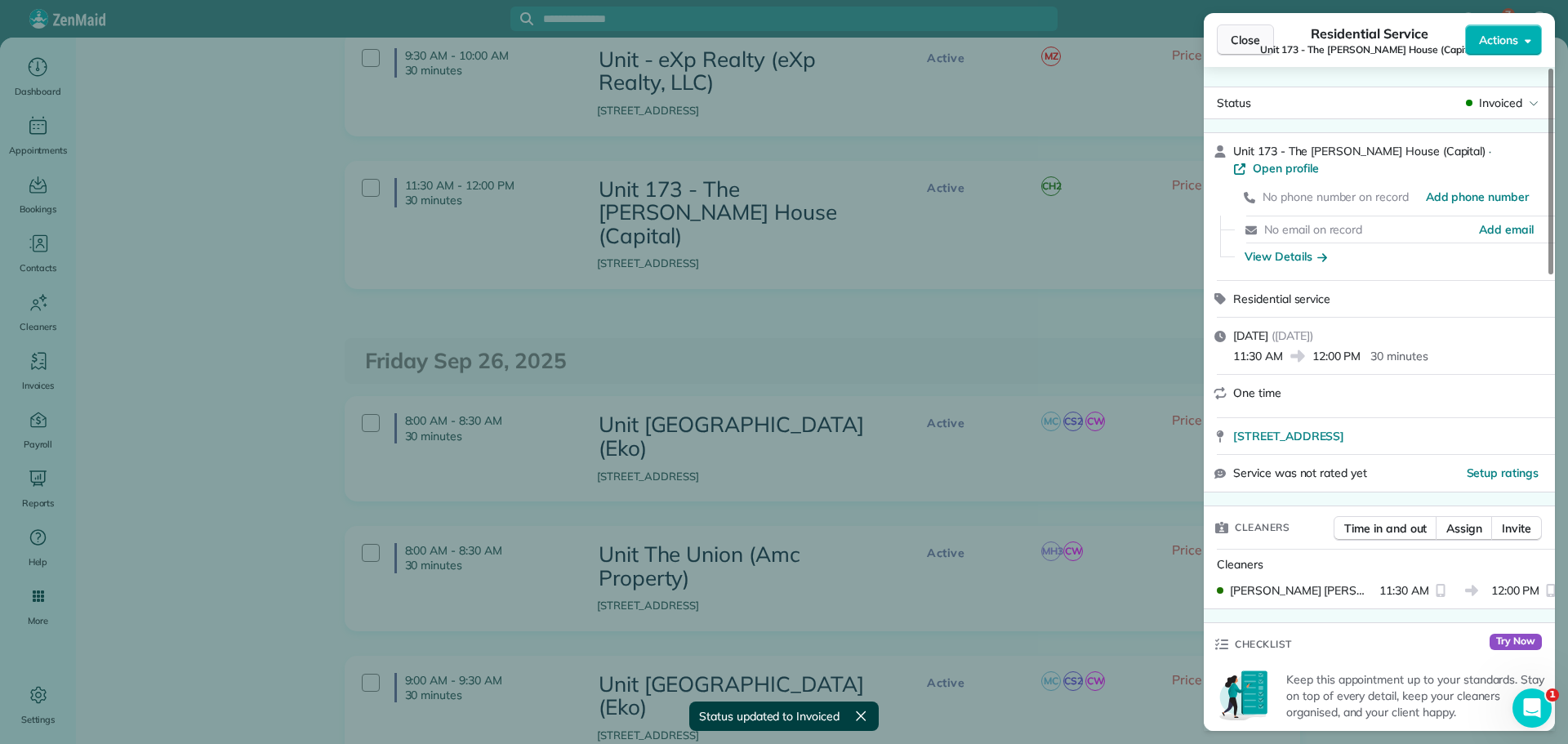
click at [1245, 42] on span "Close" at bounding box center [1246, 40] width 29 height 16
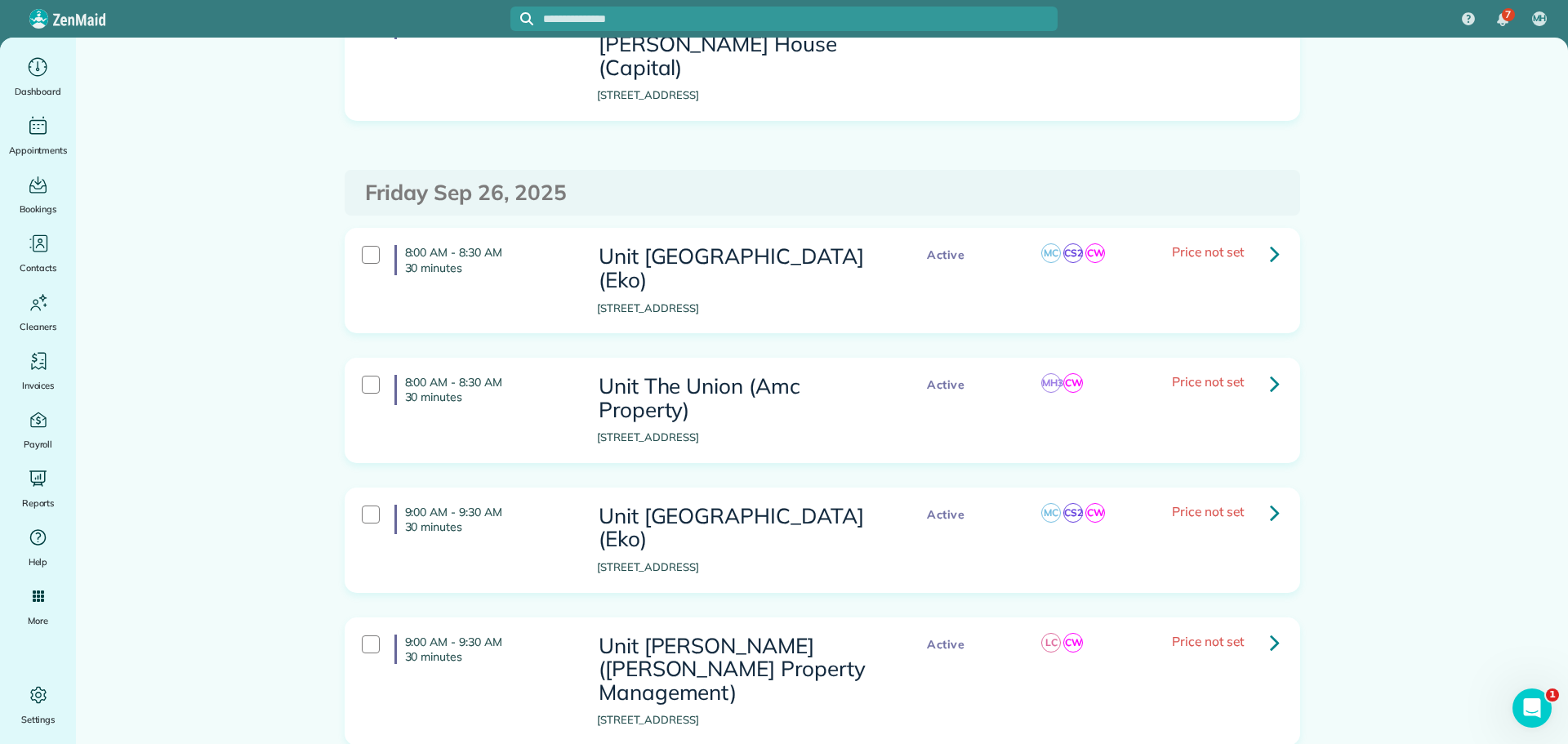
scroll to position [2752, 0]
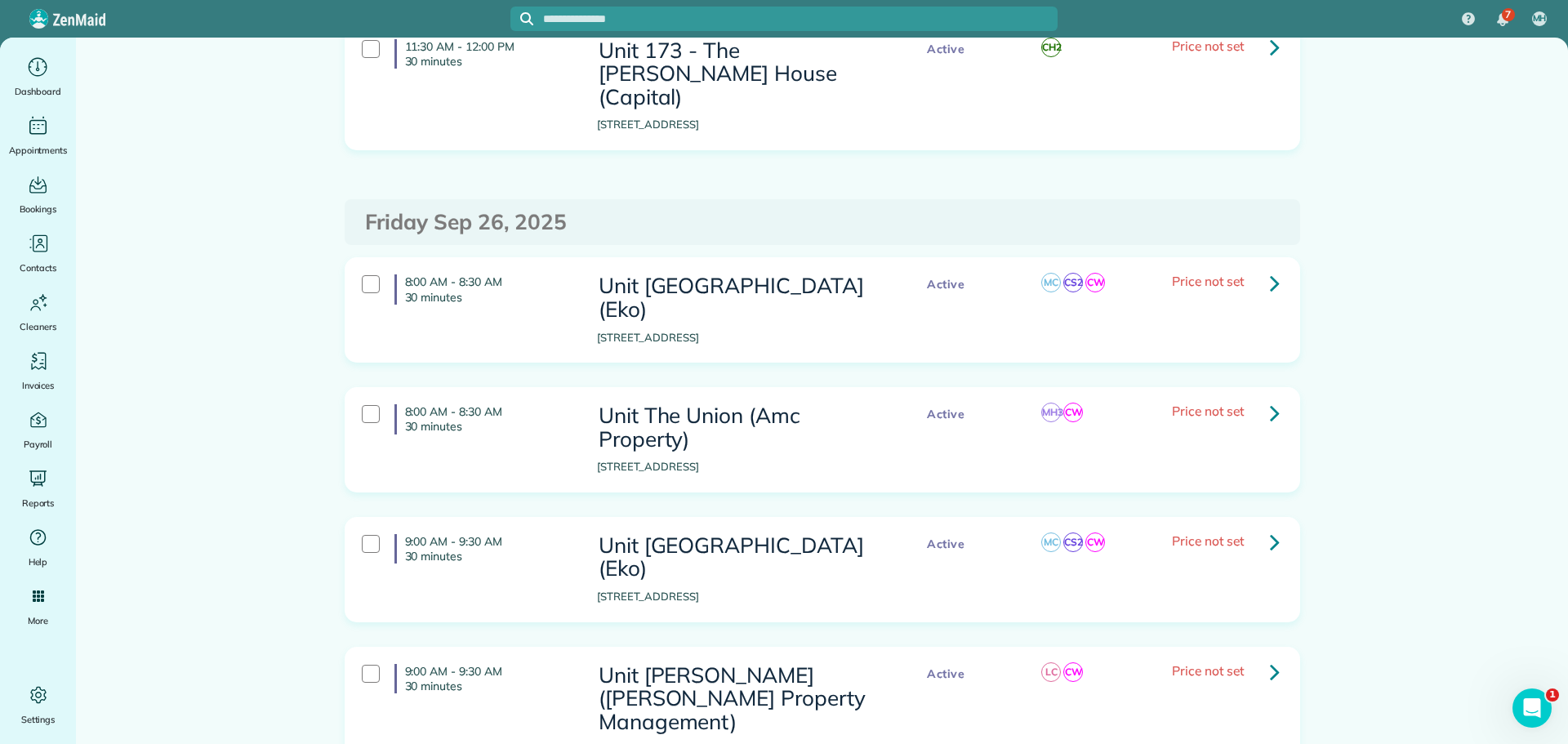
click at [1262, 266] on link at bounding box center [1275, 283] width 33 height 33
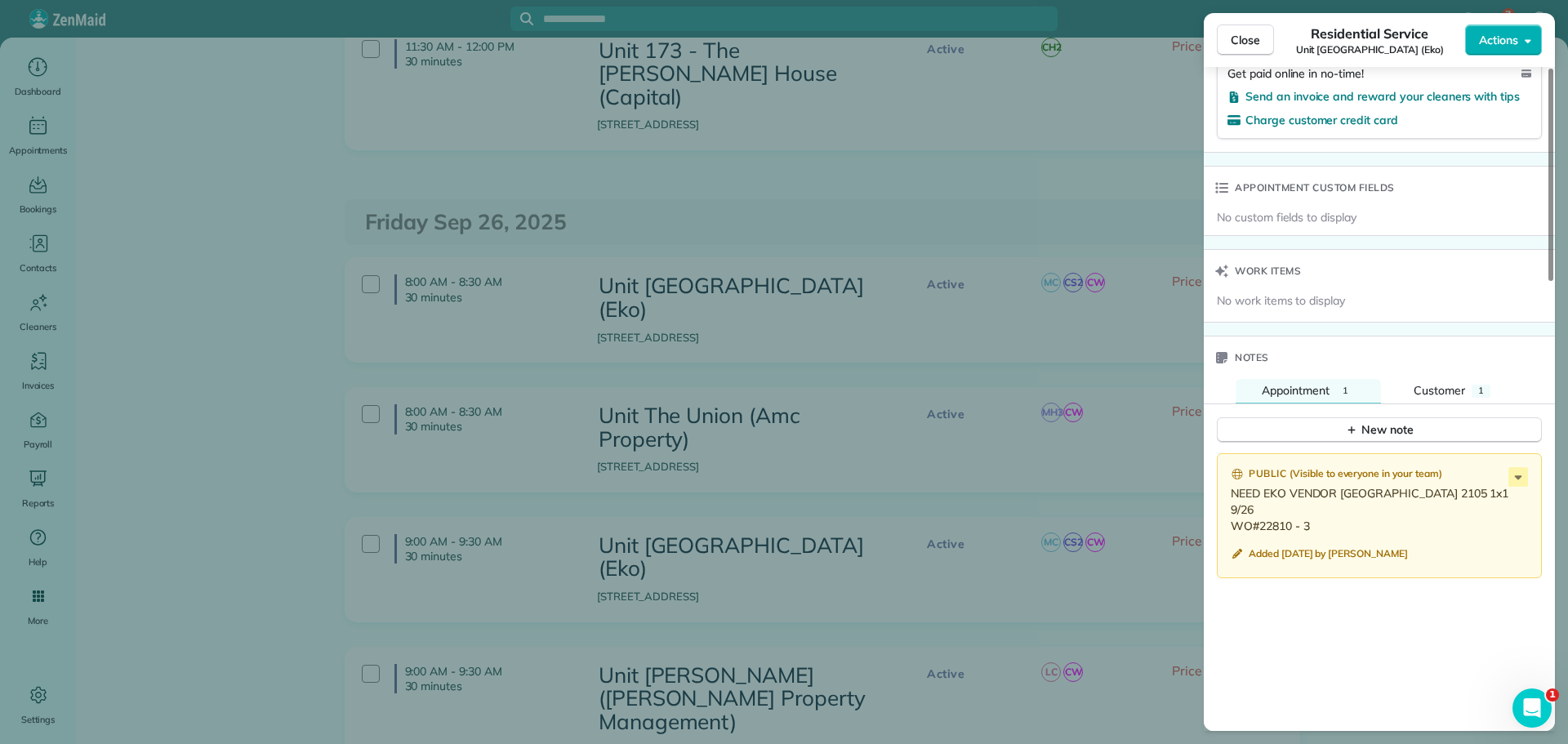
scroll to position [1143, 0]
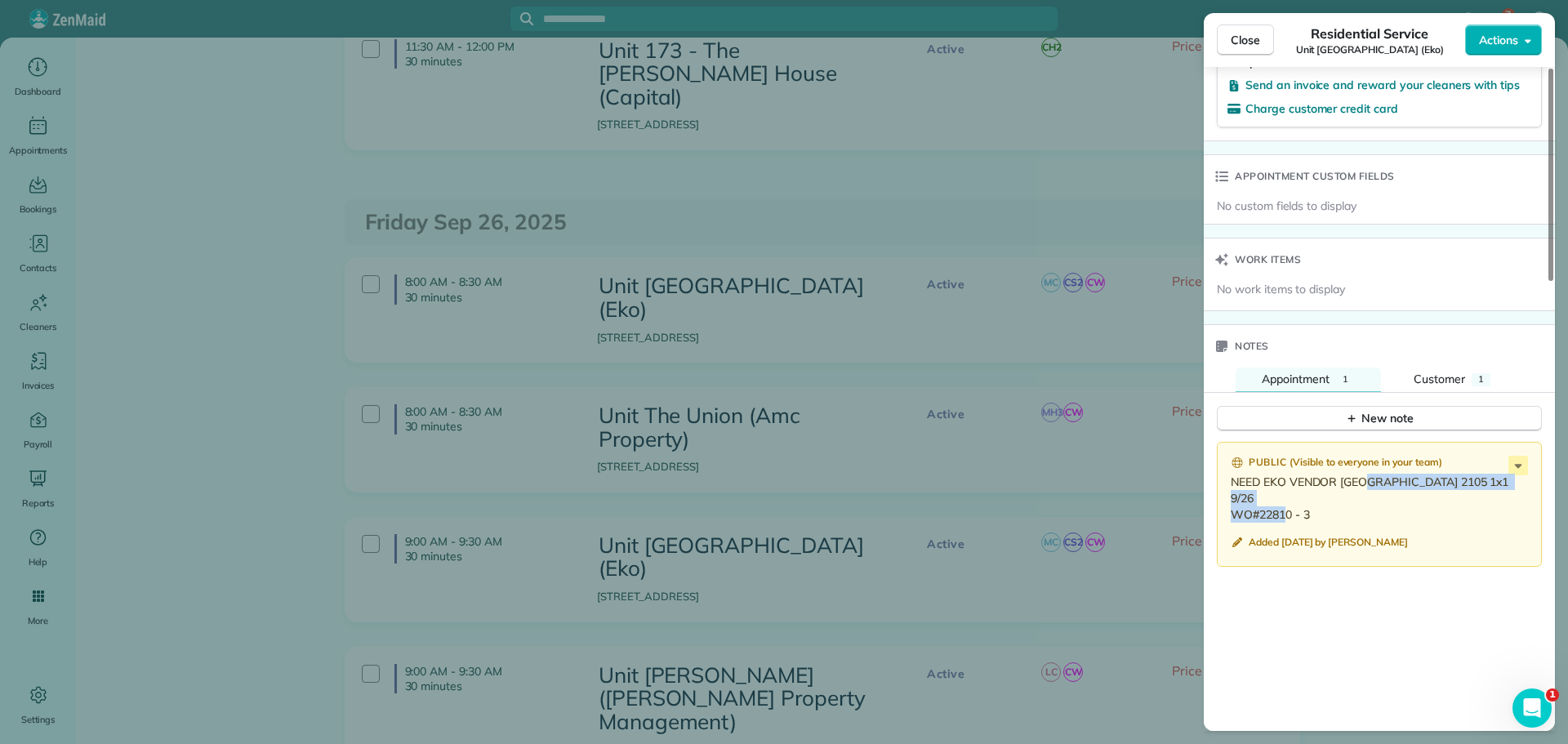
drag, startPoint x: 1314, startPoint y: 511, endPoint x: 1230, endPoint y: 501, distance: 84.6
click at [1230, 501] on div "Public ( Visible to everyone in your team ) NEED EKO VENDOR KEY Cap Hill 2105 1…" at bounding box center [1379, 504] width 325 height 125
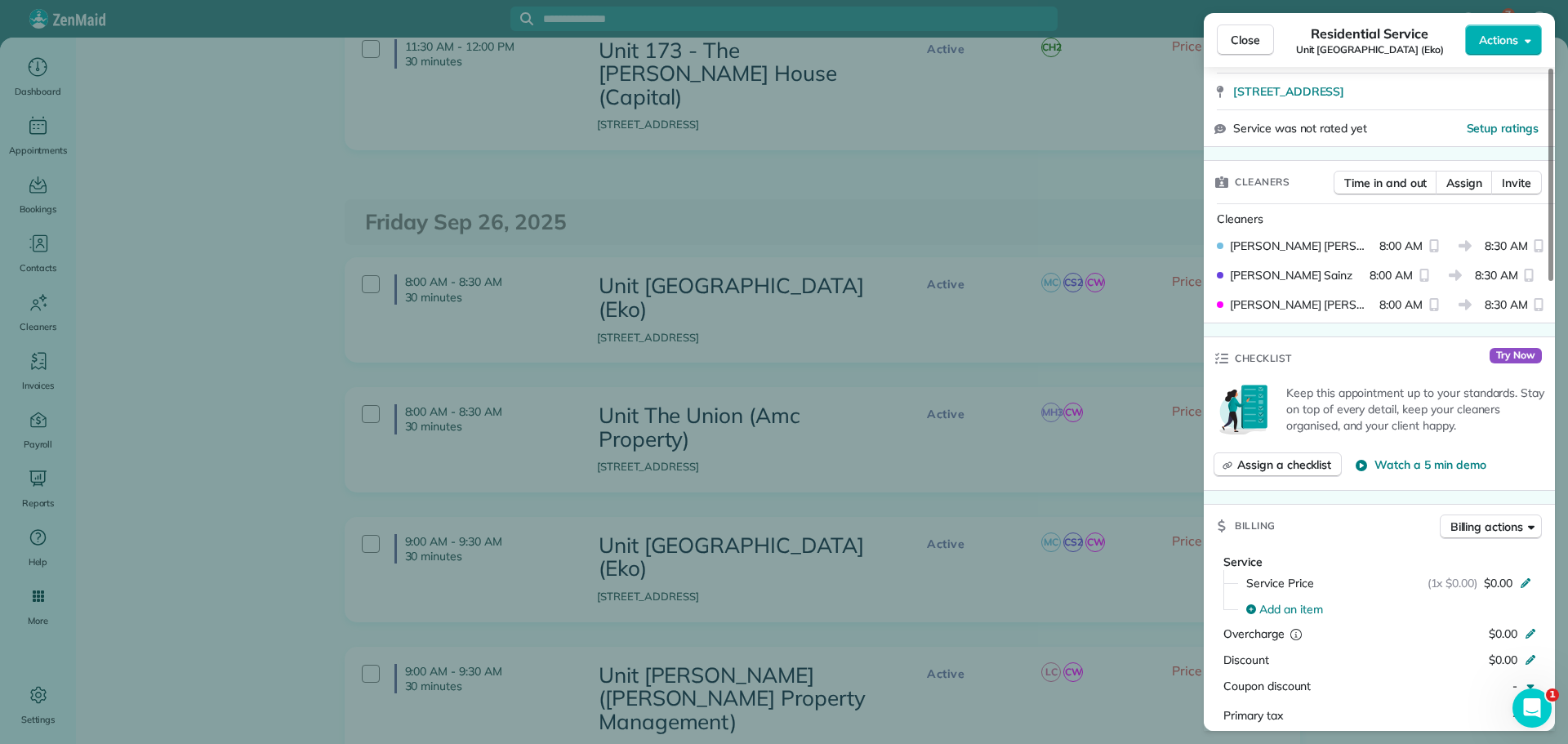
scroll to position [0, 0]
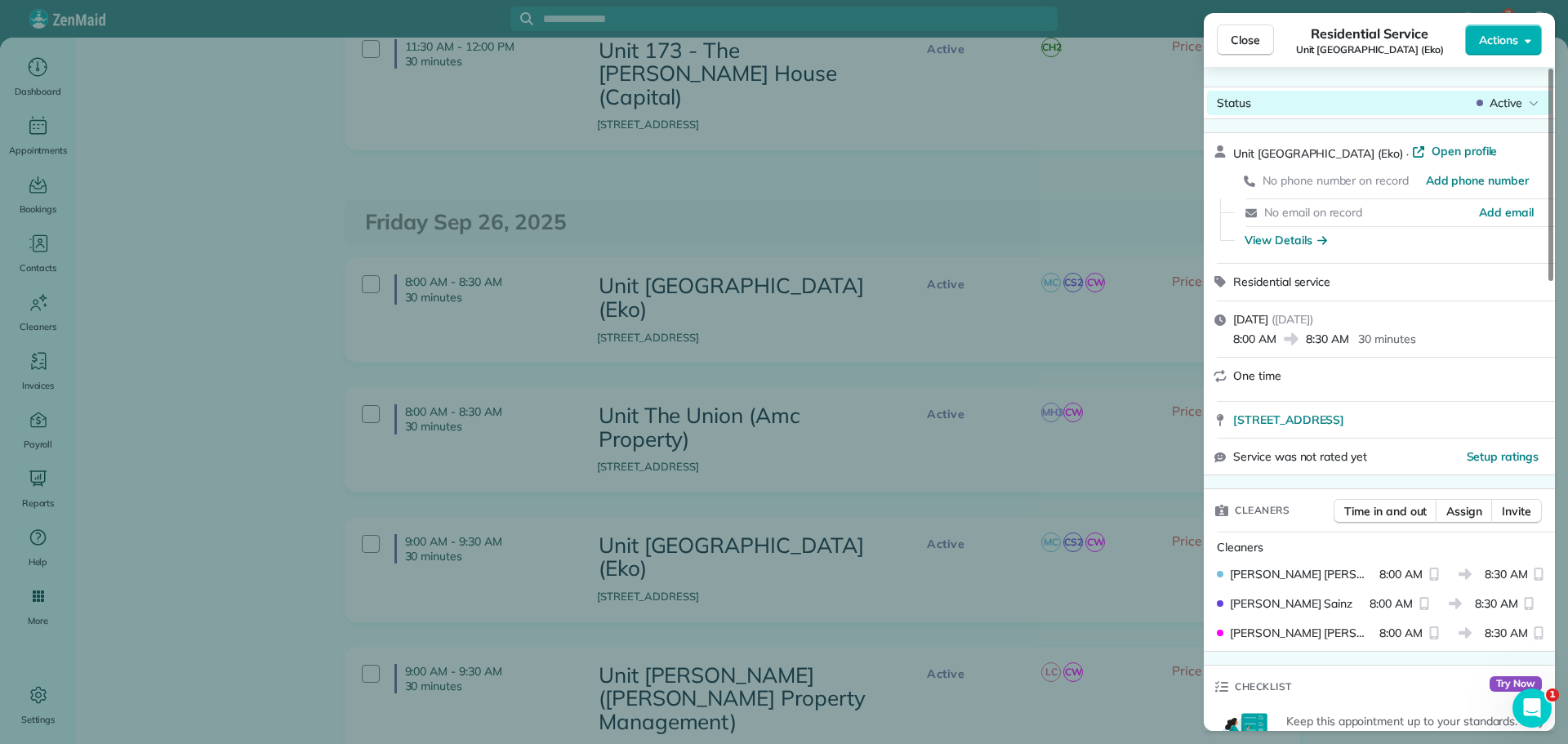
click at [1519, 93] on div "Status Active" at bounding box center [1379, 102] width 345 height 25
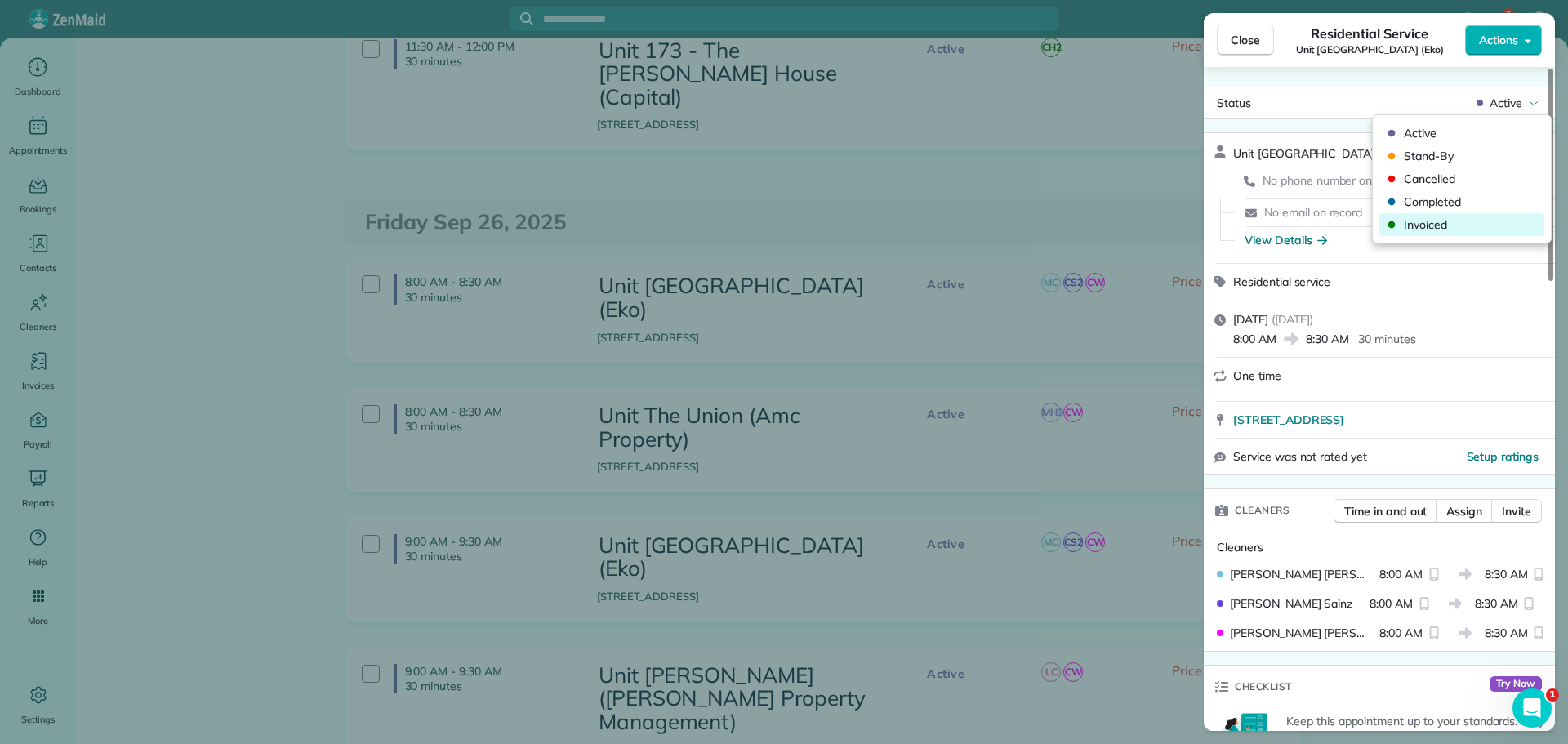
click at [1472, 221] on span "Invoiced" at bounding box center [1473, 224] width 137 height 16
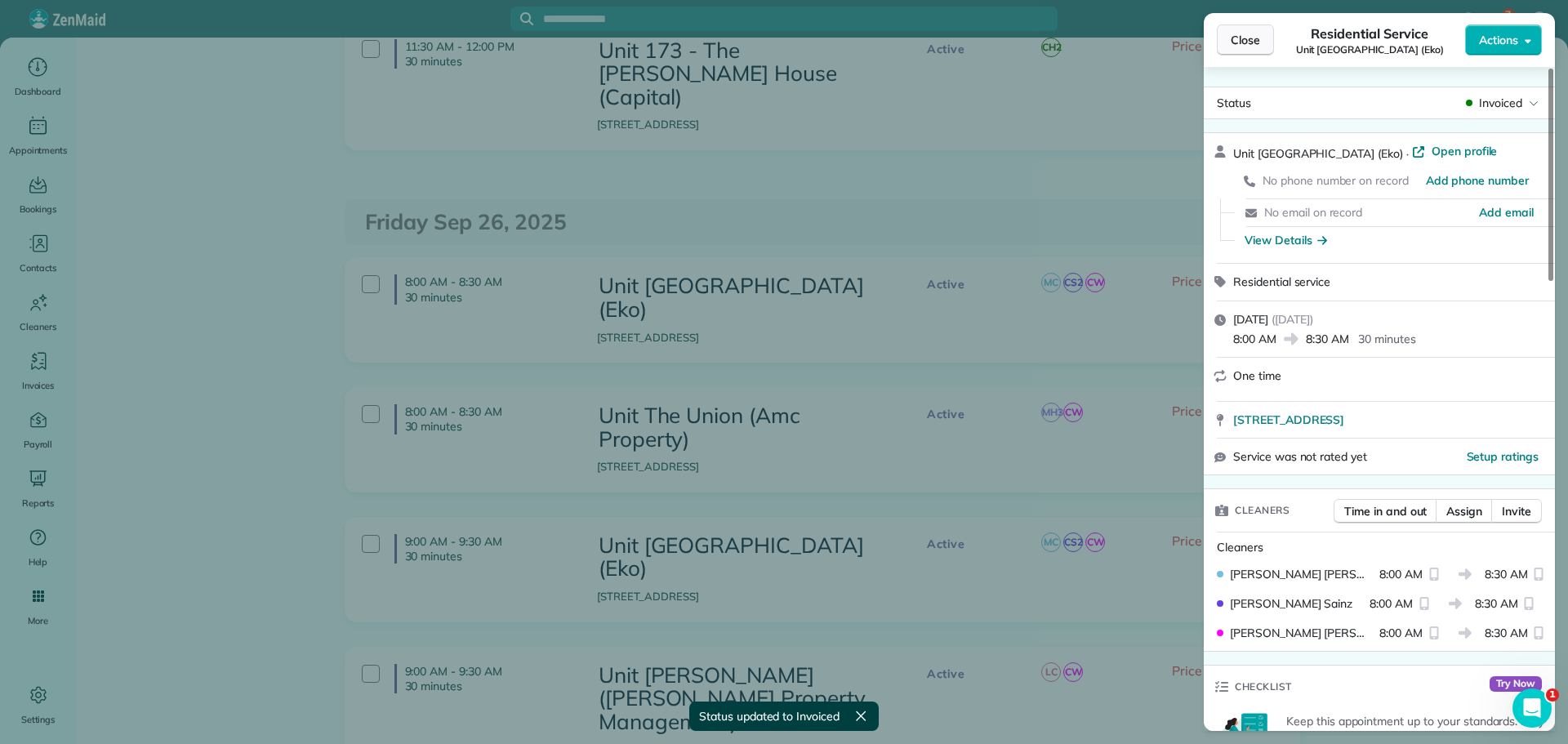
click at [1254, 46] on span "Close" at bounding box center [1246, 40] width 29 height 16
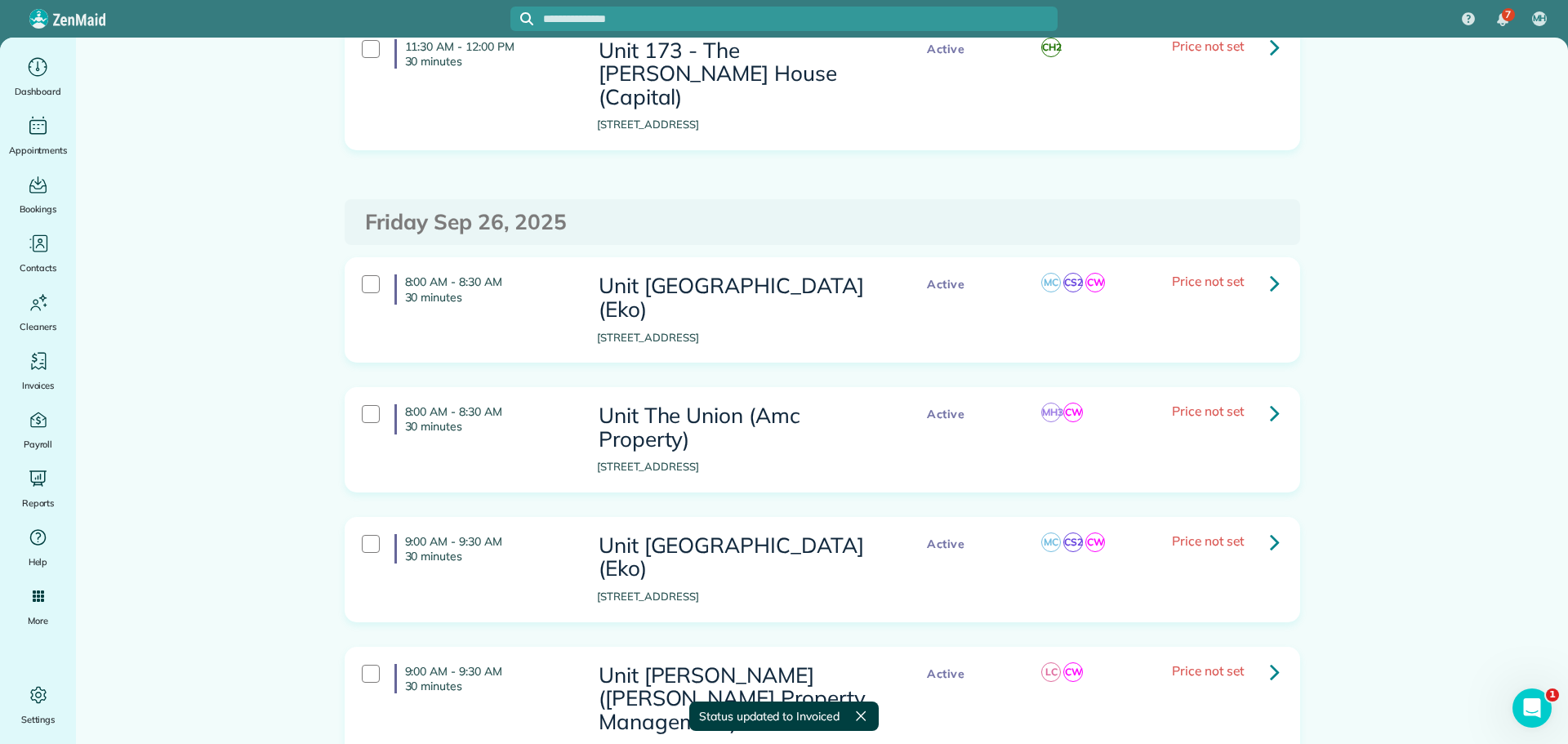
click at [1278, 396] on link at bounding box center [1275, 413] width 33 height 33
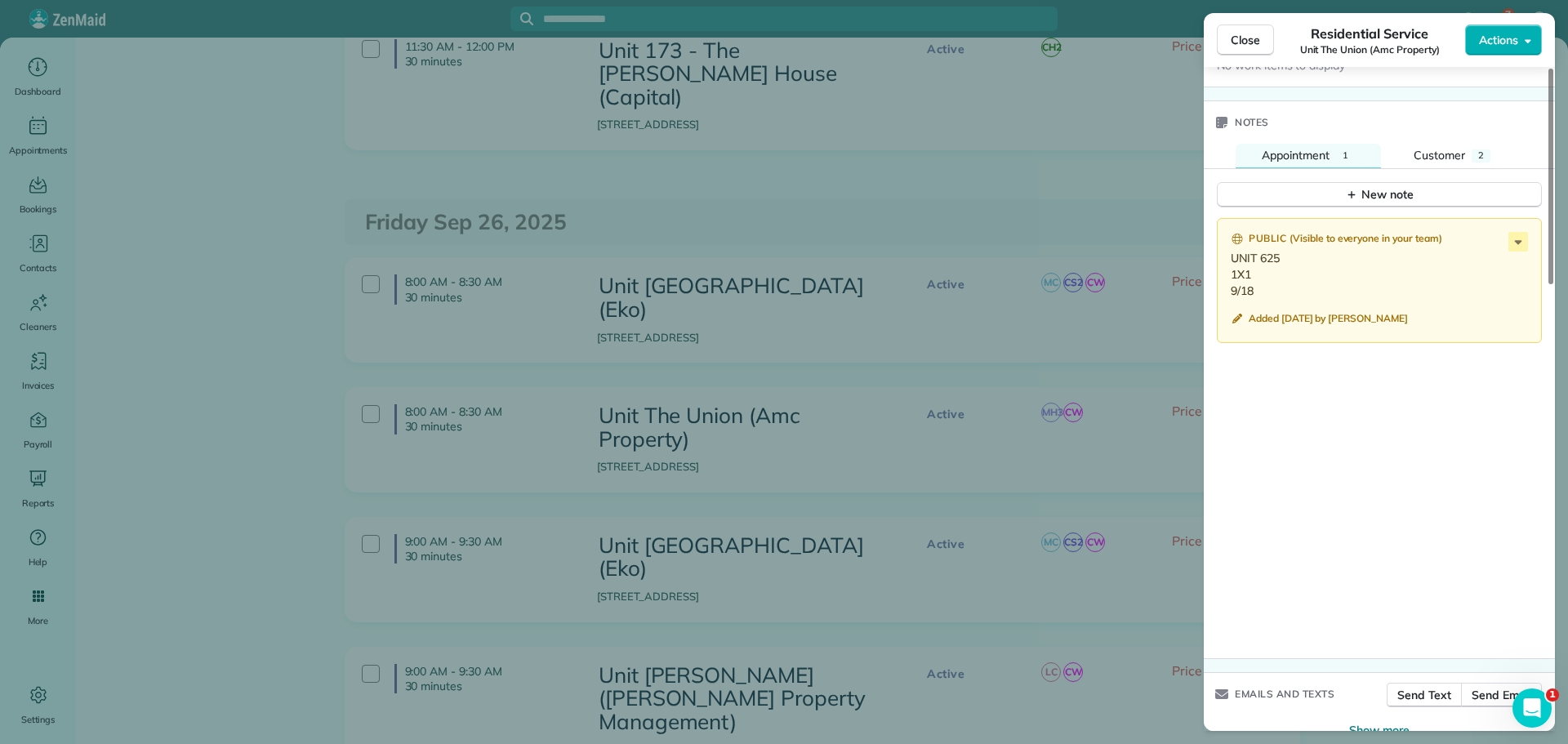
scroll to position [1373, 0]
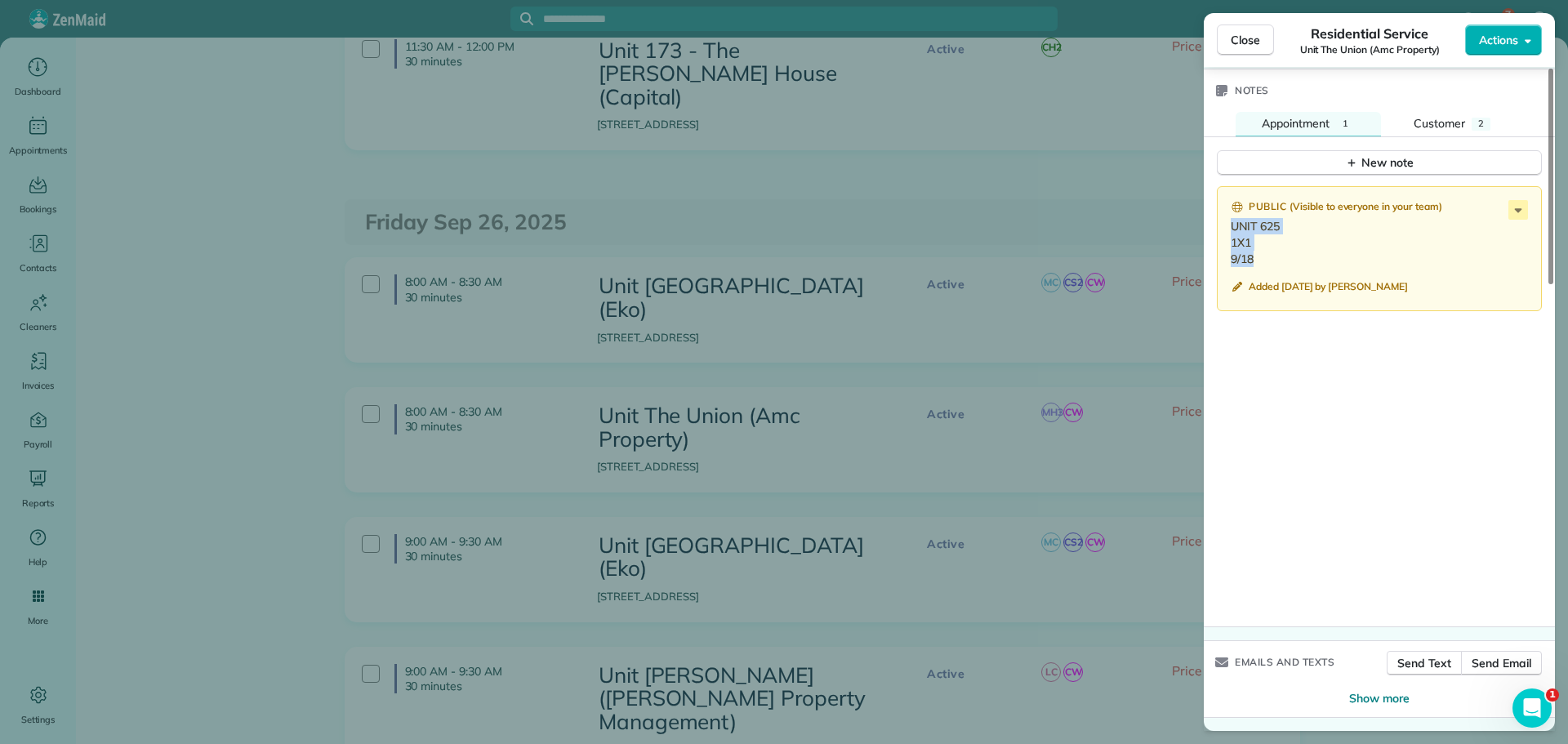
drag, startPoint x: 1258, startPoint y: 255, endPoint x: 1231, endPoint y: 230, distance: 36.8
click at [1231, 230] on p "UNIT 625 1X1 9/18" at bounding box center [1381, 243] width 300 height 49
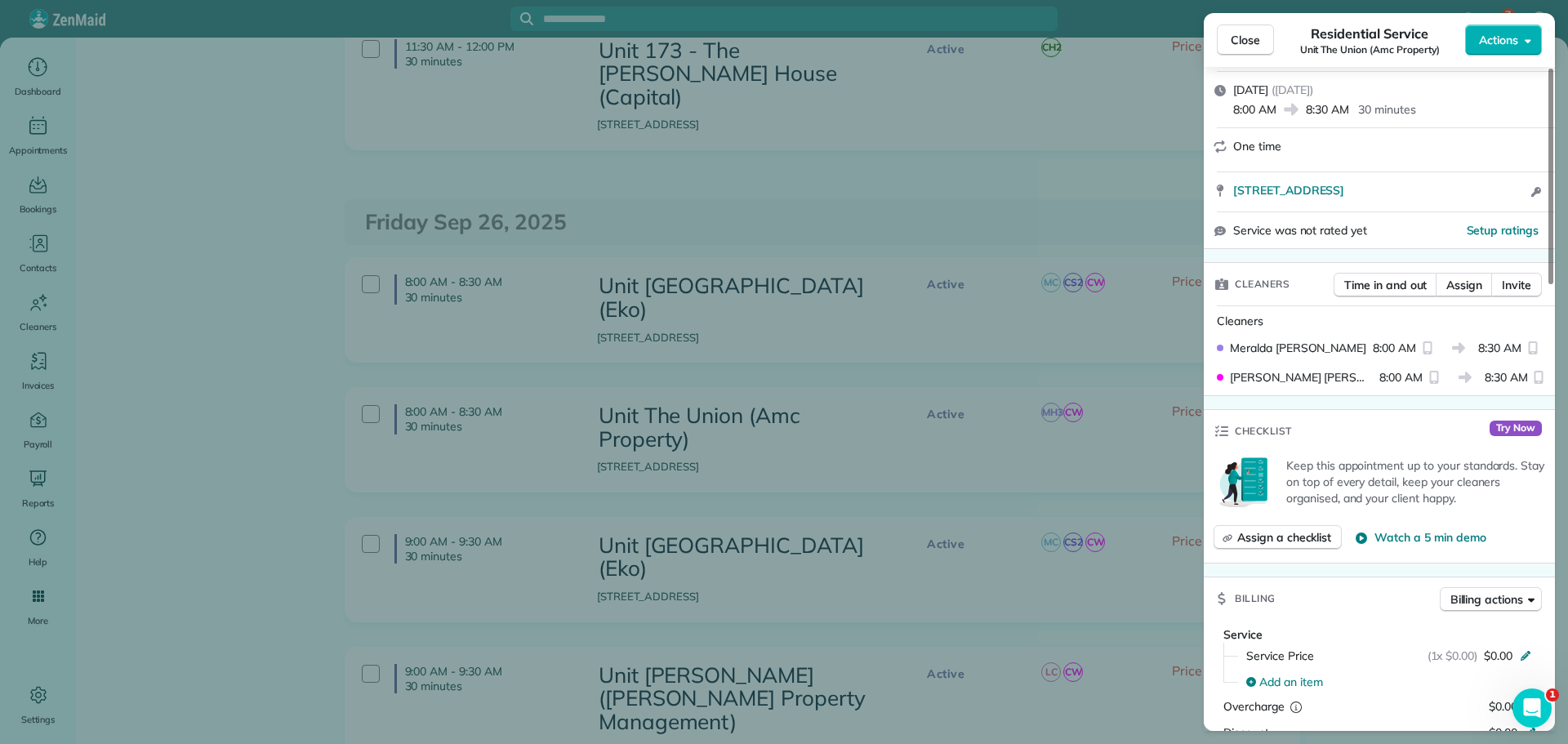
scroll to position [0, 0]
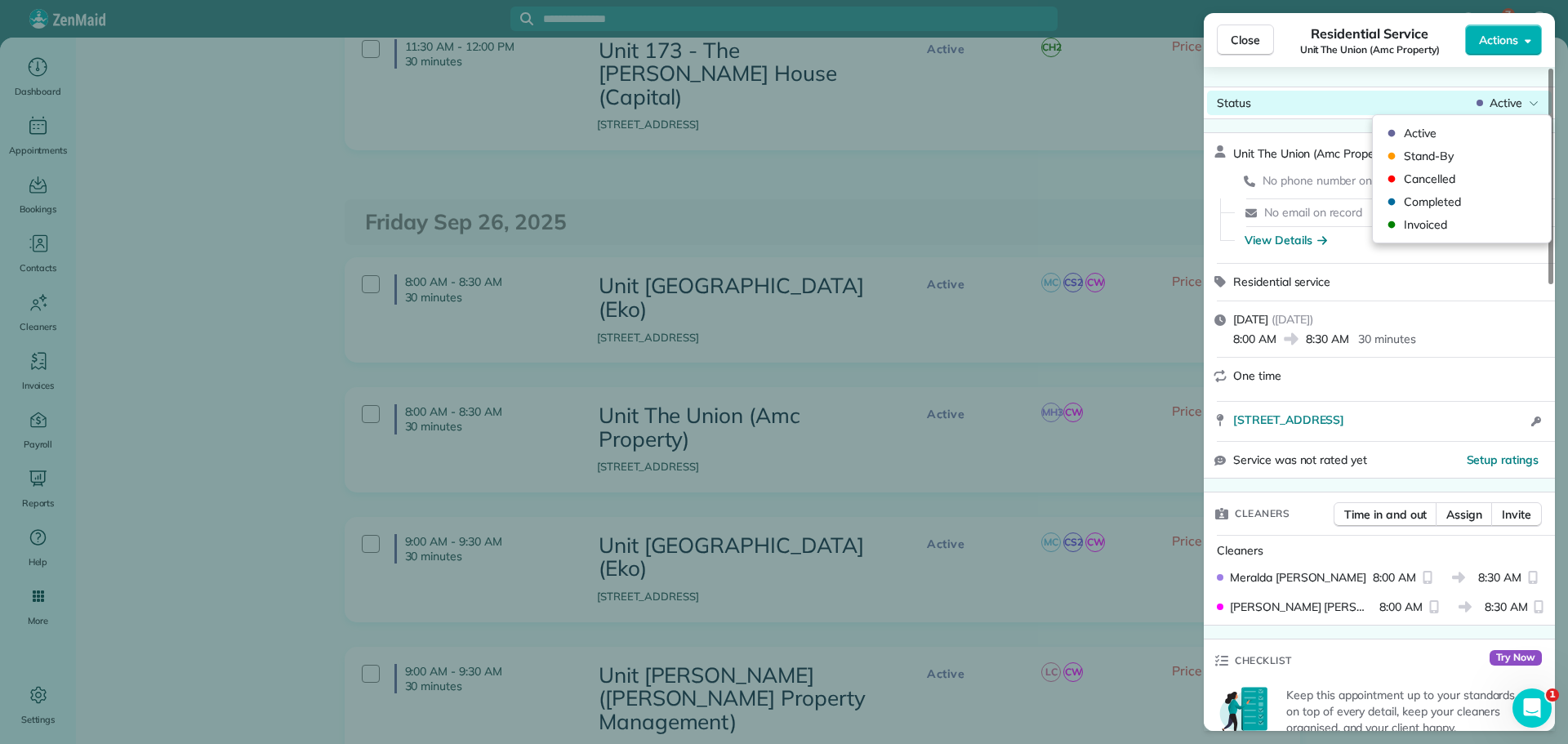
click at [1518, 110] on span "Active" at bounding box center [1506, 103] width 33 height 16
click at [1472, 223] on span "Invoiced" at bounding box center [1473, 224] width 137 height 16
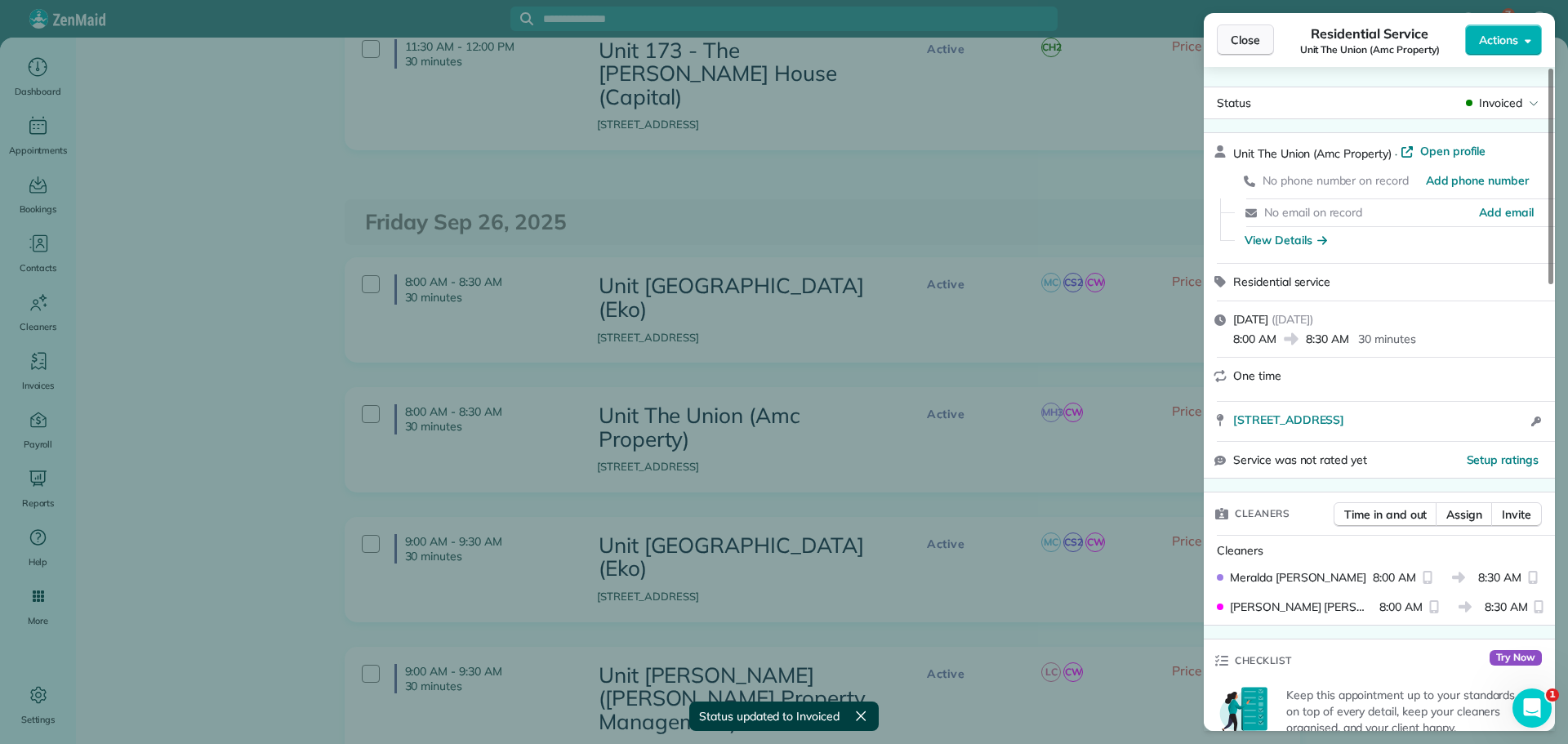
click at [1241, 41] on span "Close" at bounding box center [1246, 40] width 29 height 16
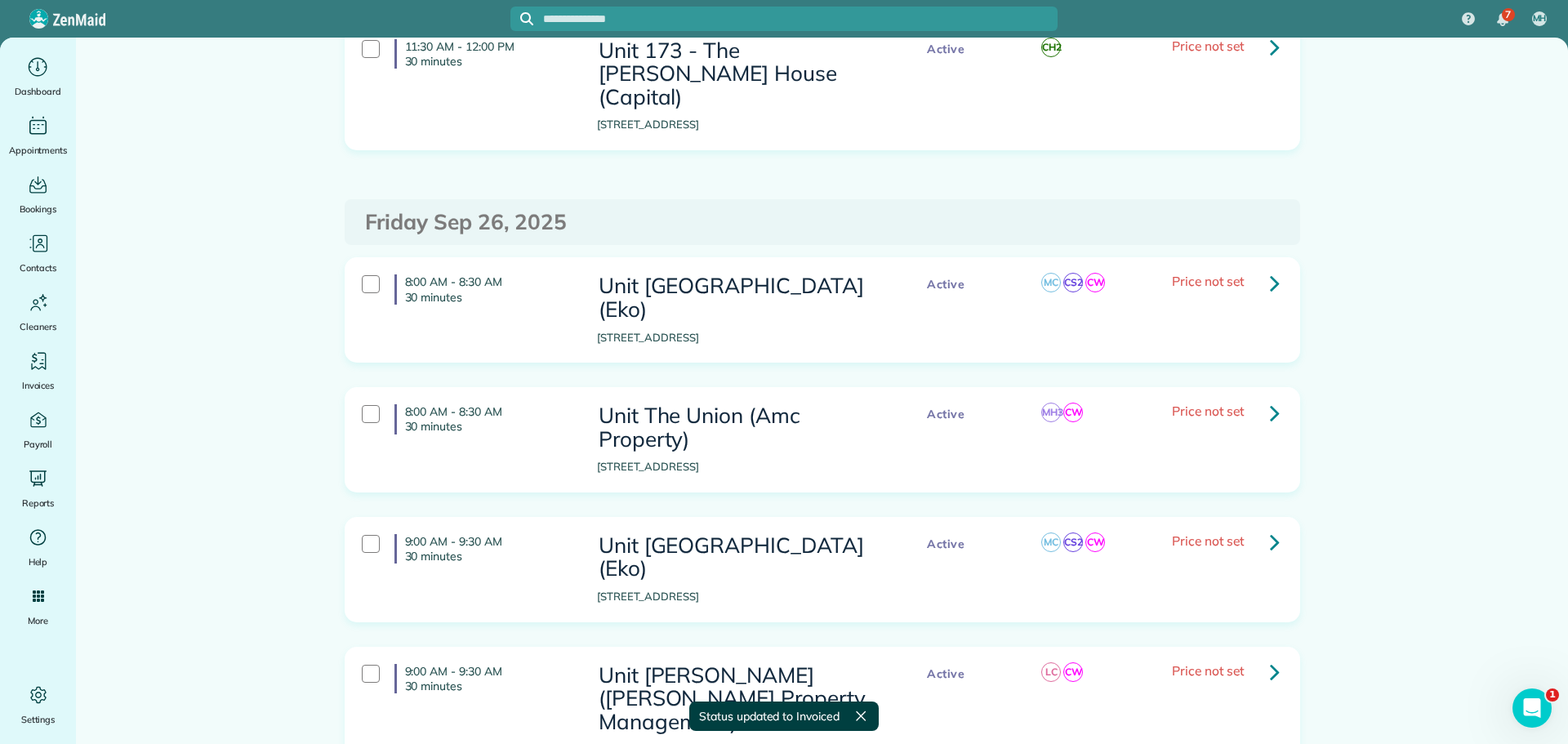
scroll to position [2833, 0]
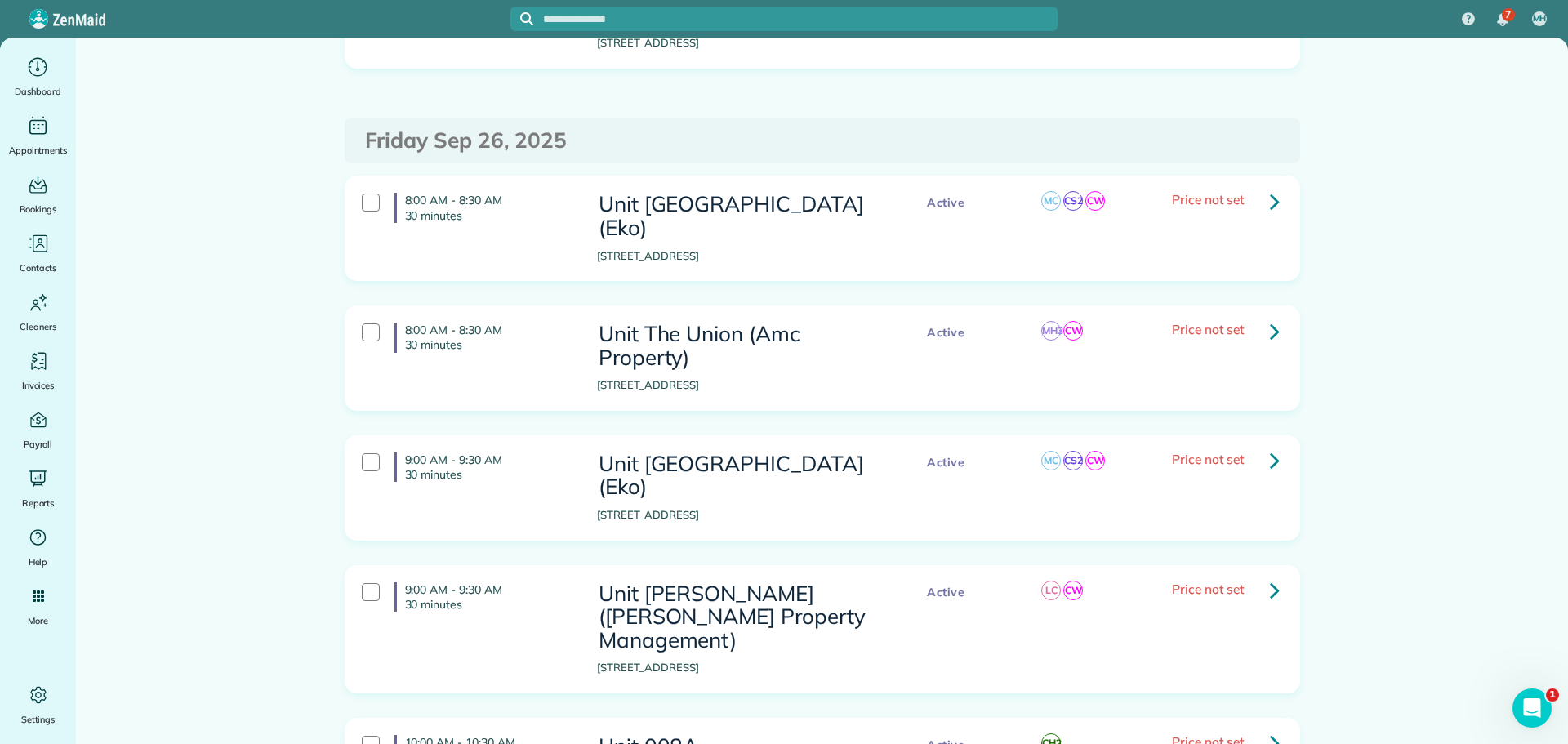
click at [1270, 446] on icon at bounding box center [1274, 459] width 10 height 28
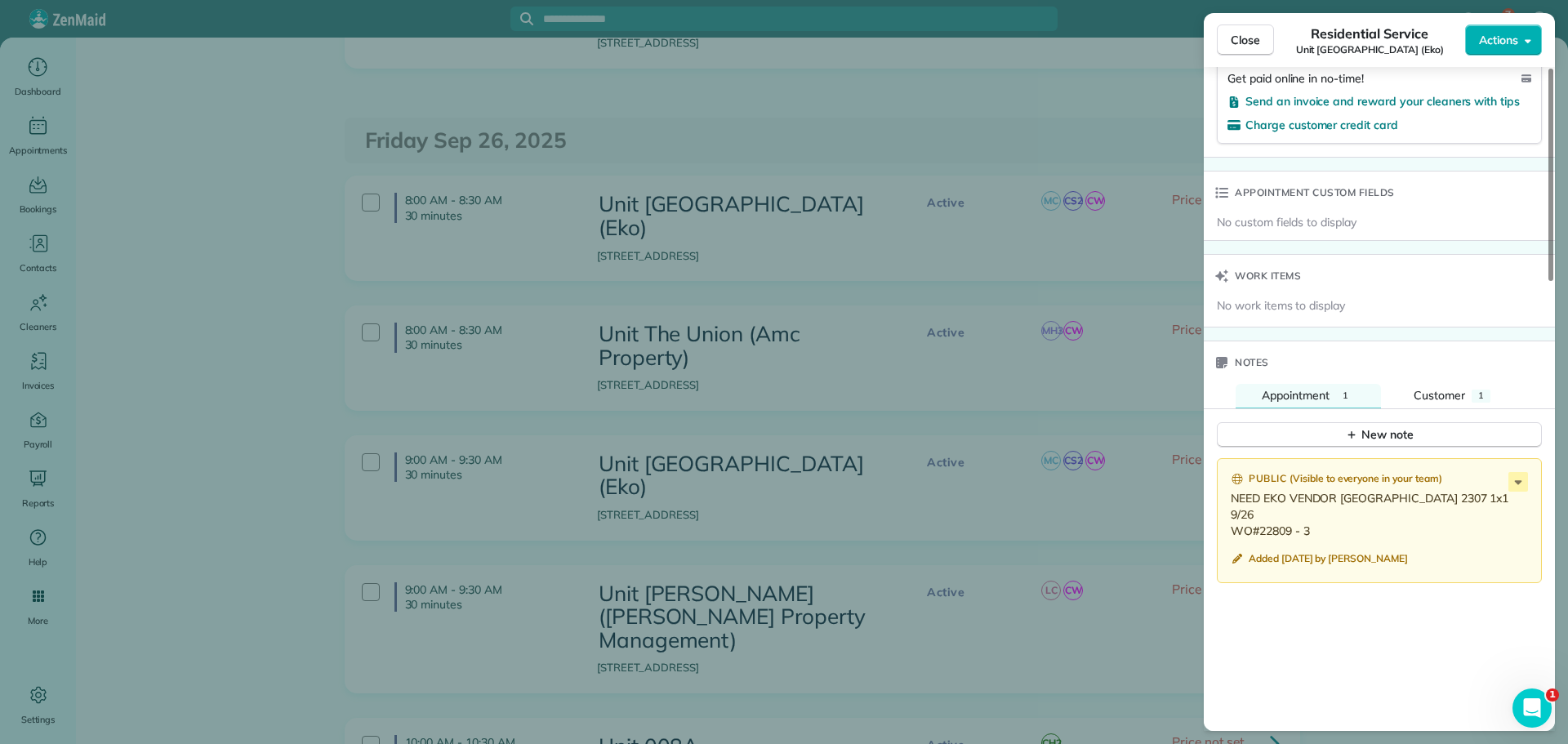
scroll to position [1224, 0]
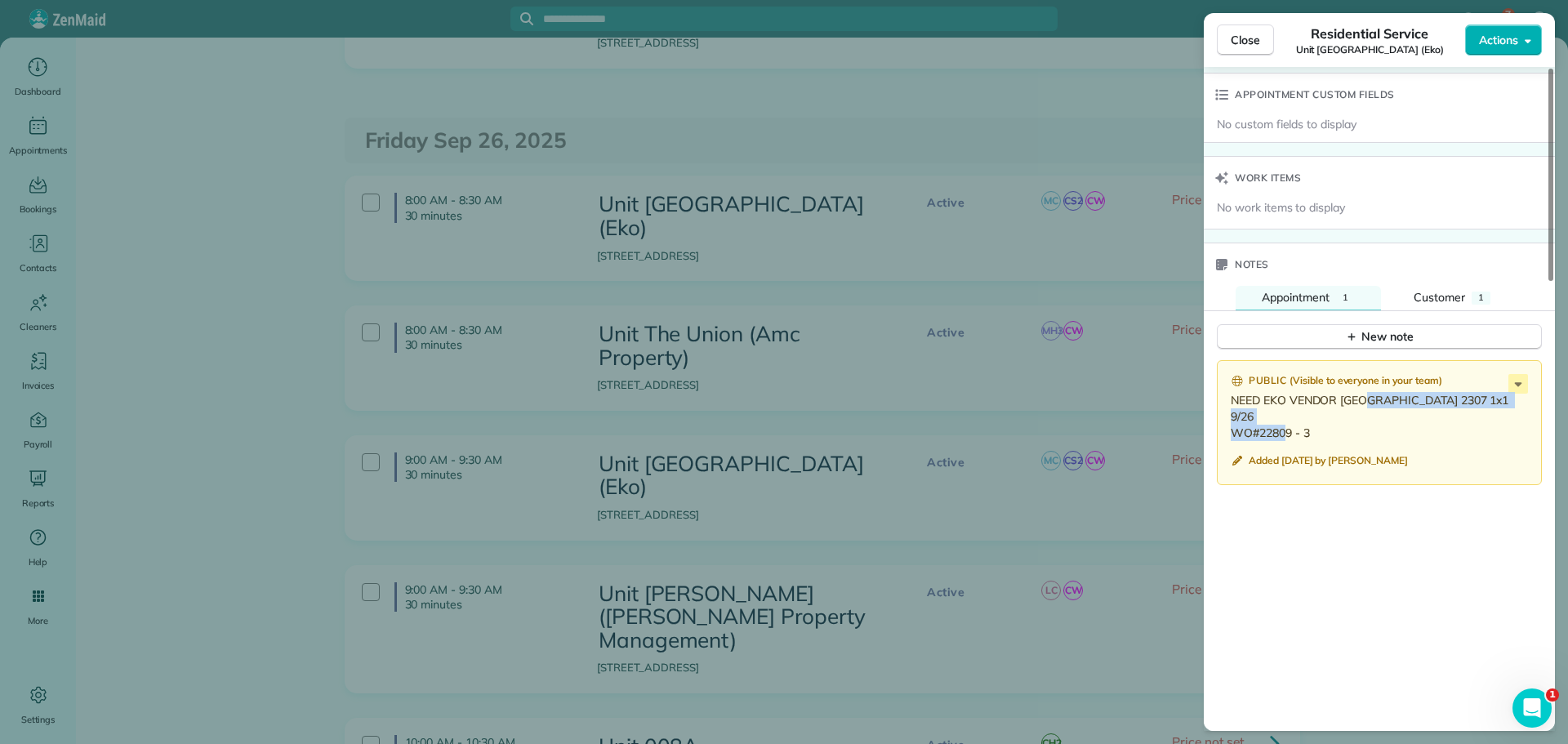
drag, startPoint x: 1317, startPoint y: 438, endPoint x: 1227, endPoint y: 422, distance: 91.4
click at [1227, 422] on div "Public ( Visible to everyone in your team ) NEED EKO VENDOR KEY Cap Hill 2307 1…" at bounding box center [1379, 422] width 325 height 125
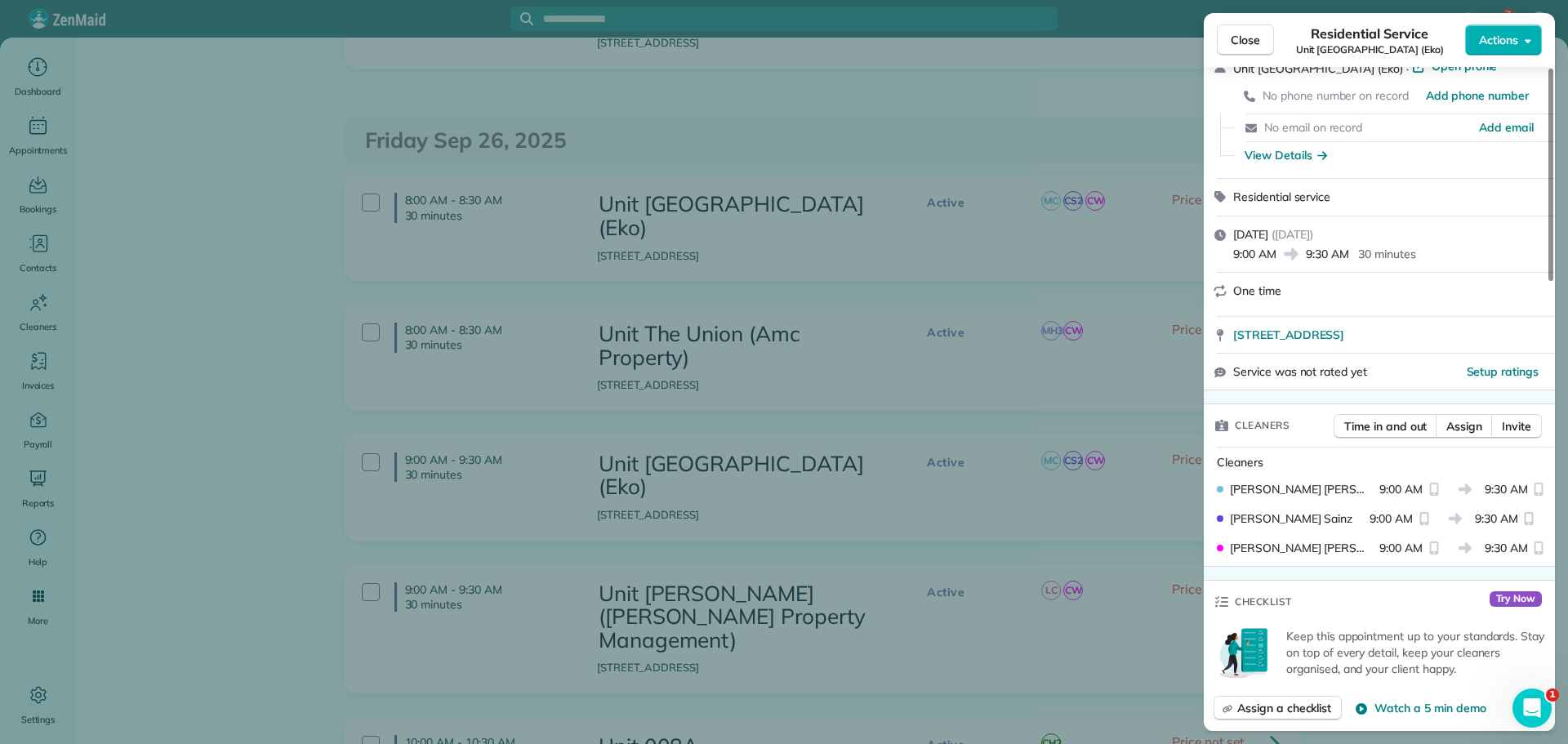
scroll to position [0, 0]
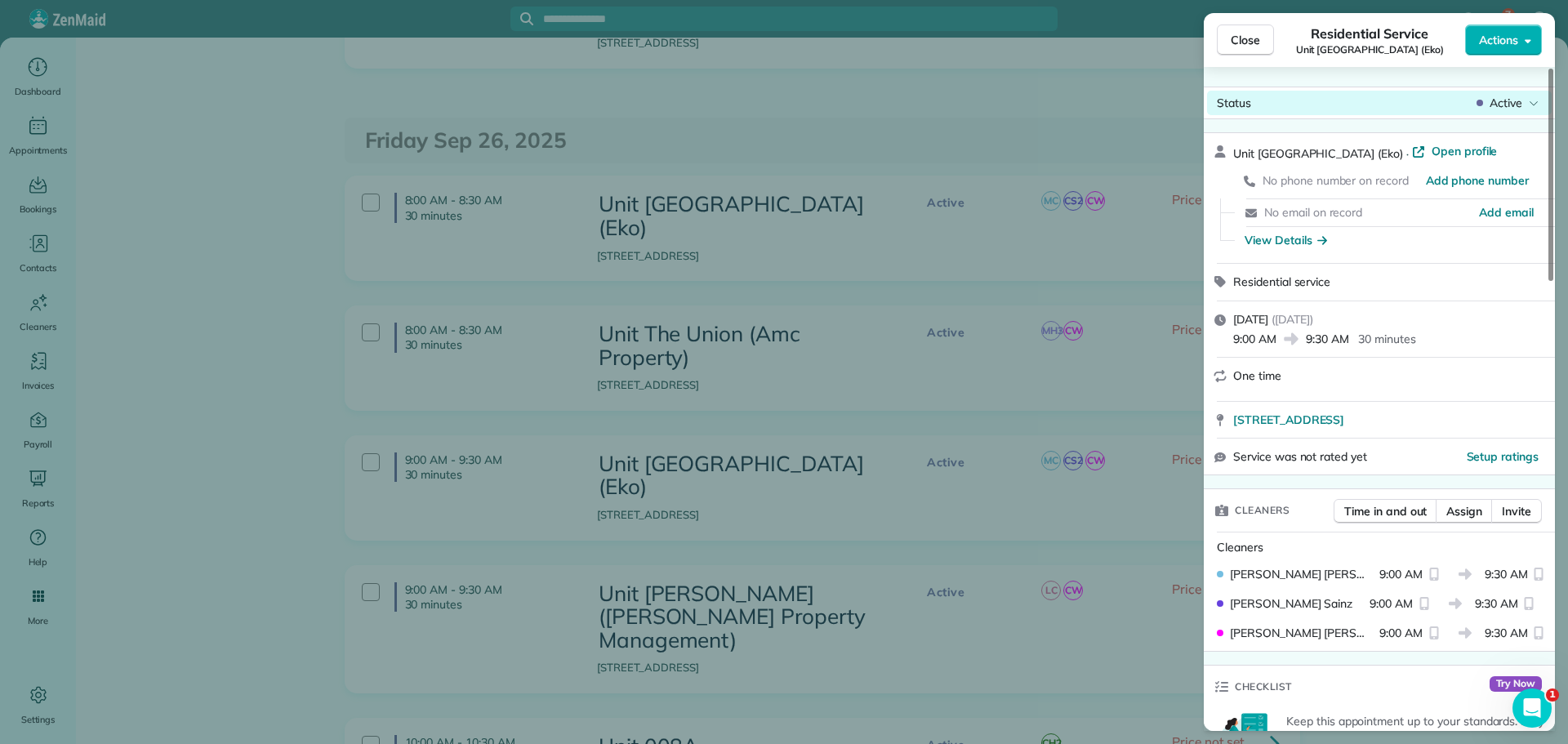
click at [1511, 107] on span "Active" at bounding box center [1506, 103] width 33 height 16
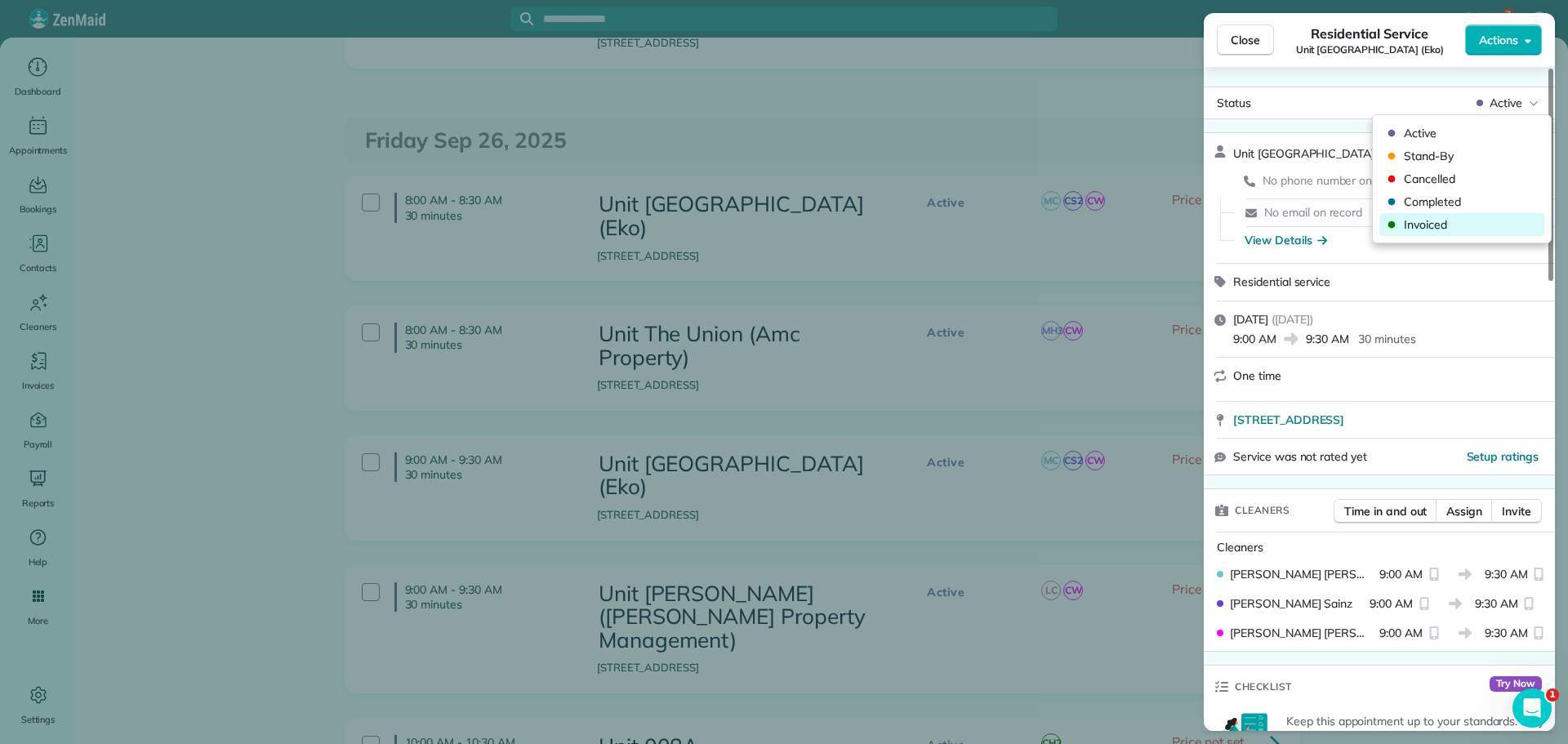
click at [1464, 215] on div "Invoiced" at bounding box center [1462, 224] width 165 height 23
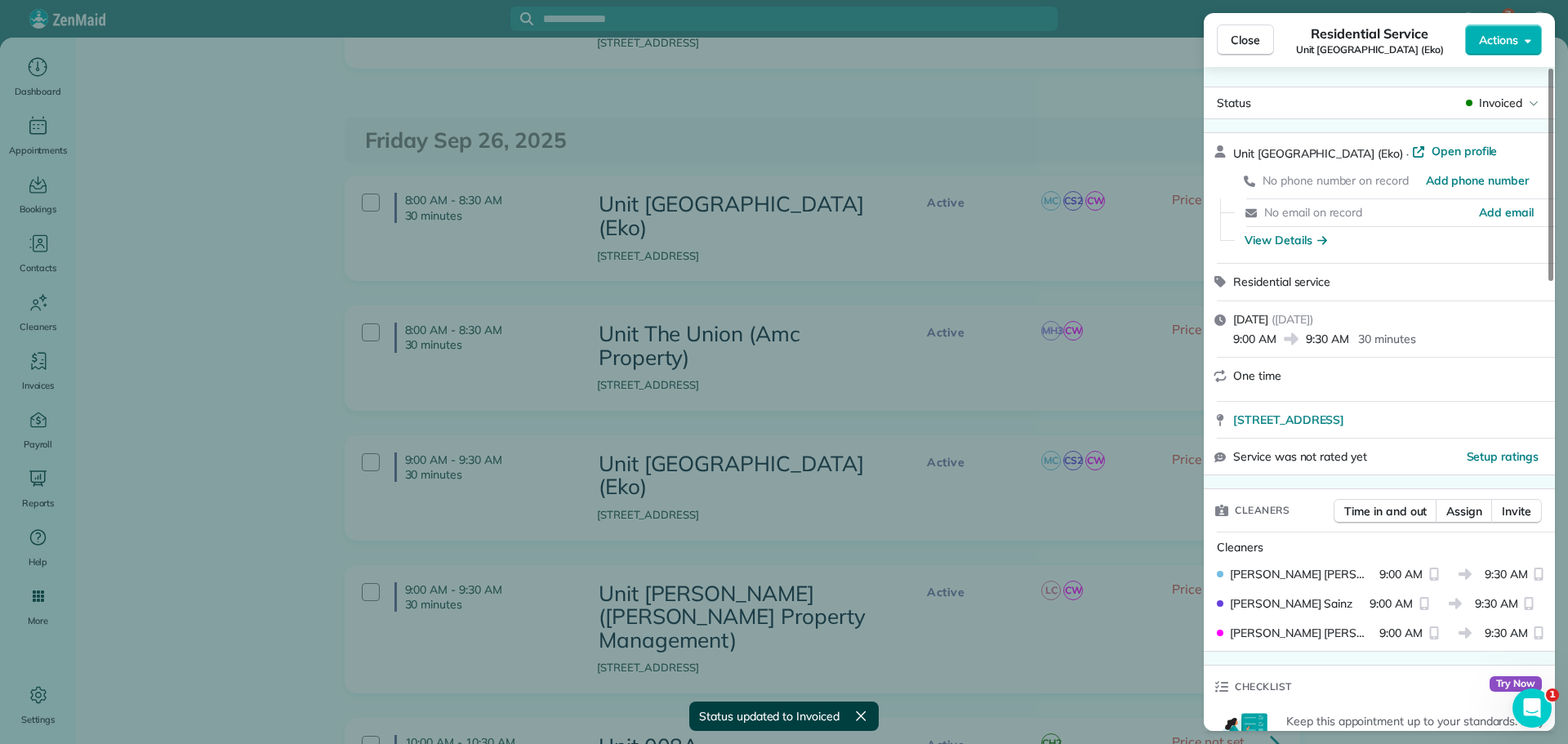
click at [1249, 49] on button "Close" at bounding box center [1245, 40] width 57 height 31
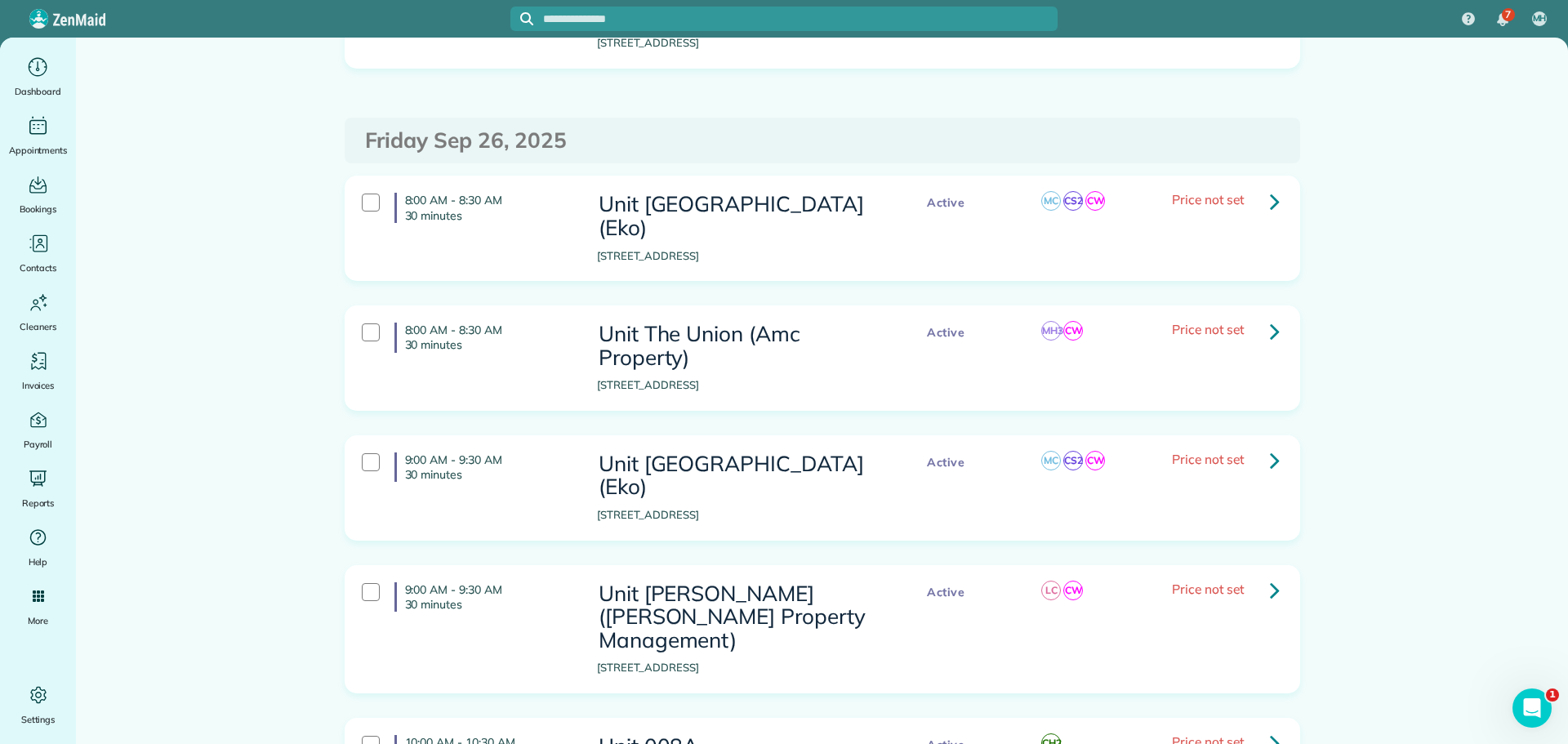
click at [1271, 576] on icon at bounding box center [1274, 589] width 10 height 28
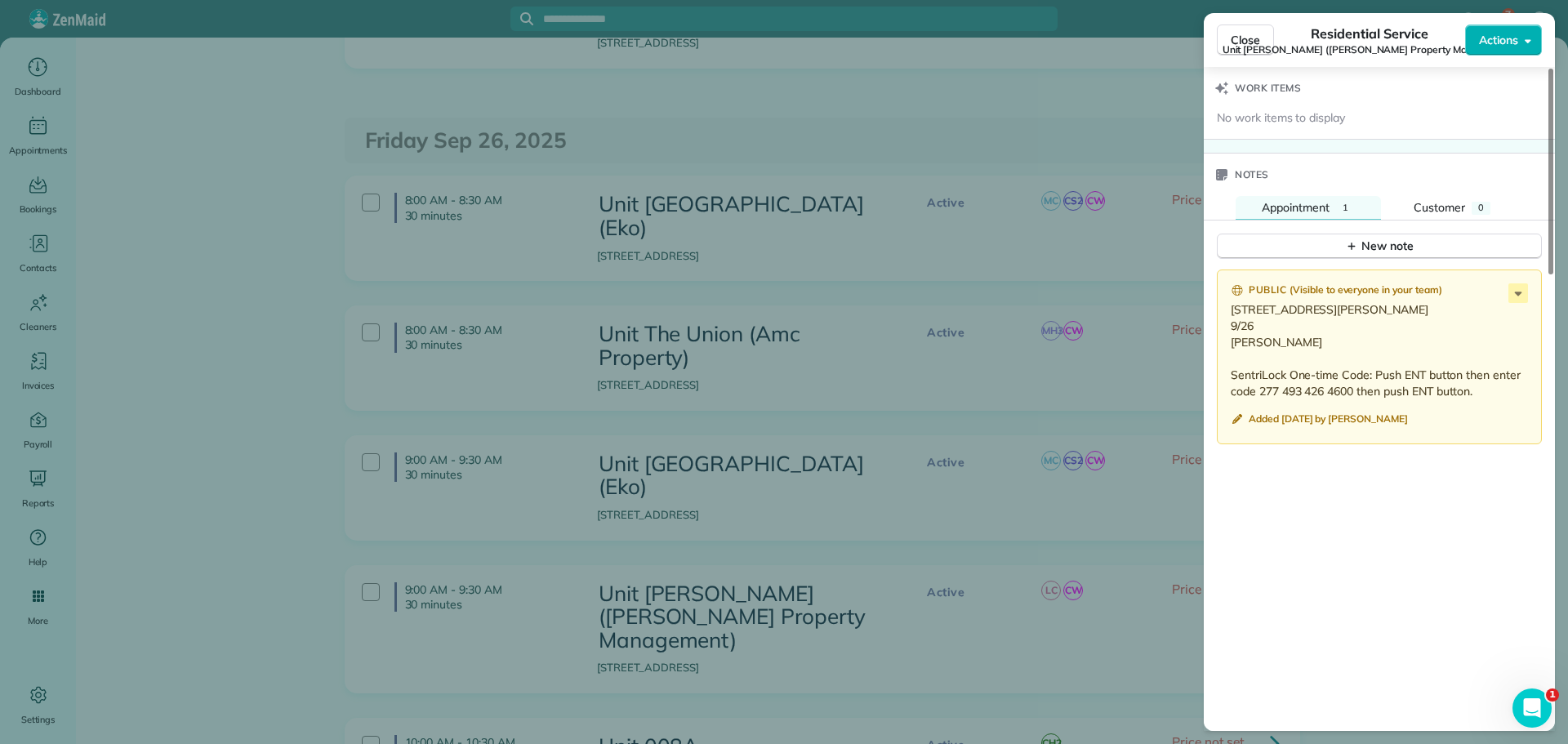
scroll to position [1306, 0]
drag, startPoint x: 1257, startPoint y: 374, endPoint x: 1226, endPoint y: 309, distance: 72.0
click at [1226, 309] on div "Public ( Visible to everyone in your team ) 8324 SE Rhine St, Unit 14 Portland,…" at bounding box center [1379, 353] width 325 height 175
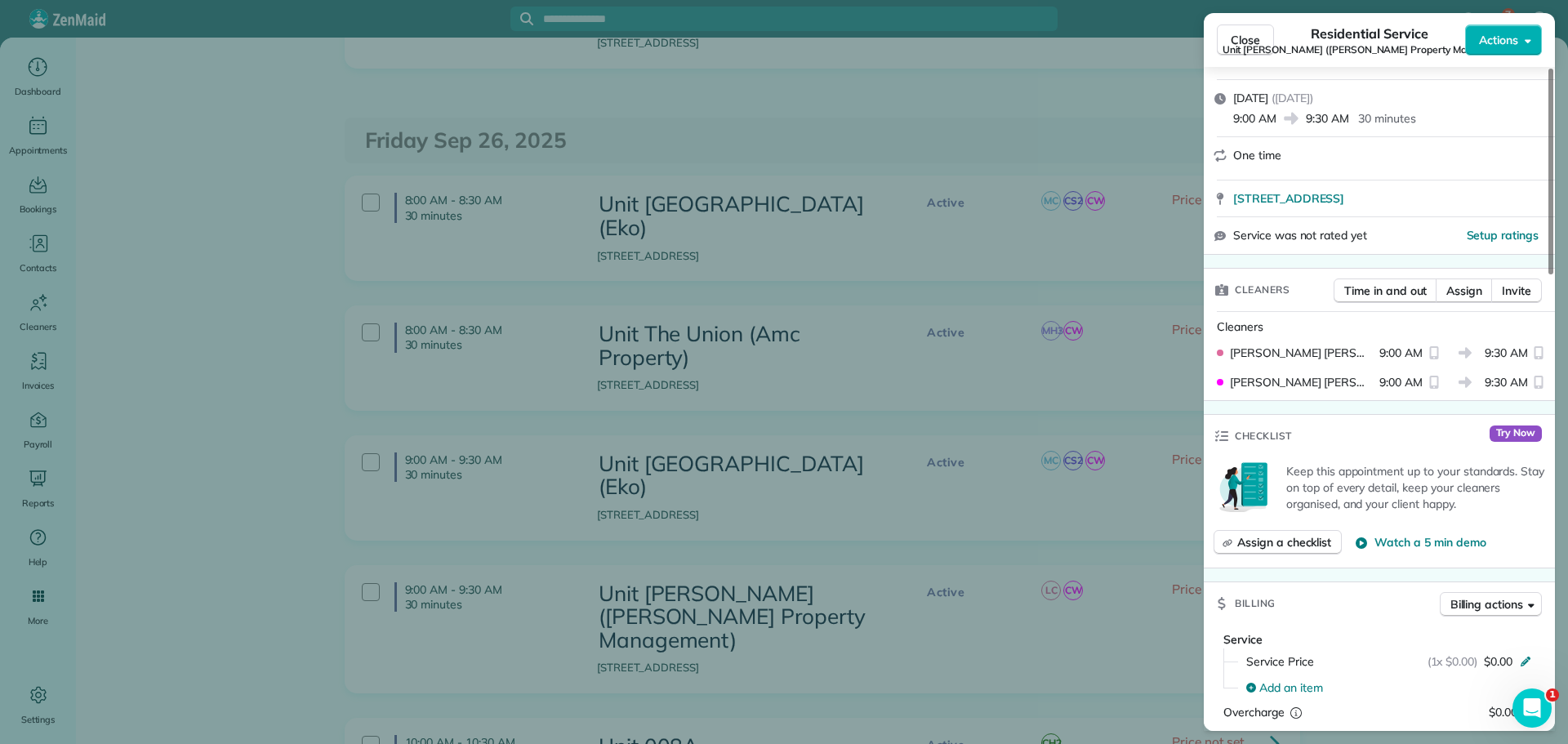
scroll to position [0, 0]
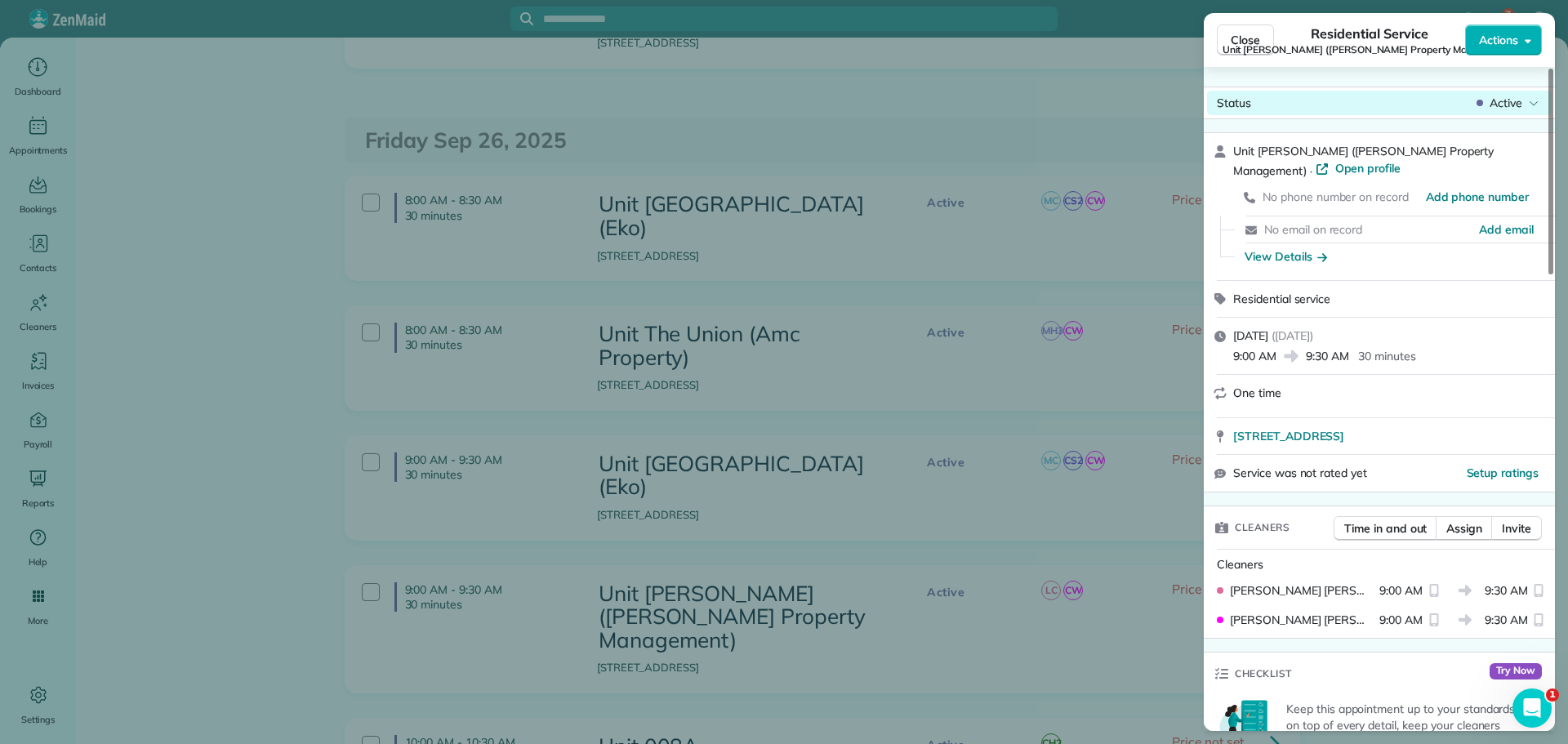
click at [1515, 108] on span "Active" at bounding box center [1506, 103] width 33 height 16
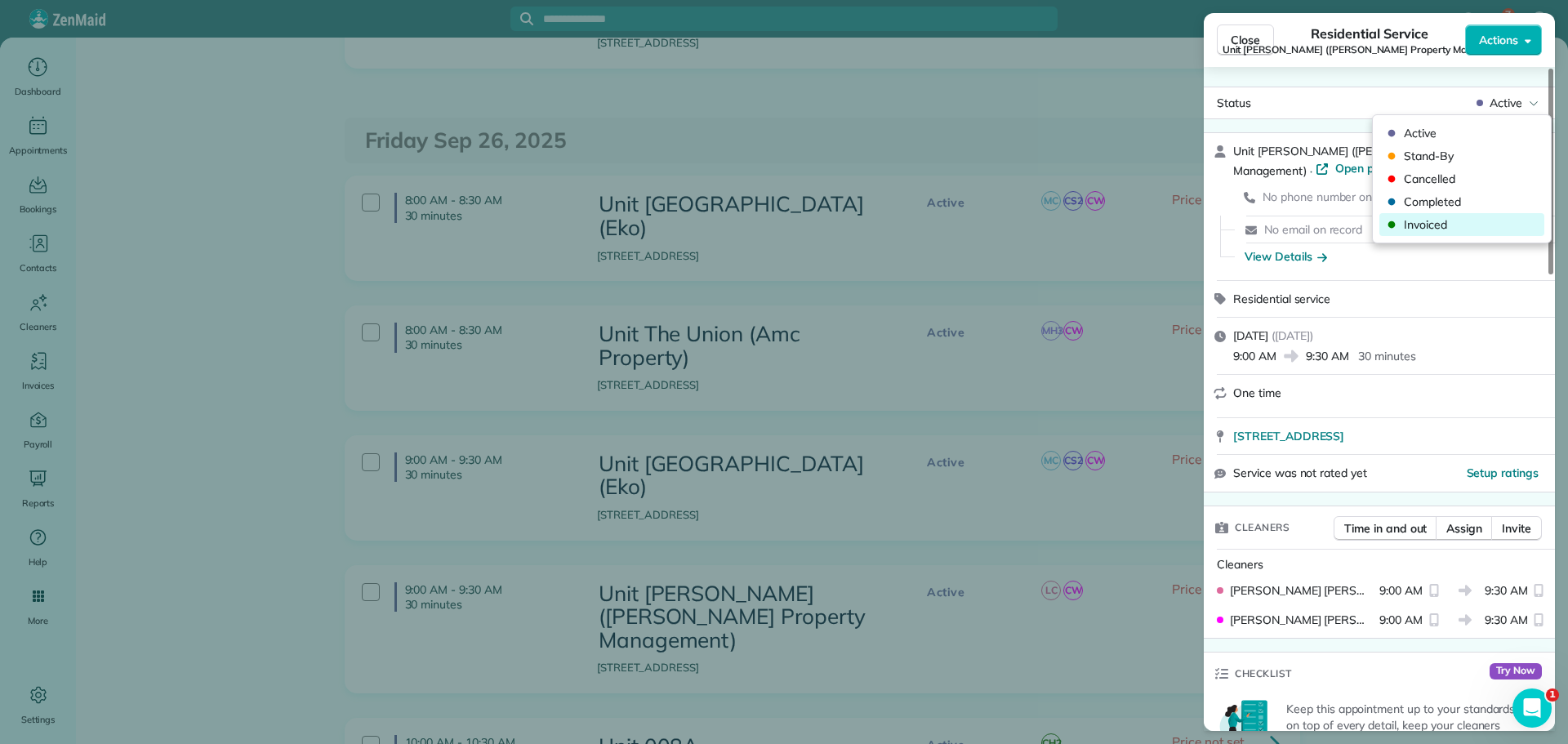
click at [1458, 231] on span "Invoiced" at bounding box center [1473, 224] width 137 height 16
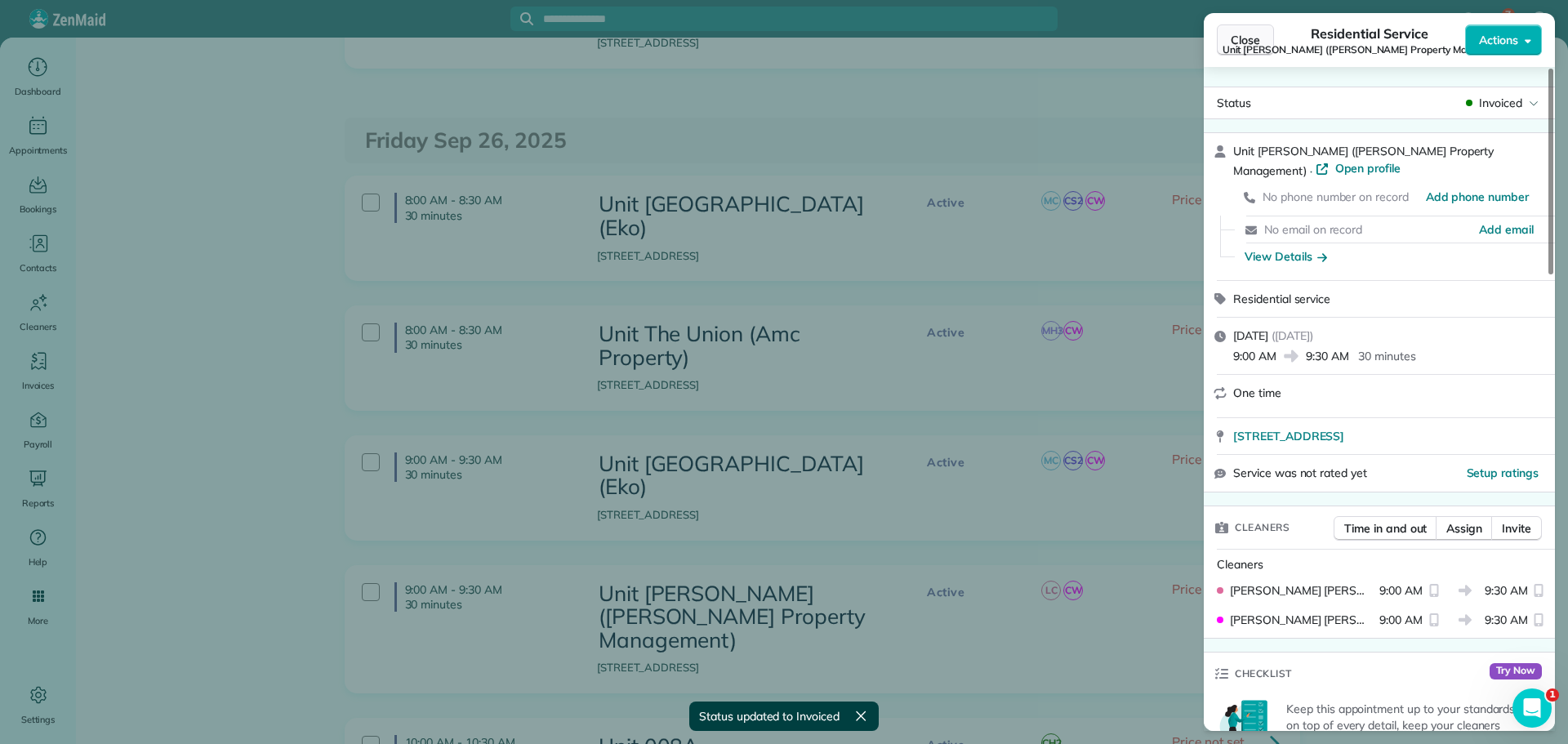
click at [1236, 38] on span "Close" at bounding box center [1246, 40] width 29 height 16
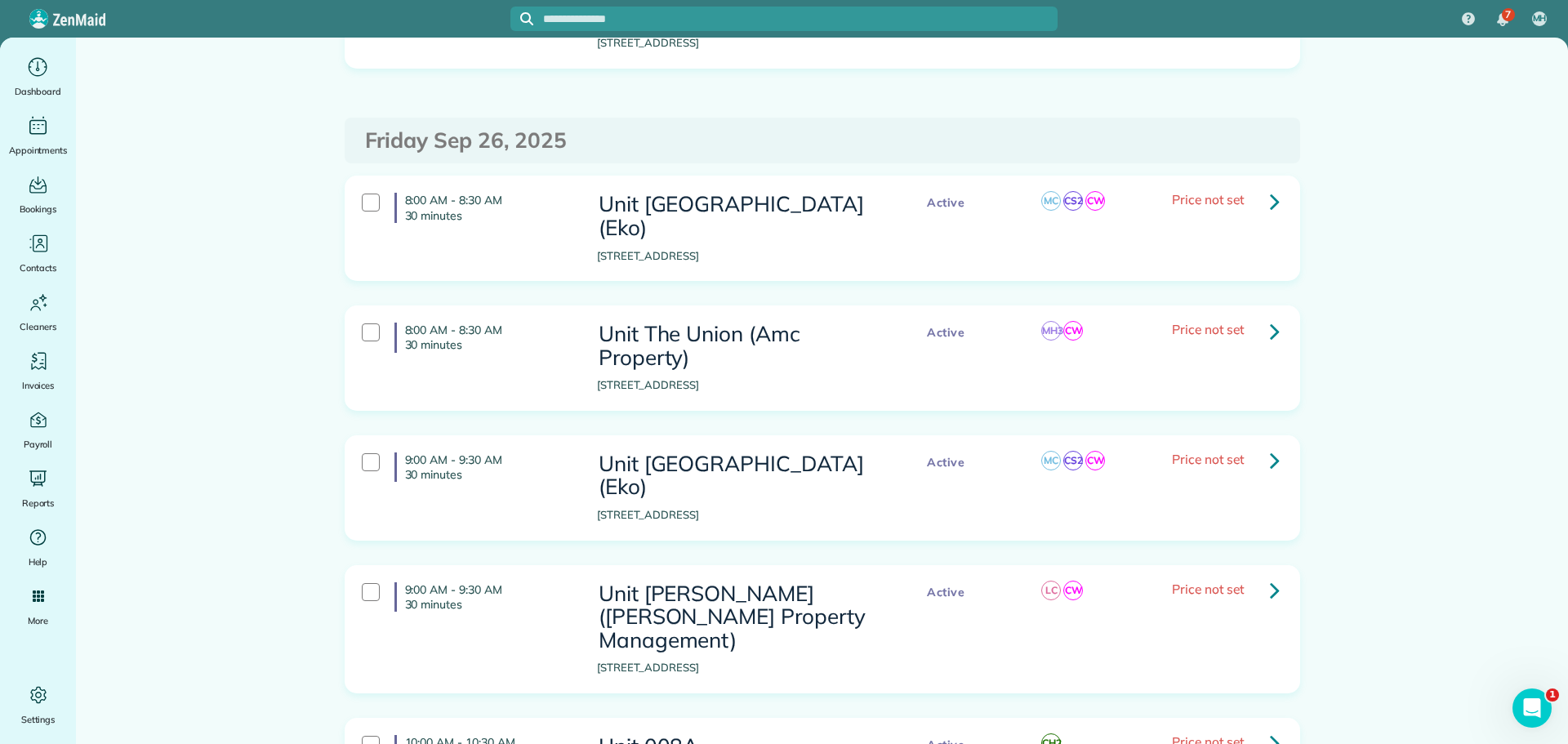
click at [1270, 728] on icon at bounding box center [1274, 742] width 10 height 28
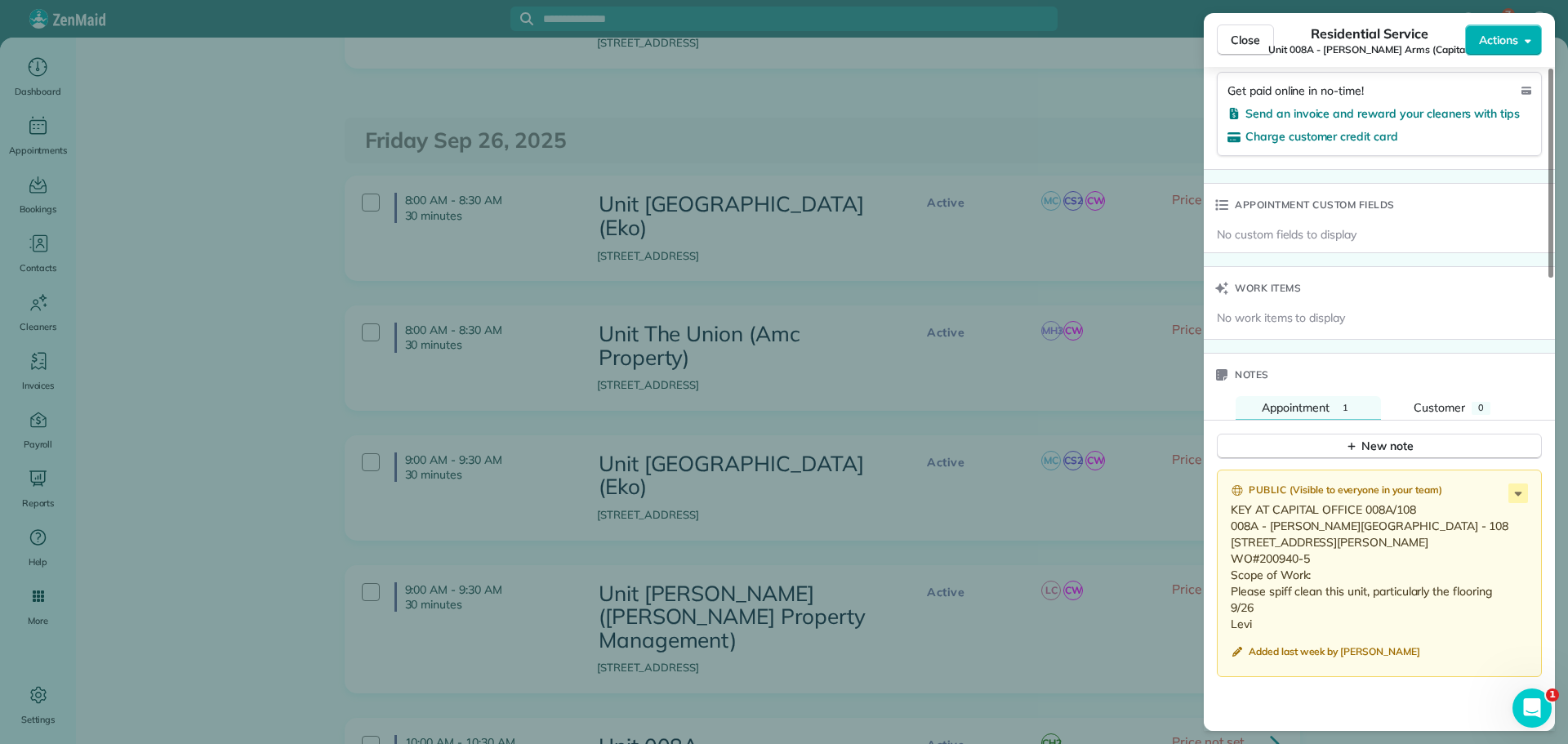
scroll to position [1143, 0]
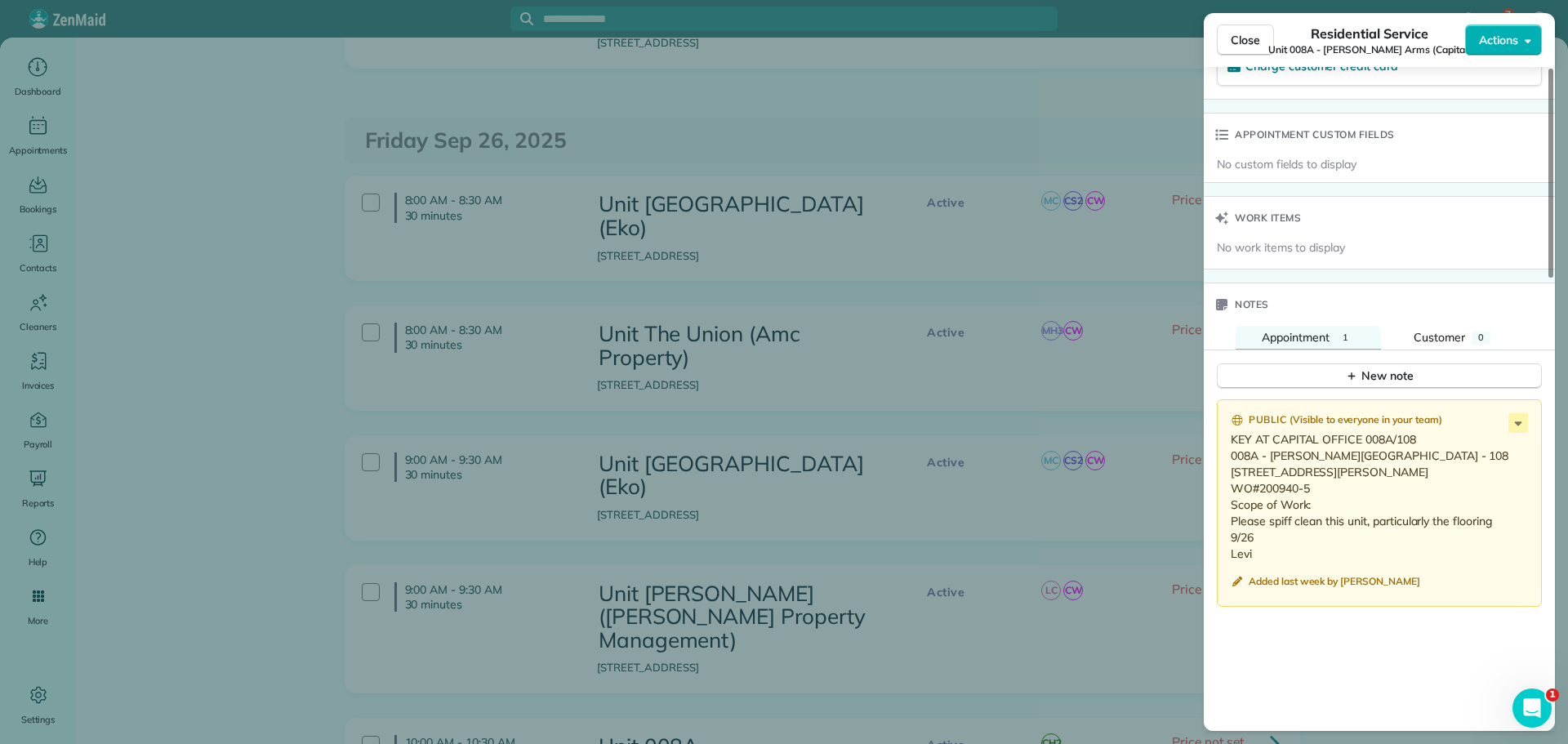
drag, startPoint x: 1260, startPoint y: 556, endPoint x: 1217, endPoint y: 443, distance: 120.9
click at [1217, 443] on div "Public ( Visible to everyone in your team ) KEY AT CAPITAL OFFICE 008A/108 008A…" at bounding box center [1379, 502] width 325 height 208
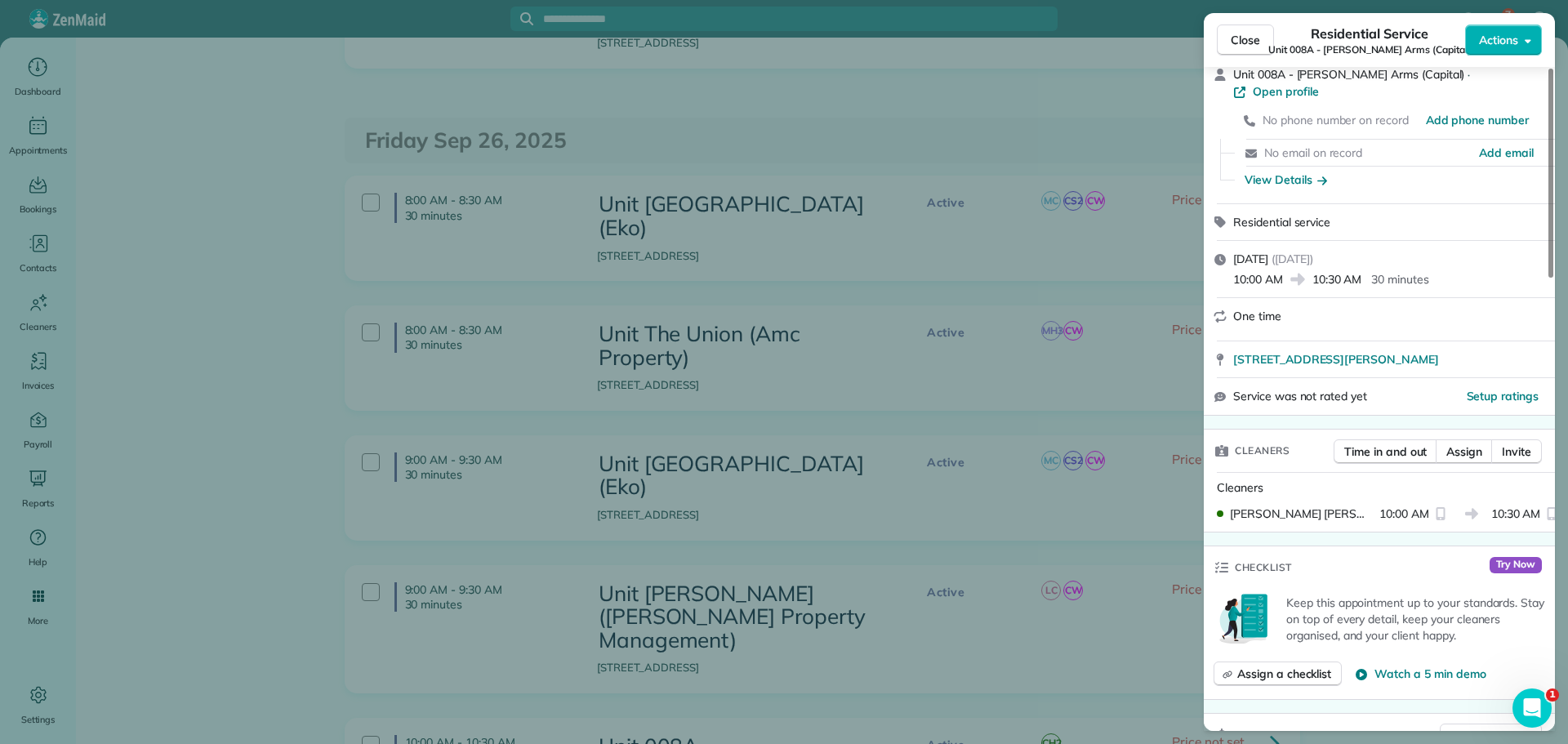
scroll to position [0, 0]
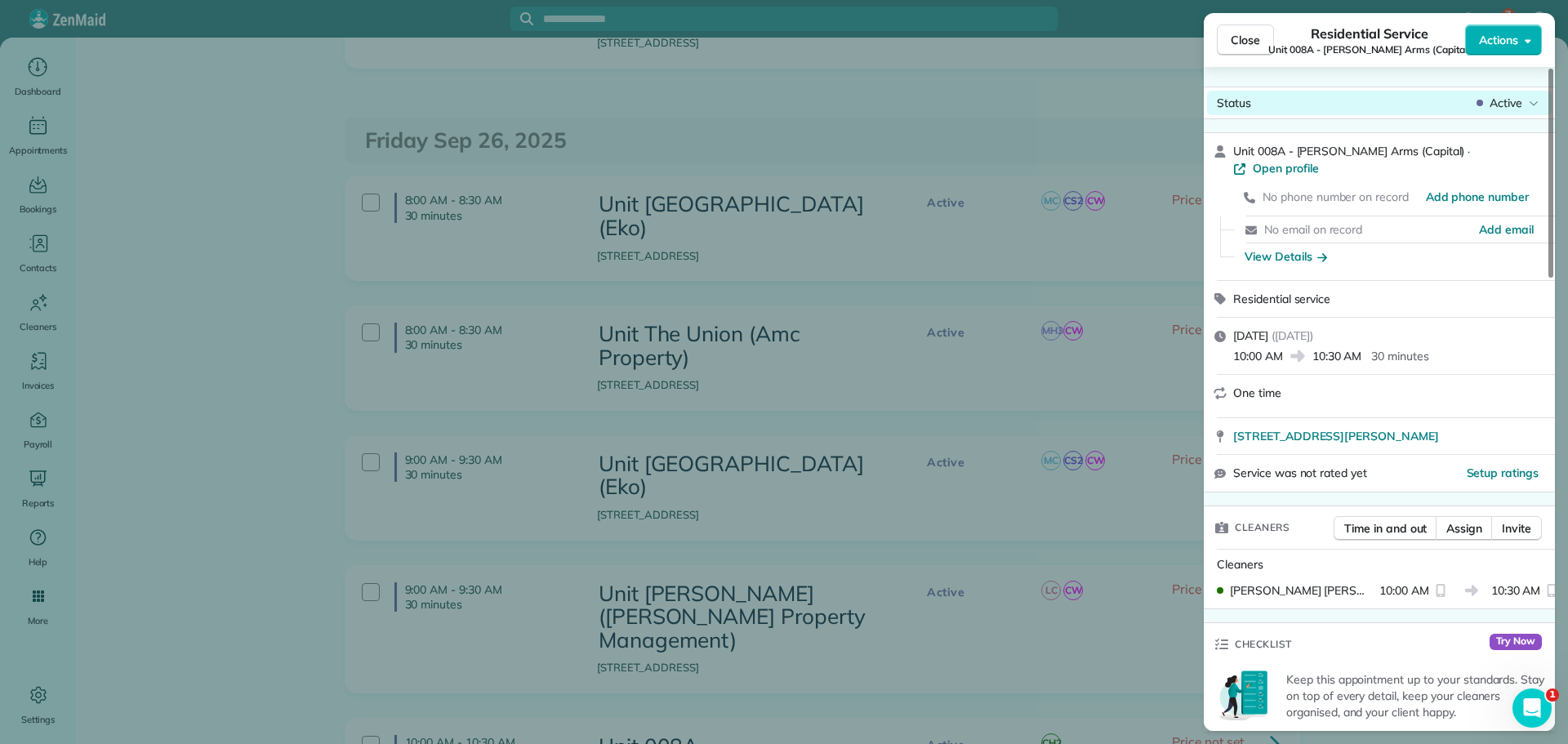
click at [1511, 102] on span "Active" at bounding box center [1506, 103] width 33 height 16
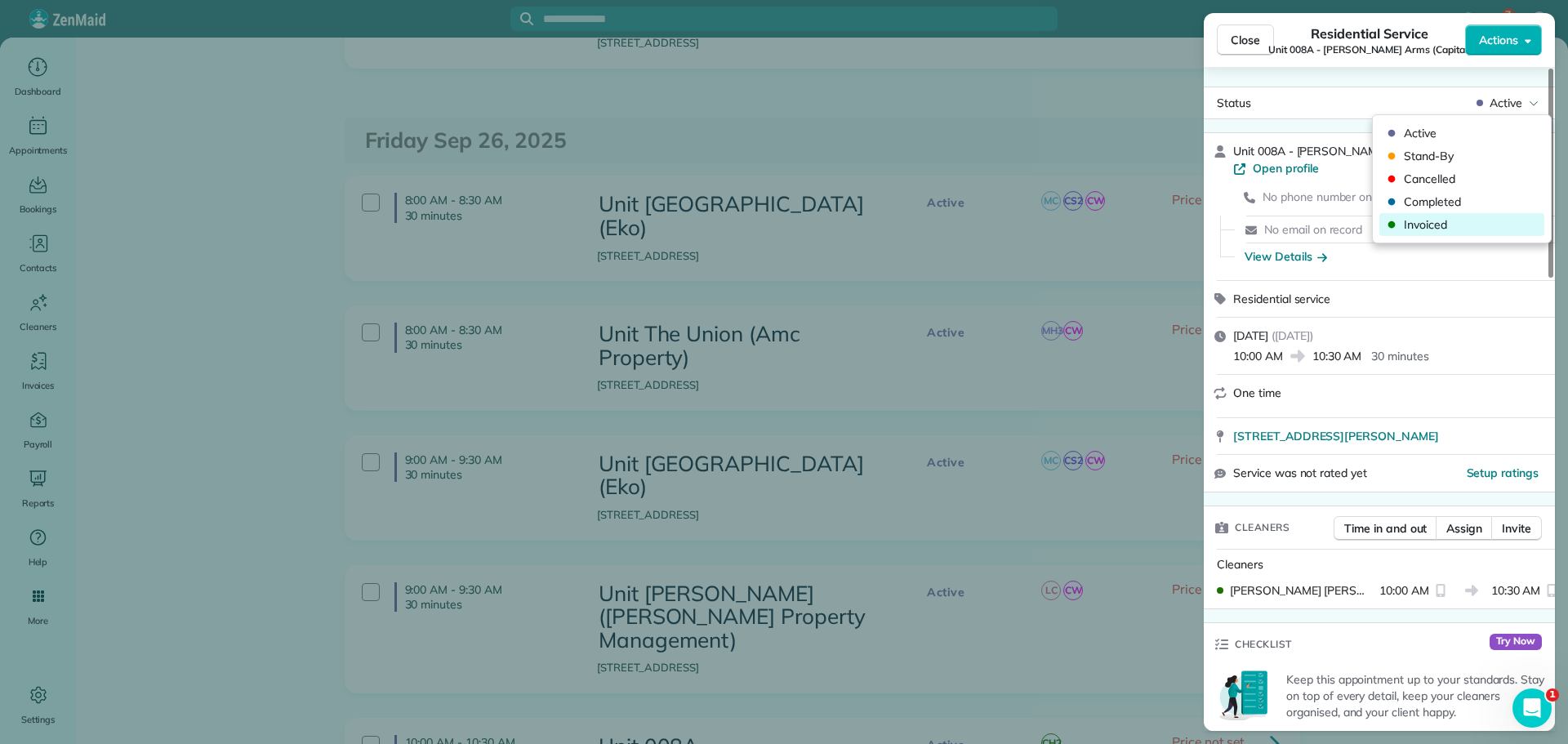
click at [1474, 225] on span "Invoiced" at bounding box center [1473, 224] width 137 height 16
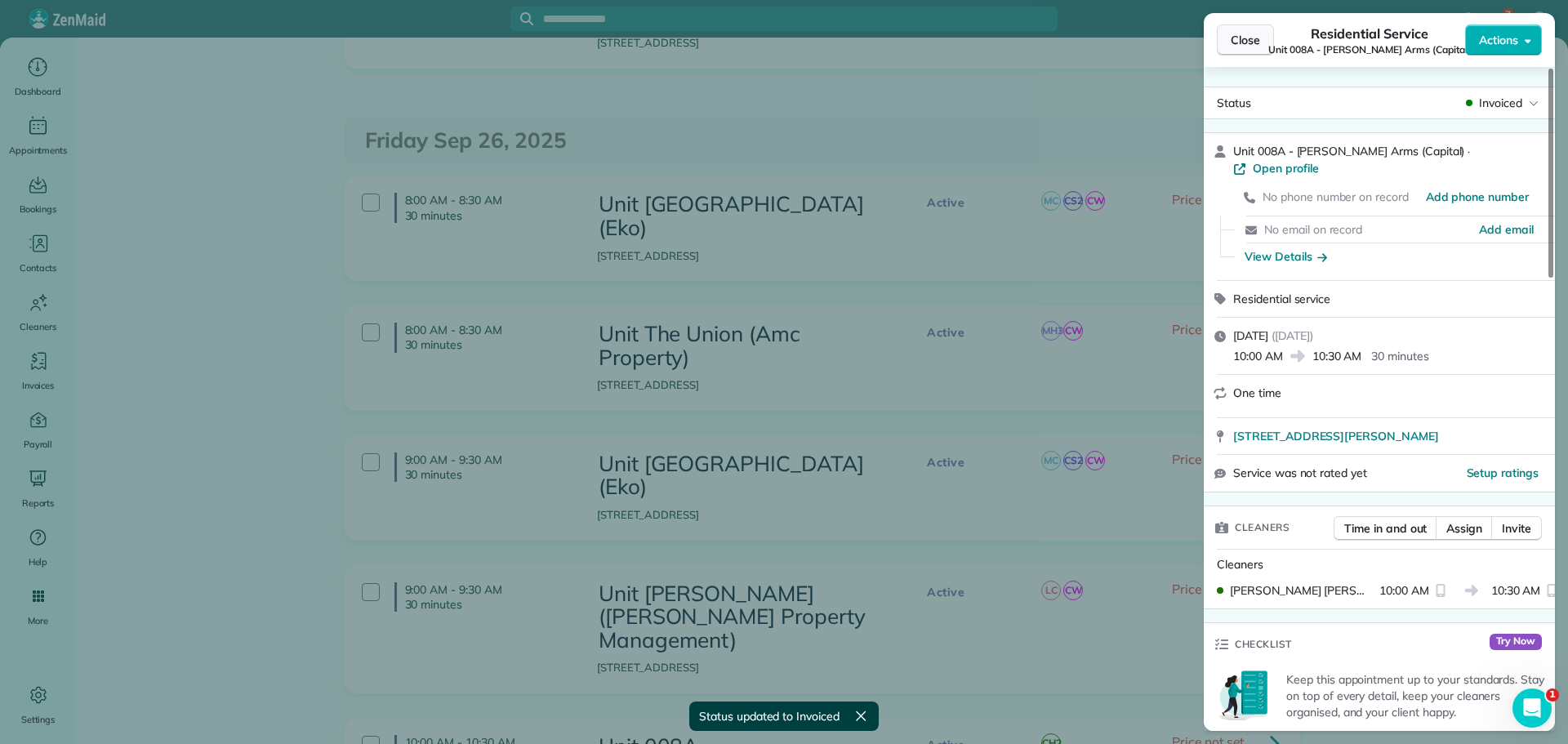
click at [1239, 38] on span "Close" at bounding box center [1246, 40] width 29 height 16
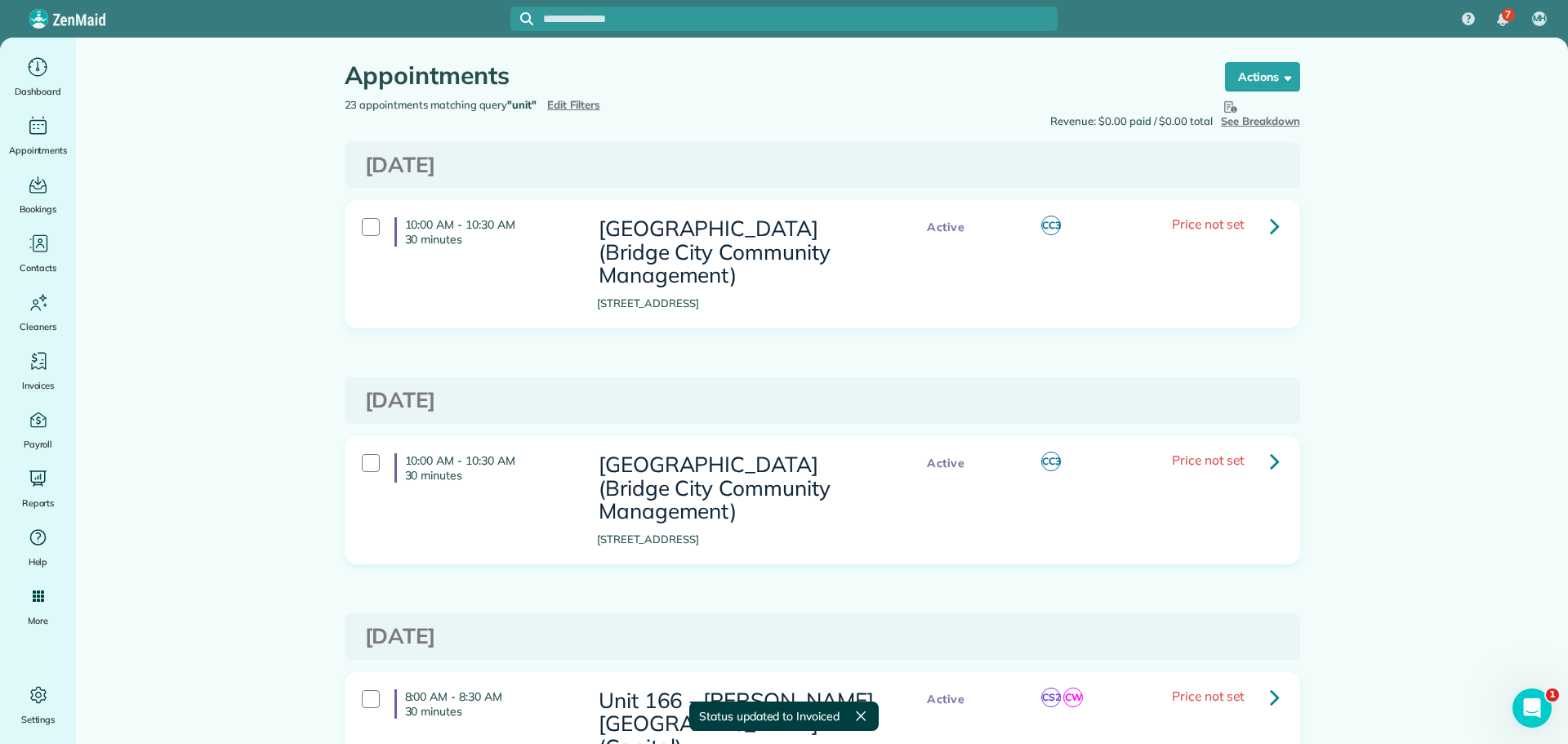
click at [582, 102] on span "Edit Filters" at bounding box center [574, 104] width 53 height 13
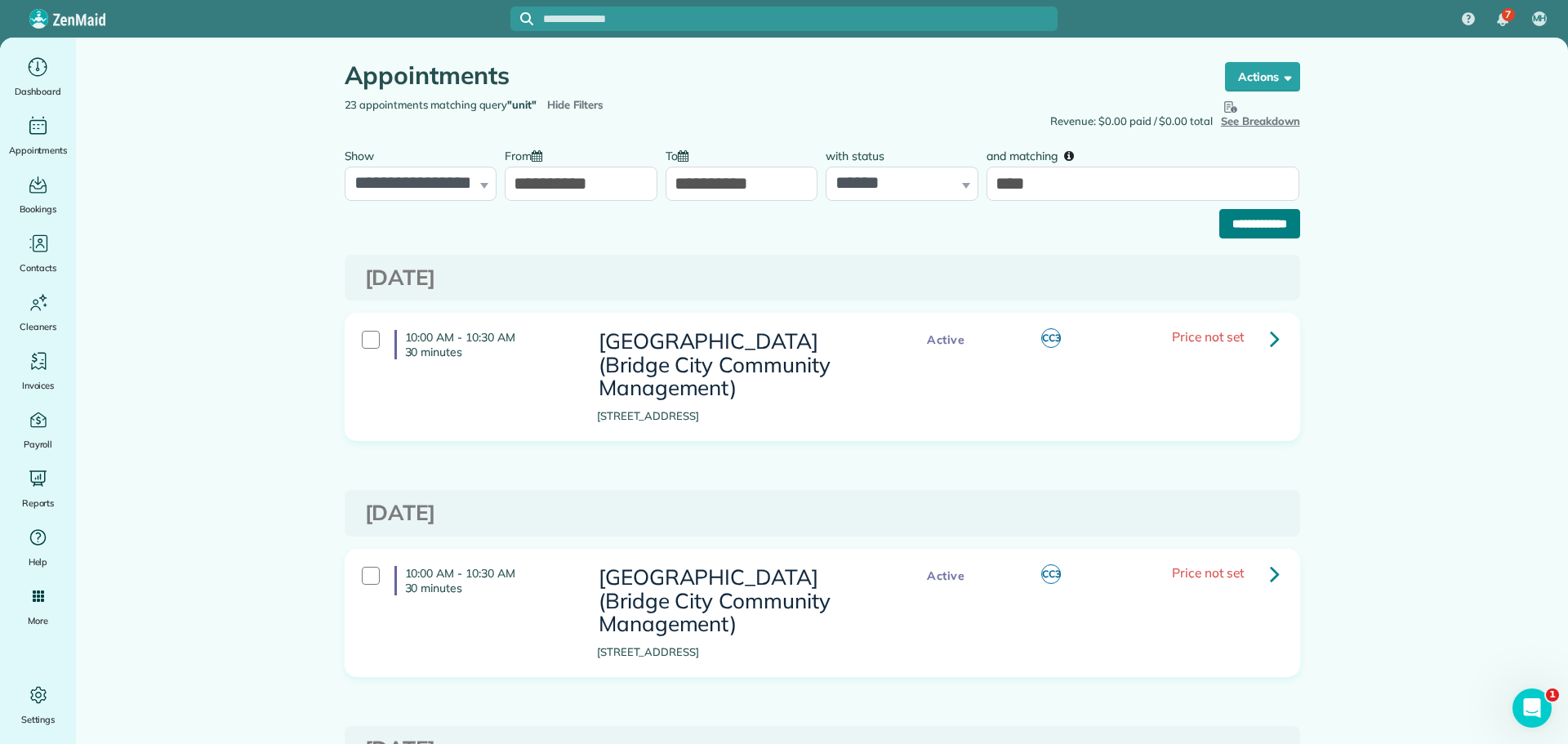
click at [1235, 221] on input "**********" at bounding box center [1260, 223] width 81 height 29
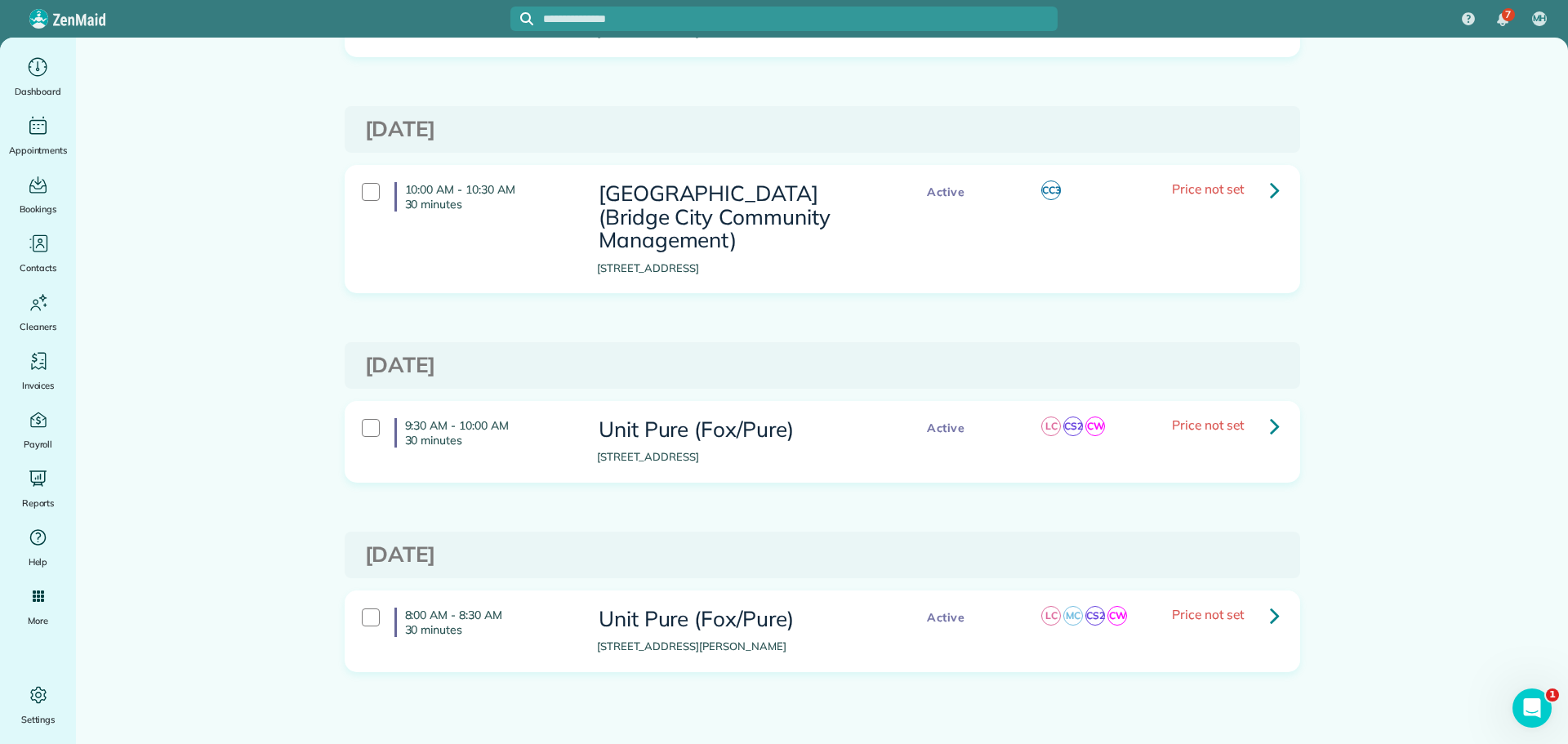
scroll to position [285, 0]
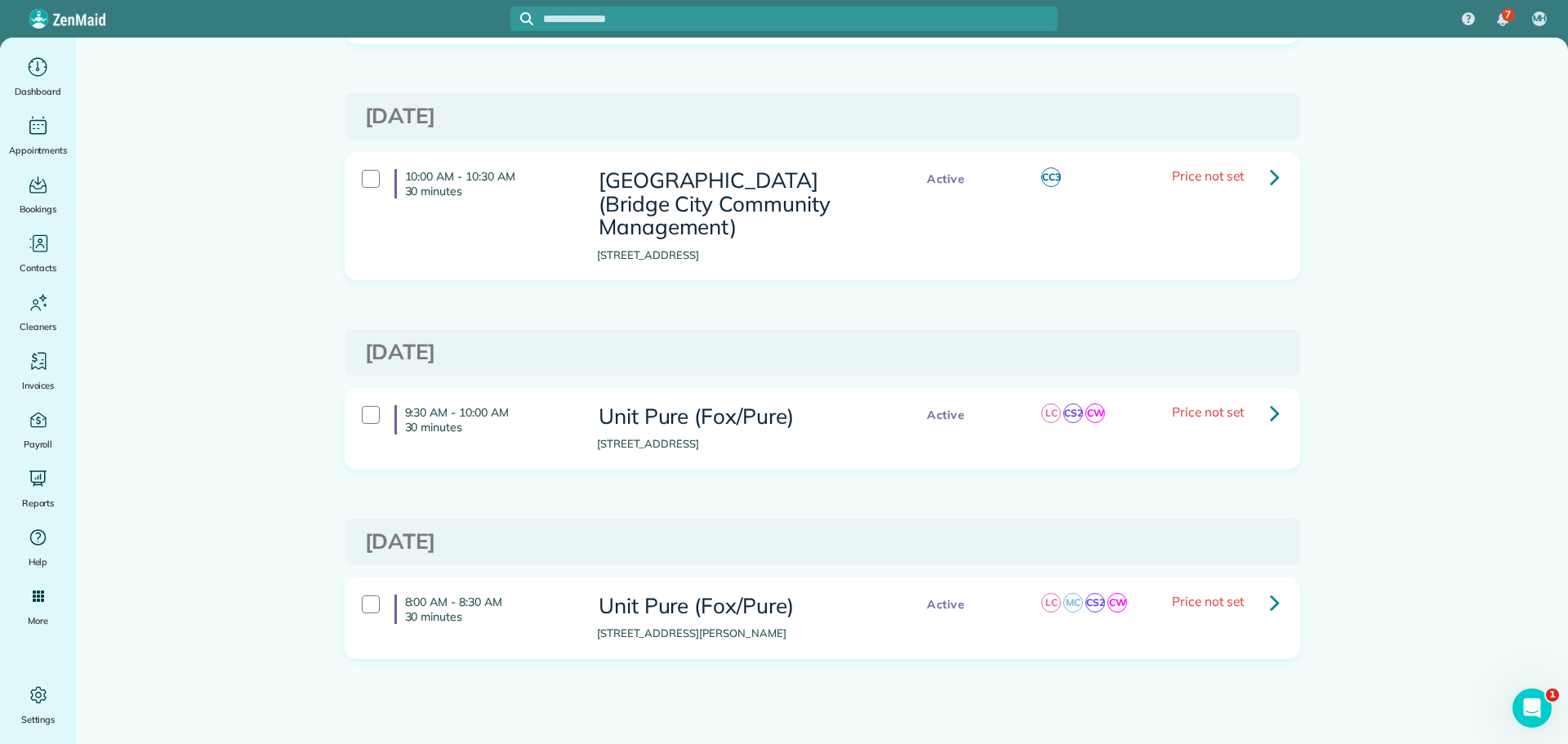
click at [1270, 403] on icon at bounding box center [1274, 412] width 10 height 28
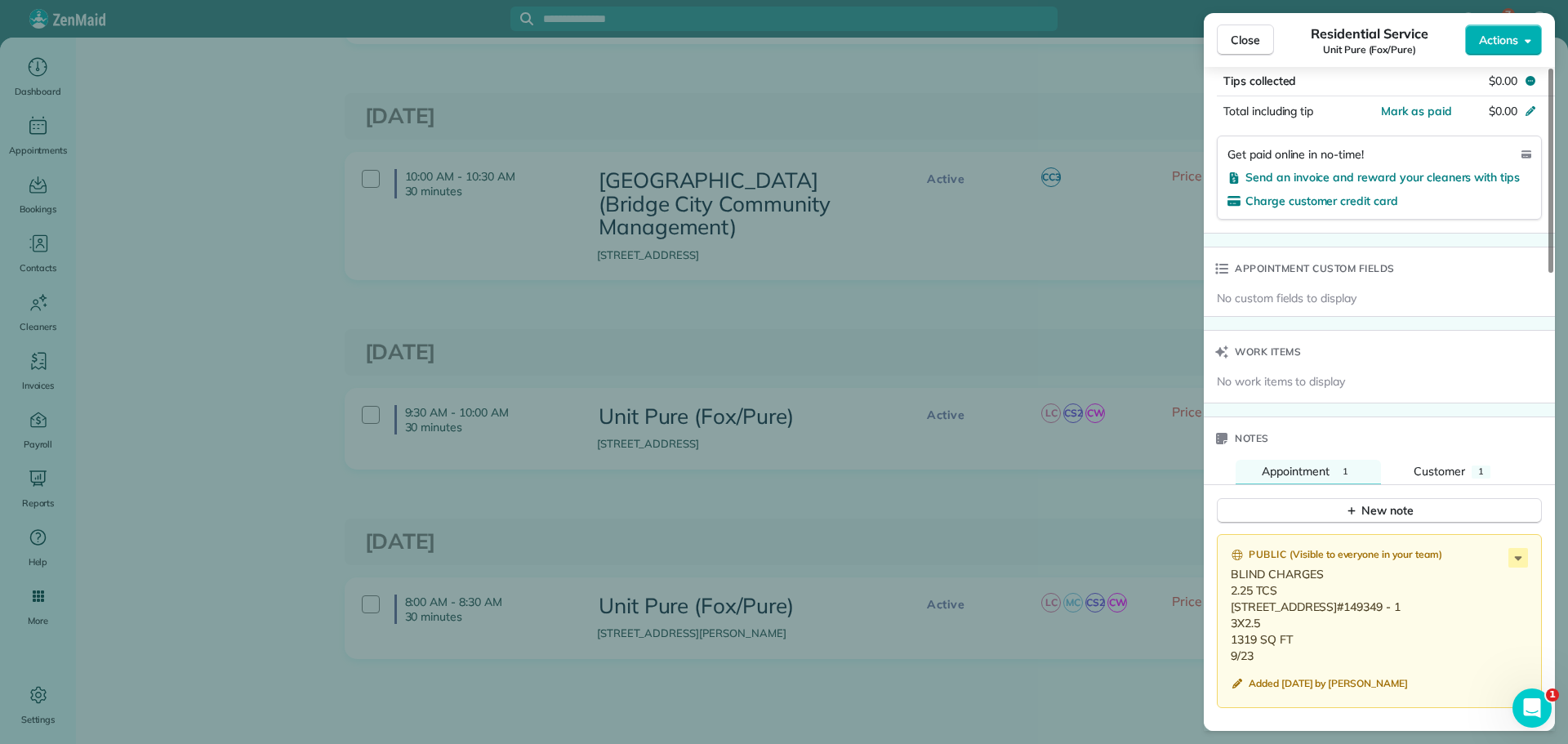
scroll to position [1062, 0]
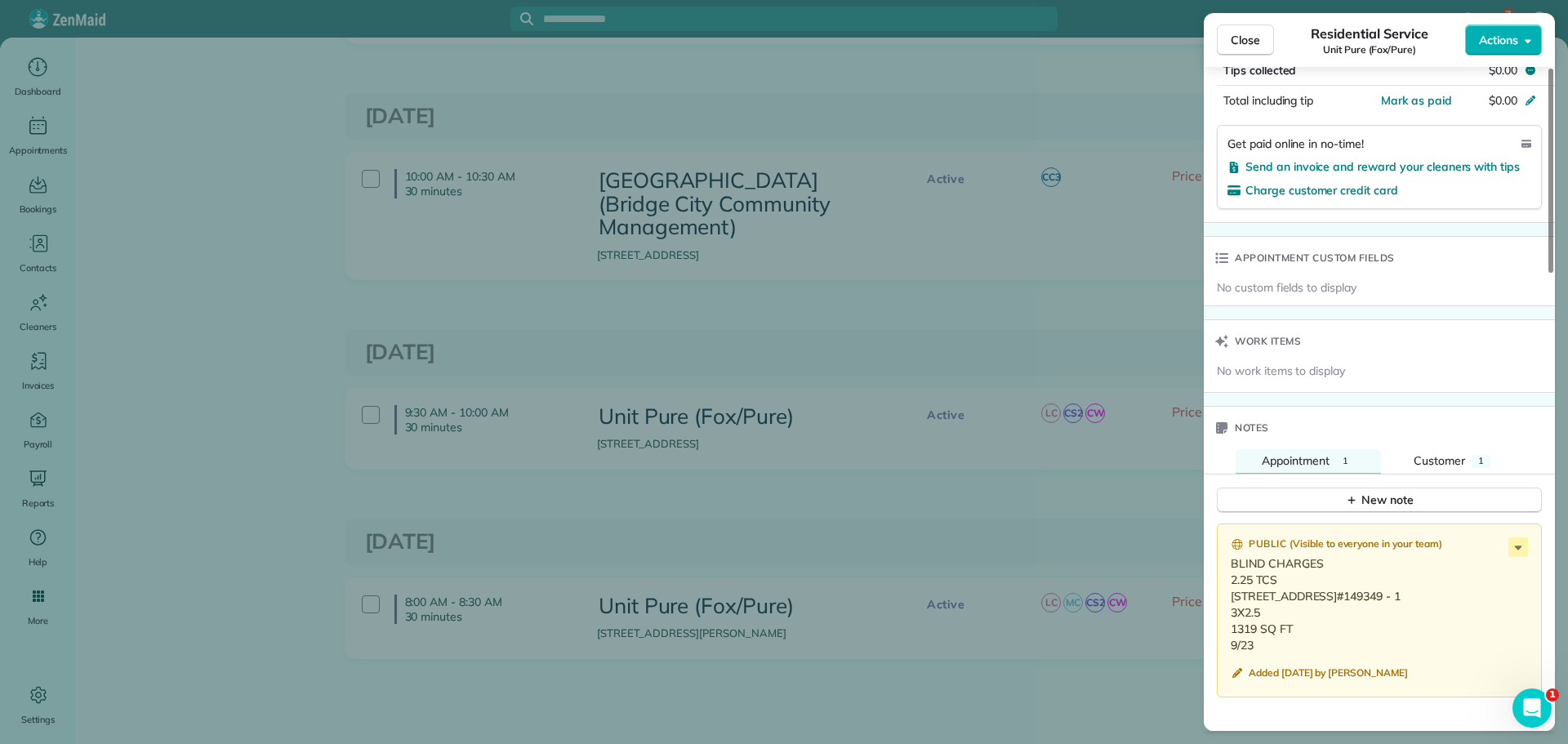
drag, startPoint x: 1323, startPoint y: 630, endPoint x: 1262, endPoint y: 629, distance: 61.0
click at [1262, 629] on p "BLIND CHARGES 2.25 TCS 1526 SE 125th Court , Portland OR 97233 WO#149349 - 1 3X…" at bounding box center [1381, 604] width 300 height 98
copy p "149349 - 1"
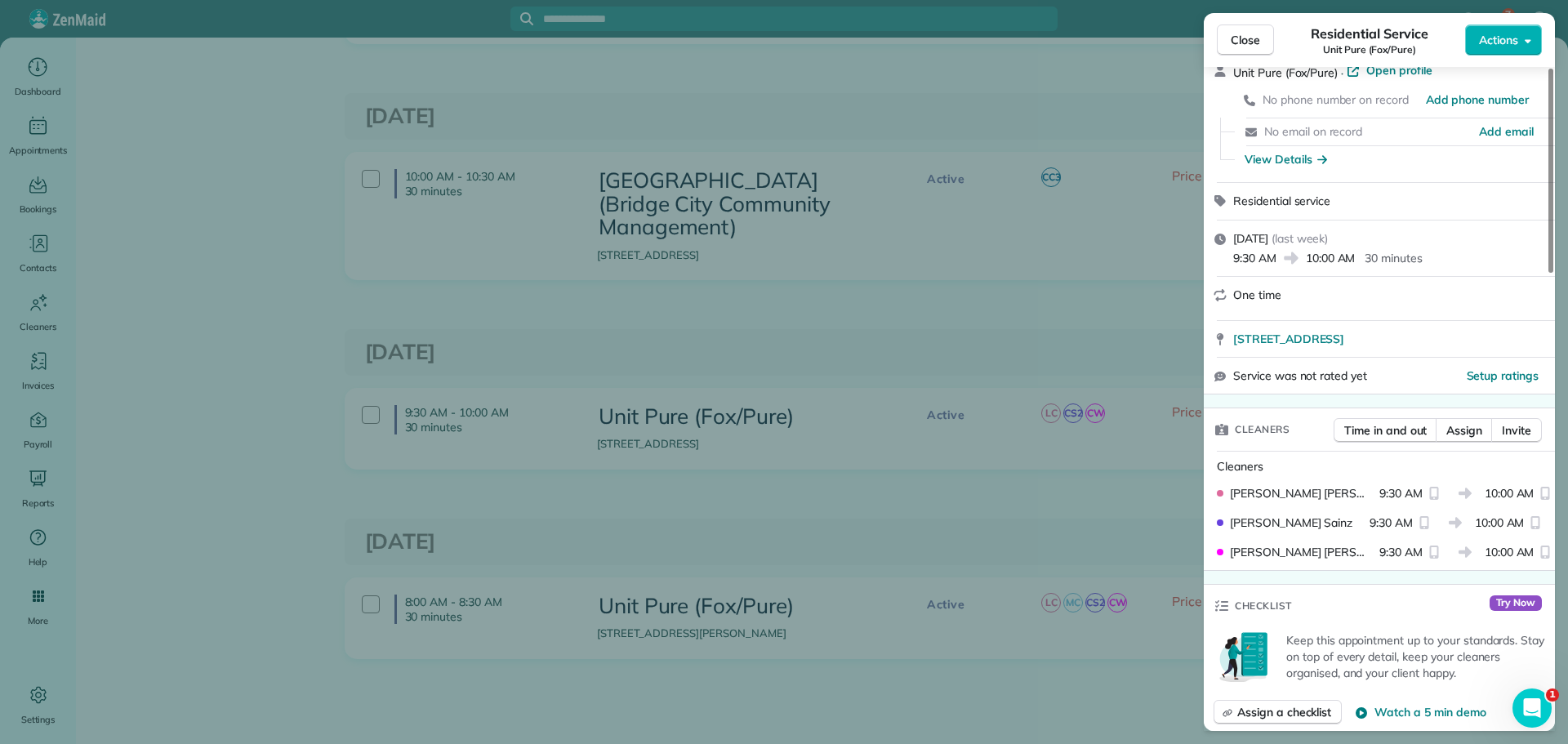
scroll to position [0, 0]
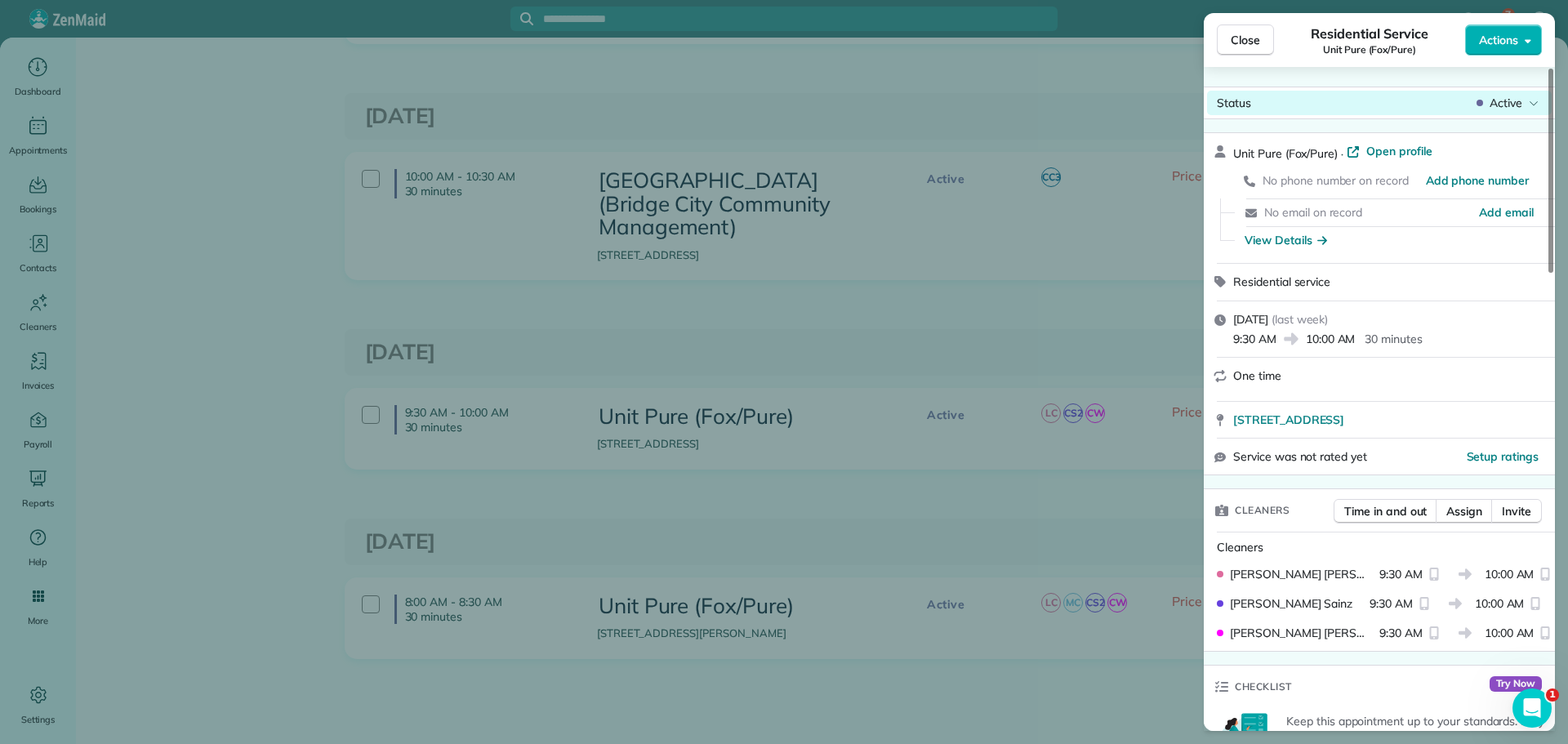
click at [1527, 94] on div "Status Active" at bounding box center [1379, 102] width 345 height 25
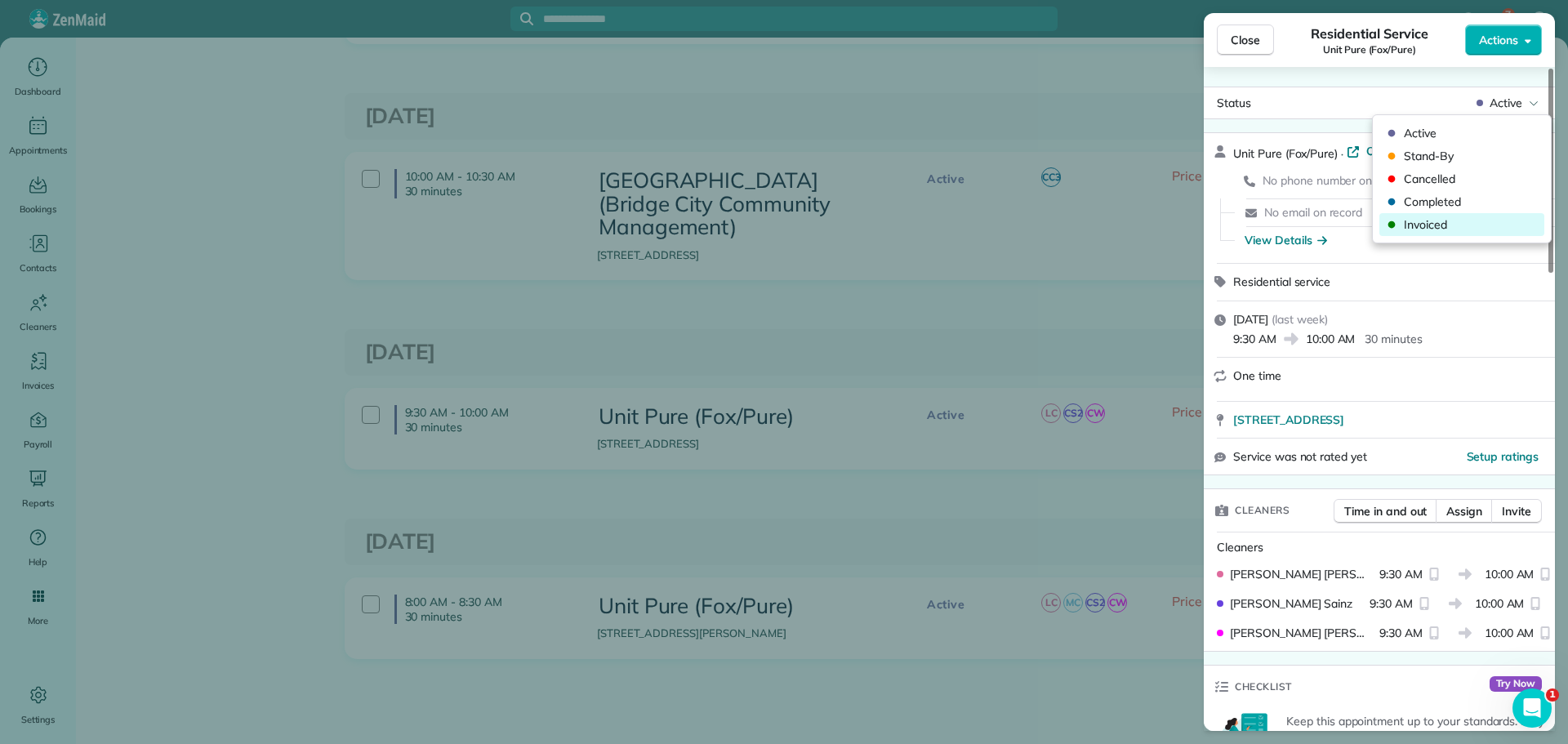
click at [1483, 229] on span "Invoiced" at bounding box center [1473, 224] width 137 height 16
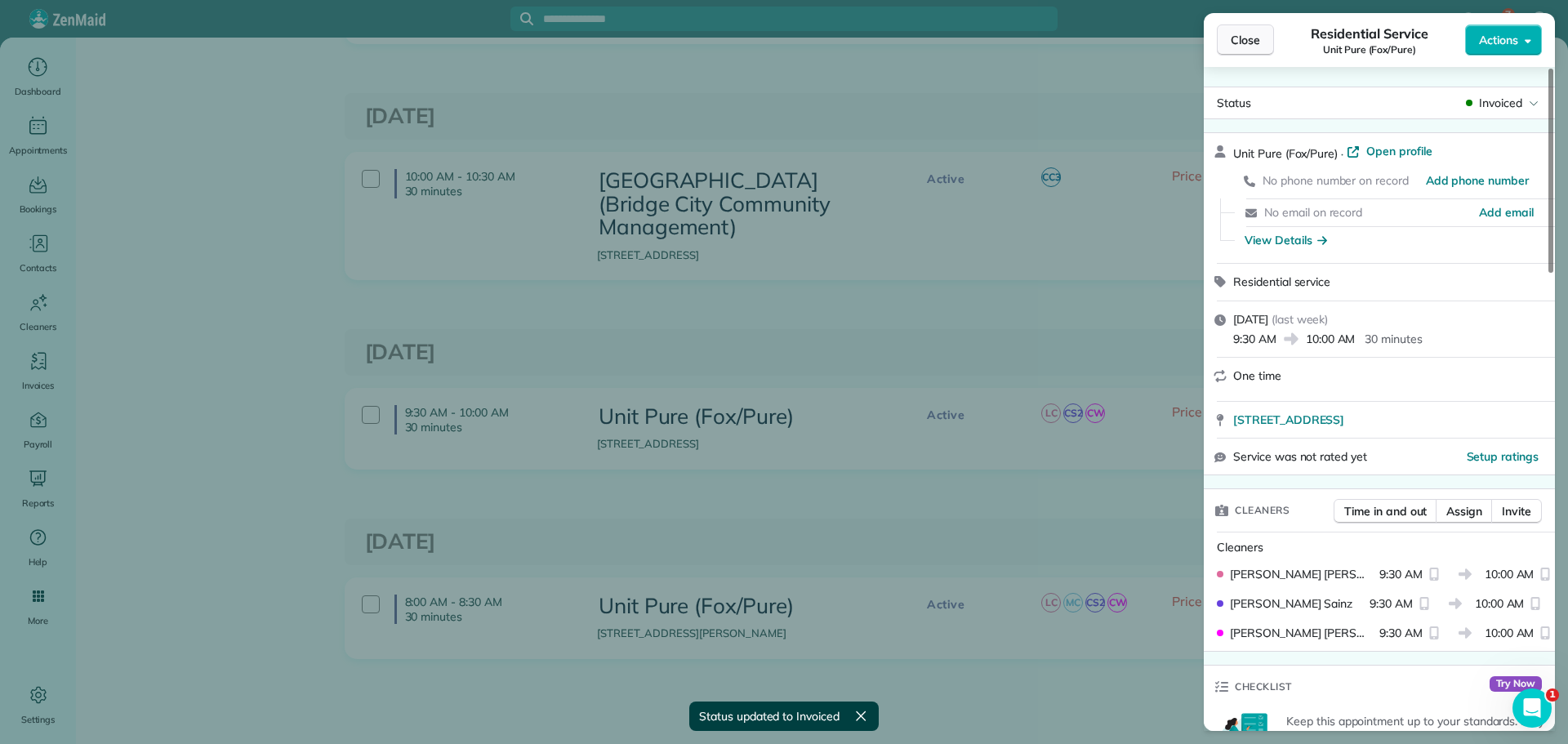
click at [1255, 42] on span "Close" at bounding box center [1246, 40] width 29 height 16
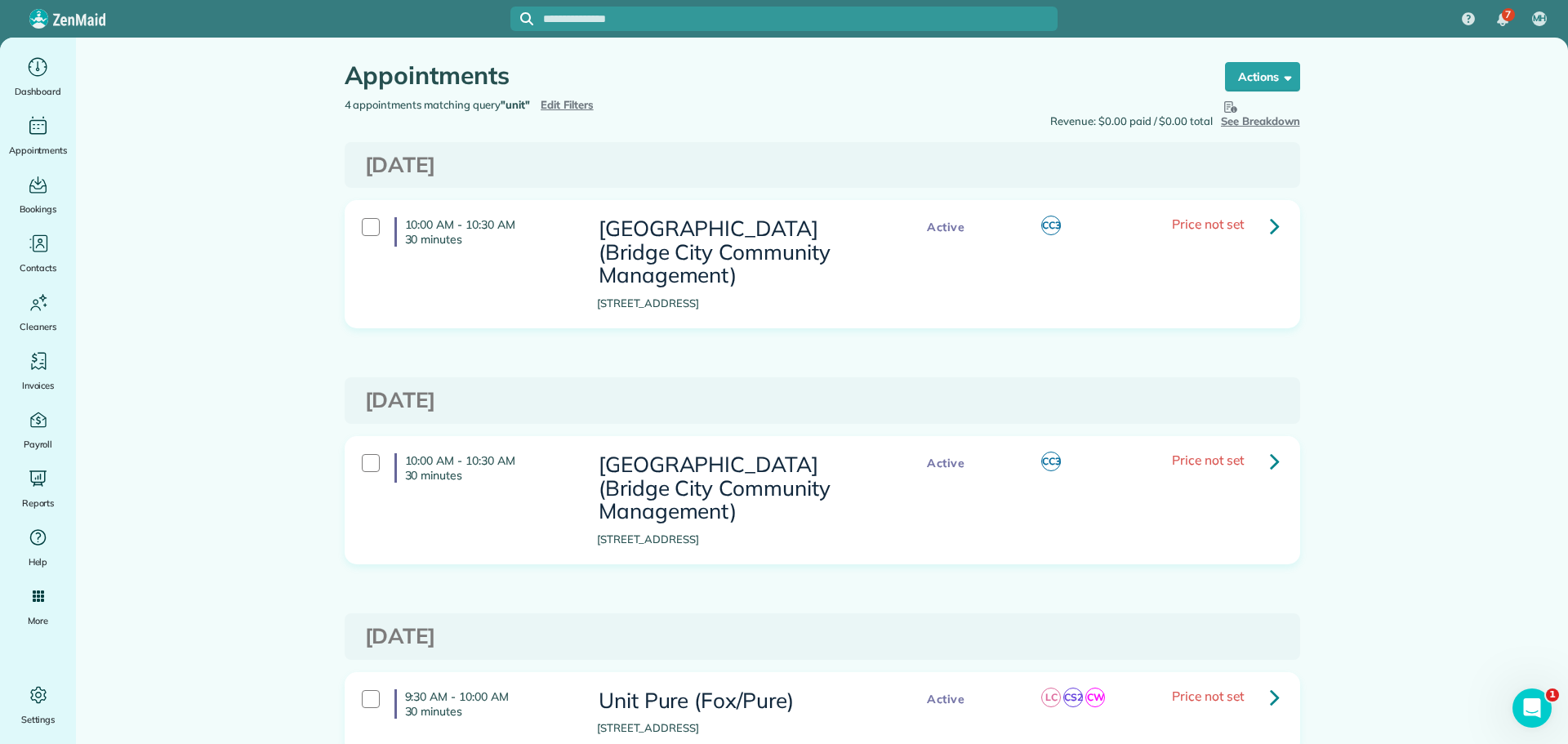
click at [577, 105] on span "Edit Filters" at bounding box center [568, 104] width 53 height 13
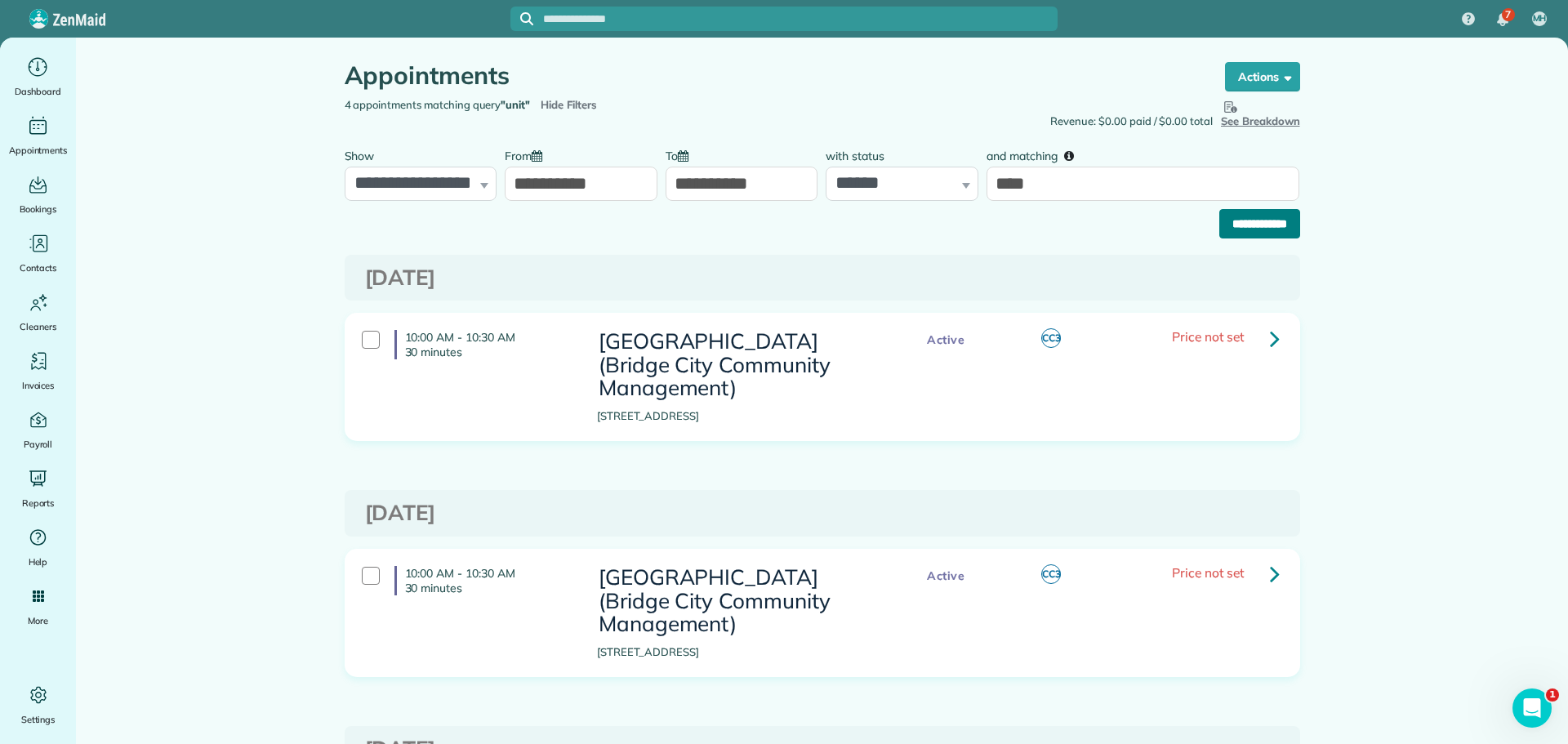
click at [1230, 223] on input "**********" at bounding box center [1260, 223] width 81 height 29
